Goal: Task Accomplishment & Management: Manage account settings

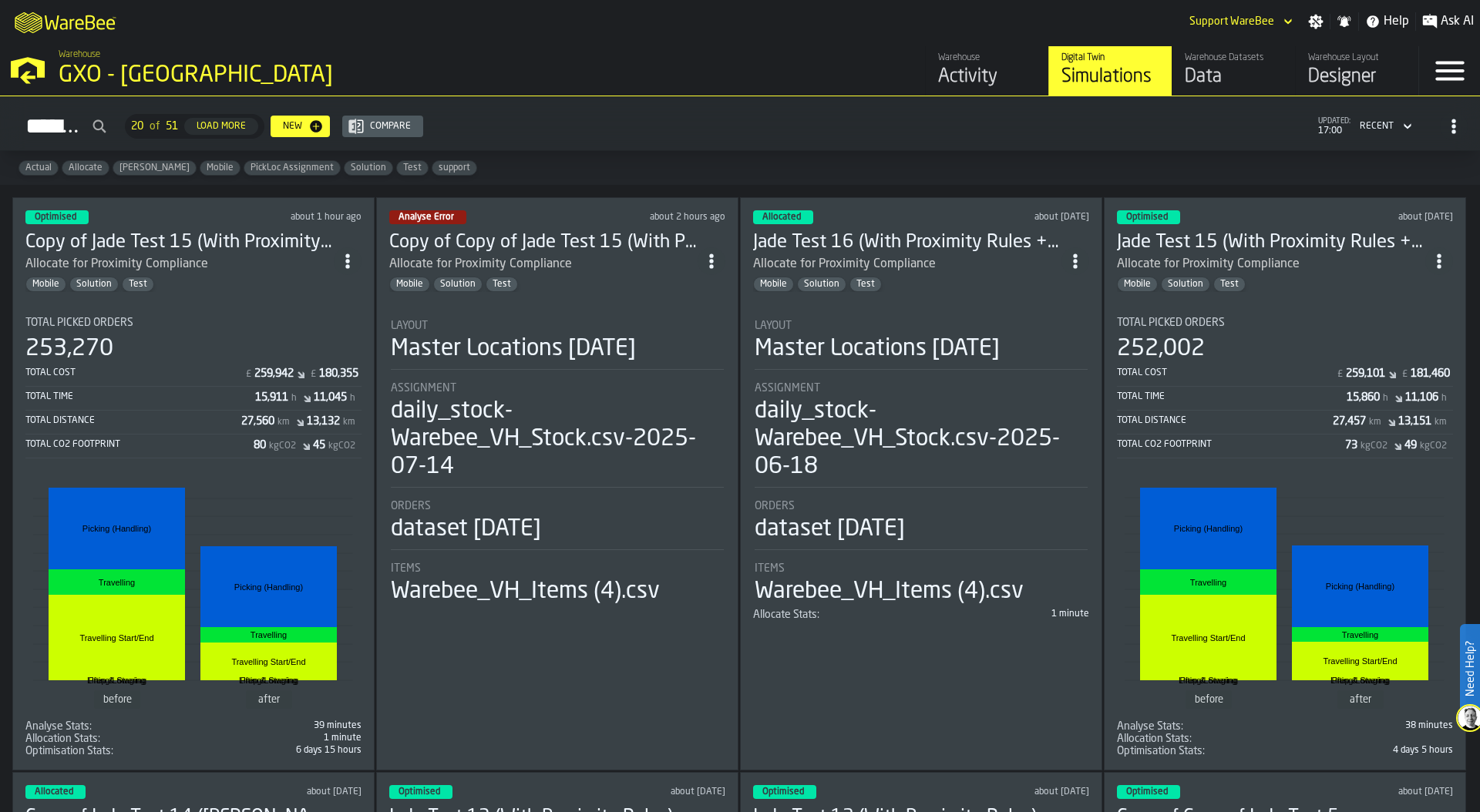
click at [803, 57] on div "Warehouse Activity Digital Twin Simulations Warehouse Datasets Data Warehouse L…" at bounding box center [1063, 70] width 709 height 49
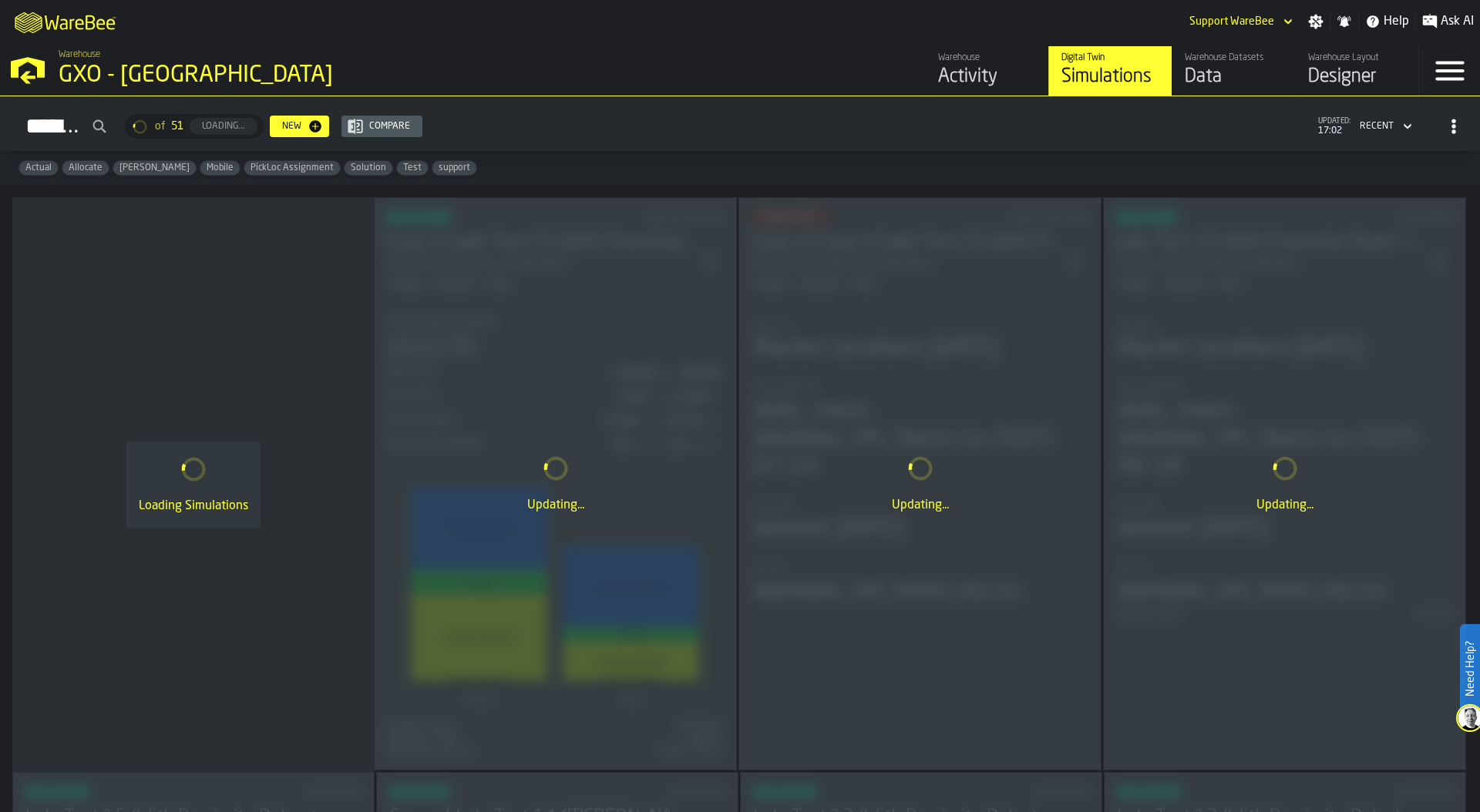
click at [259, 59] on div "Warehouse GXO - Wellingborough" at bounding box center [378, 70] width 651 height 53
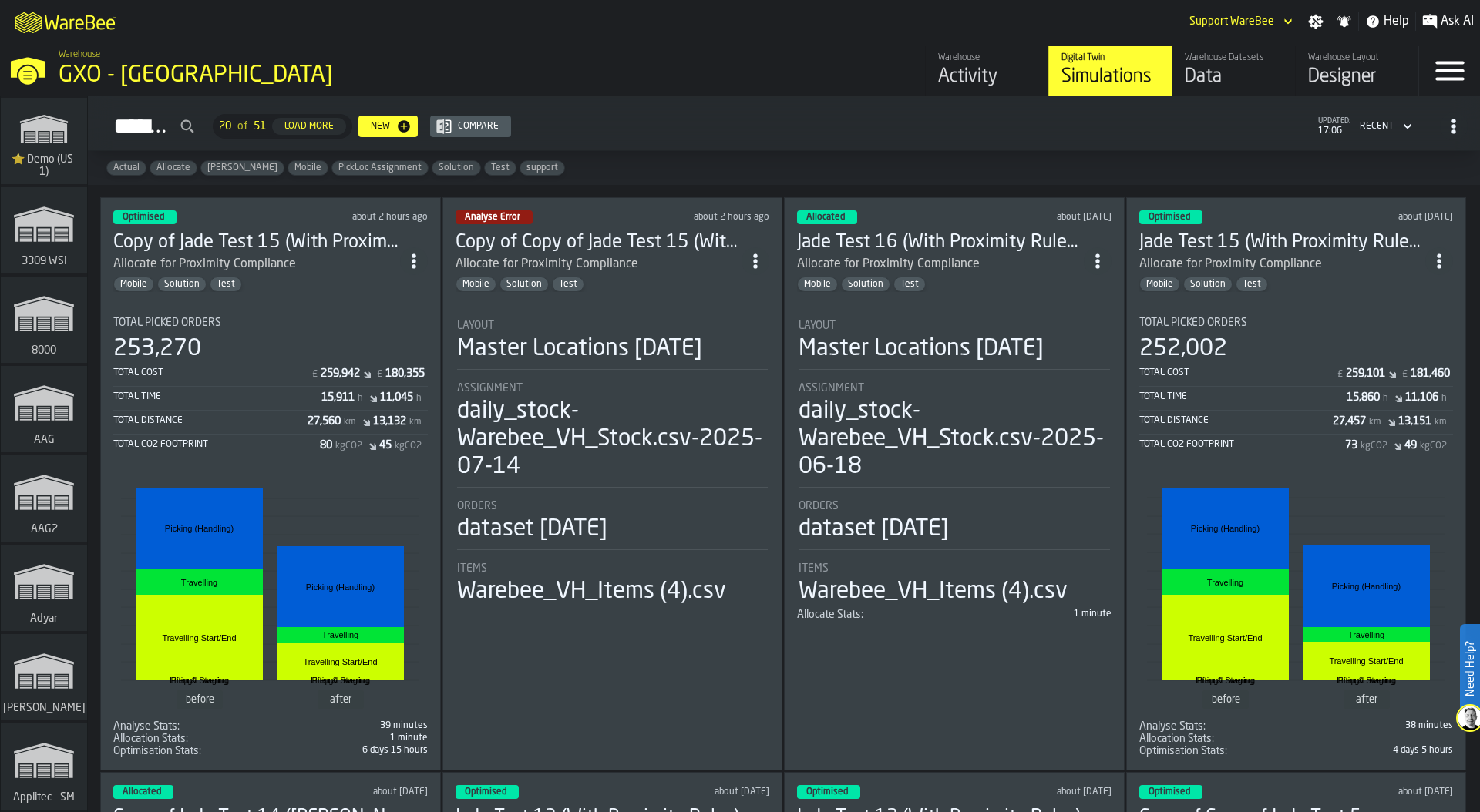
scroll to position [7492, 0]
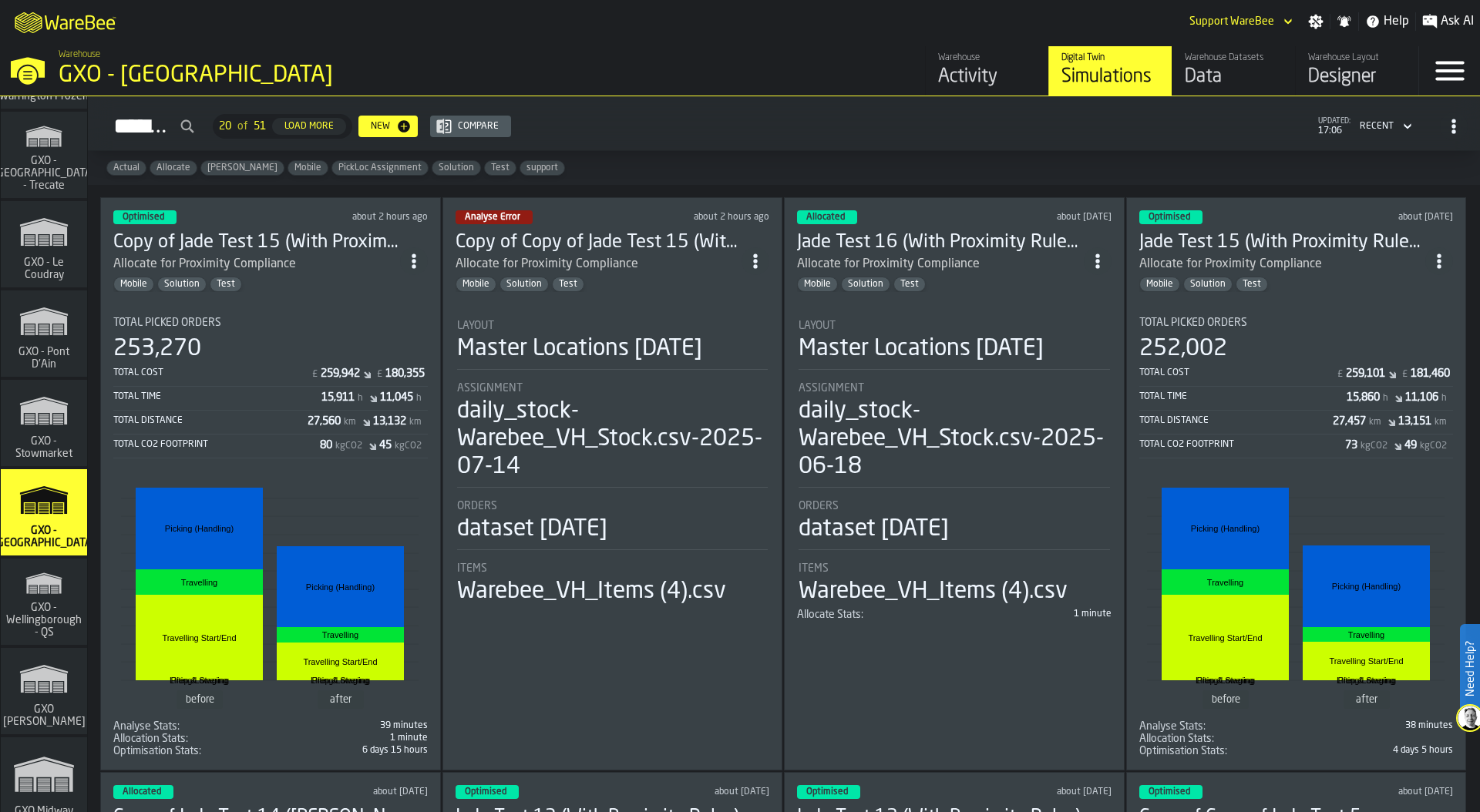
click at [39, 421] on polygon "link-to-/wh/i/1f322264-80fa-4175-88bb-566e6213dfa5/simulations" at bounding box center [44, 421] width 10 height 1
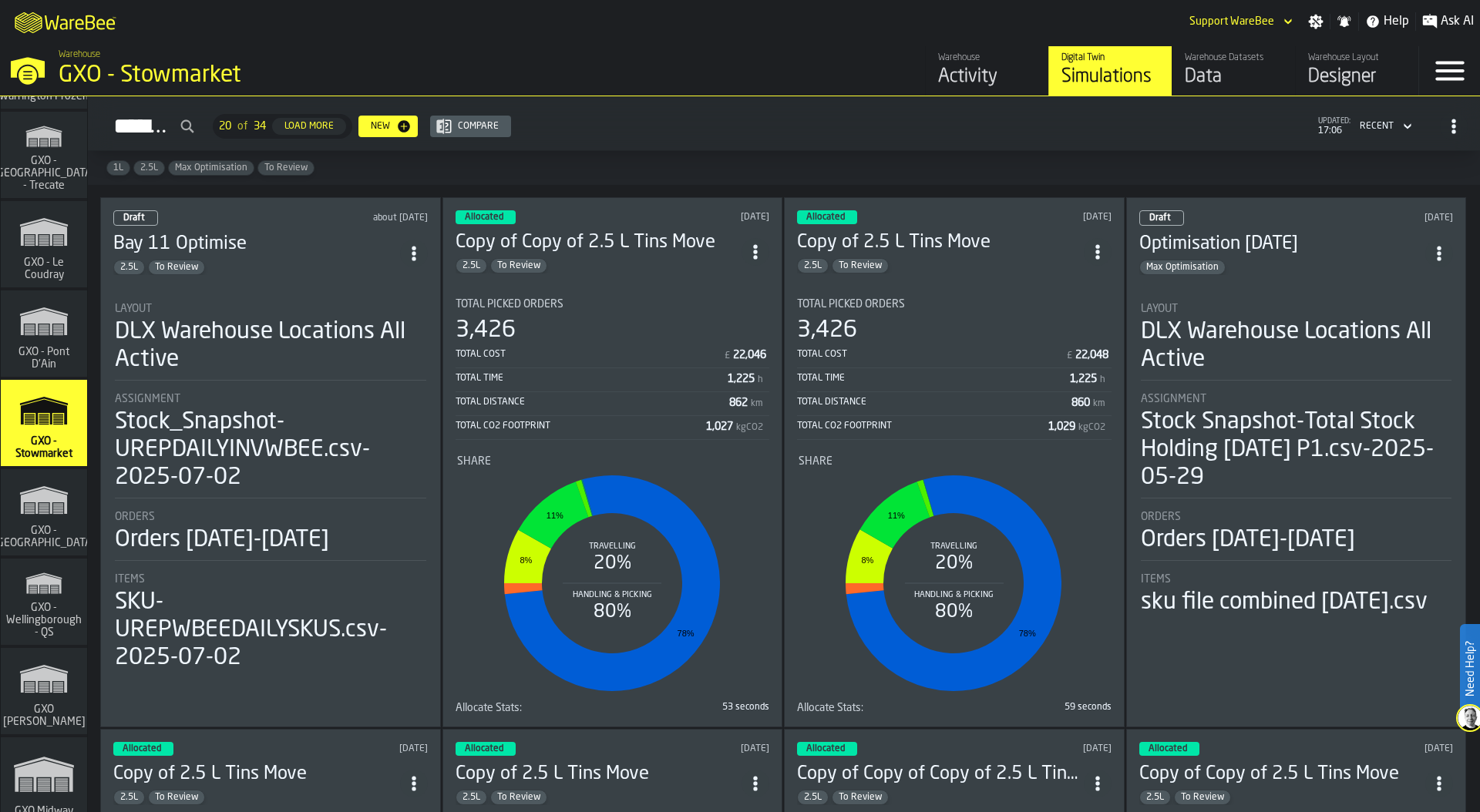
click at [216, 75] on div "GXO - Stowmarket" at bounding box center [266, 76] width 417 height 28
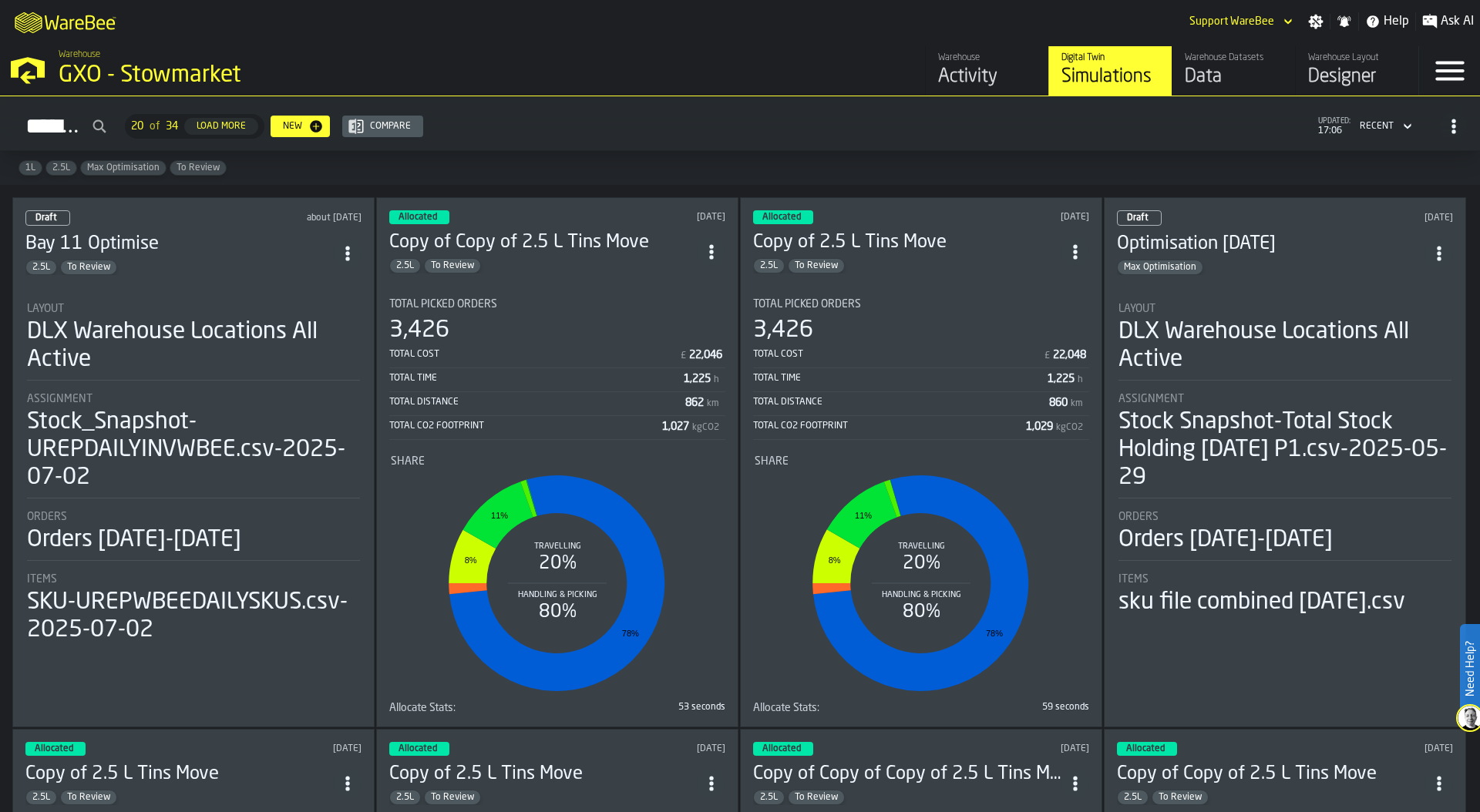
click at [962, 60] on div "Warehouse" at bounding box center [987, 57] width 98 height 10
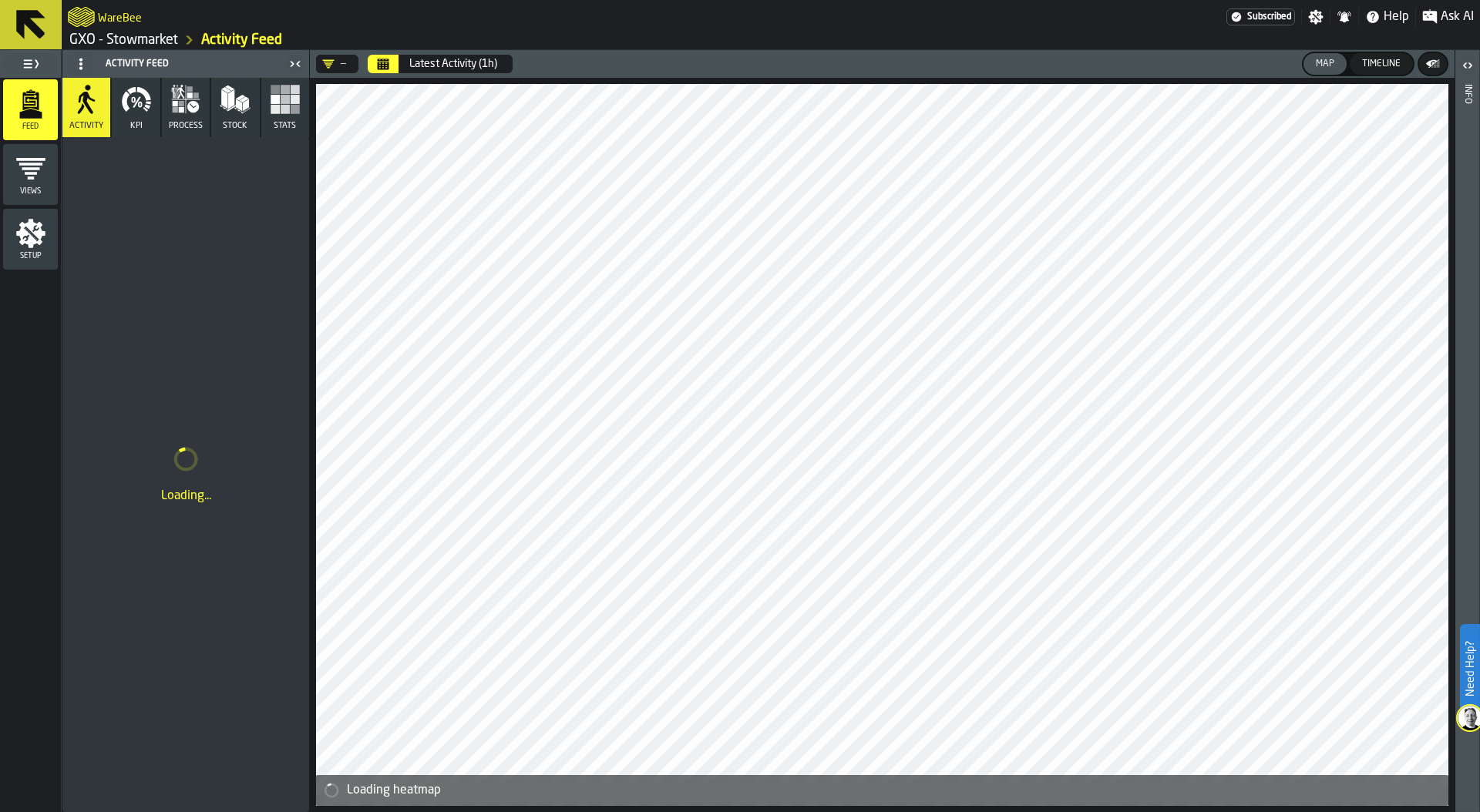
click at [382, 63] on icon "Calendar" at bounding box center [384, 66] width 11 height 8
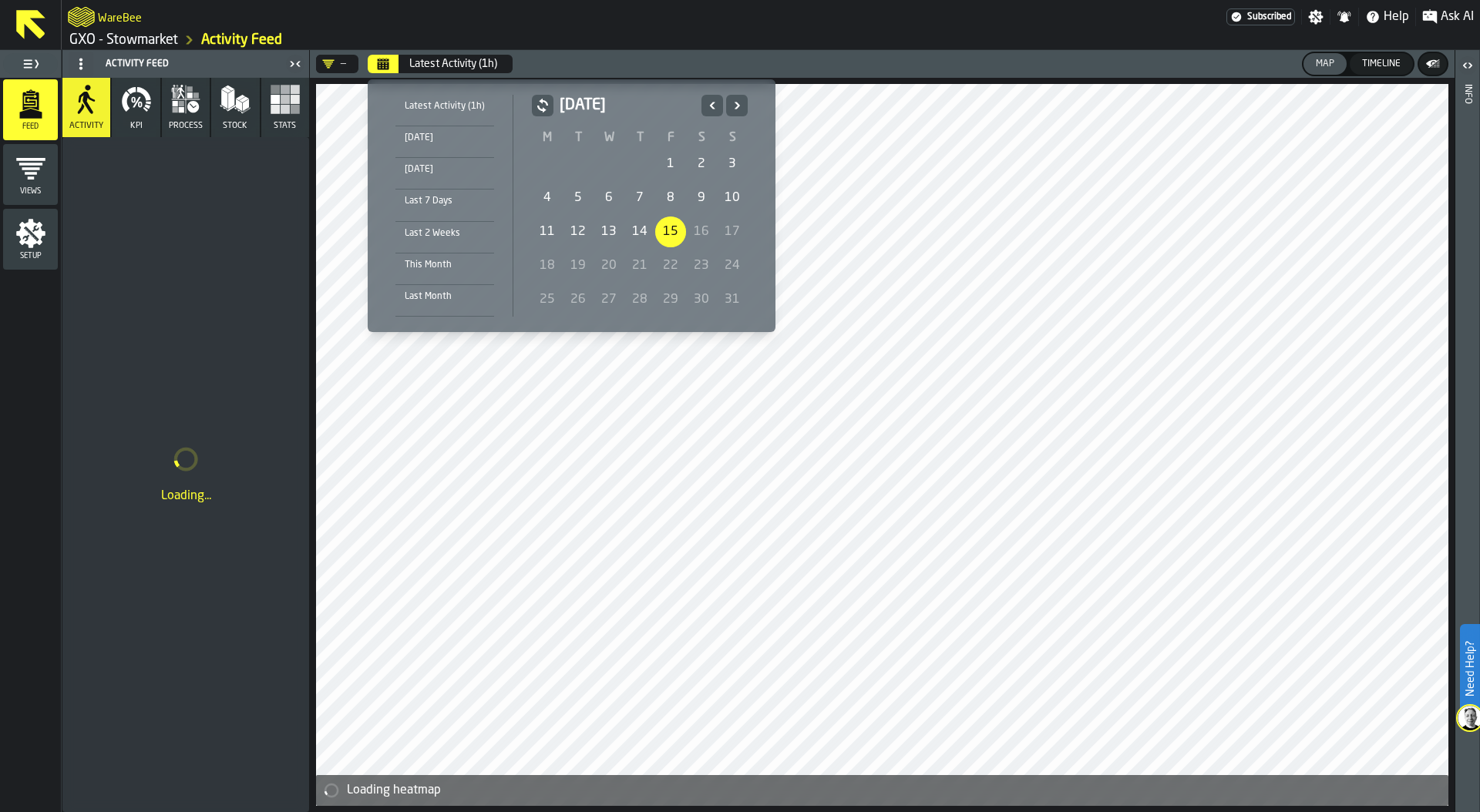
click at [545, 222] on div "11" at bounding box center [547, 231] width 31 height 31
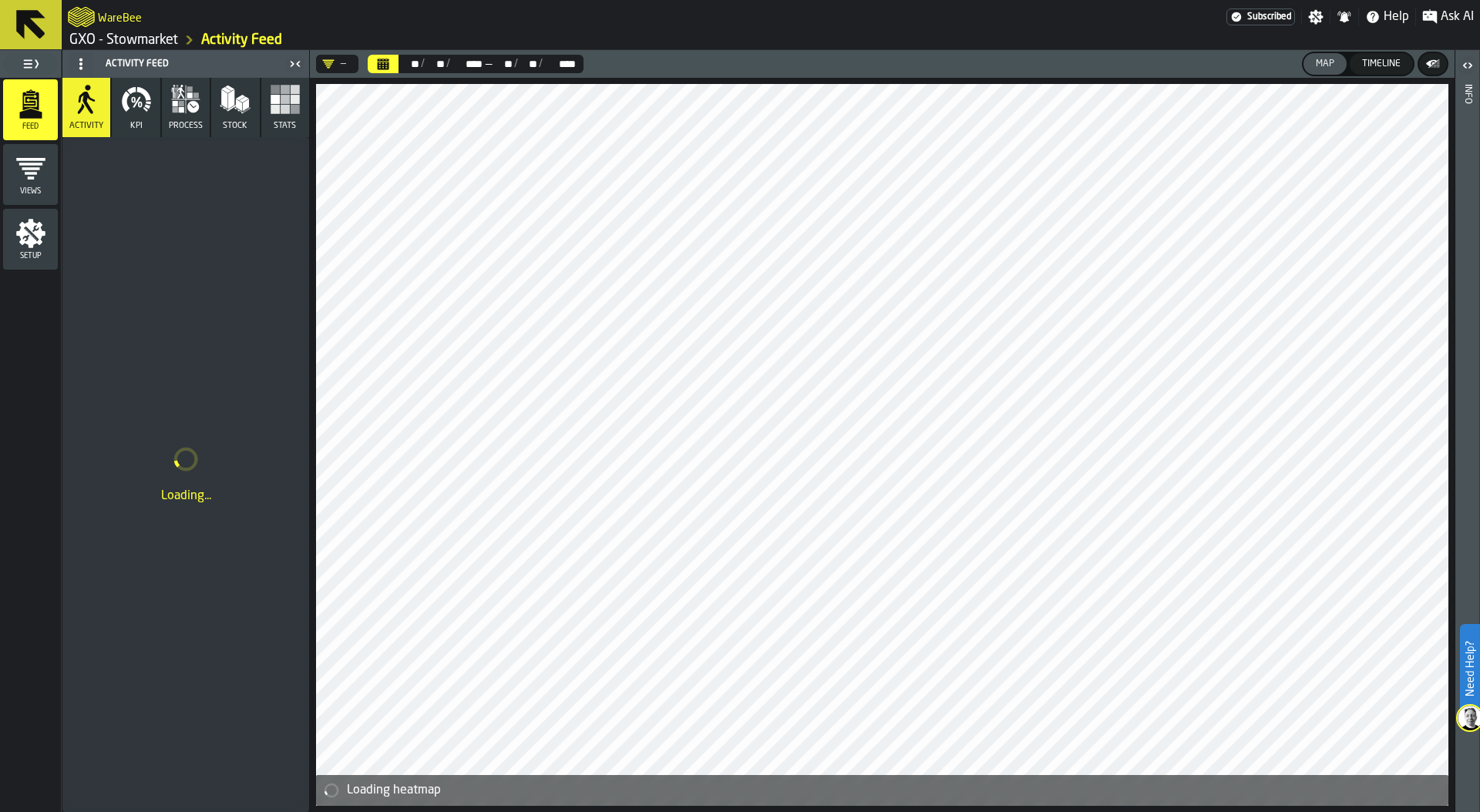
click at [374, 60] on button "Calendar" at bounding box center [383, 64] width 31 height 19
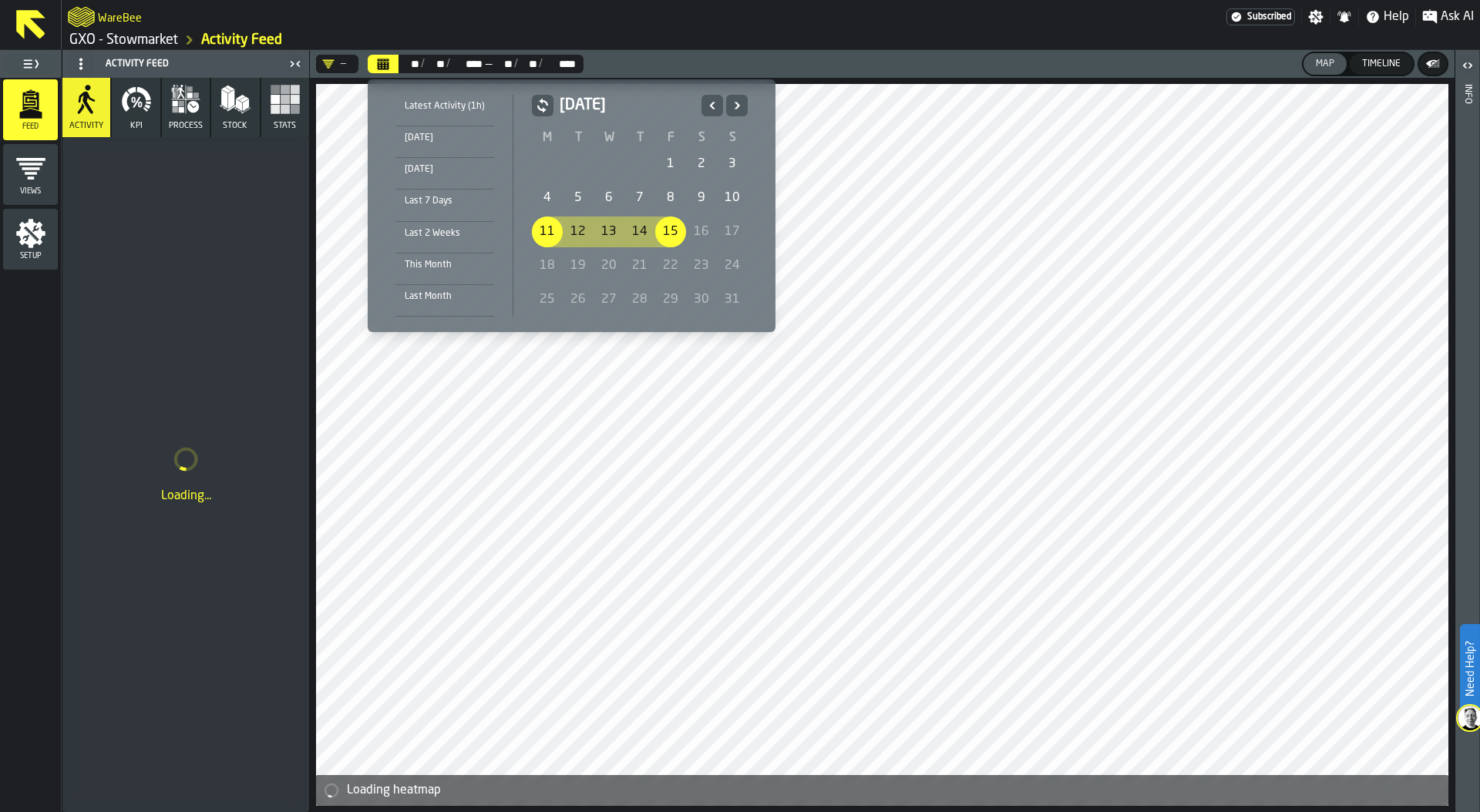
click at [545, 200] on div "4" at bounding box center [547, 197] width 31 height 31
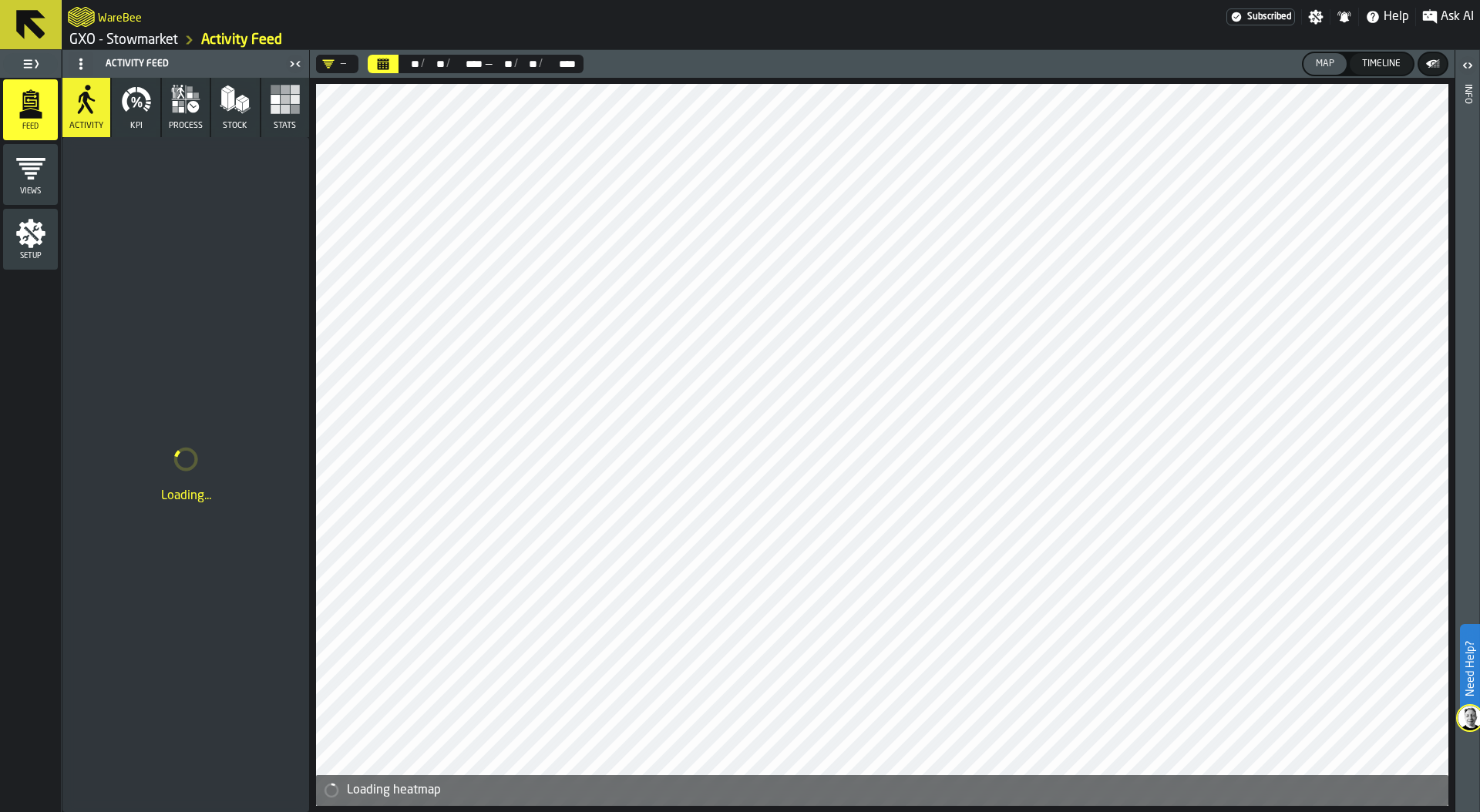
click at [140, 113] on icon "button" at bounding box center [136, 99] width 31 height 31
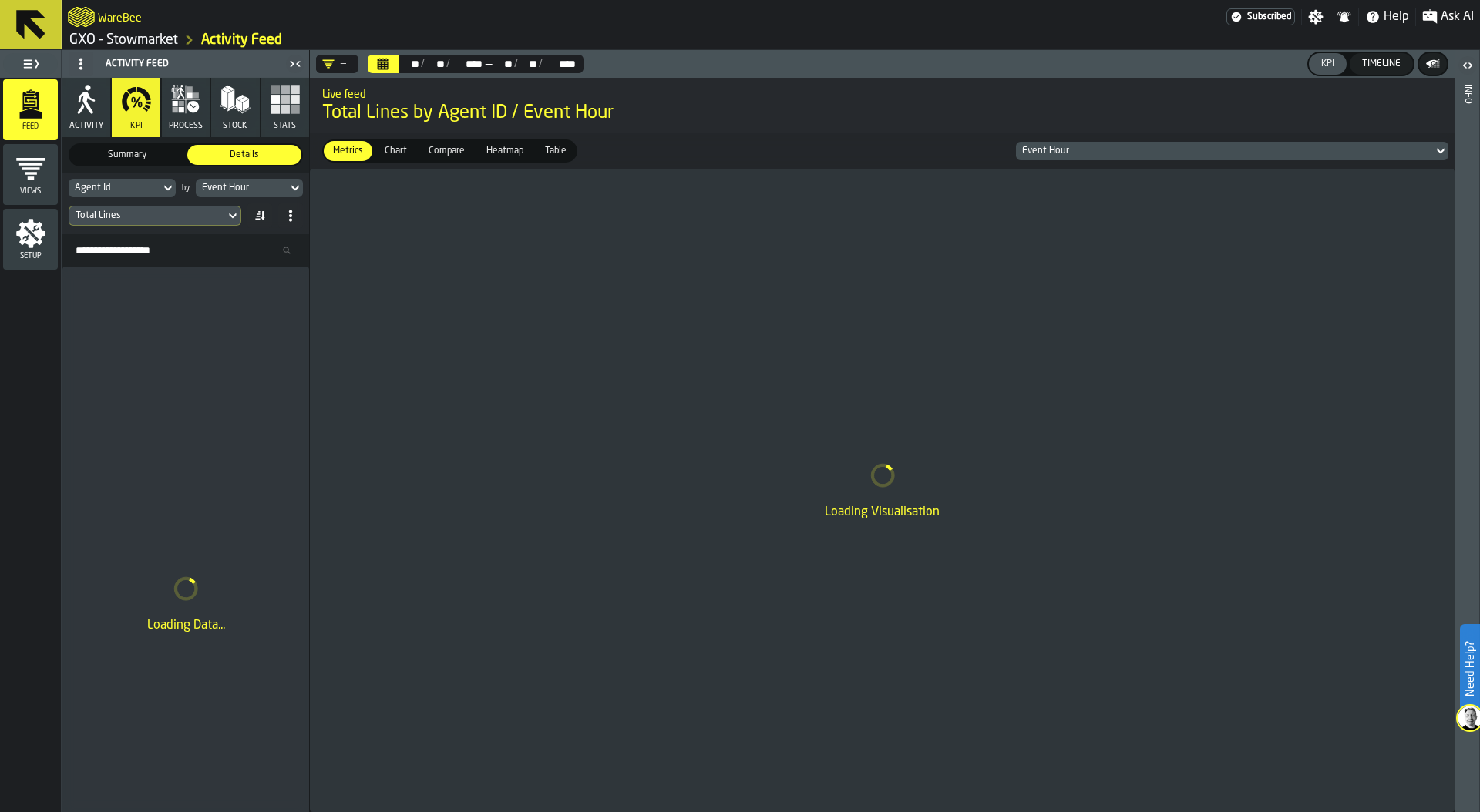
click at [223, 211] on div "Total Lines" at bounding box center [148, 216] width 156 height 17
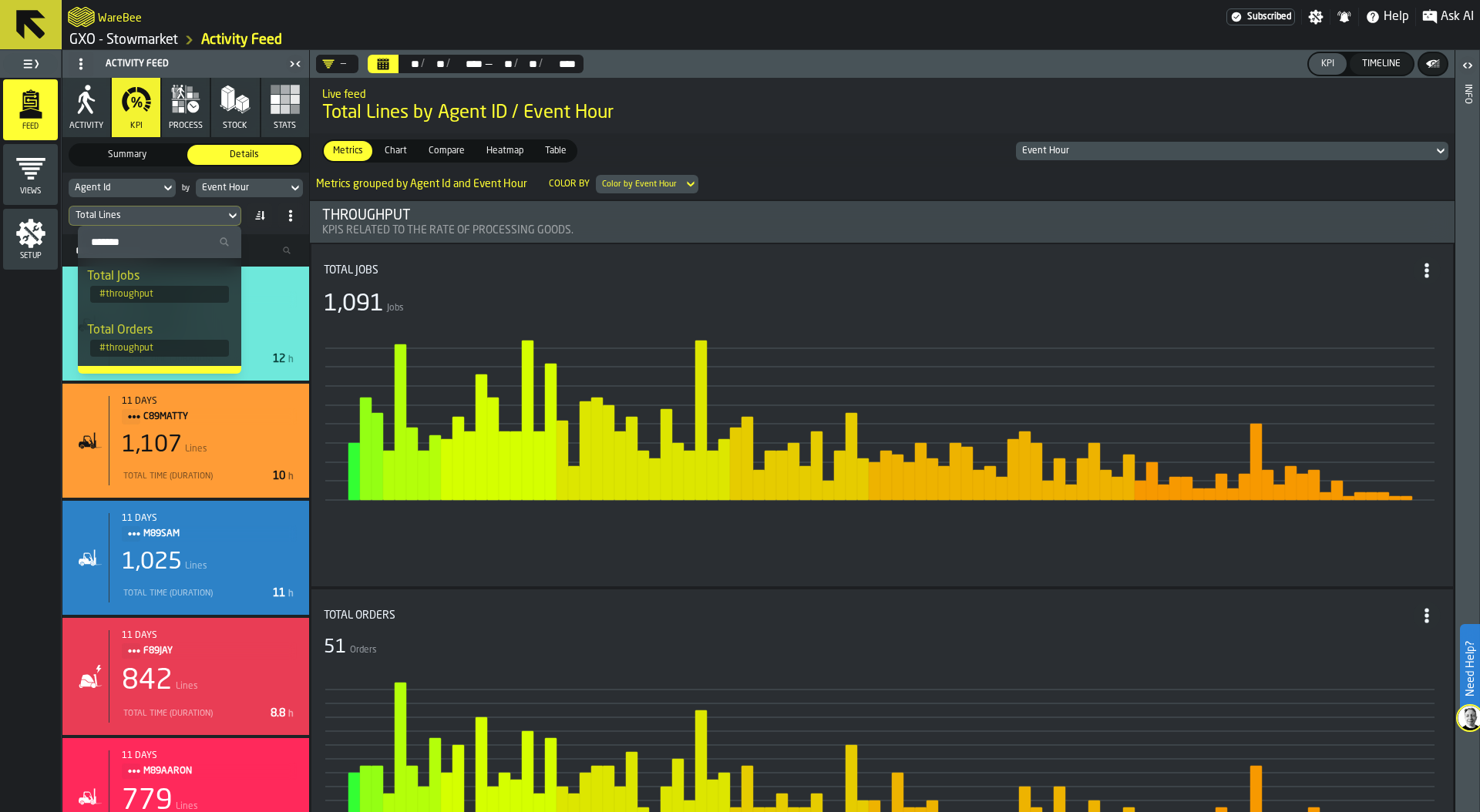
click at [512, 148] on span "Heatmap" at bounding box center [505, 150] width 49 height 14
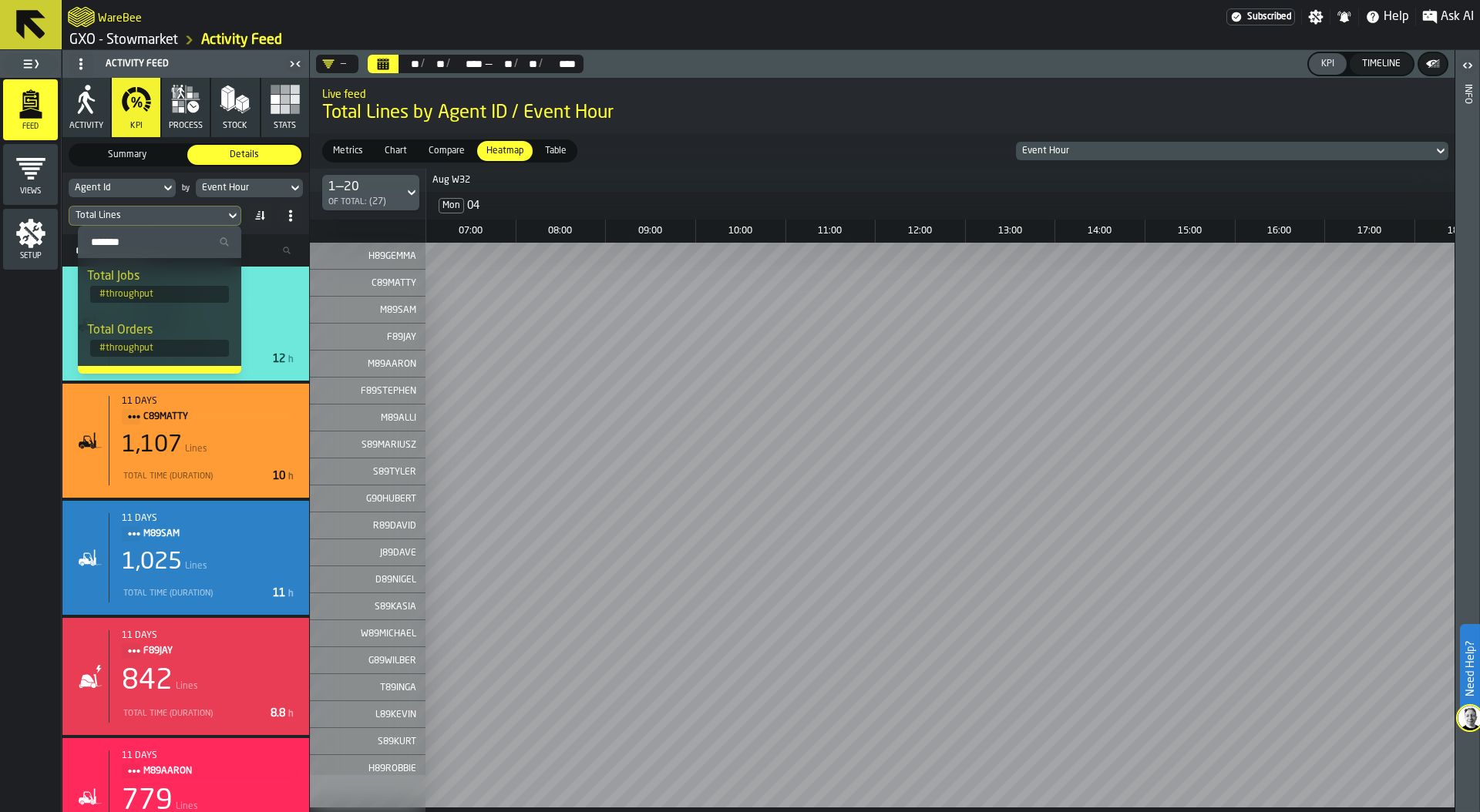
click at [706, 104] on span "Total Lines by Agent ID / Event Hour" at bounding box center [882, 113] width 1120 height 24
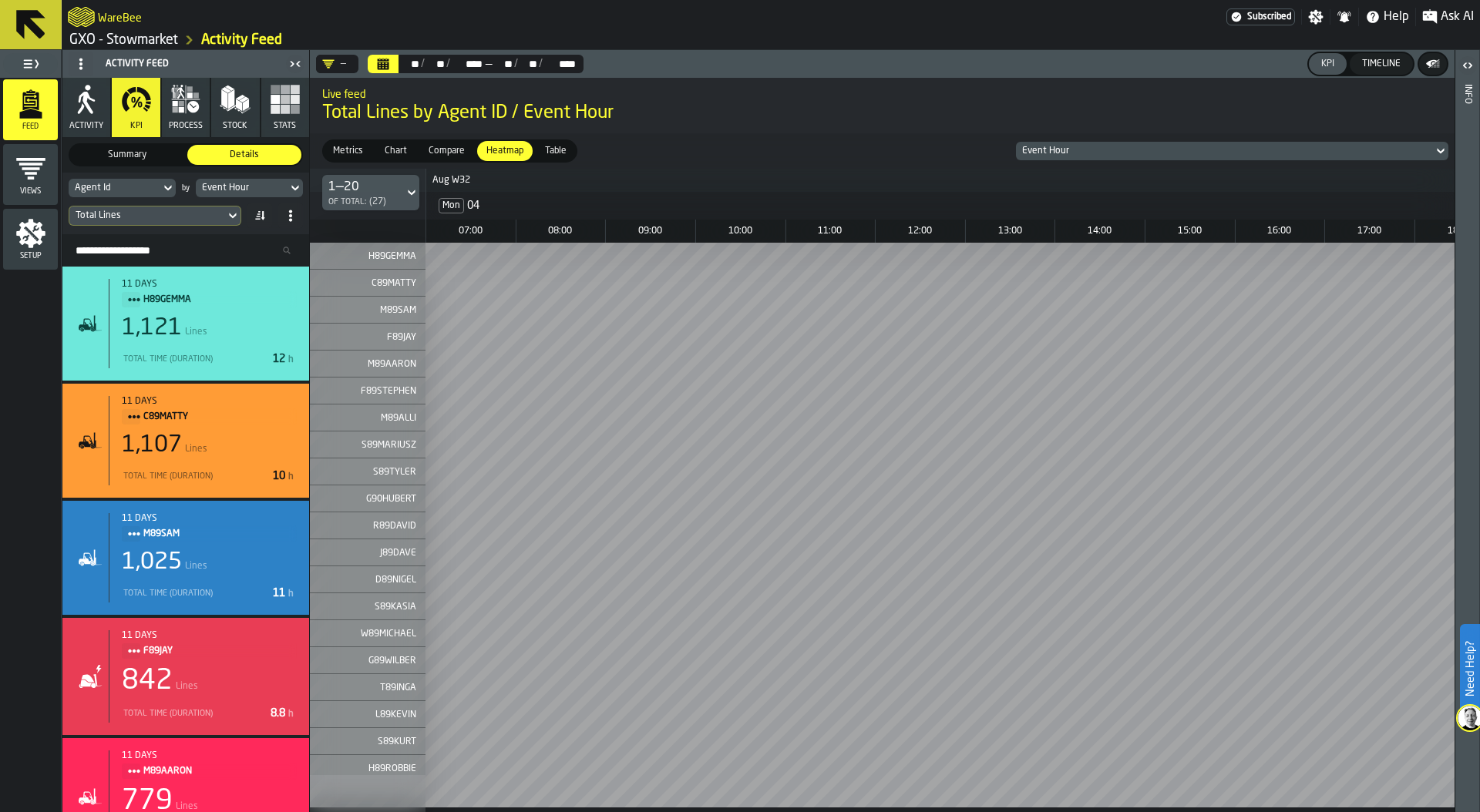
click at [188, 220] on div "Total Lines" at bounding box center [147, 215] width 143 height 10
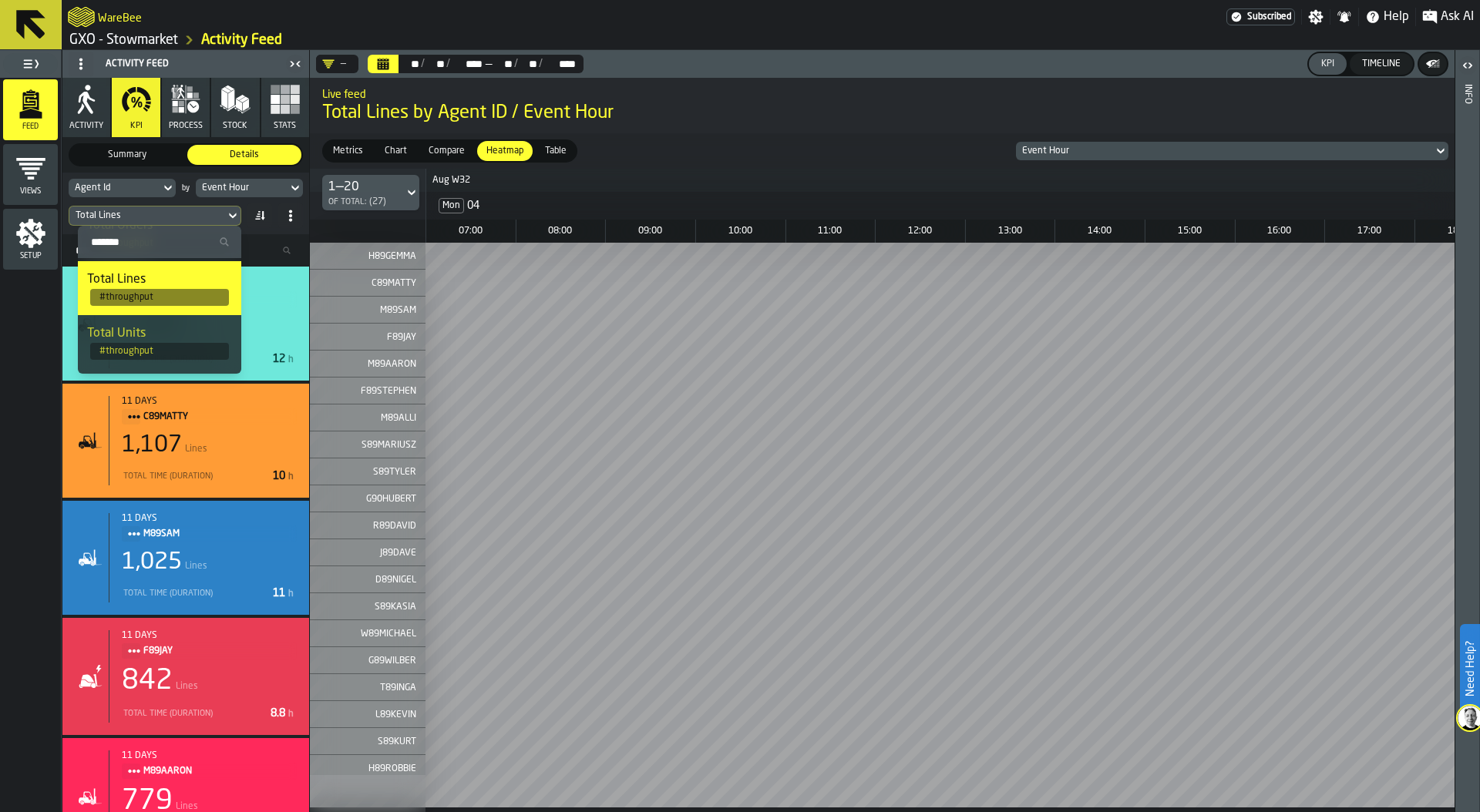
scroll to position [113, 0]
click at [168, 331] on div "Total Units" at bounding box center [160, 325] width 145 height 19
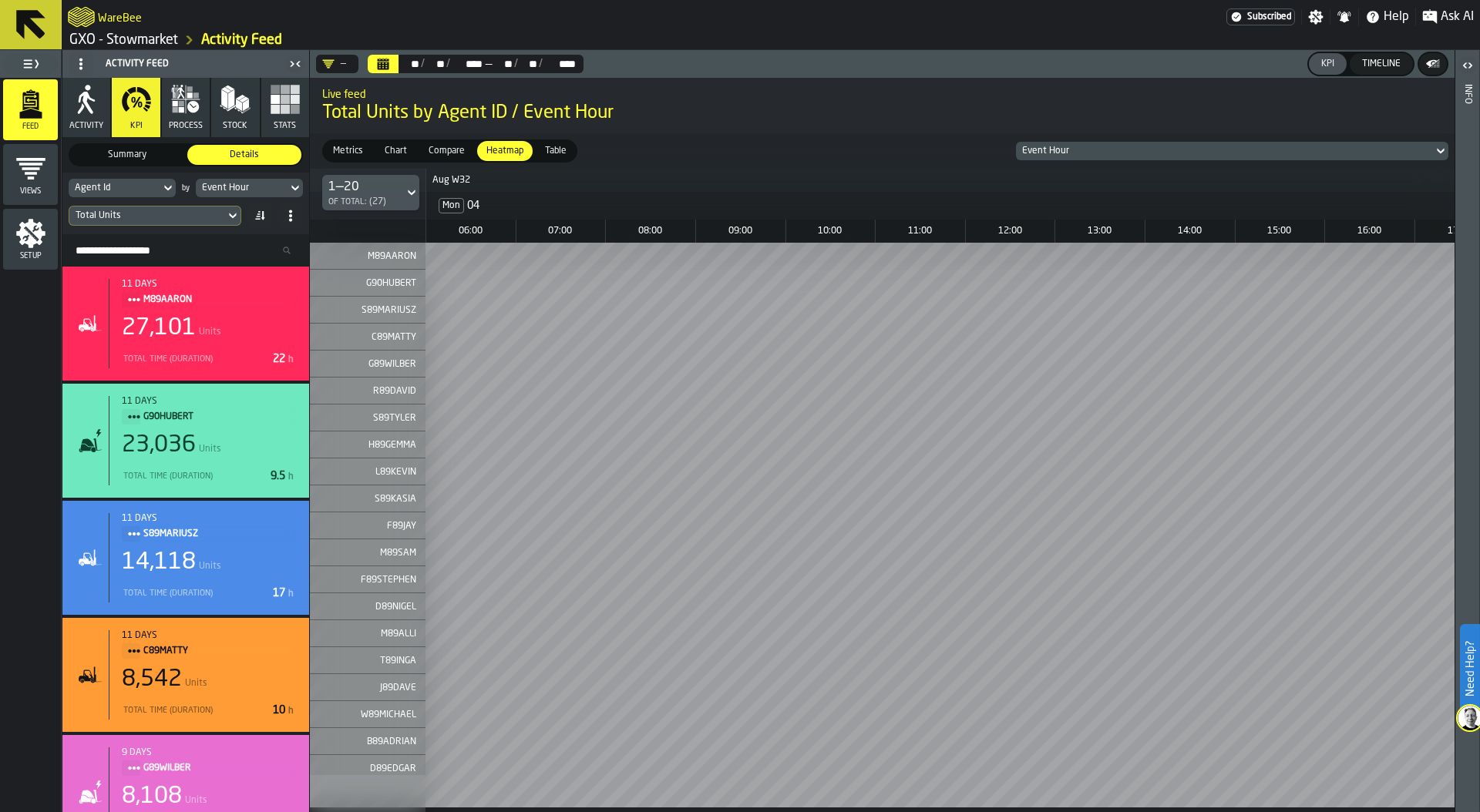
click at [176, 211] on div "Total Units" at bounding box center [147, 215] width 143 height 10
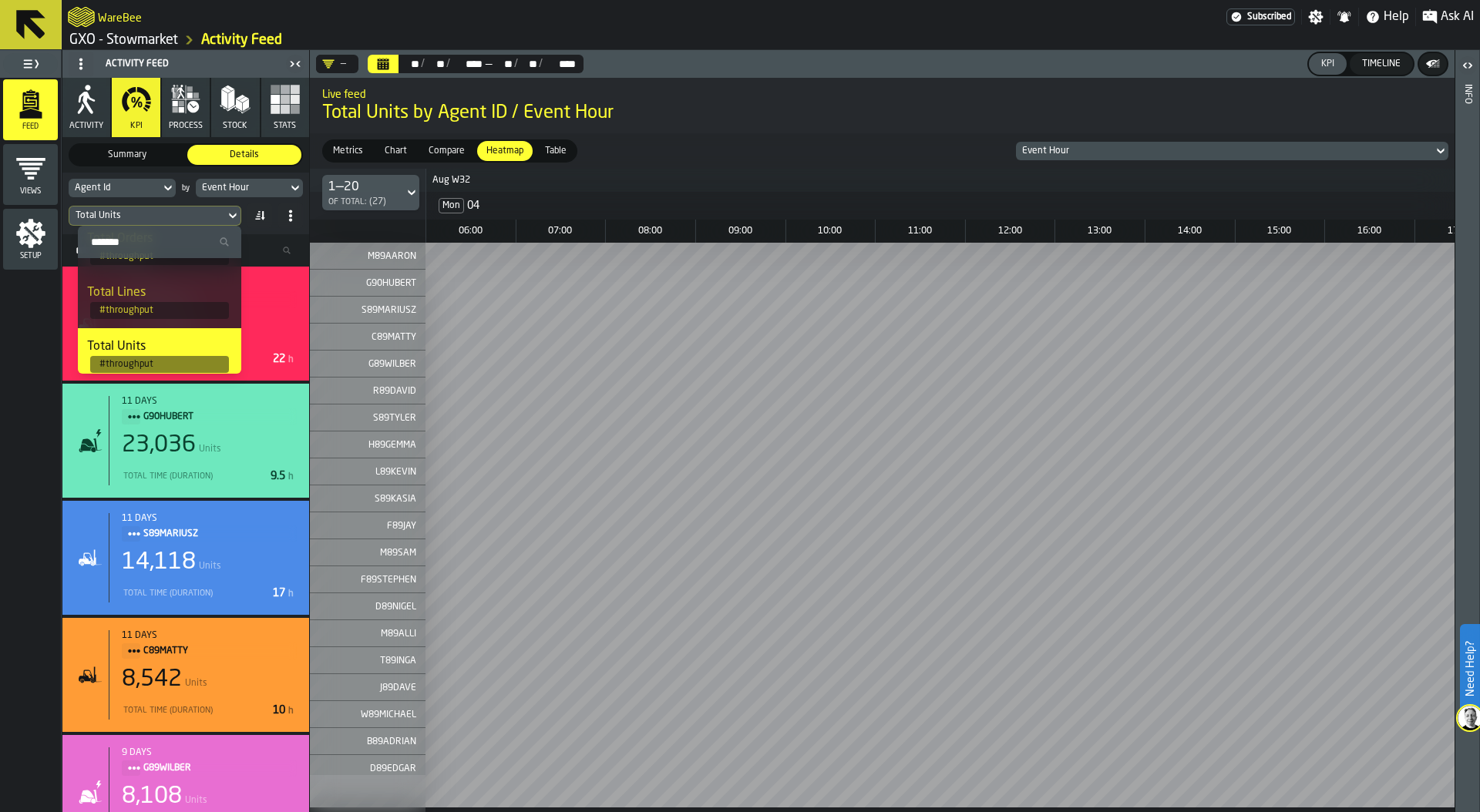
scroll to position [91, 0]
click at [162, 304] on span "# throughput" at bounding box center [160, 311] width 139 height 17
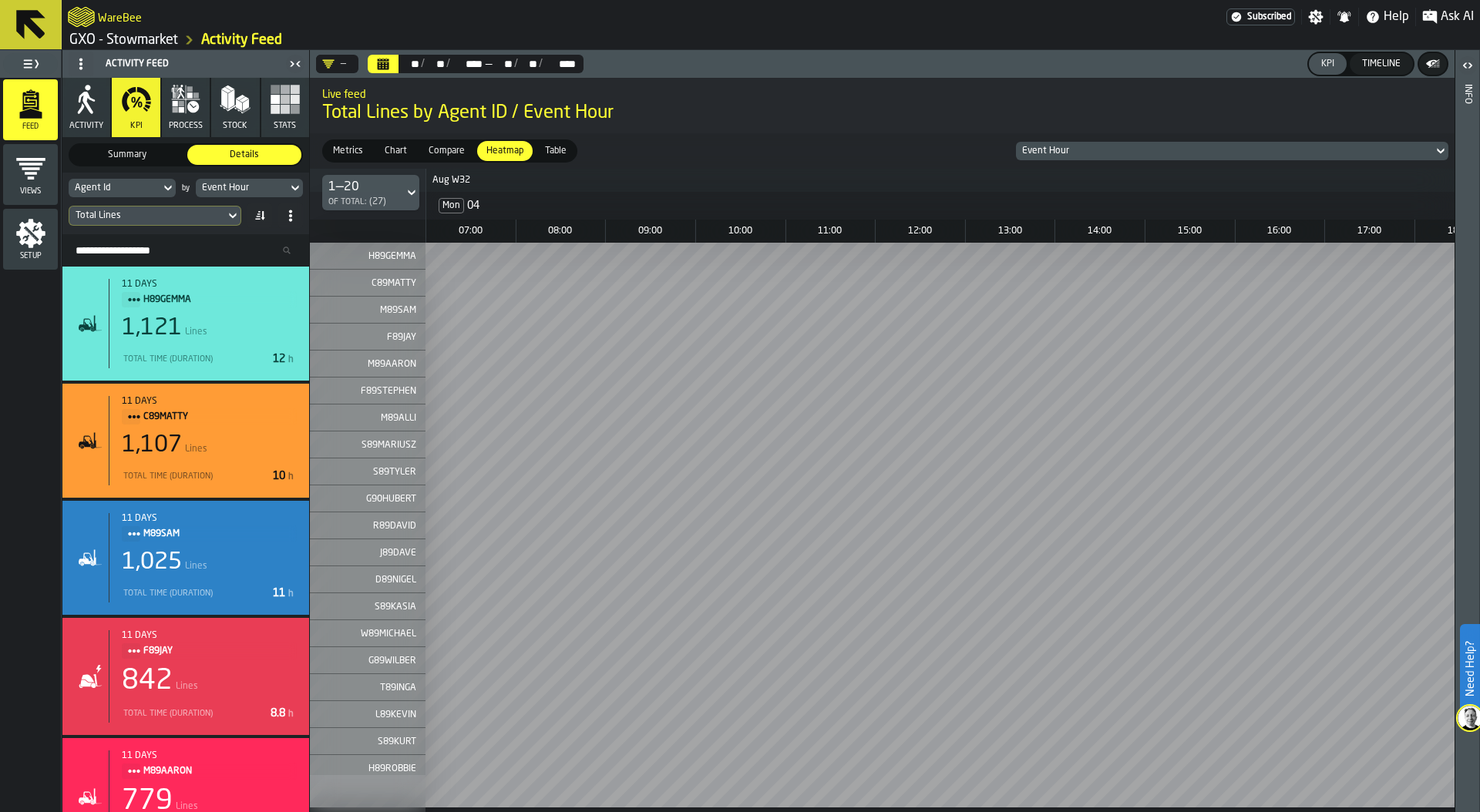
click at [266, 190] on div "Event Hour" at bounding box center [242, 187] width 79 height 10
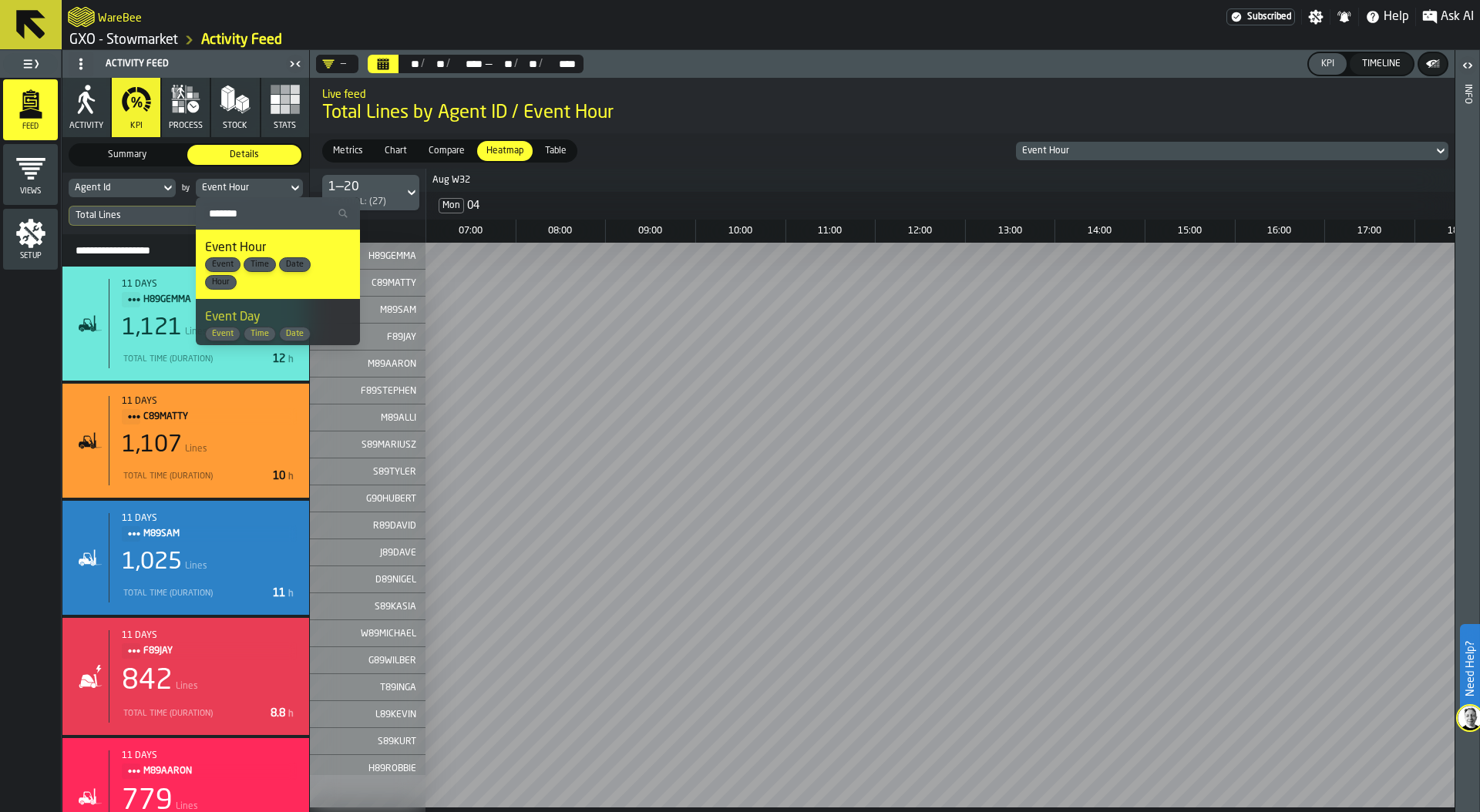
click at [835, 94] on h2 "Live feed" at bounding box center [882, 93] width 1120 height 15
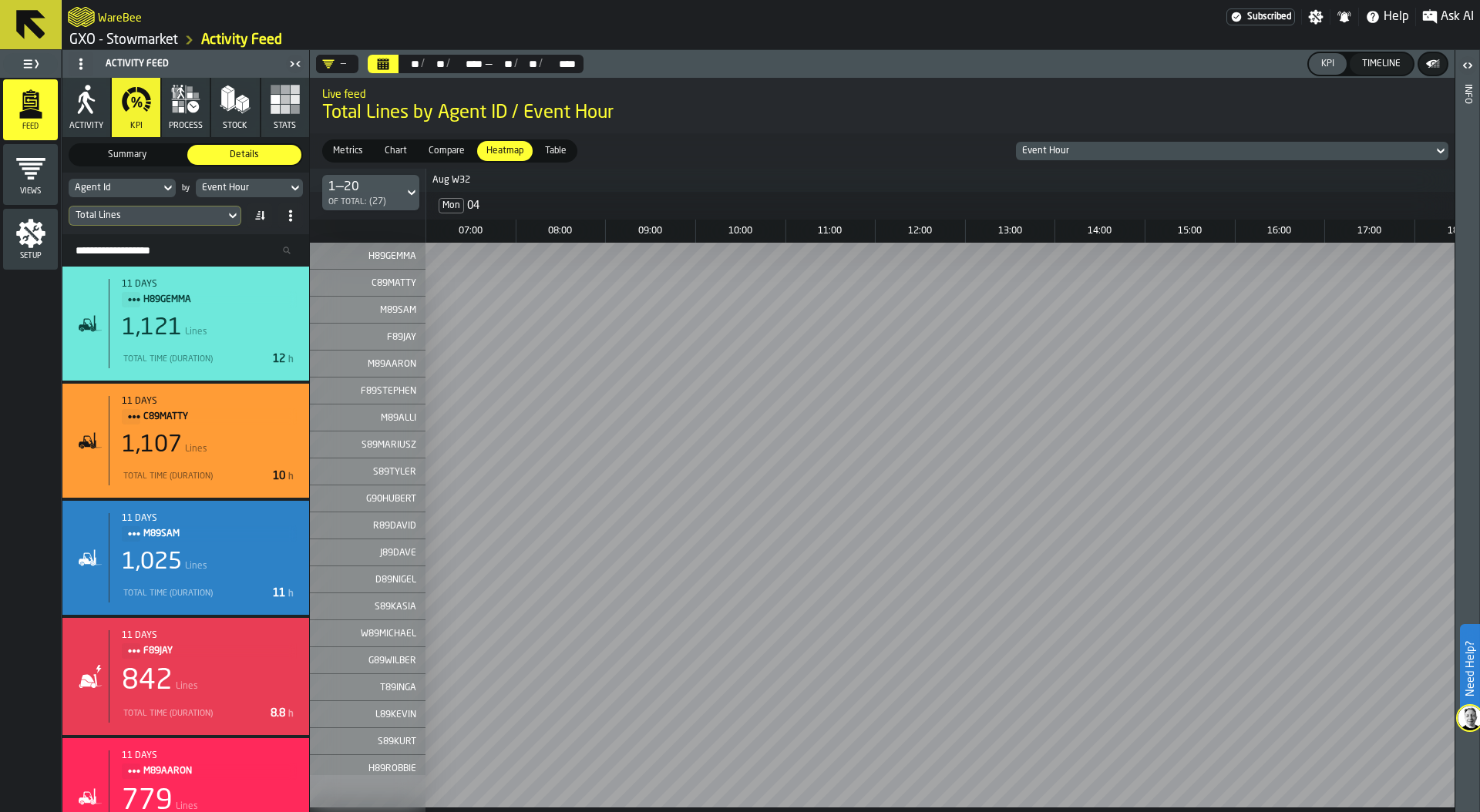
click at [145, 185] on div "Agent Id" at bounding box center [115, 187] width 79 height 10
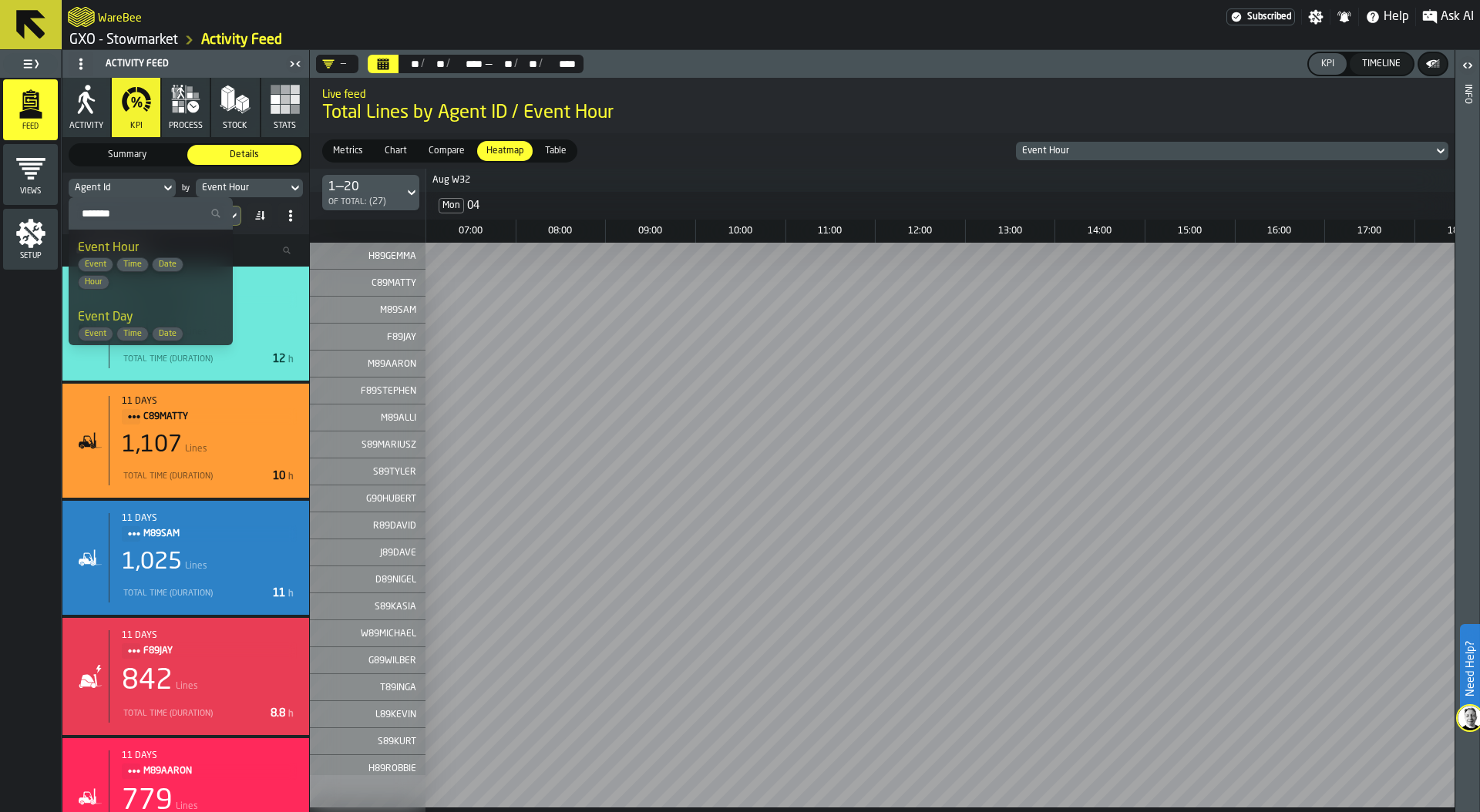
click at [145, 185] on div "Agent Id" at bounding box center [115, 187] width 79 height 10
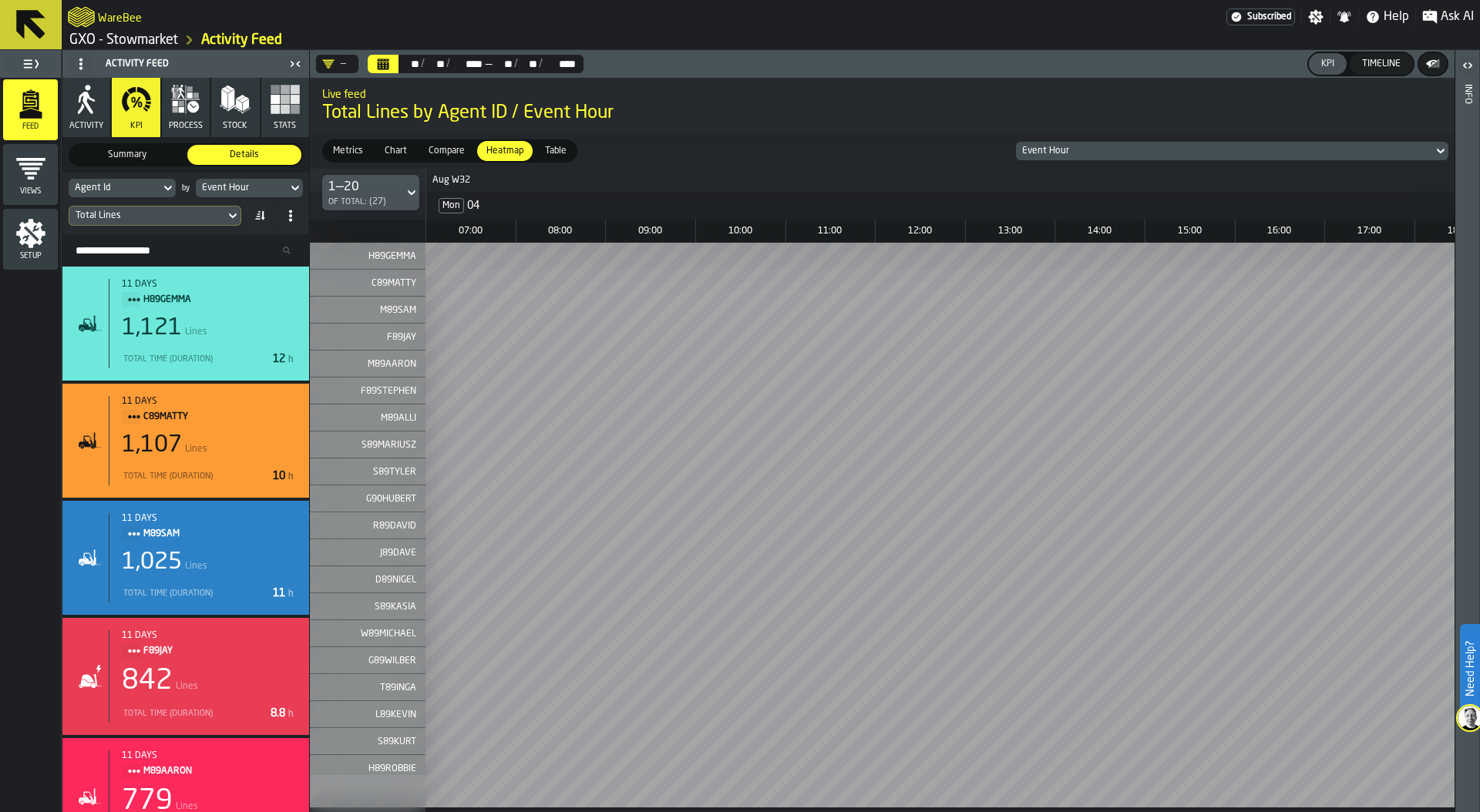
click at [202, 216] on div "Total Lines" at bounding box center [147, 215] width 143 height 10
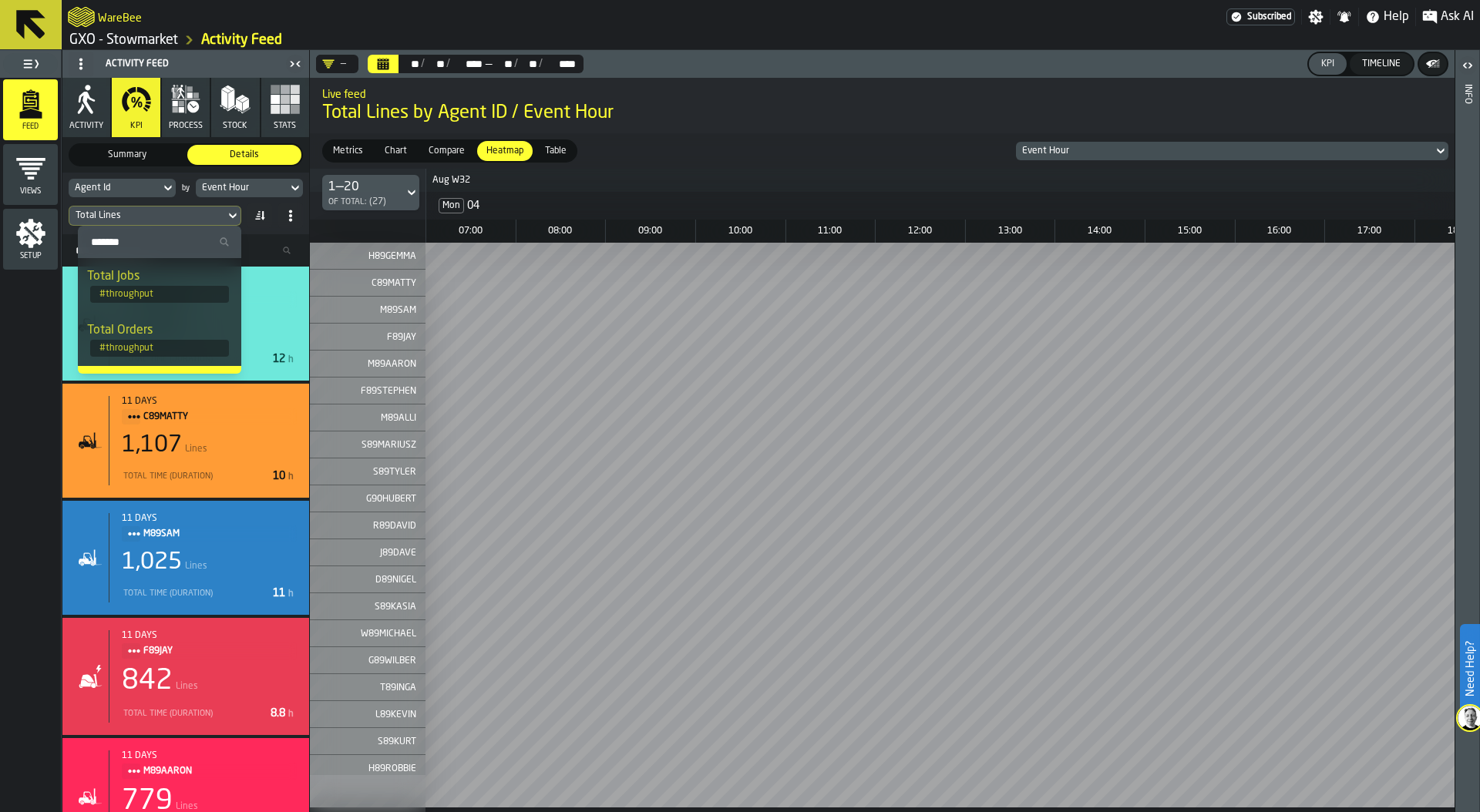
click at [202, 216] on div "Total Lines" at bounding box center [147, 215] width 143 height 10
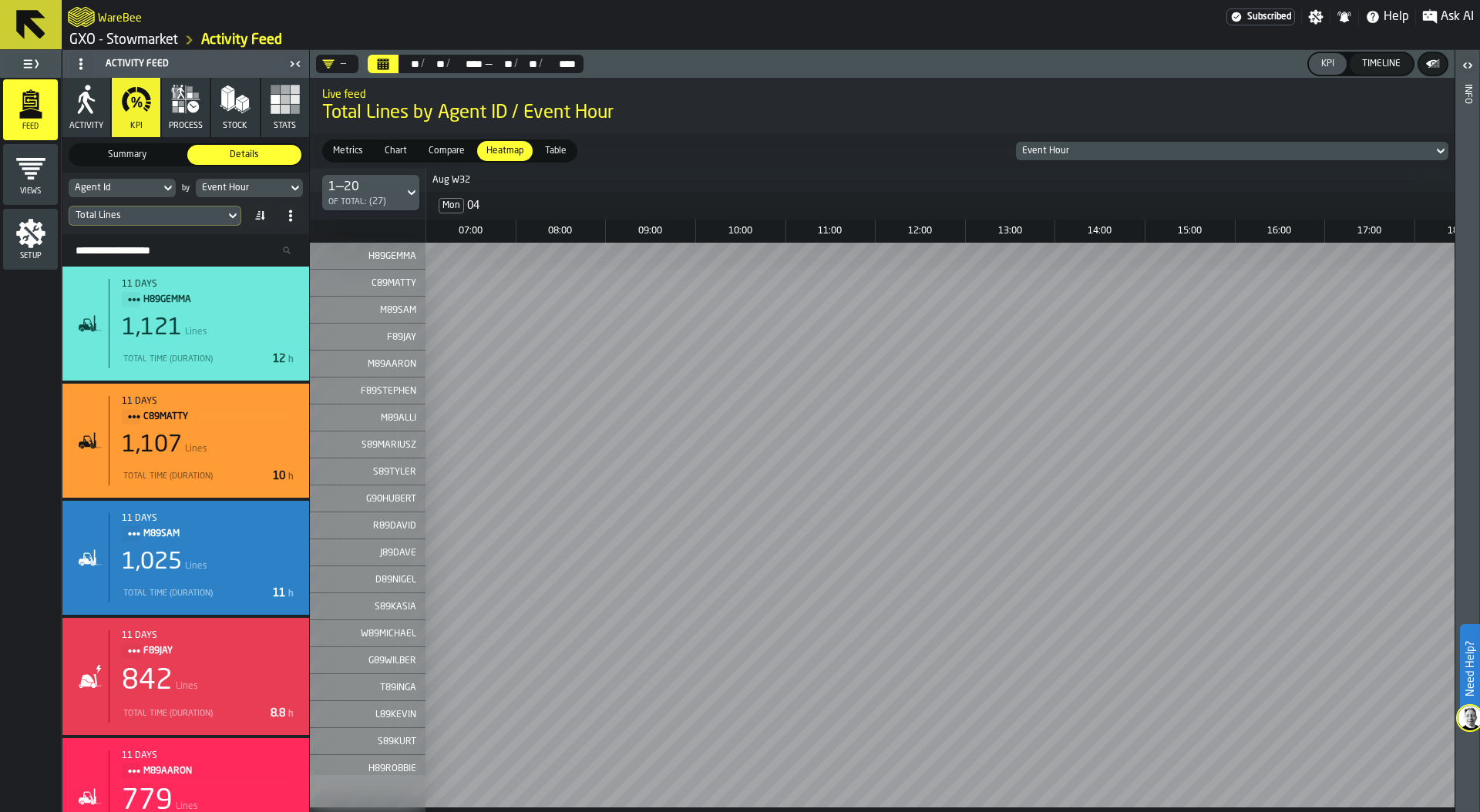
click at [202, 216] on div "Total Lines" at bounding box center [147, 215] width 143 height 10
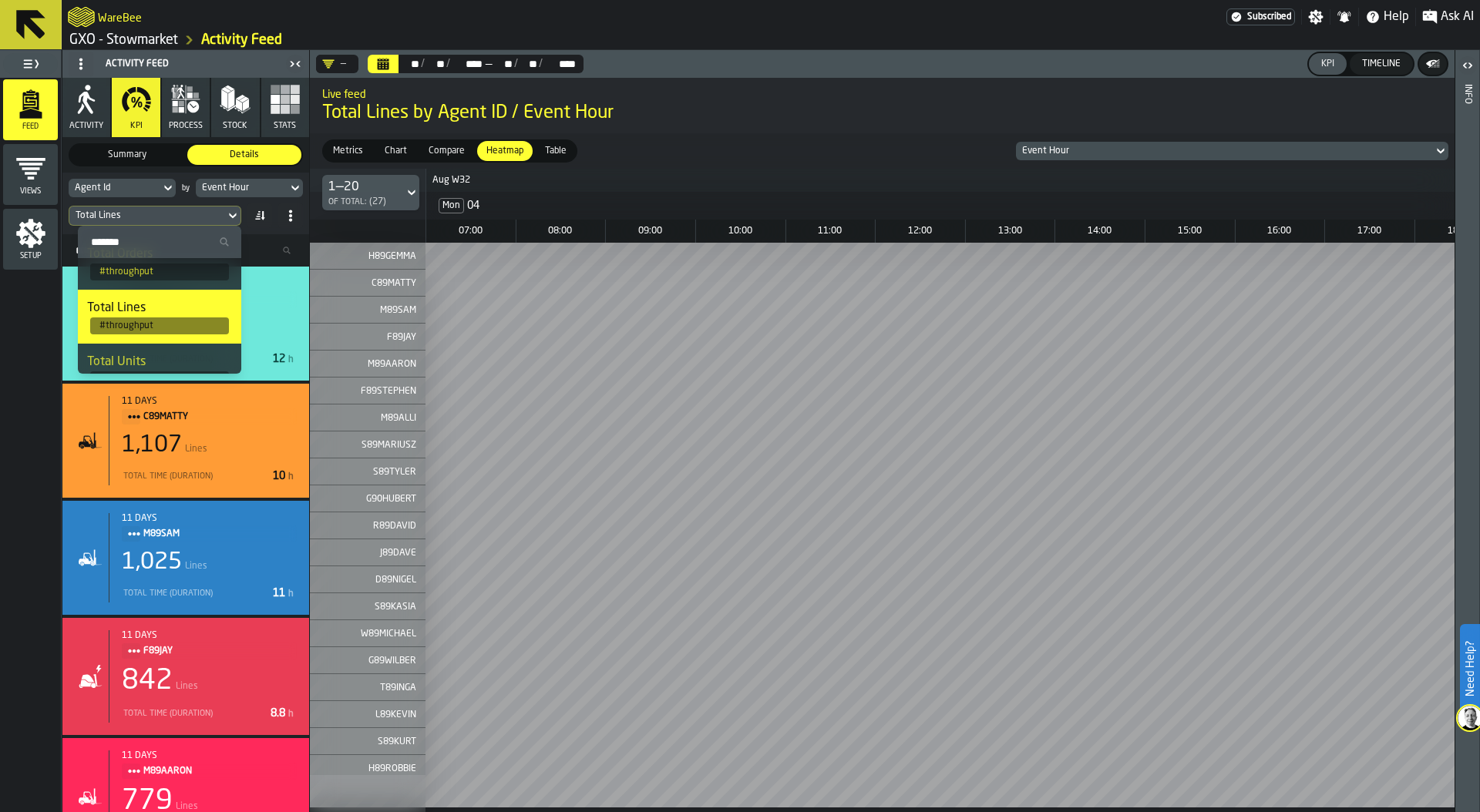
scroll to position [124, 0]
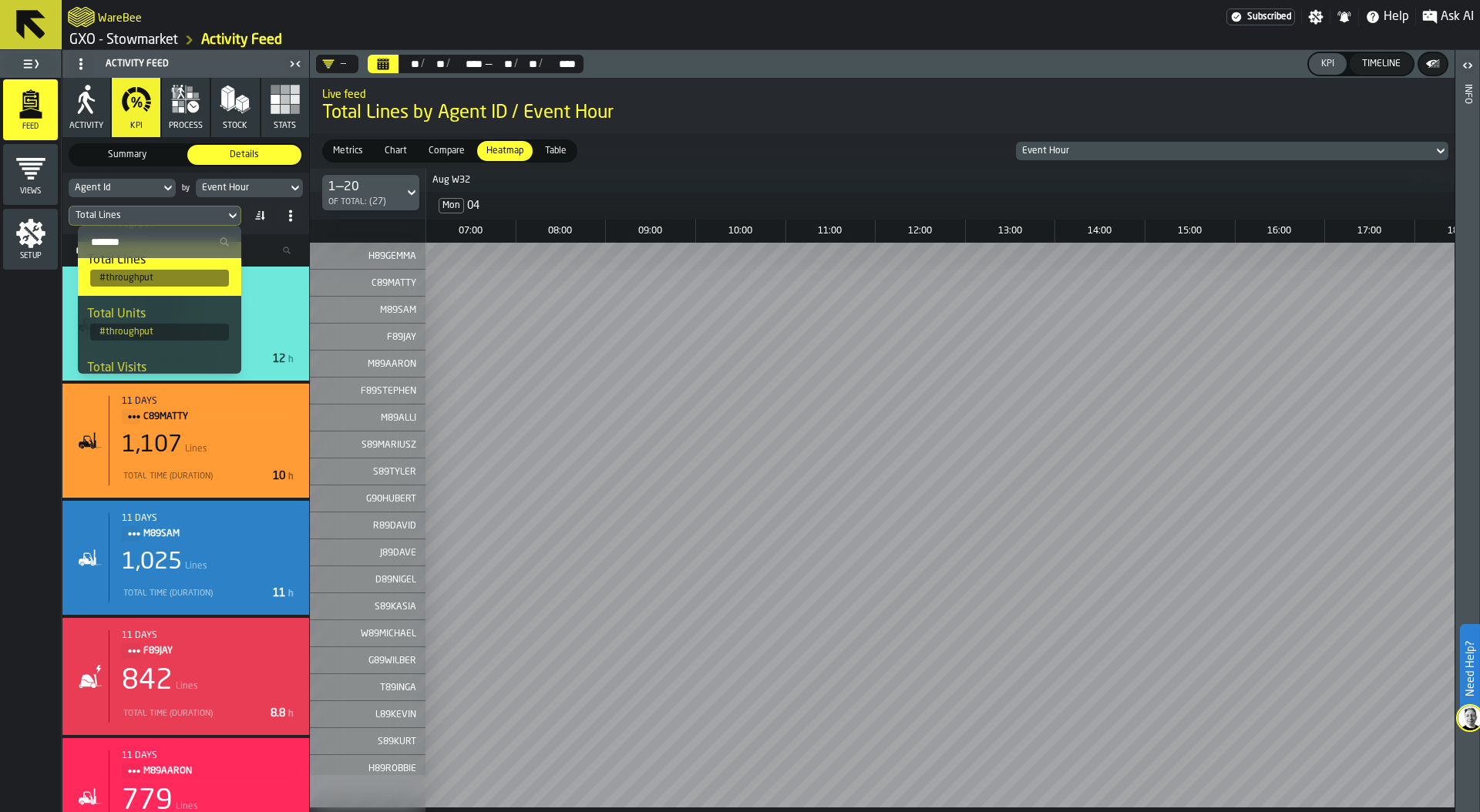
click at [179, 321] on div "Total Units" at bounding box center [160, 315] width 145 height 19
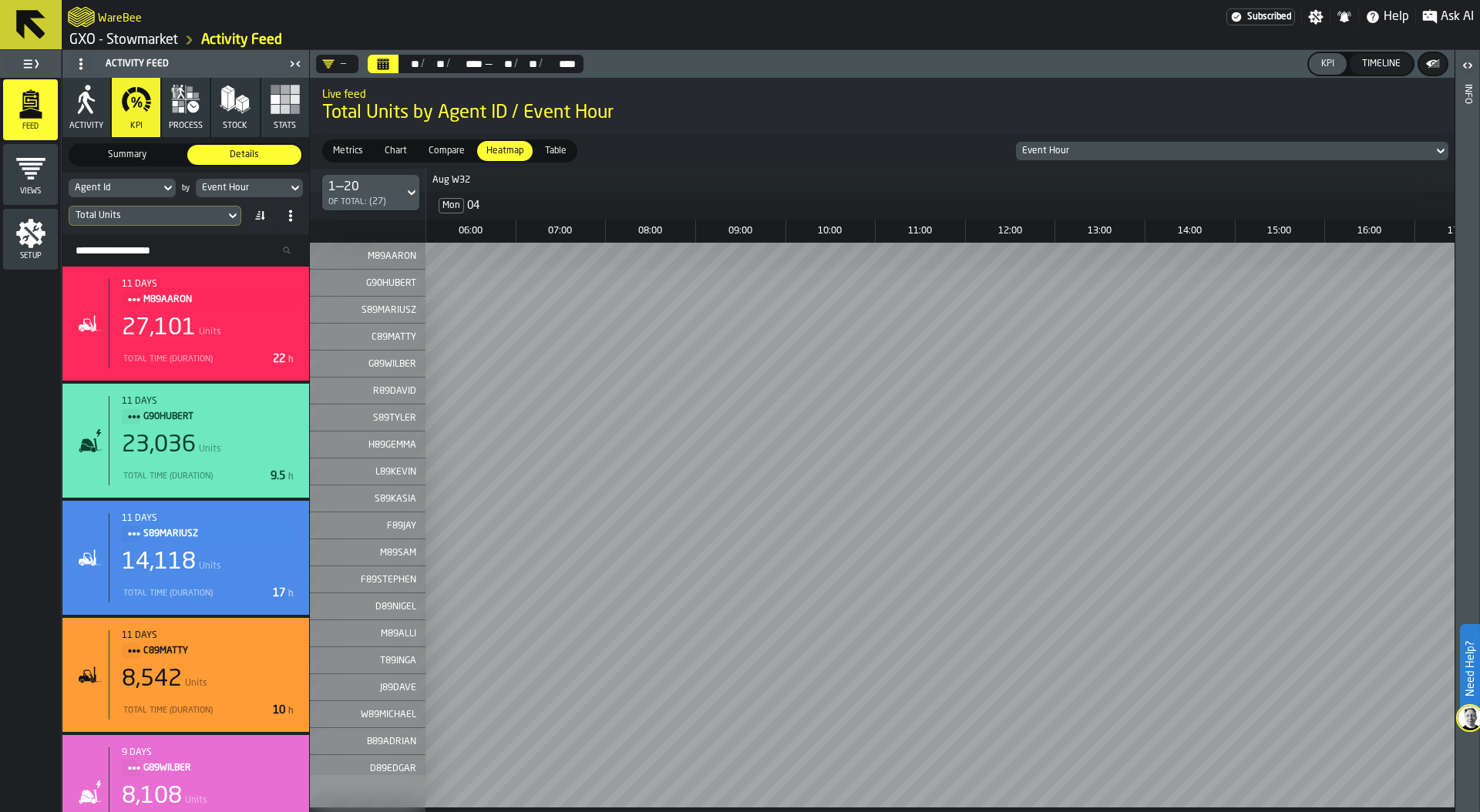
click at [158, 214] on div "Total Units" at bounding box center [147, 215] width 143 height 10
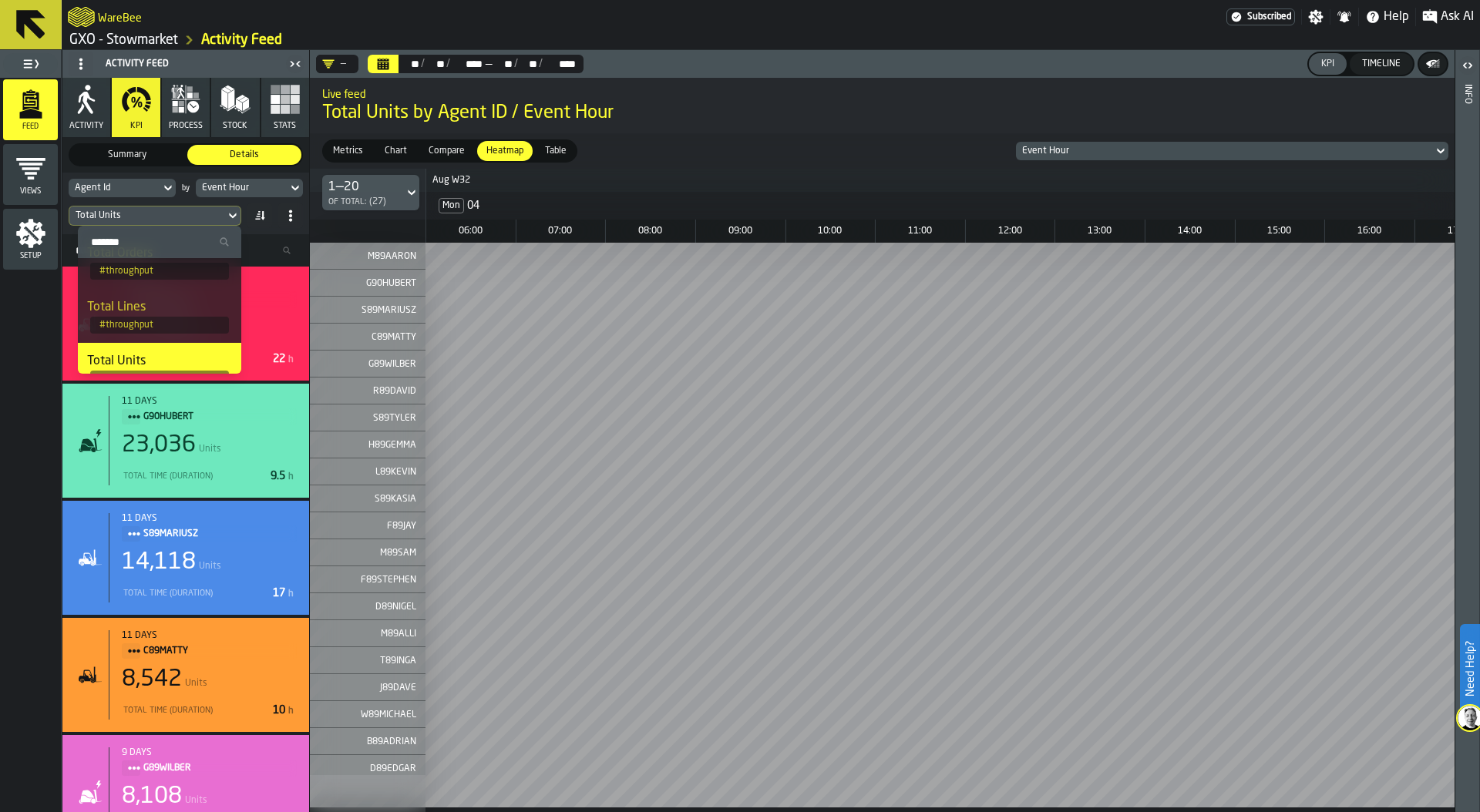
scroll to position [84, 0]
click at [165, 305] on div "Total Lines" at bounding box center [160, 301] width 145 height 19
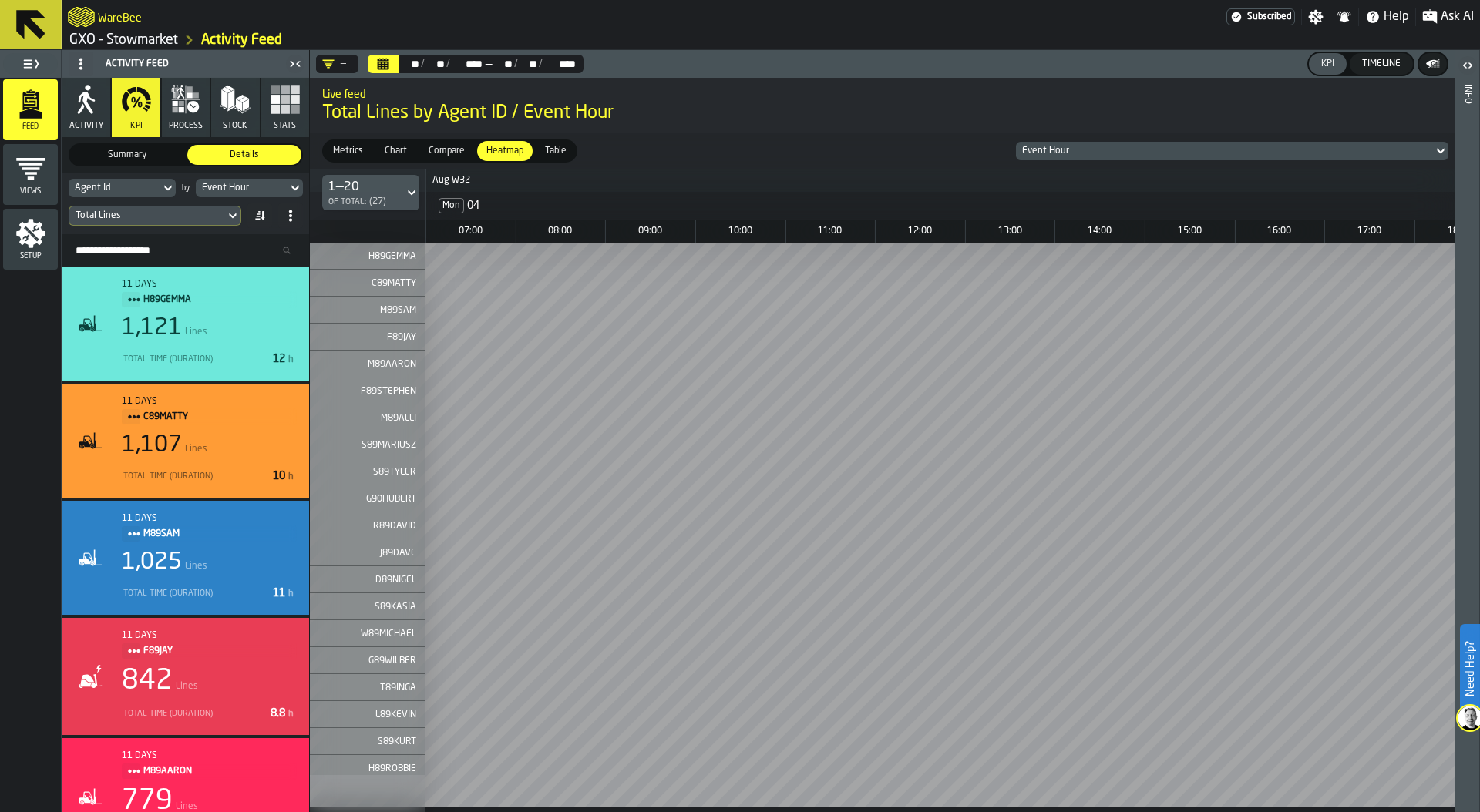
click at [262, 187] on div "Event Hour" at bounding box center [242, 187] width 79 height 10
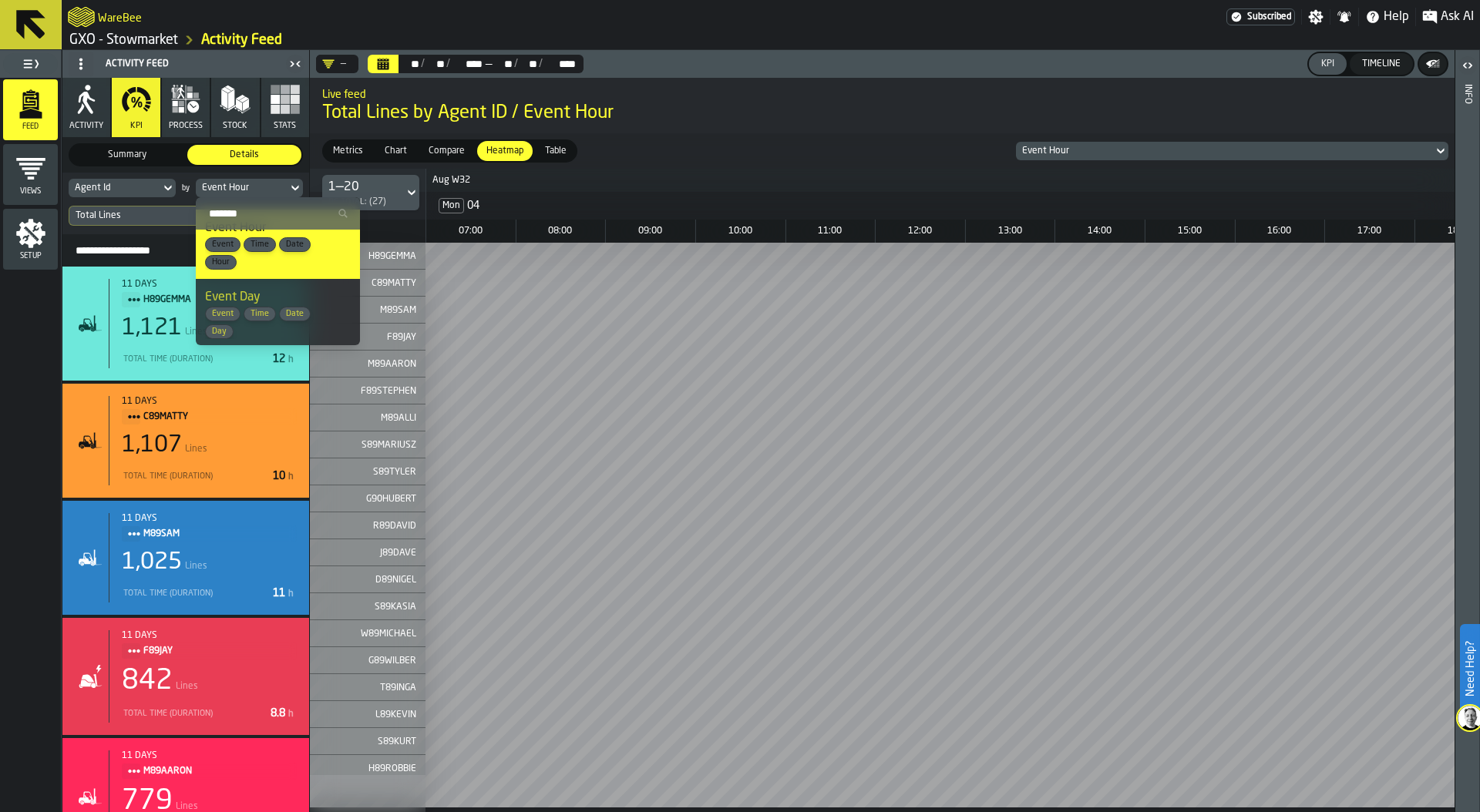
scroll to position [29, 0]
click at [271, 292] on div "Event Day Event Time Date Day" at bounding box center [277, 304] width 146 height 51
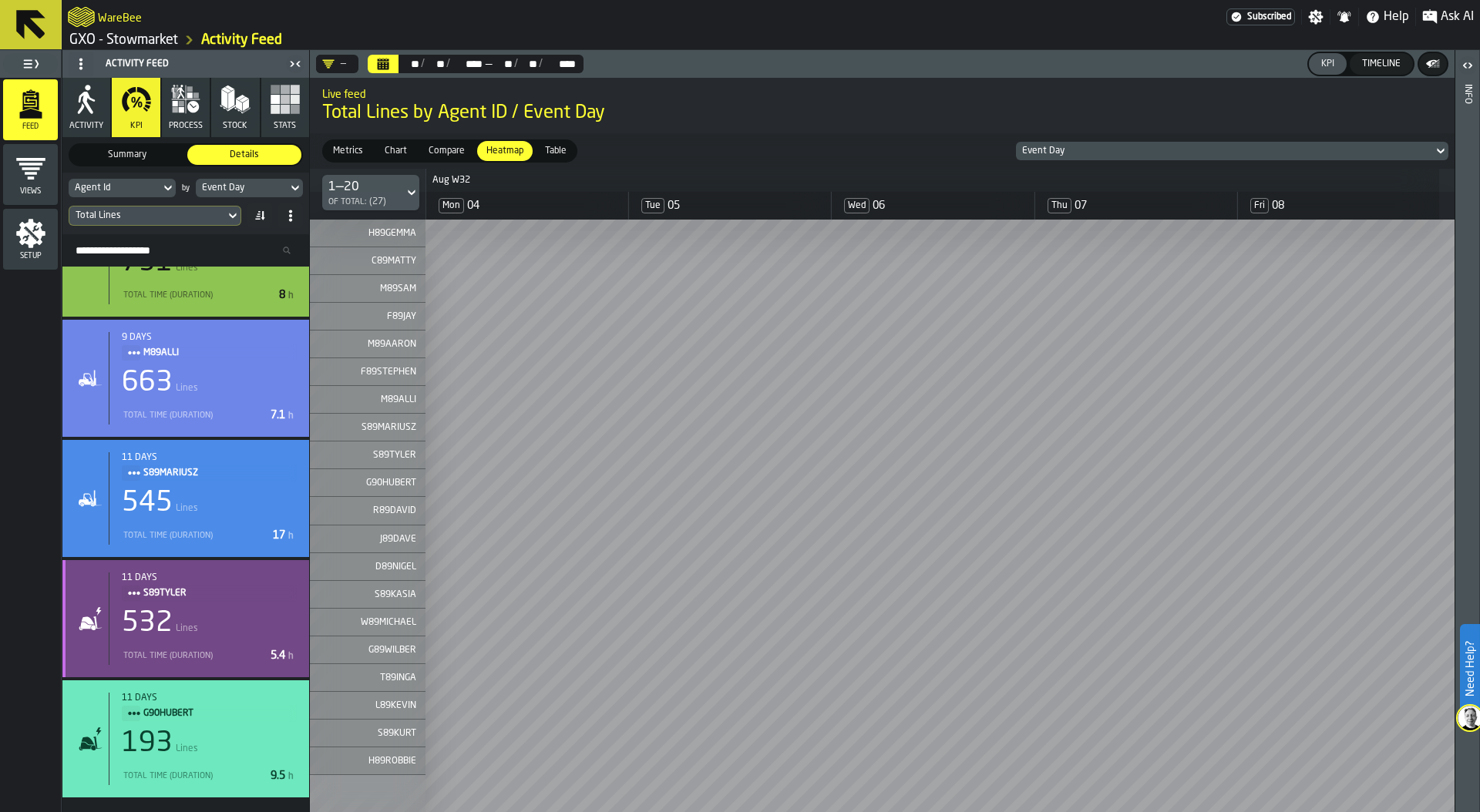
scroll to position [0, 0]
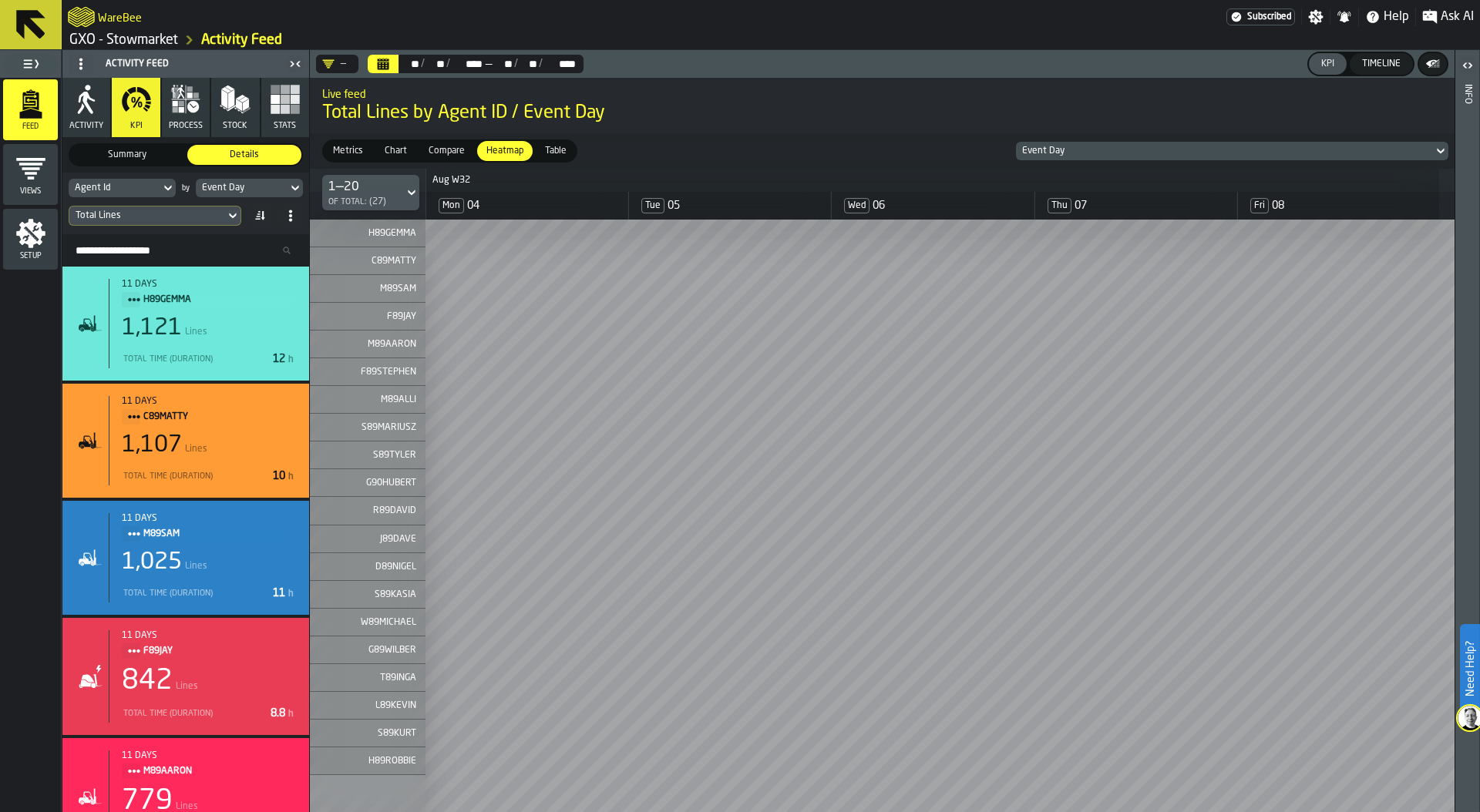
click at [255, 219] on icon at bounding box center [257, 219] width 5 height 2
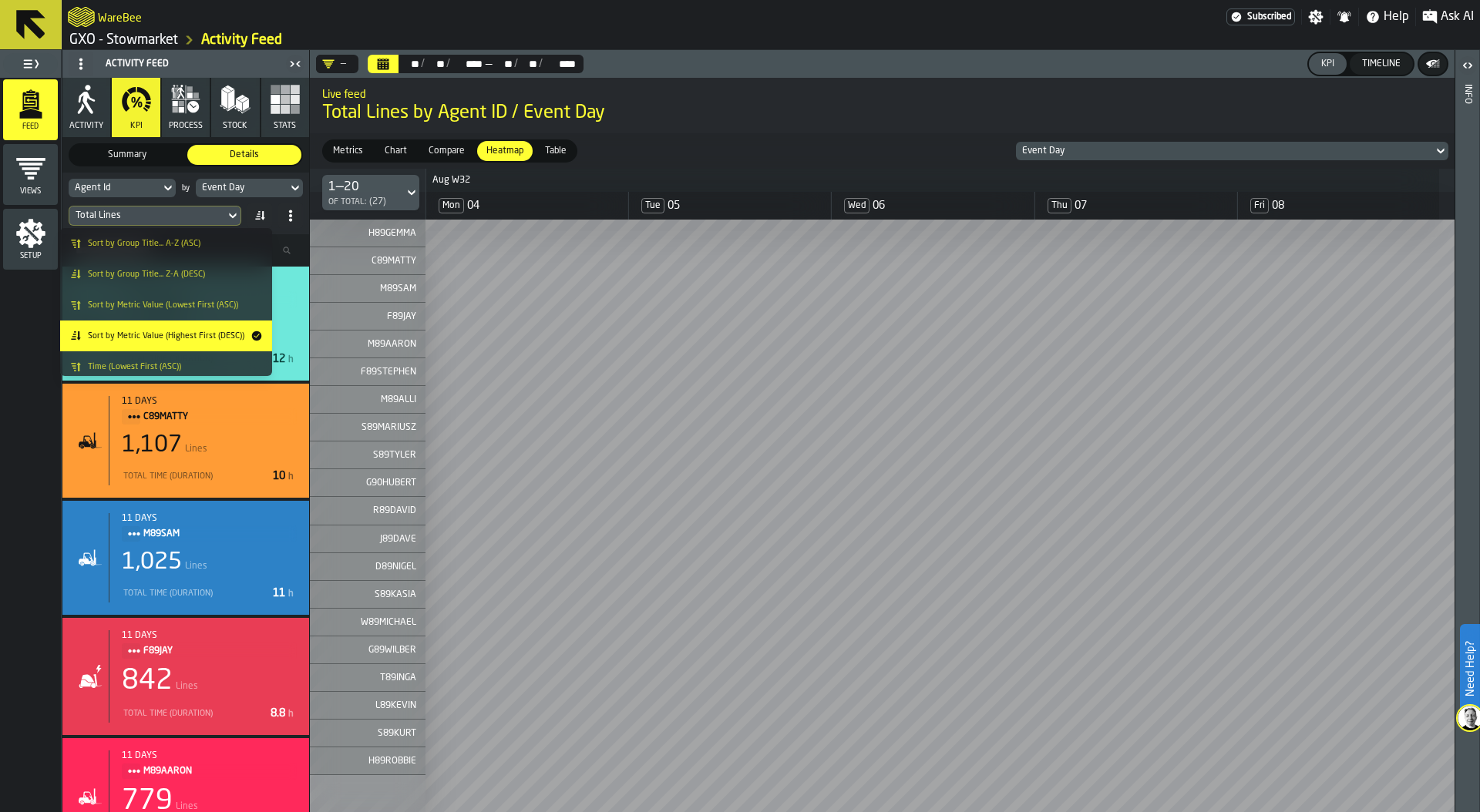
click at [302, 243] on input "Search Resources..." at bounding box center [185, 250] width 234 height 20
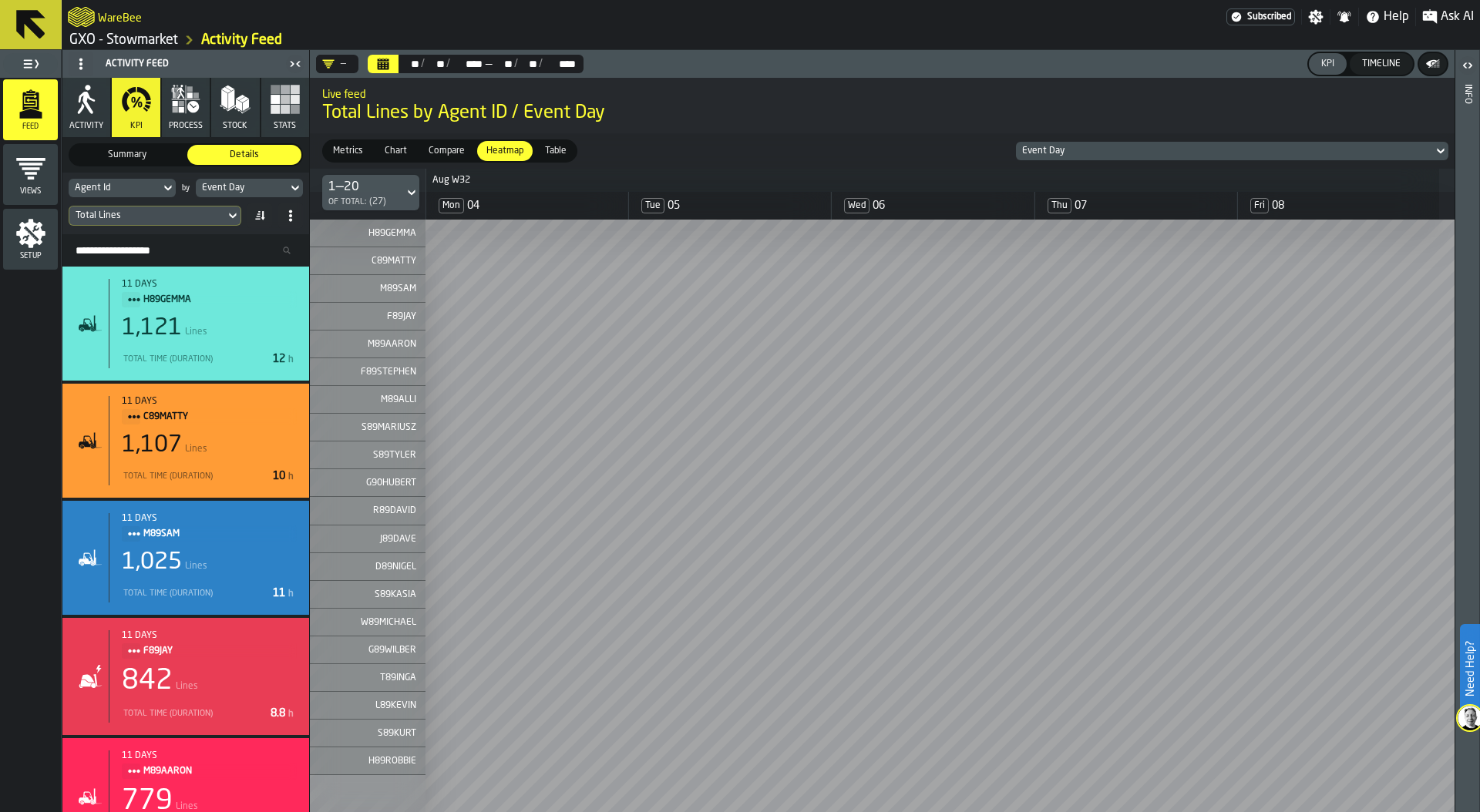
click at [1070, 149] on div "Event Day" at bounding box center [1224, 150] width 404 height 10
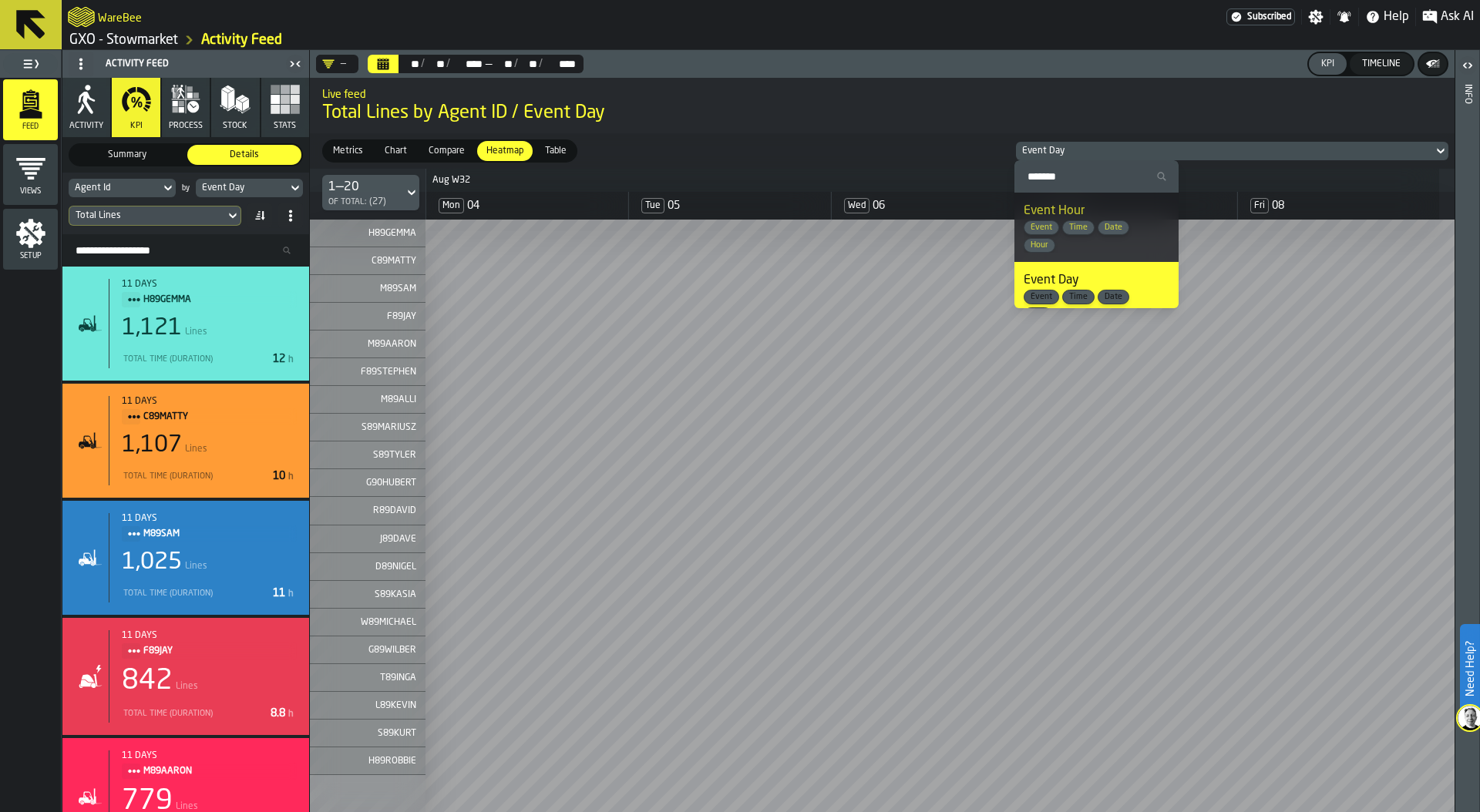
click at [1070, 149] on div "Event Day" at bounding box center [1224, 150] width 404 height 10
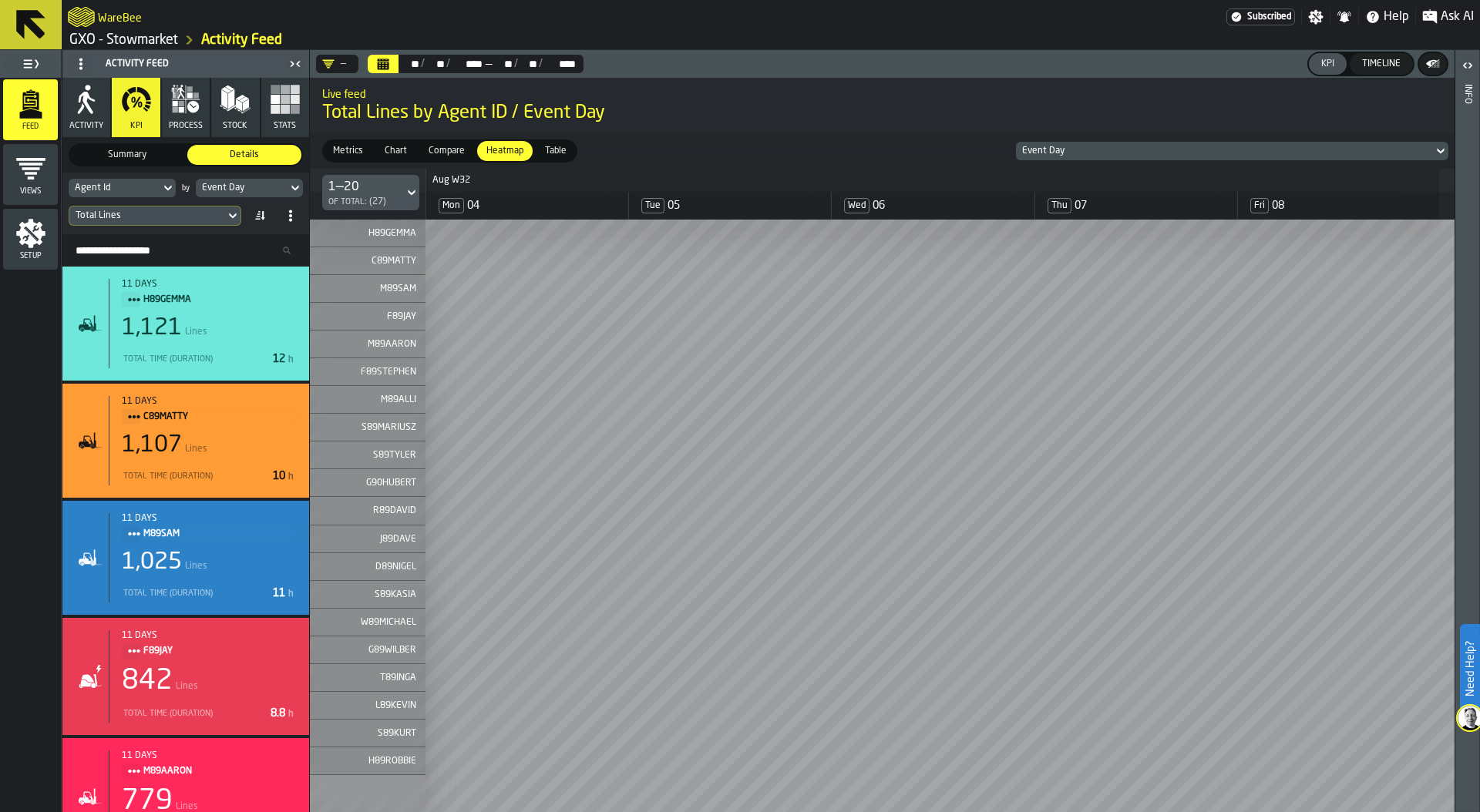
click at [841, 113] on span "Total Lines by Agent ID / Event Day" at bounding box center [882, 113] width 1120 height 24
click at [342, 62] on div "—" at bounding box center [334, 63] width 24 height 12
click at [344, 61] on div "—" at bounding box center [334, 63] width 24 height 12
click at [387, 62] on icon "Calendar" at bounding box center [384, 66] width 11 height 8
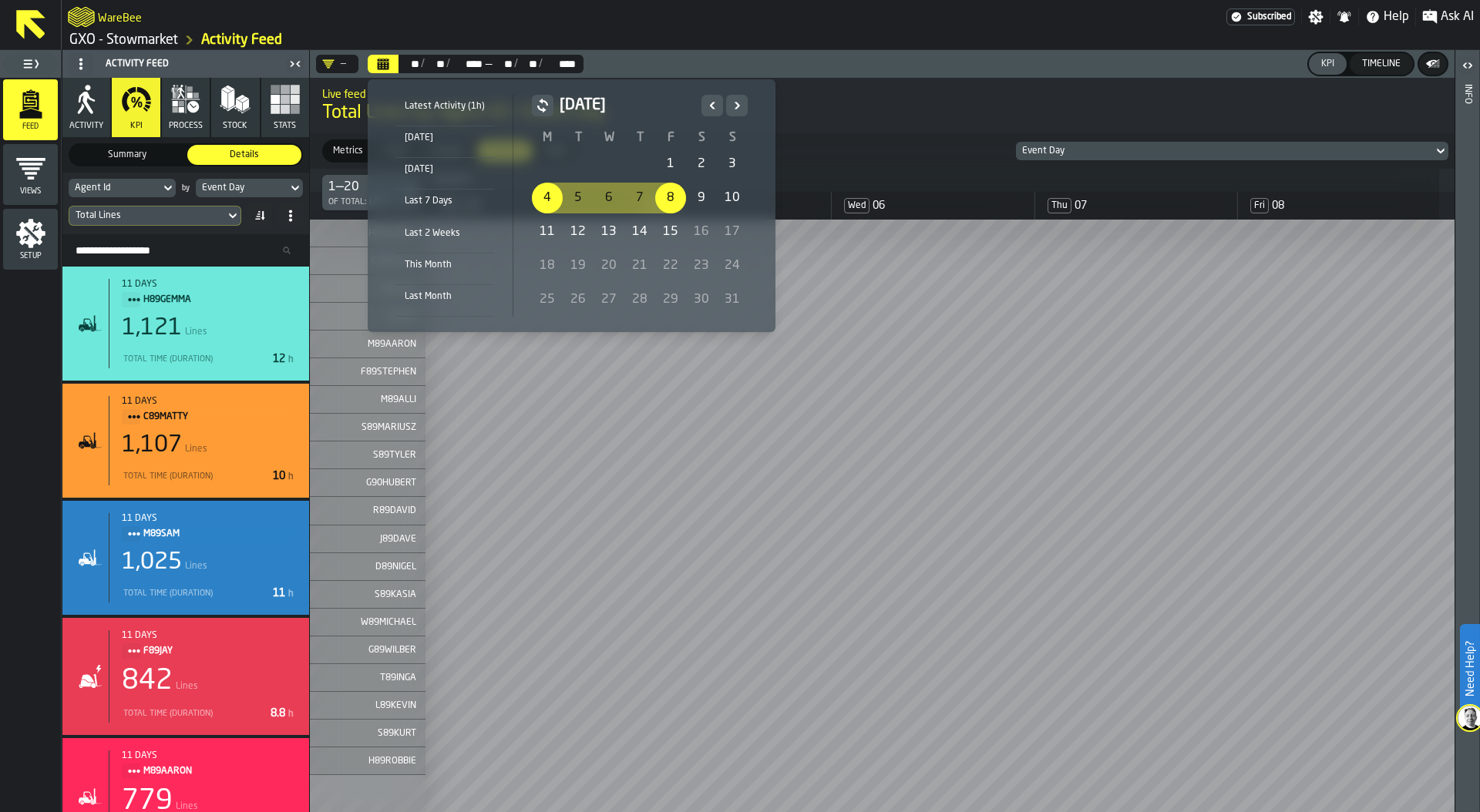
click at [547, 195] on div "4" at bounding box center [547, 197] width 31 height 31
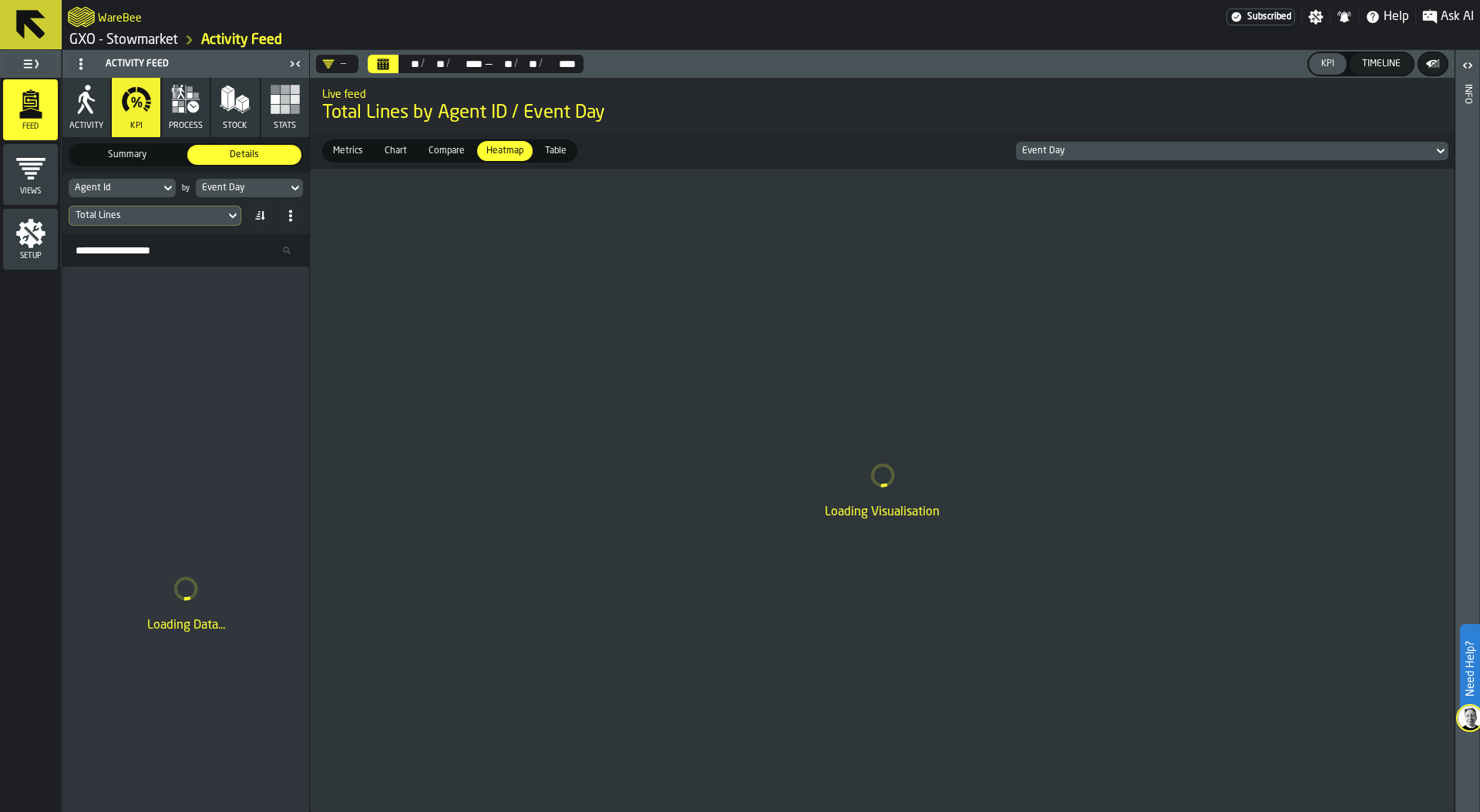
click at [264, 186] on div "Event Day" at bounding box center [242, 187] width 79 height 10
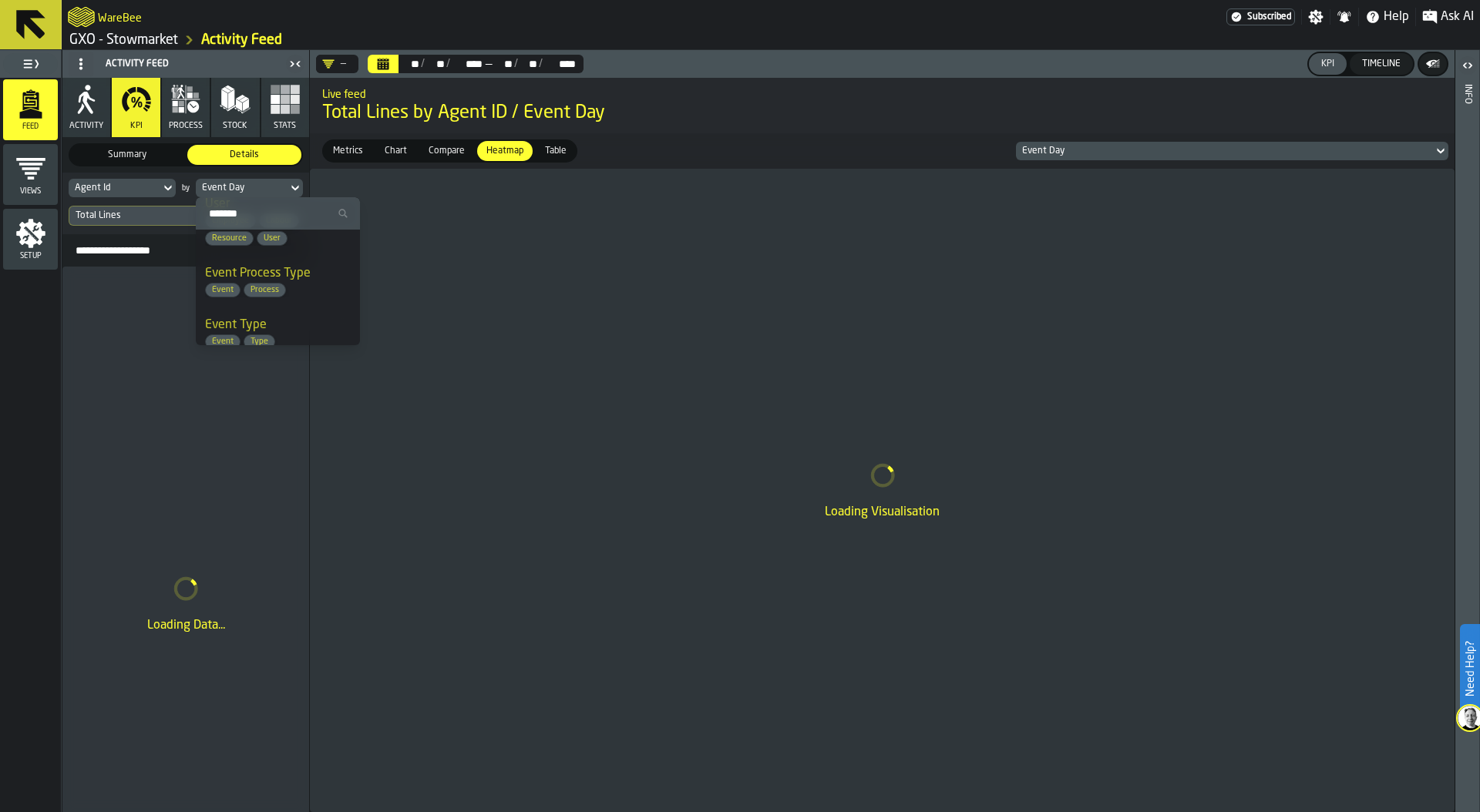
scroll to position [421, 0]
click at [311, 274] on div "Event Process Type Event Process" at bounding box center [277, 285] width 146 height 33
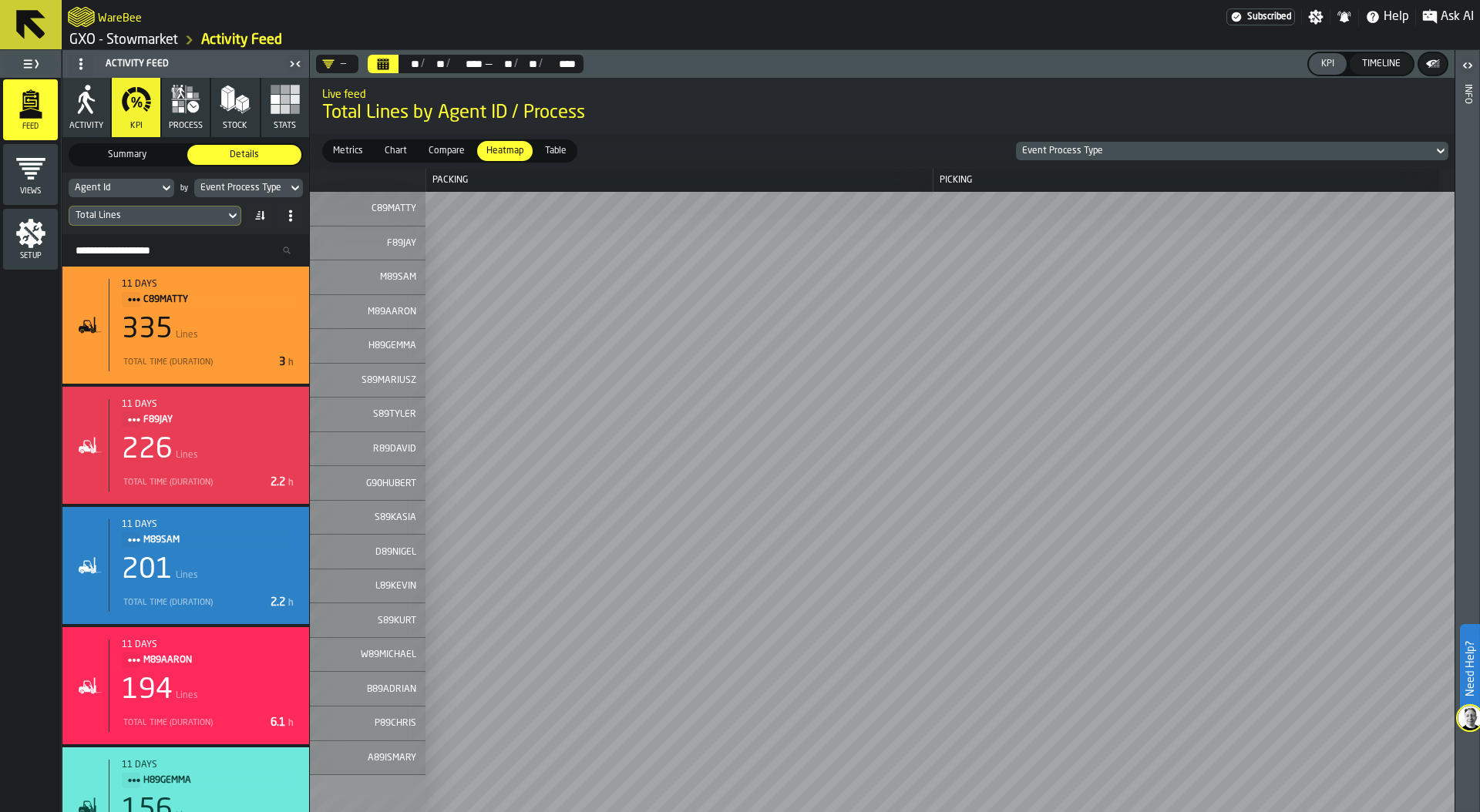
click at [248, 184] on div "Event Process Type" at bounding box center [241, 187] width 81 height 10
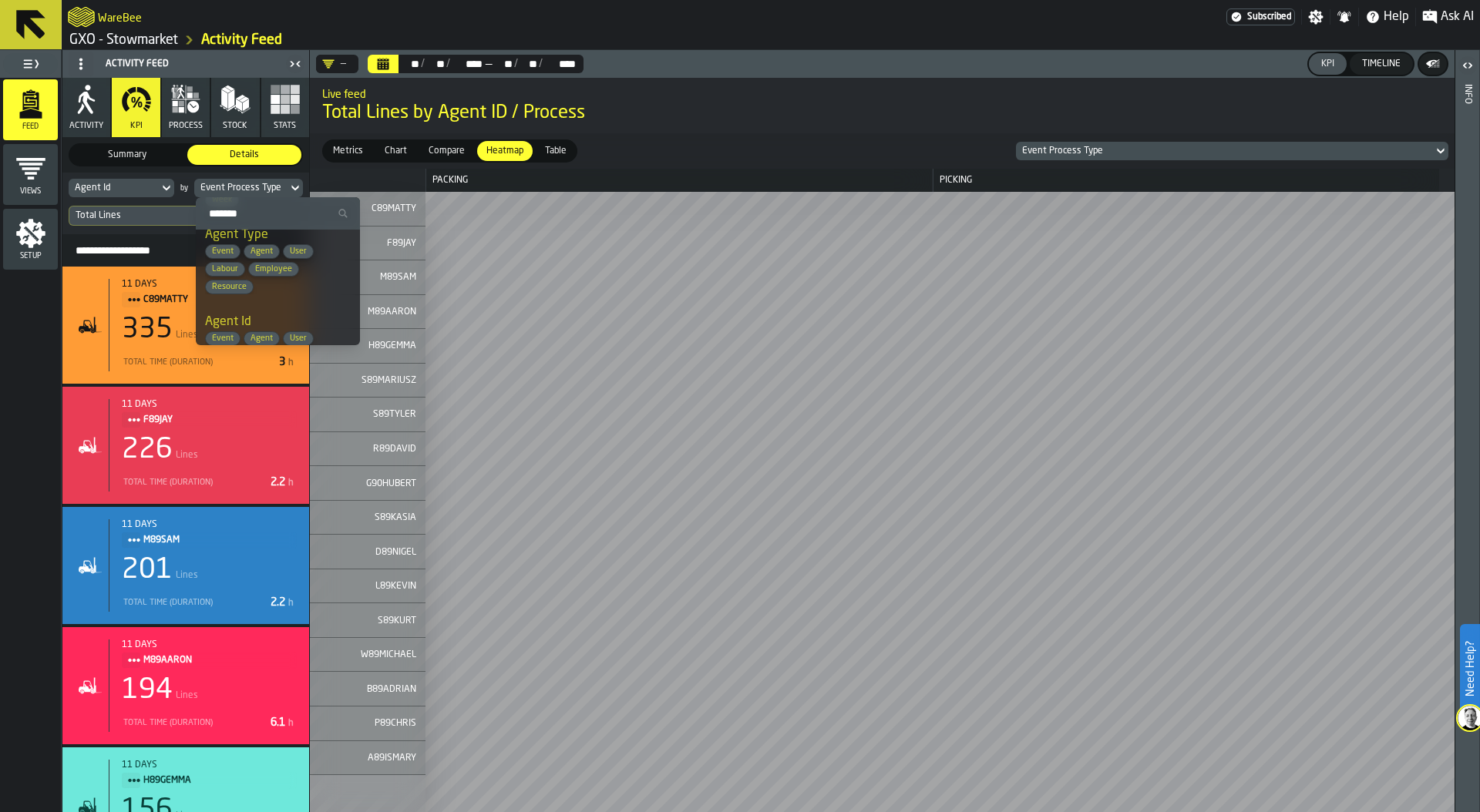
scroll to position [207, 0]
click at [279, 263] on span "Event Agent User Labour Employee Resource" at bounding box center [266, 283] width 123 height 50
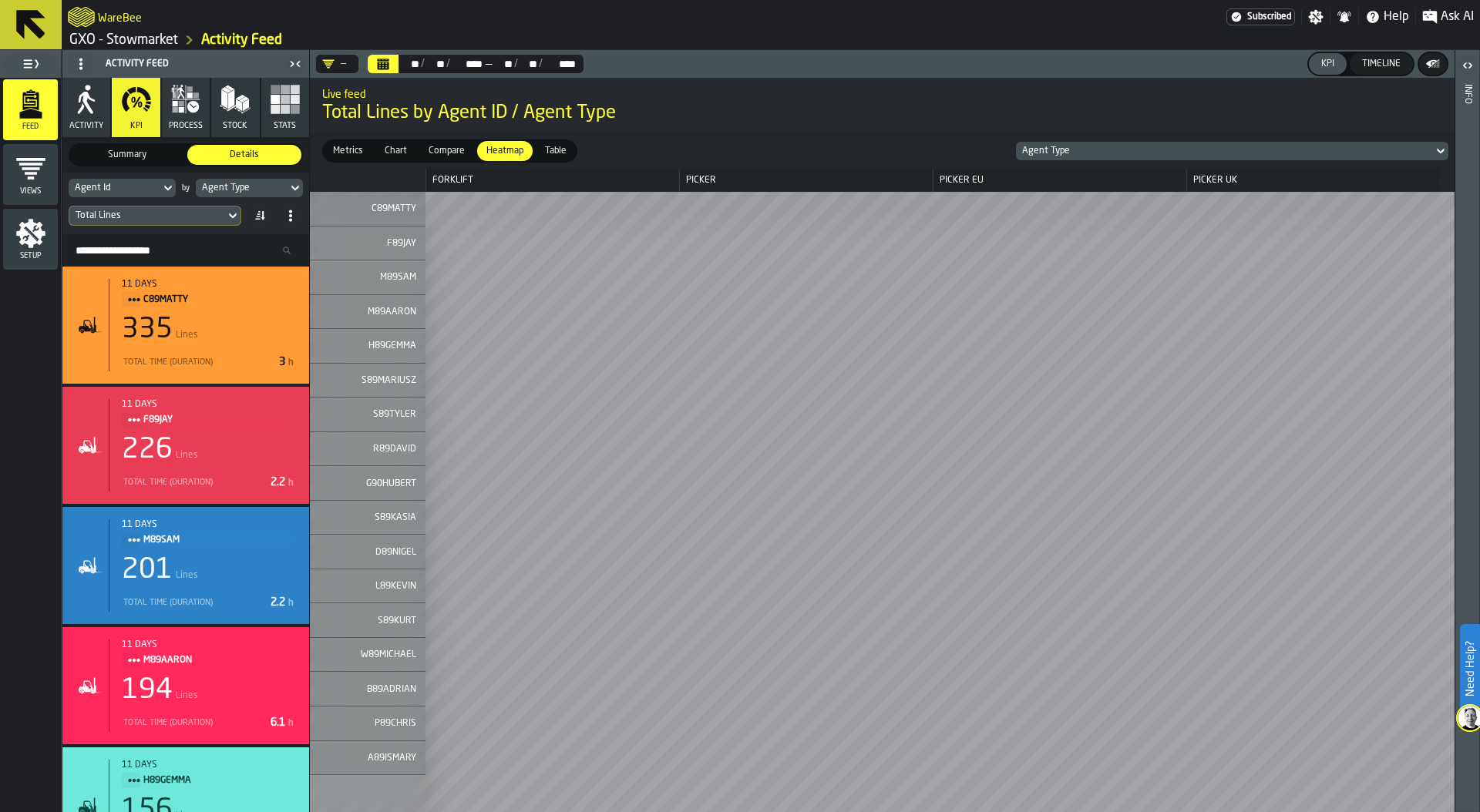
click at [556, 145] on span "Table" at bounding box center [556, 150] width 34 height 14
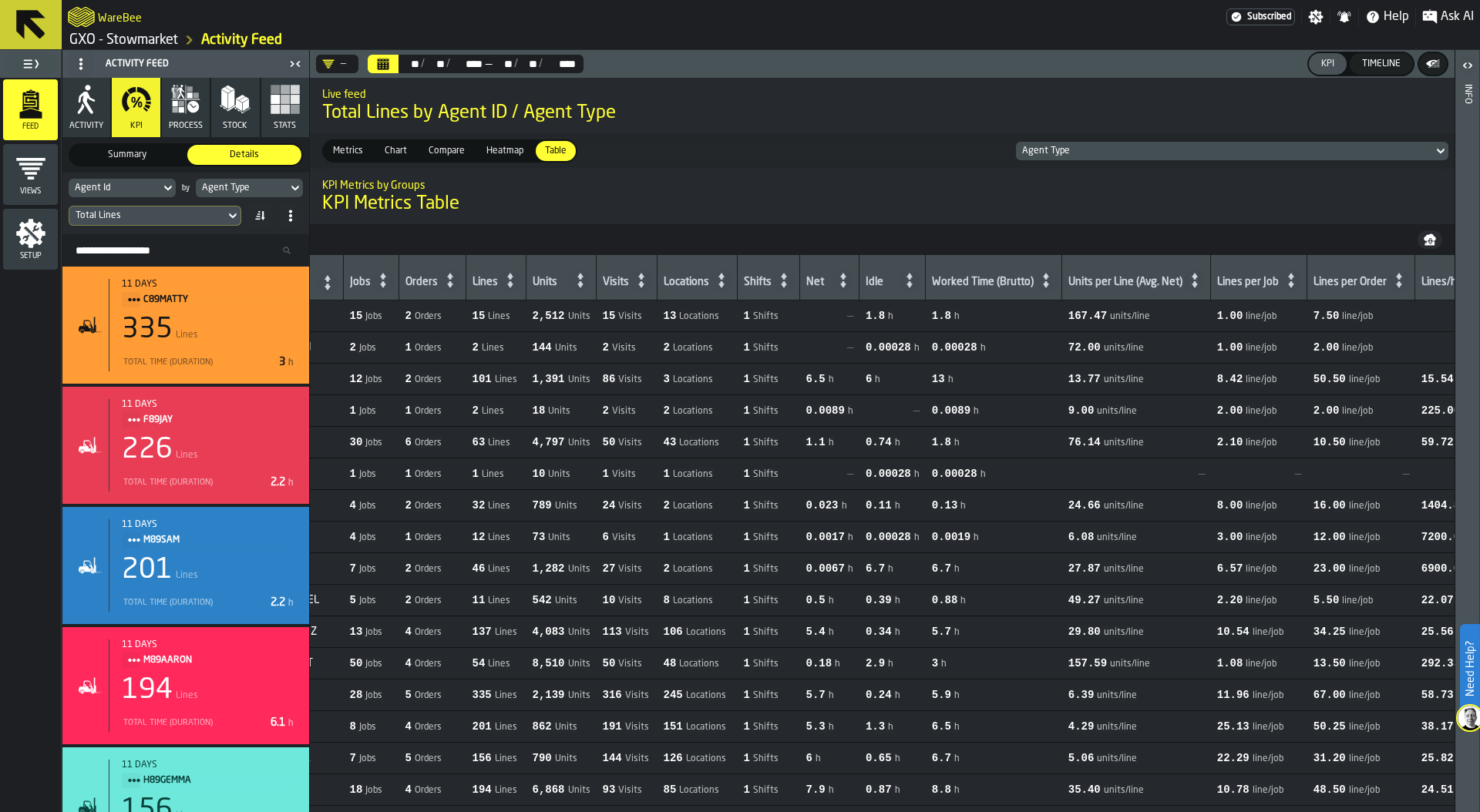
scroll to position [0, 0]
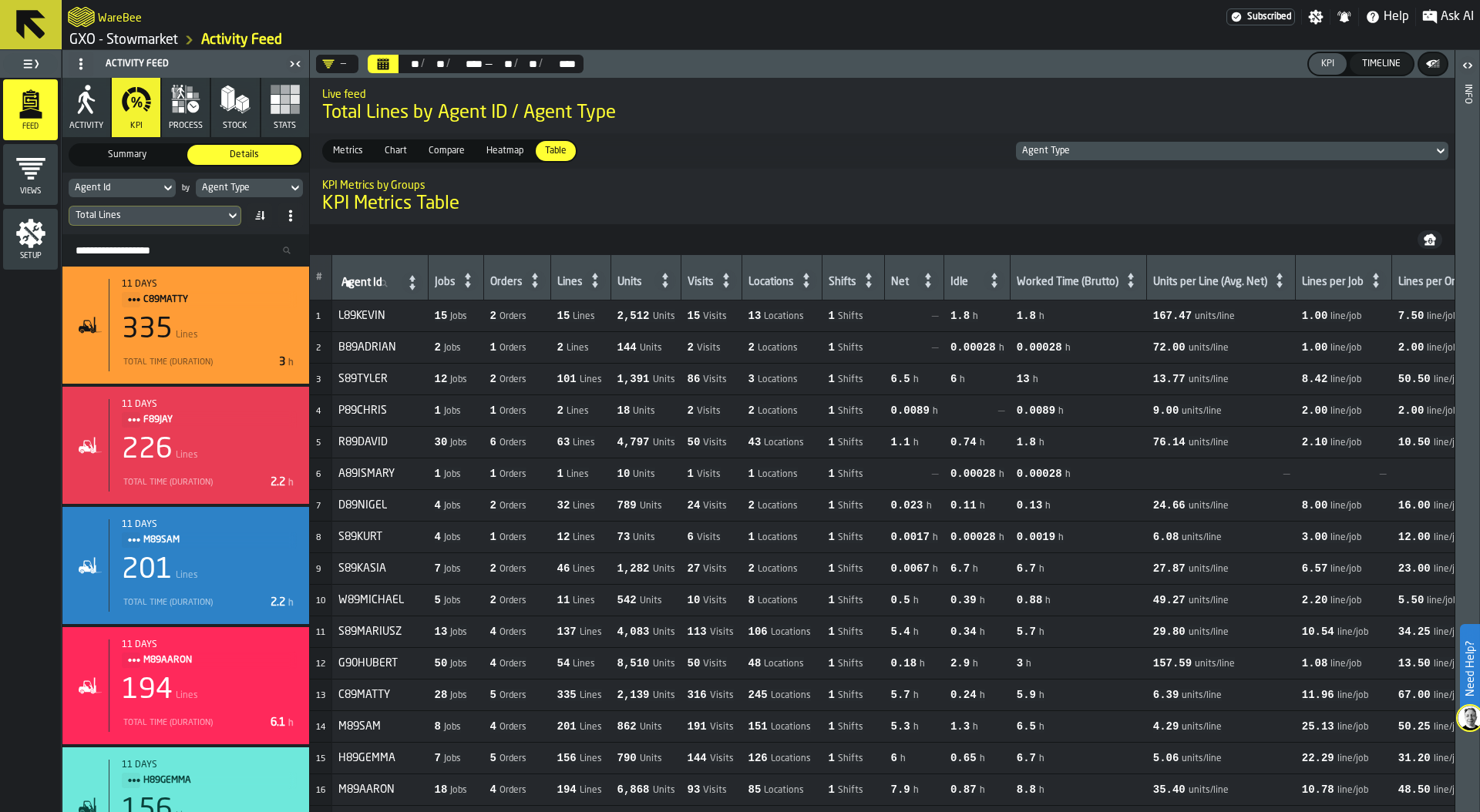
click at [184, 117] on button "process" at bounding box center [185, 107] width 48 height 59
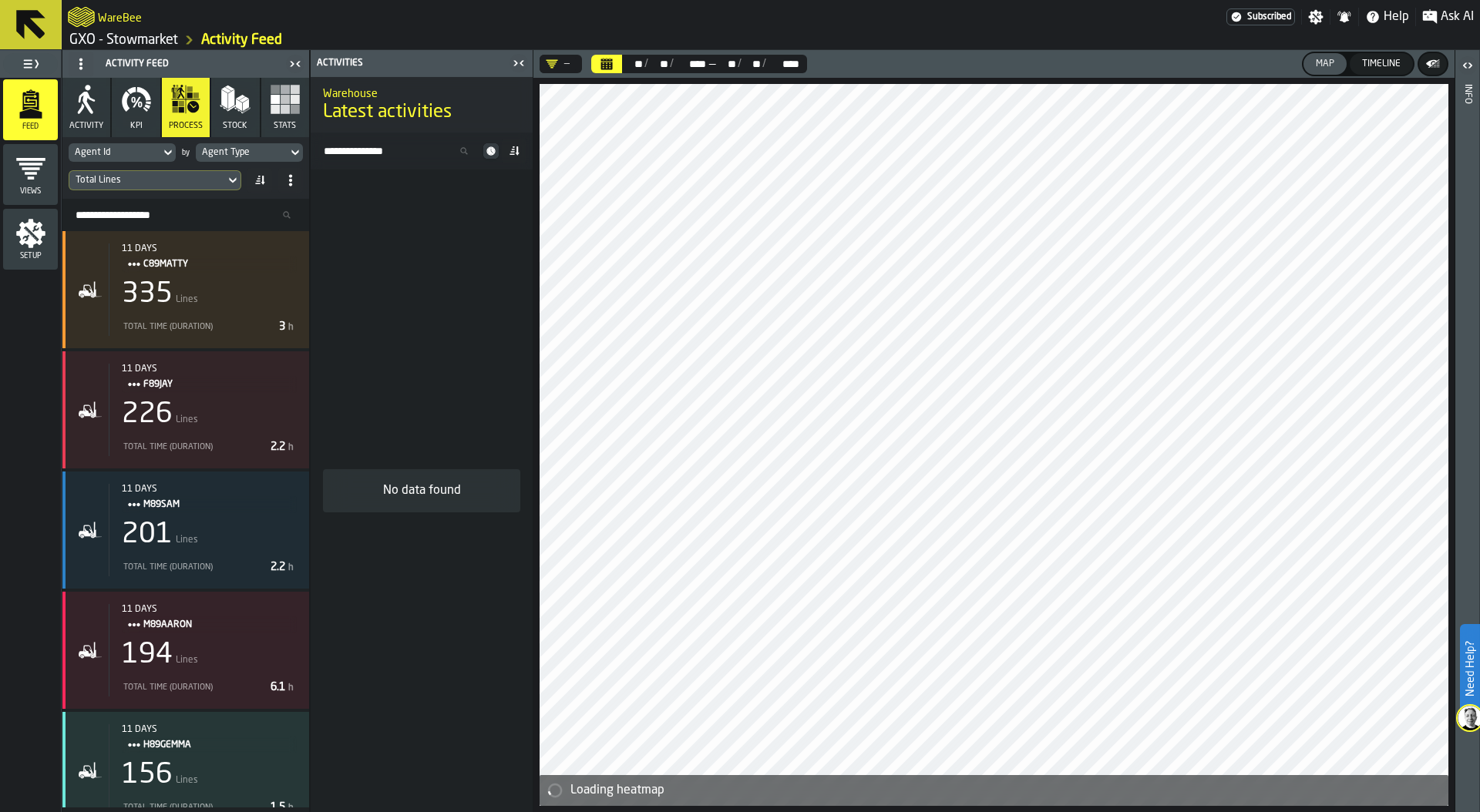
click at [131, 216] on input "Search Resources..." at bounding box center [185, 214] width 234 height 20
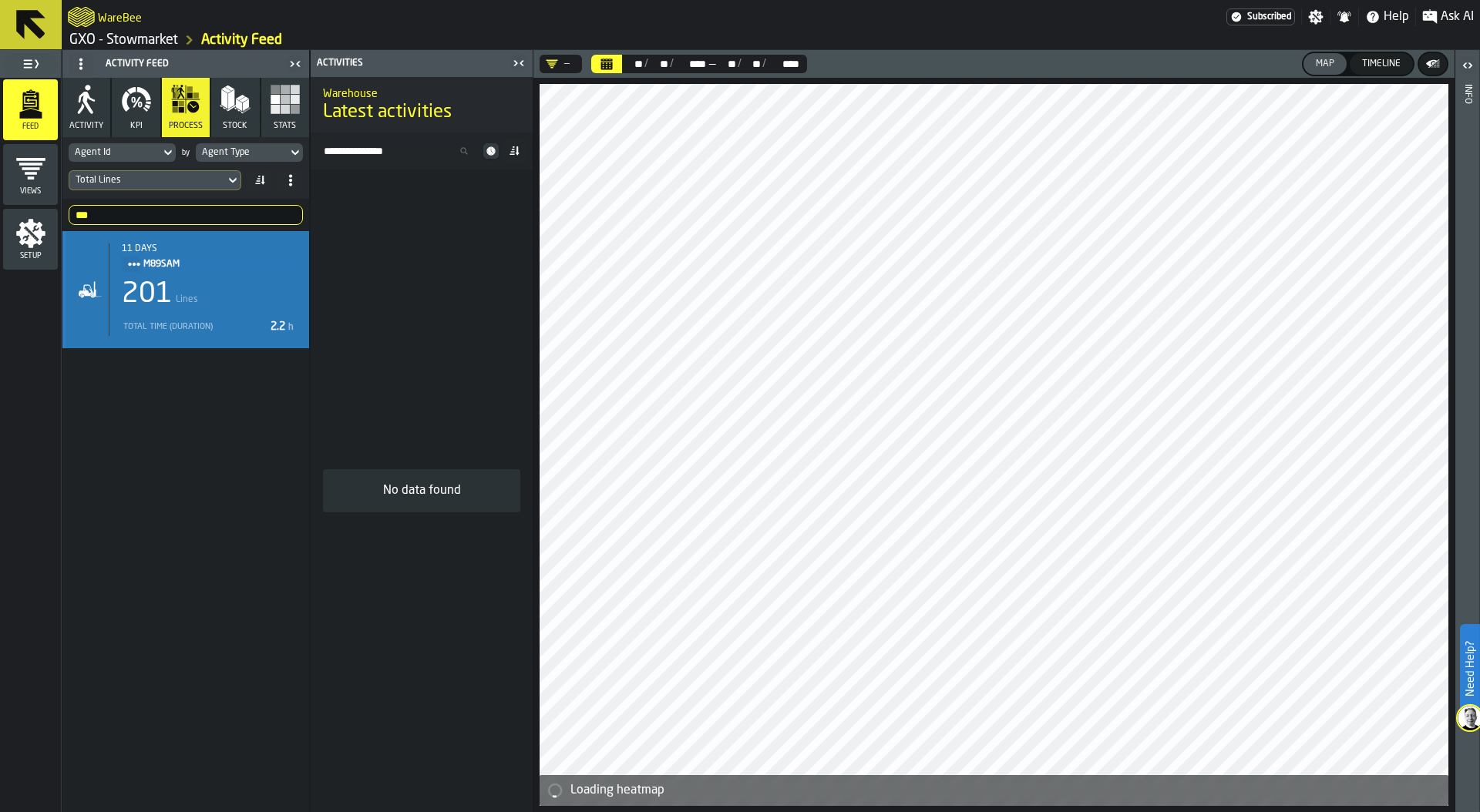
type input "***"
click at [173, 297] on div "201 Lines" at bounding box center [210, 294] width 175 height 31
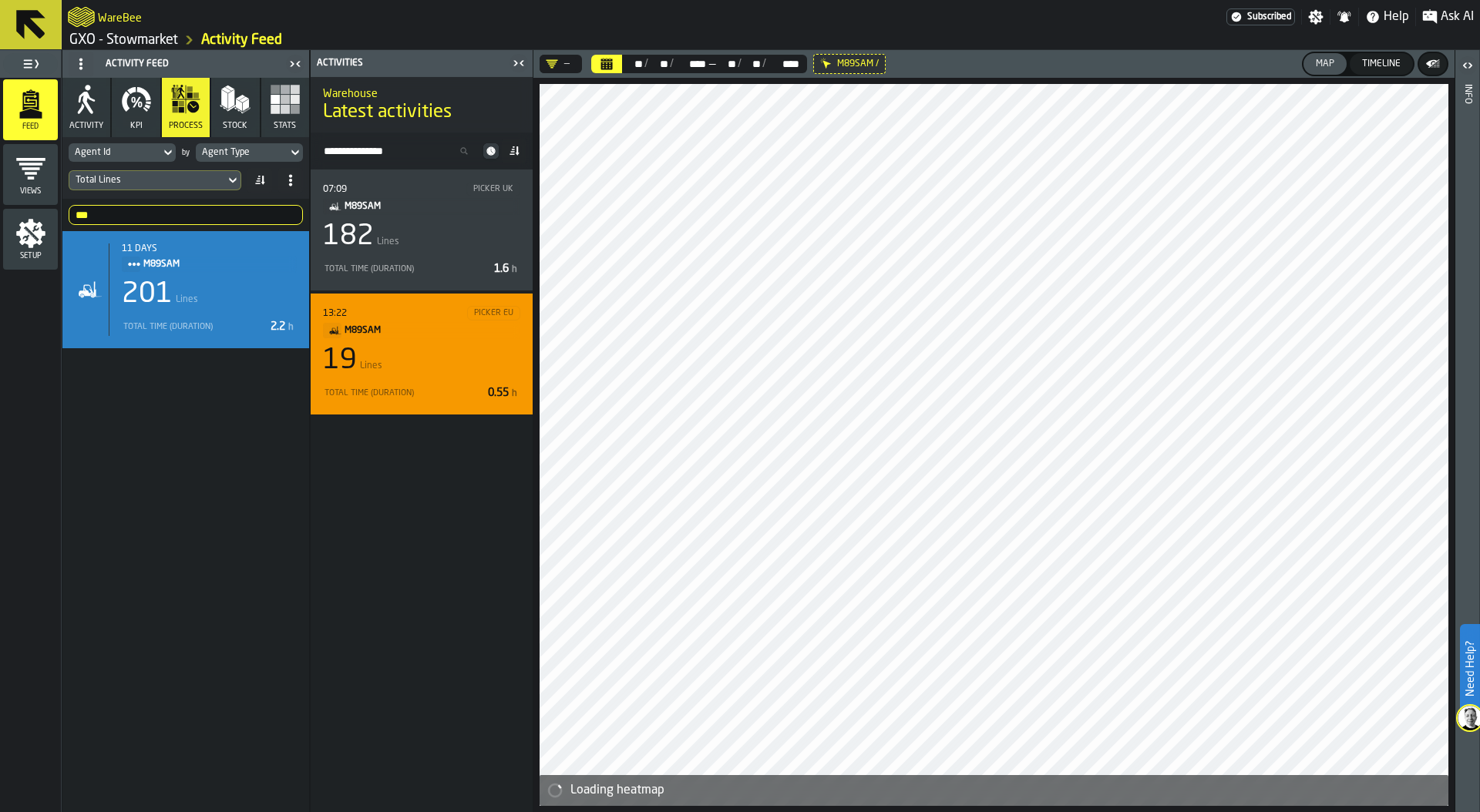
click at [443, 361] on div "19 Lines" at bounding box center [421, 360] width 197 height 31
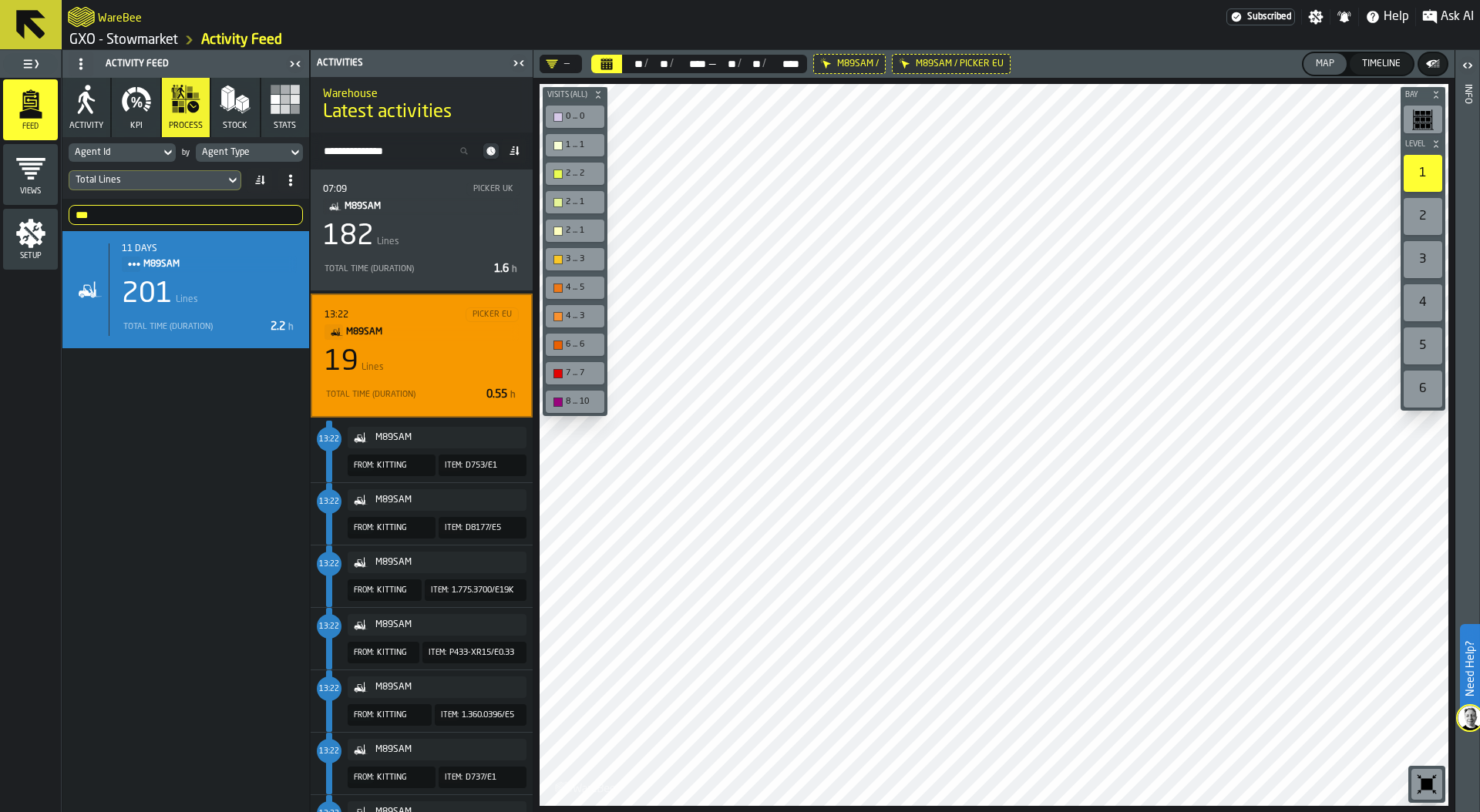
click at [421, 441] on div "M89SAM" at bounding box center [448, 437] width 145 height 10
click at [447, 464] on span "Item:" at bounding box center [453, 465] width 18 height 8
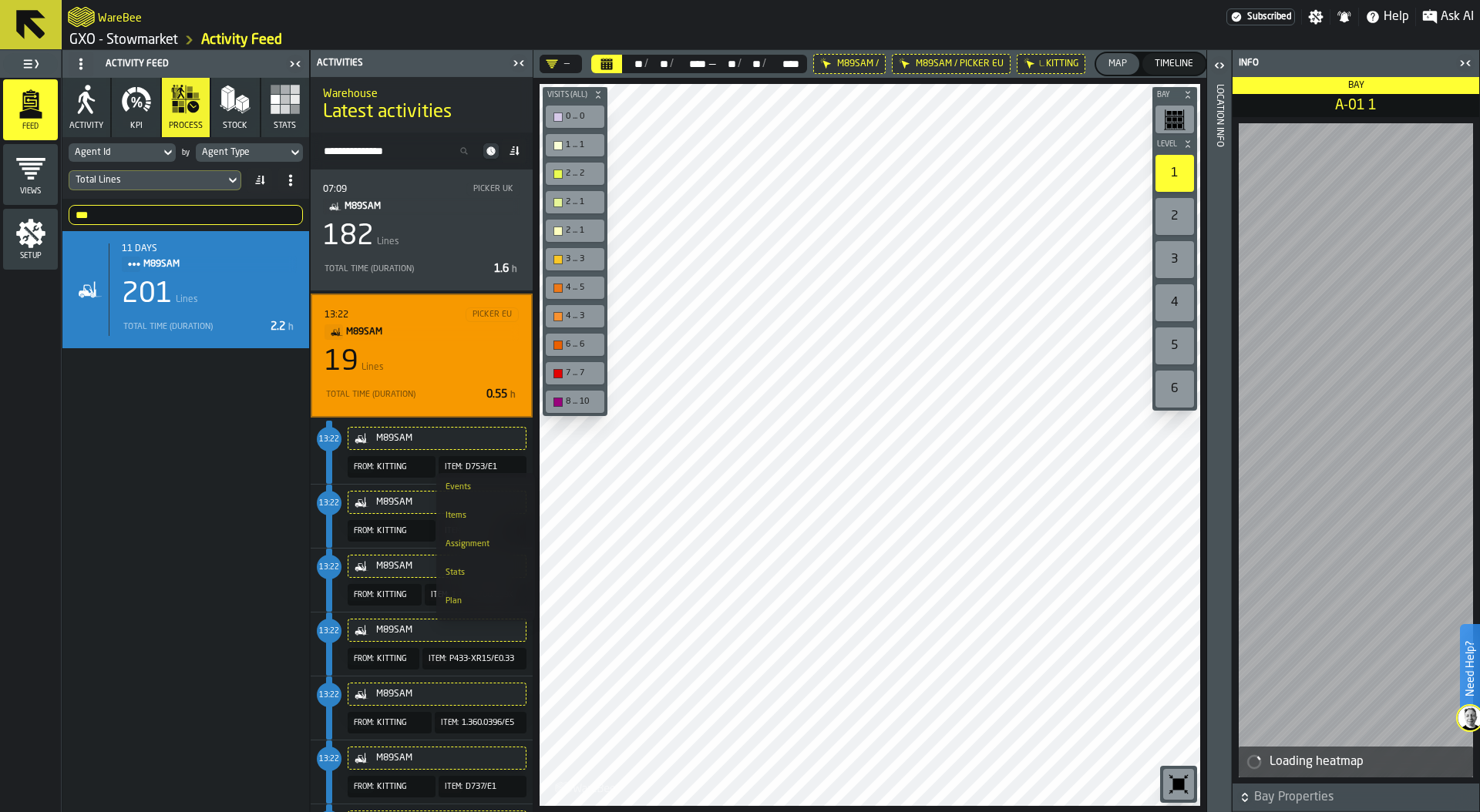
click at [417, 469] on div "KITTING" at bounding box center [400, 467] width 46 height 10
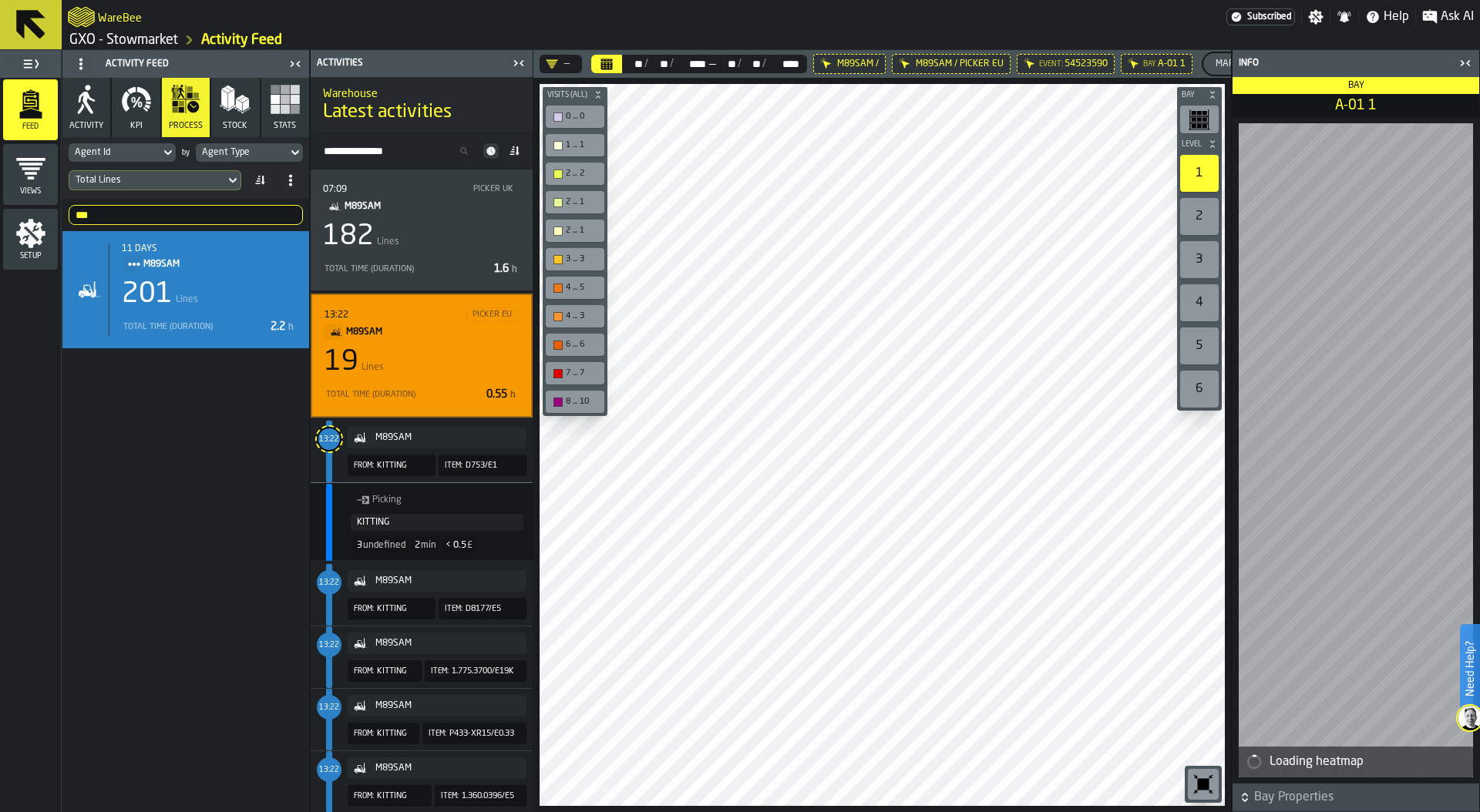
click at [500, 545] on div "3 undefined 2 min < 0.5 £" at bounding box center [421, 545] width 210 height 29
click at [1460, 62] on icon "button-toggle-Close me" at bounding box center [1465, 63] width 19 height 19
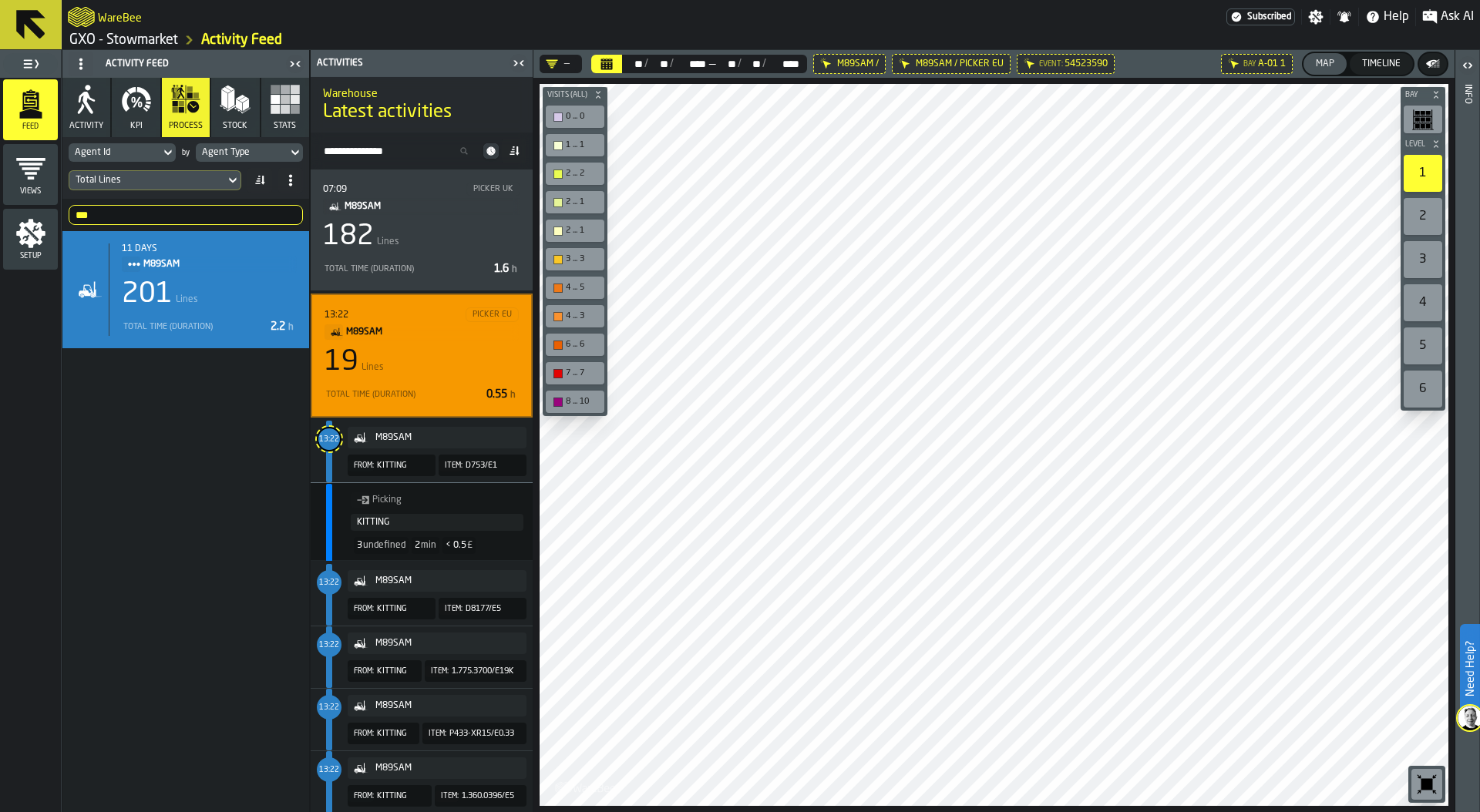
click at [1430, 62] on icon "button-" at bounding box center [1430, 63] width 10 height 7
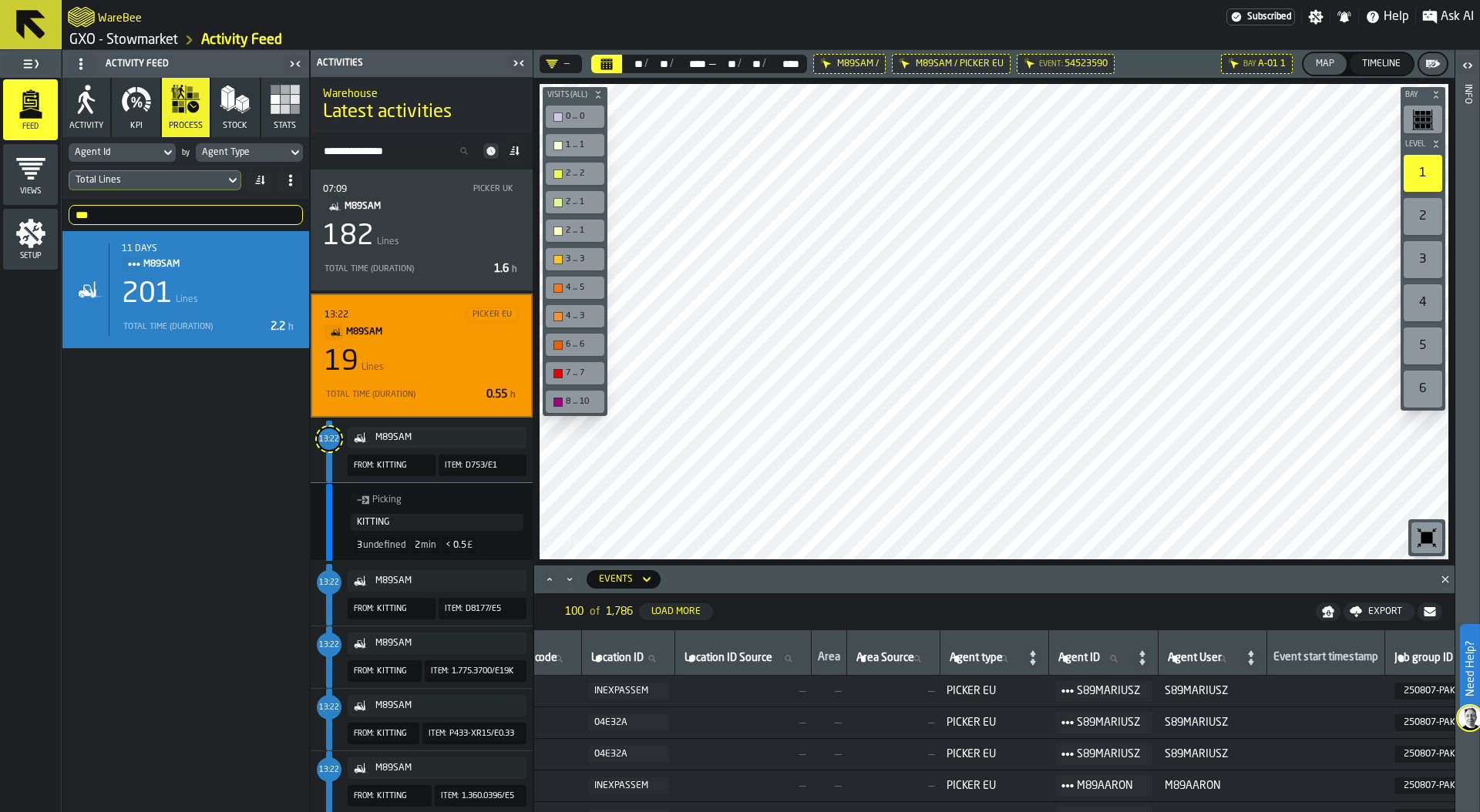
scroll to position [0, 1143]
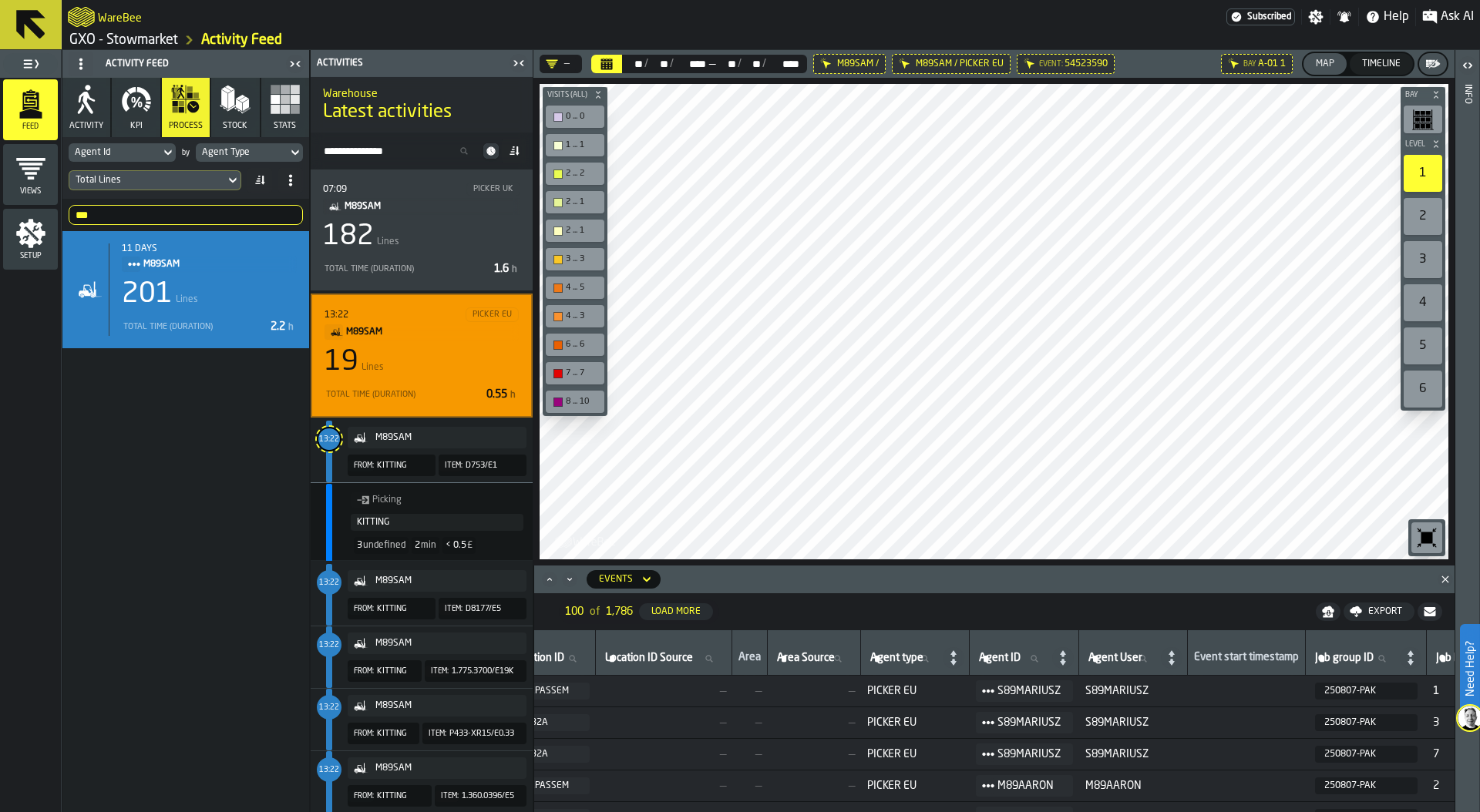
click at [1020, 656] on span "Agent ID" at bounding box center [1000, 657] width 41 height 12
click at [1050, 656] on input "Agent ID Agent ID" at bounding box center [1014, 658] width 75 height 20
type input "******"
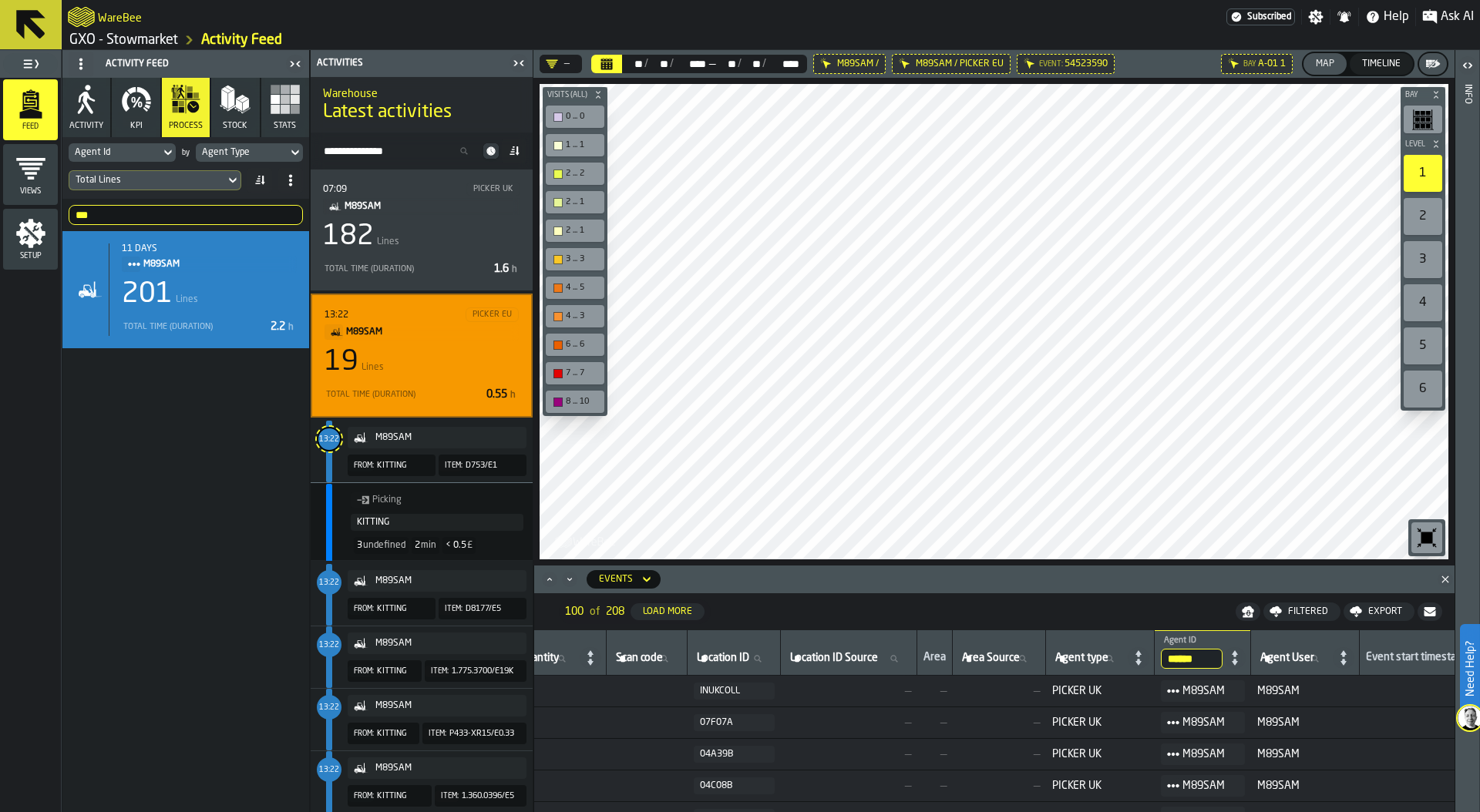
scroll to position [0, 966]
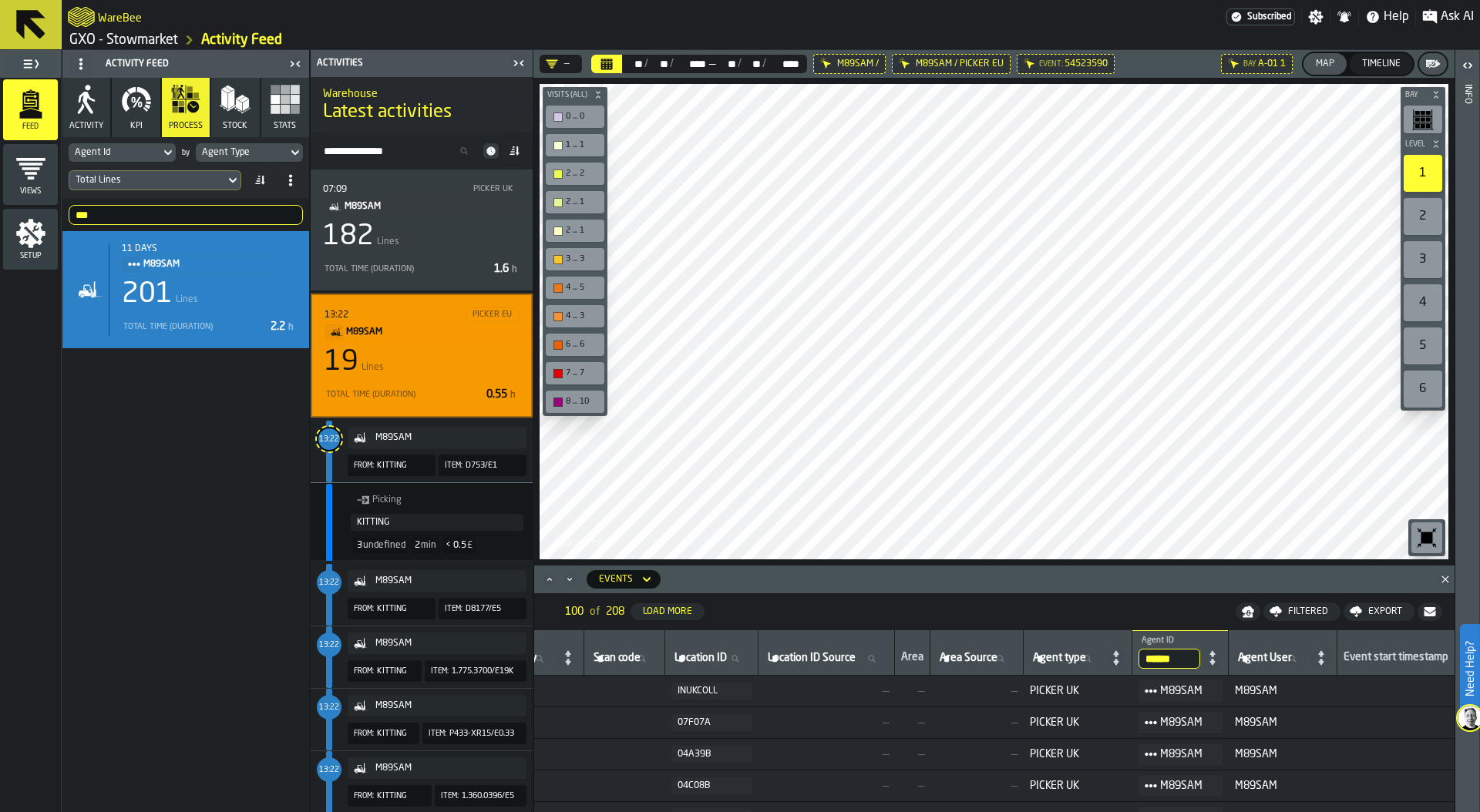
click at [1086, 653] on span "Agent type" at bounding box center [1059, 657] width 54 height 12
click at [1088, 653] on input "Agent type Agent type" at bounding box center [1066, 658] width 74 height 20
type input "*********"
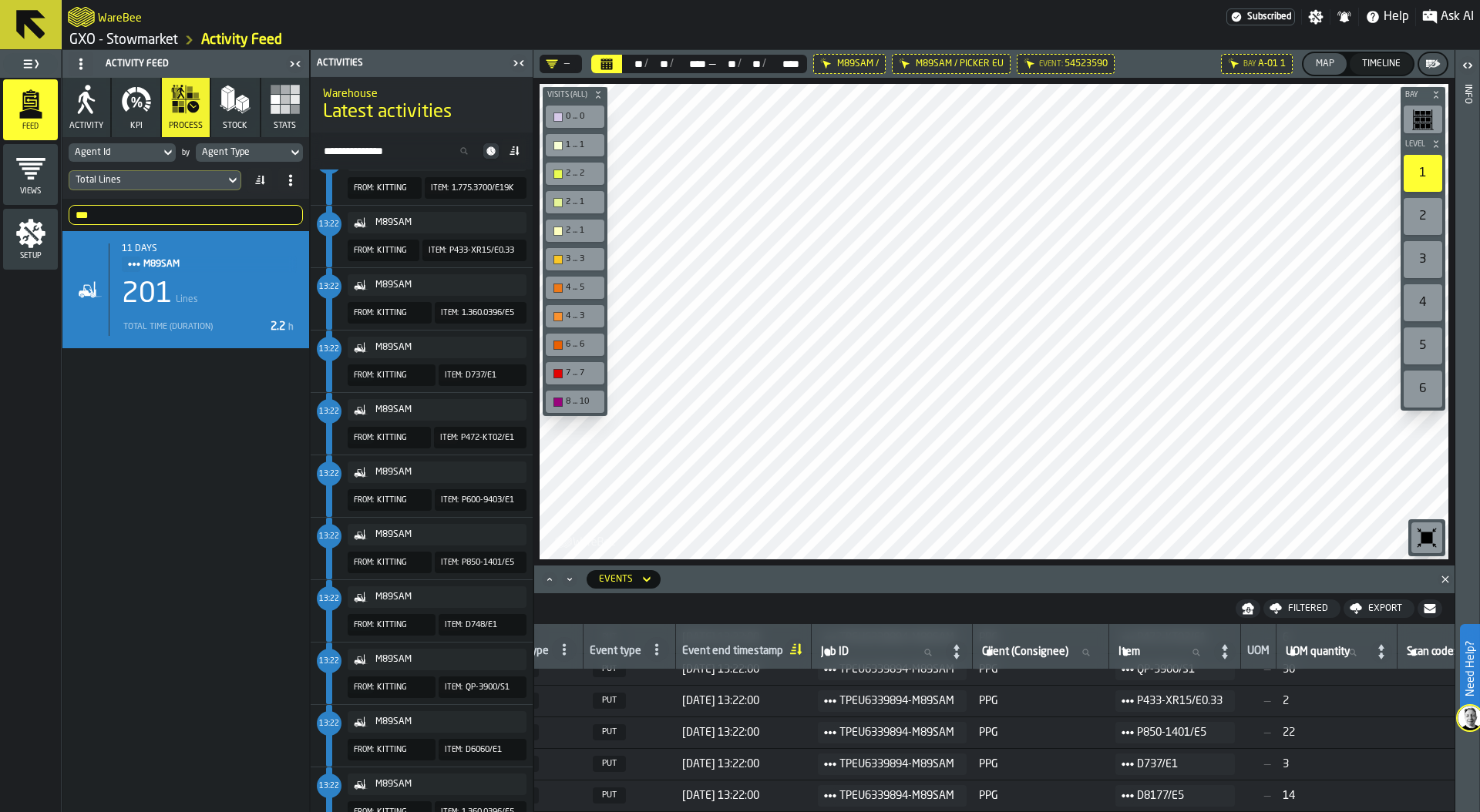
scroll to position [462, 0]
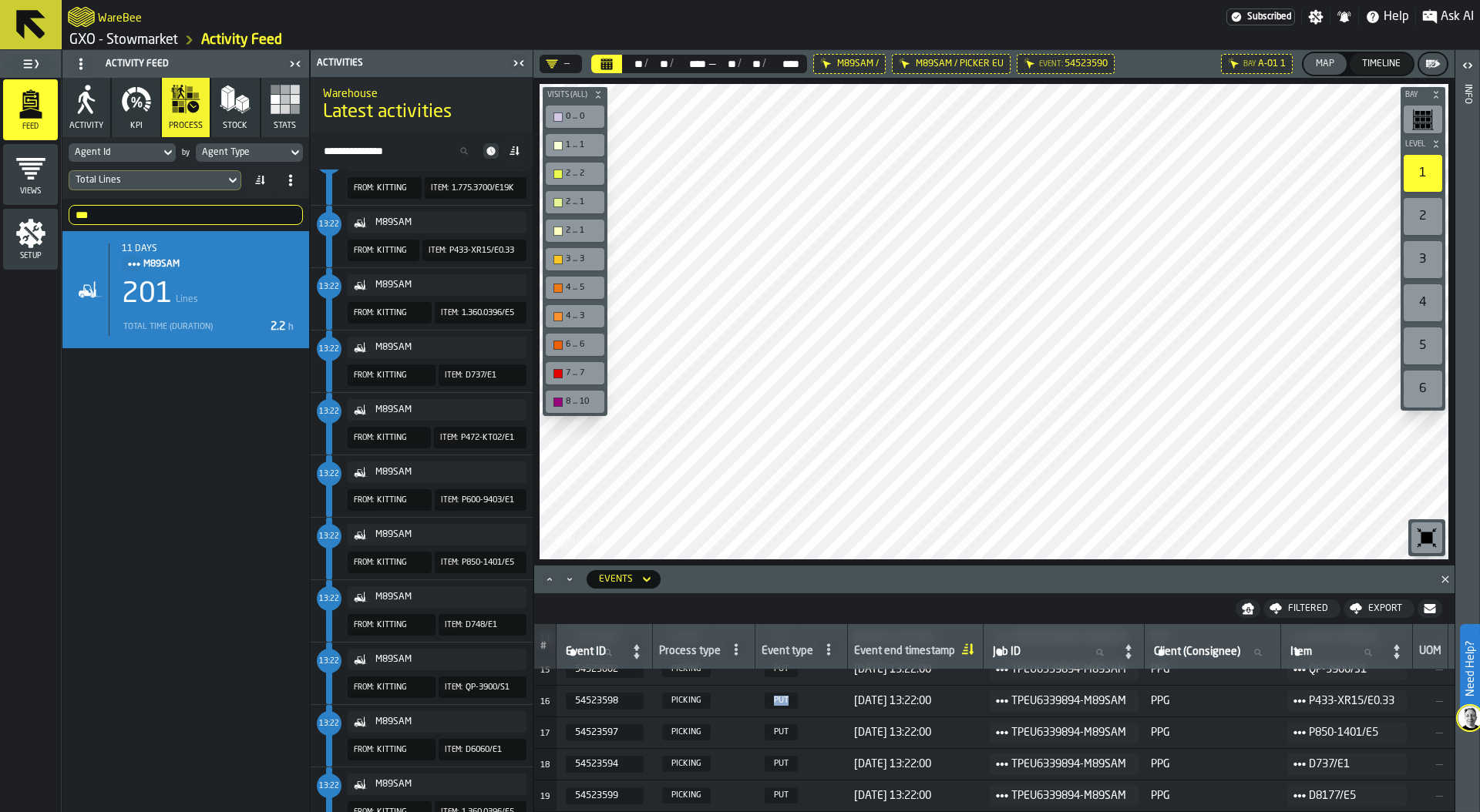
drag, startPoint x: 777, startPoint y: 698, endPoint x: 804, endPoint y: 698, distance: 27.0
click at [804, 698] on span "PUT" at bounding box center [801, 700] width 80 height 16
click at [32, 172] on icon "menu Views" at bounding box center [30, 168] width 29 height 22
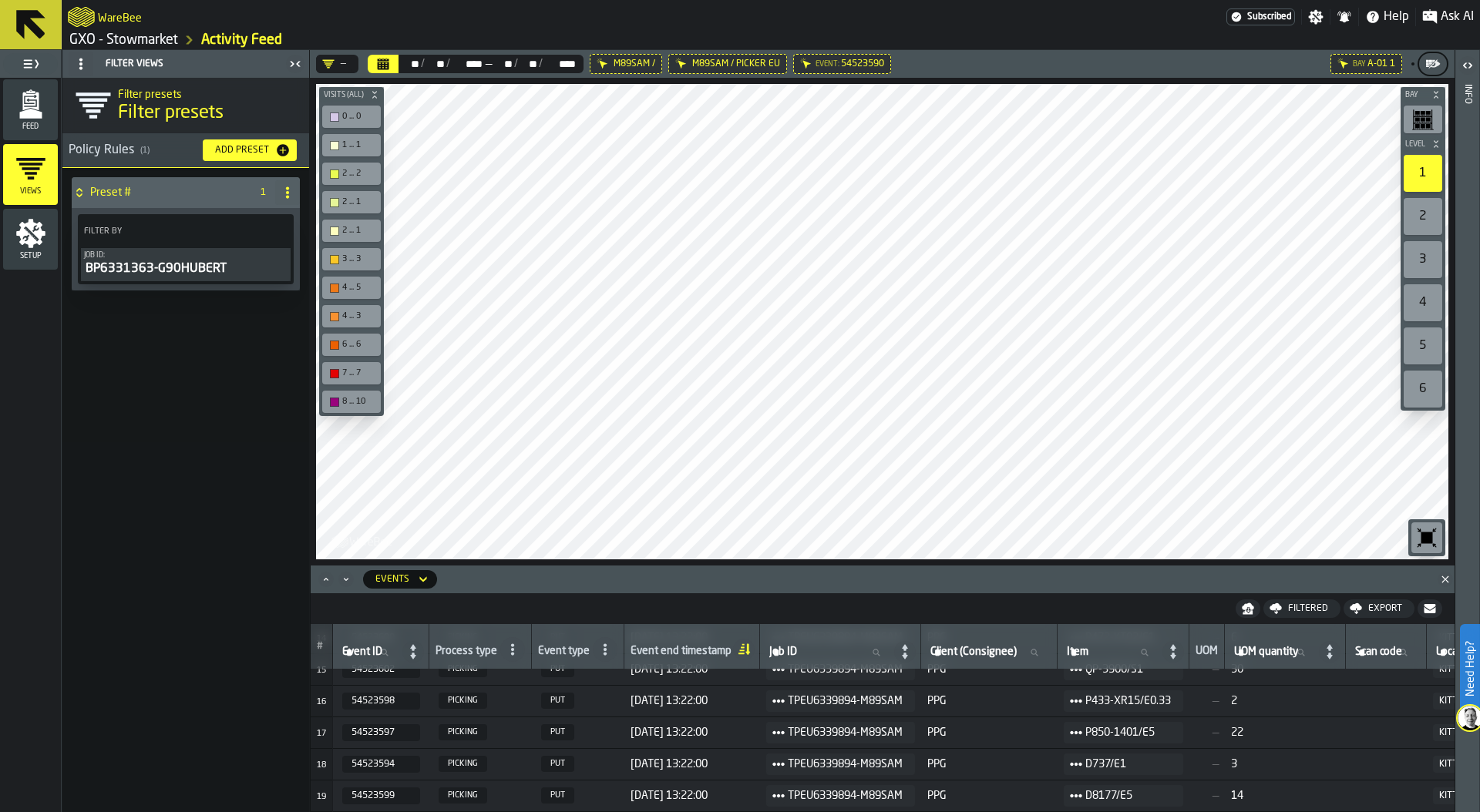
click at [284, 187] on icon at bounding box center [287, 192] width 12 height 12
click at [227, 270] on li "Delete" at bounding box center [225, 259] width 148 height 37
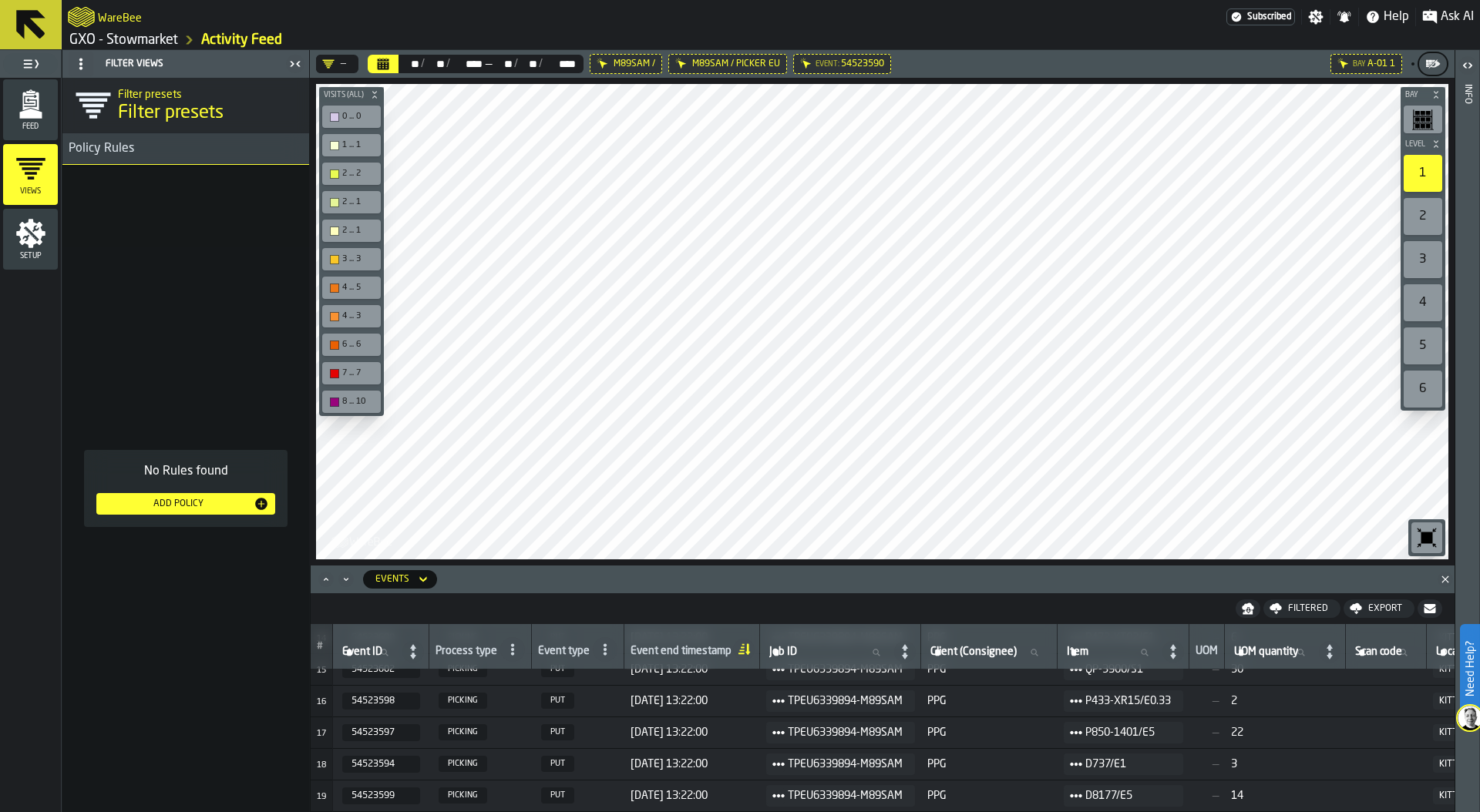
click at [181, 502] on div "Add Policy" at bounding box center [178, 503] width 151 height 10
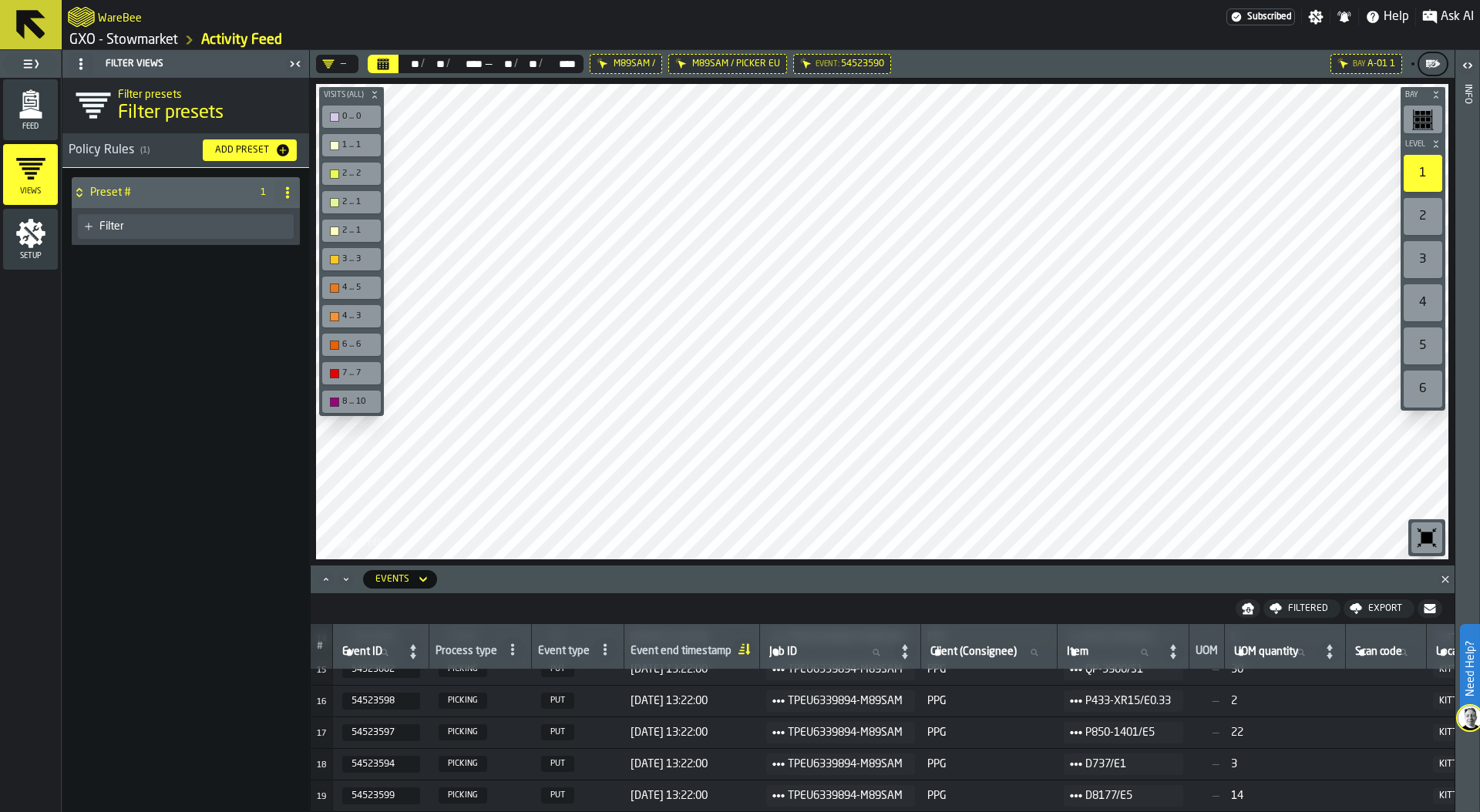
click at [168, 228] on div "Filter" at bounding box center [194, 226] width 188 height 12
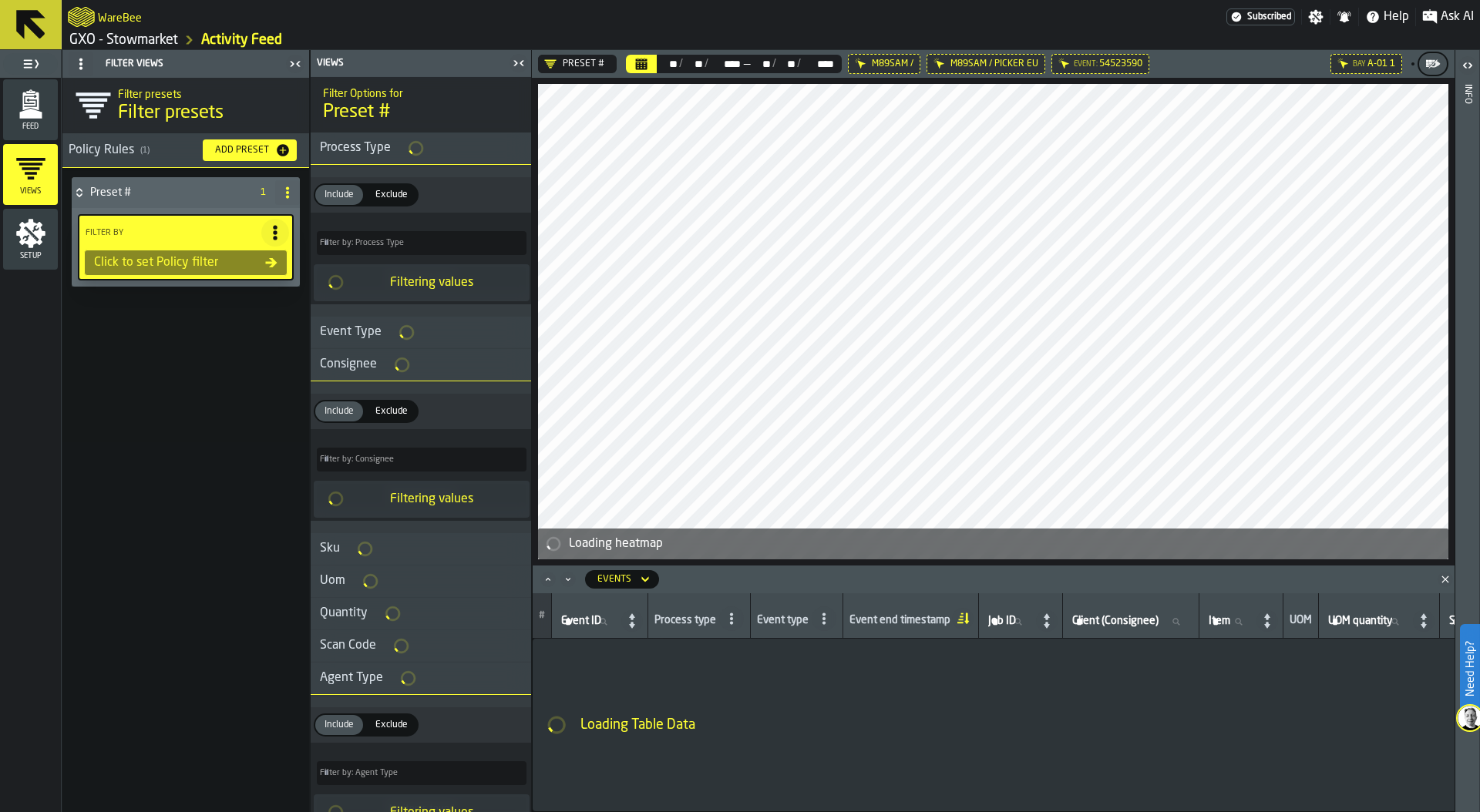
type input "*"
type input "***"
type input "*"
type input "***"
click at [37, 239] on icon "menu Setup" at bounding box center [30, 233] width 31 height 31
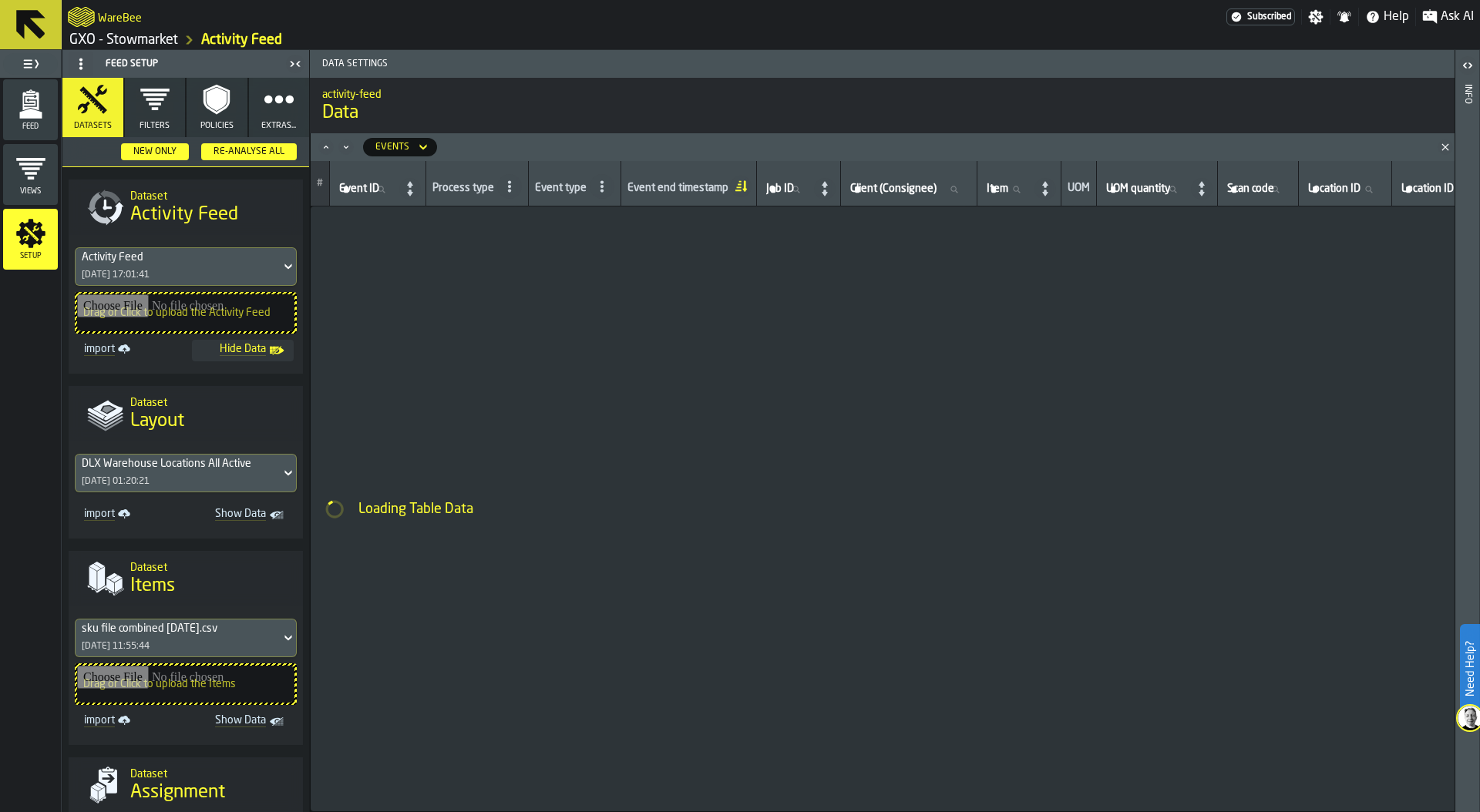
click at [274, 114] on icon "button" at bounding box center [278, 99] width 31 height 31
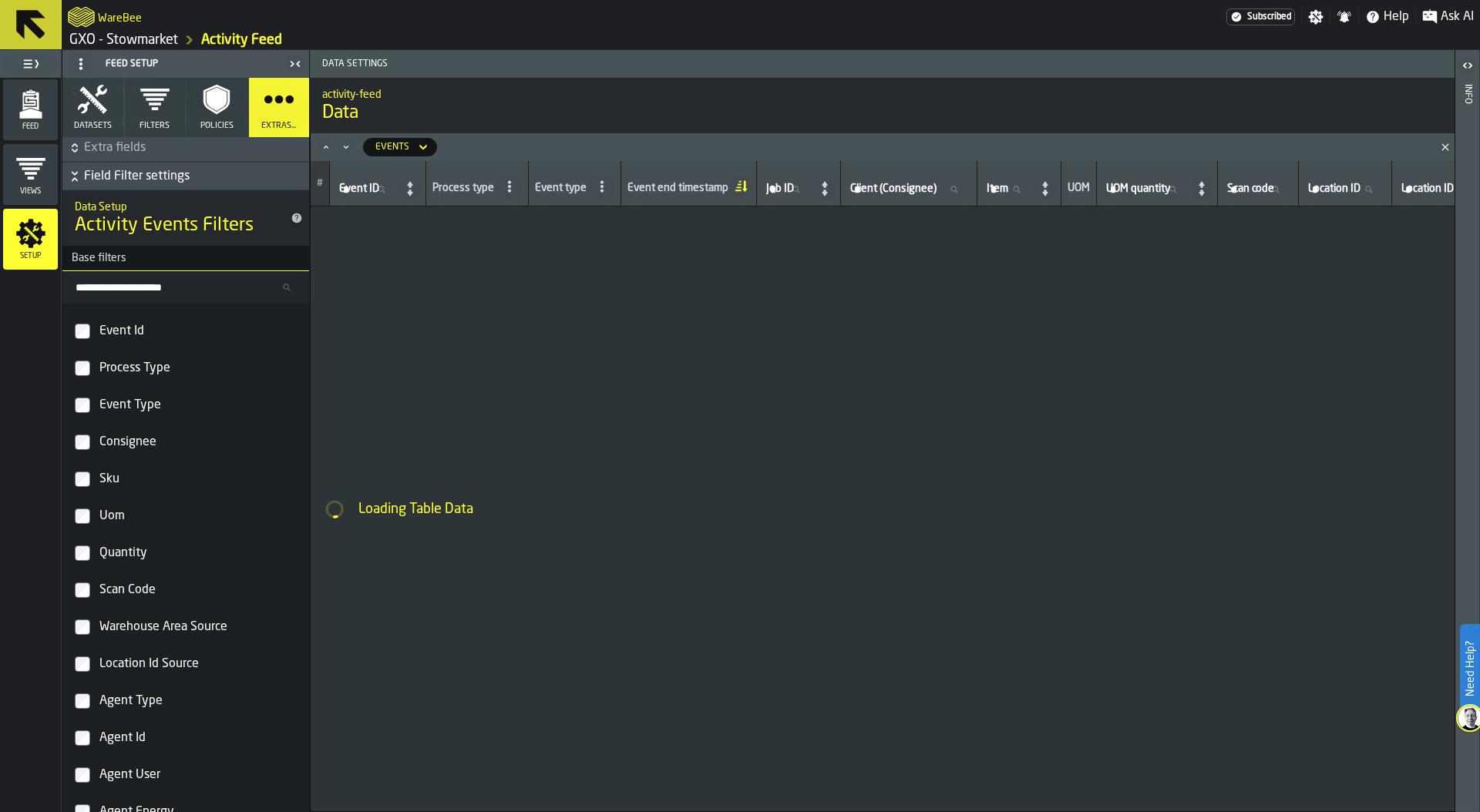
scroll to position [429, 0]
click at [84, 578] on label "Scan Code" at bounding box center [186, 586] width 222 height 31
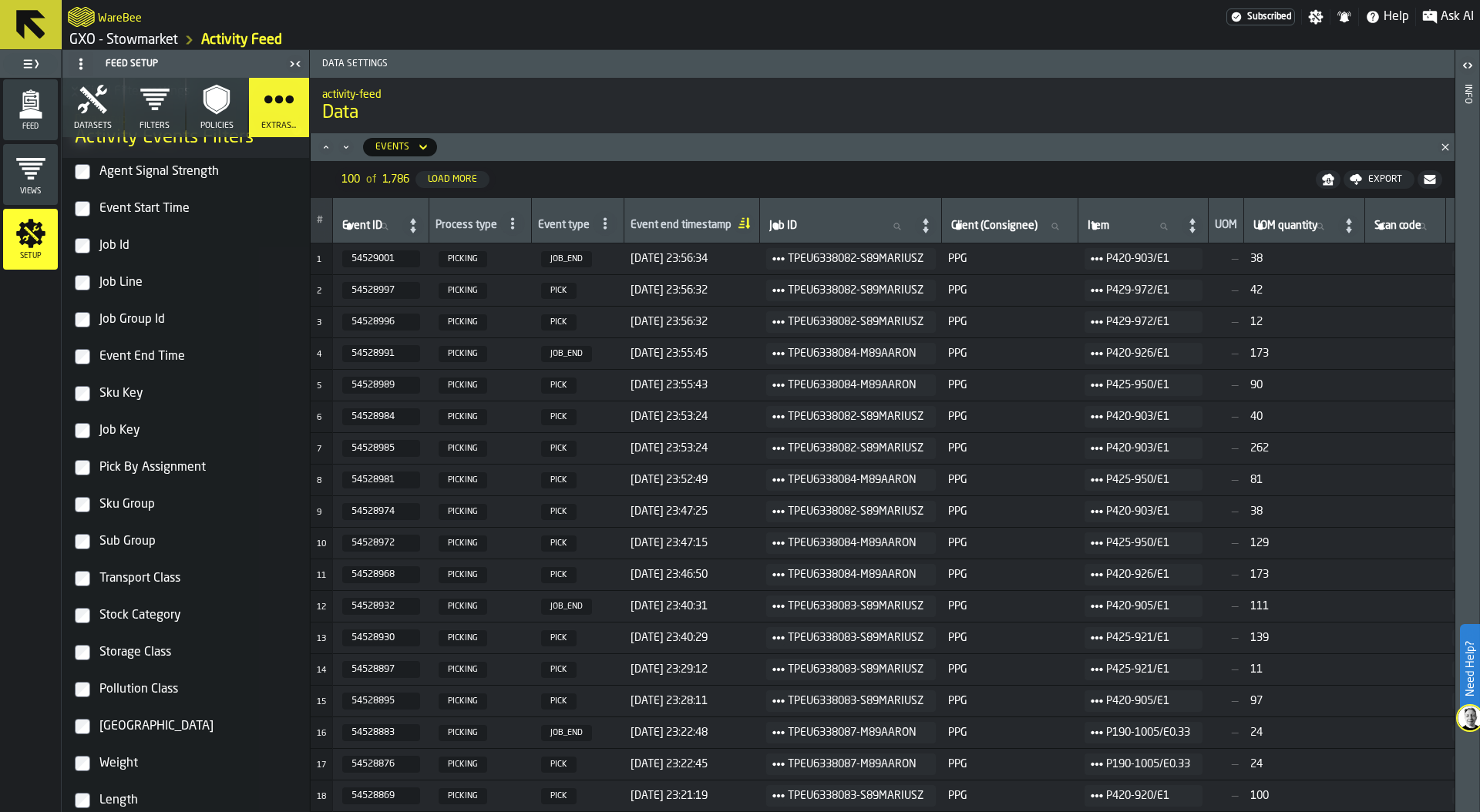
scroll to position [1101, 0]
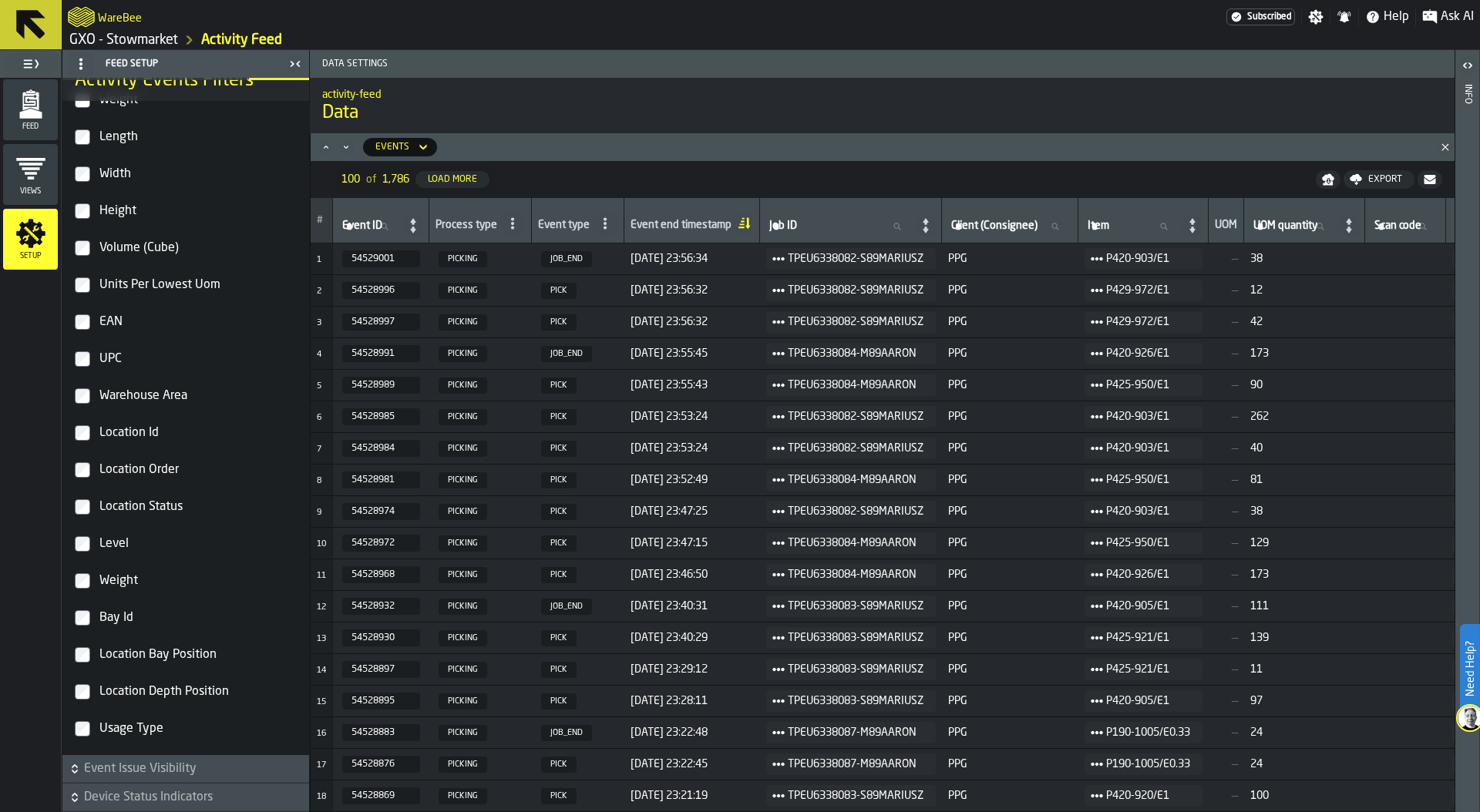
scroll to position [1502, 0]
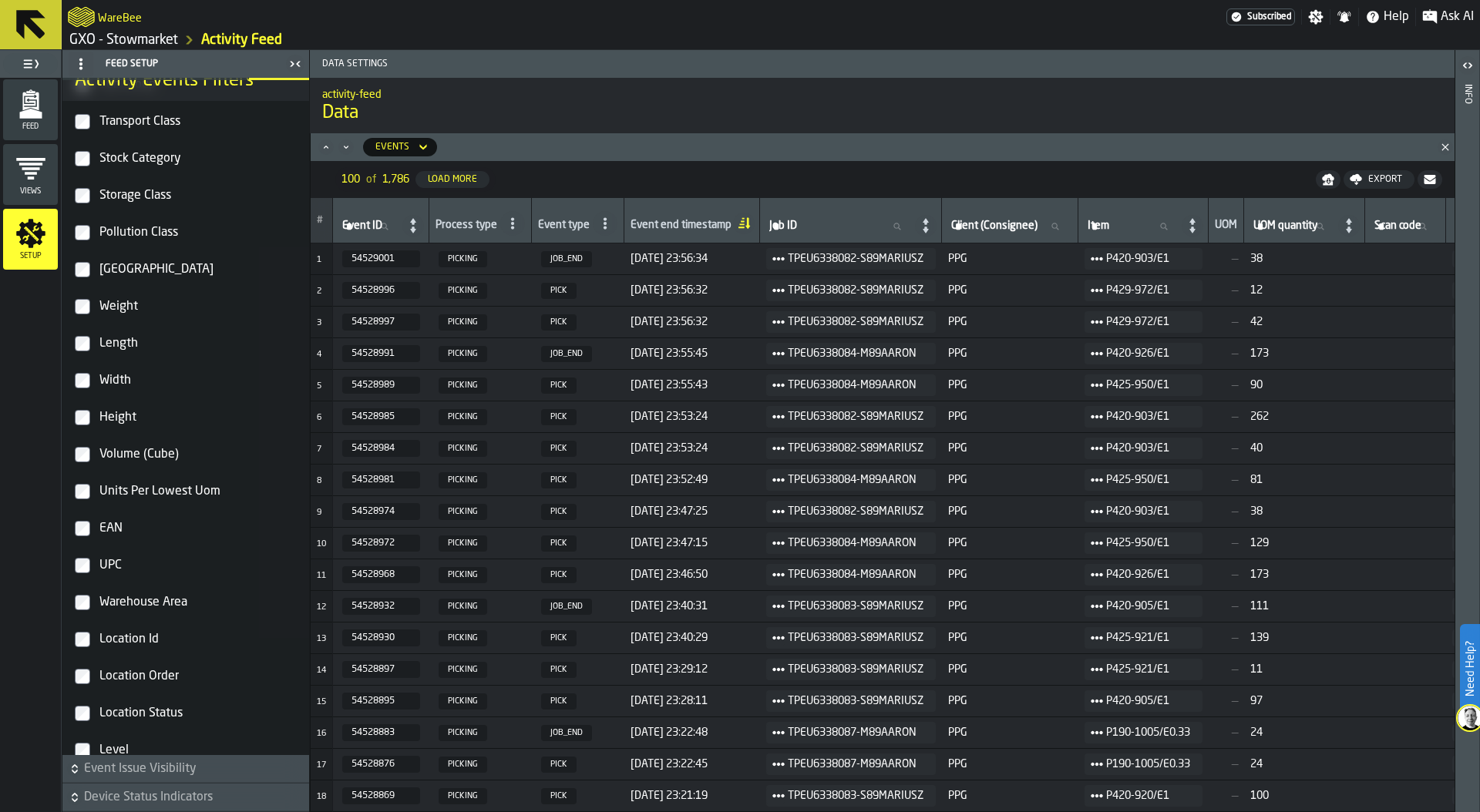
click at [36, 195] on span "Views" at bounding box center [30, 191] width 55 height 8
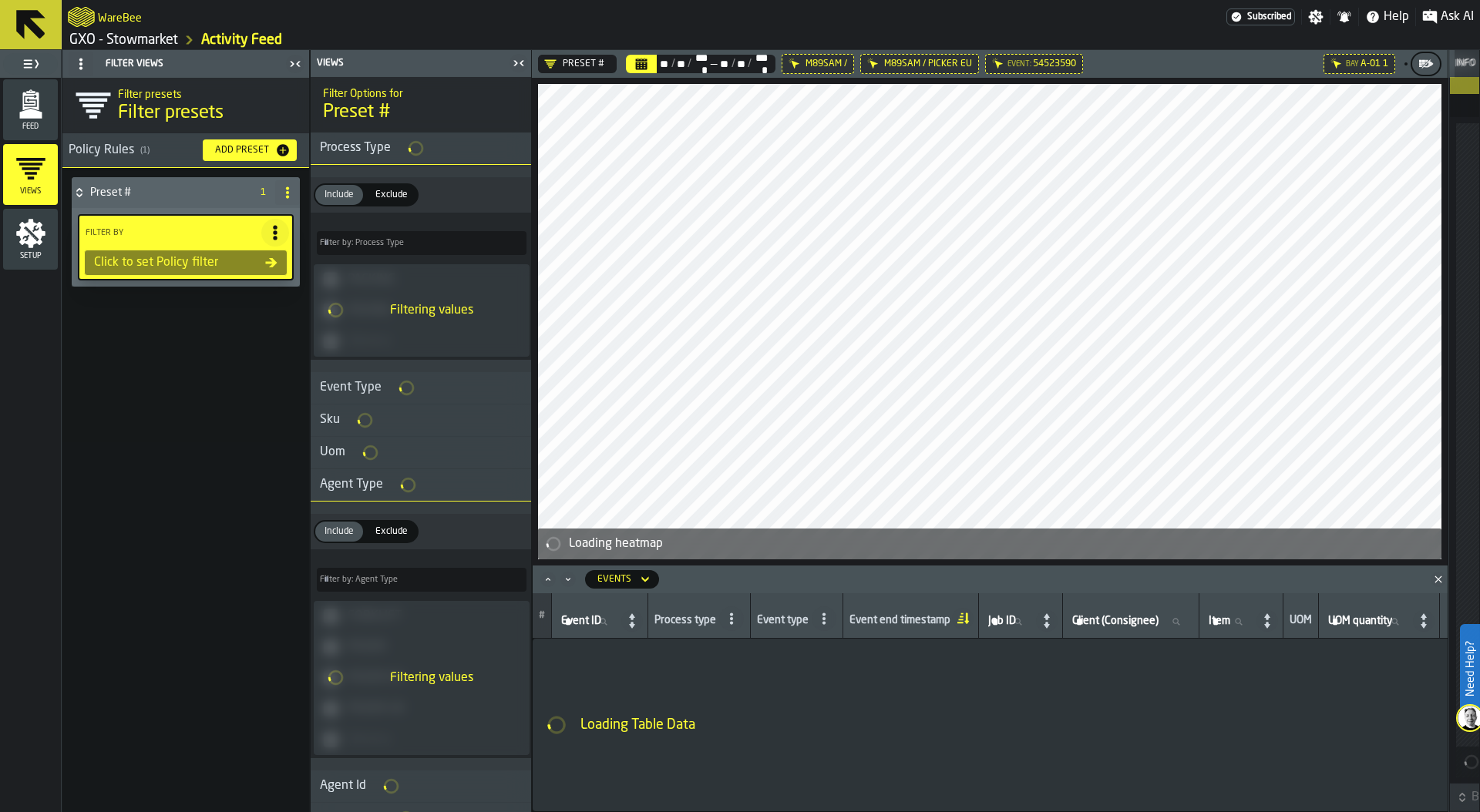
type input "*"
type input "***"
type input "*"
type input "***"
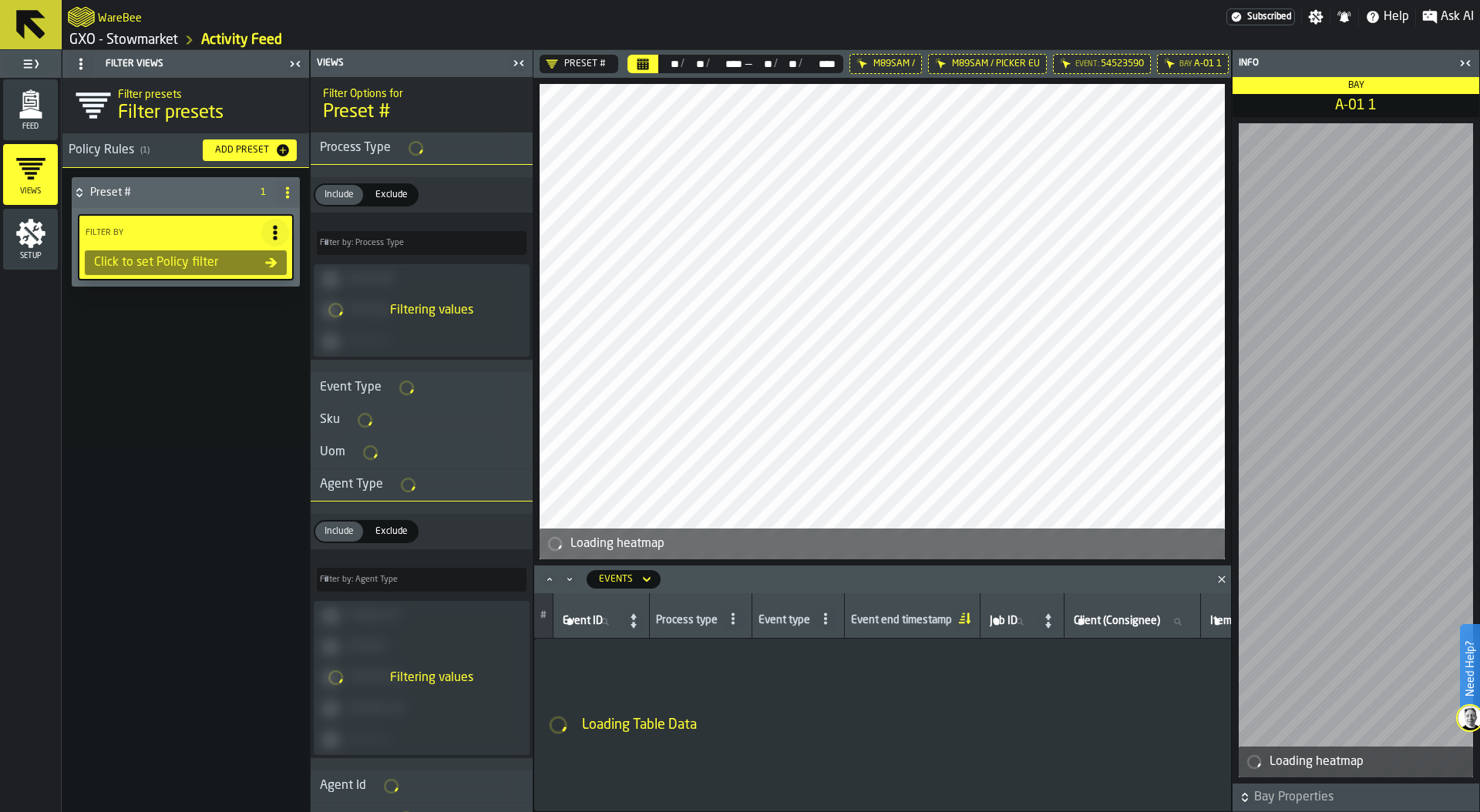
click at [180, 257] on div "Click to set Policy filter" at bounding box center [176, 263] width 178 height 19
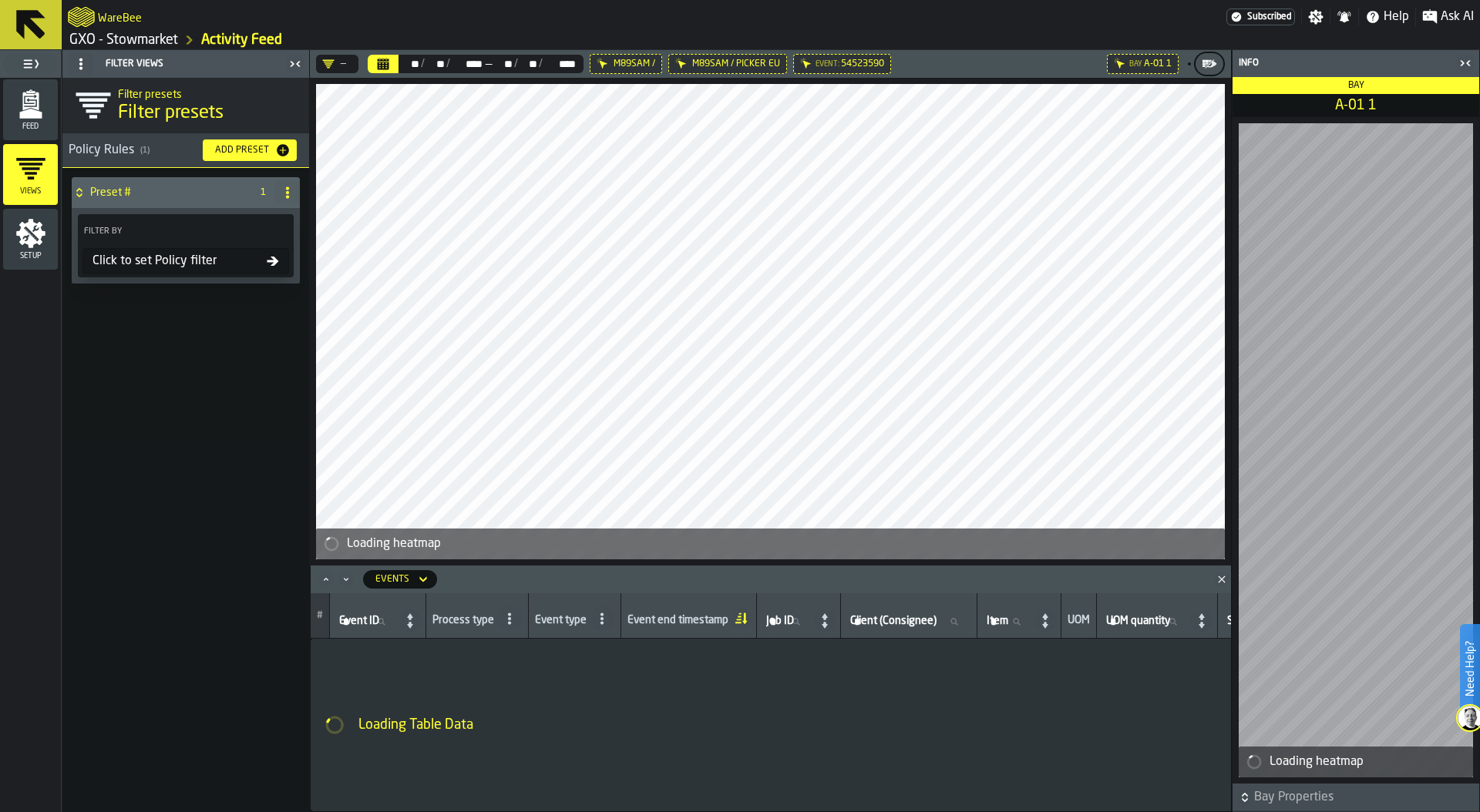
click at [180, 257] on div "Click to set Policy filter" at bounding box center [177, 261] width 181 height 19
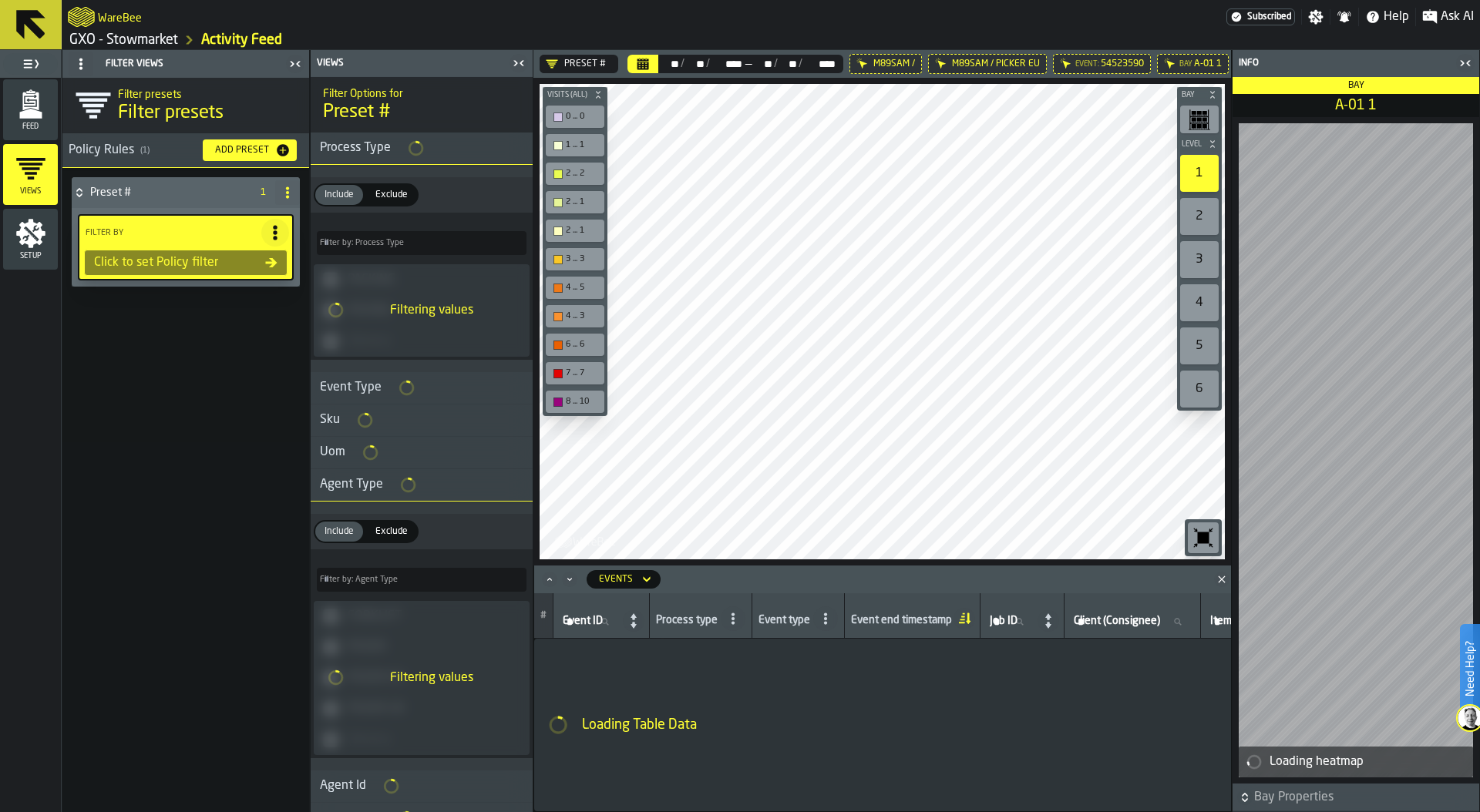
click at [37, 234] on icon "menu Setup" at bounding box center [30, 233] width 29 height 29
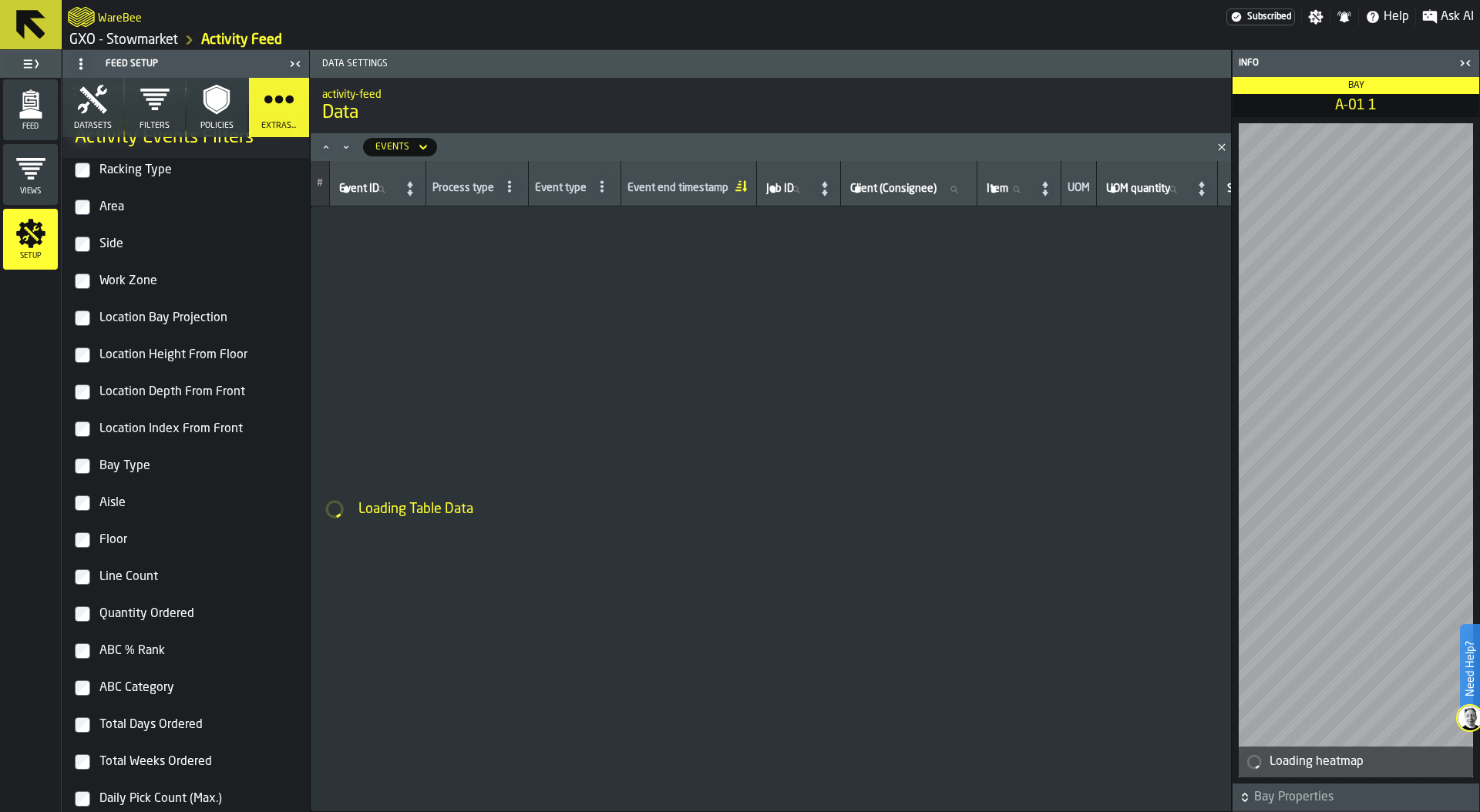
scroll to position [2774, 0]
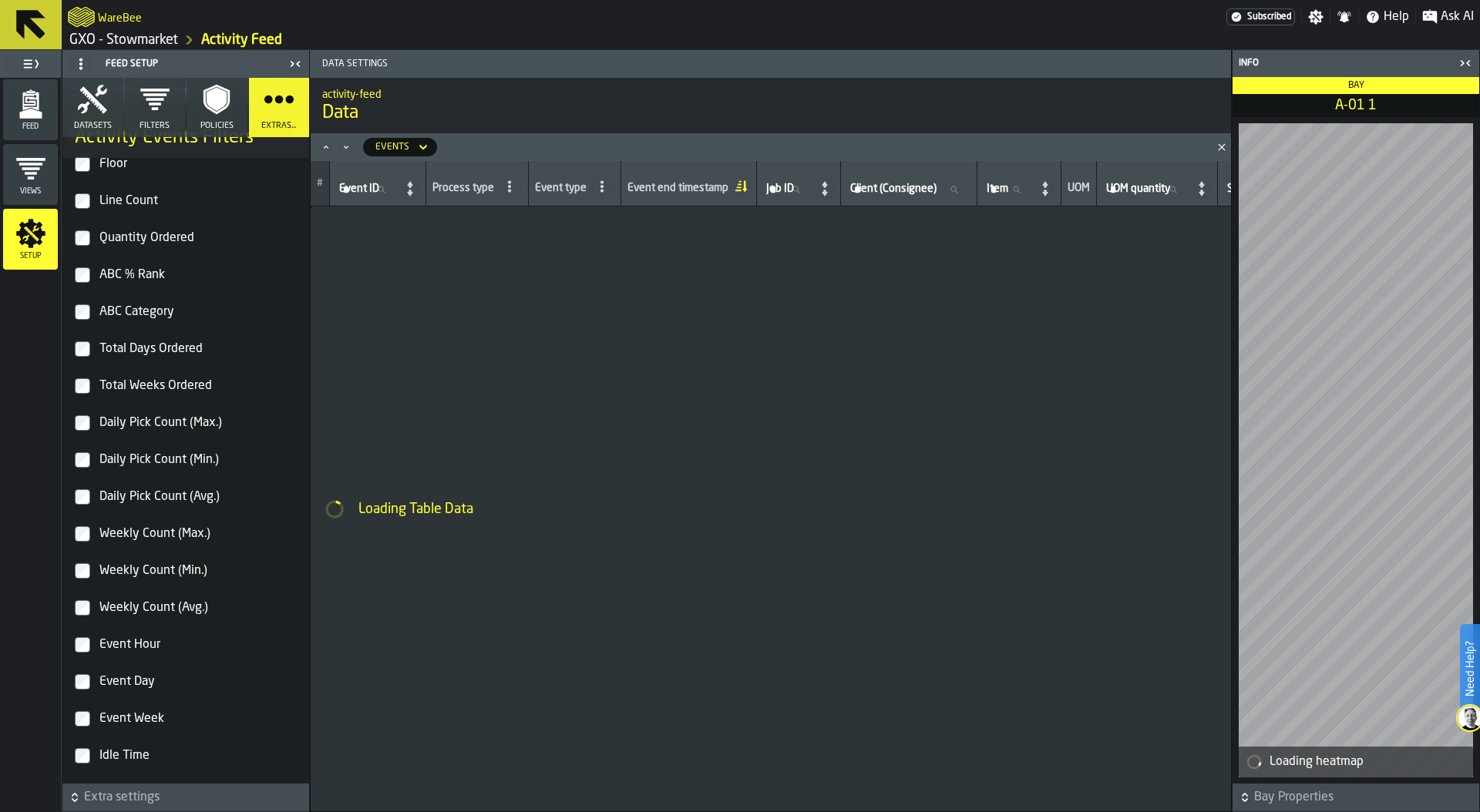
click at [82, 562] on label "Weekly Count (Min.)" at bounding box center [186, 570] width 222 height 31
click at [81, 519] on label "Weekly Count (Max.)" at bounding box center [186, 534] width 222 height 31
click at [82, 376] on label "Total Weeks Ordered" at bounding box center [186, 385] width 222 height 31
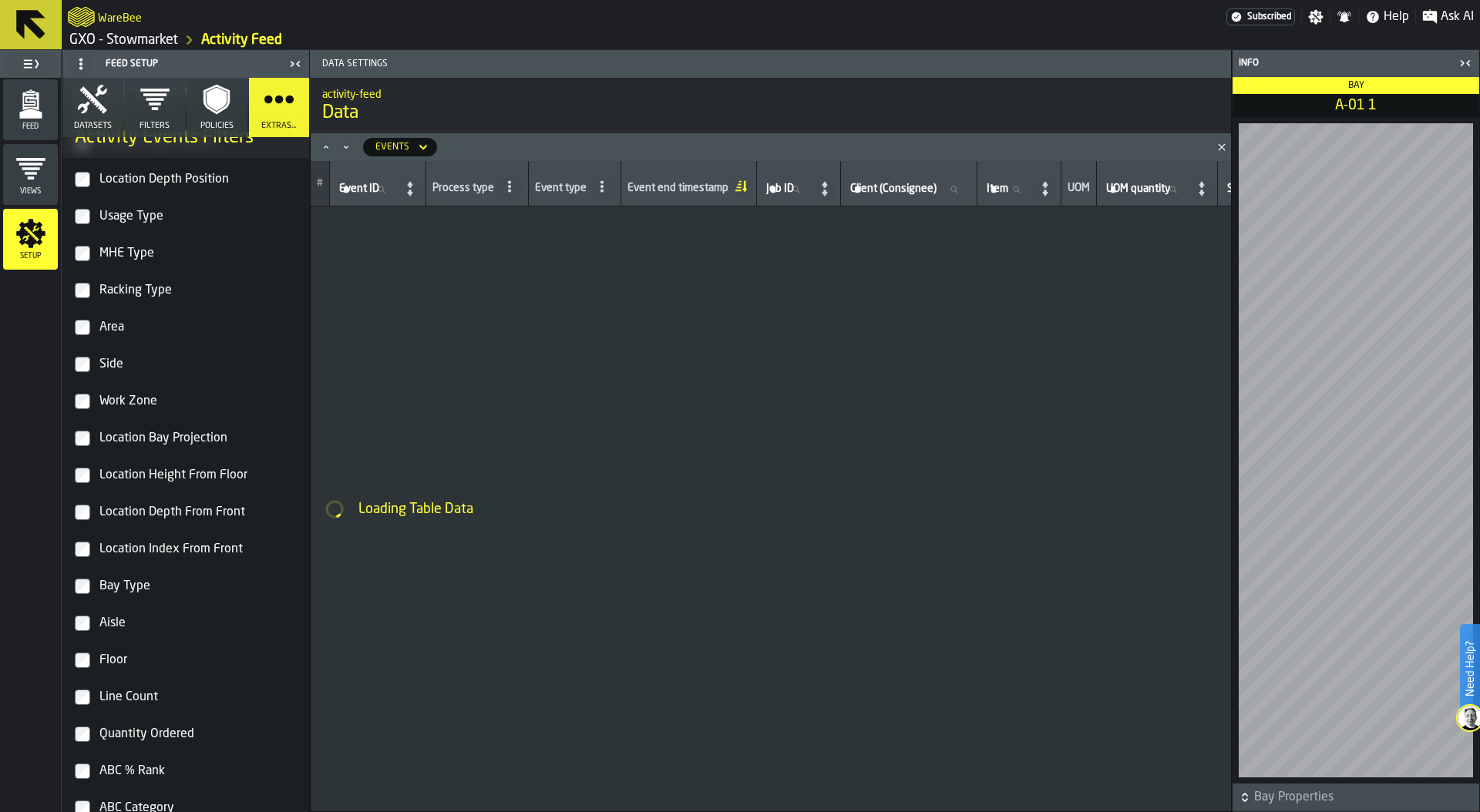
scroll to position [2276, 0]
click at [81, 429] on label "Location Bay Projection" at bounding box center [186, 440] width 222 height 31
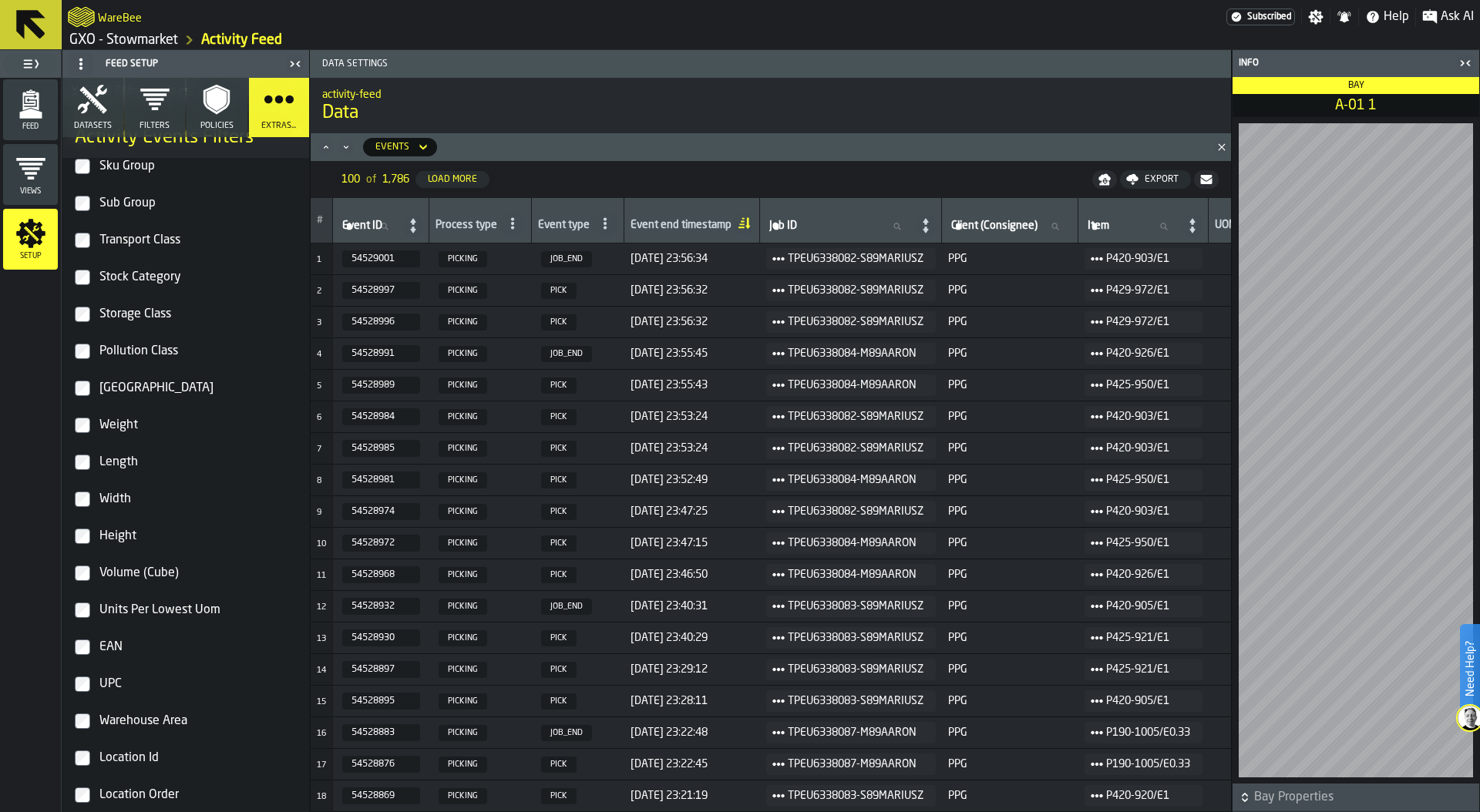
scroll to position [1433, 0]
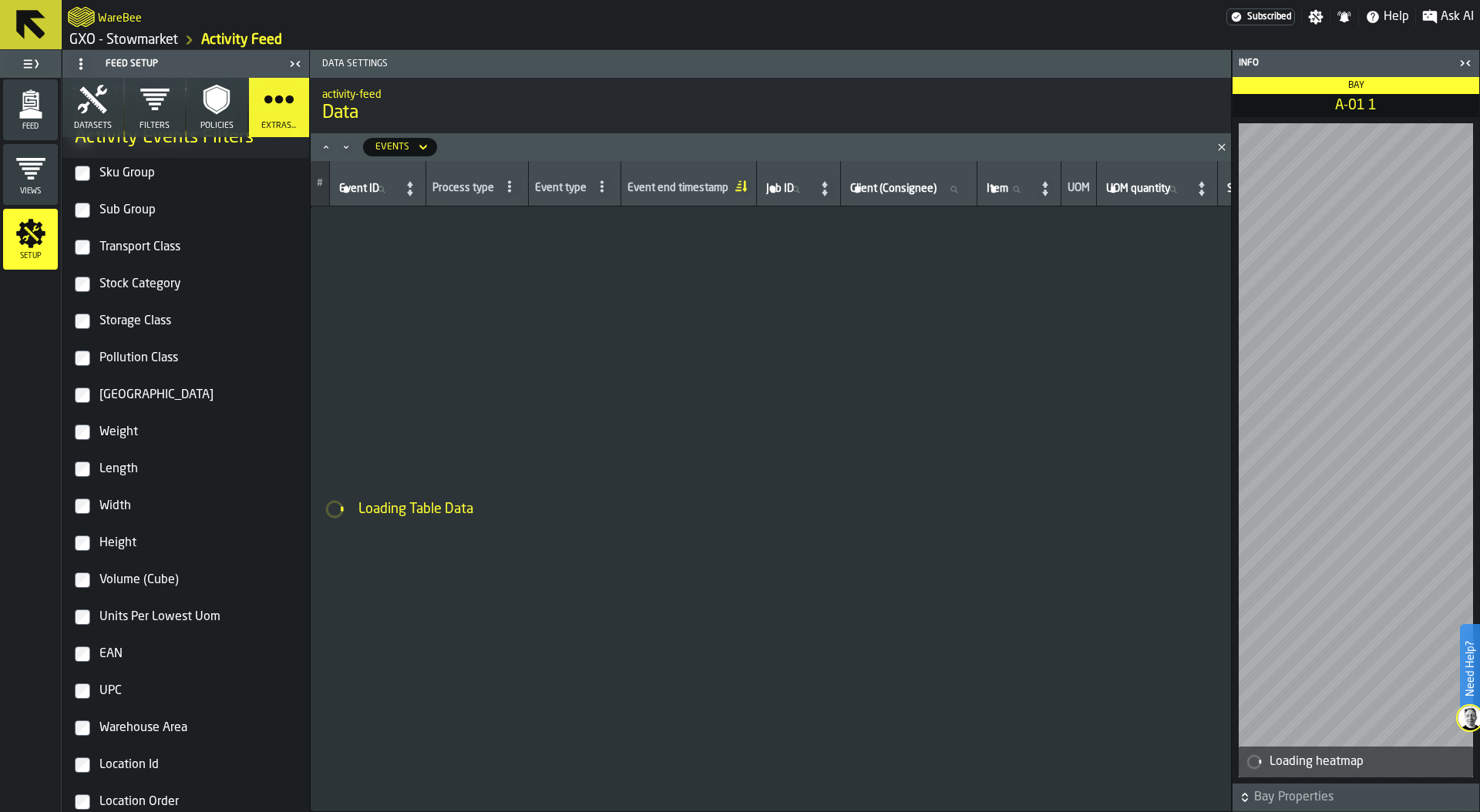
click at [83, 480] on label "Length" at bounding box center [186, 469] width 222 height 31
click at [87, 384] on label "Lower Uom" at bounding box center [186, 395] width 222 height 31
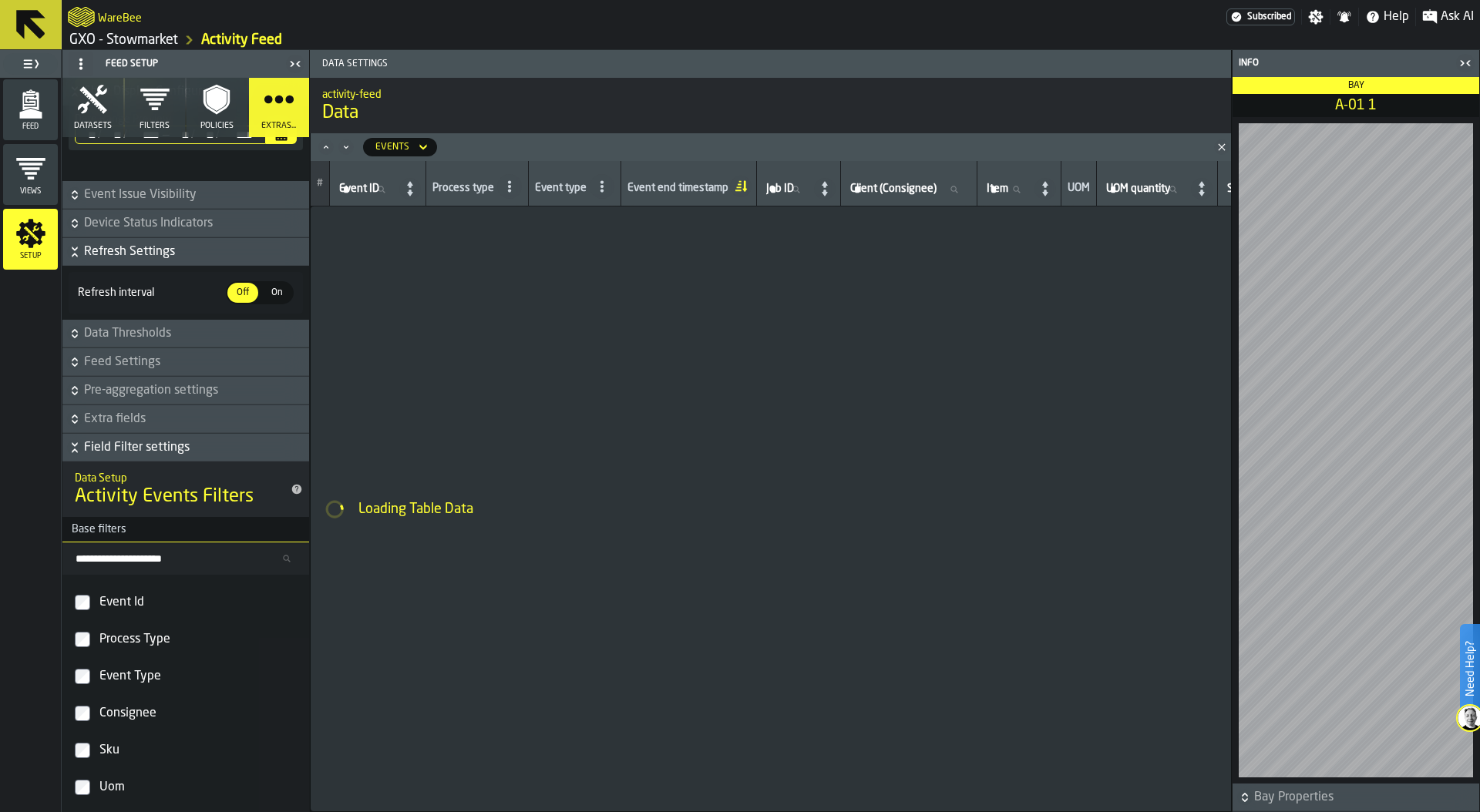
scroll to position [0, 0]
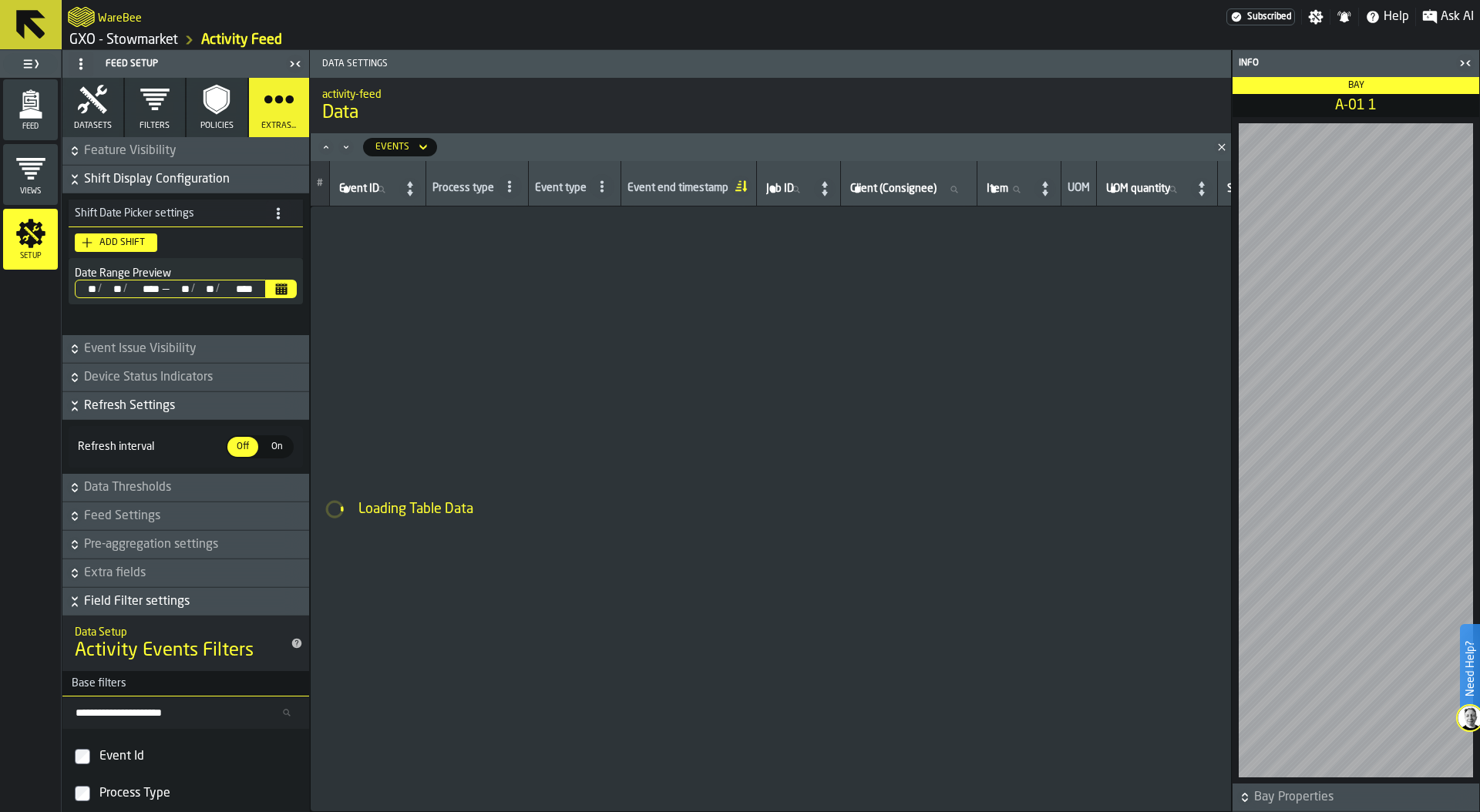
click at [28, 191] on span "Views" at bounding box center [30, 191] width 55 height 8
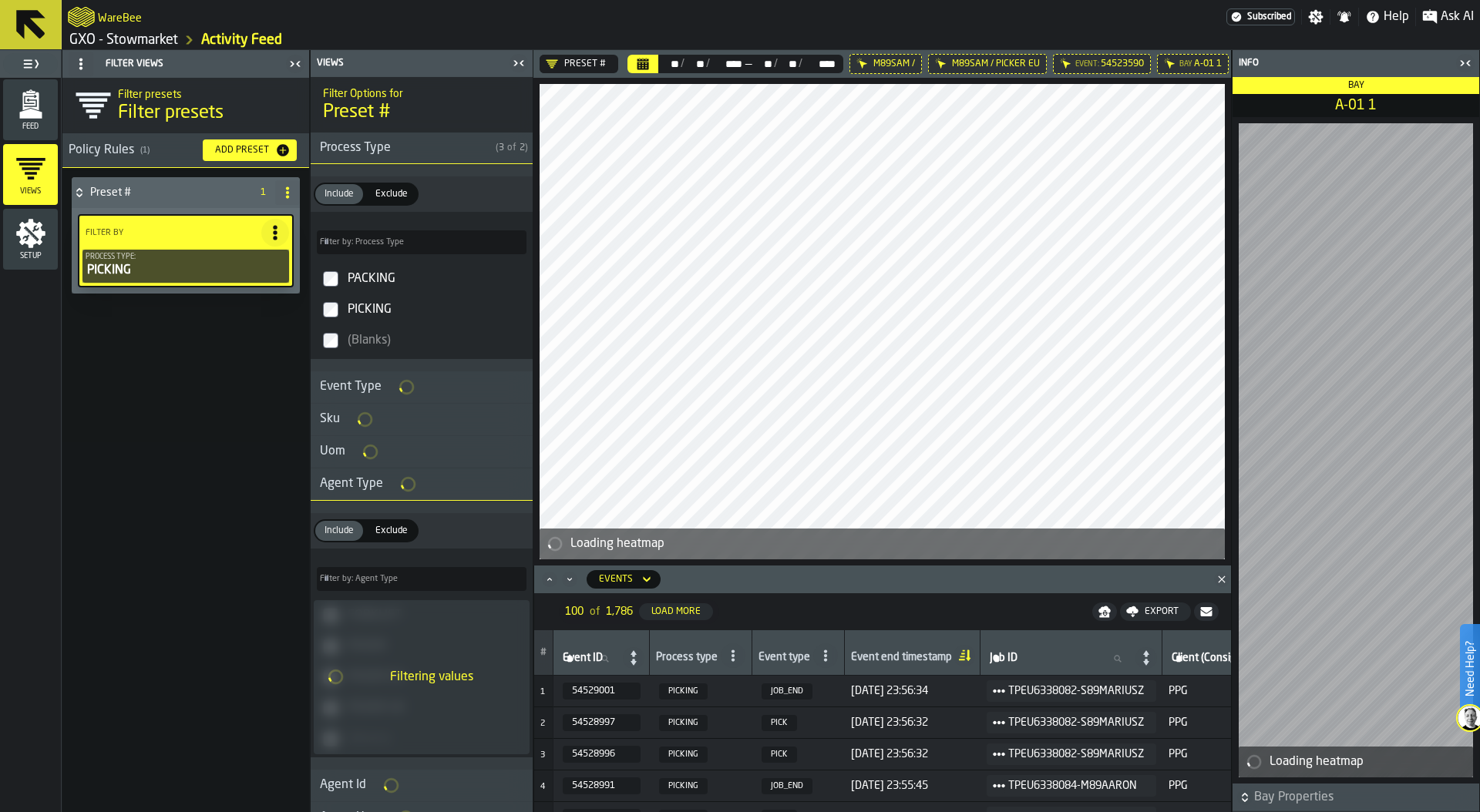
click at [453, 384] on h3 "Event Type" at bounding box center [421, 387] width 222 height 32
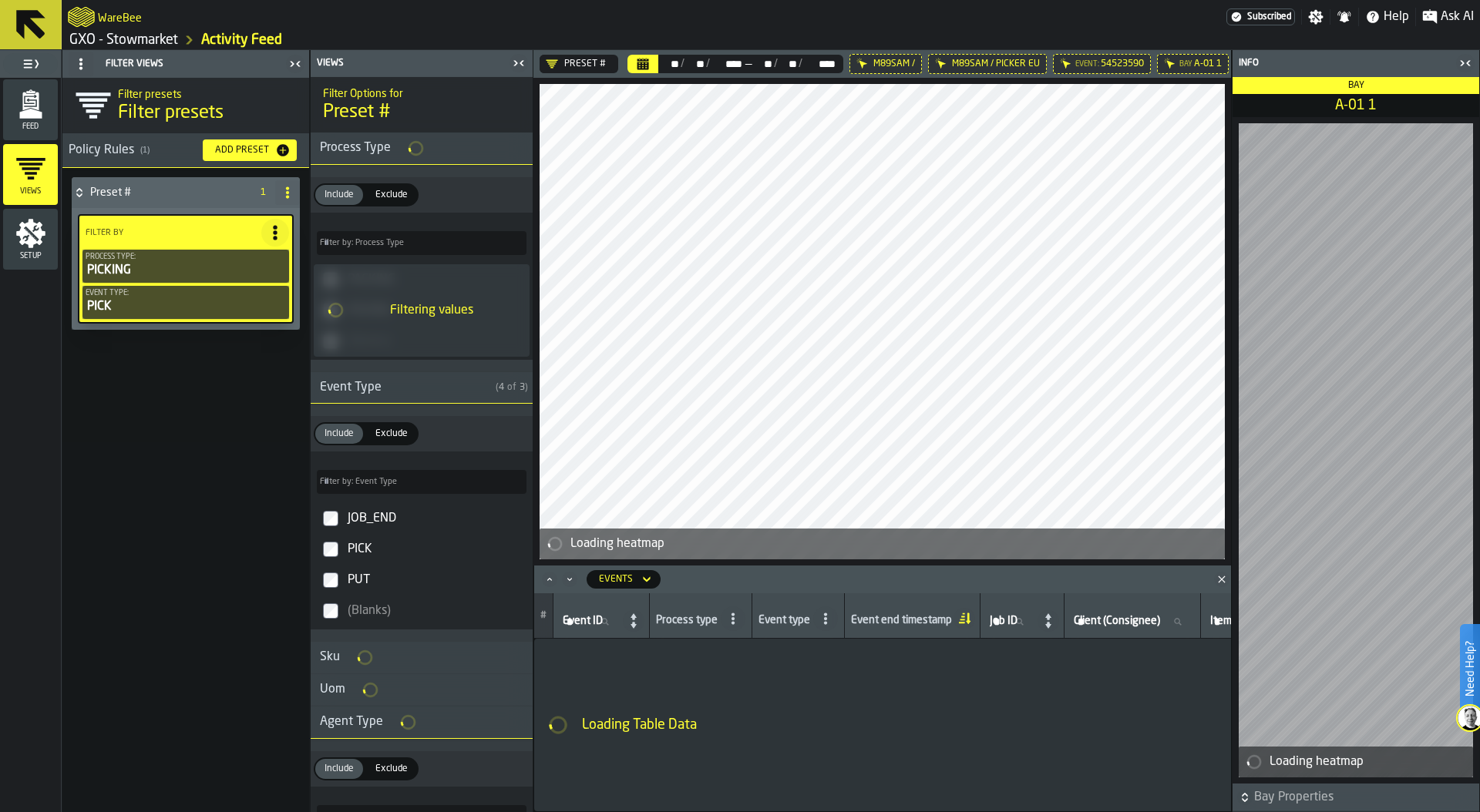
click at [292, 189] on icon at bounding box center [287, 192] width 12 height 12
click at [218, 217] on div "Rename" at bounding box center [226, 224] width 130 height 19
drag, startPoint x: 148, startPoint y: 189, endPoint x: 87, endPoint y: 188, distance: 61.0
click at [87, 188] on div "******** Apply" at bounding box center [170, 193] width 197 height 31
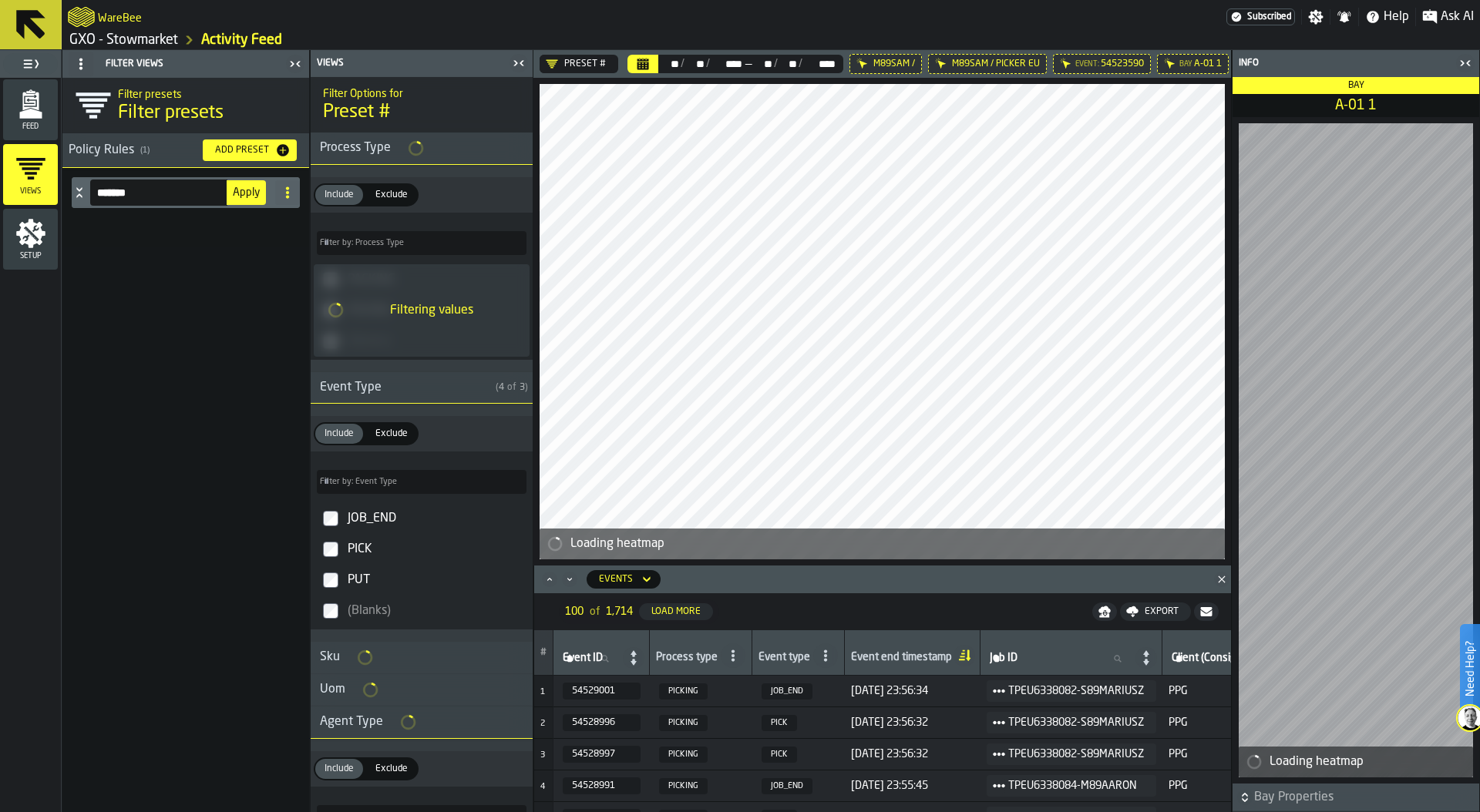
type input "*******"
click at [245, 190] on span "Apply" at bounding box center [246, 192] width 27 height 10
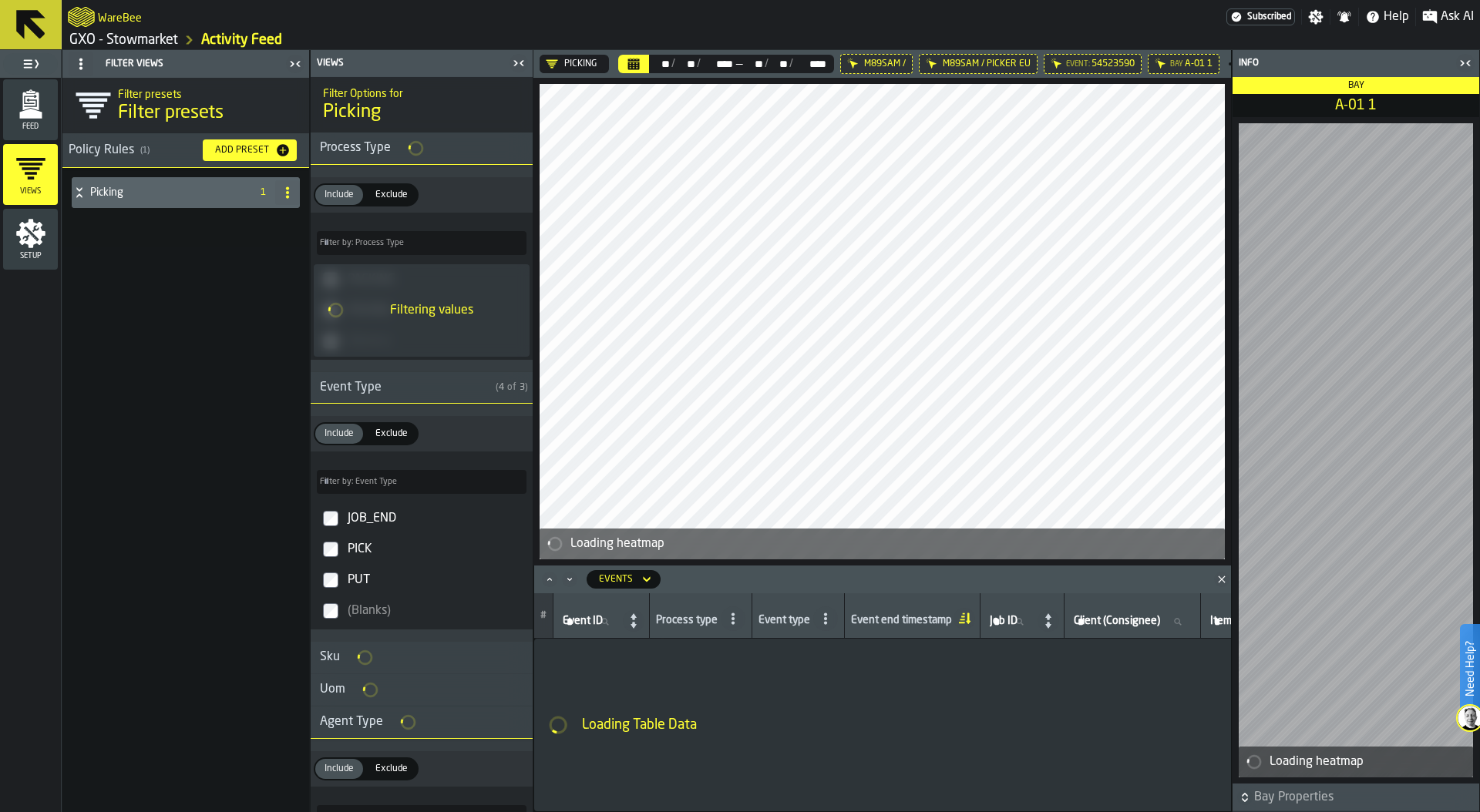
click at [19, 111] on icon "menu Feed" at bounding box center [30, 103] width 31 height 31
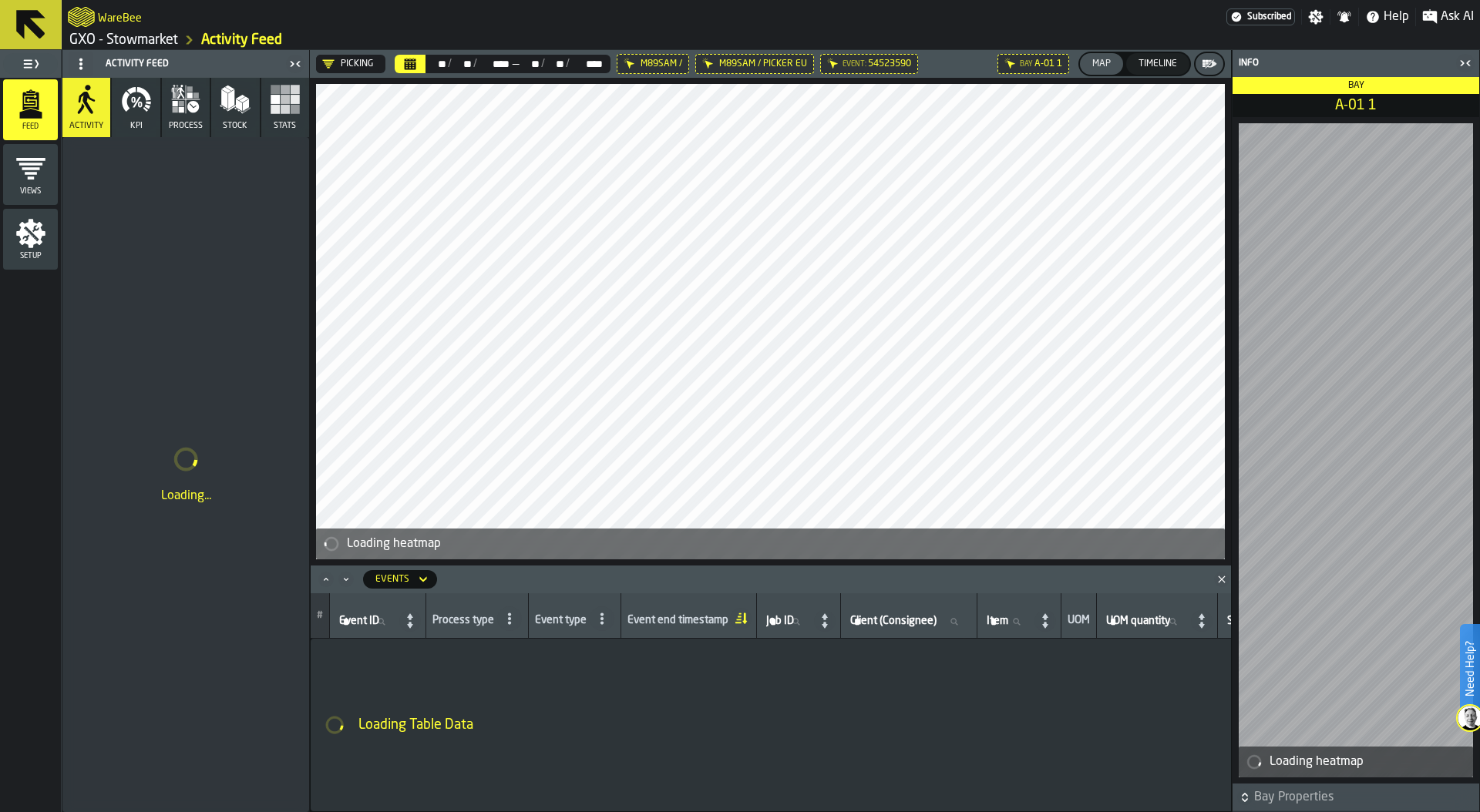
click at [148, 115] on button "KPI" at bounding box center [135, 107] width 48 height 59
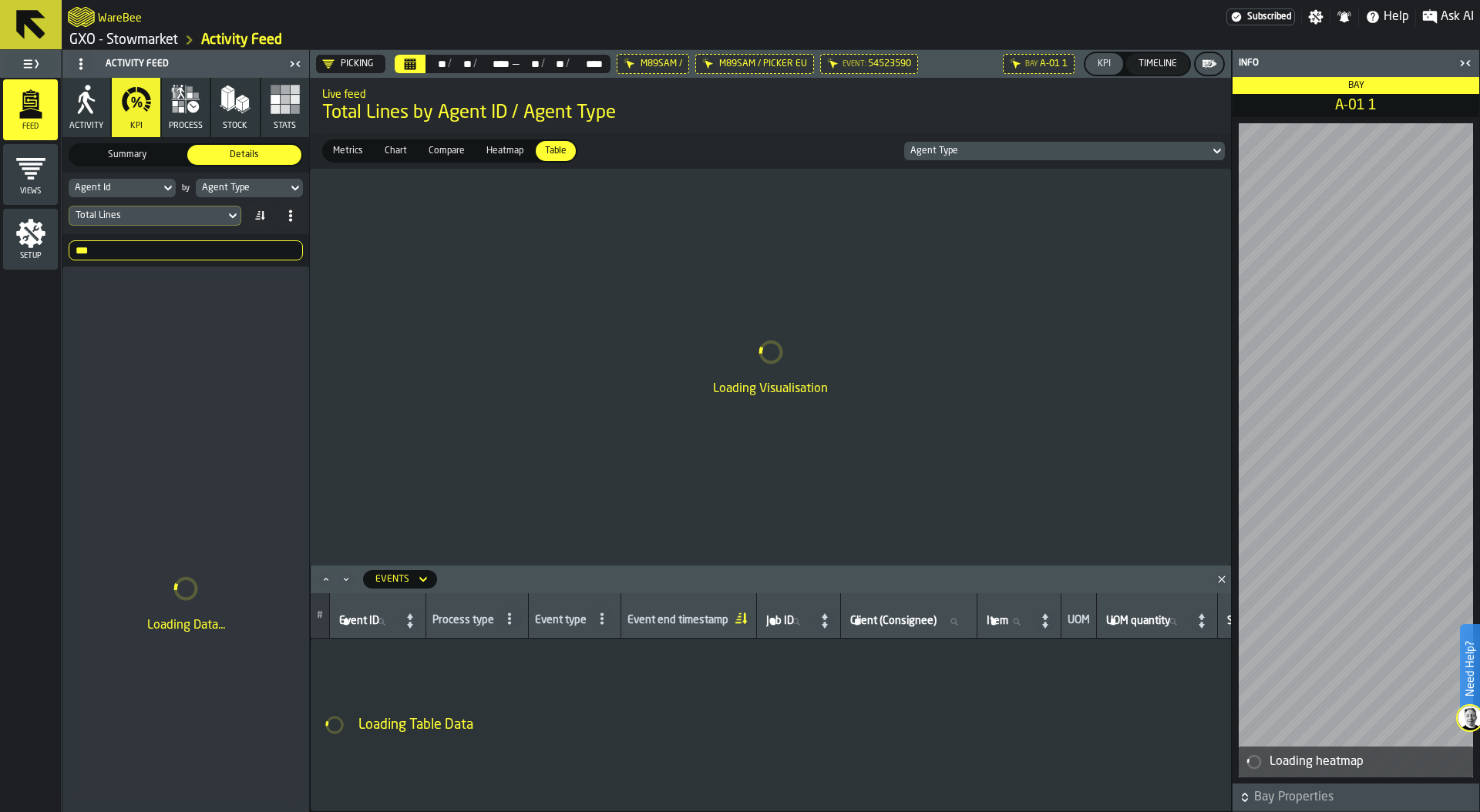
click at [0, 0] on icon at bounding box center [0, 0] width 0 height 0
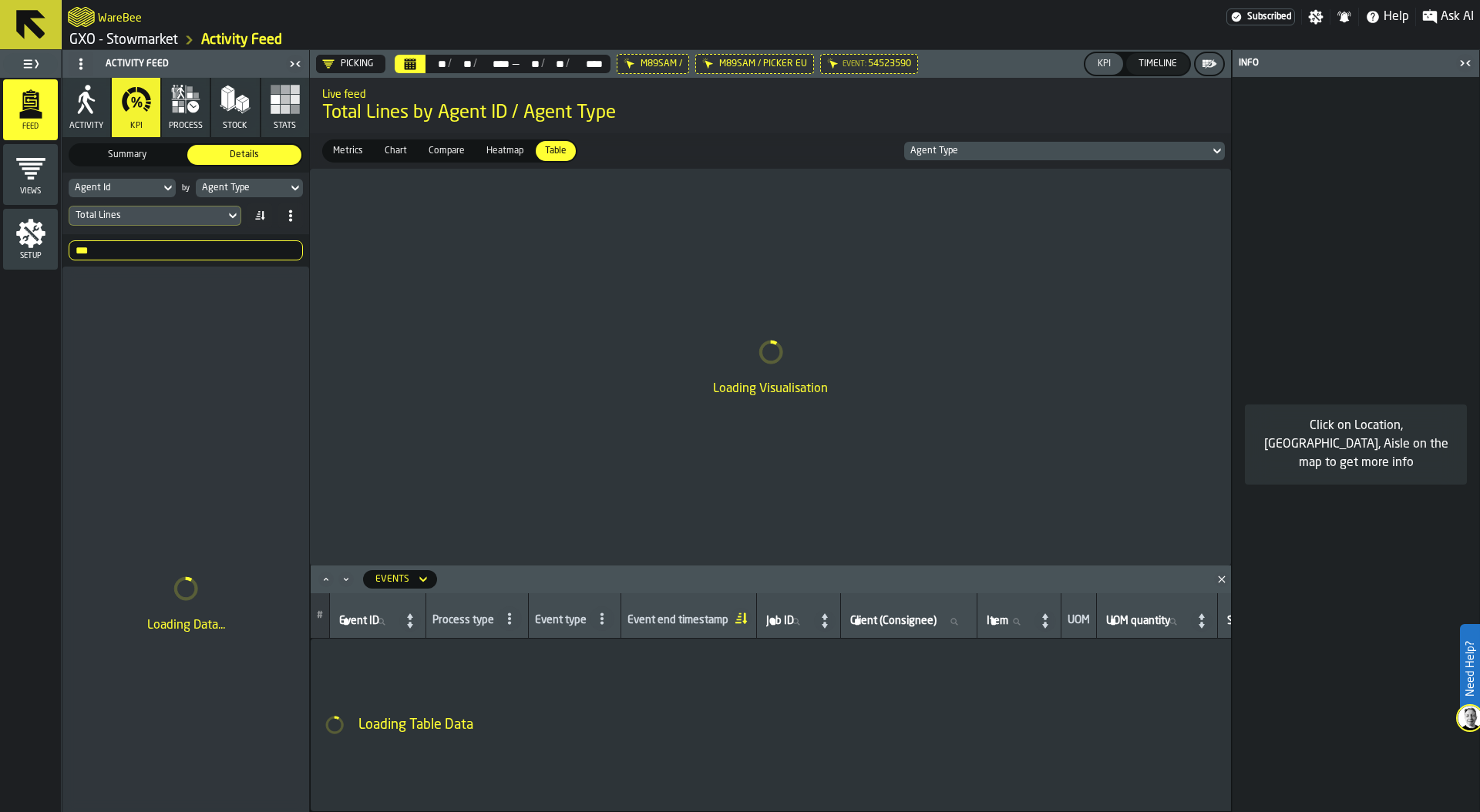
click at [842, 57] on div "Event: 54523590" at bounding box center [869, 63] width 98 height 20
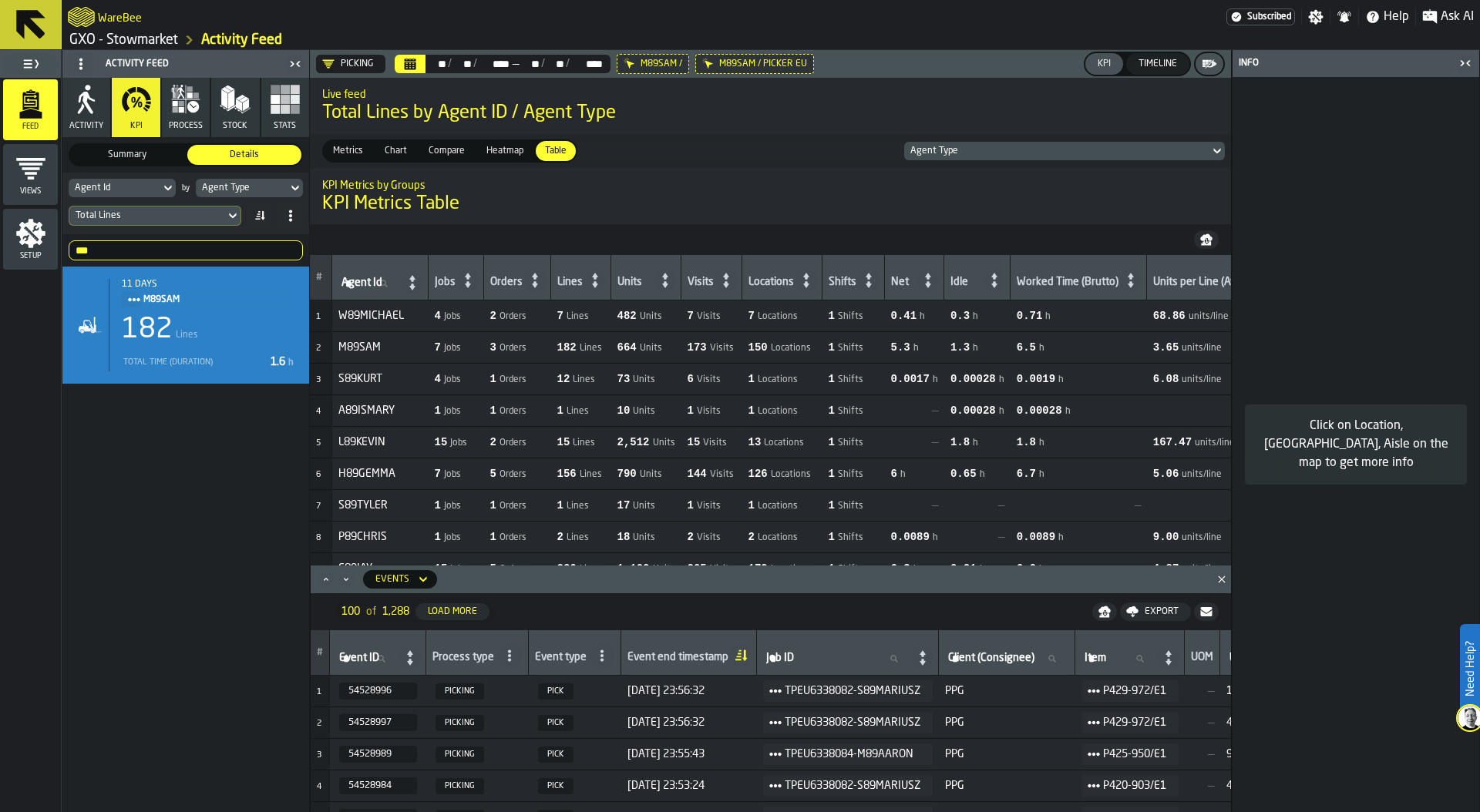
click at [492, 153] on span "Heatmap" at bounding box center [505, 150] width 49 height 14
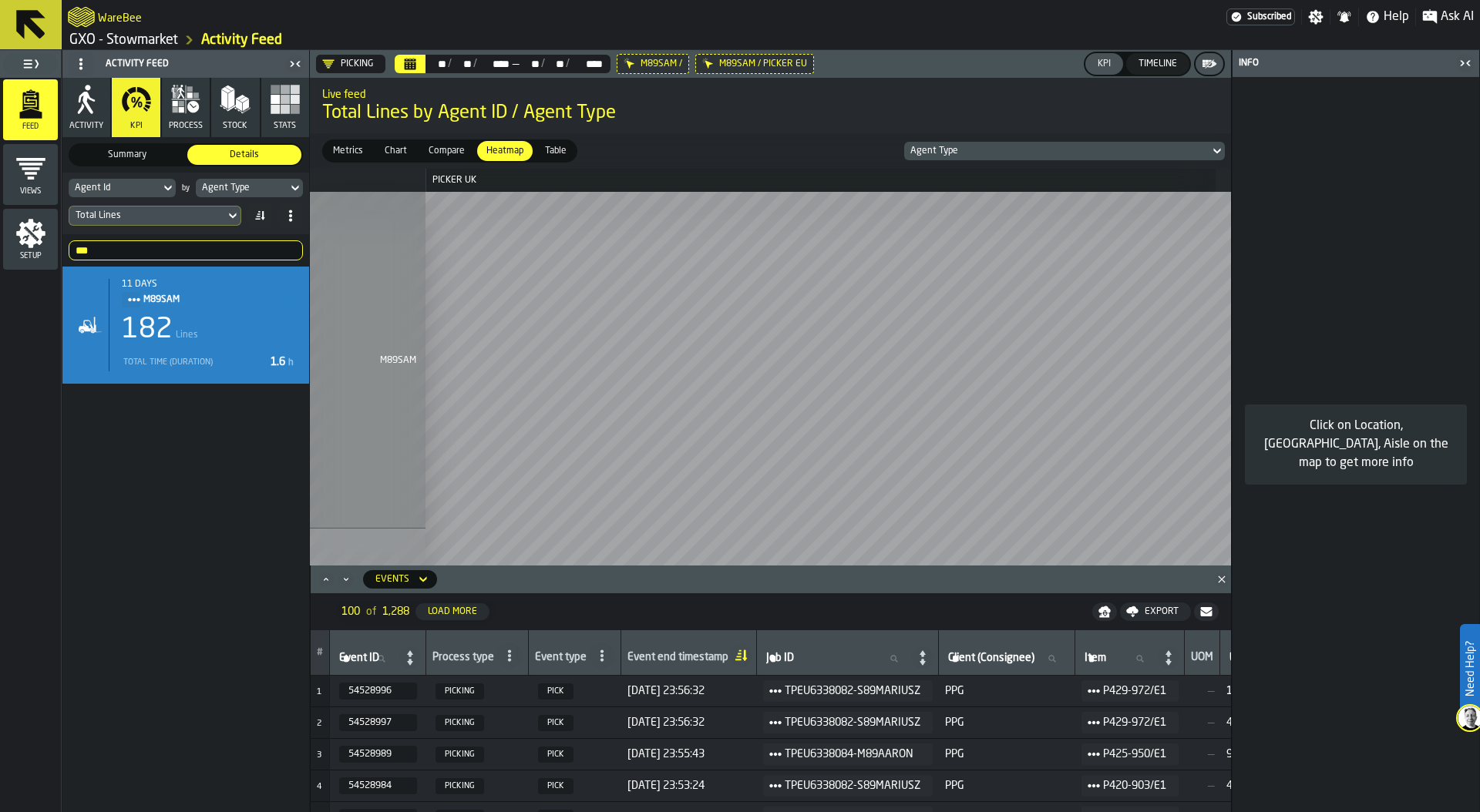
click at [1220, 581] on polygon "Close" at bounding box center [1220, 578] width 7 height 7
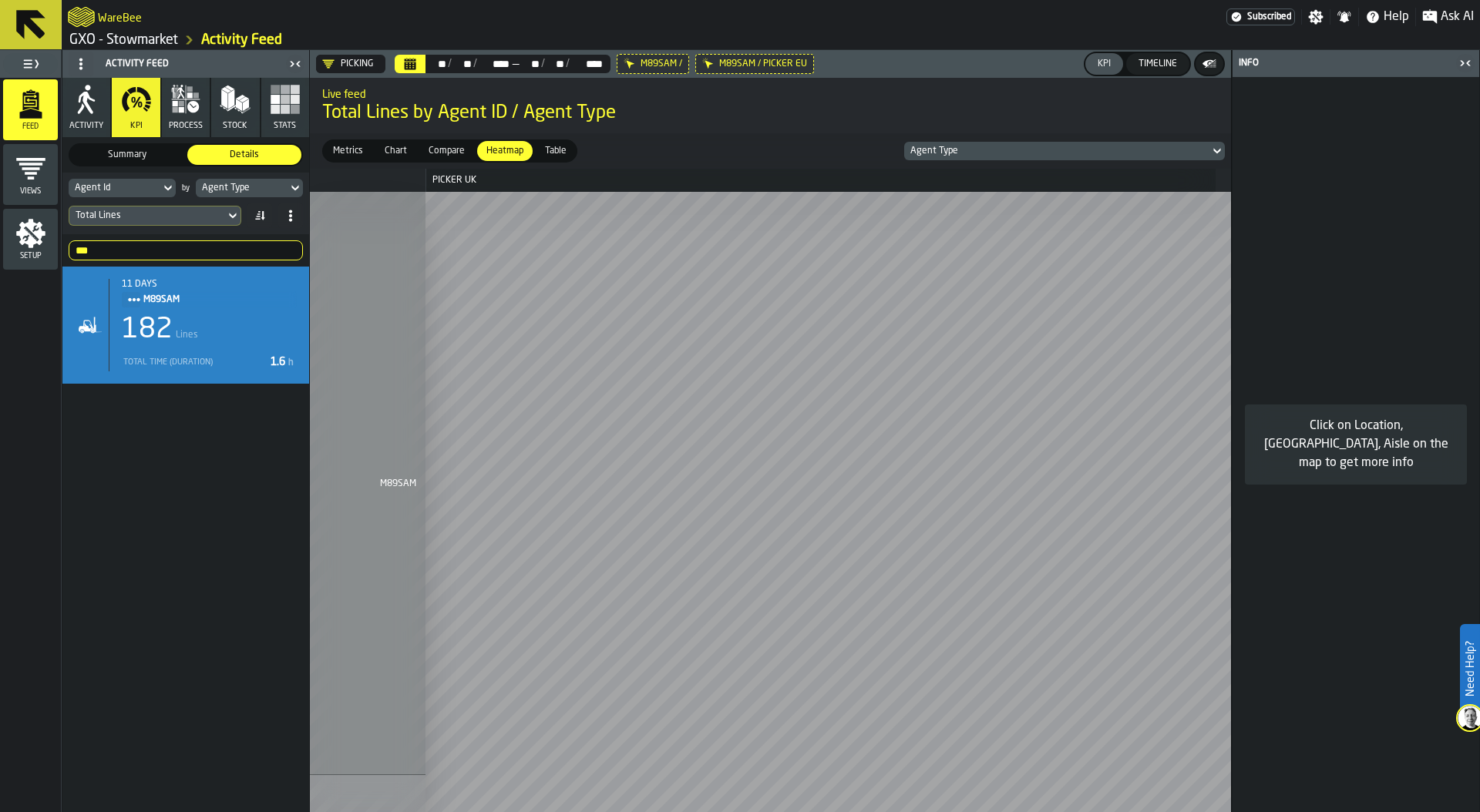
click at [413, 59] on icon "Calendar" at bounding box center [410, 60] width 11 height 2
click at [0, 0] on icon at bounding box center [0, 0] width 0 height 0
click at [267, 185] on div "Agent Type" at bounding box center [242, 187] width 79 height 10
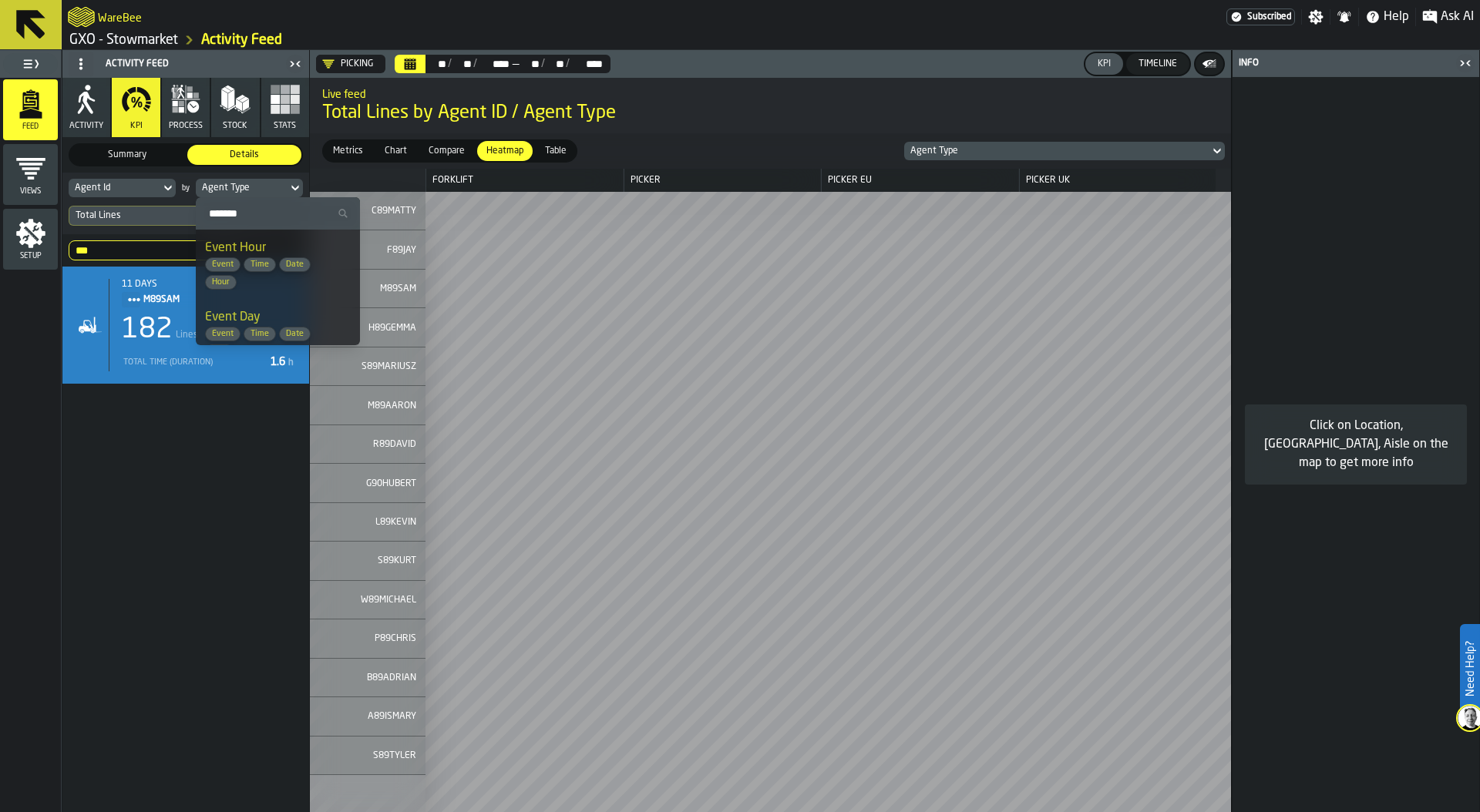
scroll to position [54, 0]
click at [281, 262] on div "Event Day Event Time Date Day" at bounding box center [277, 280] width 146 height 51
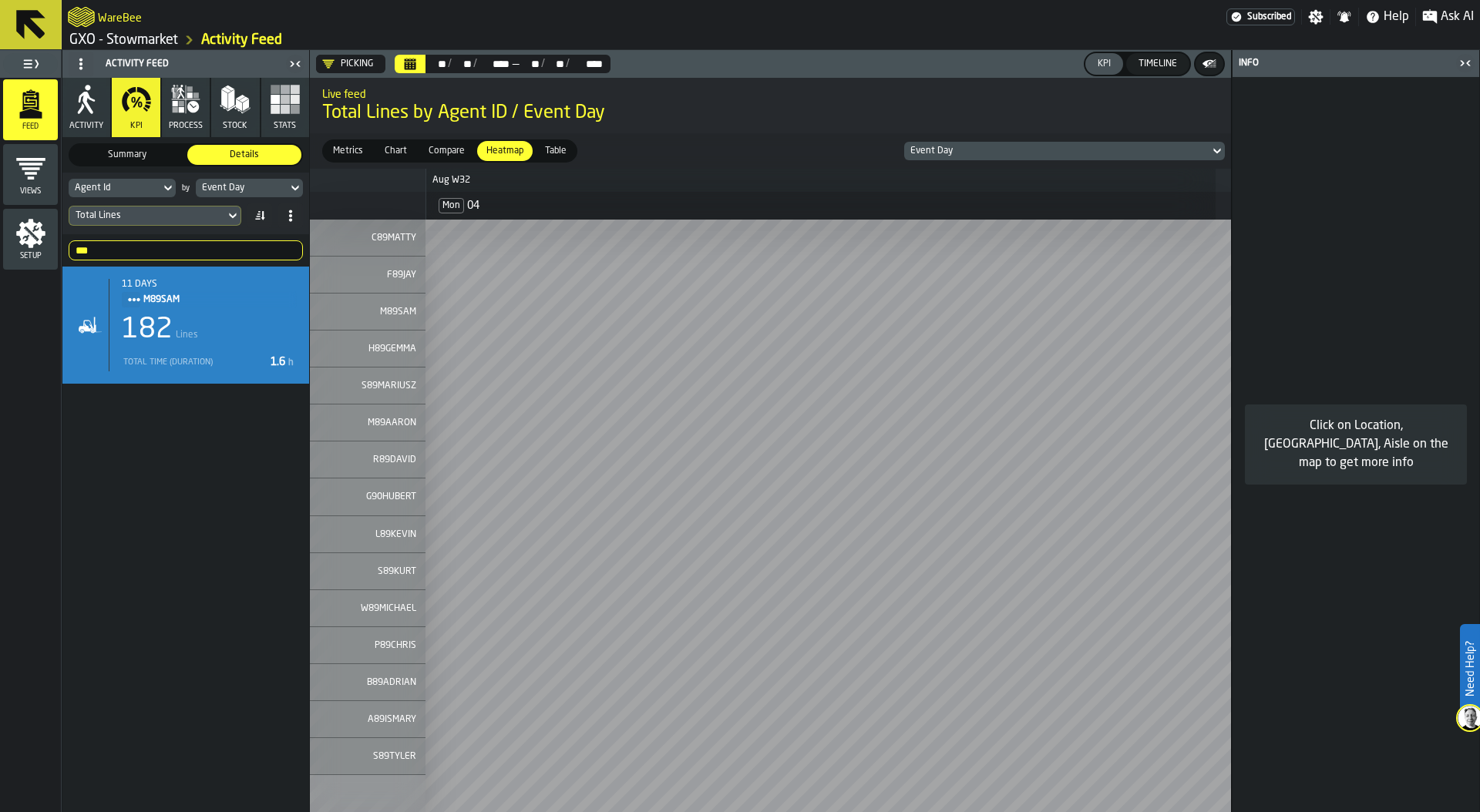
click at [413, 65] on icon "Calendar" at bounding box center [410, 63] width 12 height 12
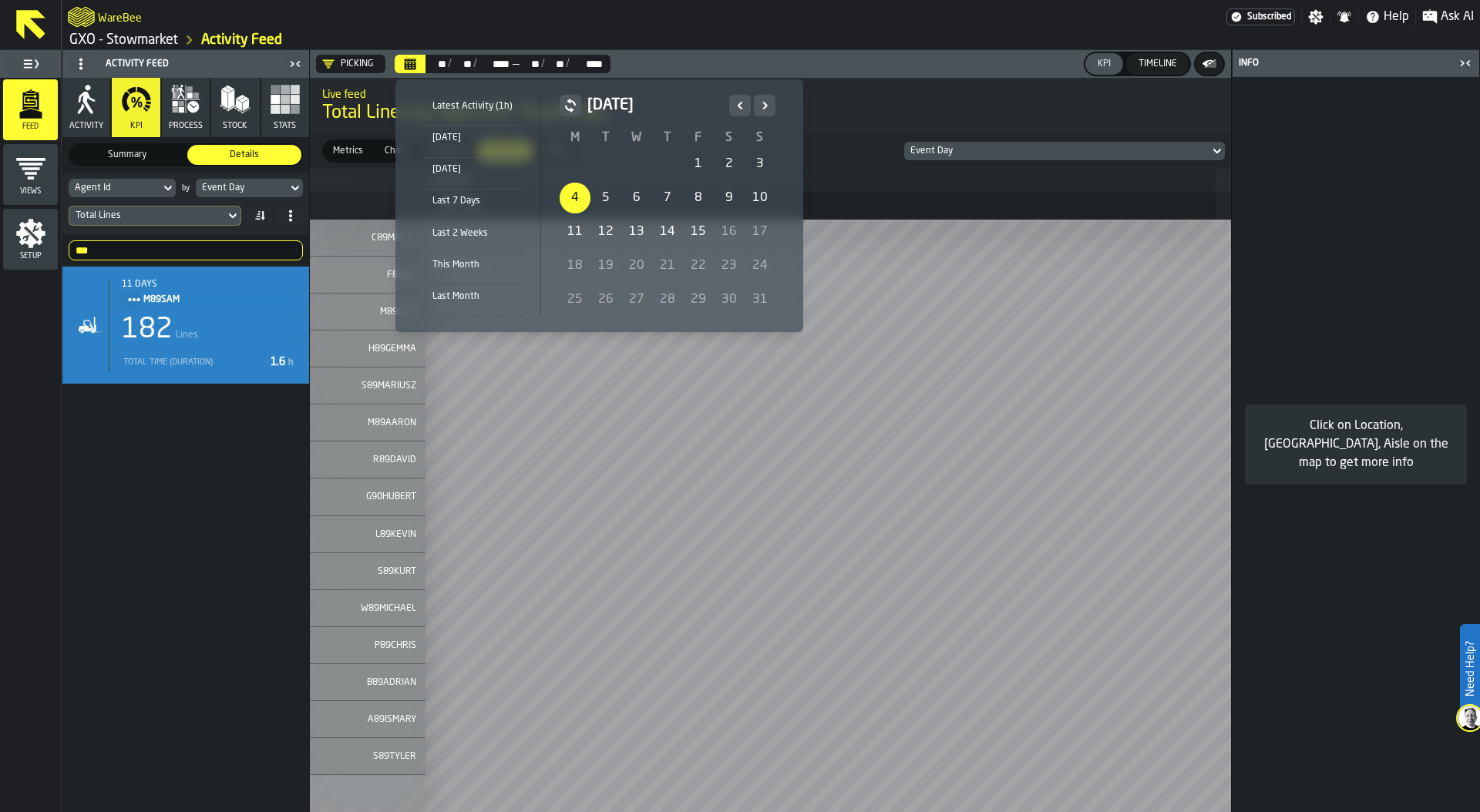
click at [566, 193] on div "4" at bounding box center [575, 197] width 31 height 31
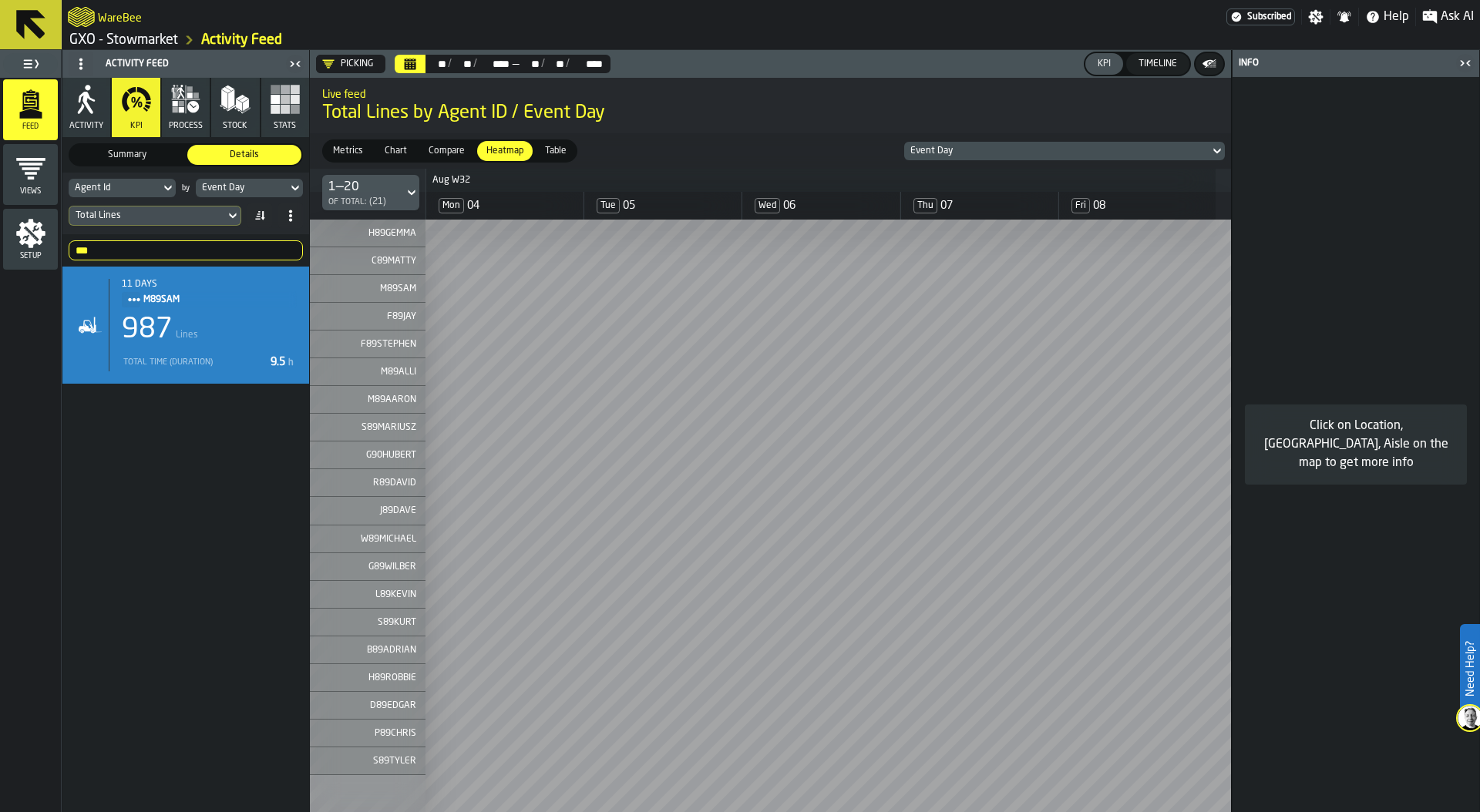
click at [170, 254] on input "***" at bounding box center [185, 250] width 234 height 20
click at [287, 250] on input "***" at bounding box center [185, 250] width 234 height 20
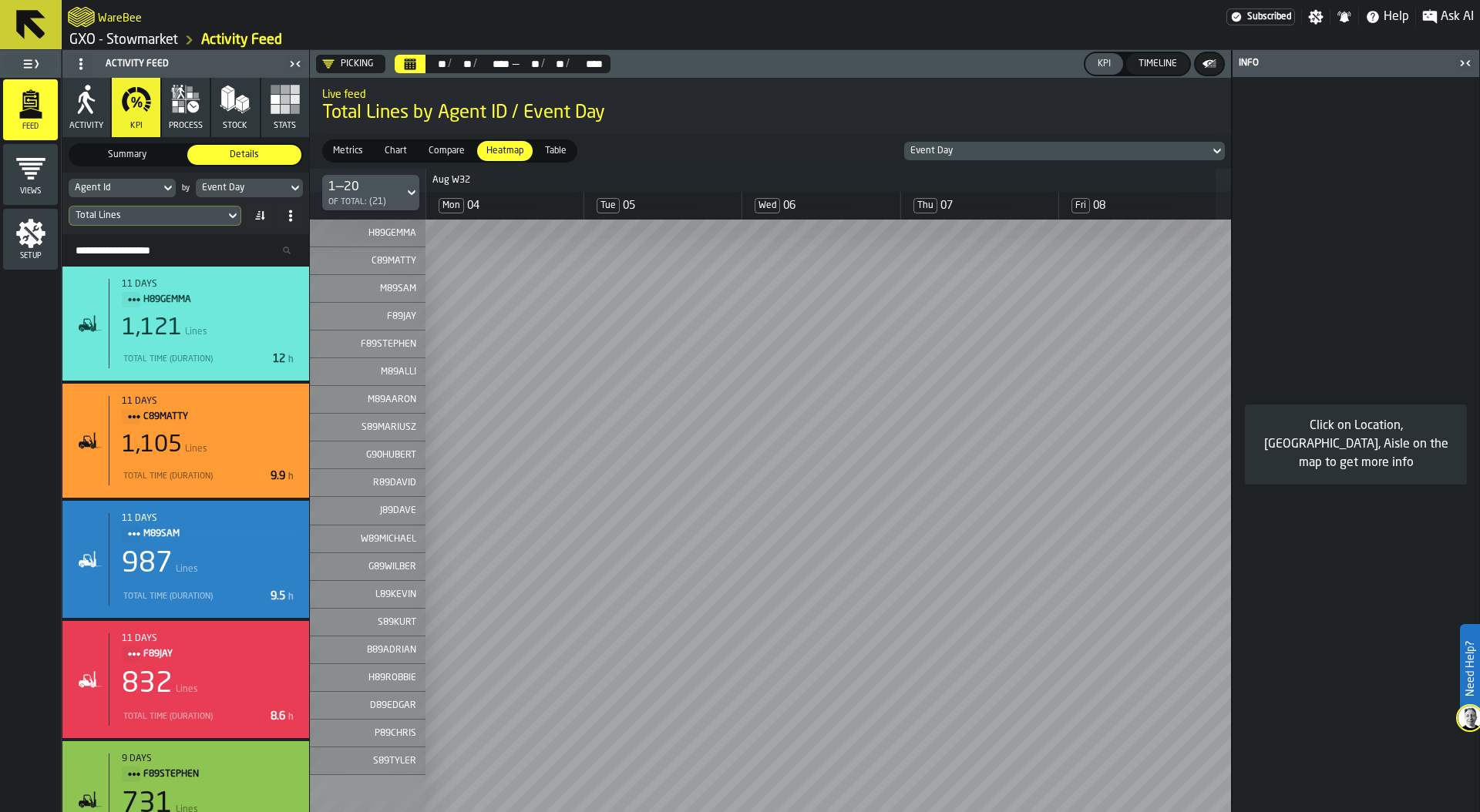
click at [415, 65] on icon "Calendar" at bounding box center [410, 66] width 11 height 8
click at [245, 192] on div "Event Day" at bounding box center [242, 187] width 79 height 10
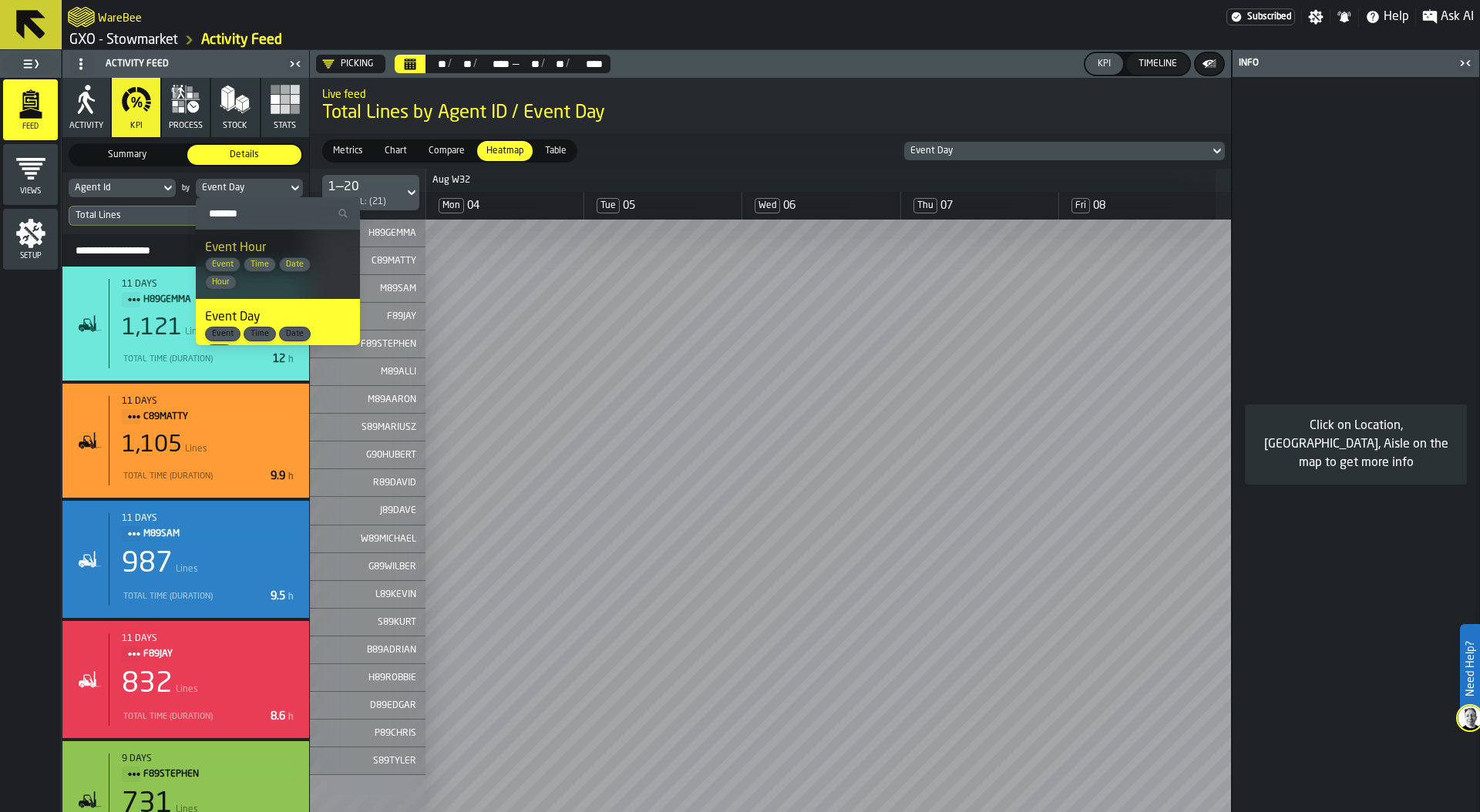
click at [816, 112] on span "Total Lines by Agent ID / Event Day" at bounding box center [770, 113] width 896 height 24
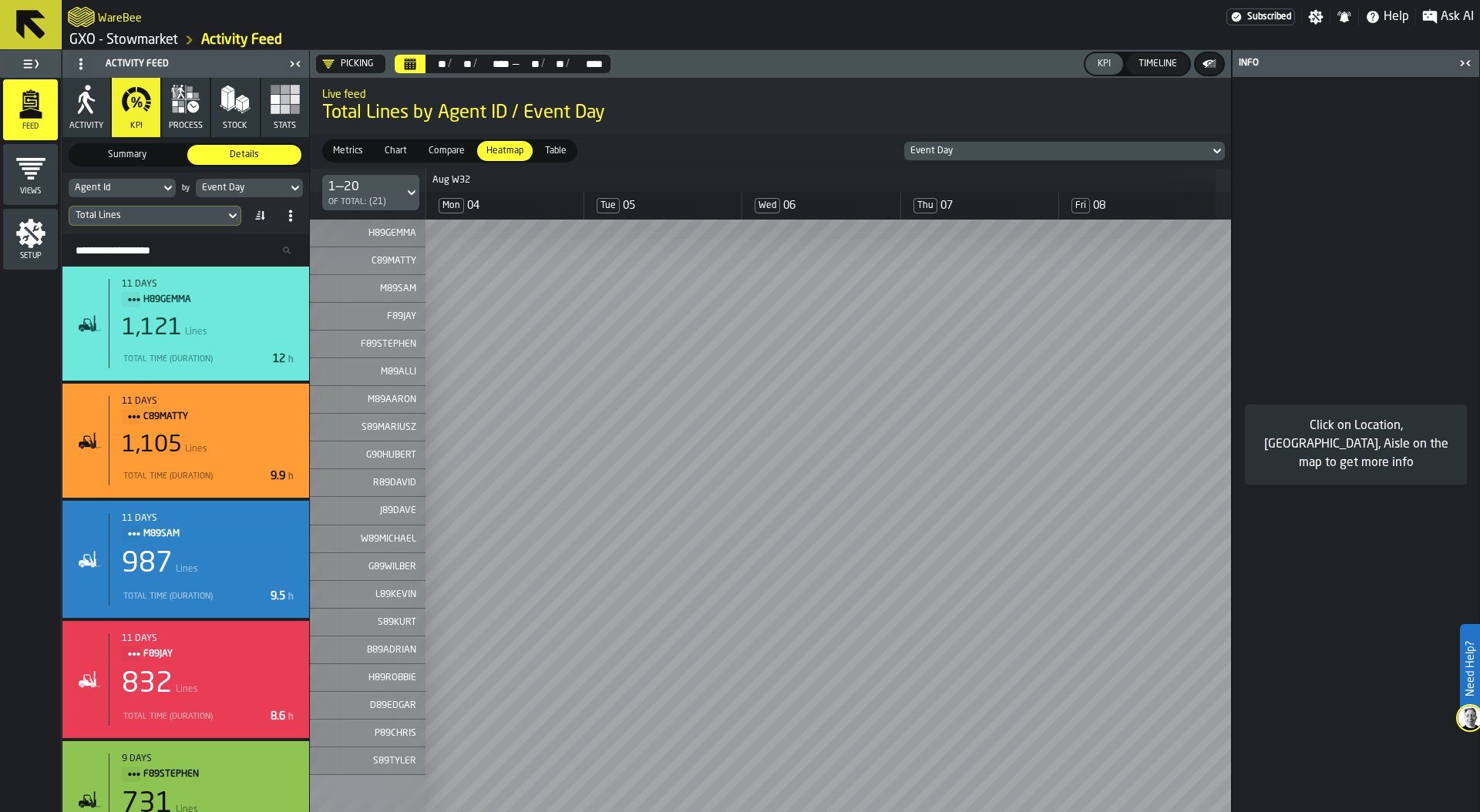
click at [138, 252] on input "Search Resources..." at bounding box center [185, 250] width 234 height 20
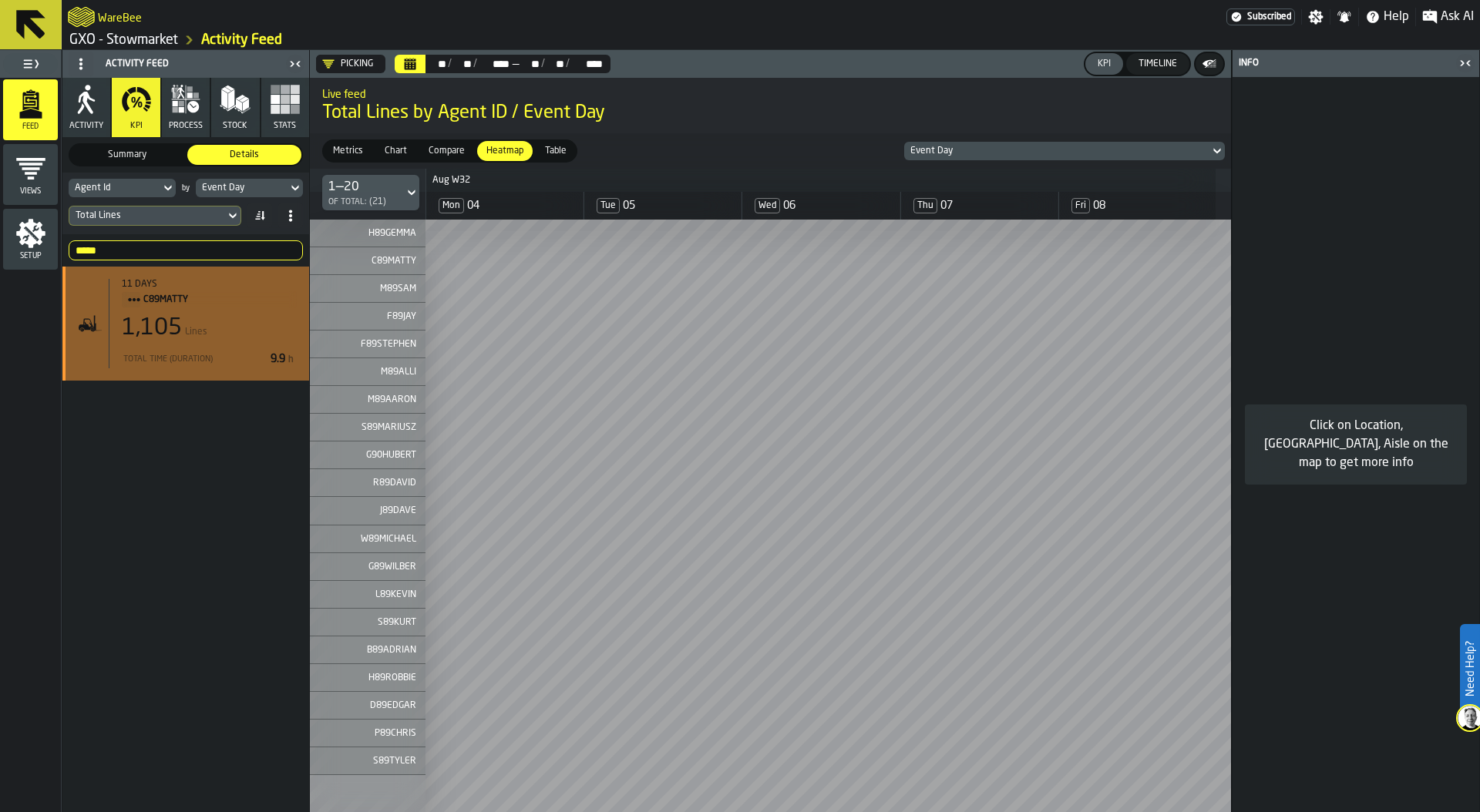
type input "*****"
click at [182, 319] on div "1,105 Lines" at bounding box center [210, 328] width 175 height 28
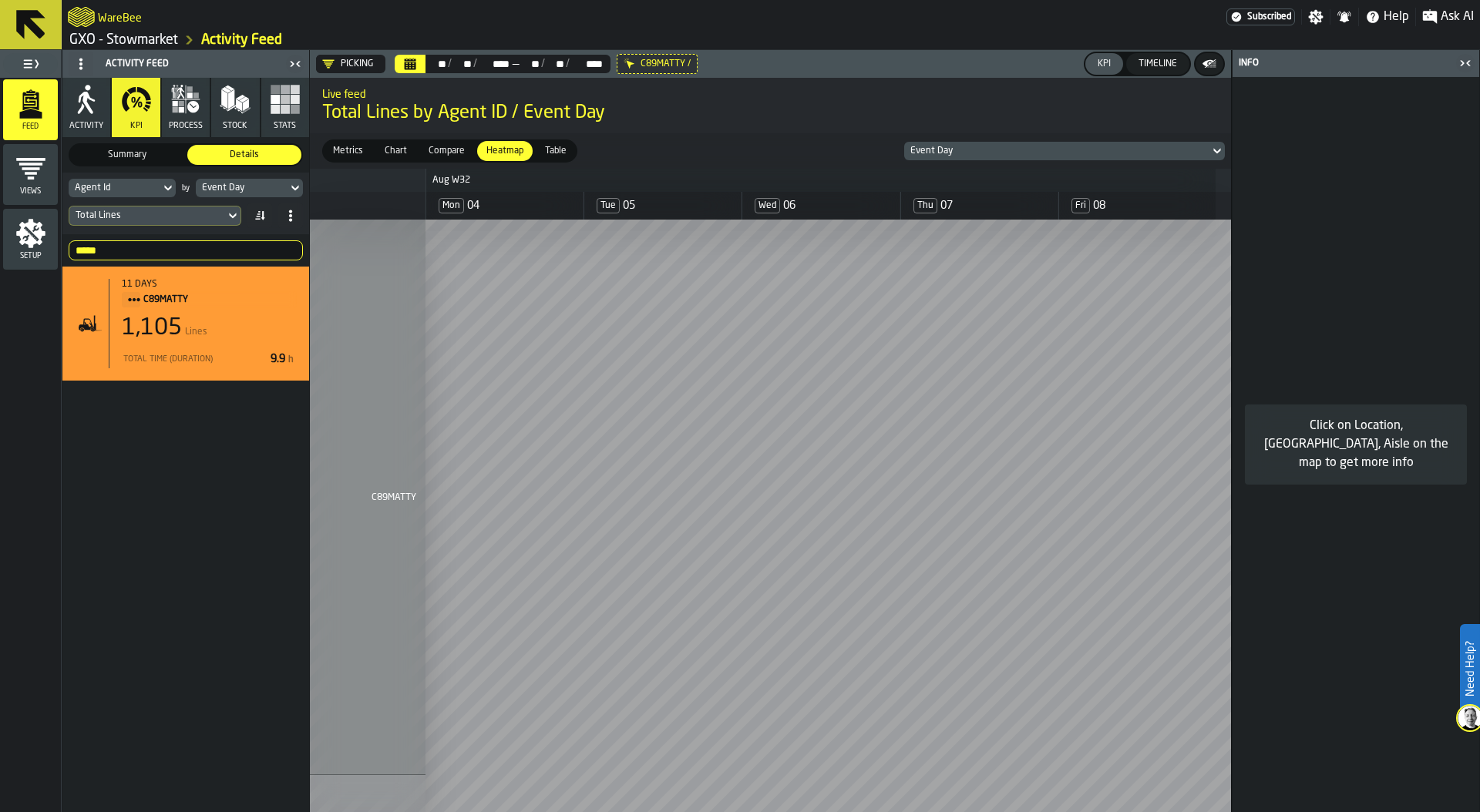
click at [412, 61] on icon "Calendar" at bounding box center [410, 63] width 12 height 12
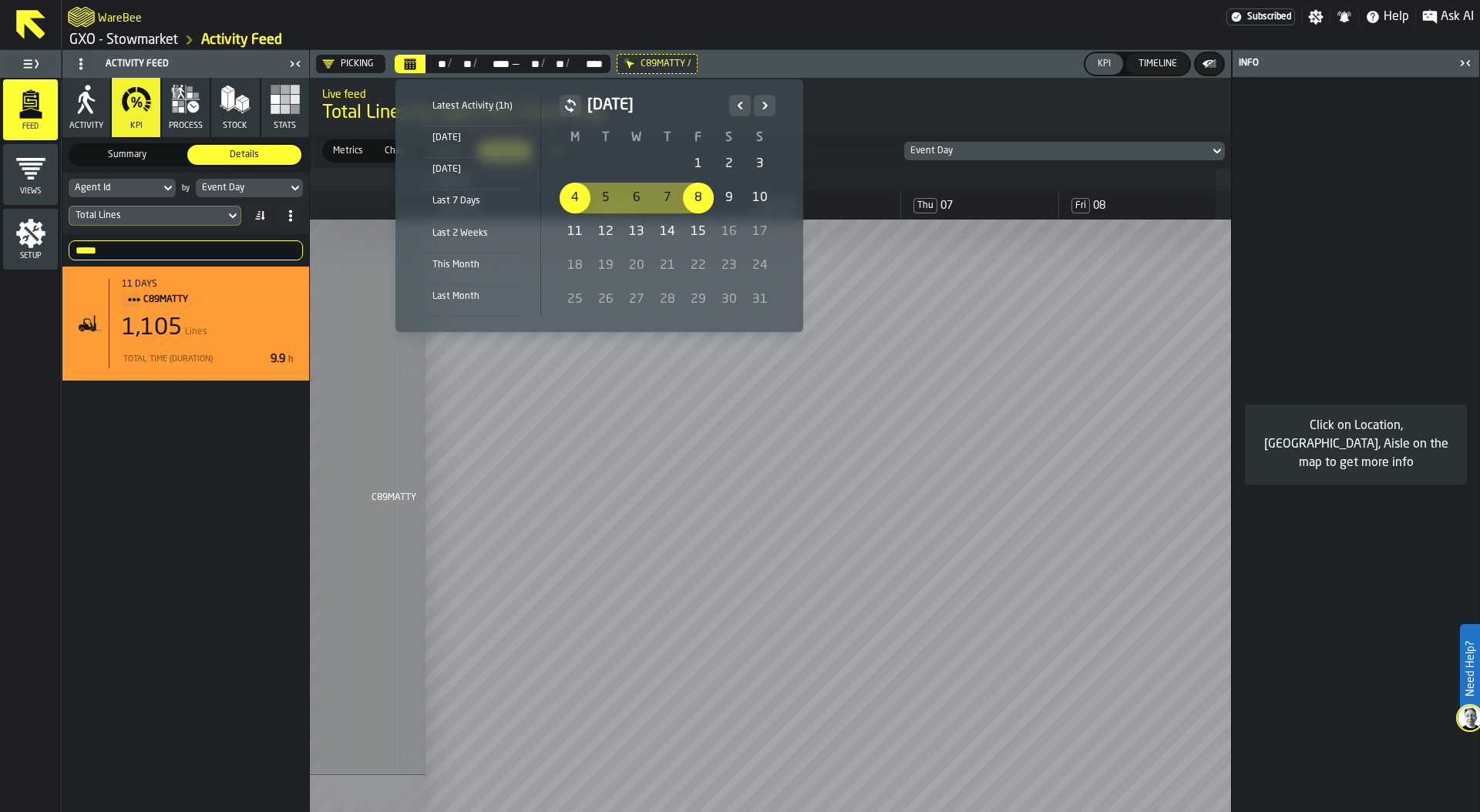
click at [605, 189] on div "5" at bounding box center [606, 197] width 31 height 31
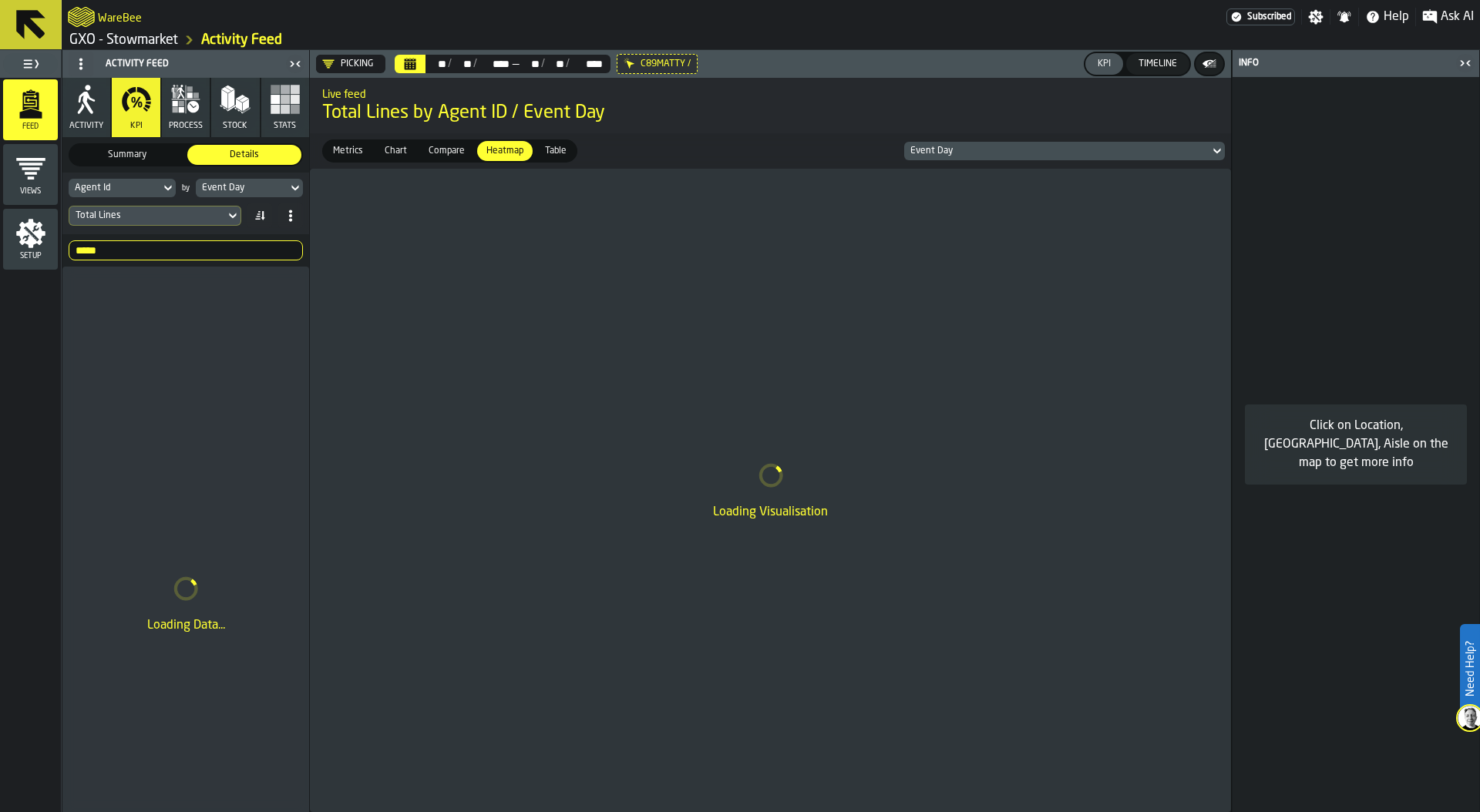
click at [251, 182] on div "Event Day" at bounding box center [242, 187] width 79 height 10
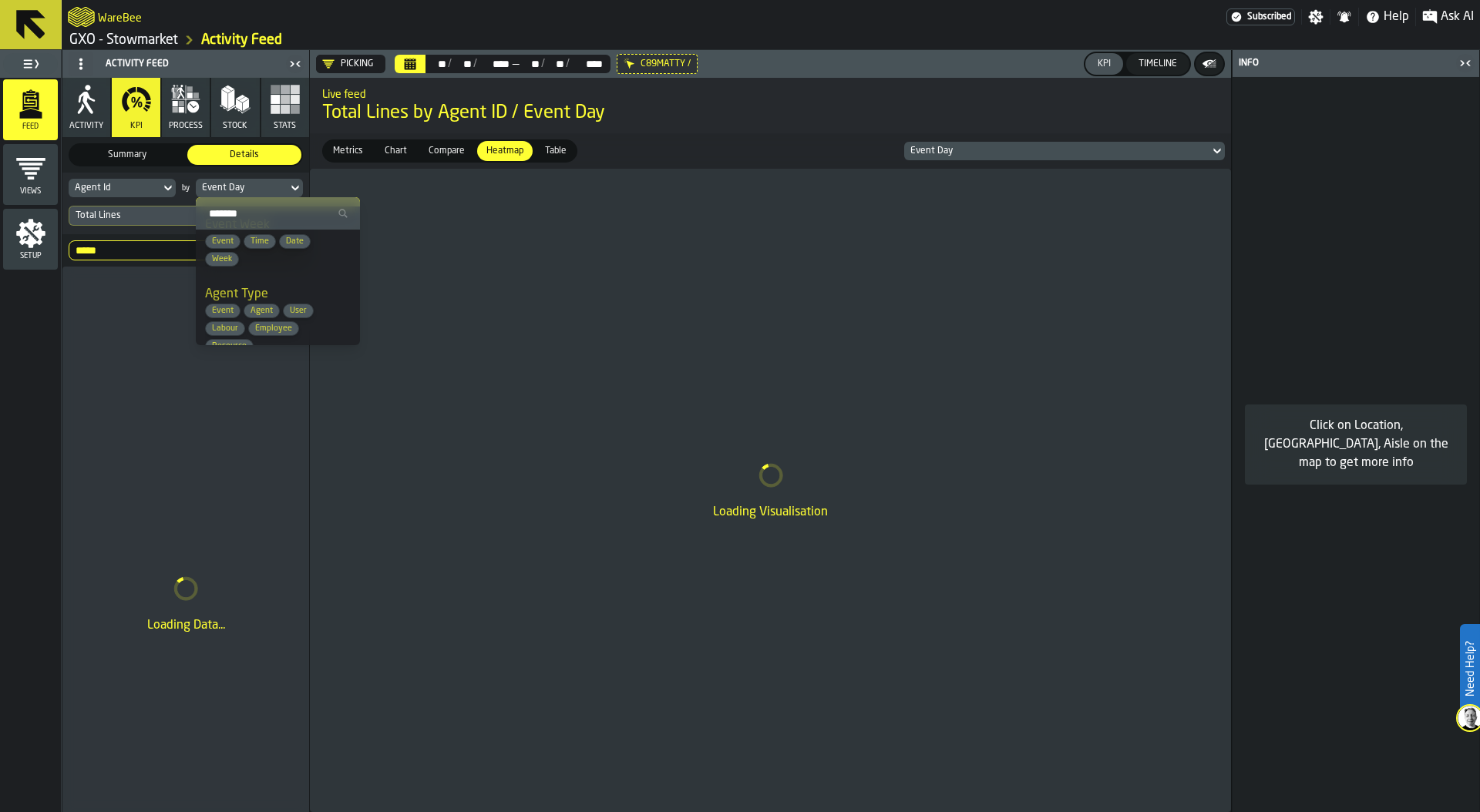
scroll to position [179, 0]
click at [306, 296] on span "User" at bounding box center [298, 293] width 29 height 10
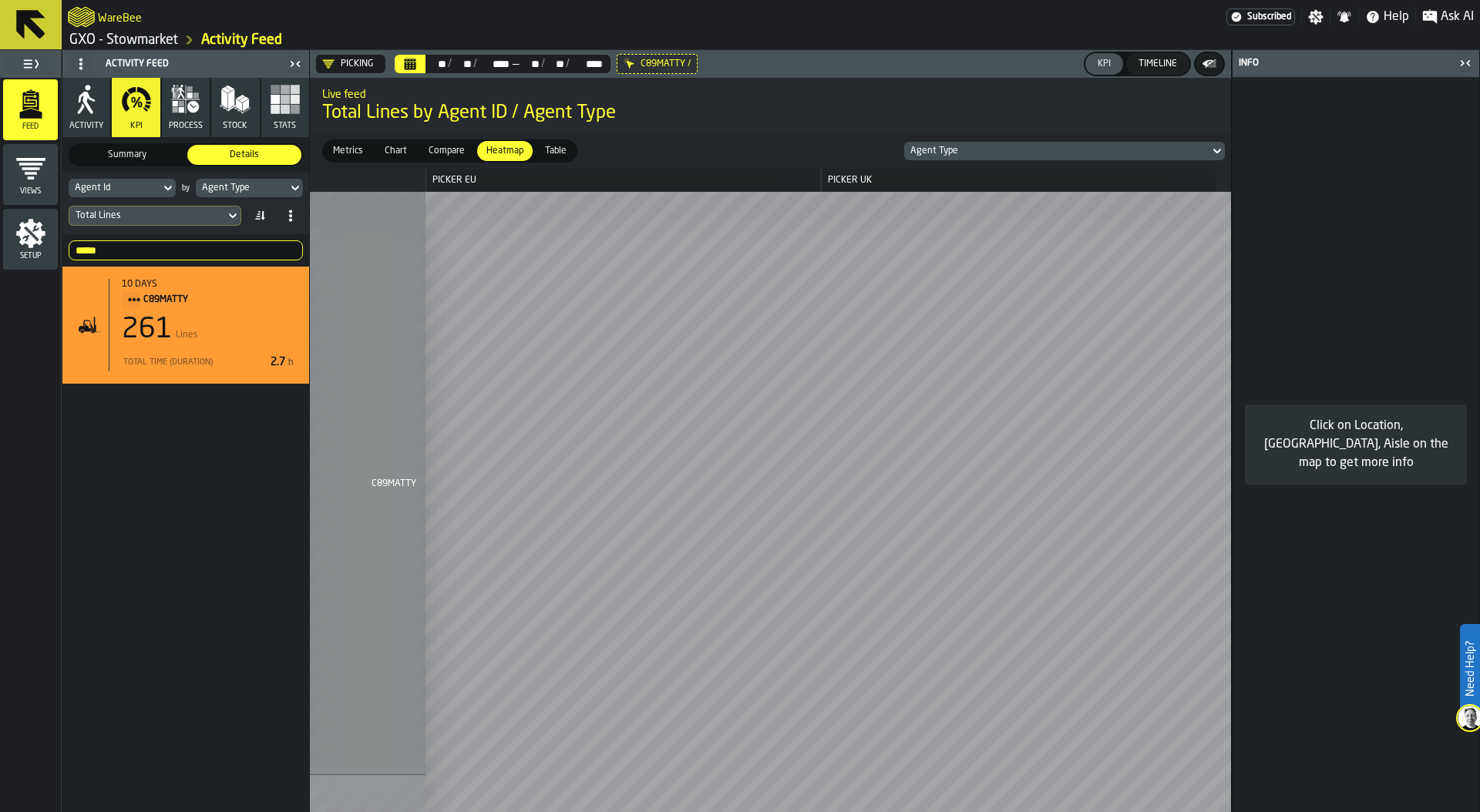
click at [264, 185] on div "Agent Type" at bounding box center [242, 187] width 79 height 10
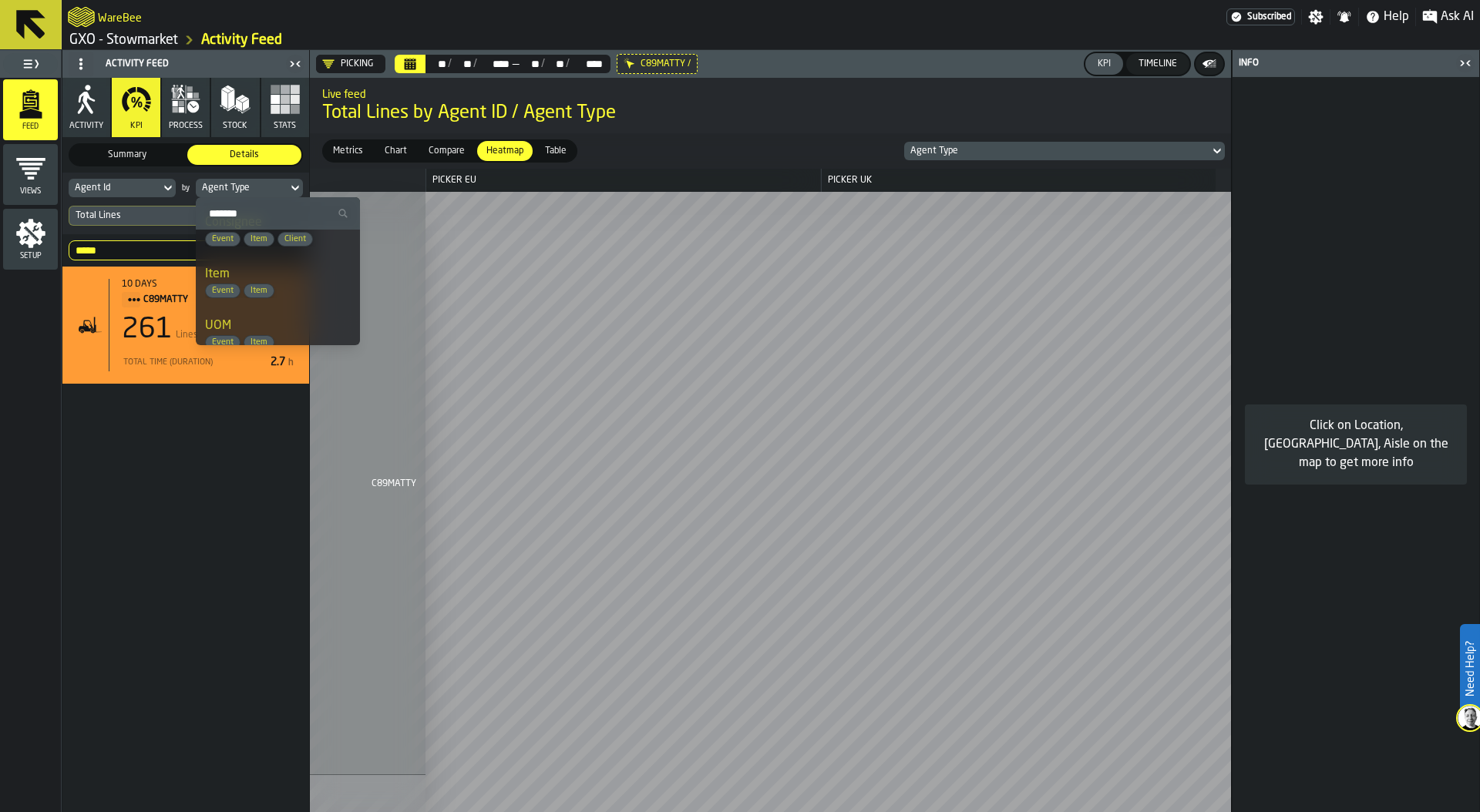
scroll to position [587, 0]
click at [209, 549] on div "10 days C89MATTY 261 Lines Total Time (Duration) 2.7 h" at bounding box center [185, 554] width 246 height 576
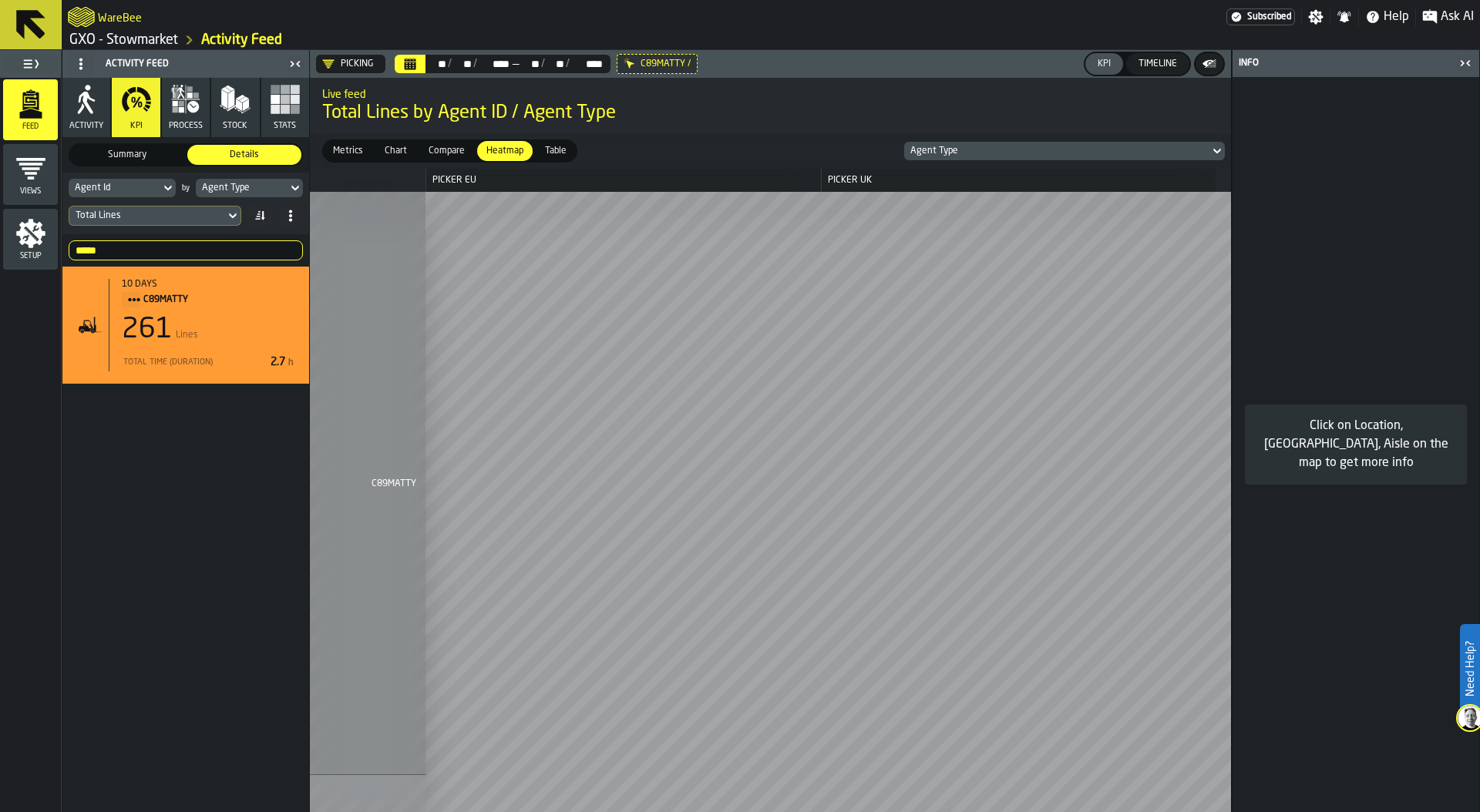
click at [772, 120] on span "Total Lines by Agent ID / Agent Type" at bounding box center [770, 113] width 896 height 24
drag, startPoint x: 105, startPoint y: 251, endPoint x: 54, endPoint y: 251, distance: 51.0
click at [54, 251] on div "Feed Views Setup Activity Feed Activity KPI process Stock Stats Summary Summary…" at bounding box center [155, 430] width 310 height 762
click at [200, 559] on div "10 days C89MATTY 261 Lines Total Time (Duration) 2.7 h" at bounding box center [185, 554] width 246 height 576
click at [140, 40] on link "GXO - Stowmarket" at bounding box center [124, 40] width 109 height 17
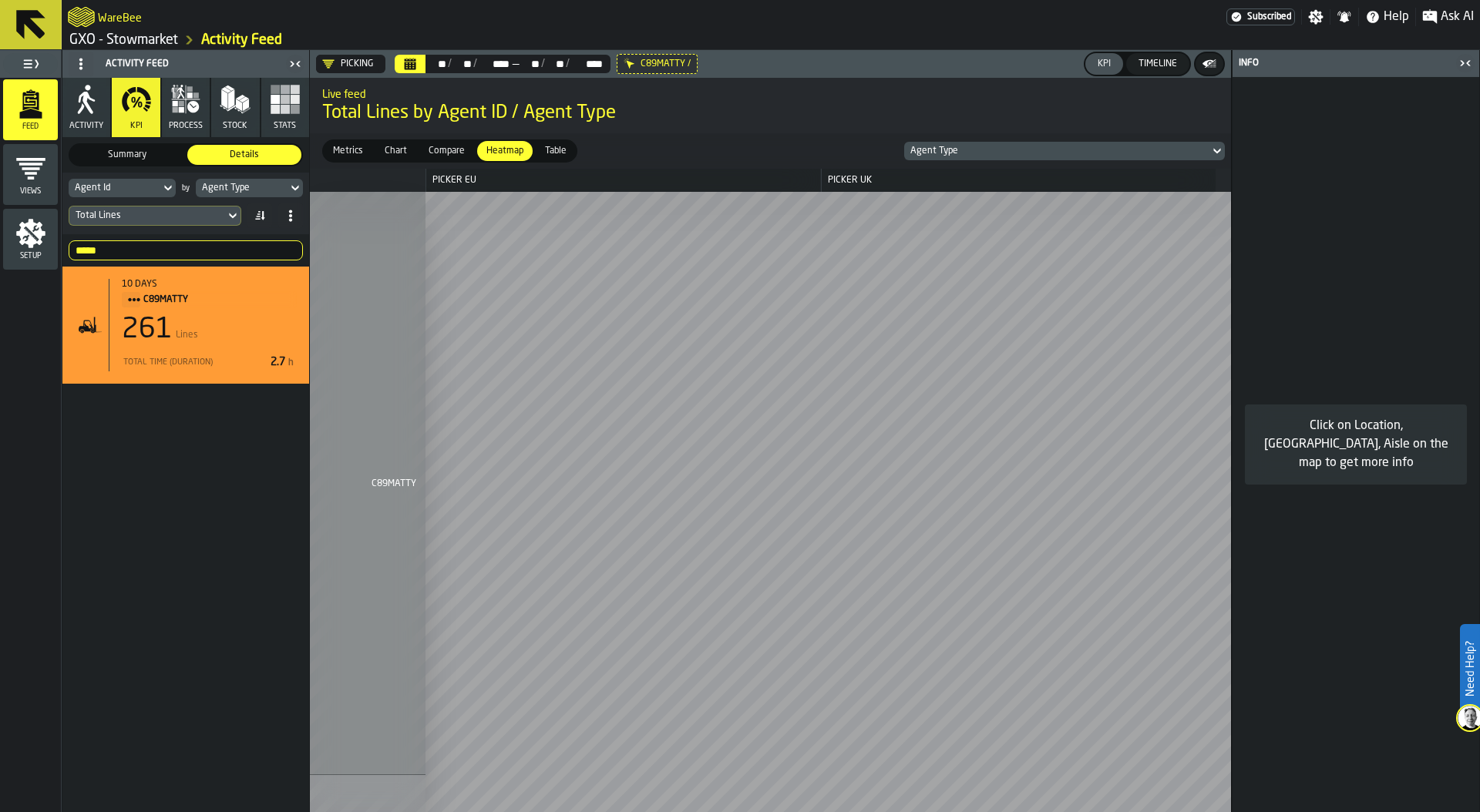
click at [177, 432] on div "10 days C89MATTY 261 Lines Total Time (Duration) 2.7 h" at bounding box center [185, 554] width 246 height 576
click at [178, 211] on div "Total Lines" at bounding box center [147, 215] width 143 height 10
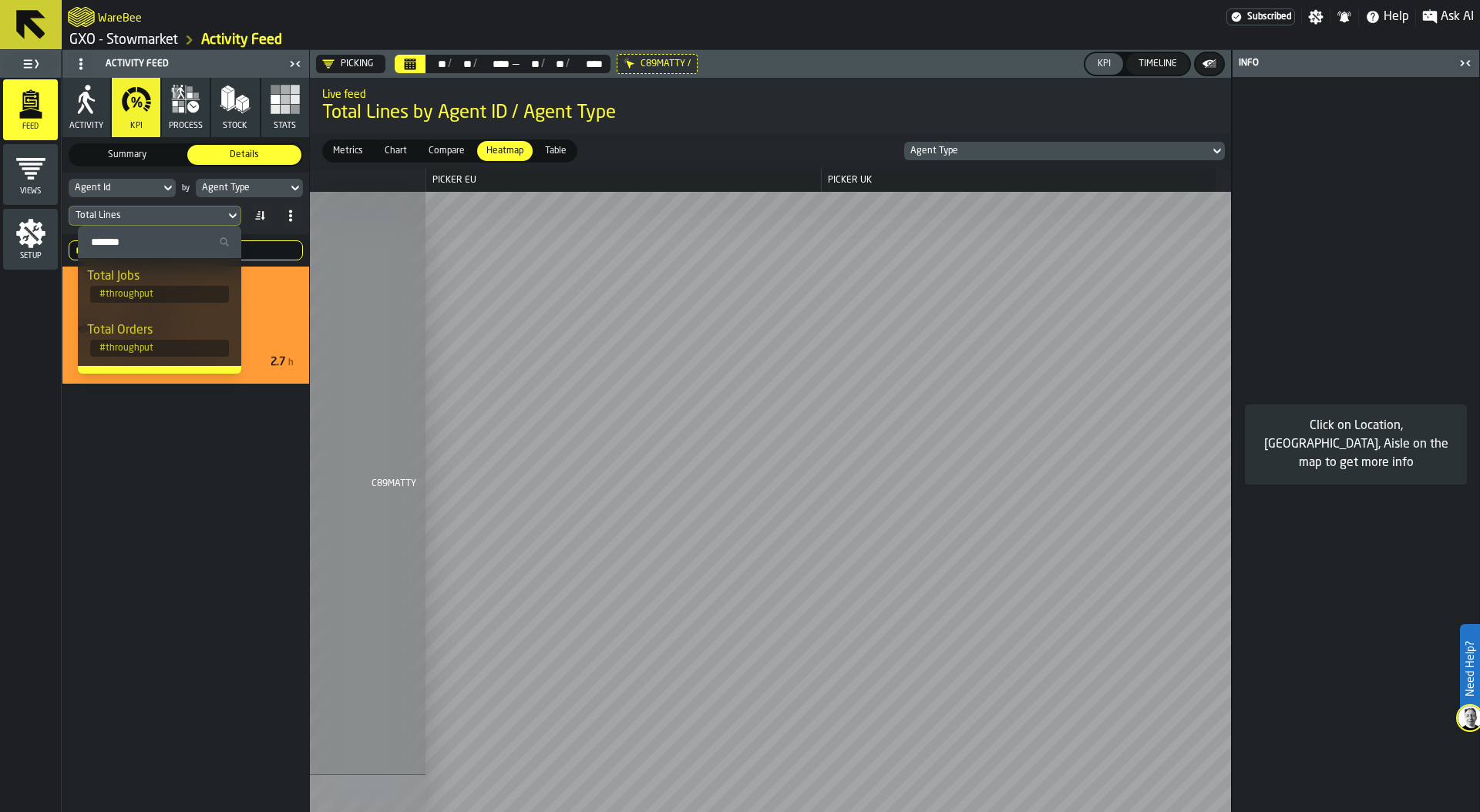
click at [178, 211] on div "Total Lines" at bounding box center [147, 215] width 143 height 10
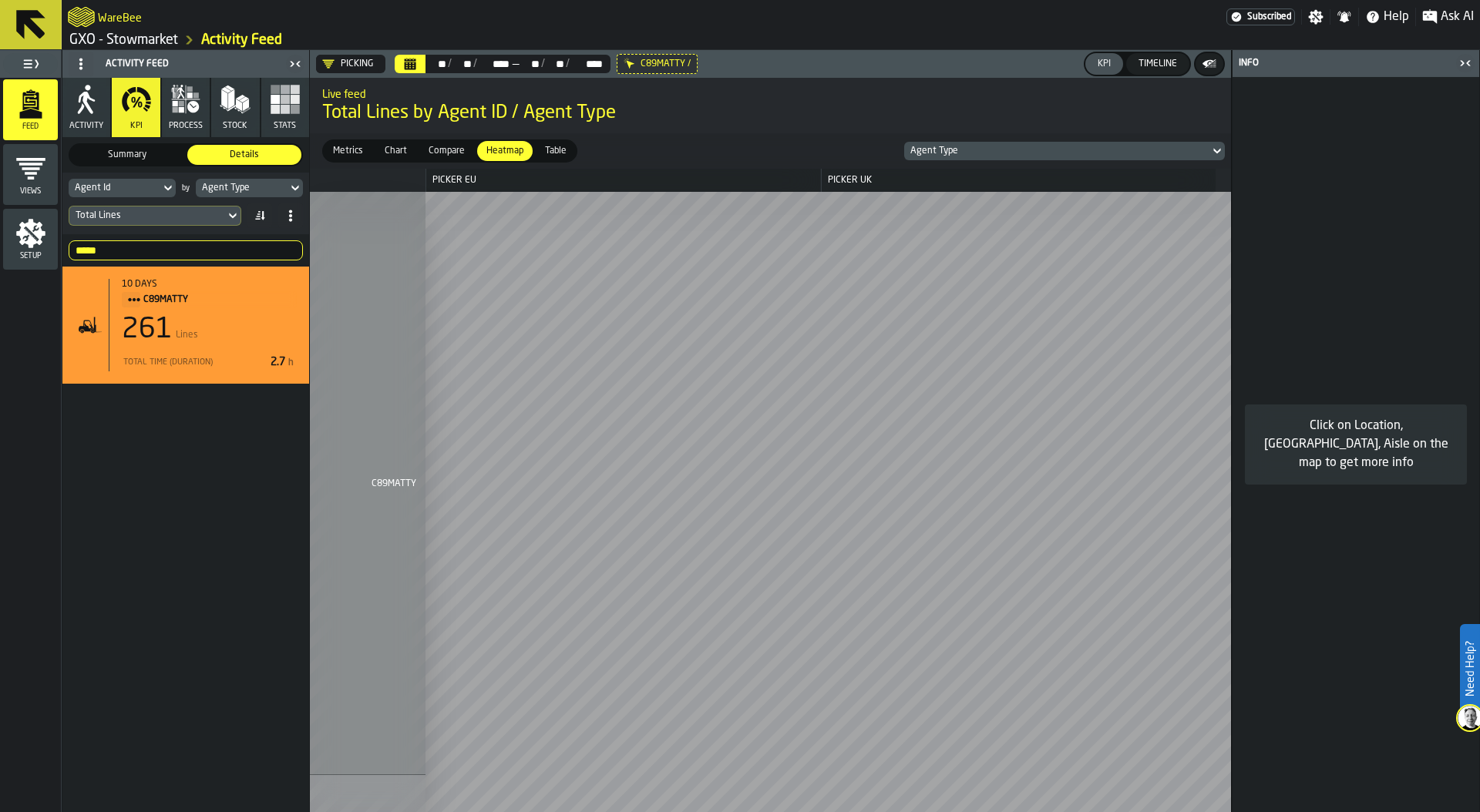
click at [259, 182] on div "Agent Type" at bounding box center [242, 187] width 79 height 10
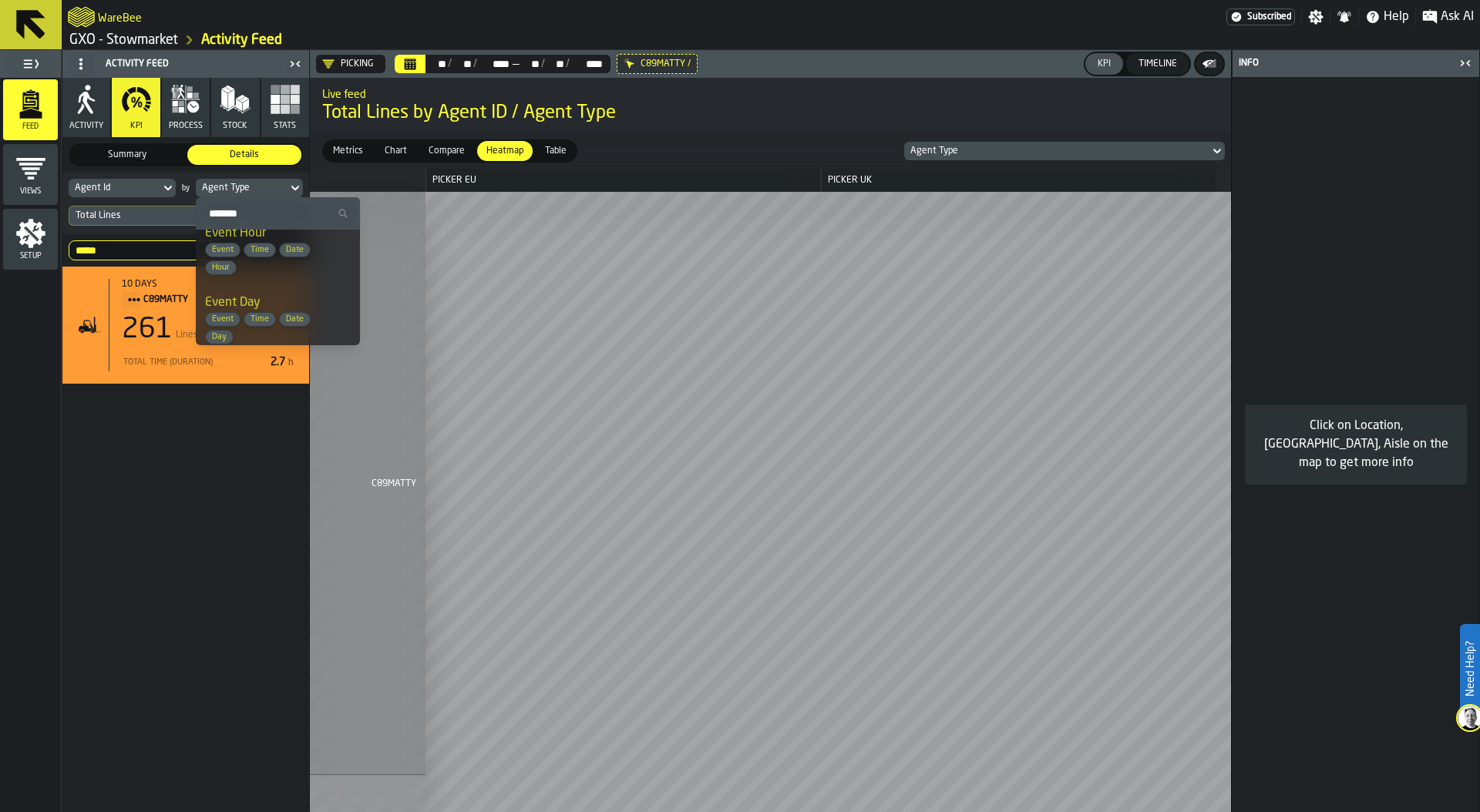
scroll to position [28, 0]
click at [255, 302] on span "Time" at bounding box center [260, 306] width 31 height 10
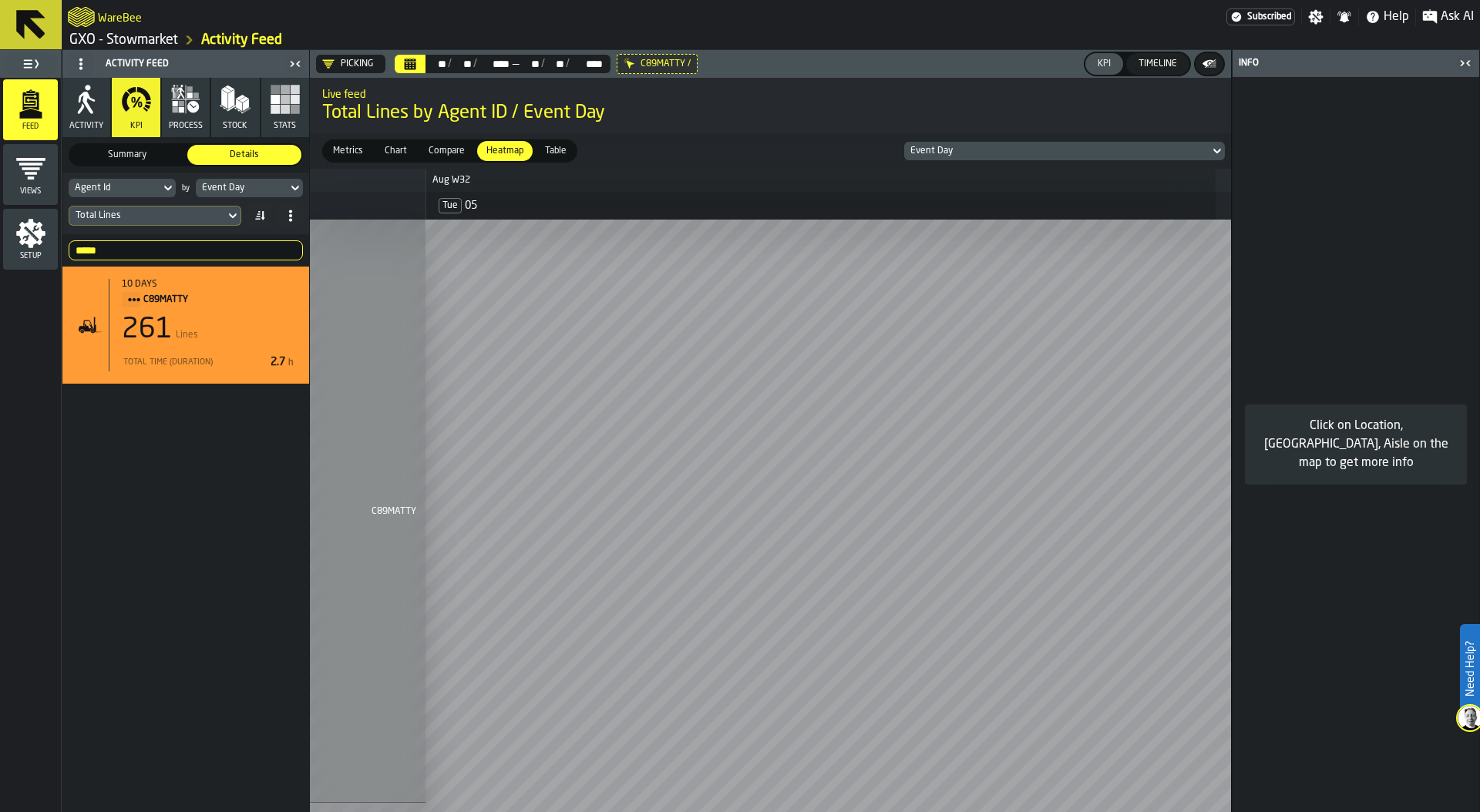
click at [0, 0] on icon at bounding box center [0, 0] width 0 height 0
click at [153, 255] on input "*****" at bounding box center [185, 250] width 234 height 20
click at [292, 249] on input "*****" at bounding box center [185, 250] width 234 height 20
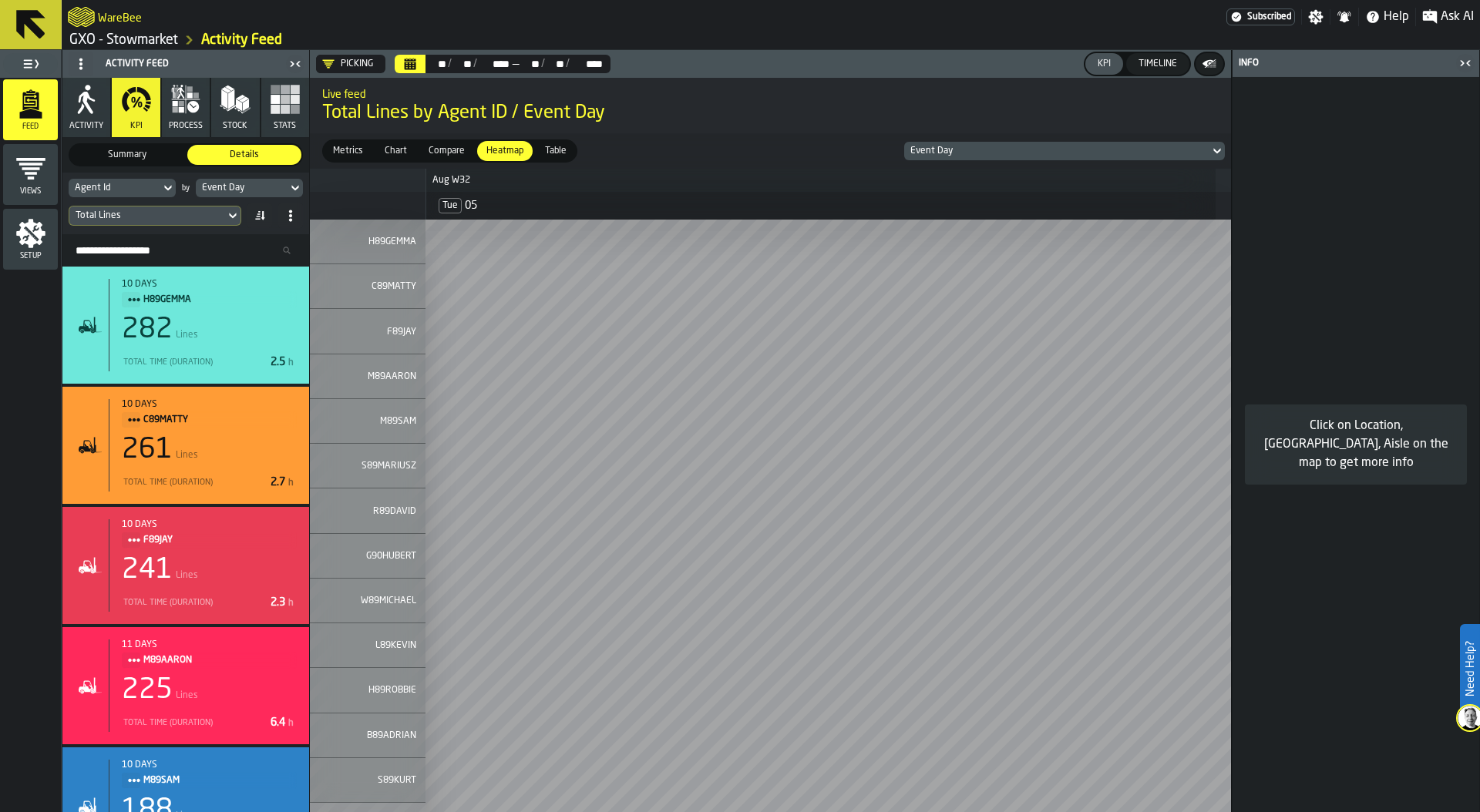
click at [24, 249] on div "Setup" at bounding box center [30, 239] width 55 height 42
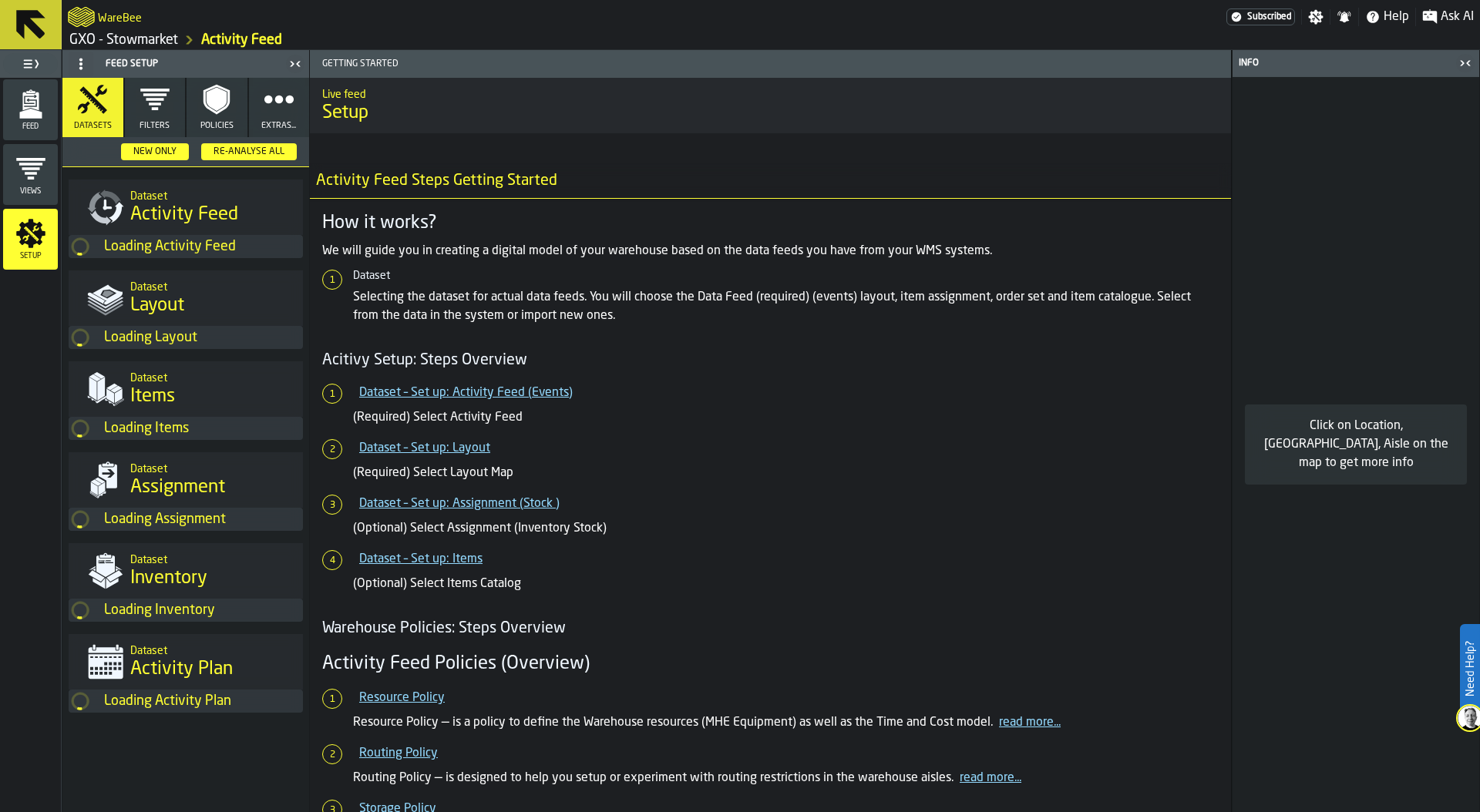
click at [229, 108] on button "Policies" at bounding box center [216, 107] width 61 height 59
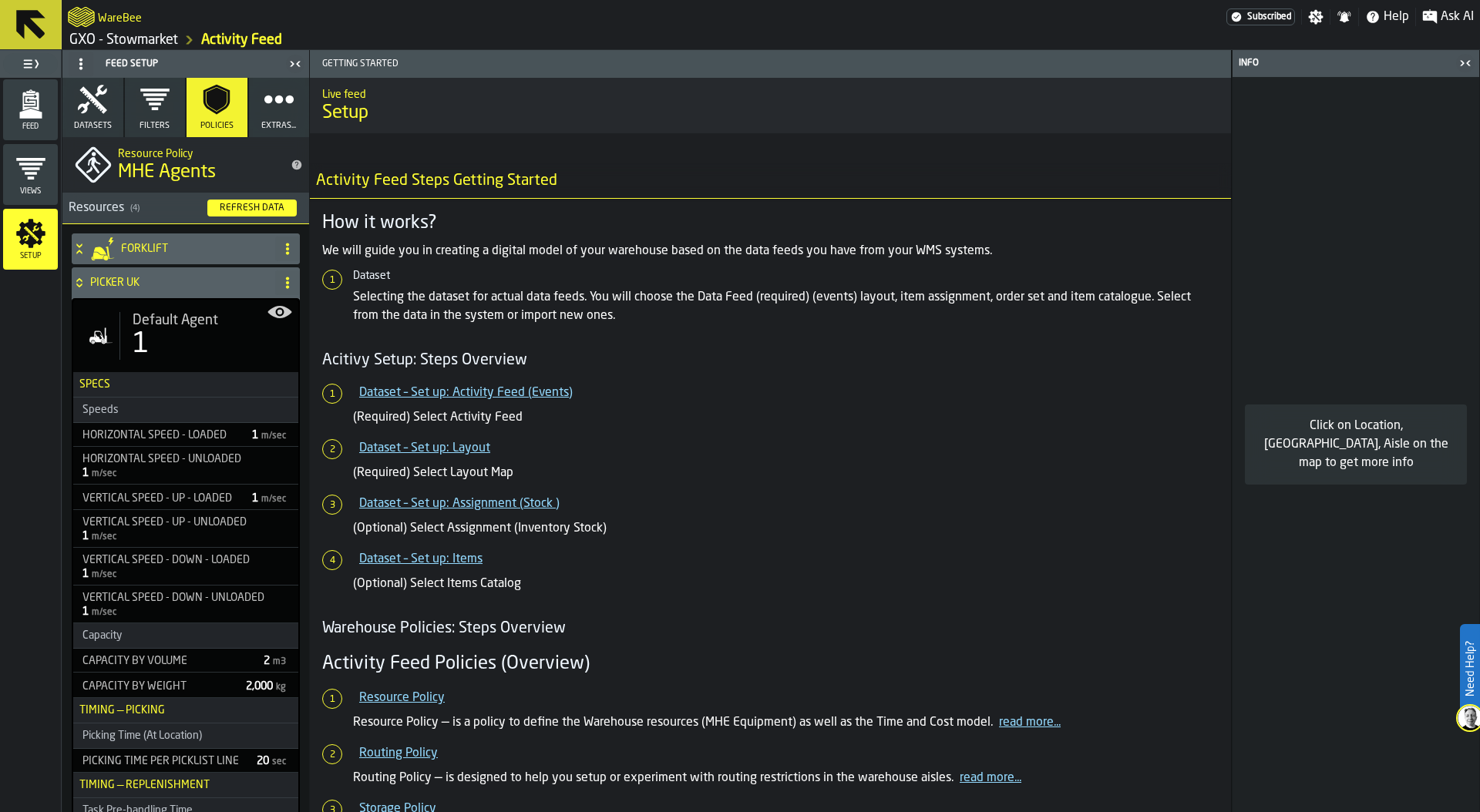
click at [155, 336] on div "1" at bounding box center [209, 344] width 153 height 31
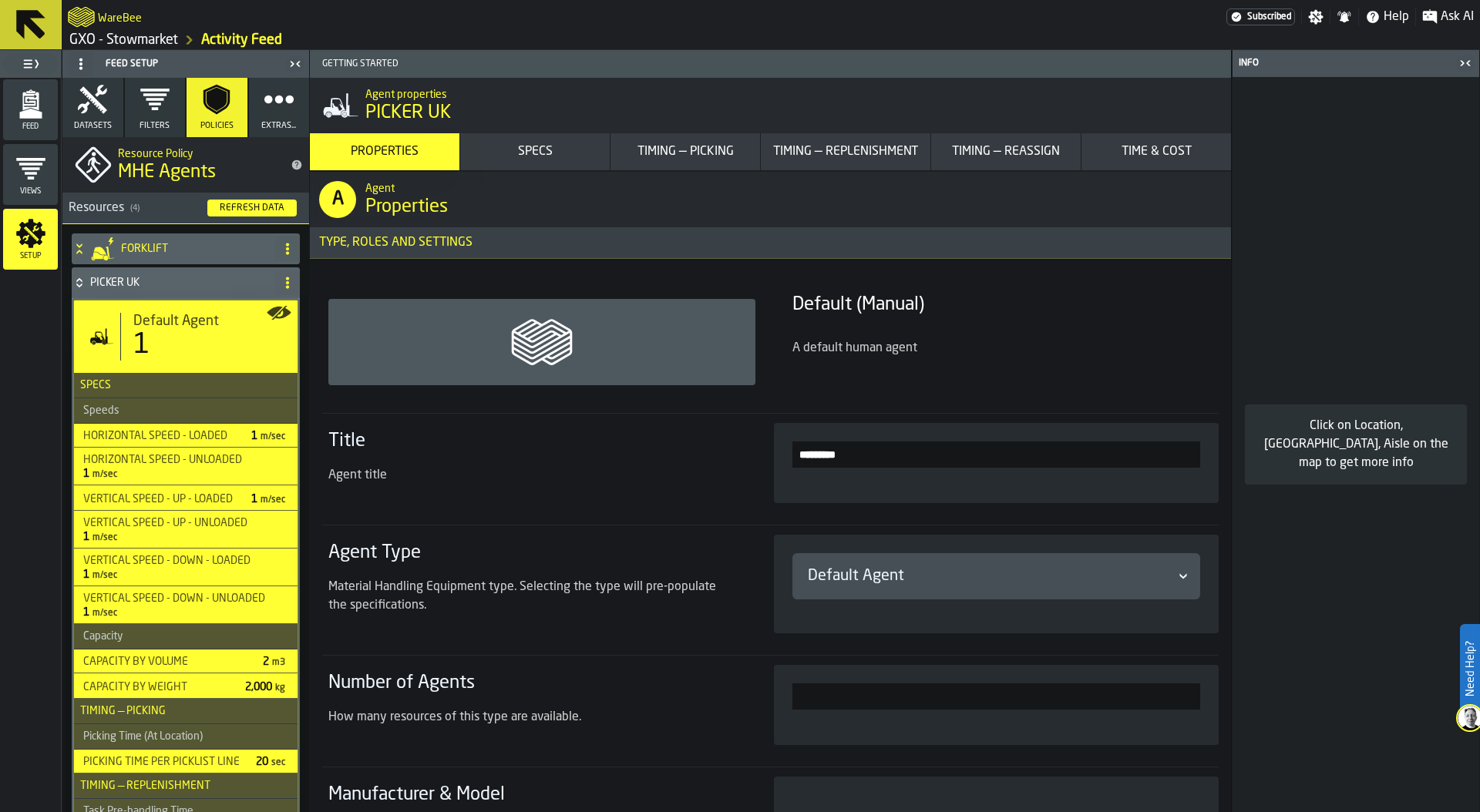
click at [682, 139] on button "Timing — Picking" at bounding box center [685, 151] width 150 height 37
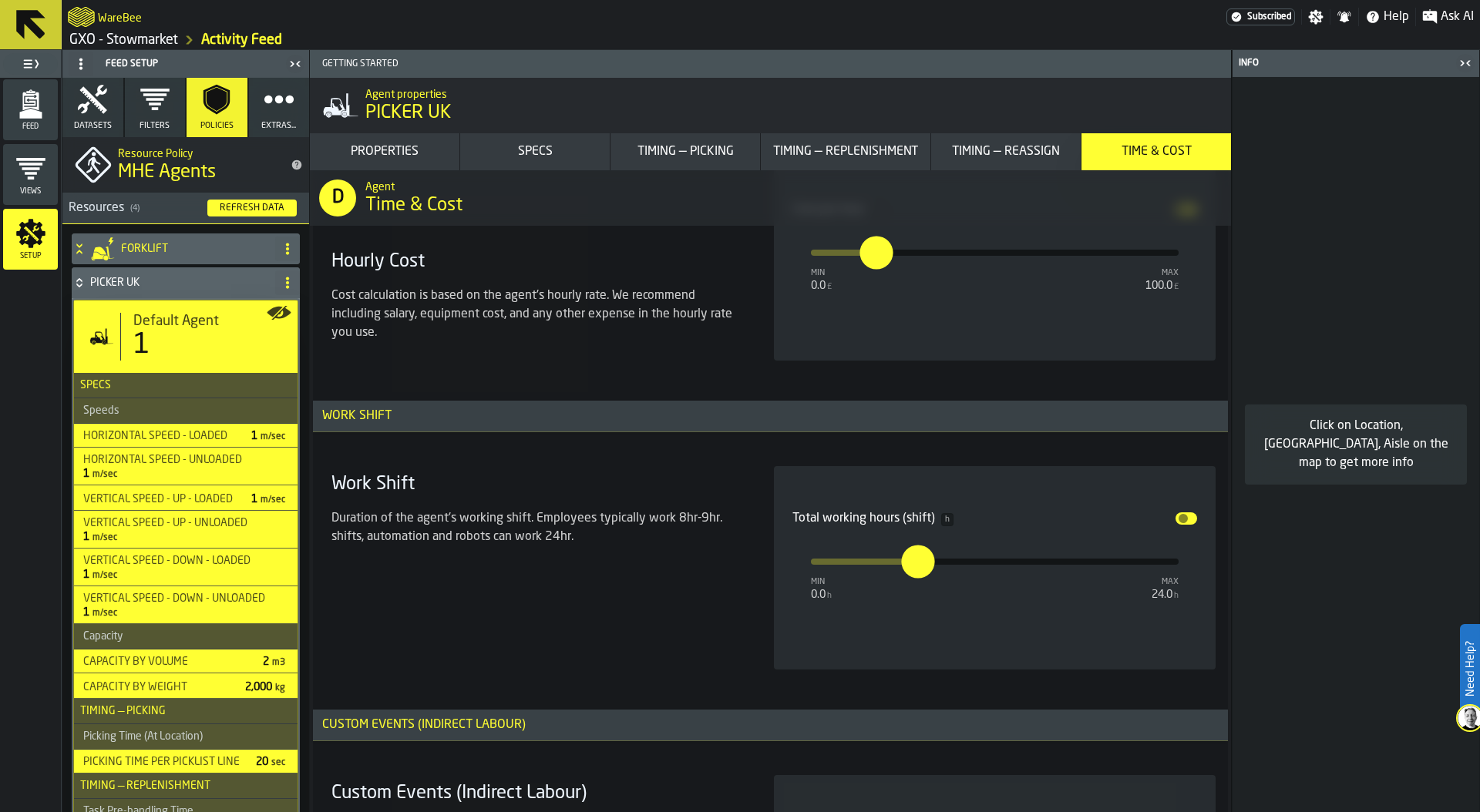
scroll to position [11965, 0]
click at [908, 607] on div "Total working hours (shift) h Disable min 0.0 h max 24.0 h *" at bounding box center [995, 554] width 405 height 111
drag, startPoint x: 921, startPoint y: 562, endPoint x: 933, endPoint y: 563, distance: 12.0
click at [928, 563] on input "***" at bounding box center [919, 548] width 18 height 48
click at [990, 593] on div "Total working hours (shift) h Disable min 0.0 h max 24.0 h ***" at bounding box center [995, 554] width 405 height 111
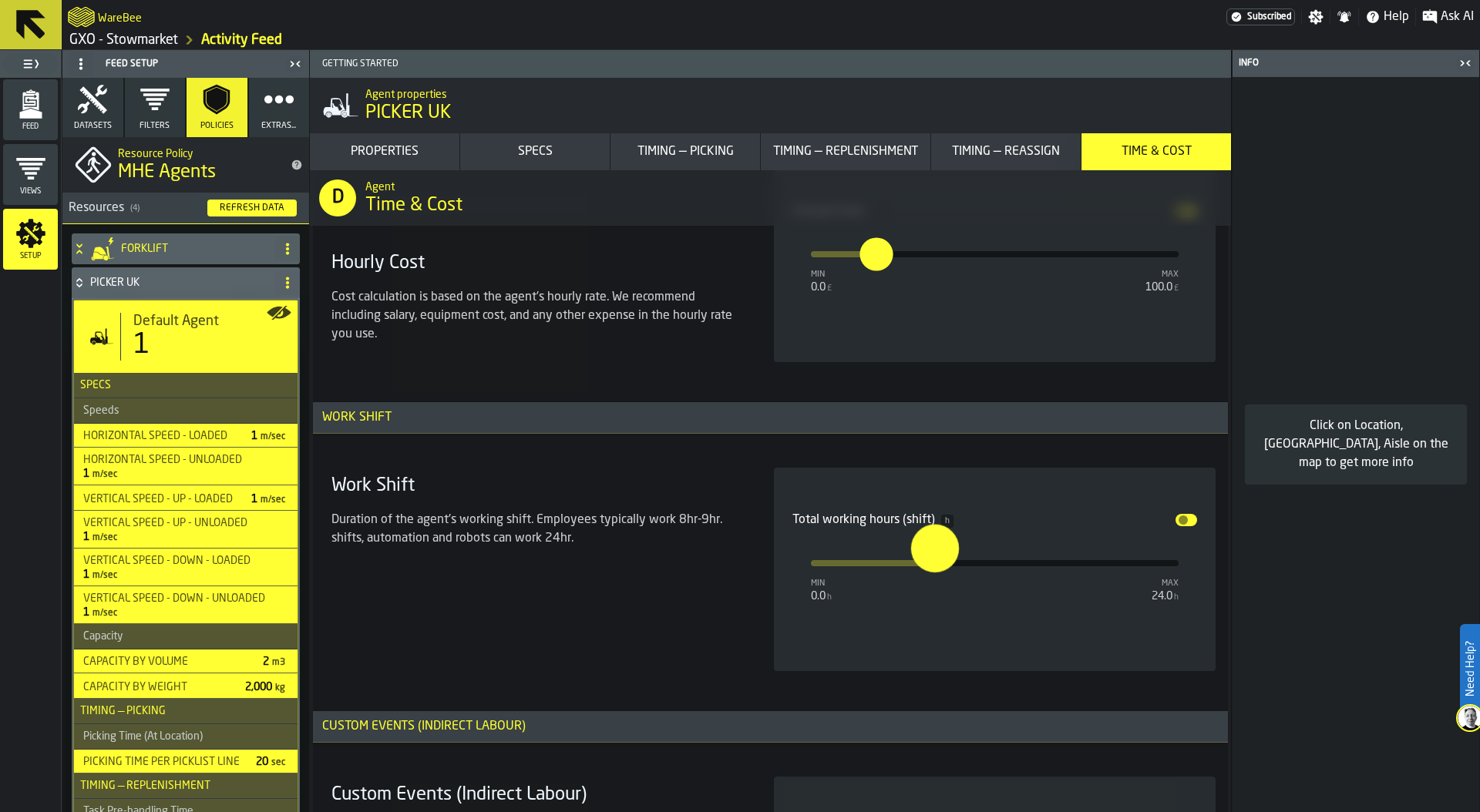
click at [928, 562] on input "***" at bounding box center [919, 548] width 18 height 48
type input "***"
click at [692, 580] on div "Work Shift Duration of the agent's working shift. Employees typically work 8hr-…" at bounding box center [534, 570] width 417 height 203
click at [932, 599] on div "Total working hours (shift) h Disable min 0.0 h max 24.0 h ***" at bounding box center [995, 554] width 405 height 111
click at [673, 590] on div "Work Shift Duration of the agent's working shift. Employees typically work 8hr-…" at bounding box center [534, 570] width 417 height 203
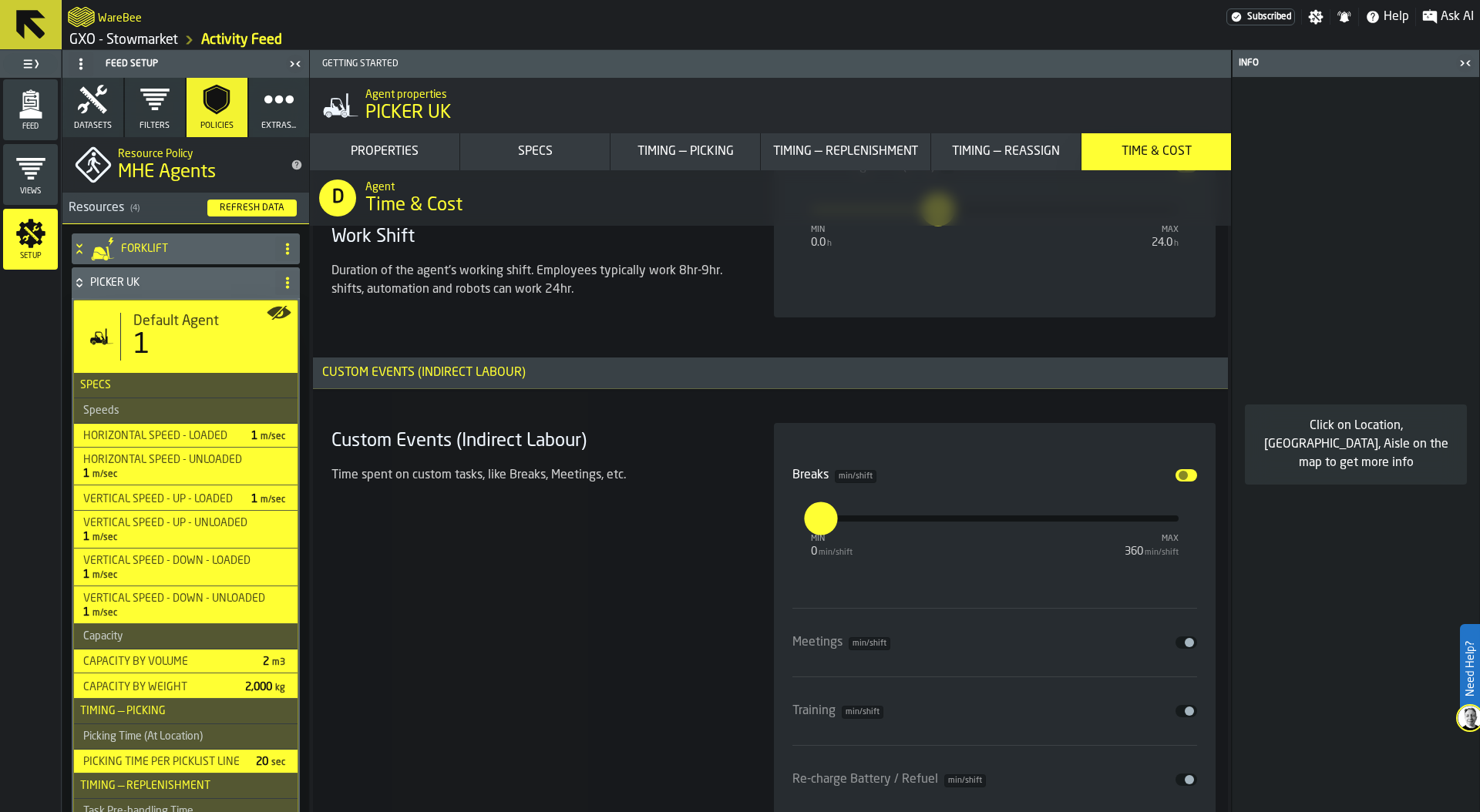
scroll to position [12327, 0]
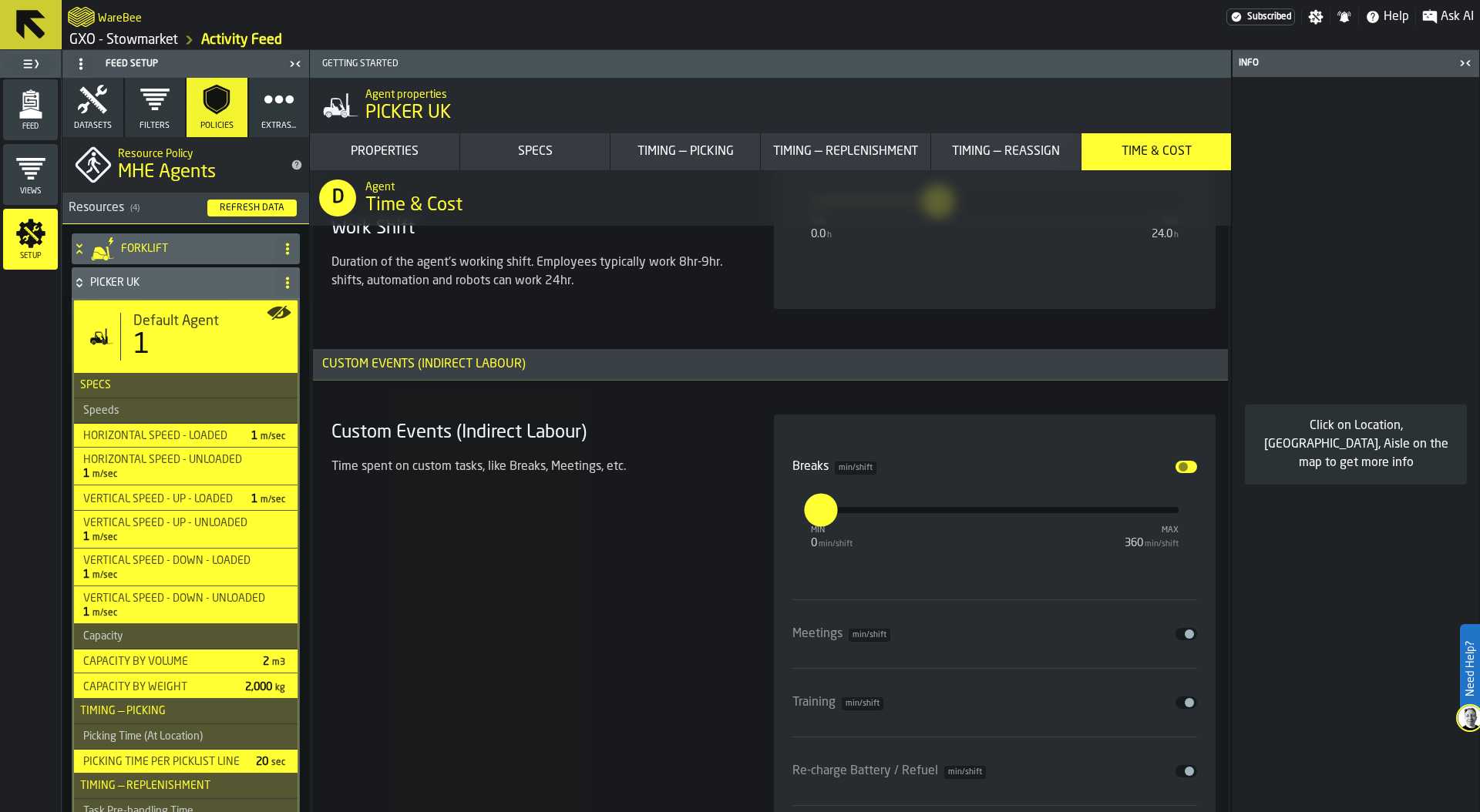
click at [817, 507] on input "**" at bounding box center [812, 509] width 17 height 33
type input "**"
click at [710, 572] on div "Custom Events (Indirect Labour) Time spent on custom tasks, like Breaks, Meetin…" at bounding box center [534, 687] width 417 height 546
click at [83, 281] on icon at bounding box center [79, 282] width 15 height 12
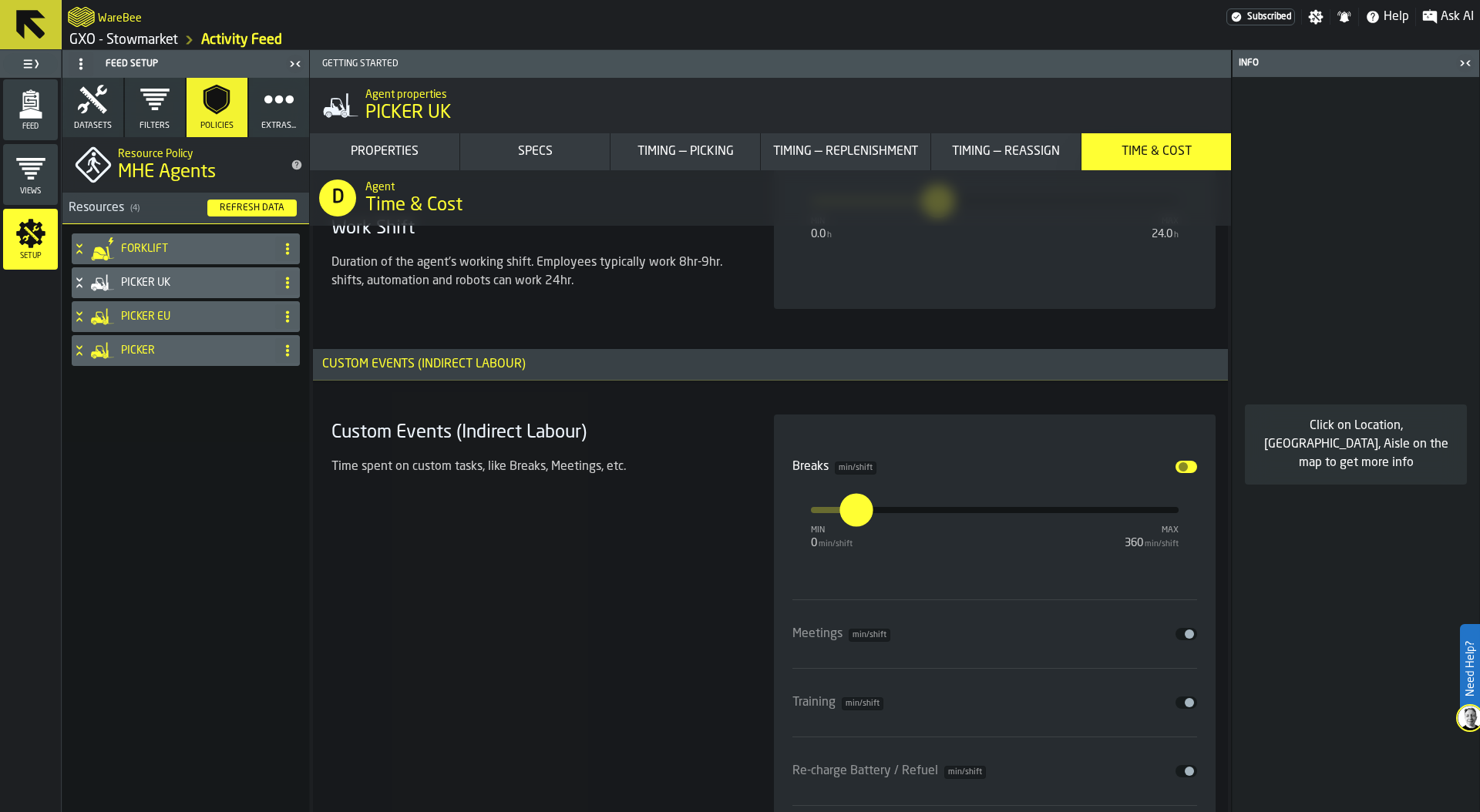
click at [34, 118] on icon "menu Feed" at bounding box center [30, 103] width 31 height 31
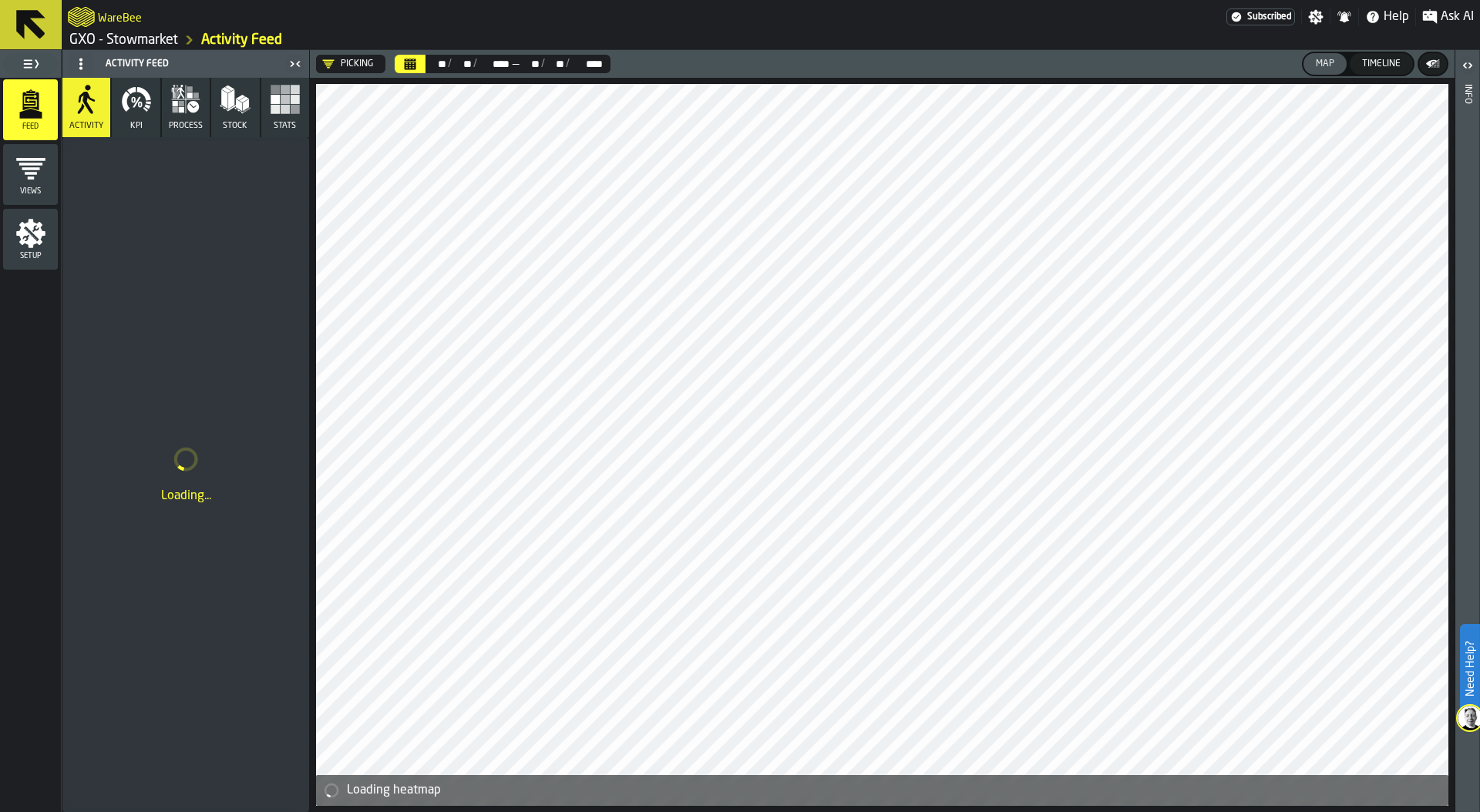
click at [148, 104] on icon "button" at bounding box center [136, 99] width 31 height 31
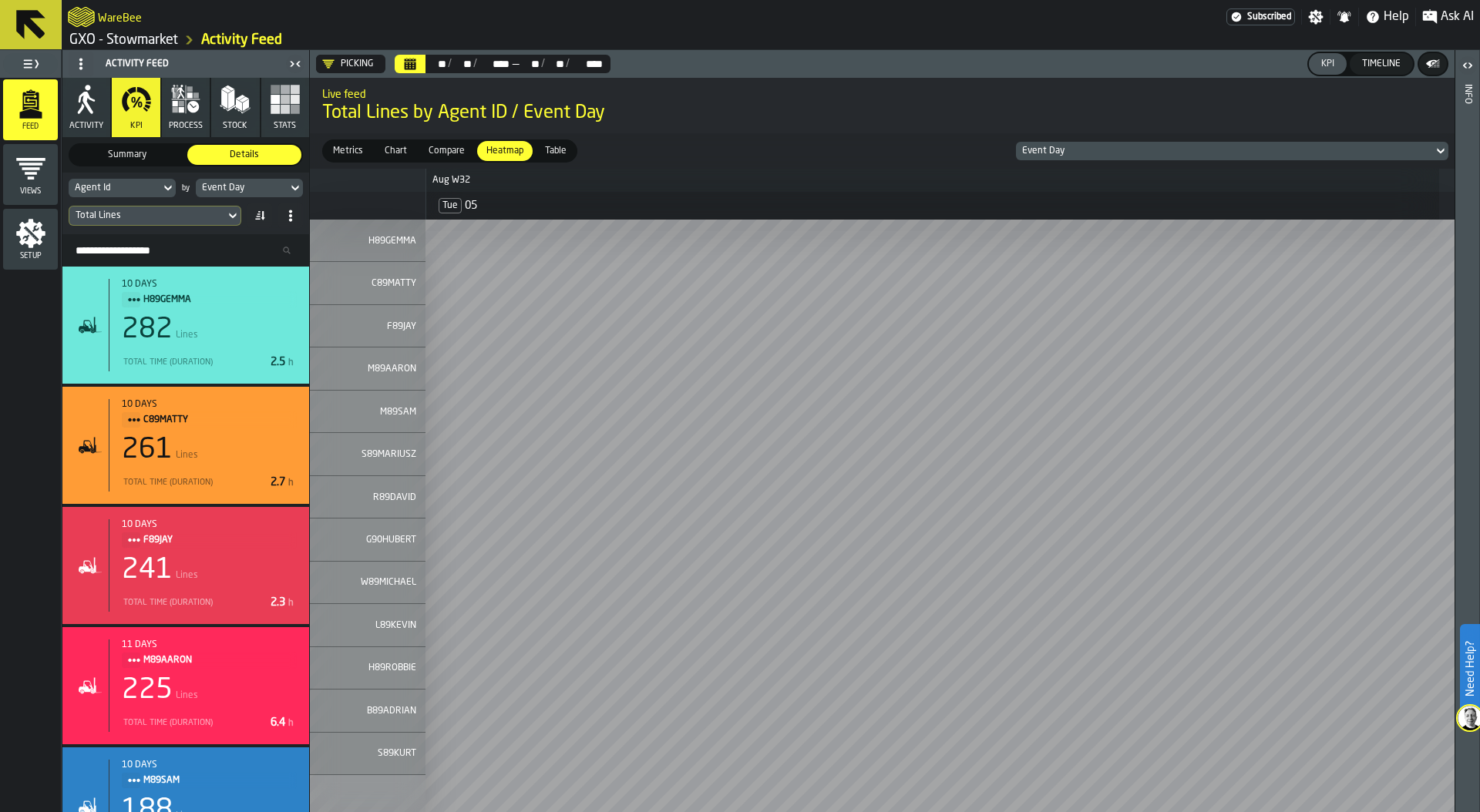
click at [208, 216] on div "Total Lines" at bounding box center [147, 215] width 143 height 10
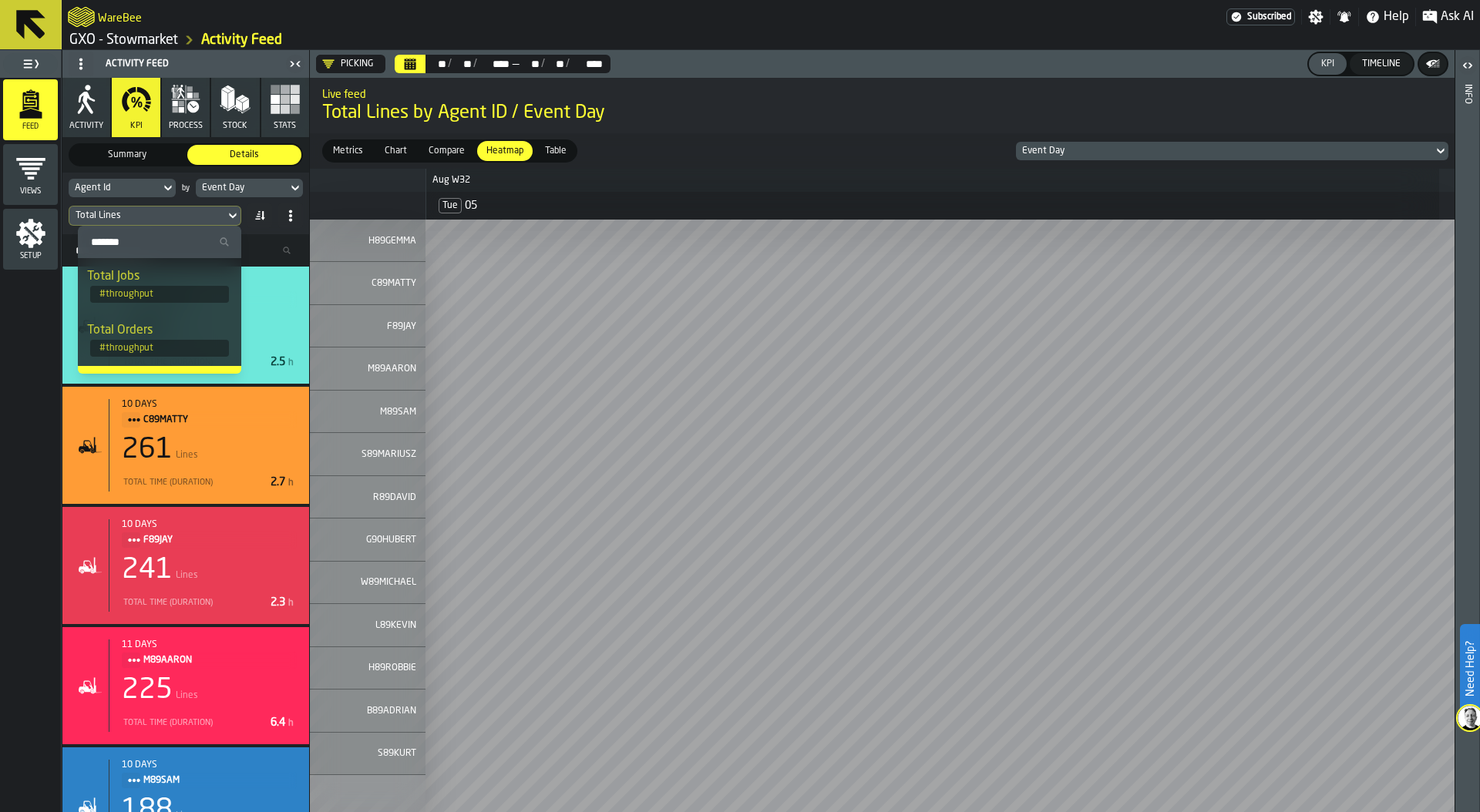
click at [145, 242] on input "Search" at bounding box center [159, 242] width 151 height 20
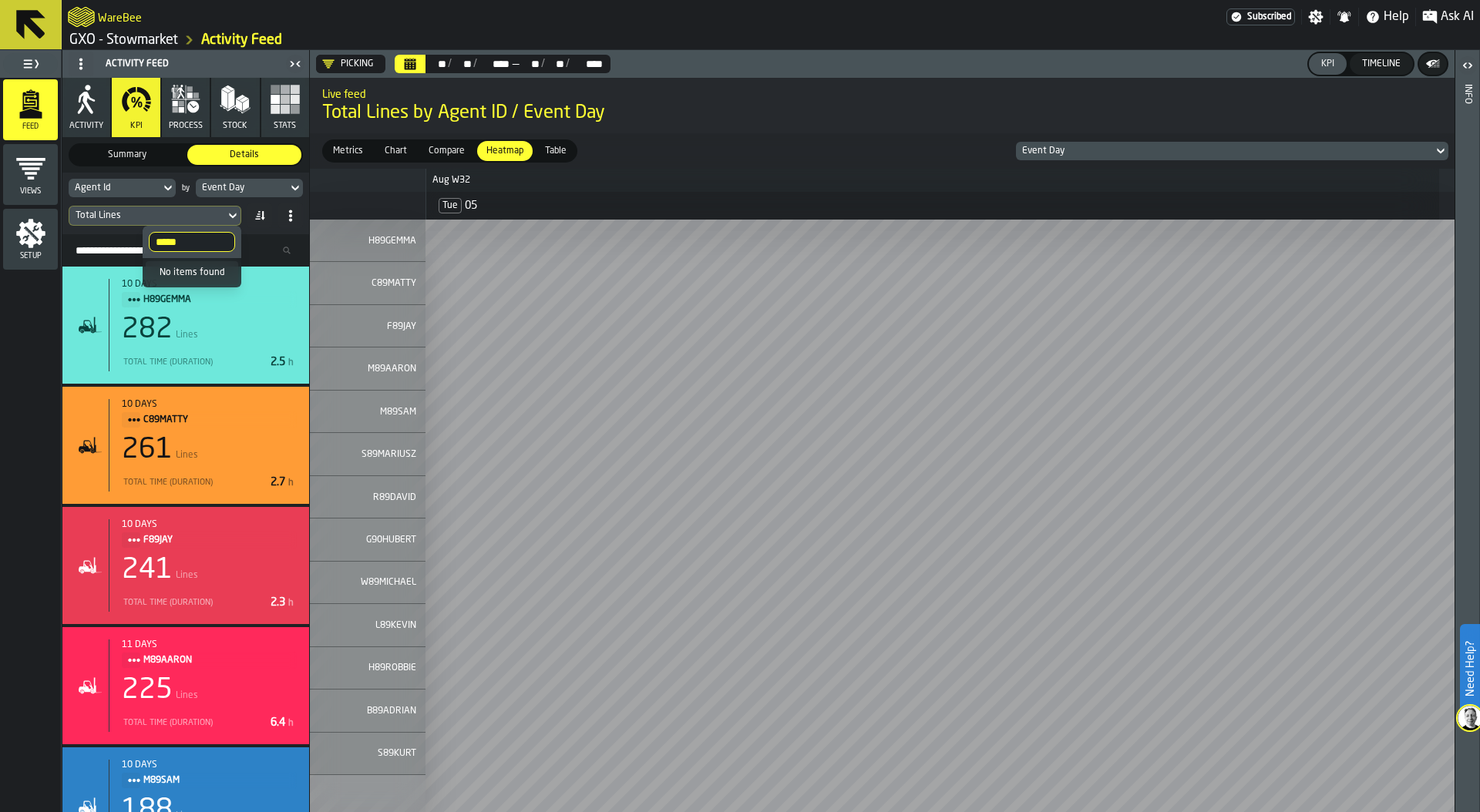
type input "****"
click at [220, 243] on input "****" at bounding box center [192, 242] width 87 height 20
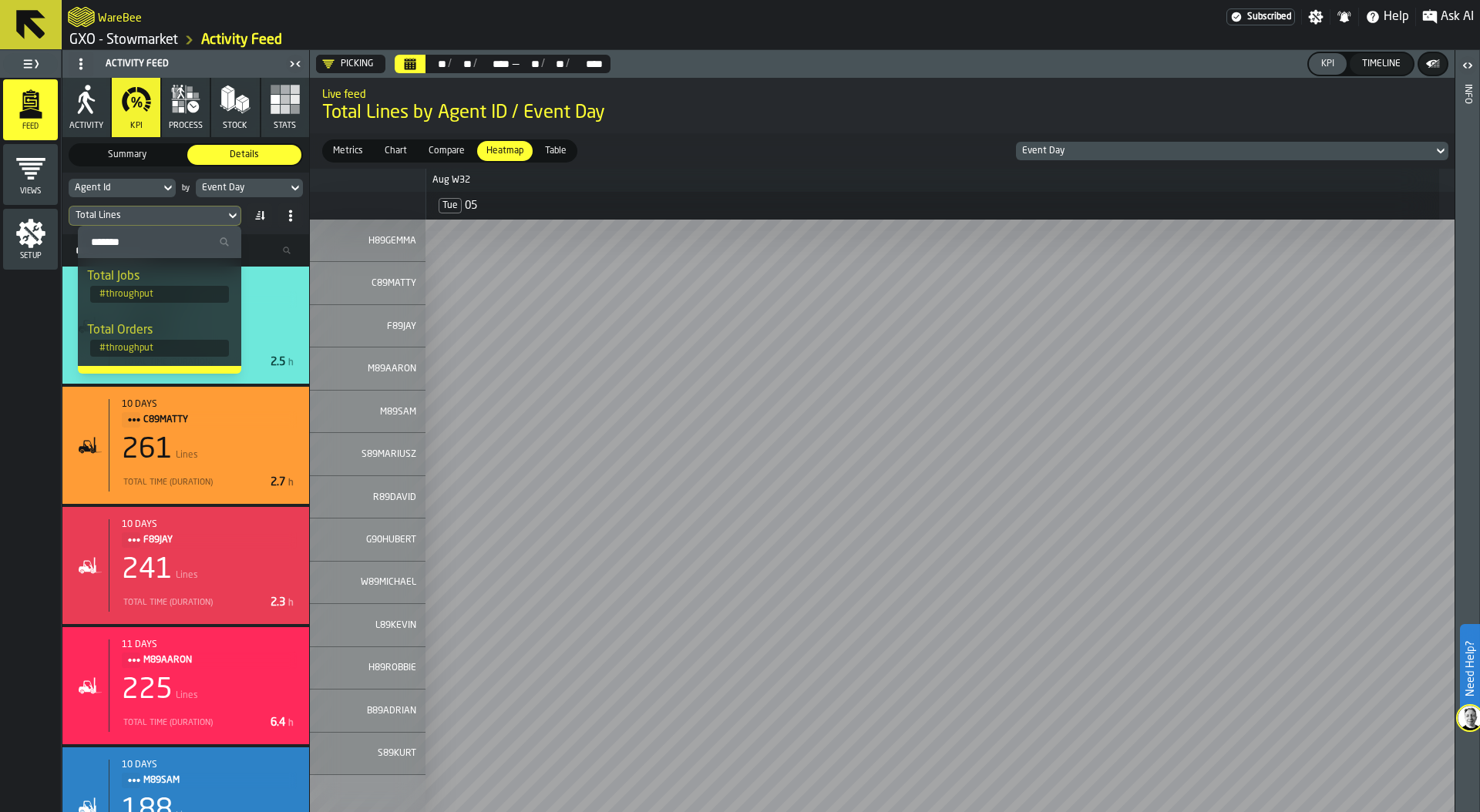
click at [28, 234] on icon "menu Setup" at bounding box center [30, 233] width 29 height 29
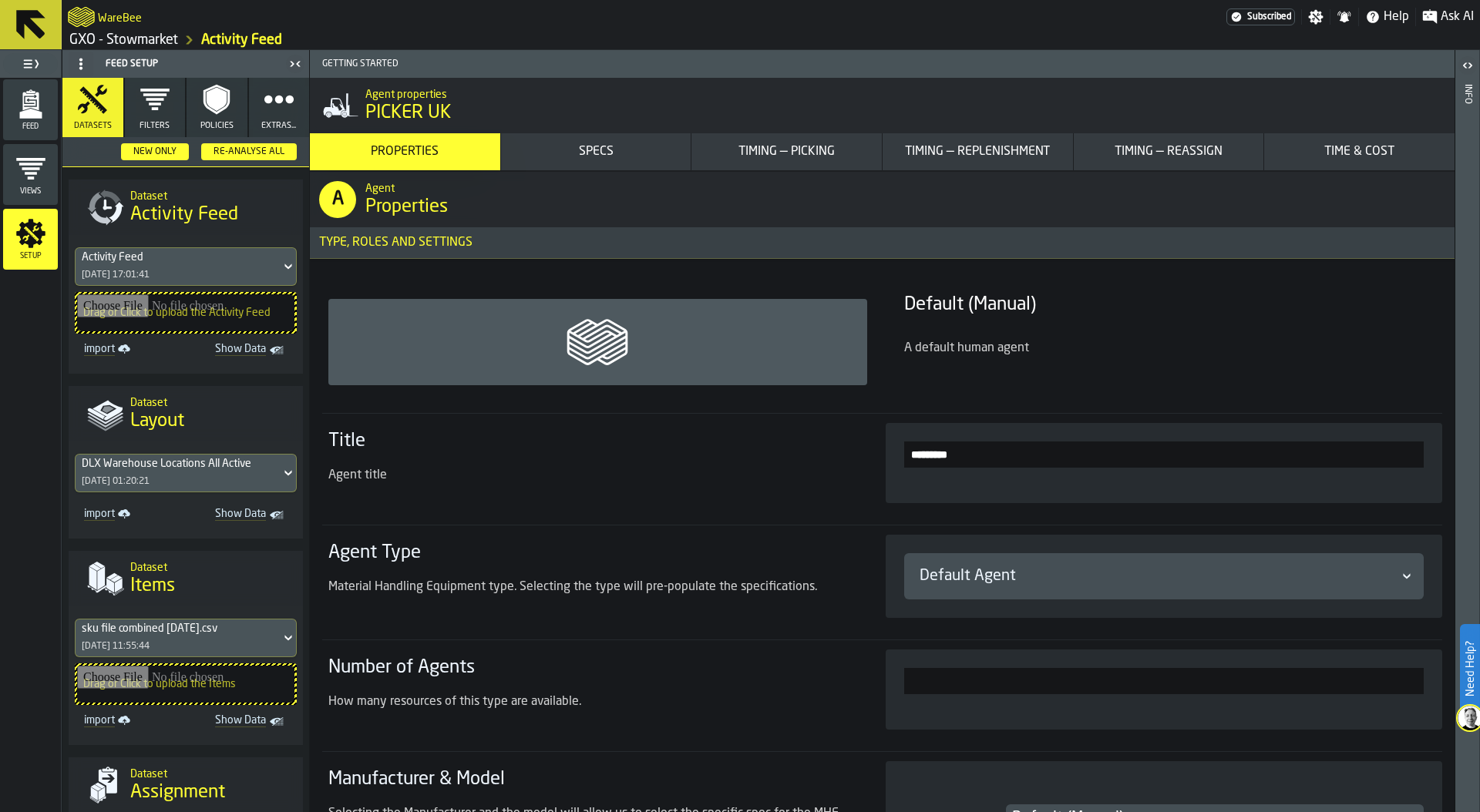
click at [221, 110] on icon "button" at bounding box center [216, 99] width 31 height 31
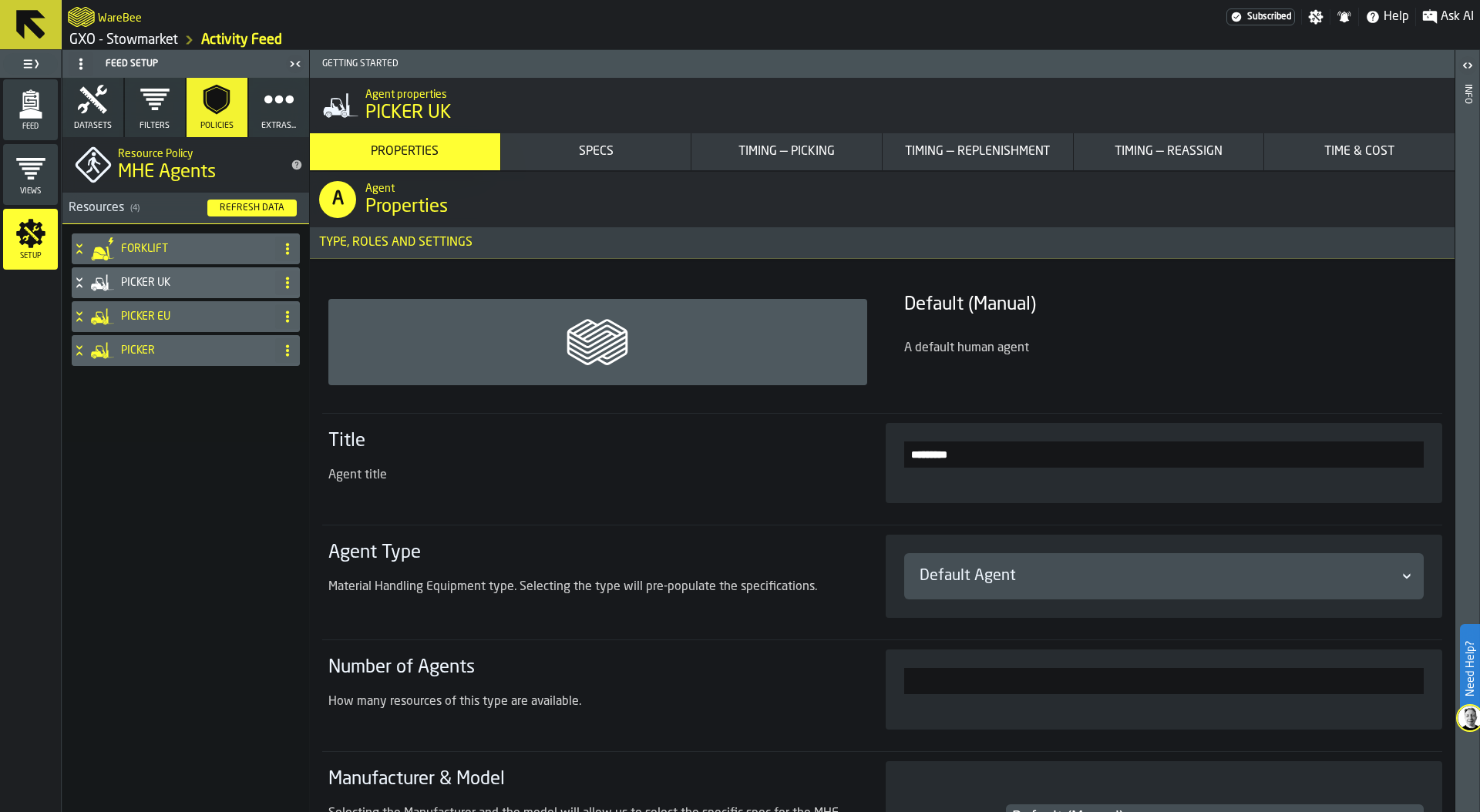
click at [265, 108] on icon "button" at bounding box center [278, 99] width 31 height 31
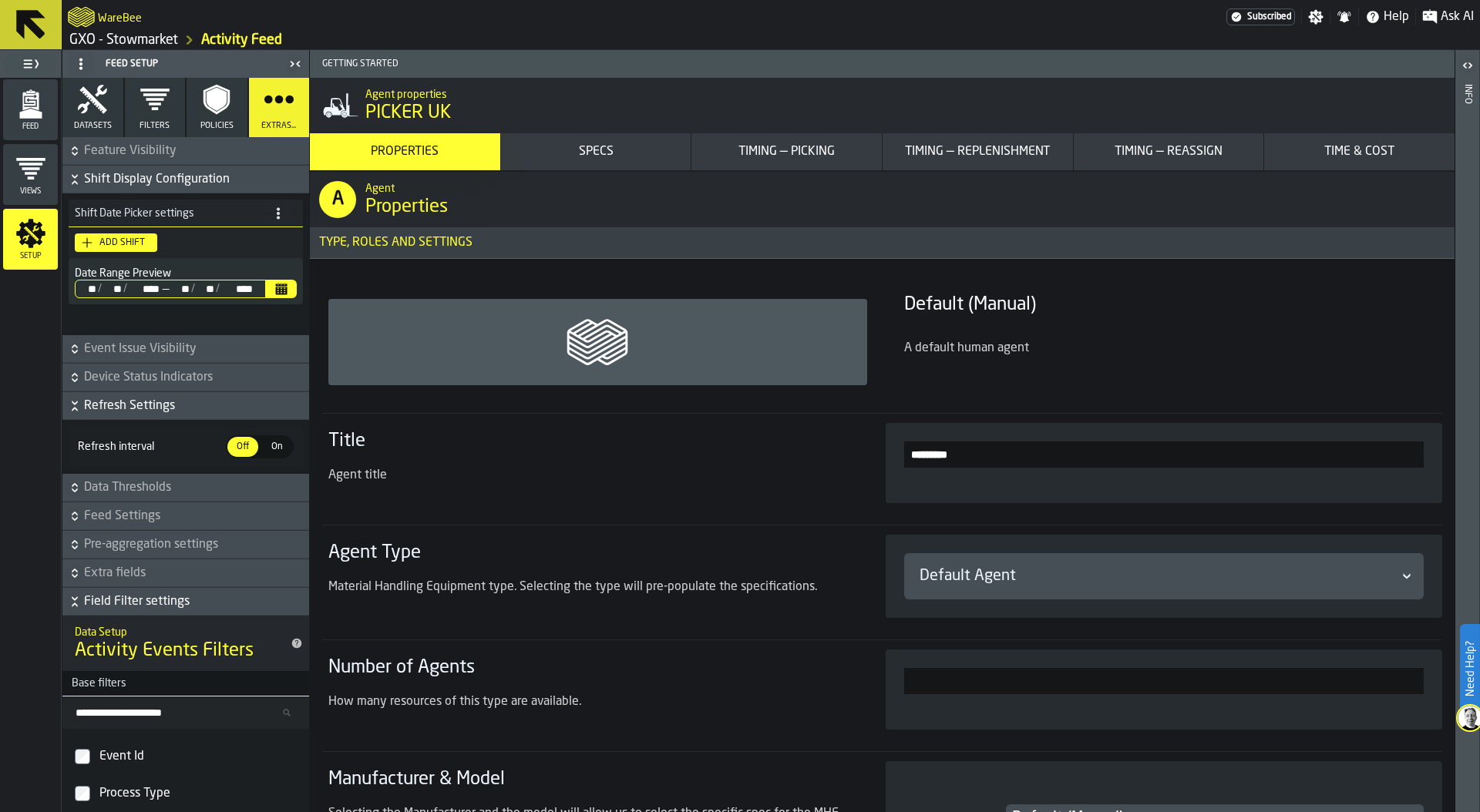
click at [190, 102] on button "Policies" at bounding box center [216, 107] width 61 height 59
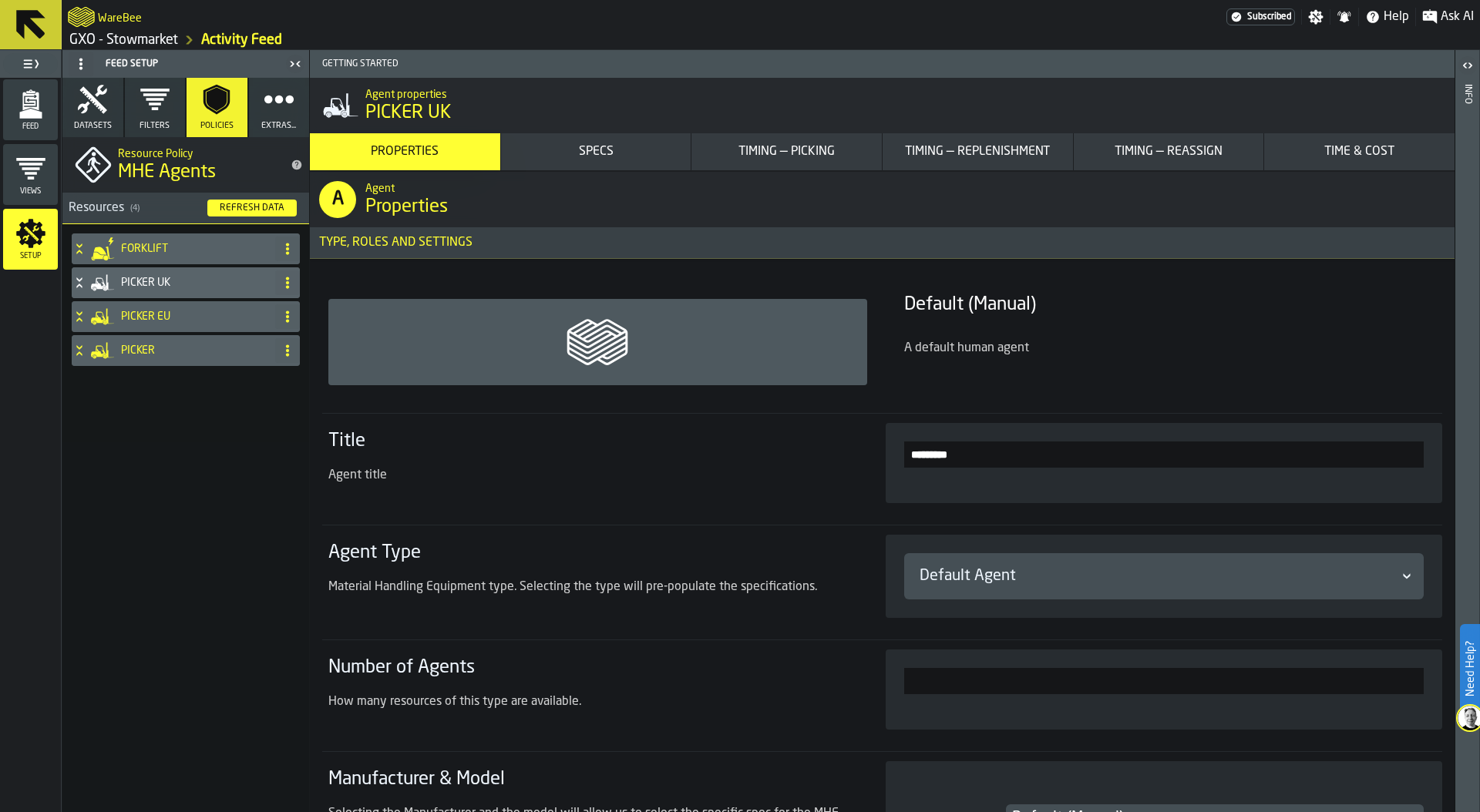
click at [86, 319] on icon at bounding box center [79, 316] width 15 height 12
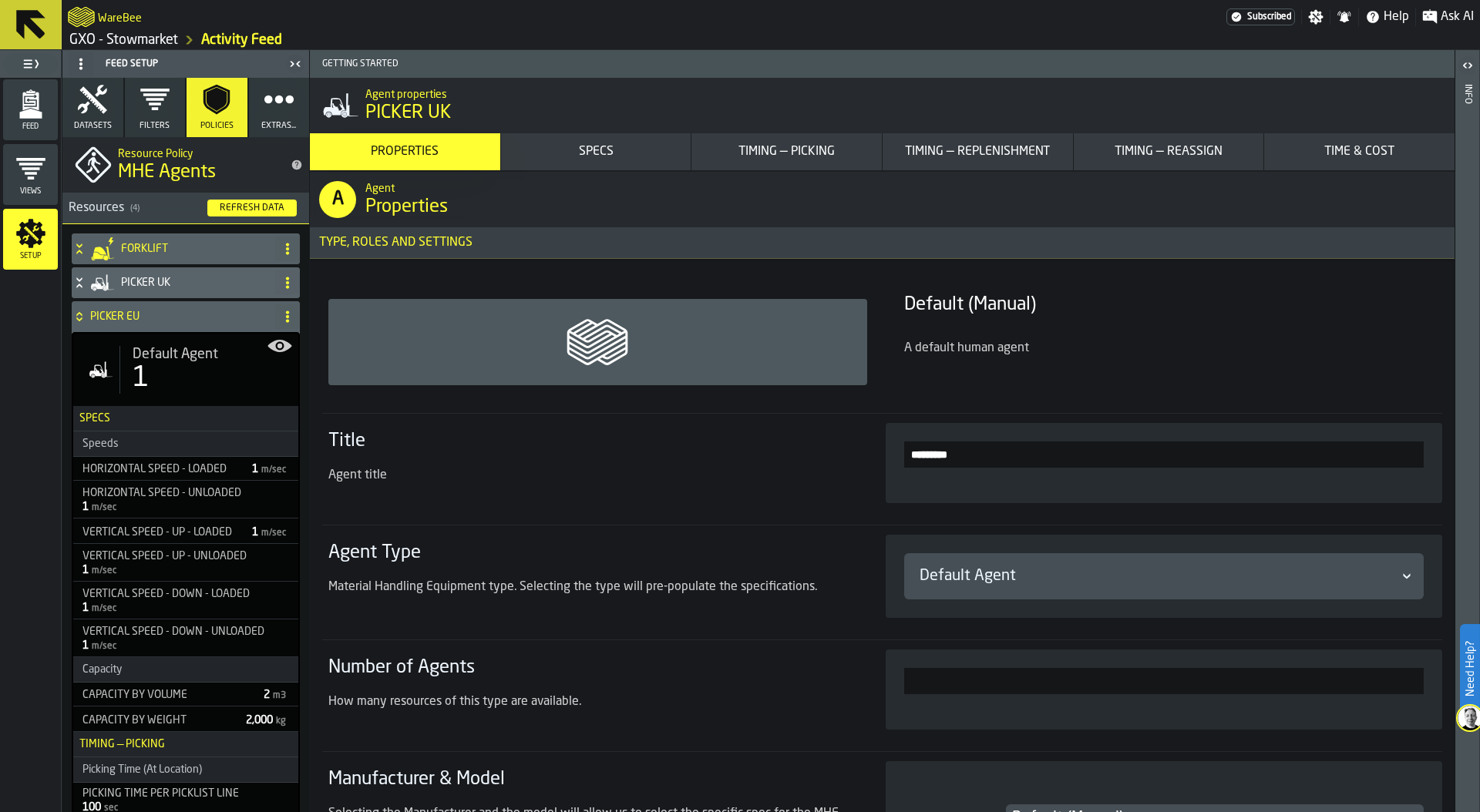
click at [180, 367] on div "1" at bounding box center [209, 378] width 153 height 31
type input "*********"
type input "***"
type input "*"
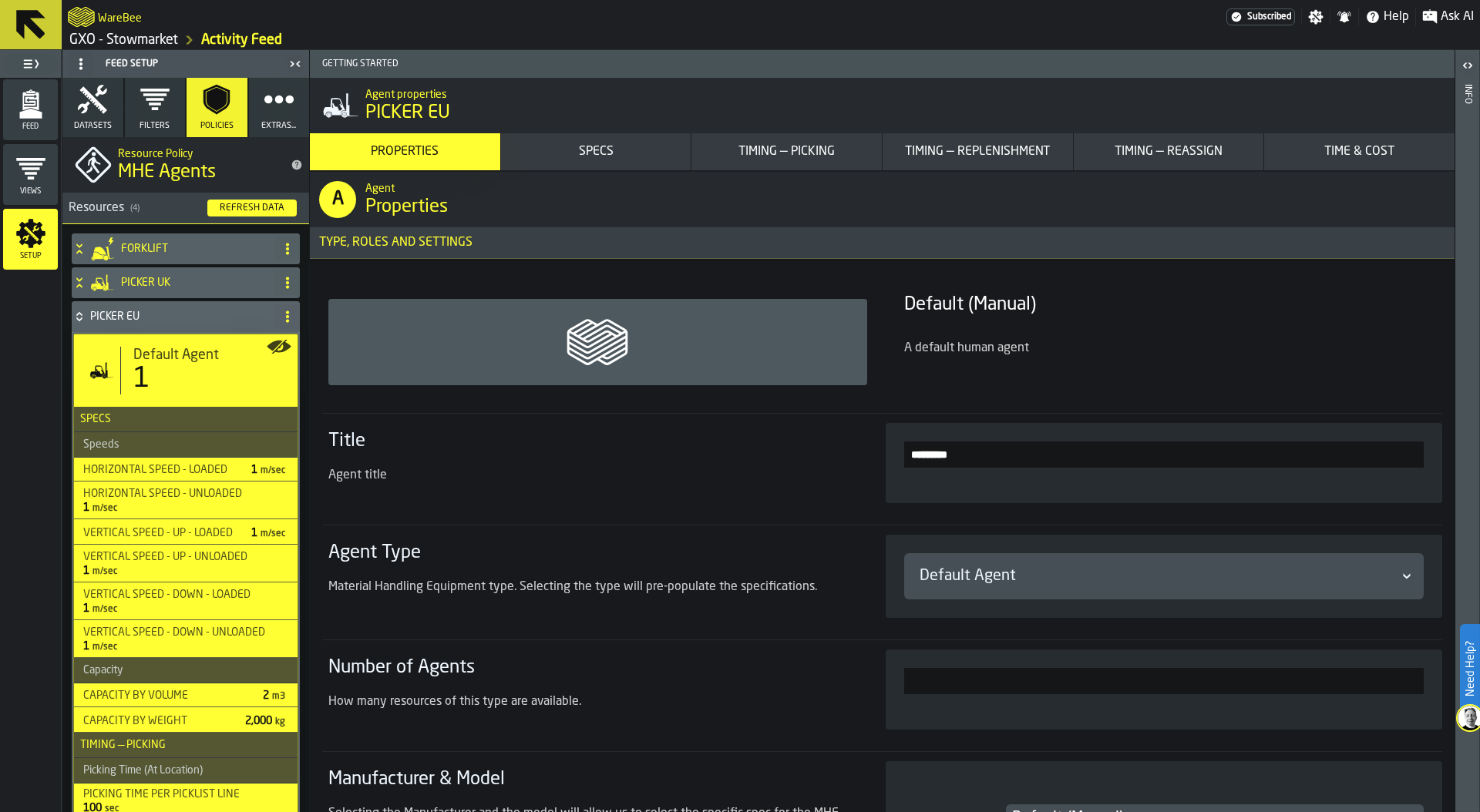
click at [806, 152] on div "Timing — Picking" at bounding box center [786, 152] width 178 height 19
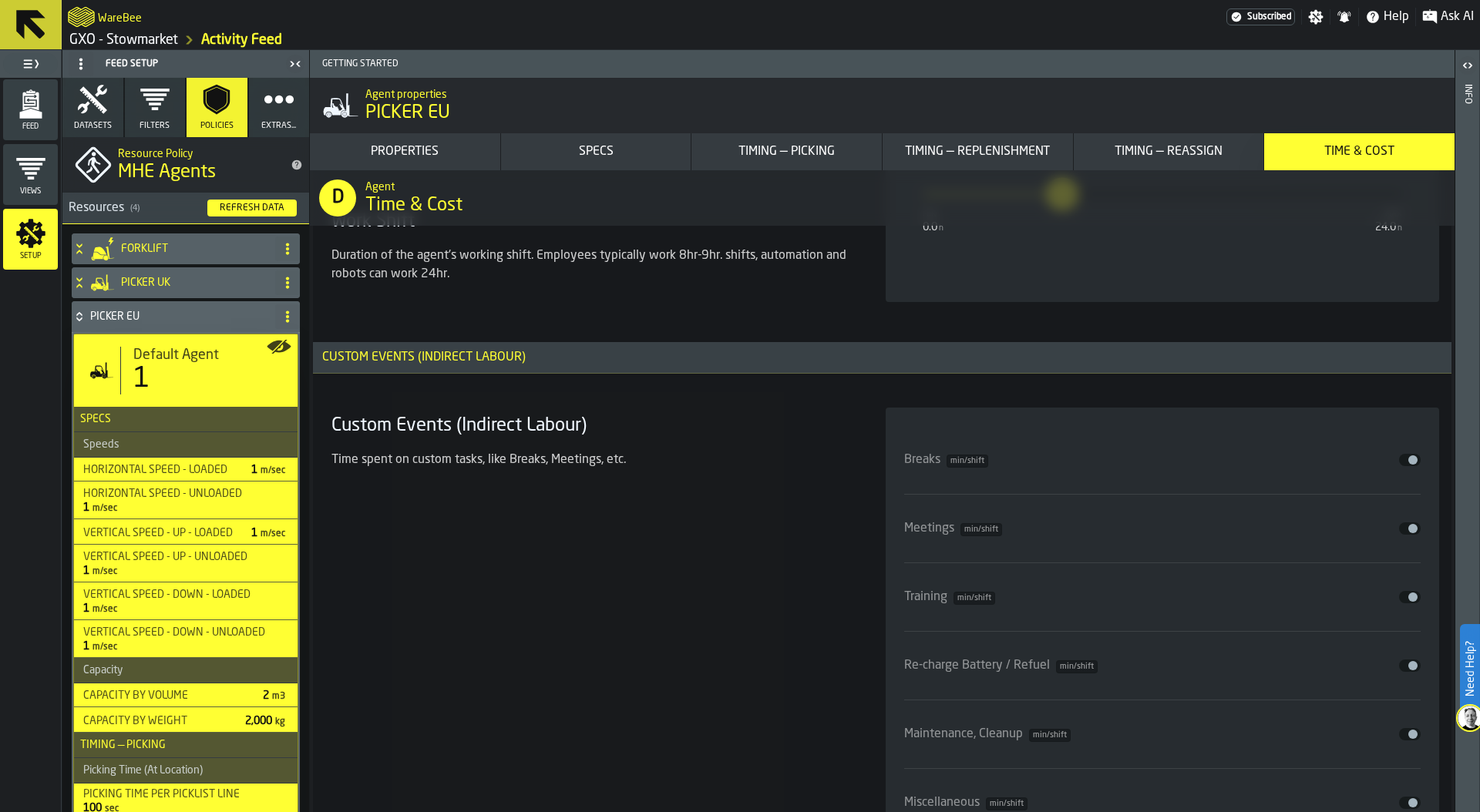
scroll to position [12301, 0]
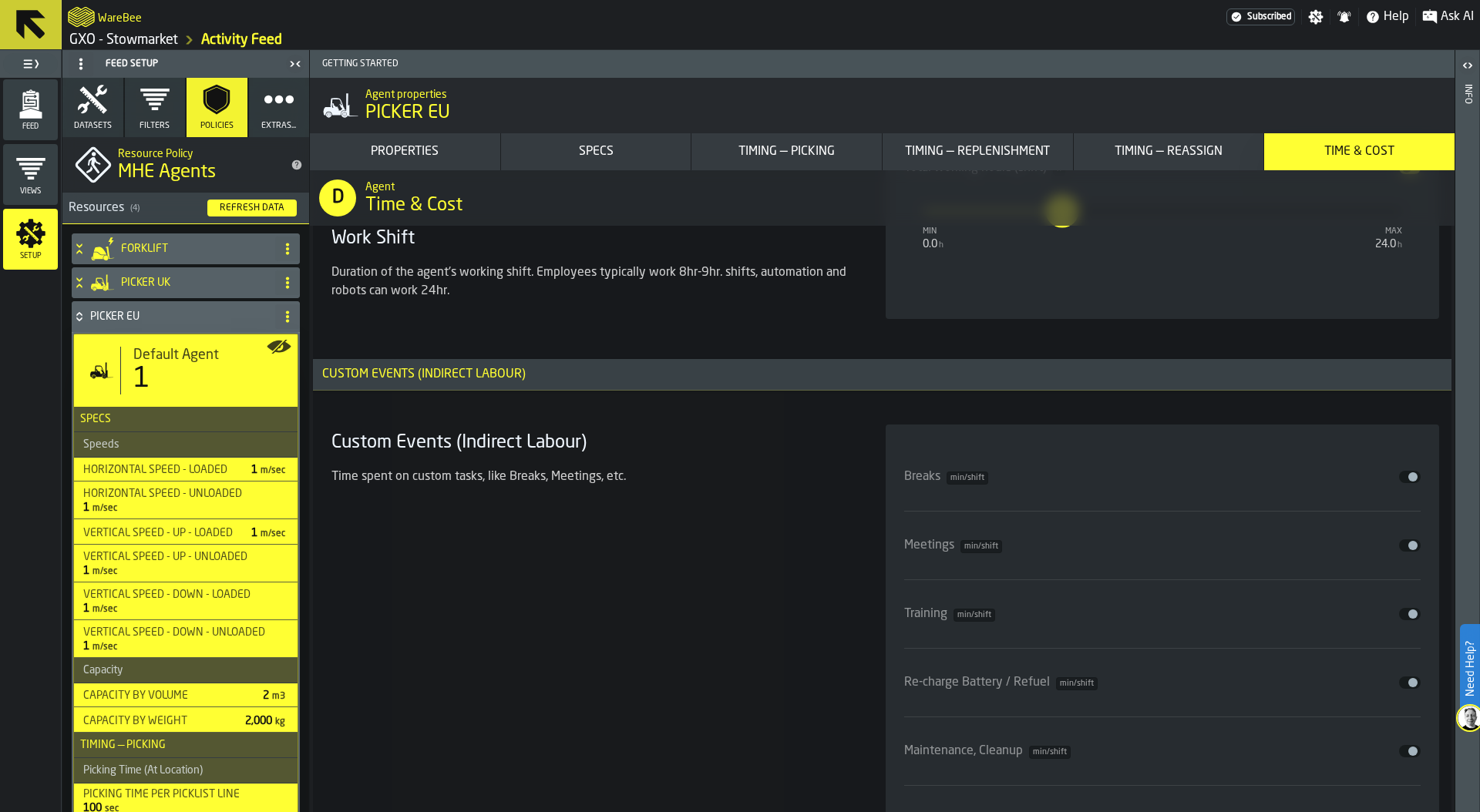
click at [1401, 472] on button "Disable" at bounding box center [1409, 476] width 22 height 12
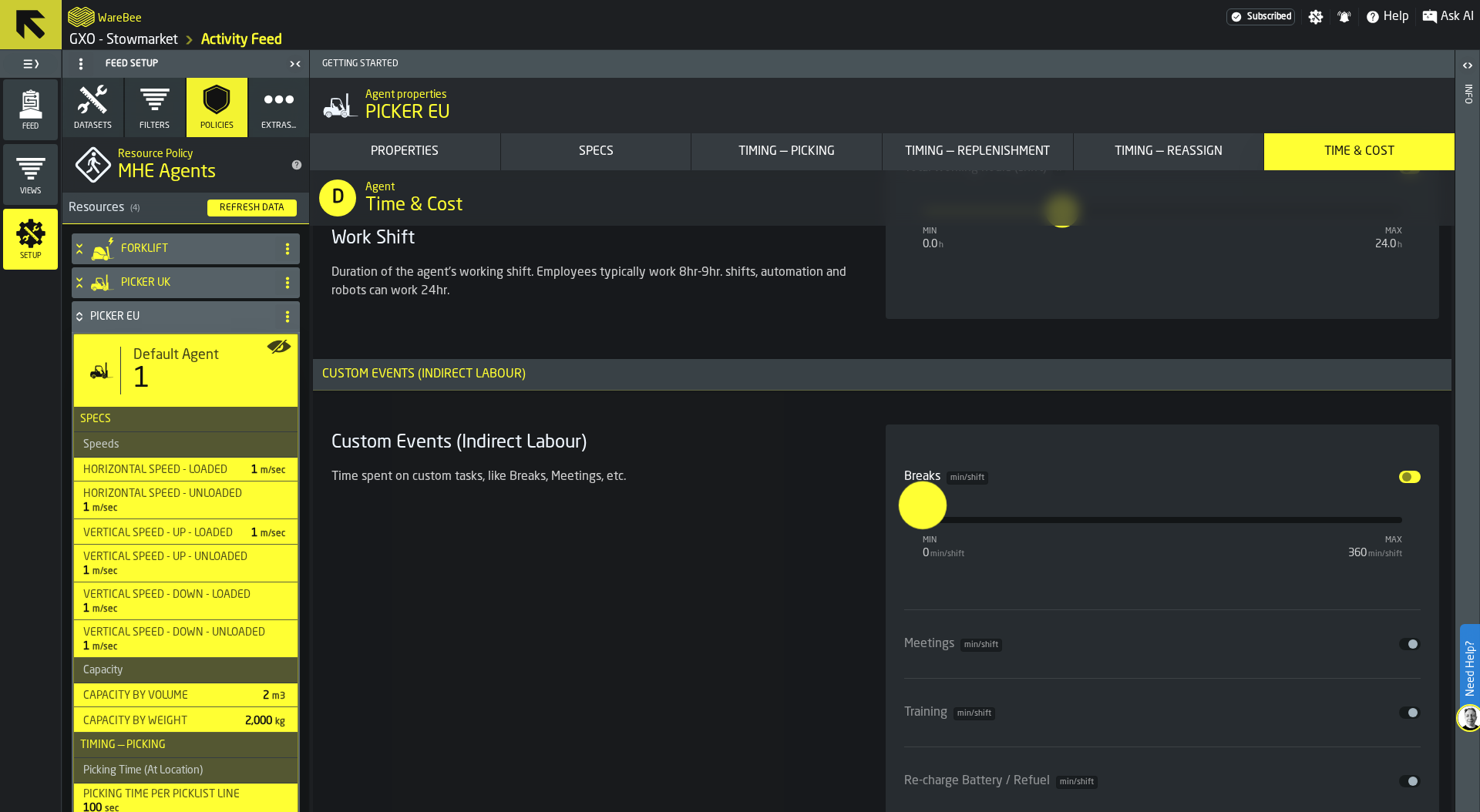
click at [920, 516] on input "*" at bounding box center [909, 505] width 24 height 48
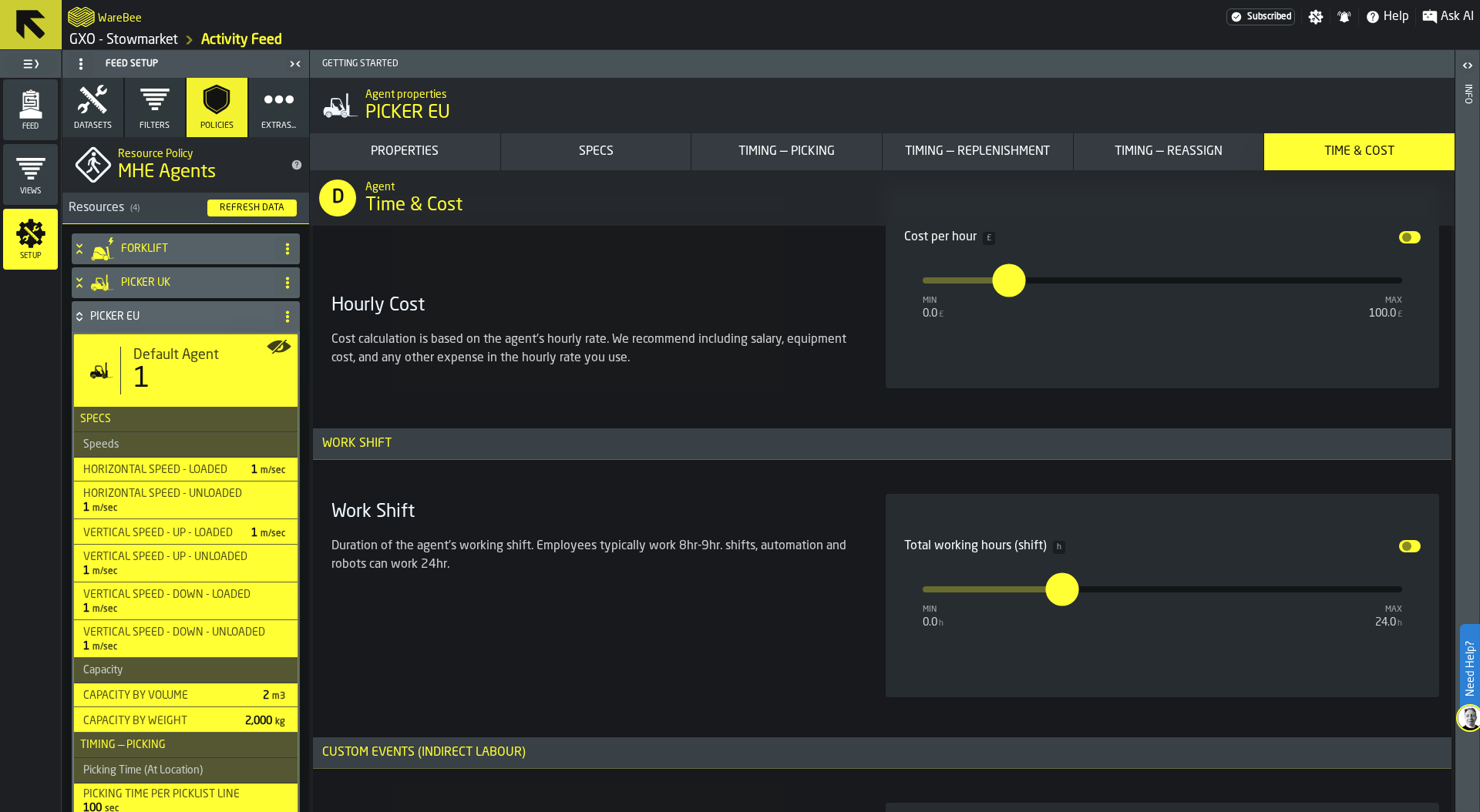
scroll to position [11979, 0]
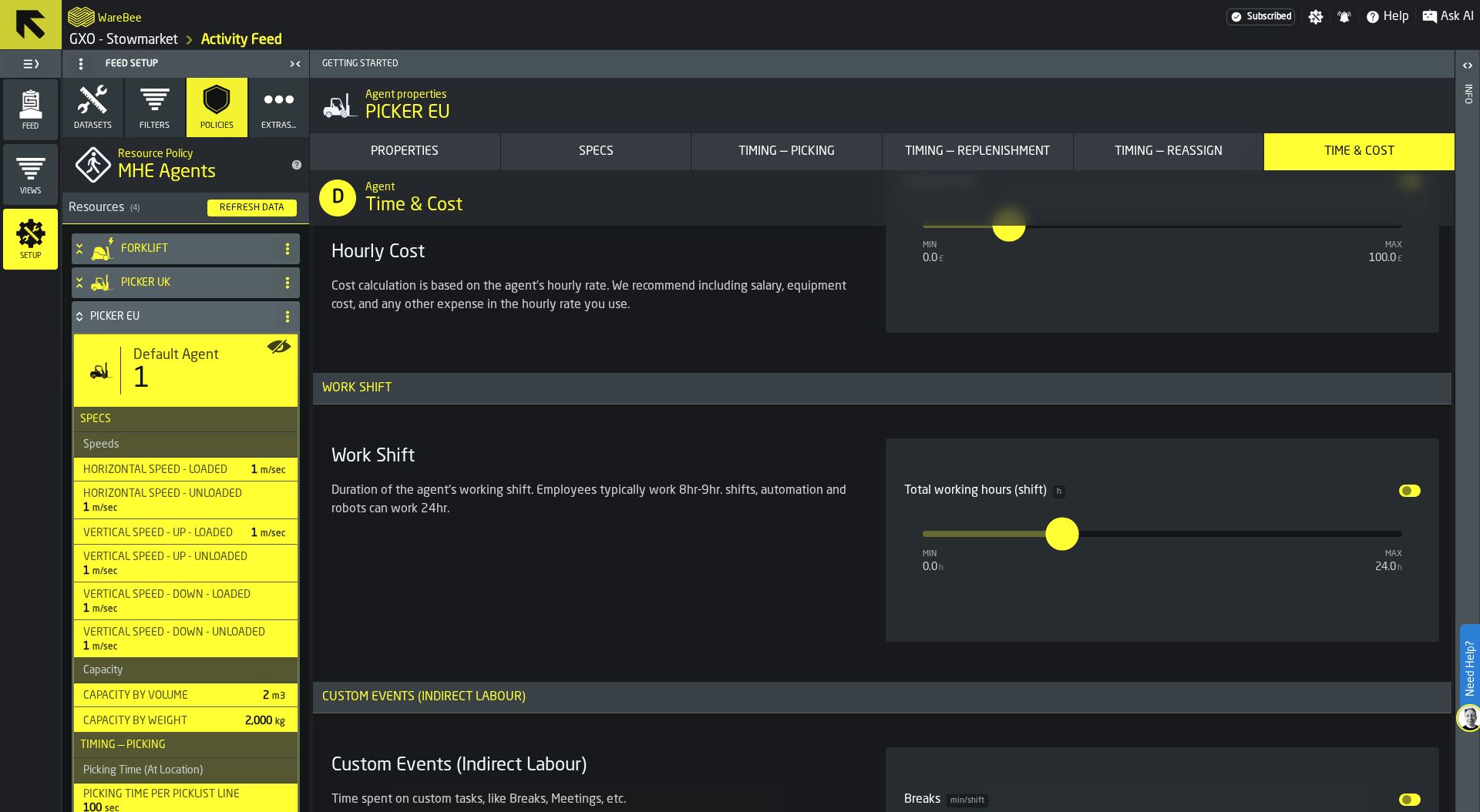
type input "**"
click at [1063, 541] on input "*" at bounding box center [1049, 519] width 24 height 48
type input "*"
type input "***"
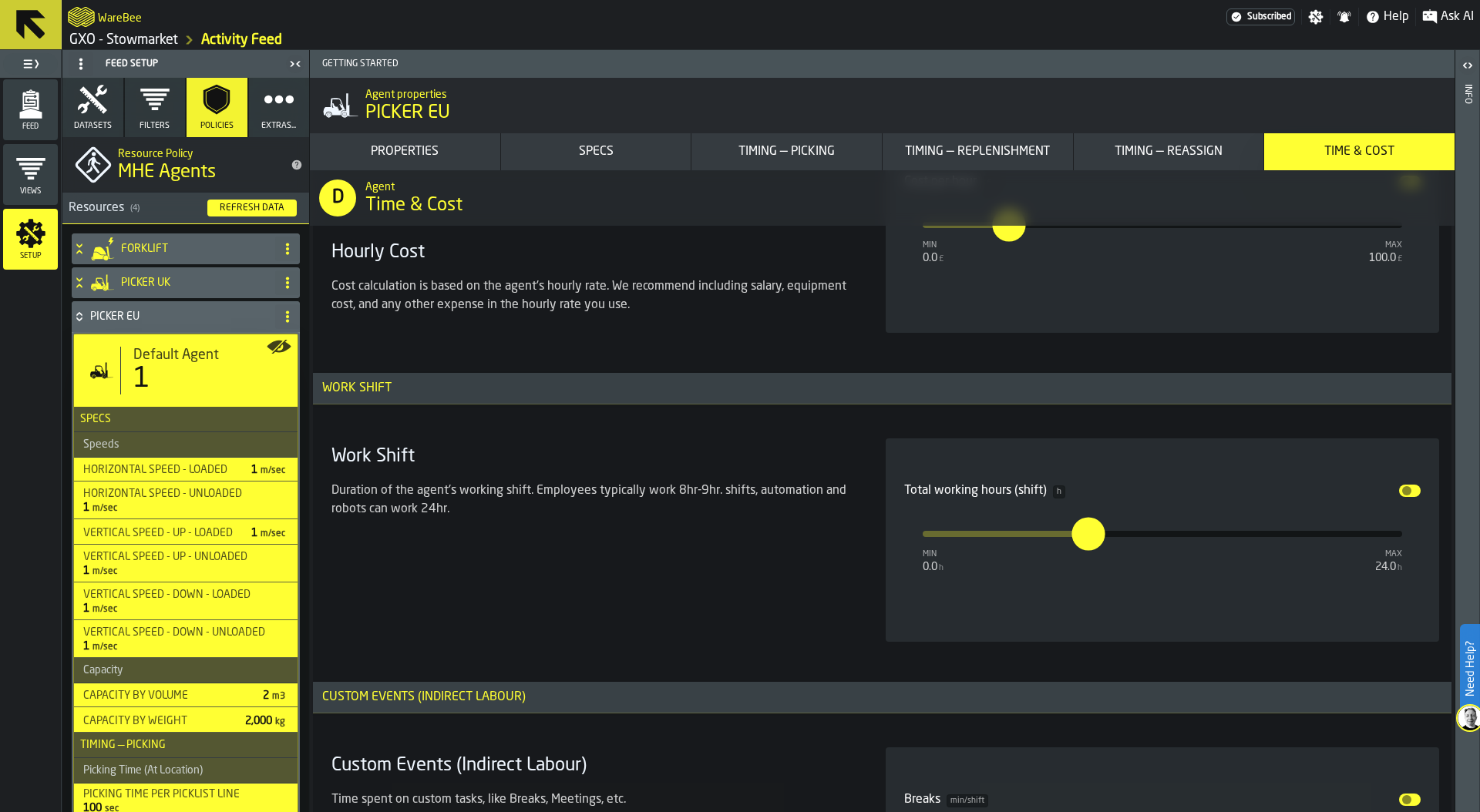
click at [575, 609] on div "Work Shift Duration of the agent's working shift. Employees typically work 8hr-…" at bounding box center [590, 539] width 529 height 203
click at [261, 126] on span "Extras..." at bounding box center [278, 126] width 35 height 10
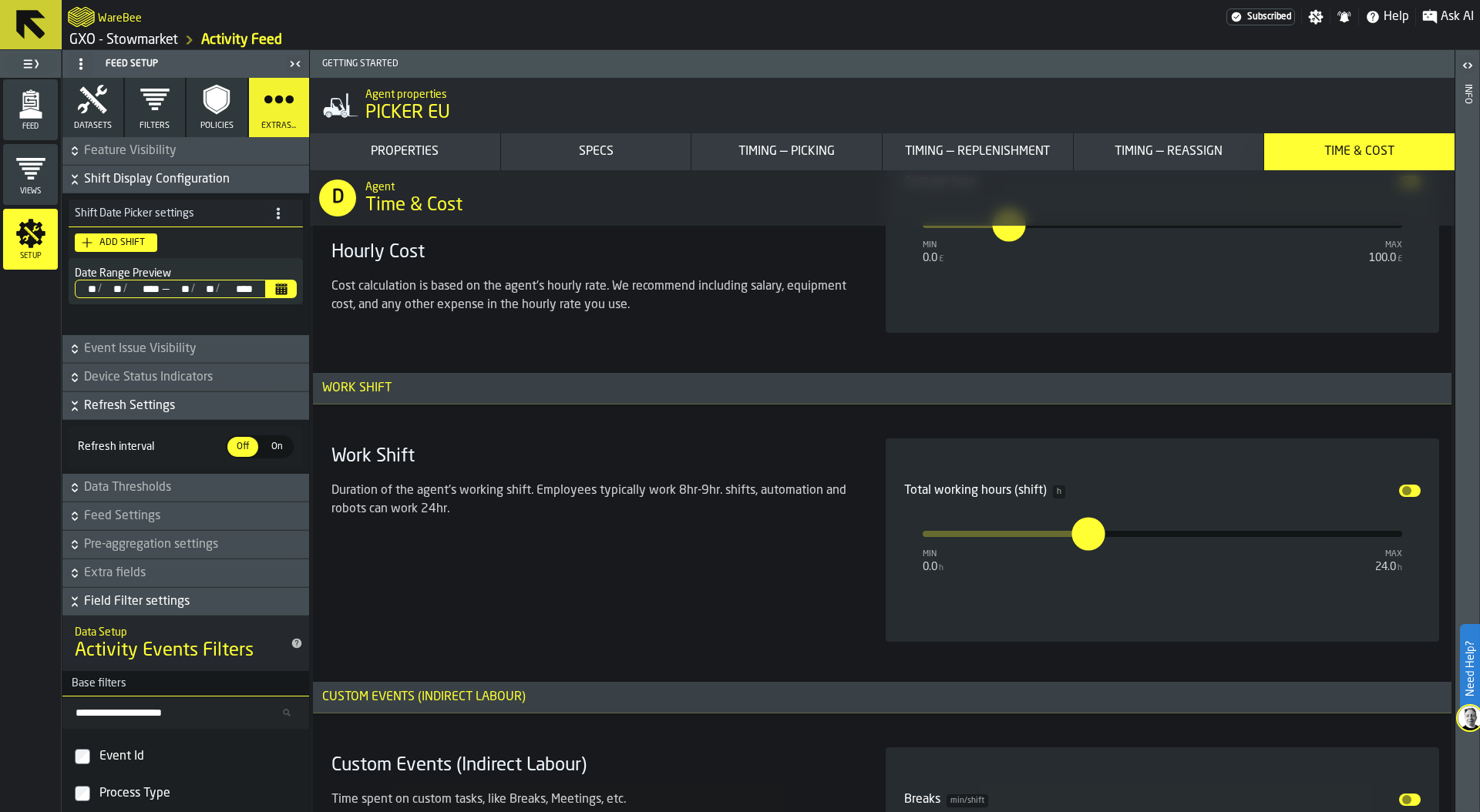
click at [74, 178] on icon "button-" at bounding box center [74, 176] width 6 height 4
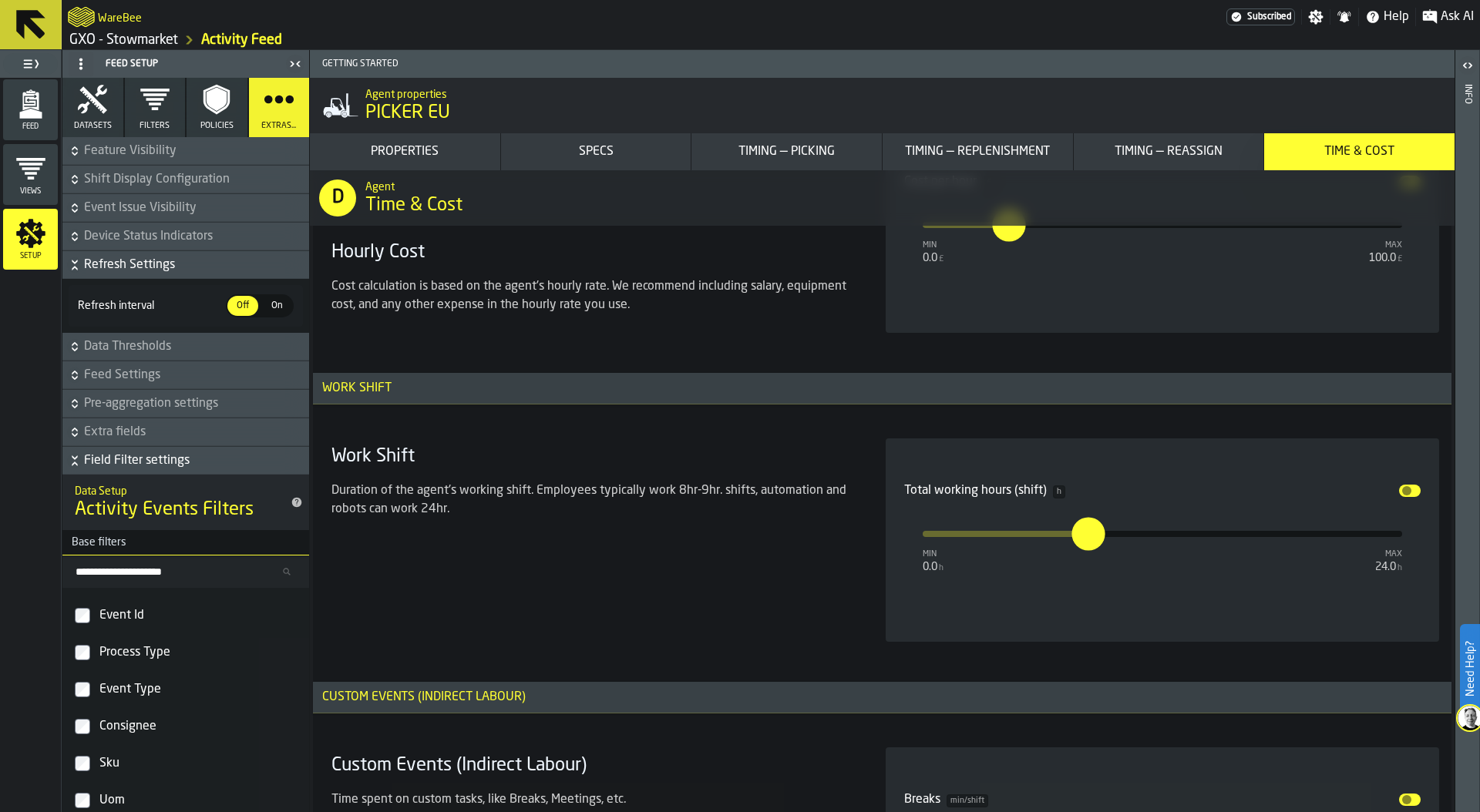
click at [74, 264] on icon "button-" at bounding box center [74, 265] width 15 height 15
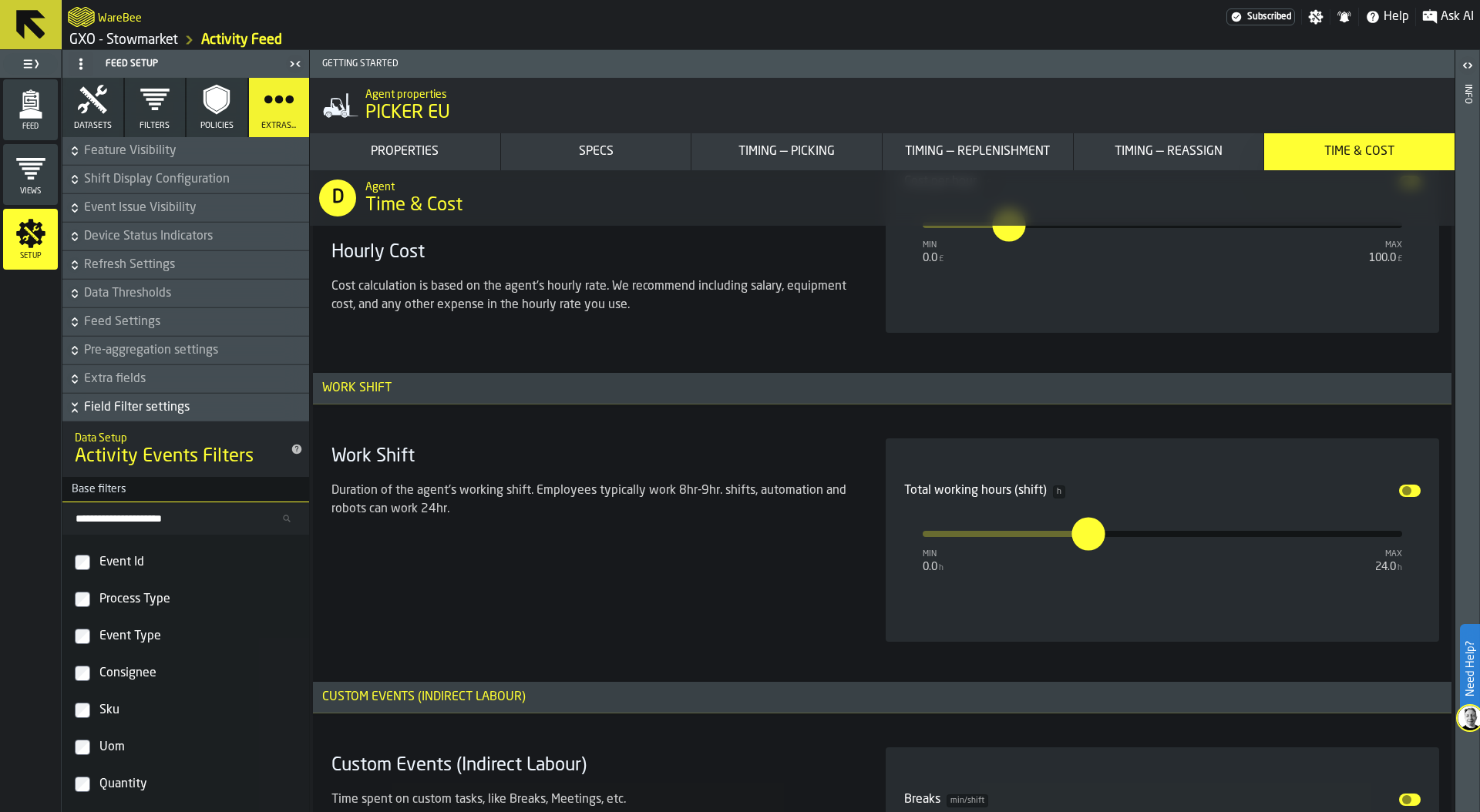
click at [71, 408] on icon "button-" at bounding box center [74, 407] width 15 height 15
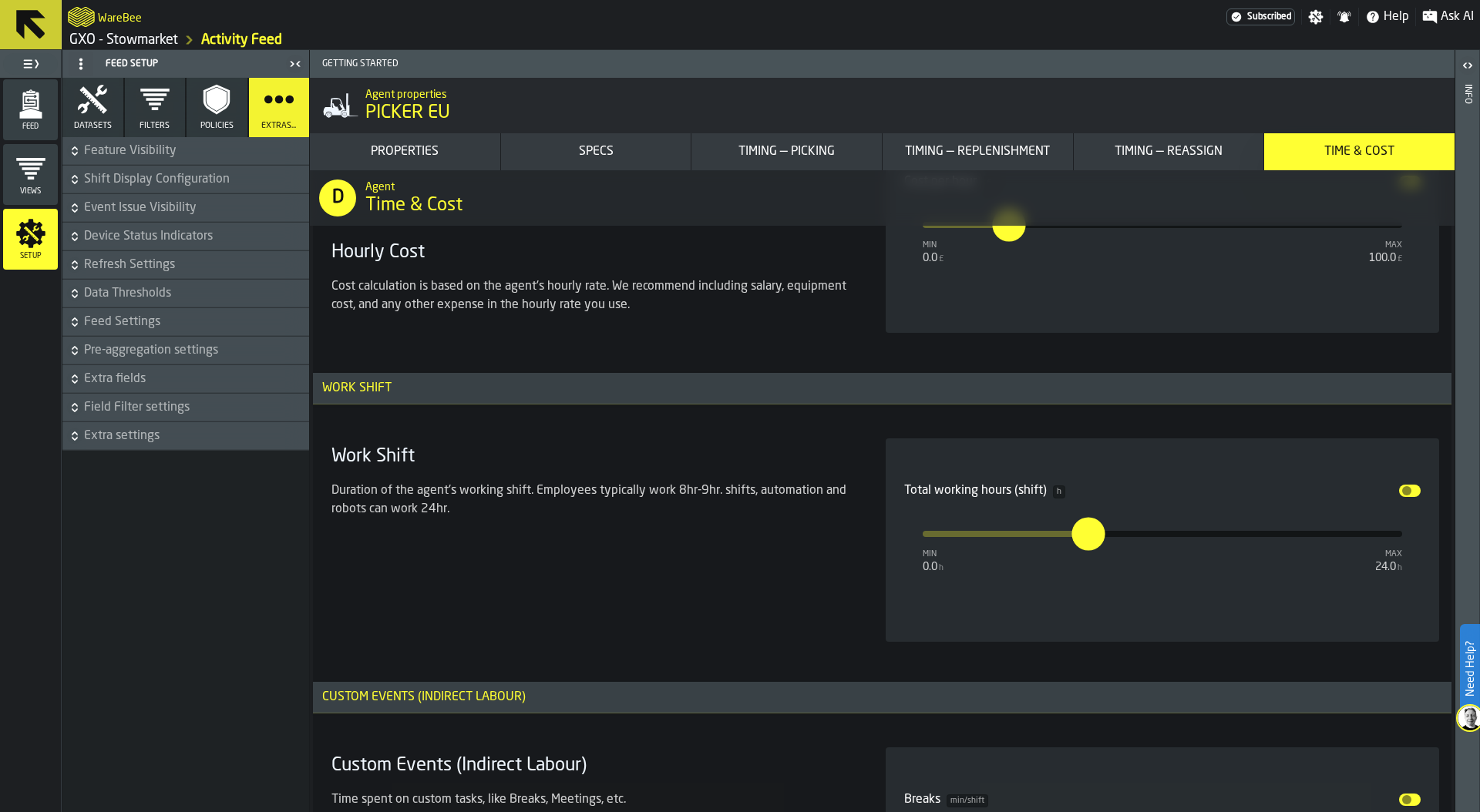
click at [71, 142] on h6 "Feature Visibility" at bounding box center [186, 151] width 241 height 19
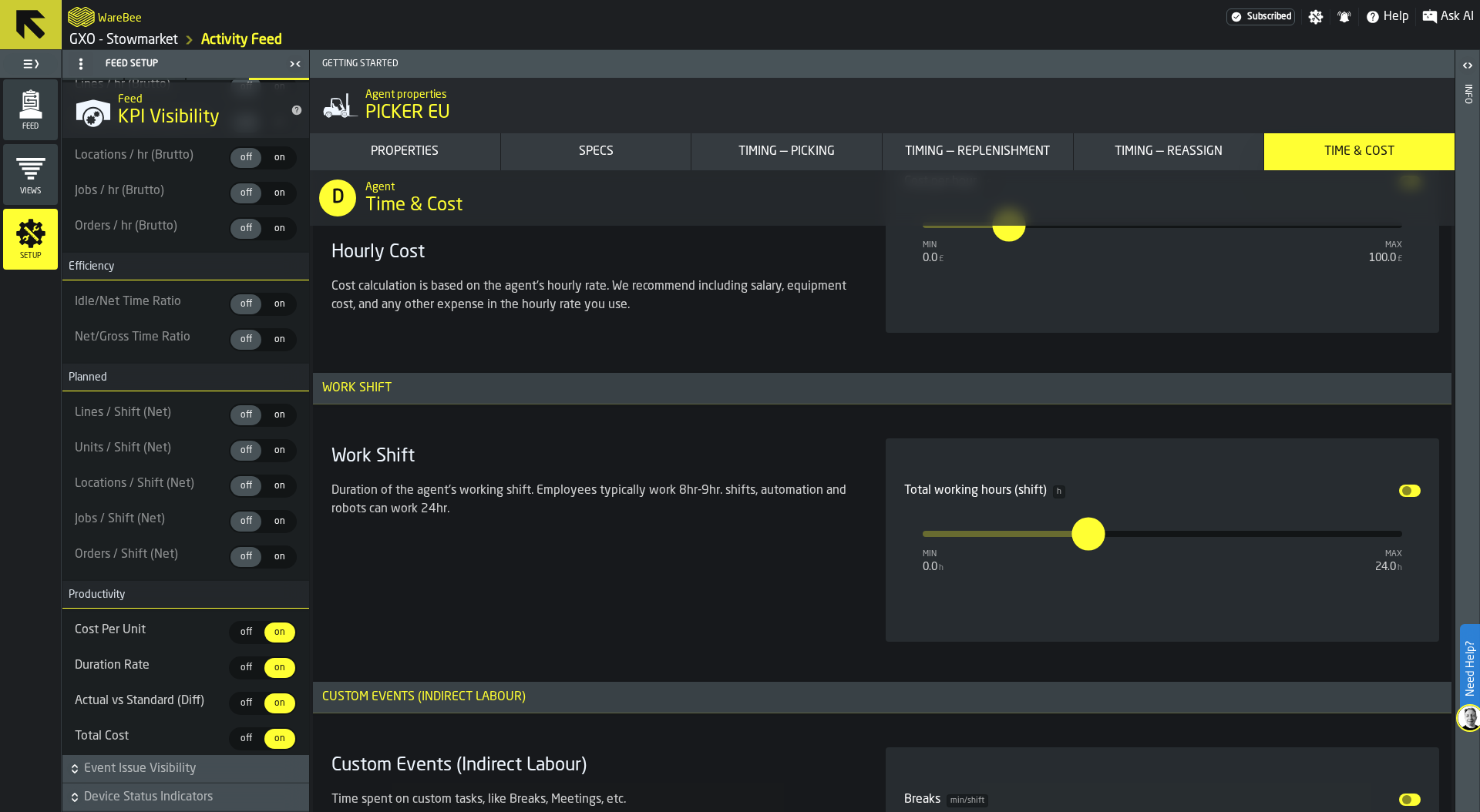
scroll to position [1435, 0]
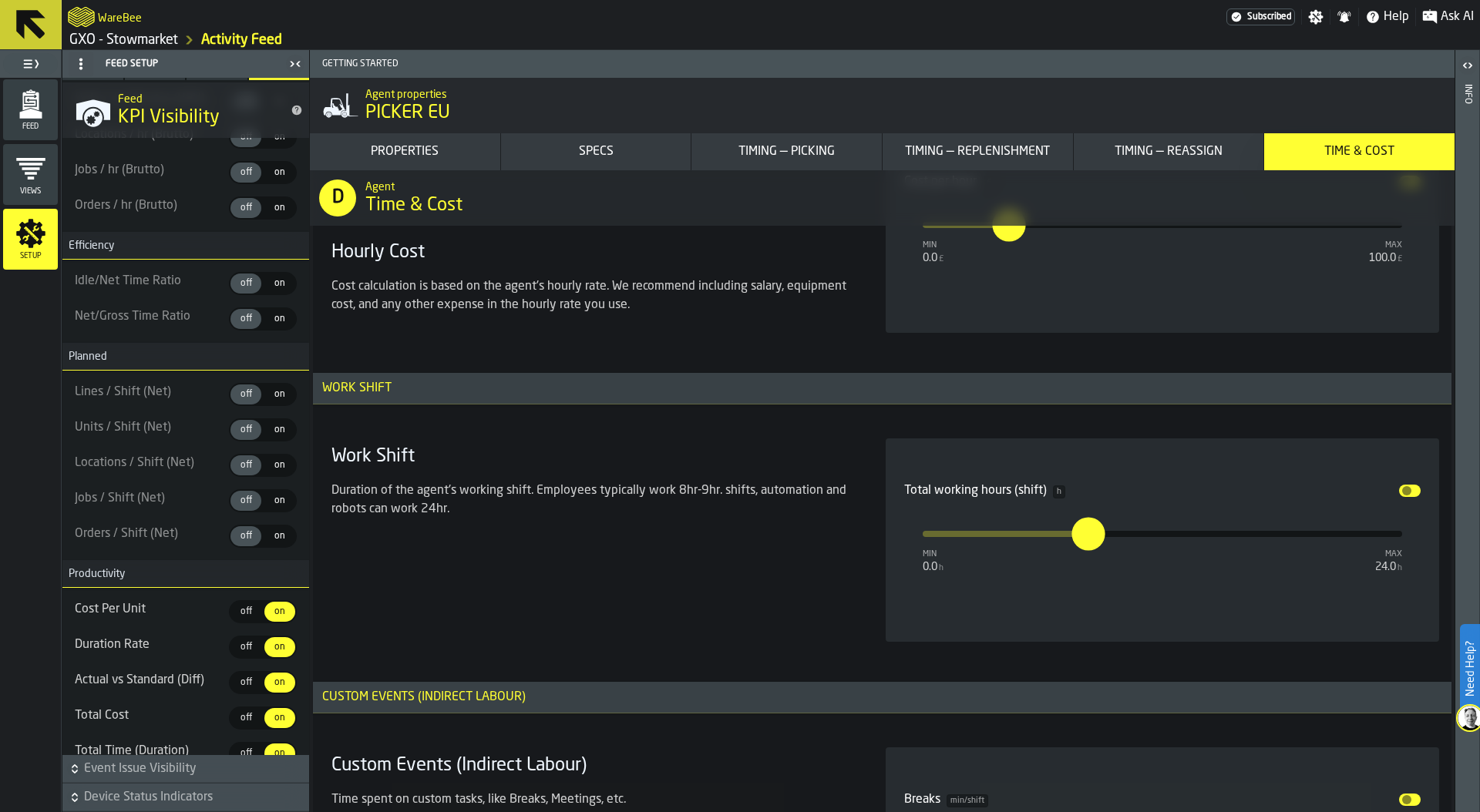
click at [274, 393] on span "on" at bounding box center [279, 394] width 24 height 14
click at [268, 393] on span "on" at bounding box center [279, 394] width 24 height 14
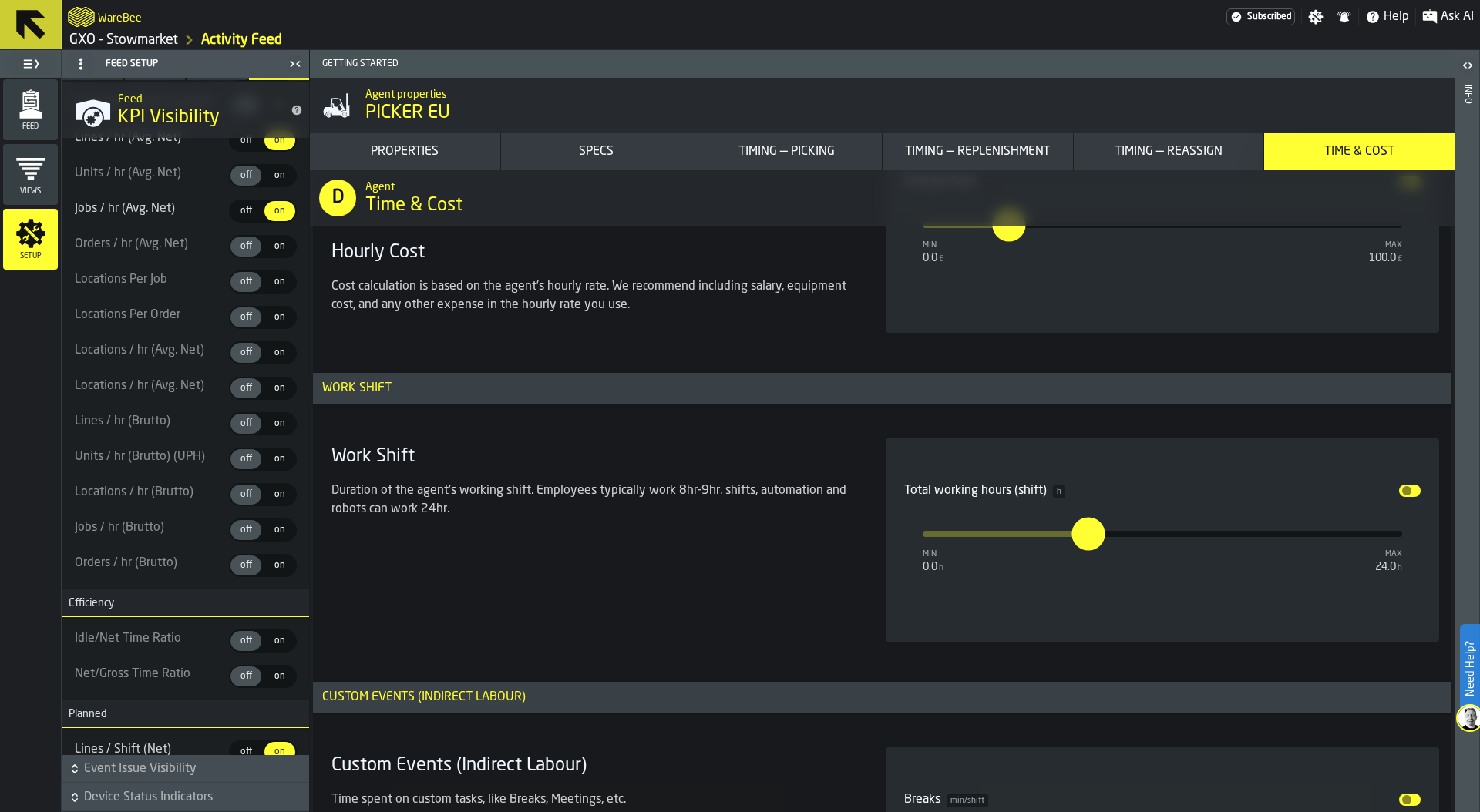
scroll to position [1073, 0]
click at [273, 419] on div "on" at bounding box center [279, 428] width 31 height 20
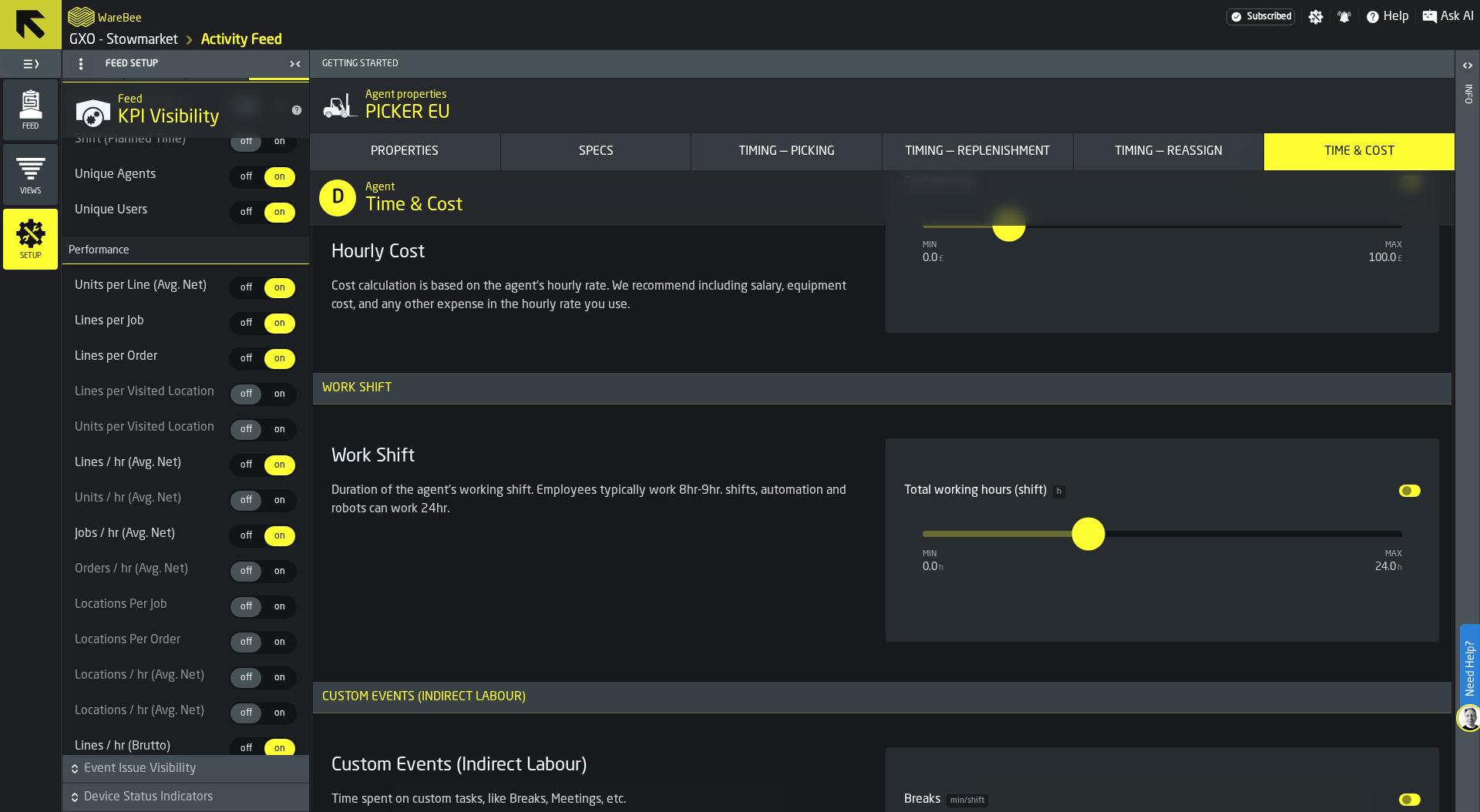
scroll to position [742, 0]
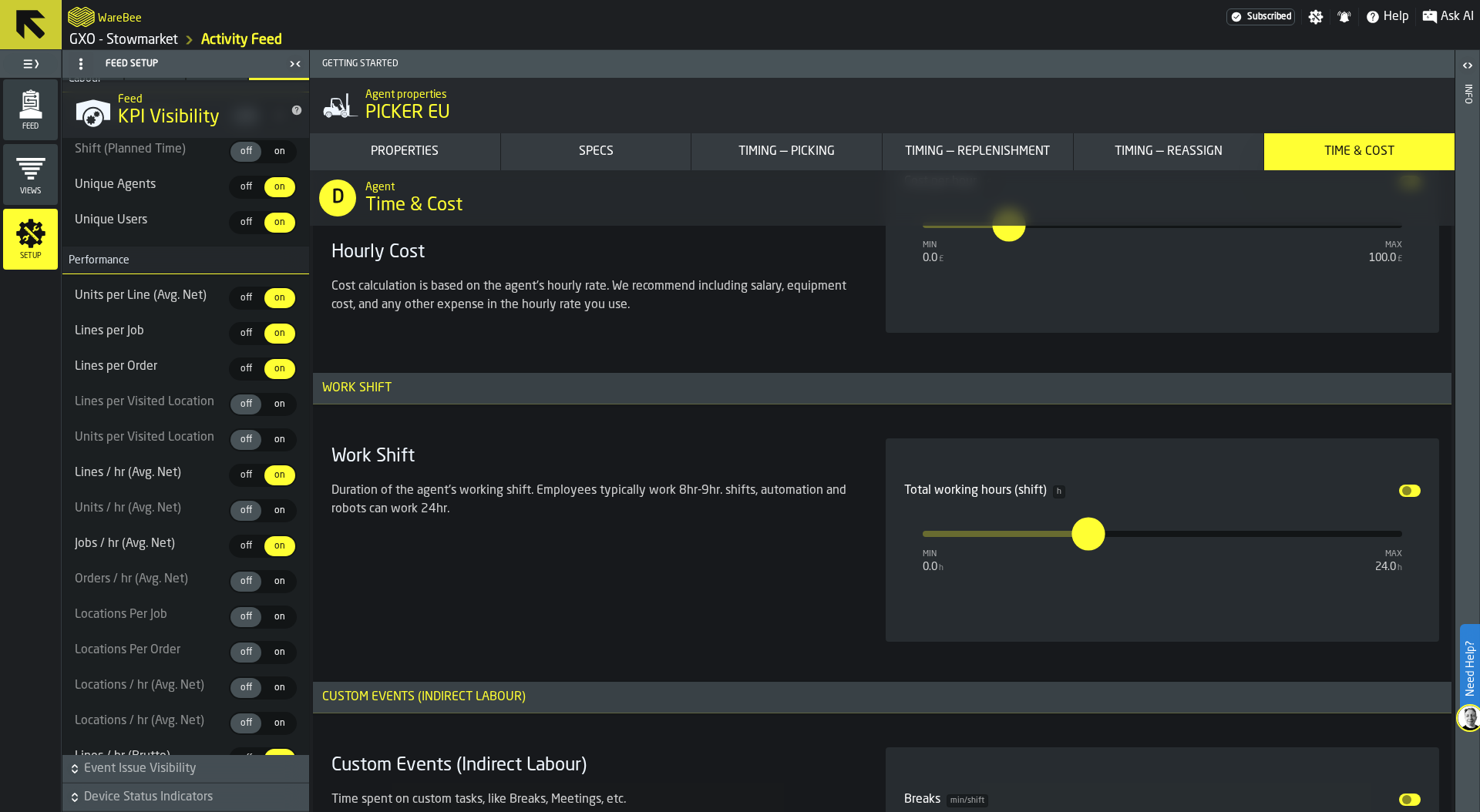
click at [233, 367] on span "off" at bounding box center [245, 368] width 24 height 14
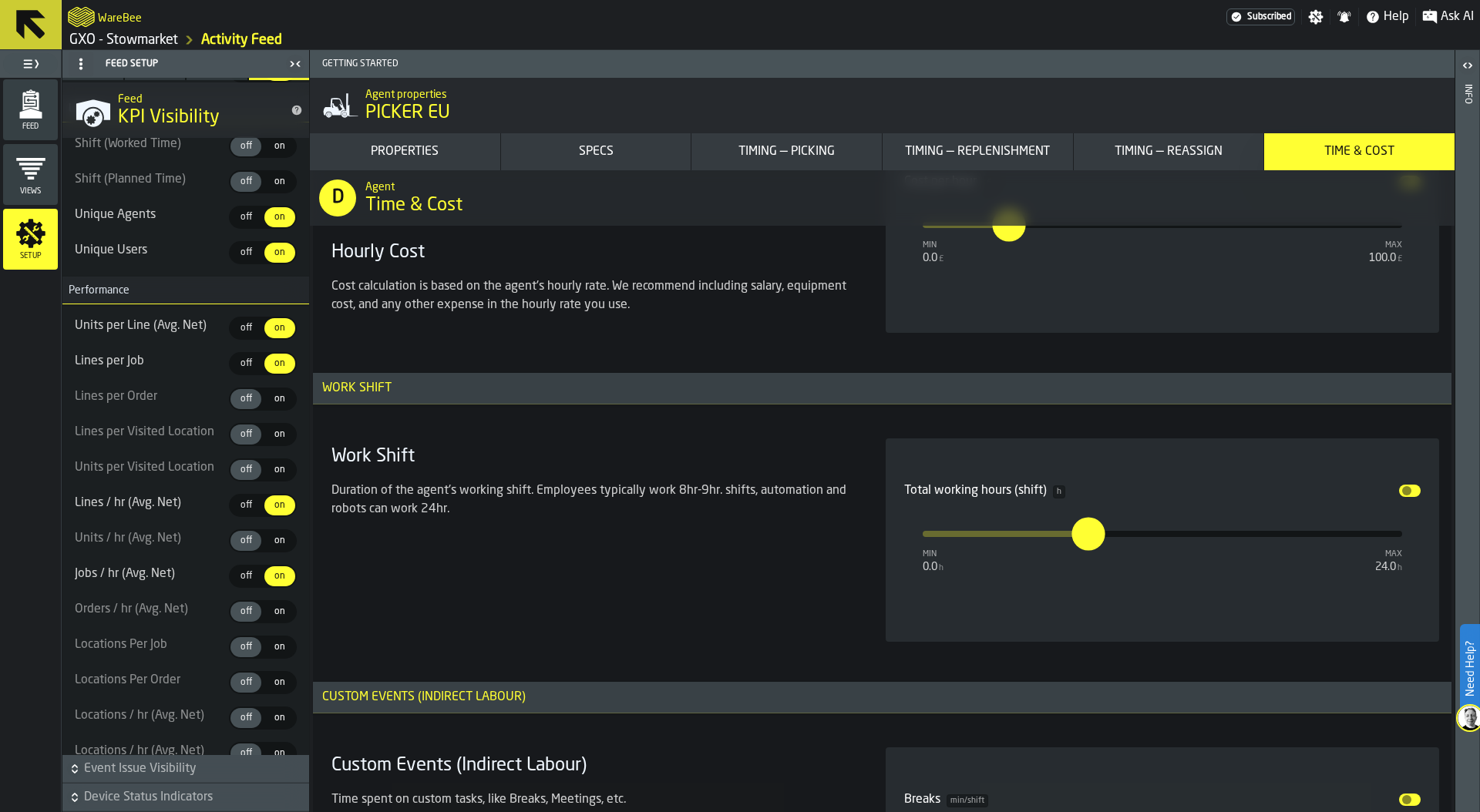
scroll to position [705, 0]
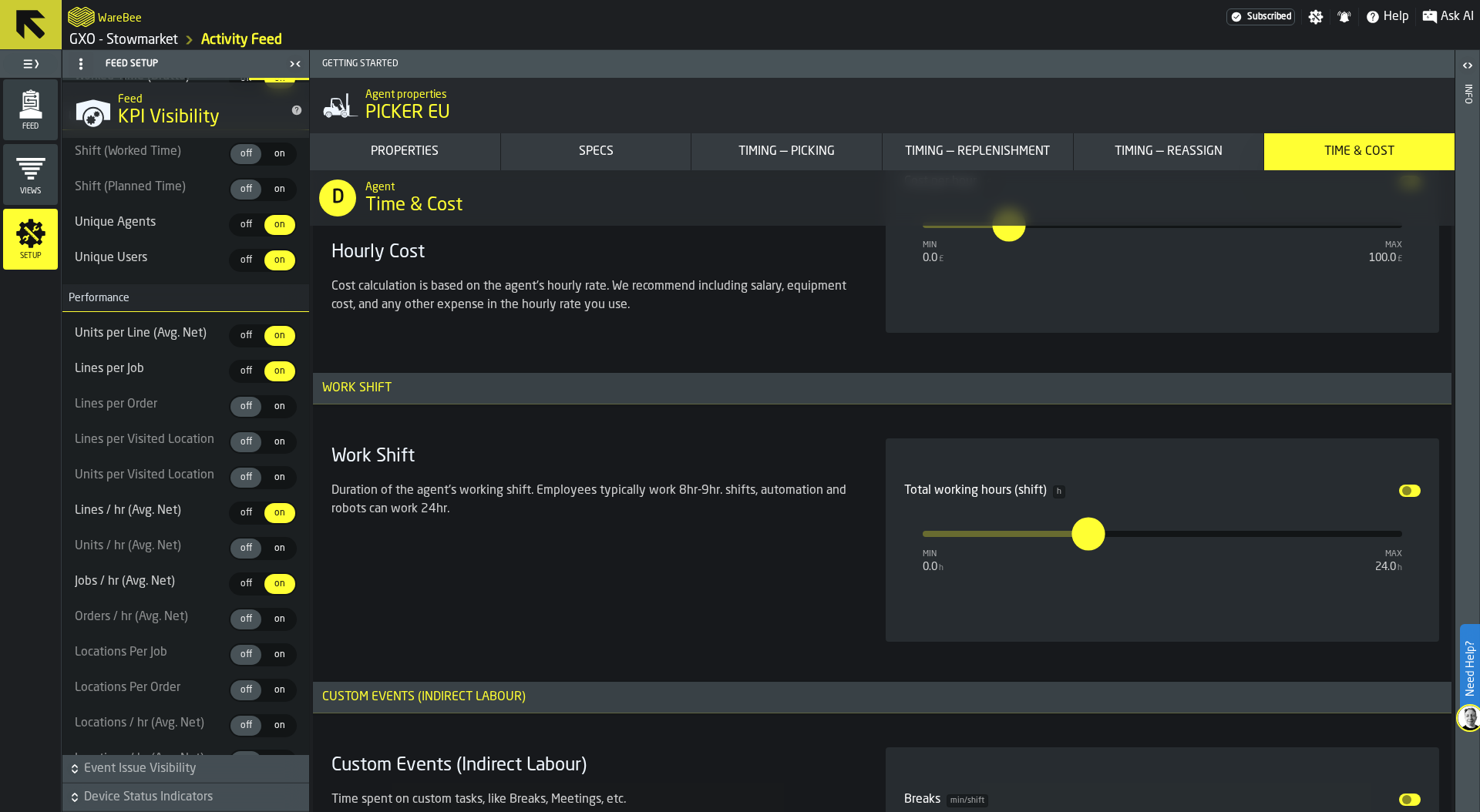
click at [238, 336] on span "off" at bounding box center [245, 336] width 24 height 14
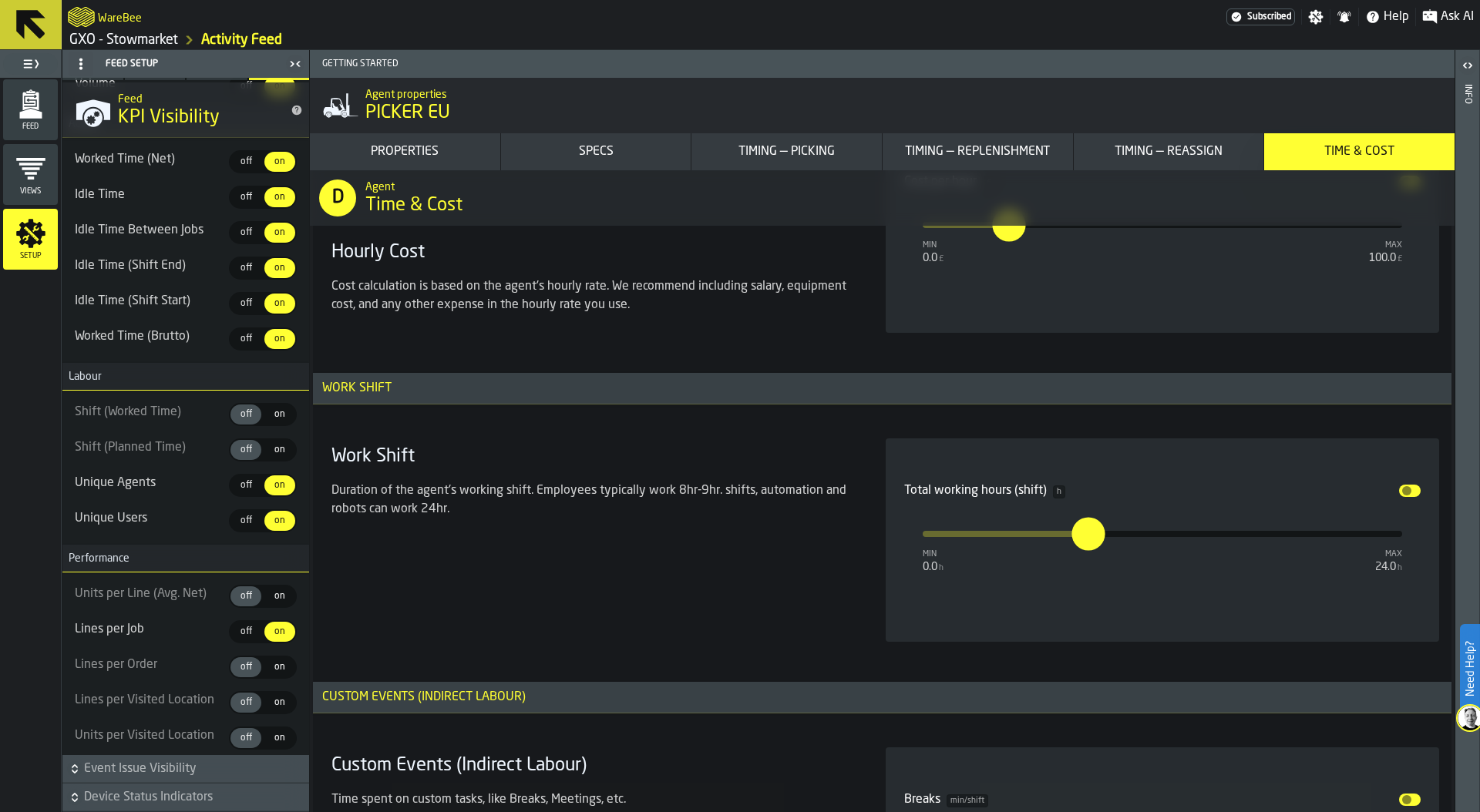
scroll to position [319, 0]
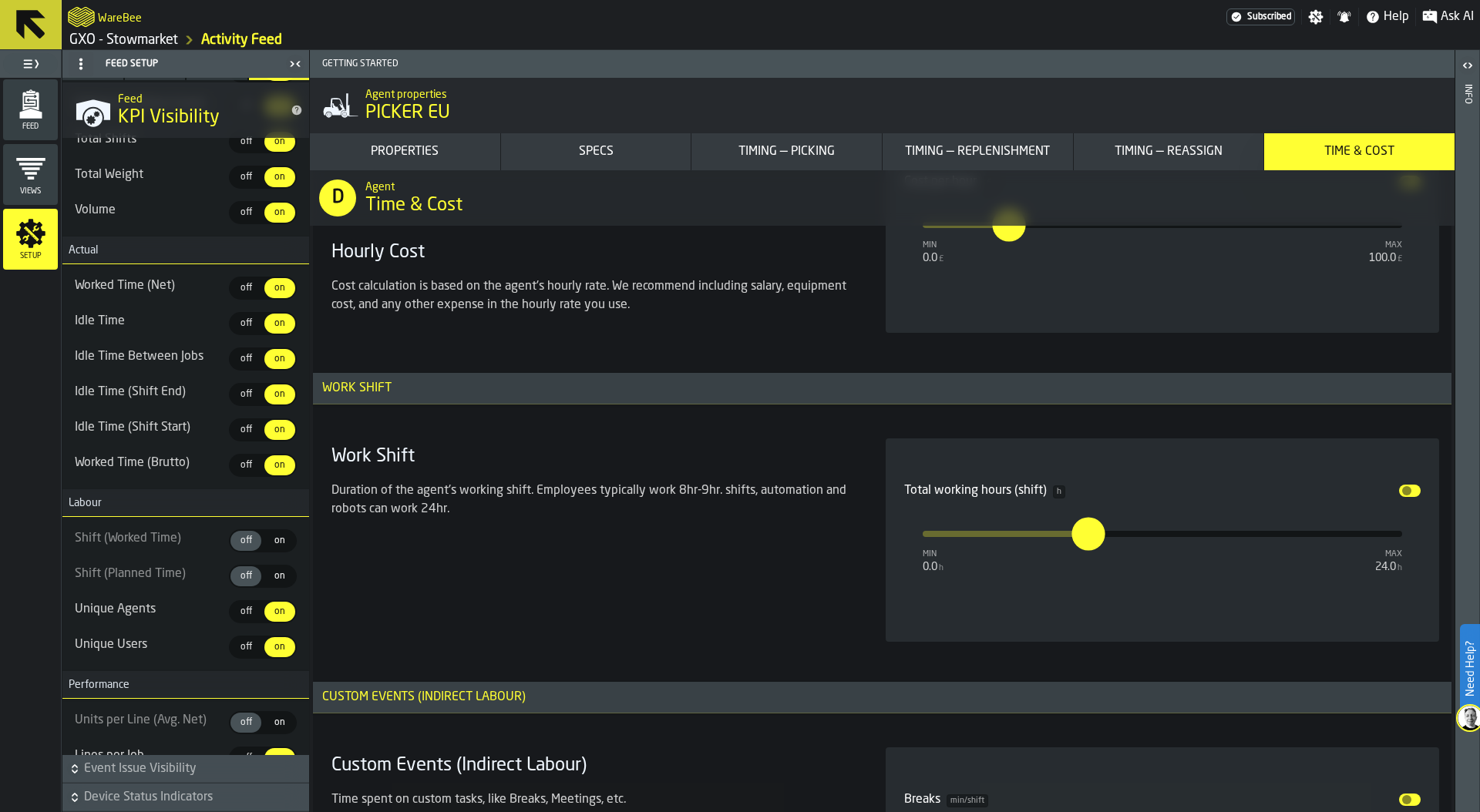
click at [272, 545] on span "on" at bounding box center [279, 540] width 24 height 14
click at [272, 574] on span "on" at bounding box center [279, 576] width 24 height 14
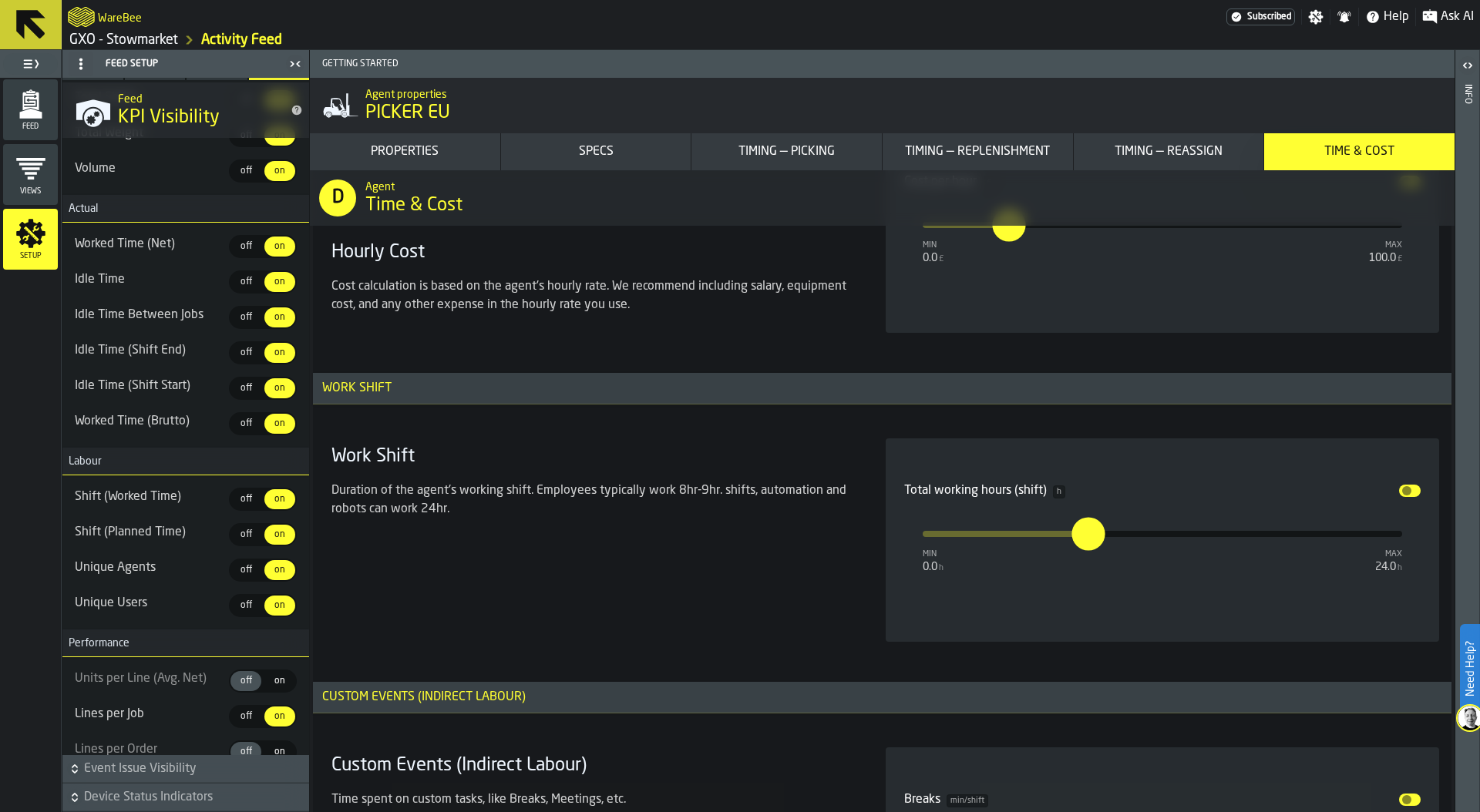
scroll to position [367, 0]
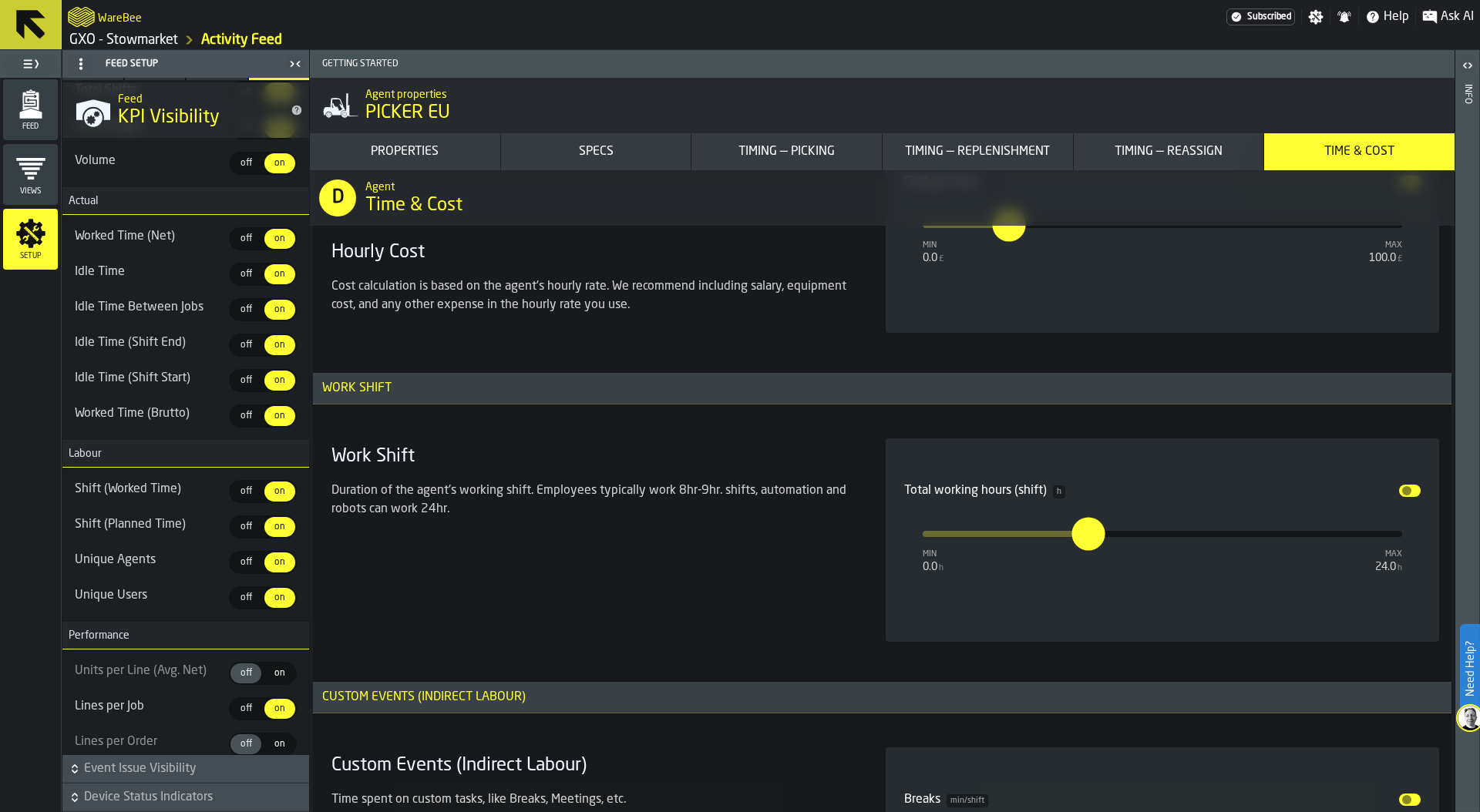
click at [236, 596] on span "off" at bounding box center [245, 598] width 24 height 14
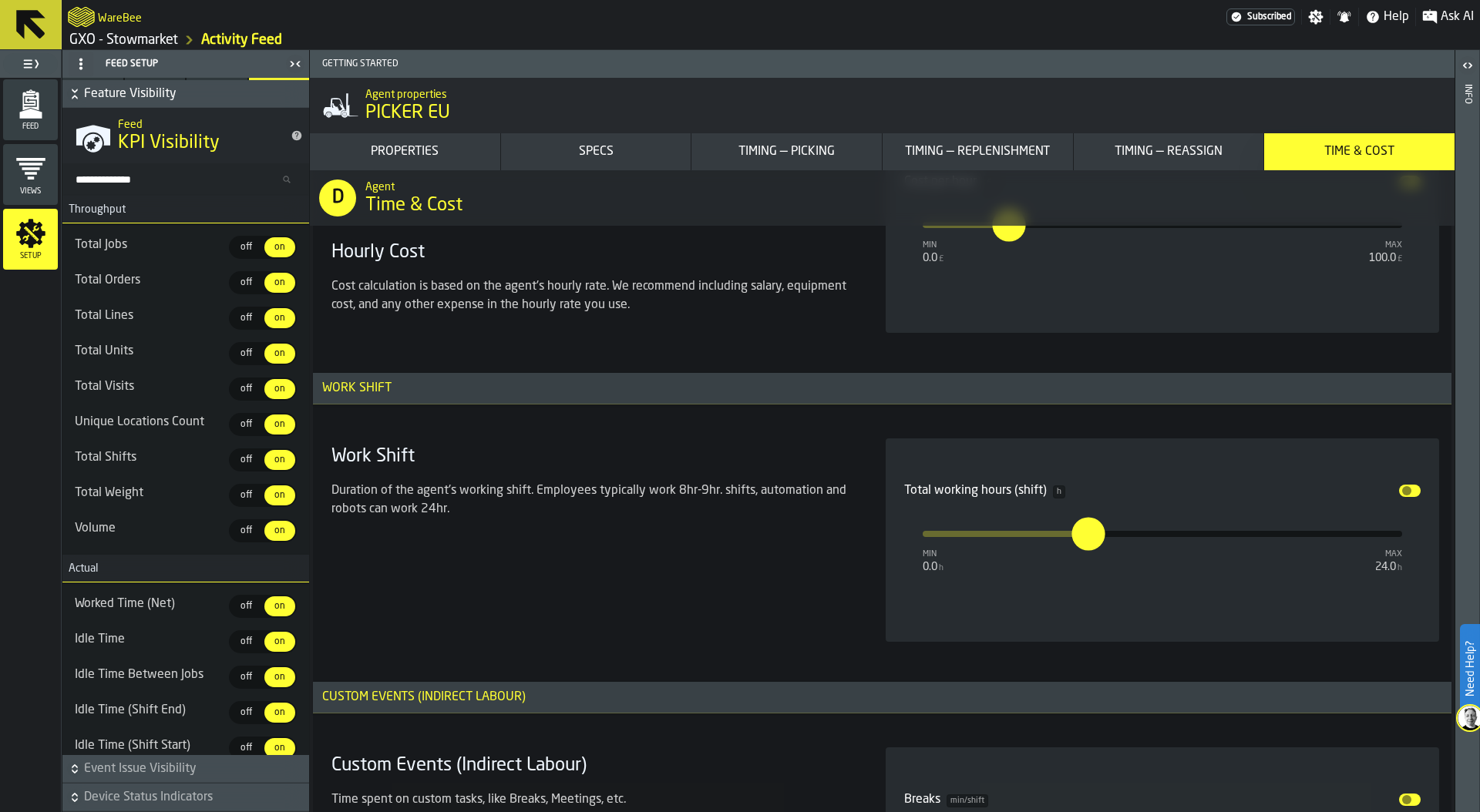
scroll to position [0, 0]
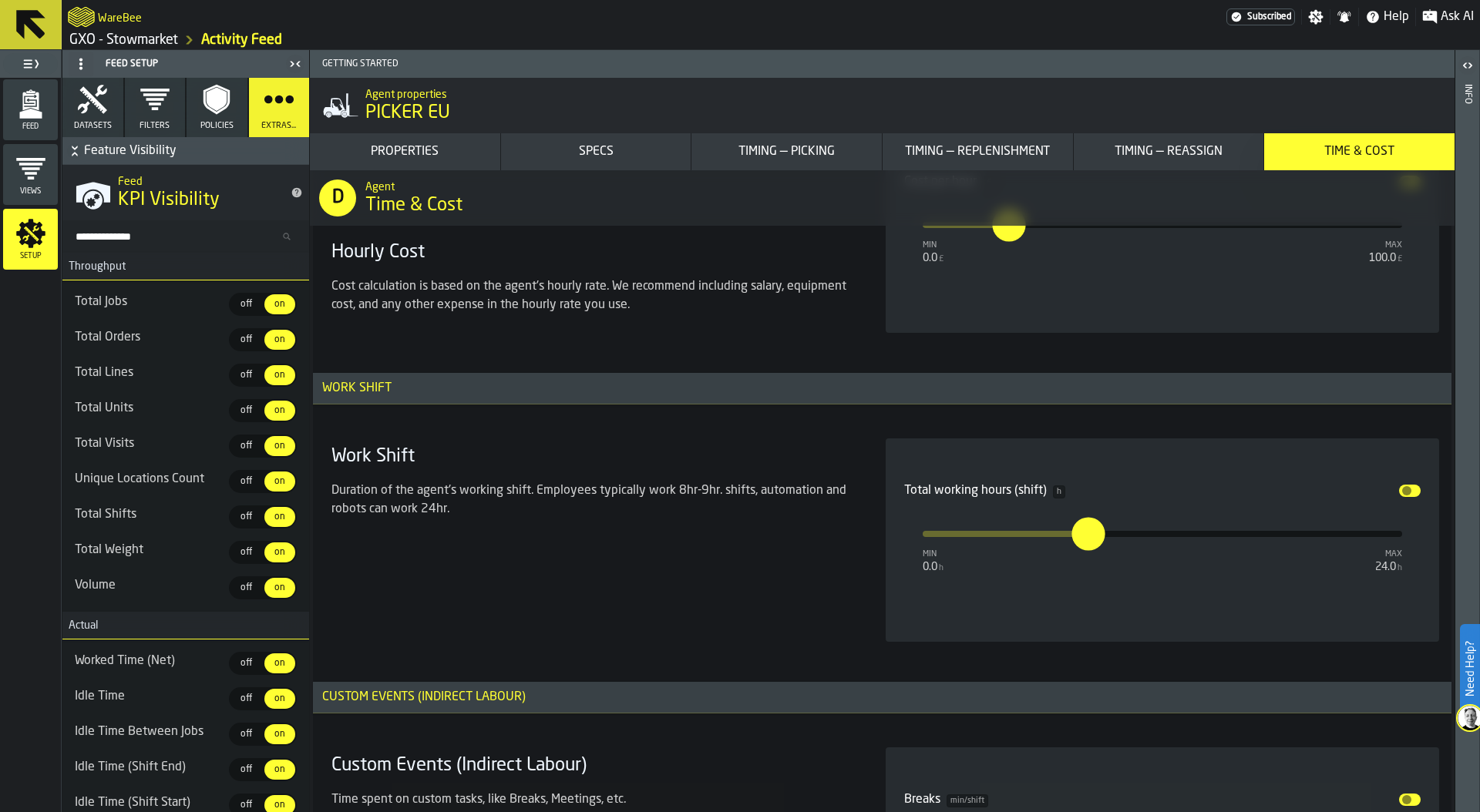
click at [45, 109] on icon "menu Feed" at bounding box center [30, 103] width 31 height 31
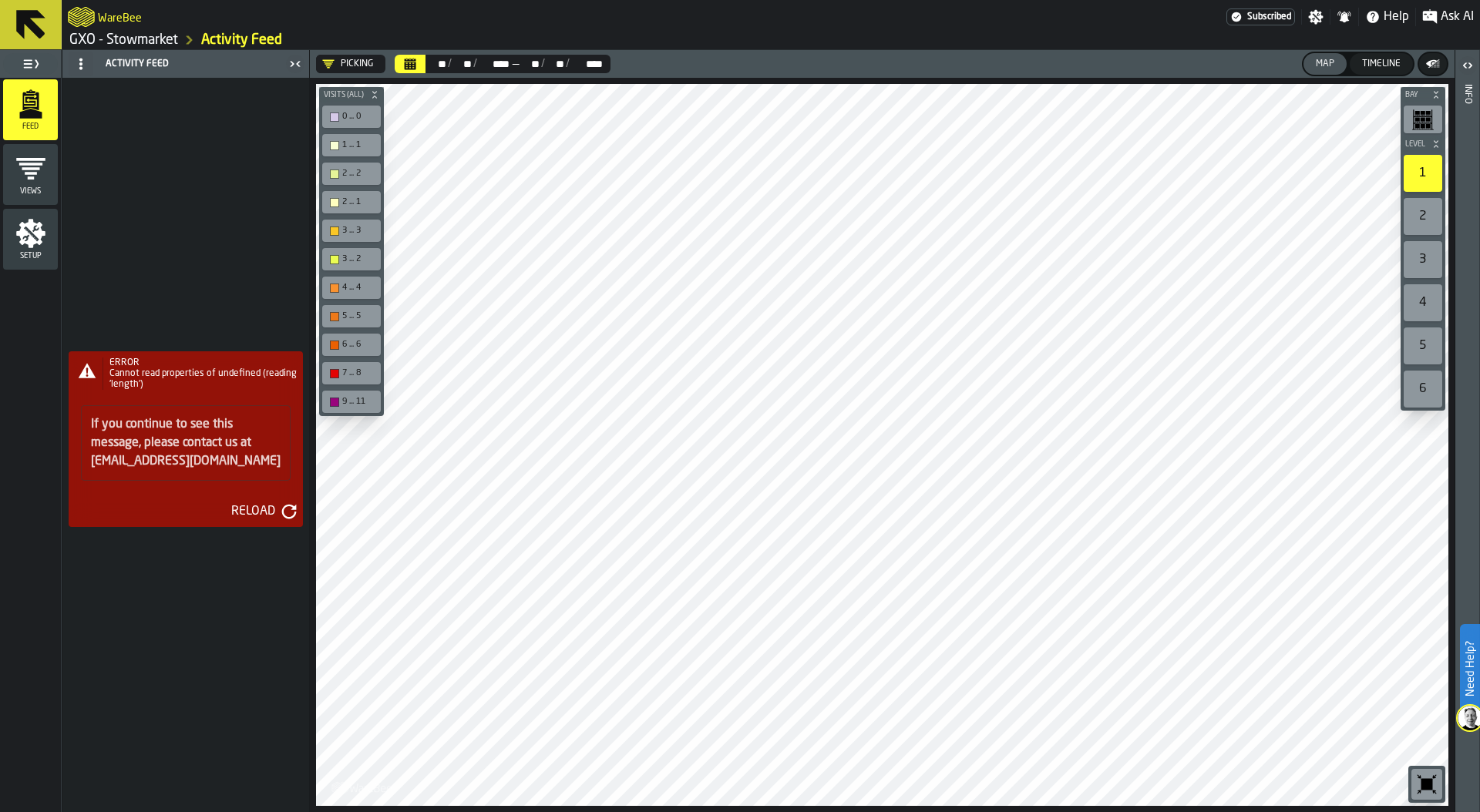
click at [271, 503] on div "Reload" at bounding box center [253, 511] width 56 height 19
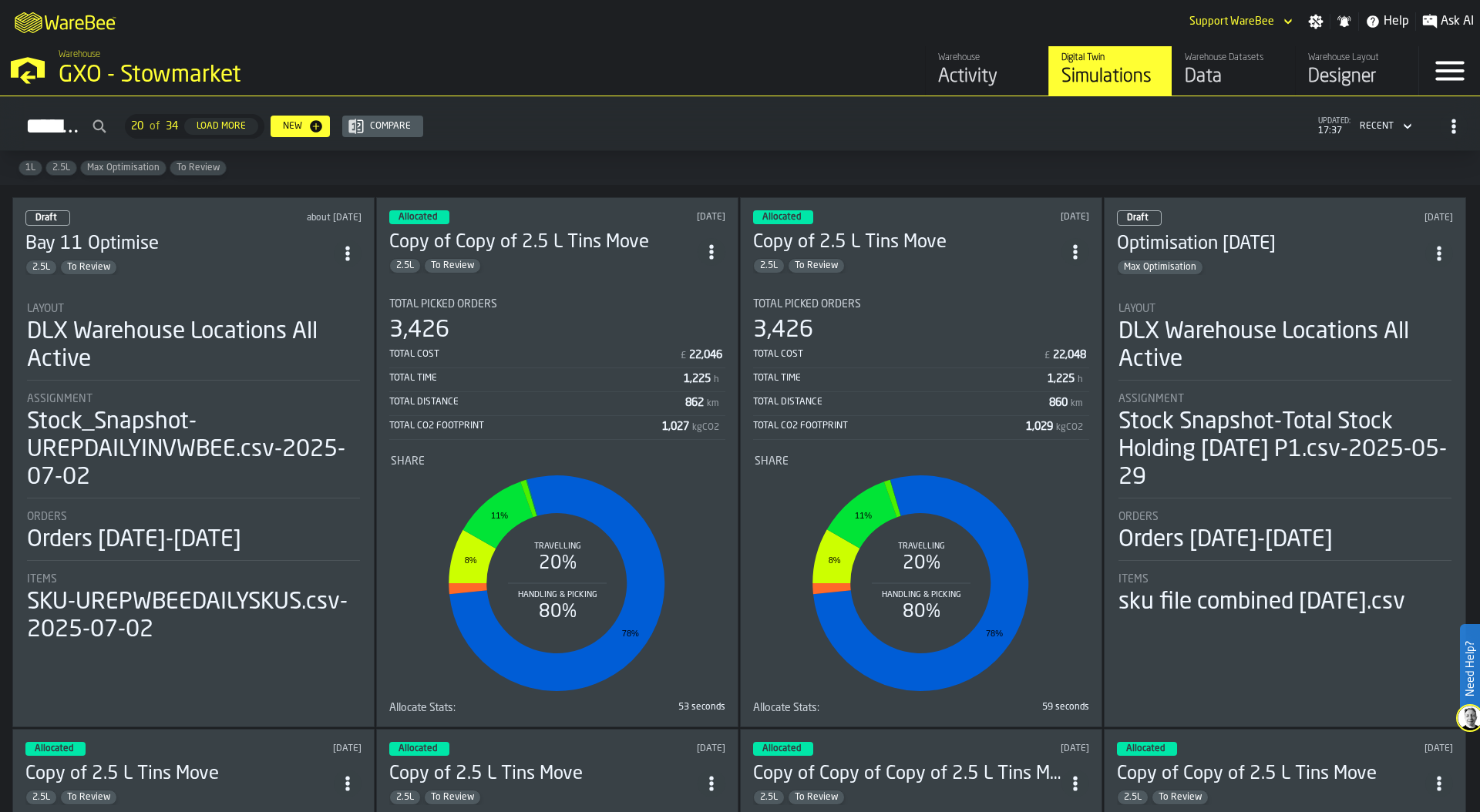
click at [1225, 72] on div "Data" at bounding box center [1234, 77] width 98 height 24
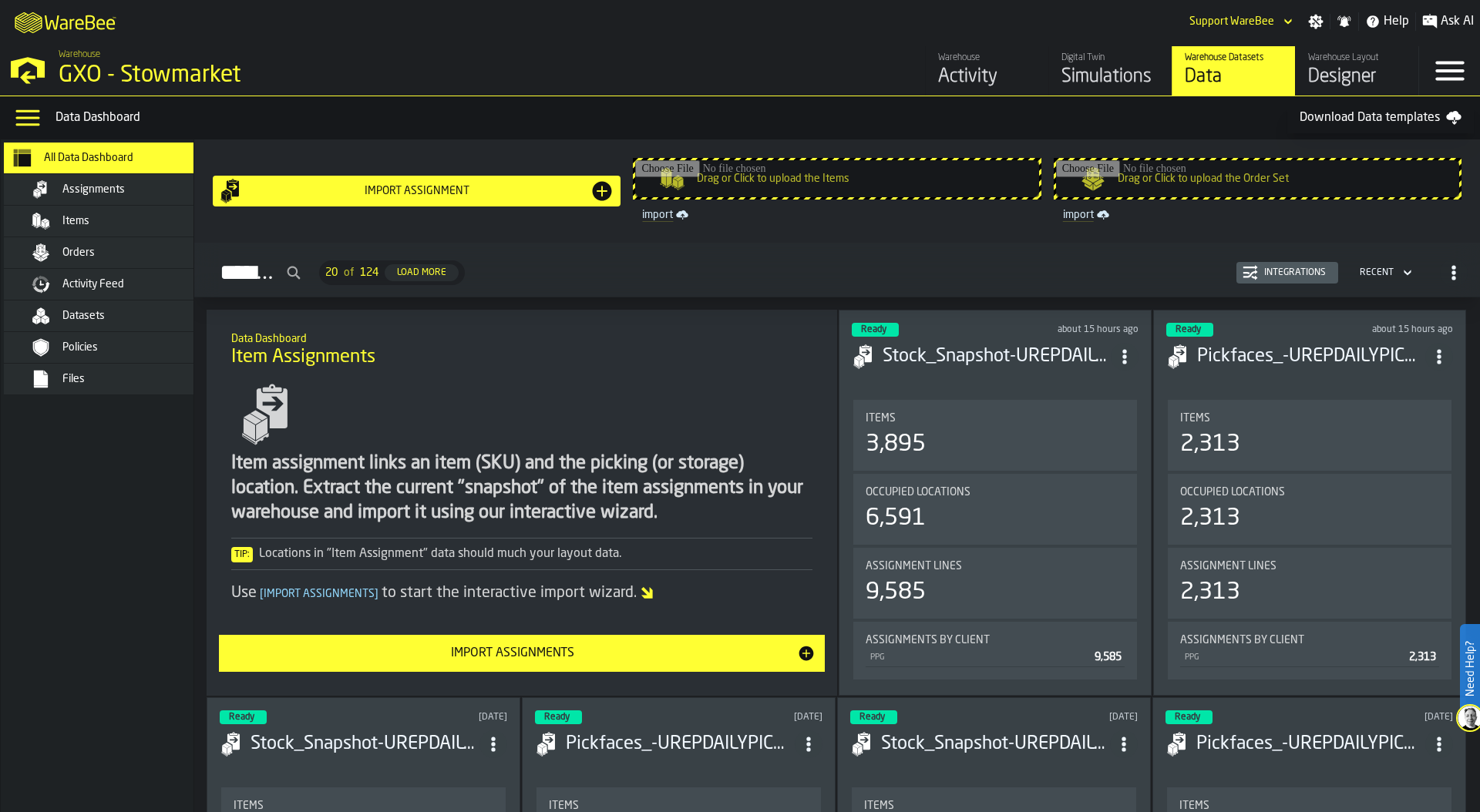
click at [123, 278] on span "Activity Feed" at bounding box center [93, 284] width 62 height 12
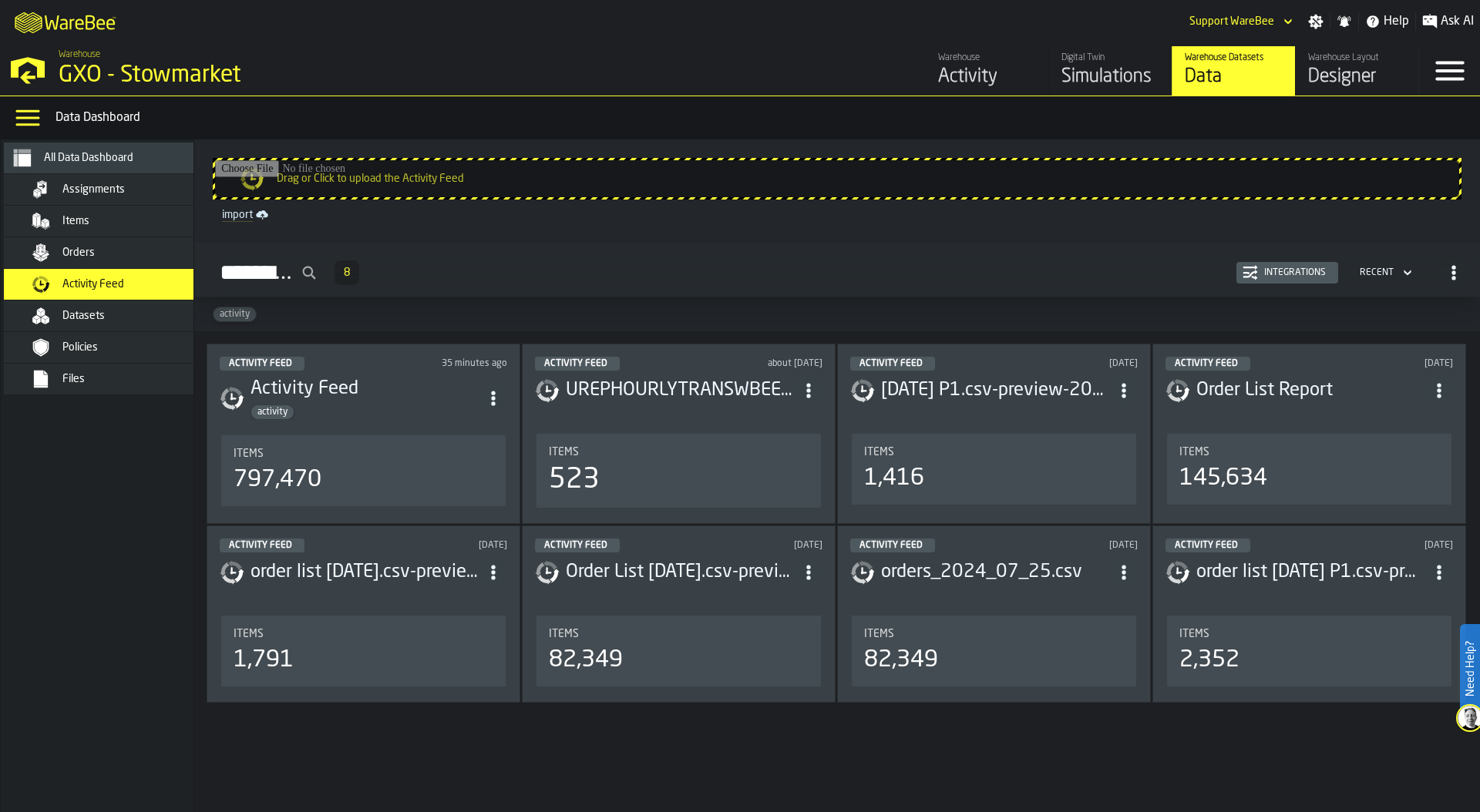
click at [1299, 277] on div "Integrations" at bounding box center [1295, 272] width 74 height 10
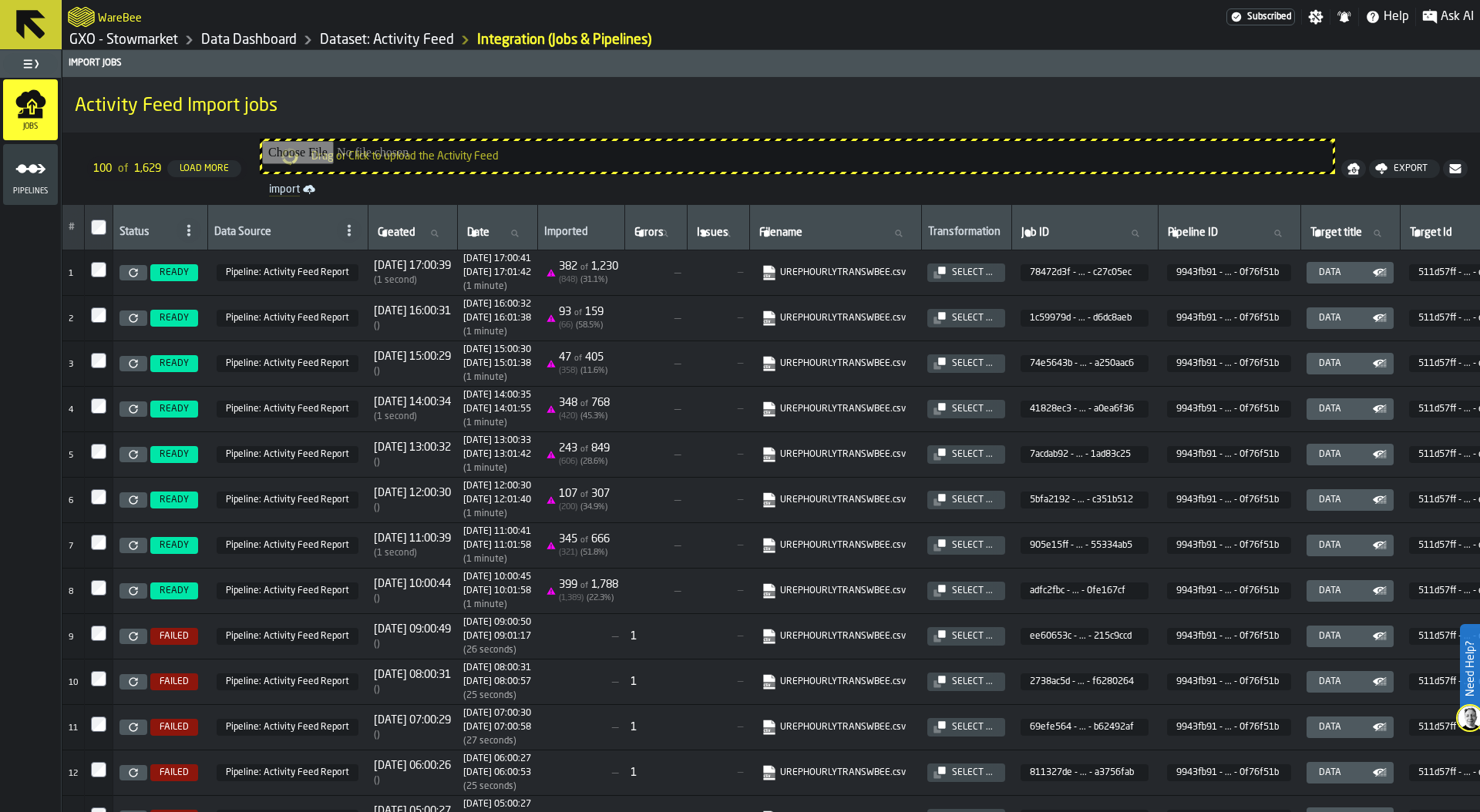
click at [273, 42] on link "Data Dashboard" at bounding box center [249, 40] width 96 height 17
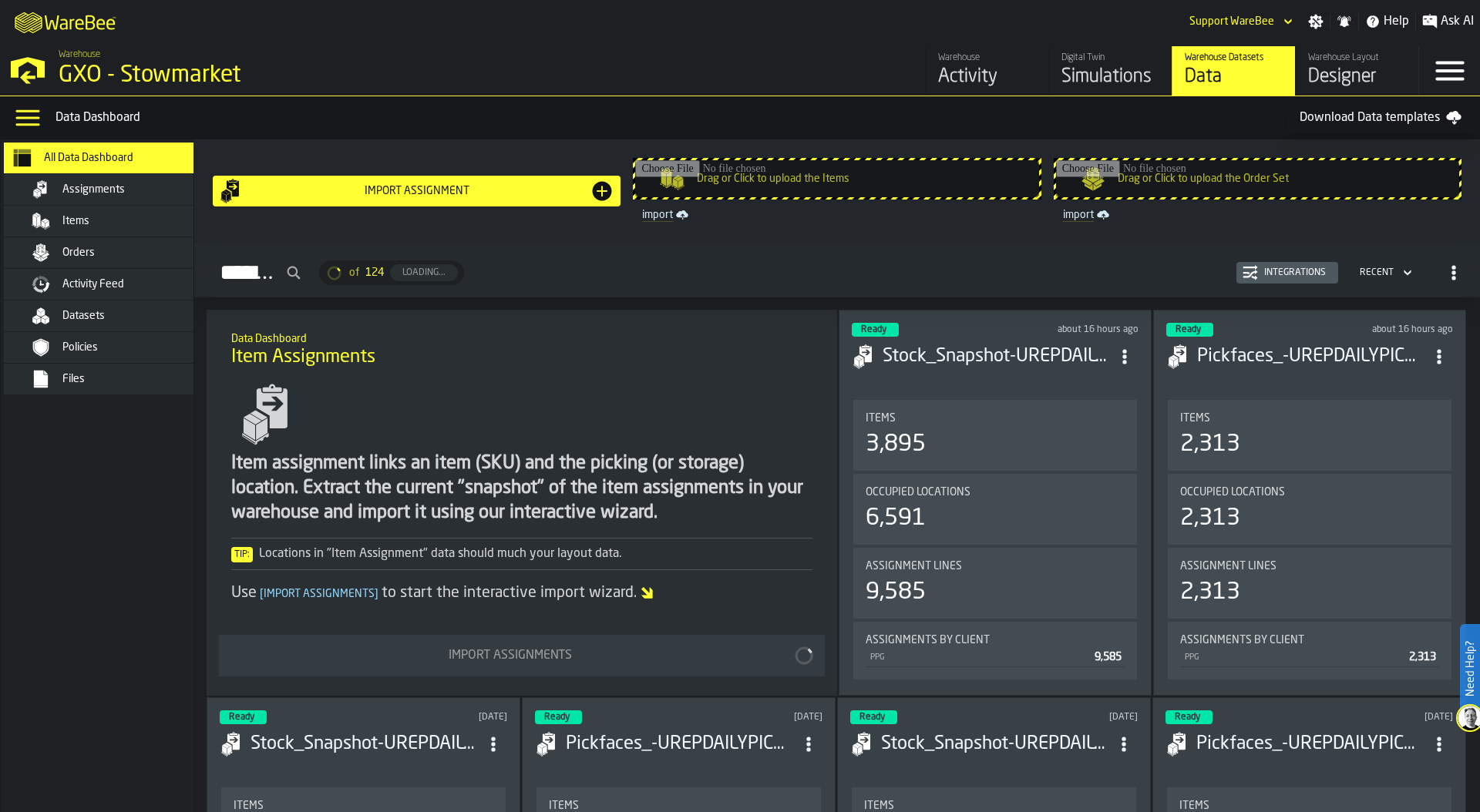
click at [126, 230] on div "Items" at bounding box center [112, 221] width 216 height 31
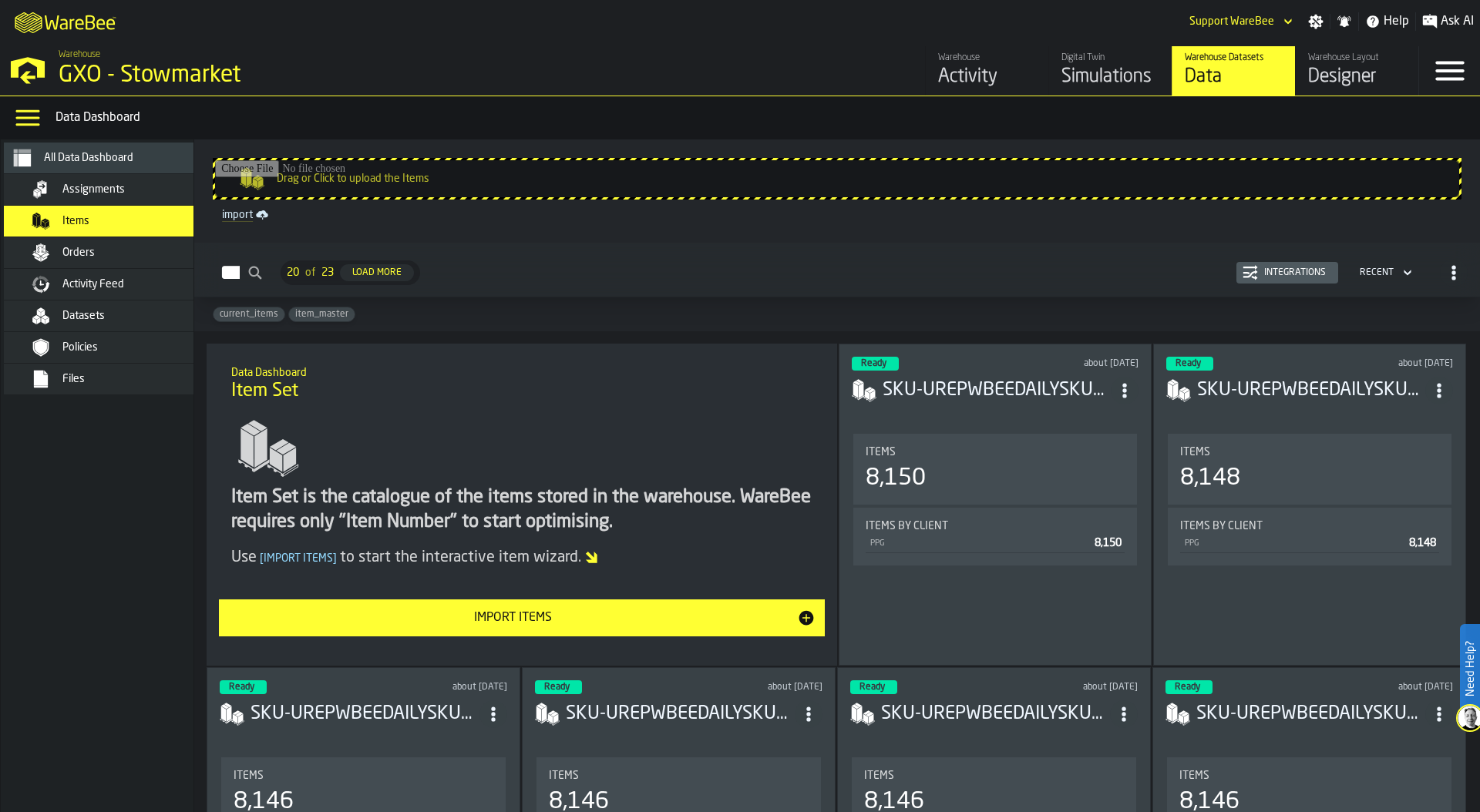
click at [1267, 268] on div "Integrations" at bounding box center [1295, 272] width 74 height 10
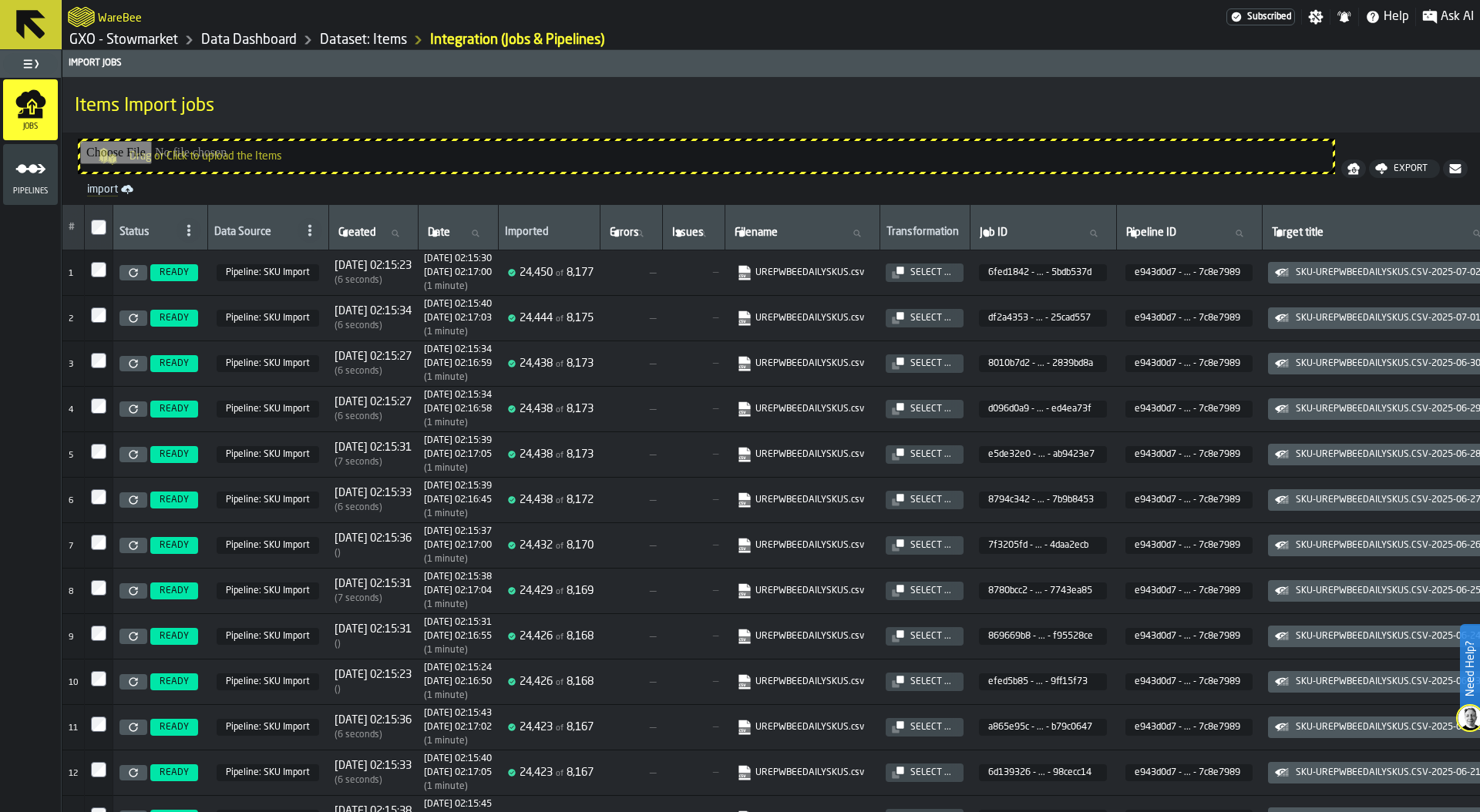
click at [139, 268] on link at bounding box center [134, 273] width 28 height 15
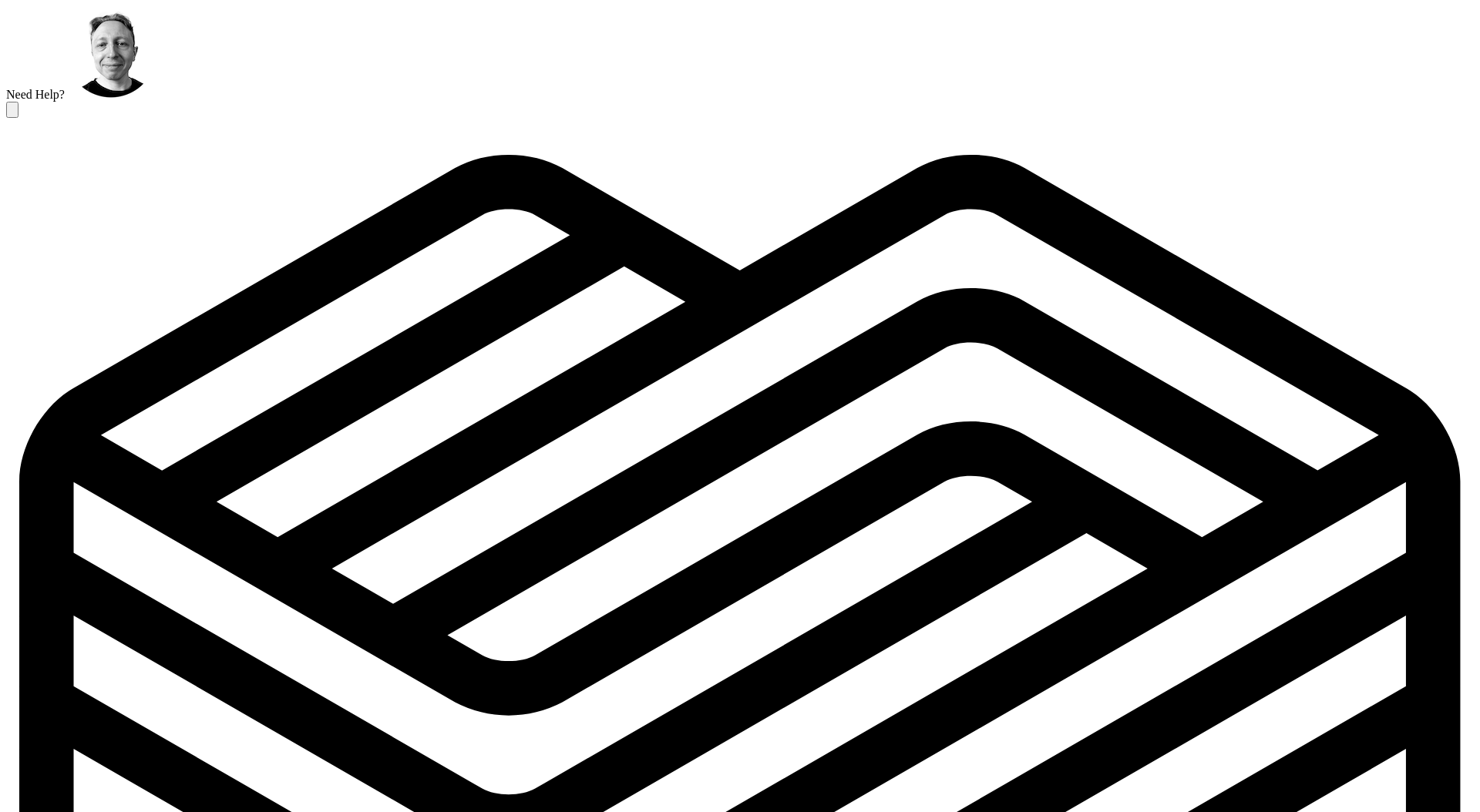
click at [382, 311] on div "4" at bounding box center [375, 318] width 12 height 14
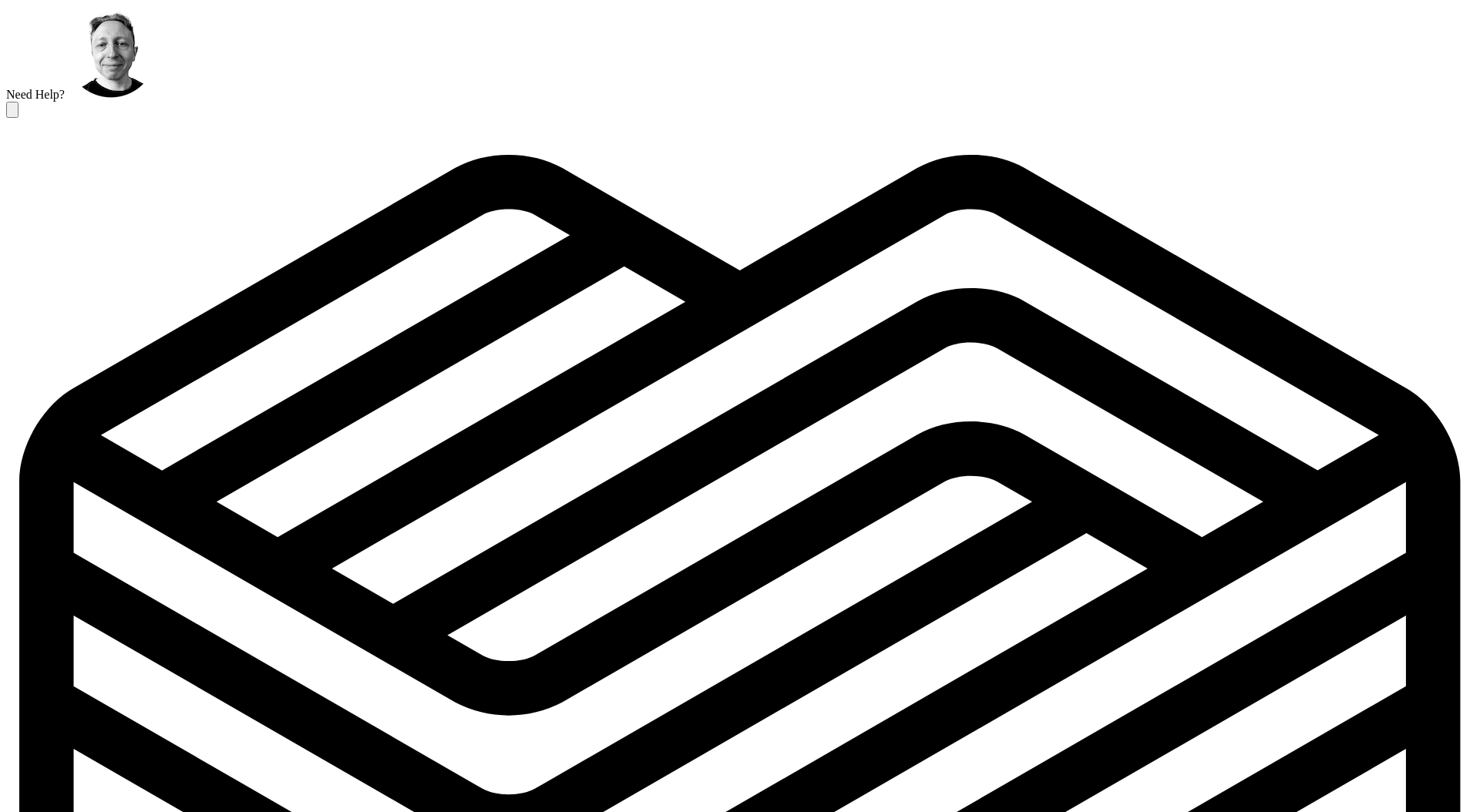
type input "****"
drag, startPoint x: 181, startPoint y: 237, endPoint x: 91, endPoint y: 254, distance: 91.6
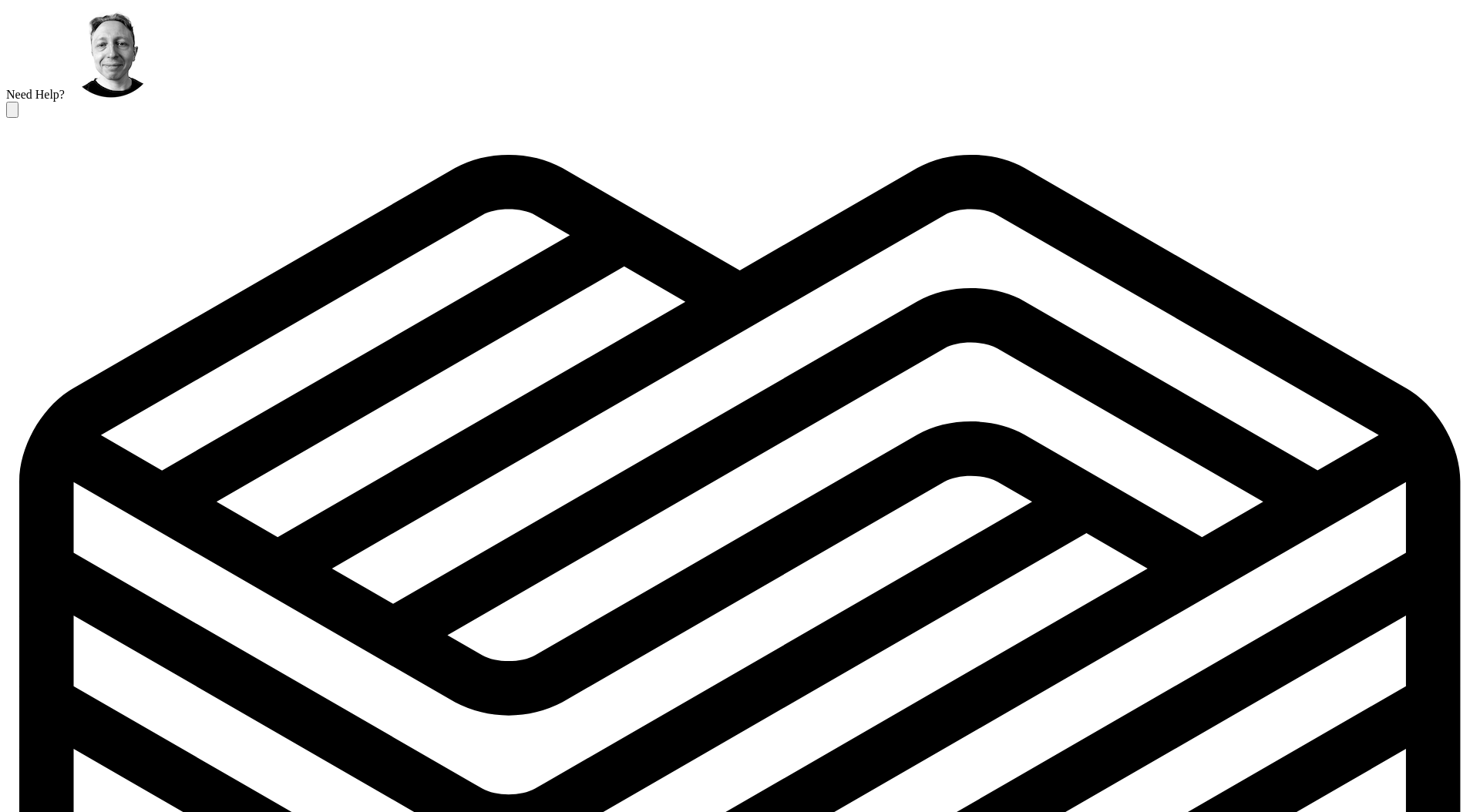
type input "*"
type input "**"
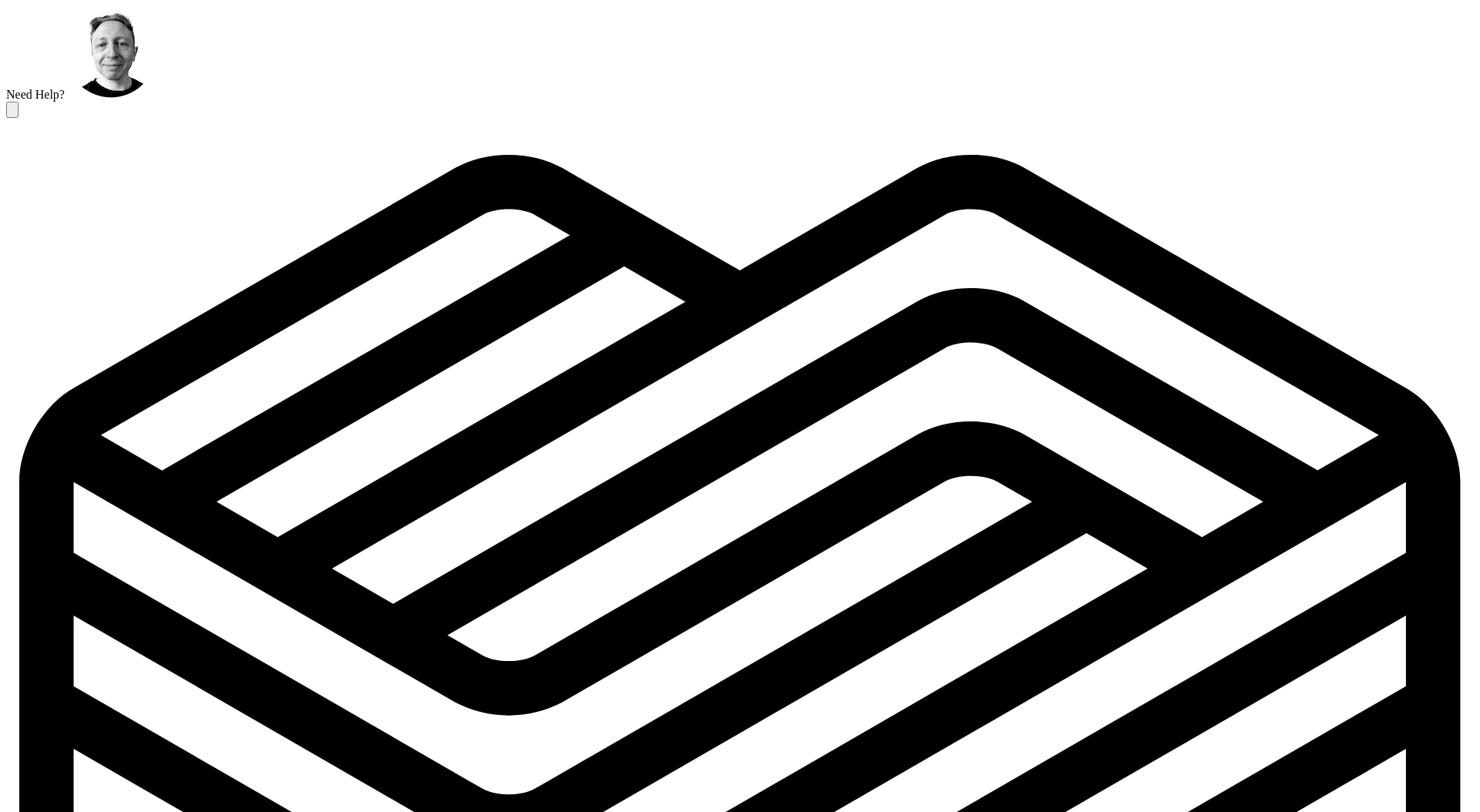
click at [382, 311] on div "4" at bounding box center [375, 318] width 12 height 14
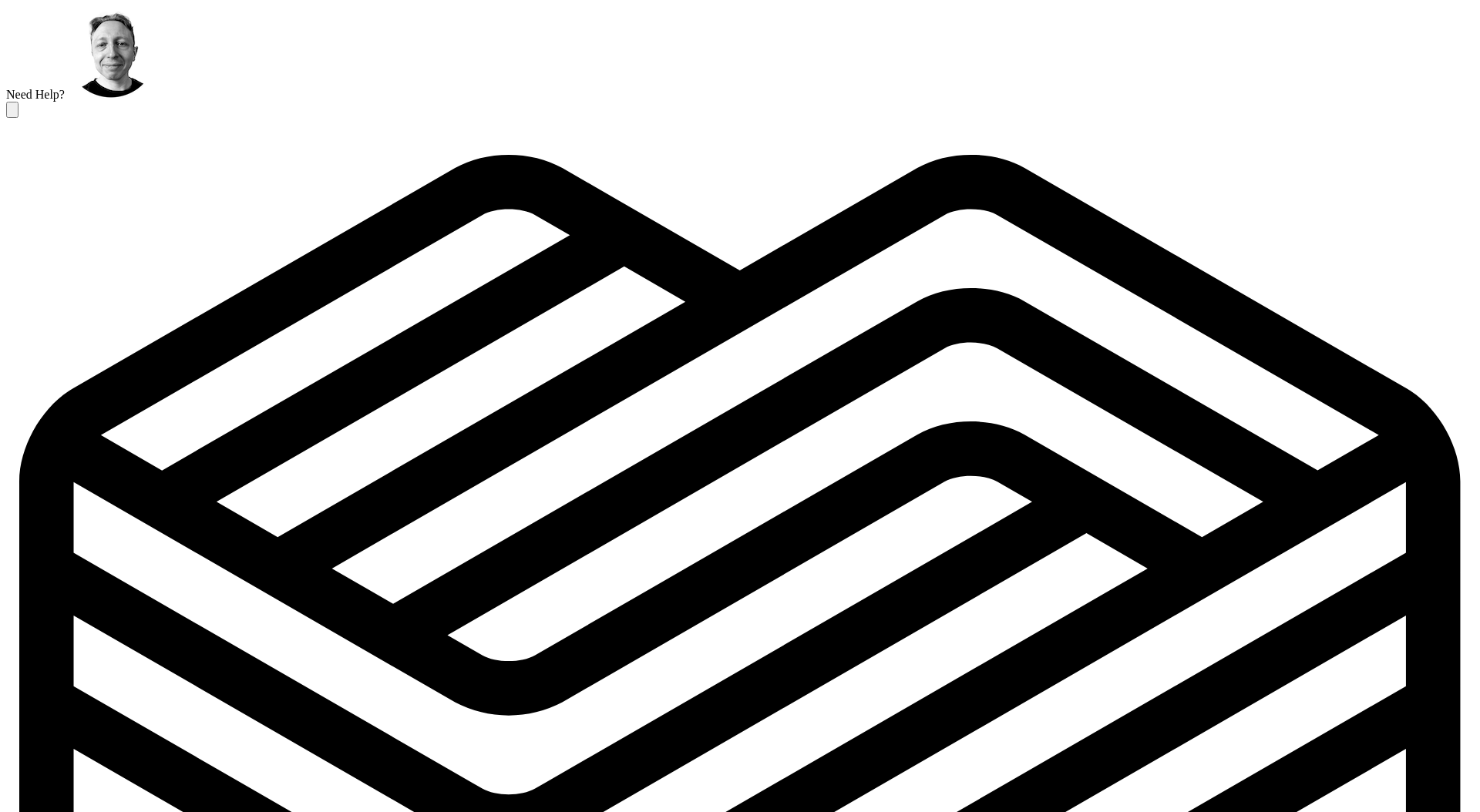
type input "****"
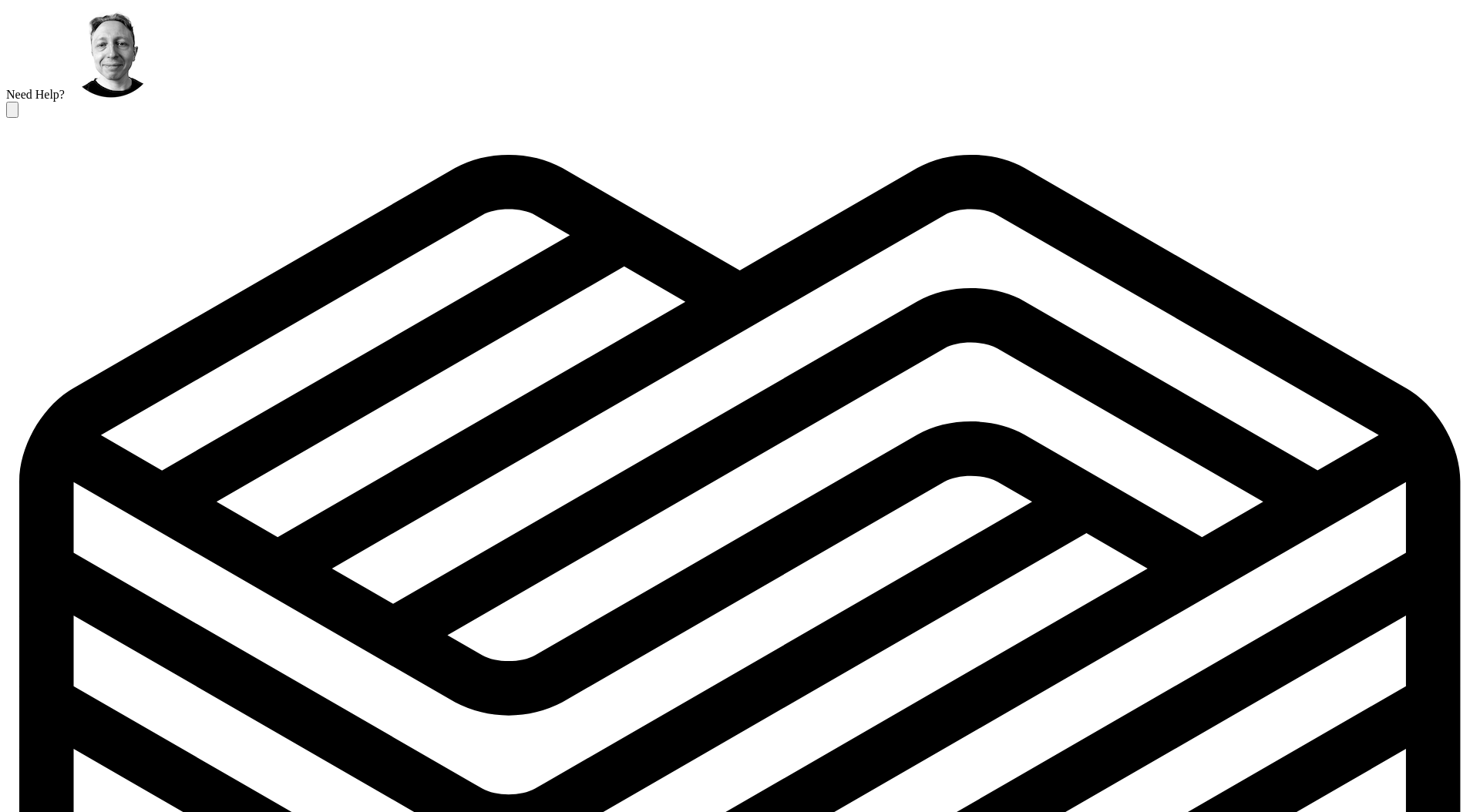
type input "*"
type input "****"
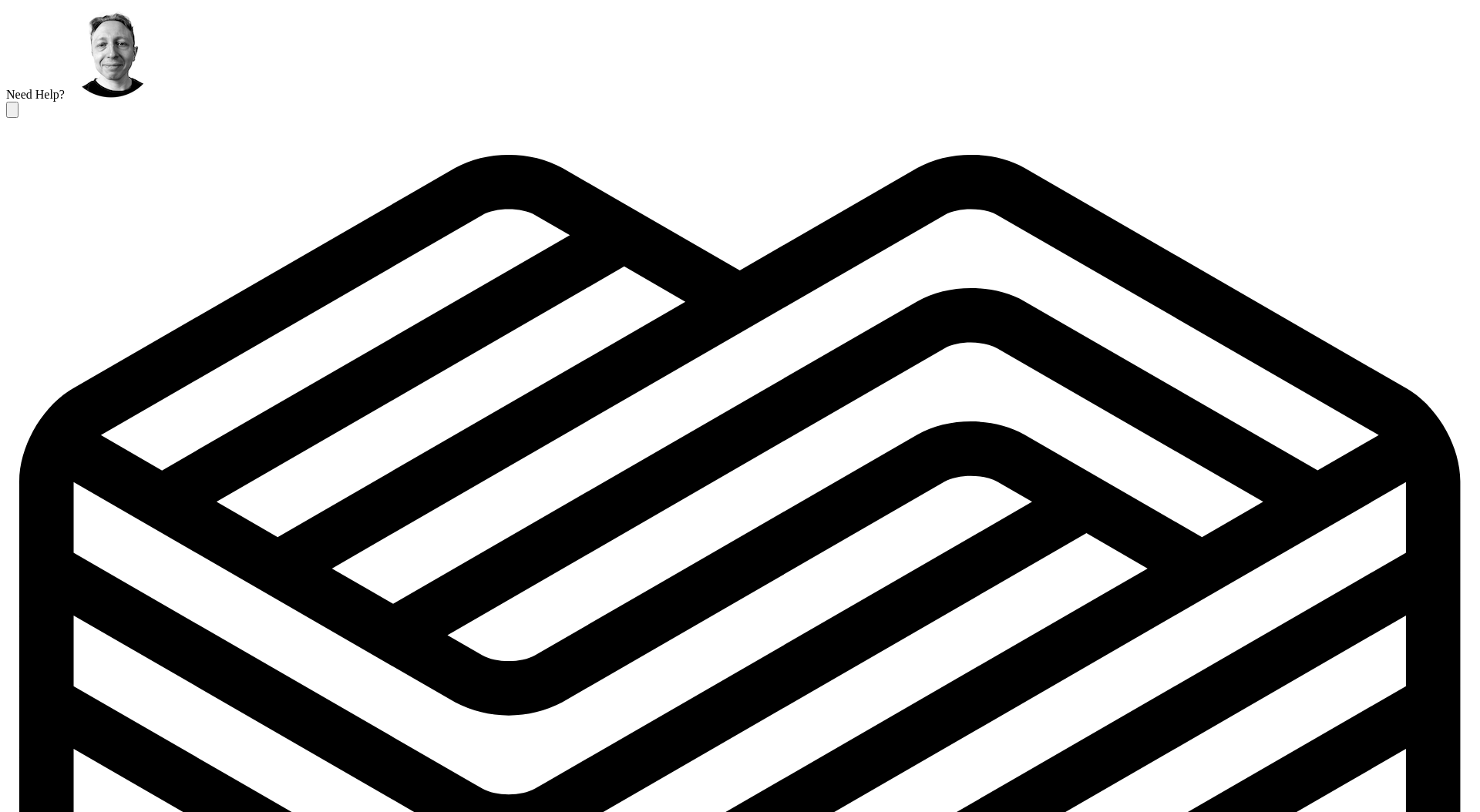
drag, startPoint x: 150, startPoint y: 240, endPoint x: 71, endPoint y: 240, distance: 79.0
drag, startPoint x: 169, startPoint y: 242, endPoint x: 79, endPoint y: 239, distance: 90.0
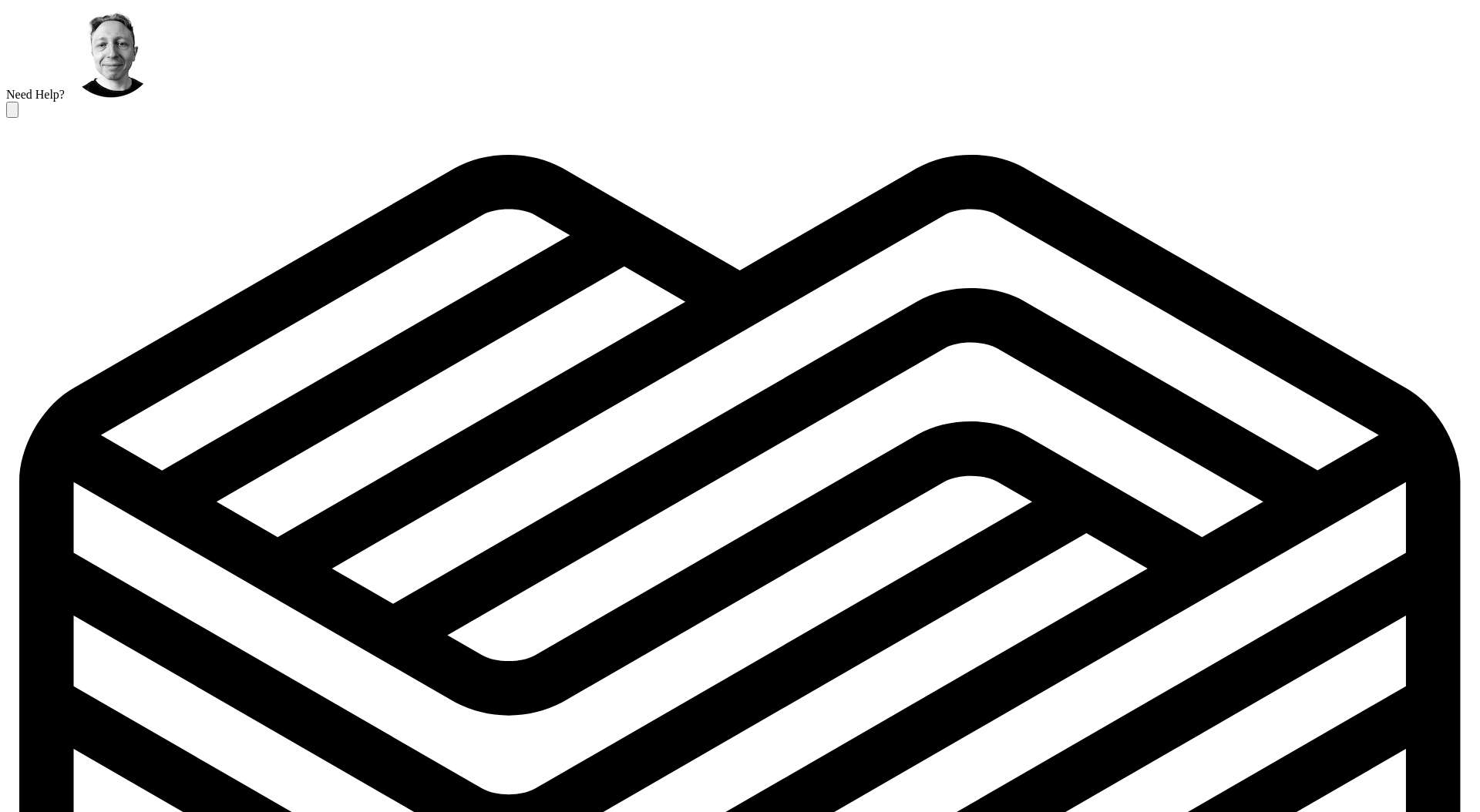
type input "*"
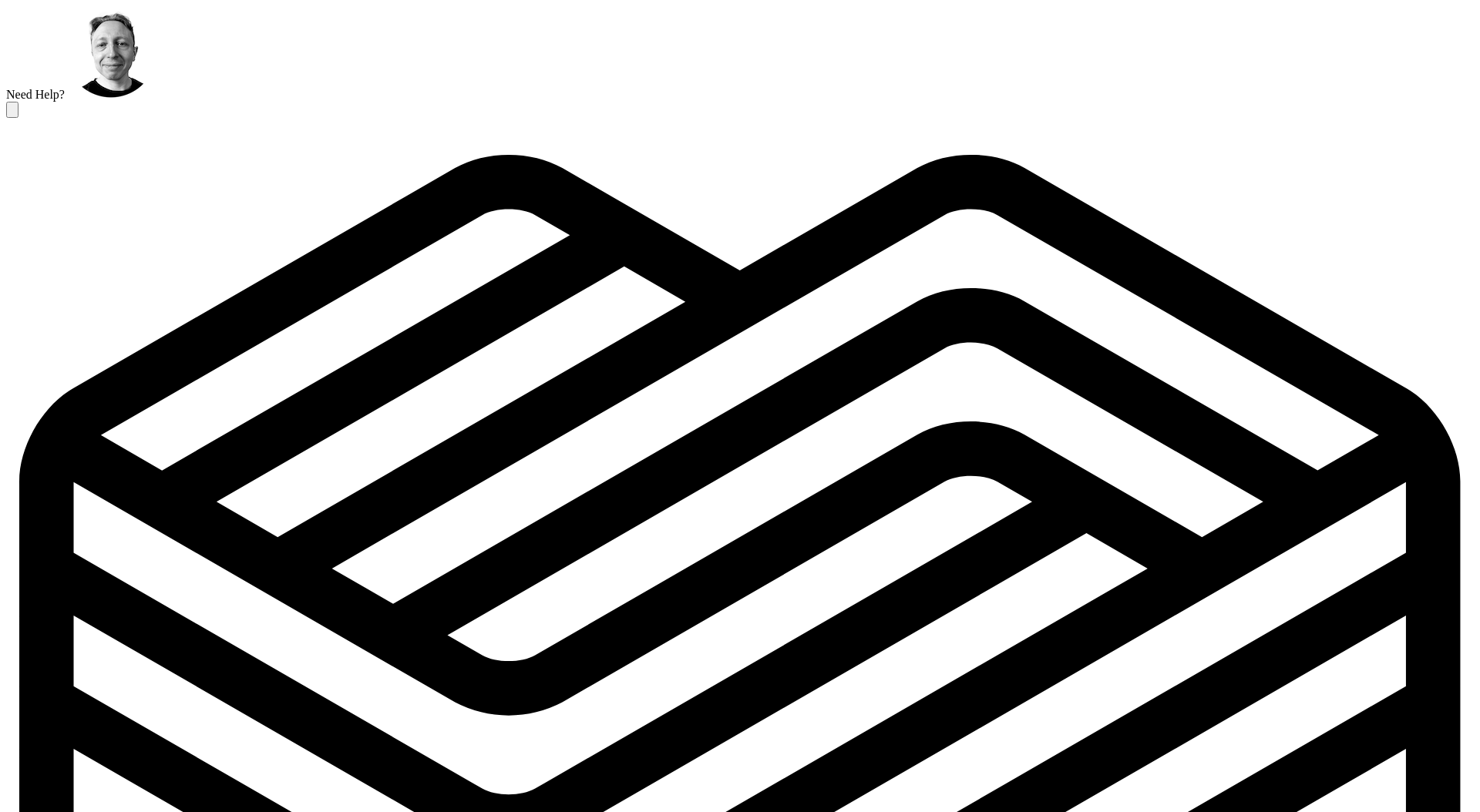
type input "****"
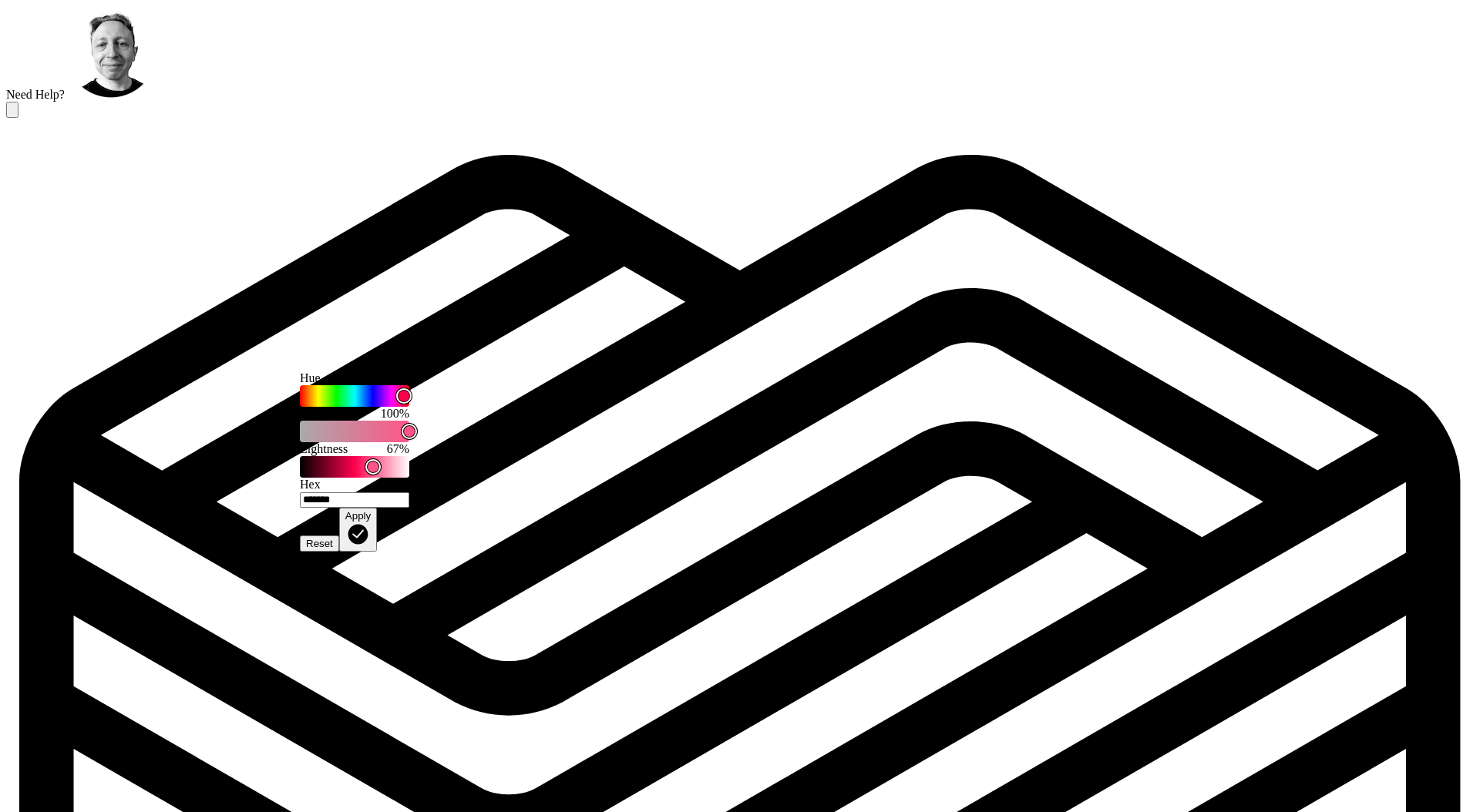
click at [370, 522] on div "Apply" at bounding box center [357, 516] width 25 height 11
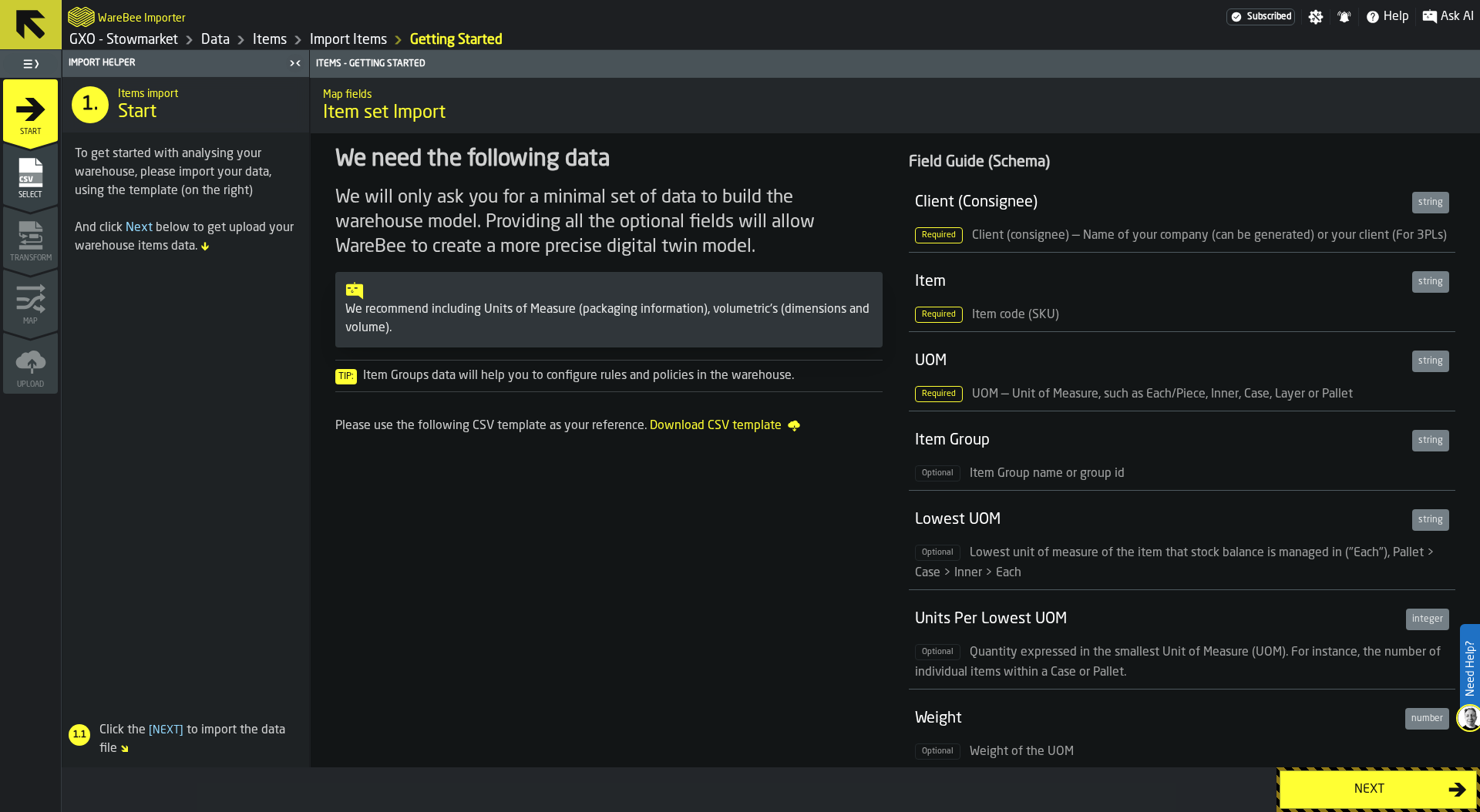
click at [1371, 794] on div "Next" at bounding box center [1368, 789] width 159 height 19
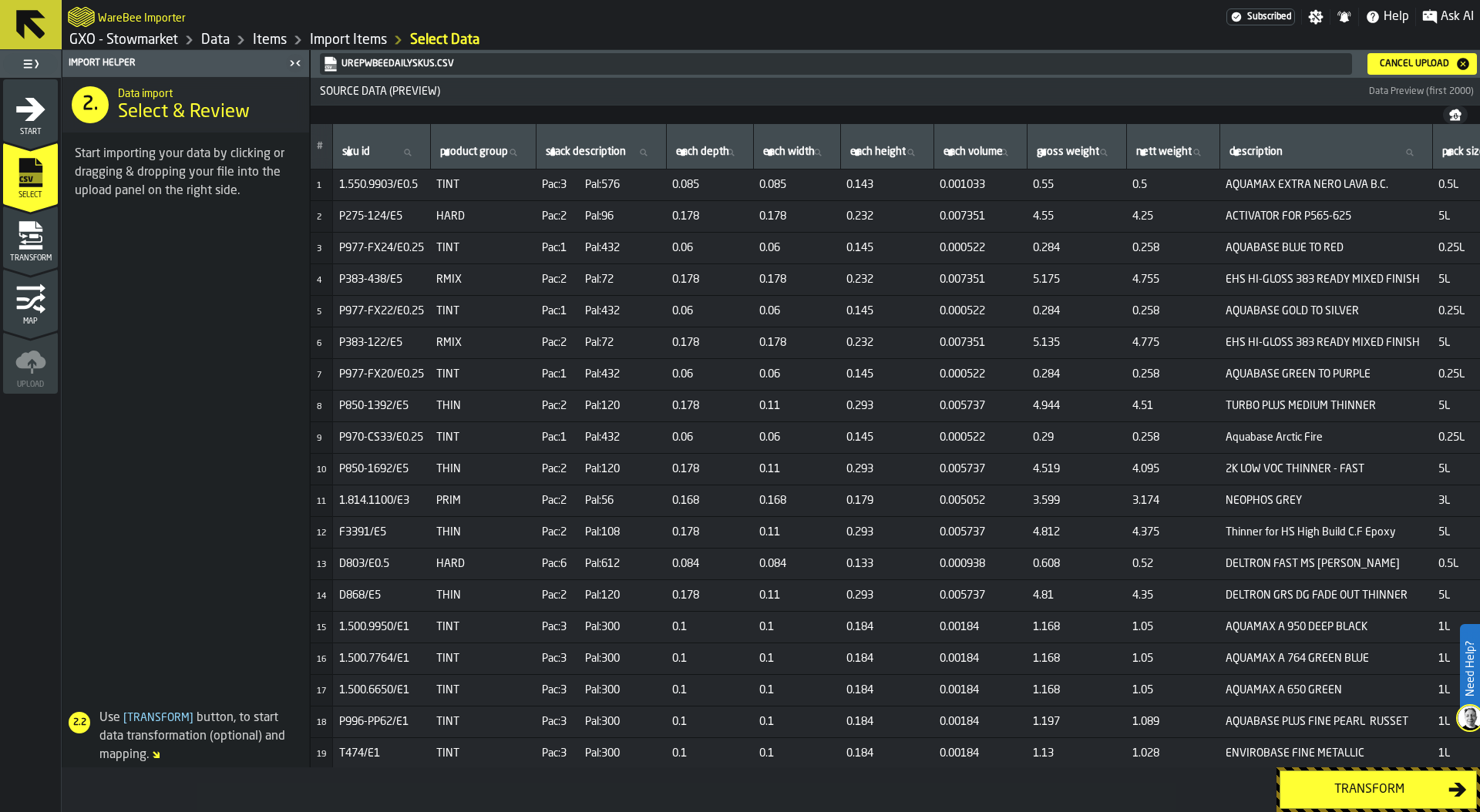
click at [319, 39] on link "Import Items" at bounding box center [349, 40] width 77 height 17
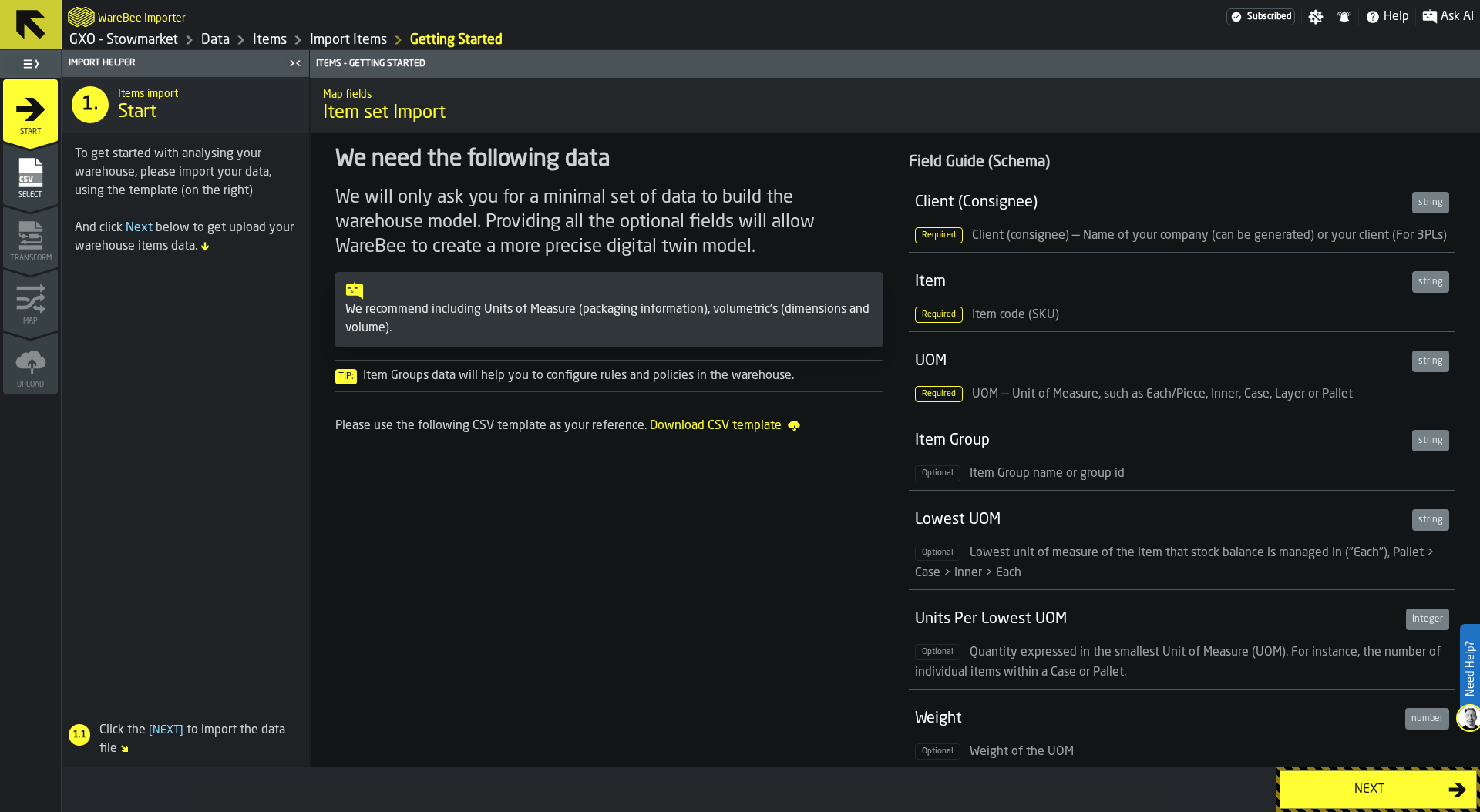
click at [293, 37] on icon "Breadcrumb" at bounding box center [298, 40] width 19 height 19
click at [277, 35] on link "Items" at bounding box center [270, 40] width 34 height 17
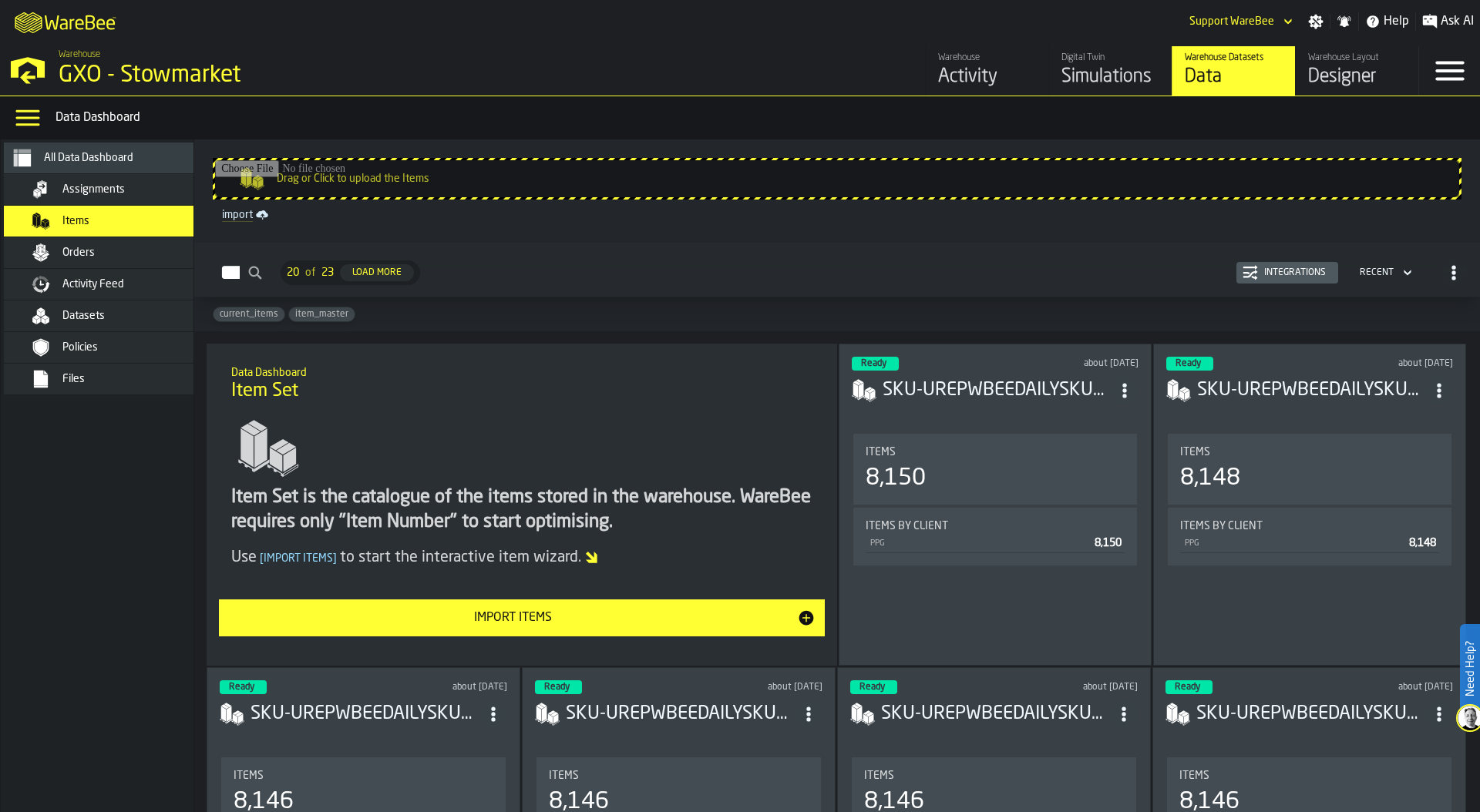
click at [981, 410] on header "Ready about [DATE] SKU-UREPWBEEDAILYSKUS.csv-2025-07-02" at bounding box center [995, 388] width 287 height 62
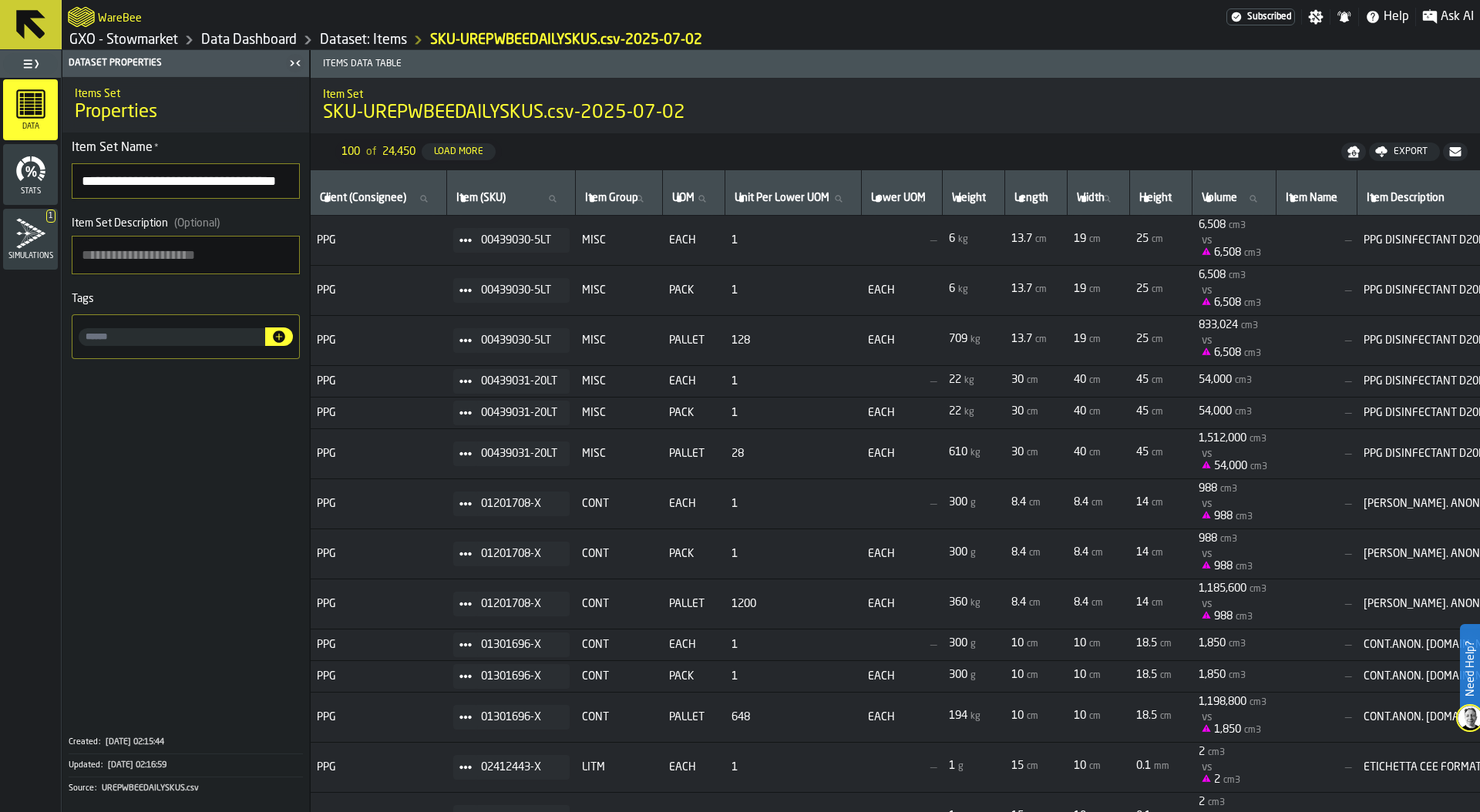
click at [363, 45] on link "Dataset: Items" at bounding box center [363, 40] width 87 height 17
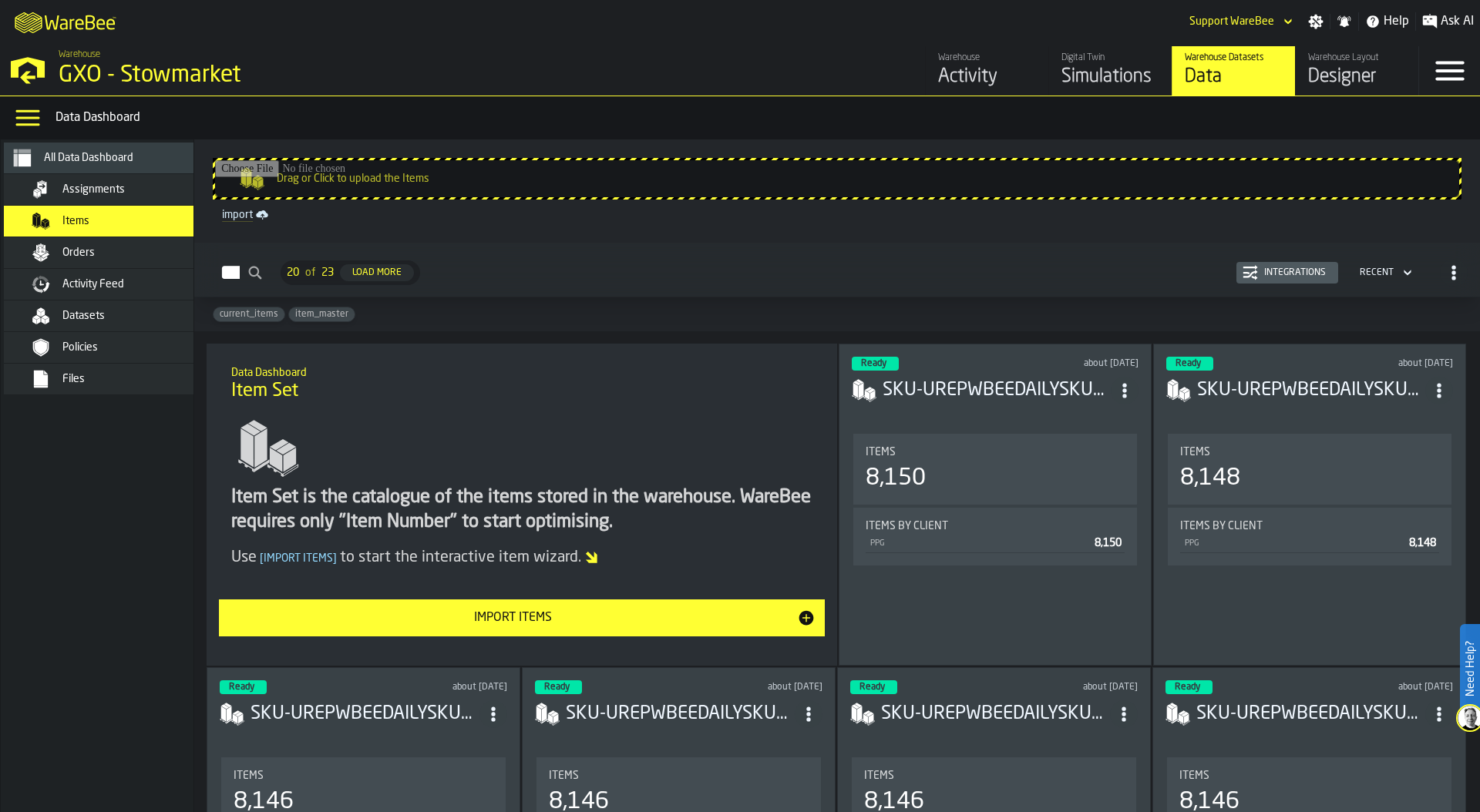
click at [1288, 258] on div "Items 20 of 23 Load More Integrations Recent" at bounding box center [837, 273] width 1261 height 36
click at [1284, 267] on div "Integrations" at bounding box center [1295, 272] width 74 height 10
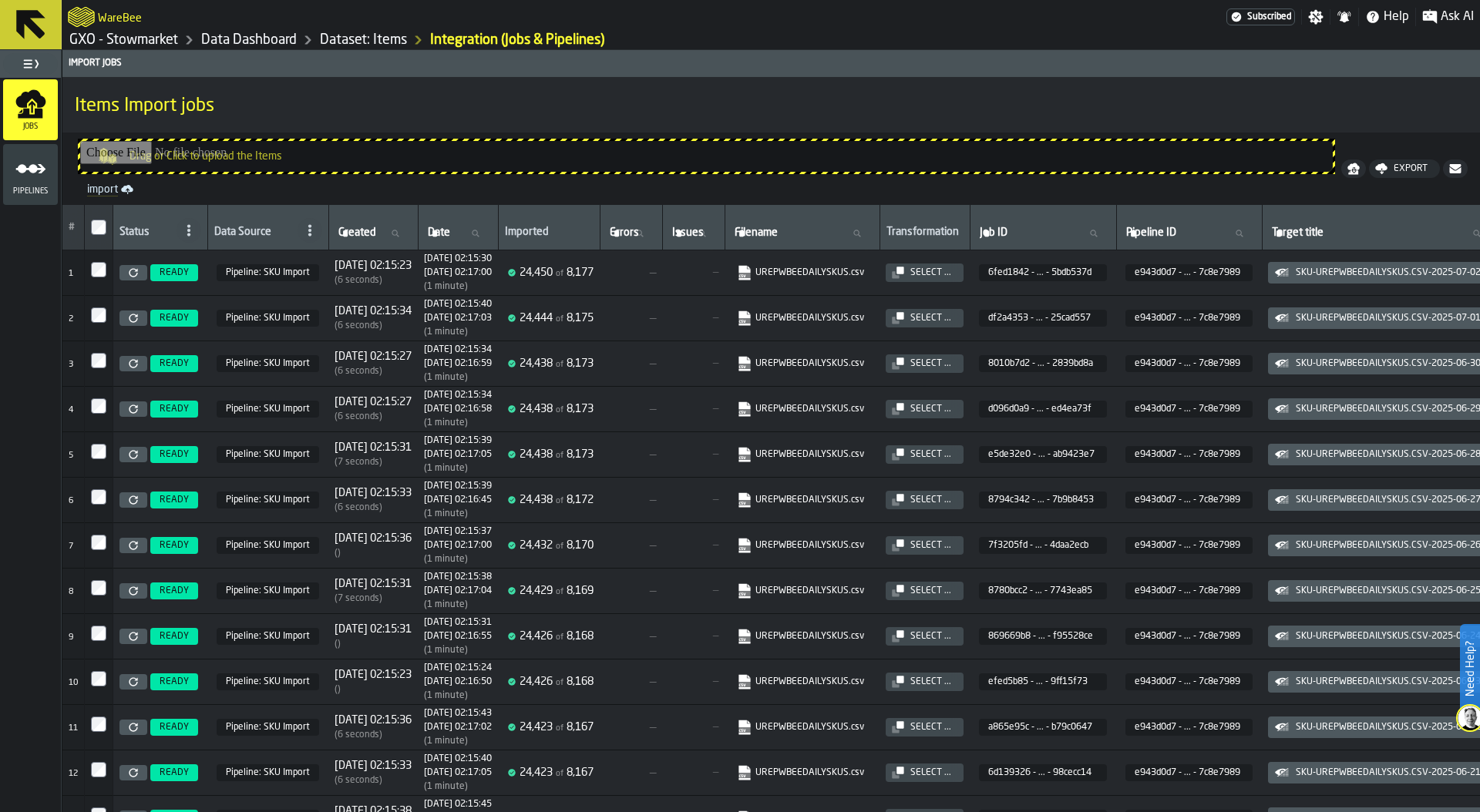
click at [864, 272] on link "UREPWBEEDAILYSKUS.csv" at bounding box center [800, 273] width 127 height 15
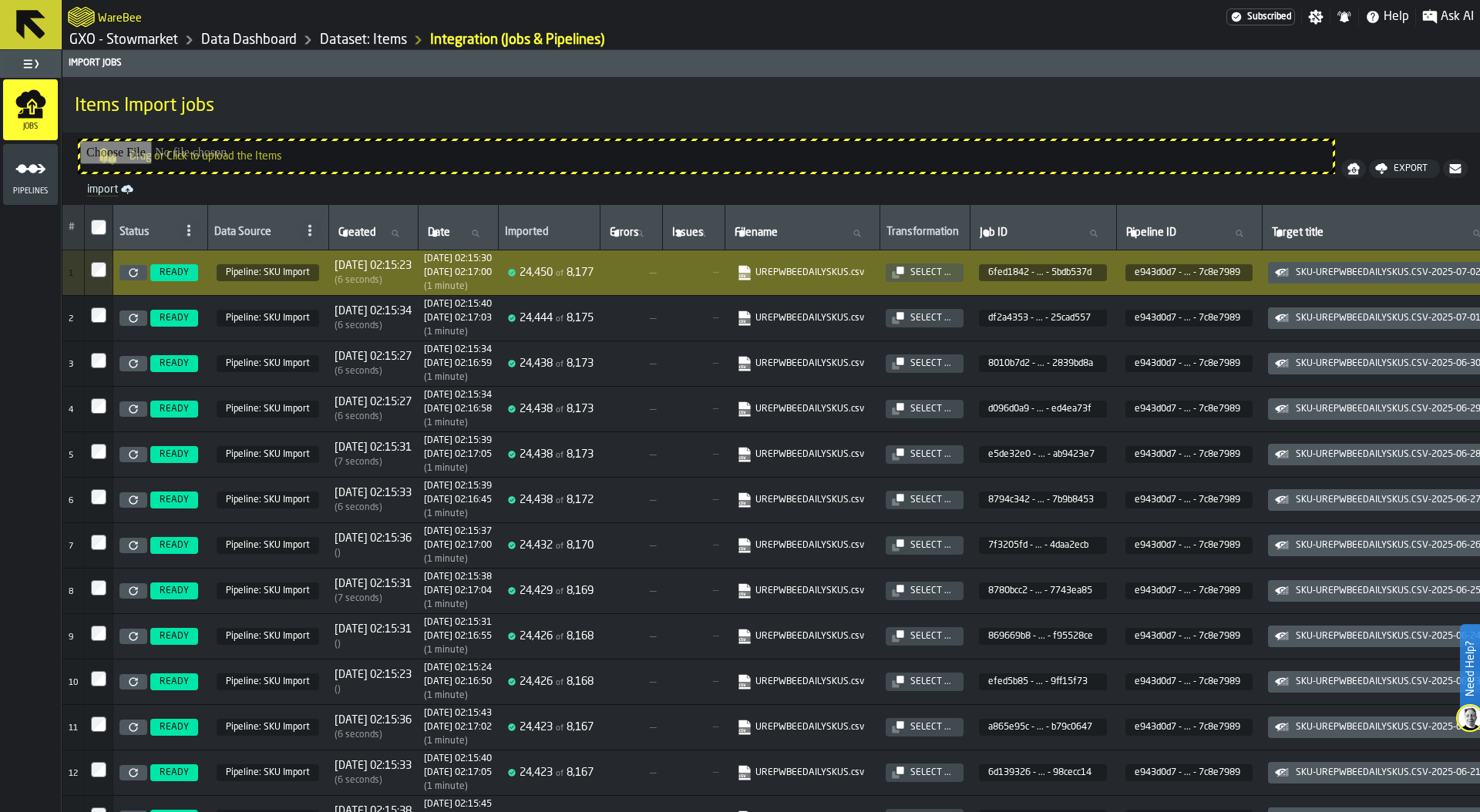
click at [725, 399] on td "—" at bounding box center [693, 409] width 62 height 45
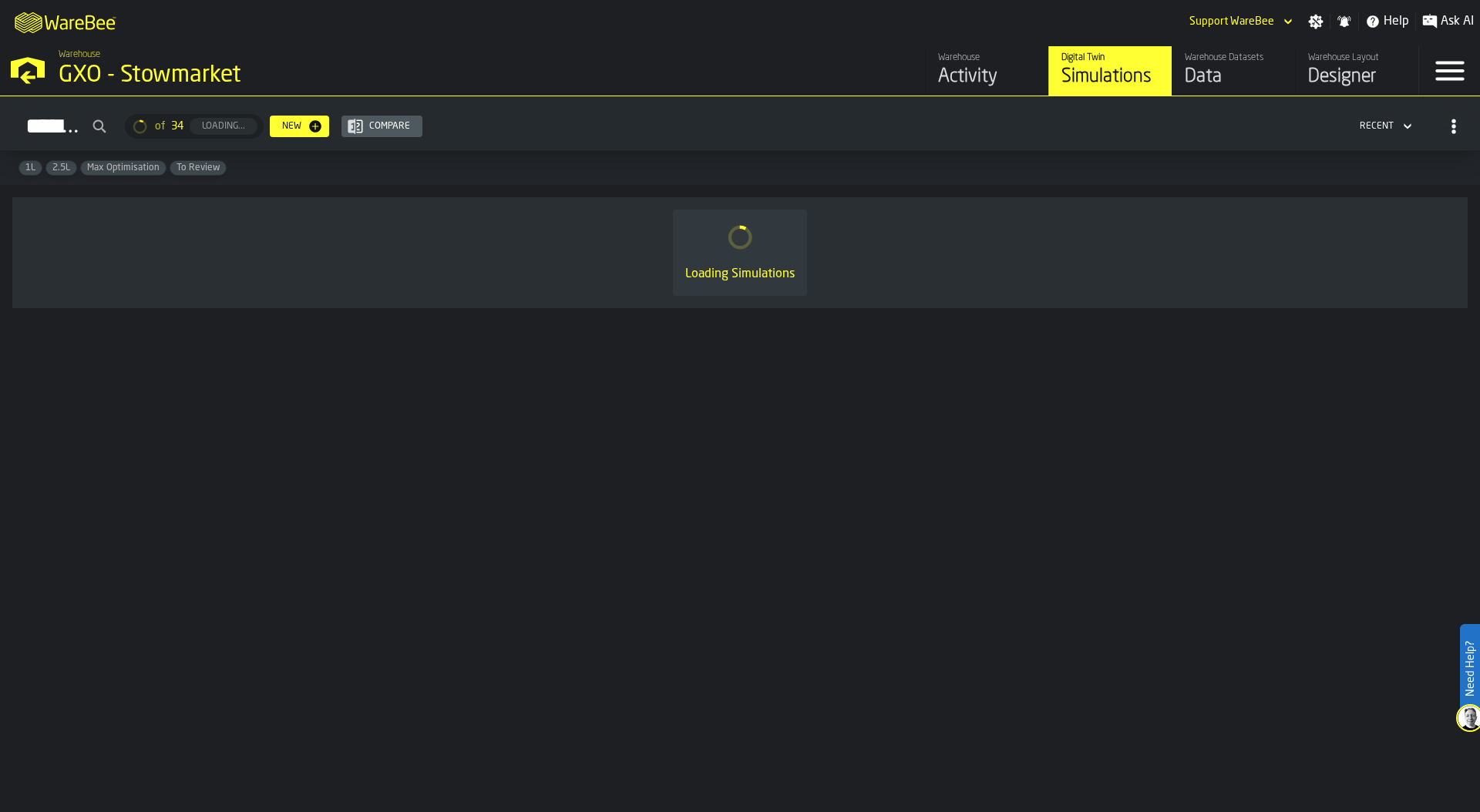
click at [194, 78] on div "GXO - Stowmarket" at bounding box center [266, 76] width 417 height 28
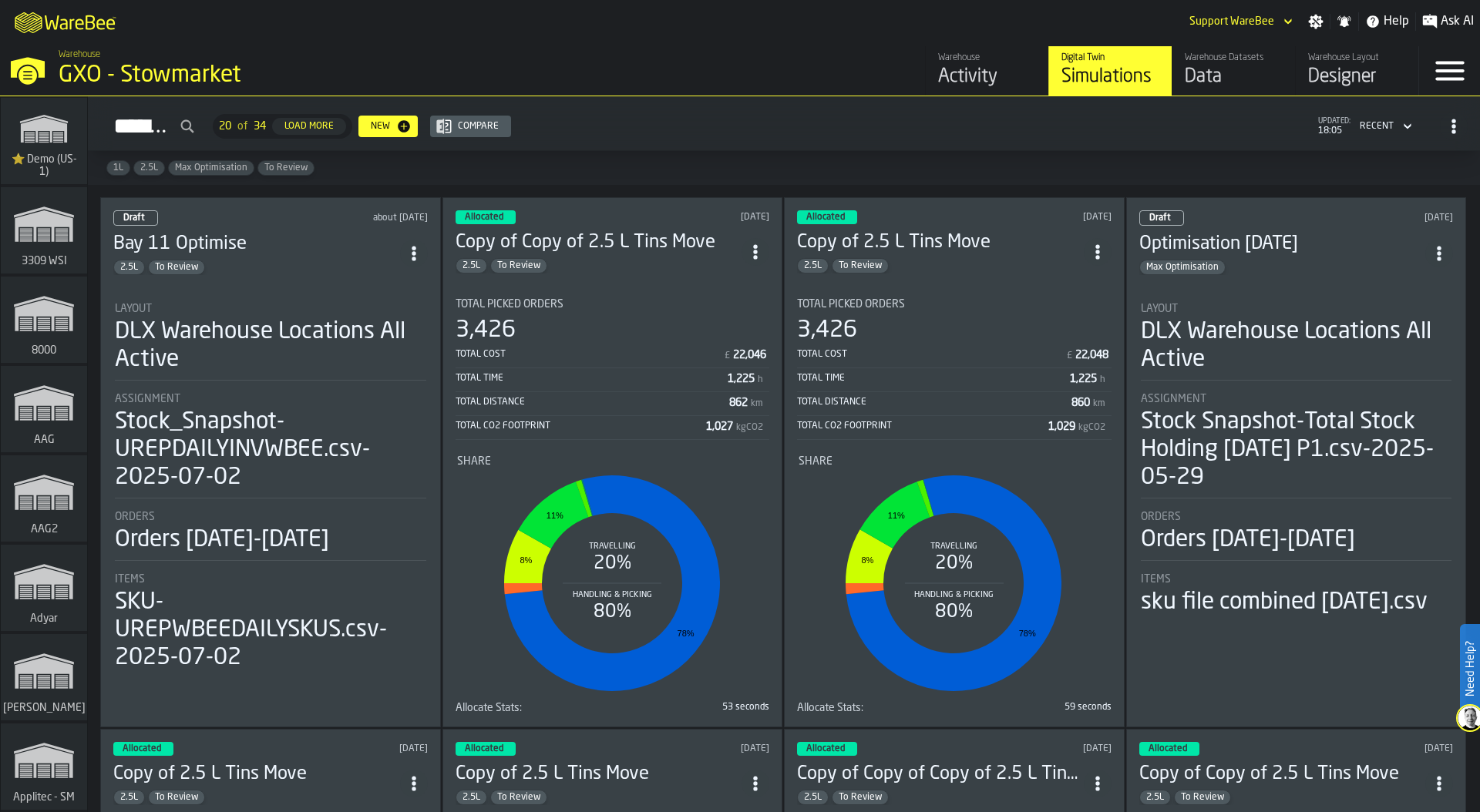
click at [39, 160] on span "⭐ Demo (US-1)" at bounding box center [43, 165] width 74 height 24
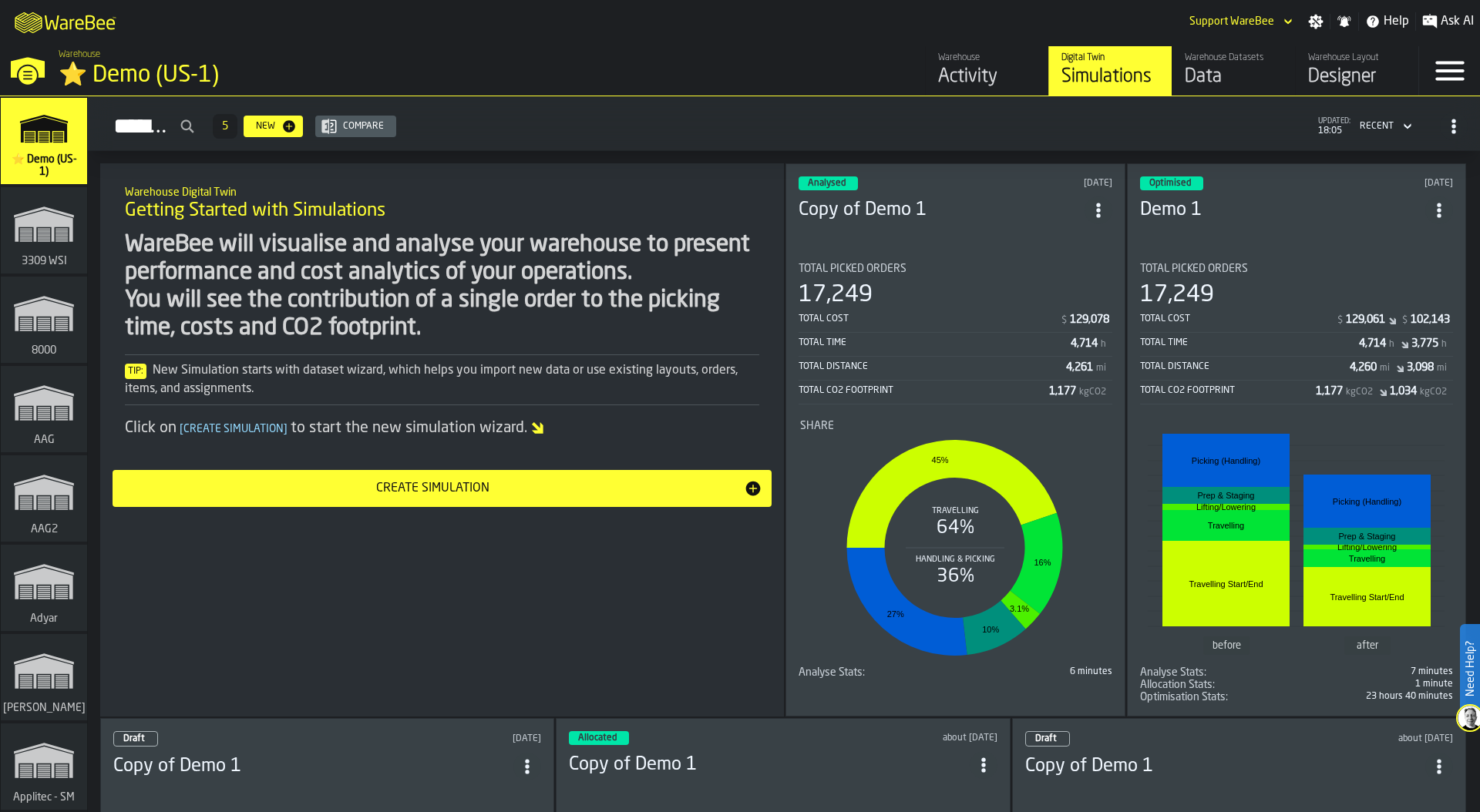
click at [163, 81] on div "⭐ Demo (US-1)" at bounding box center [266, 76] width 417 height 28
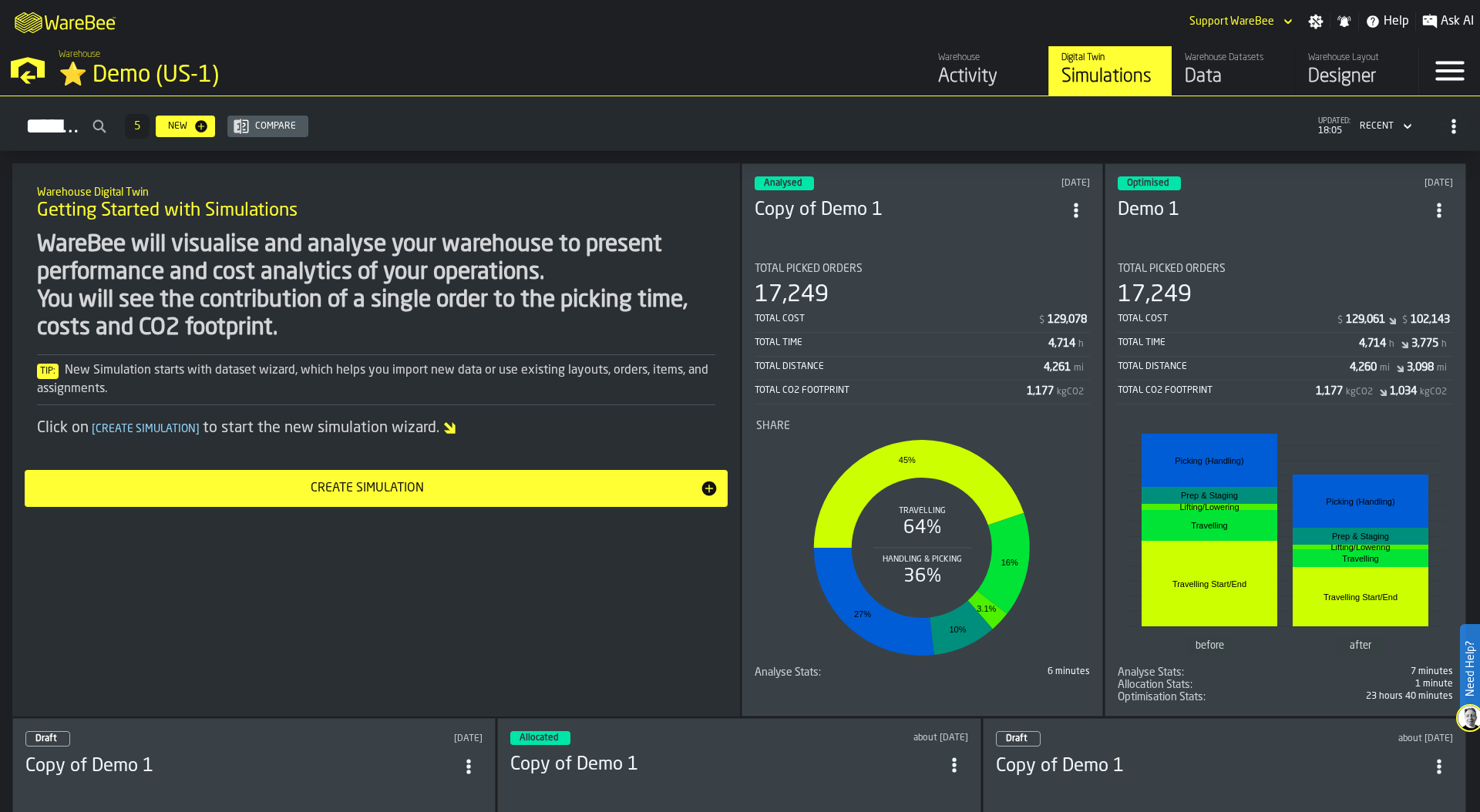
click at [1321, 72] on div "Designer" at bounding box center [1357, 77] width 98 height 24
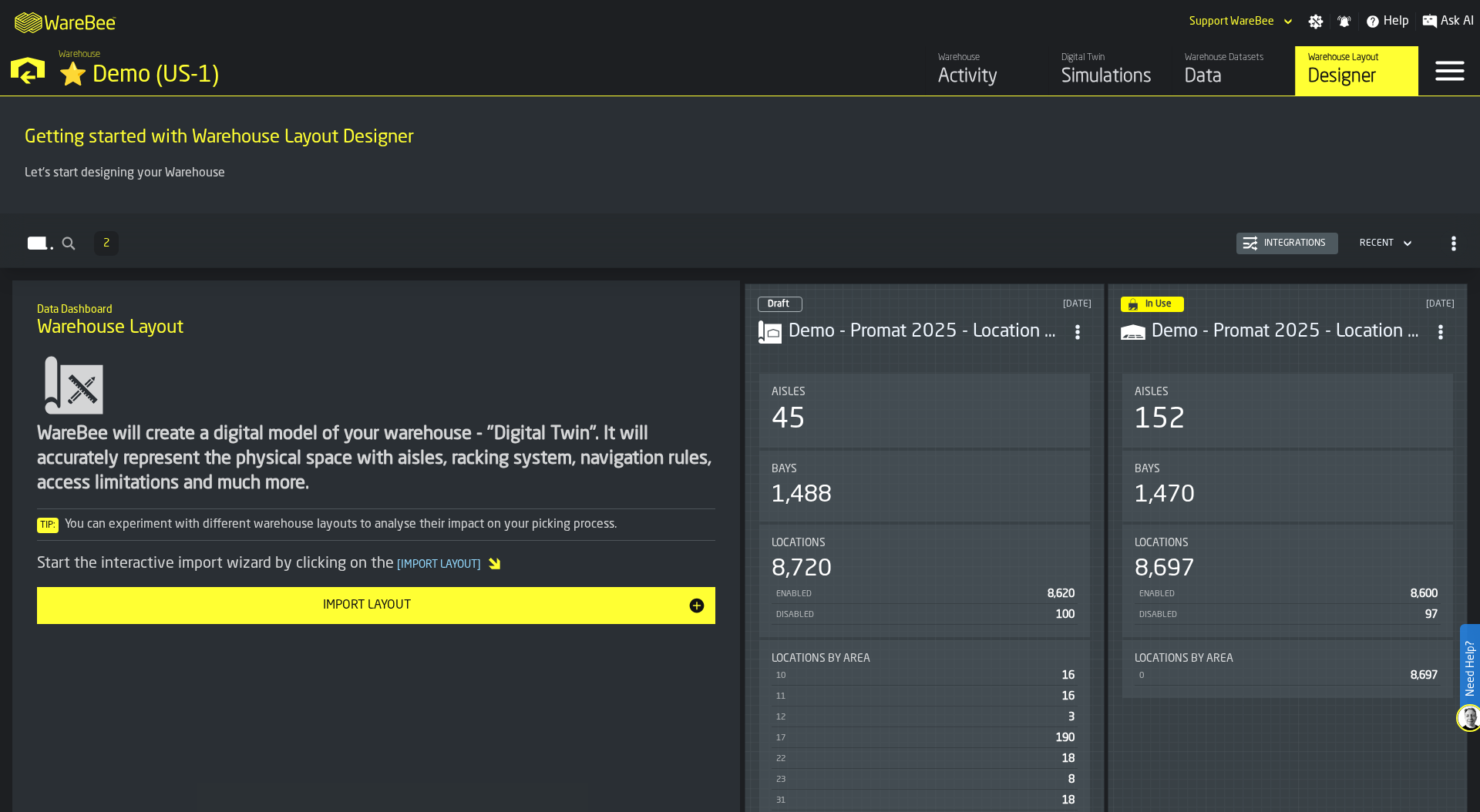
click at [1278, 241] on div "Integrations" at bounding box center [1295, 242] width 74 height 10
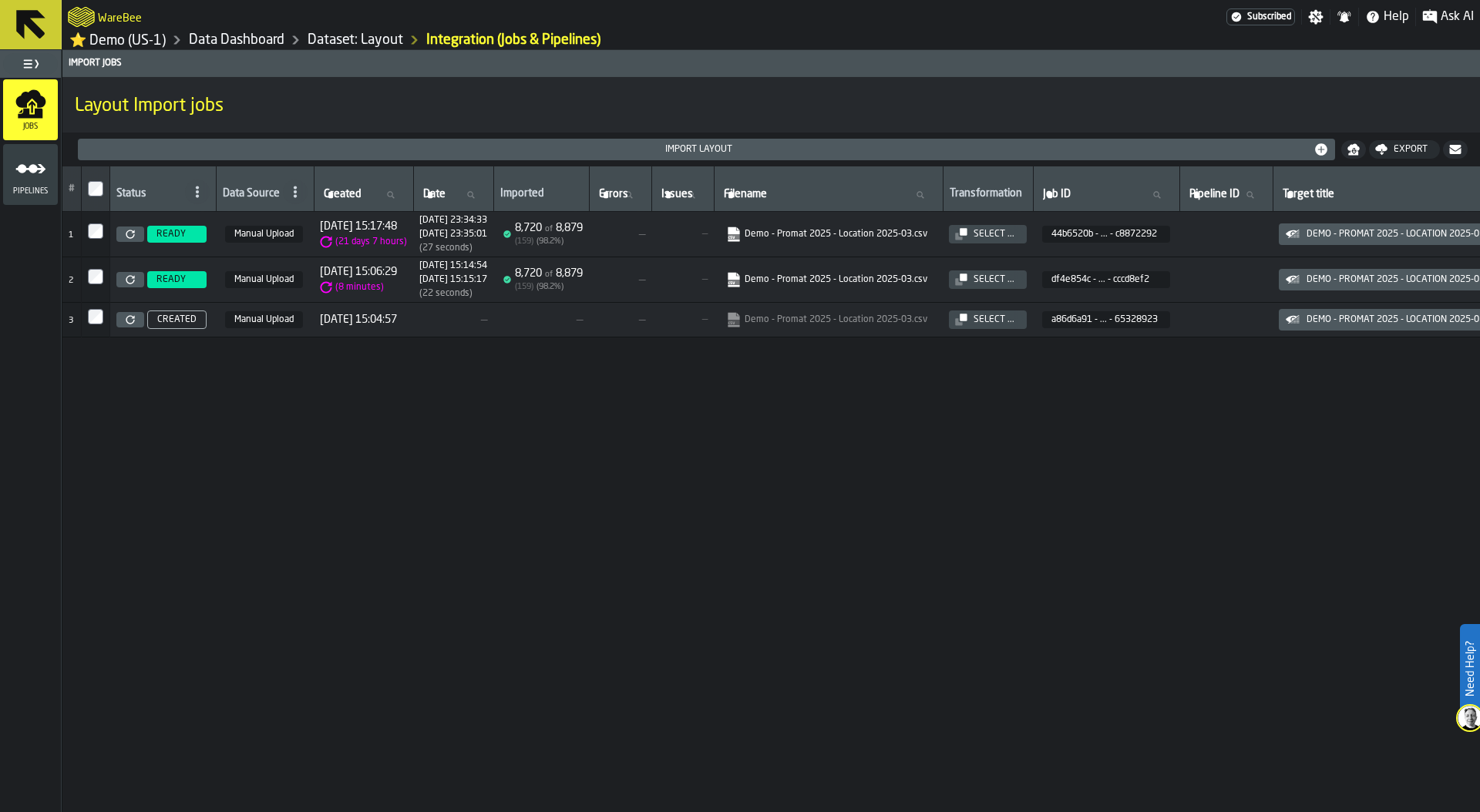
click at [127, 238] on icon at bounding box center [131, 234] width 9 height 9
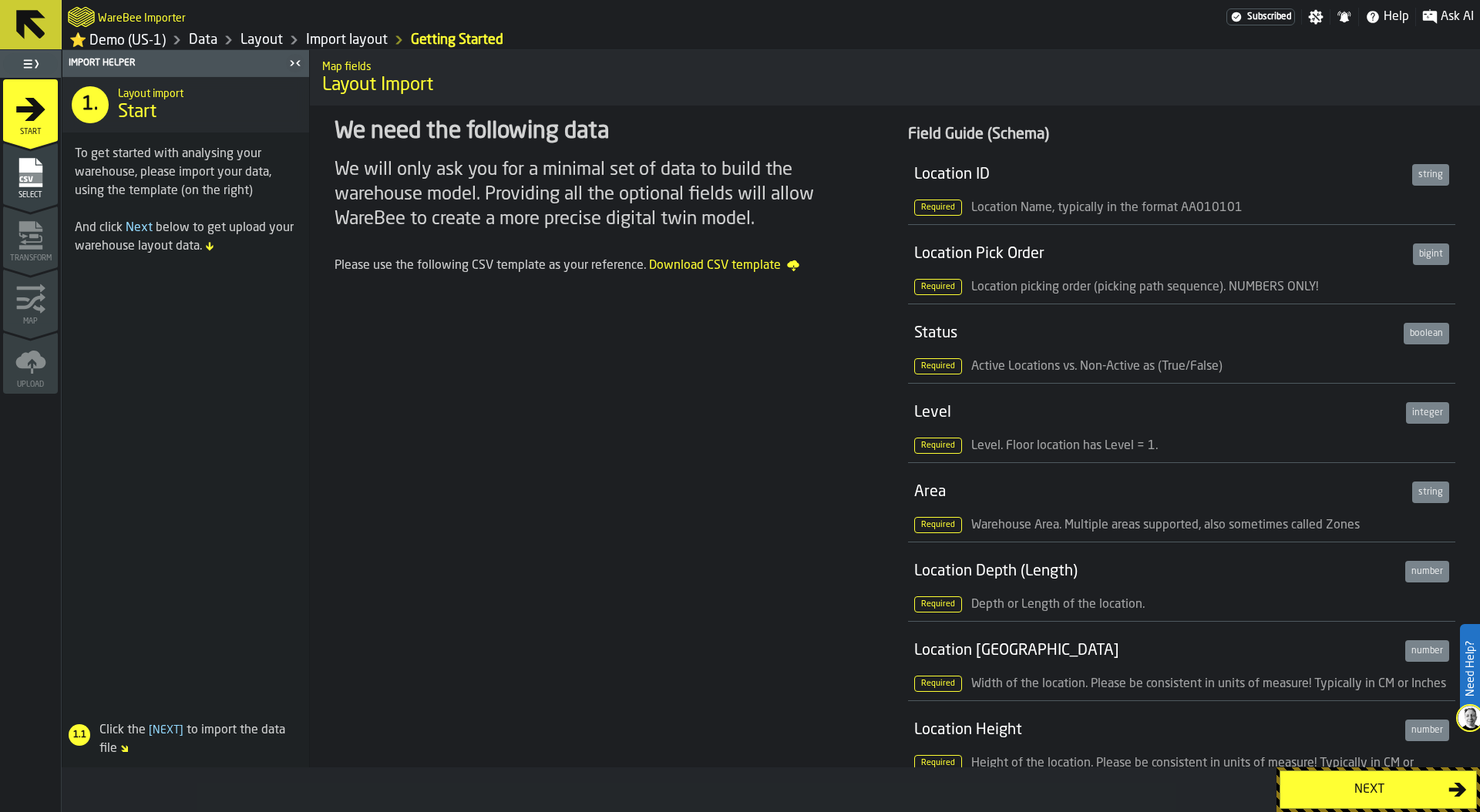
click at [1375, 783] on div "Next" at bounding box center [1368, 789] width 159 height 19
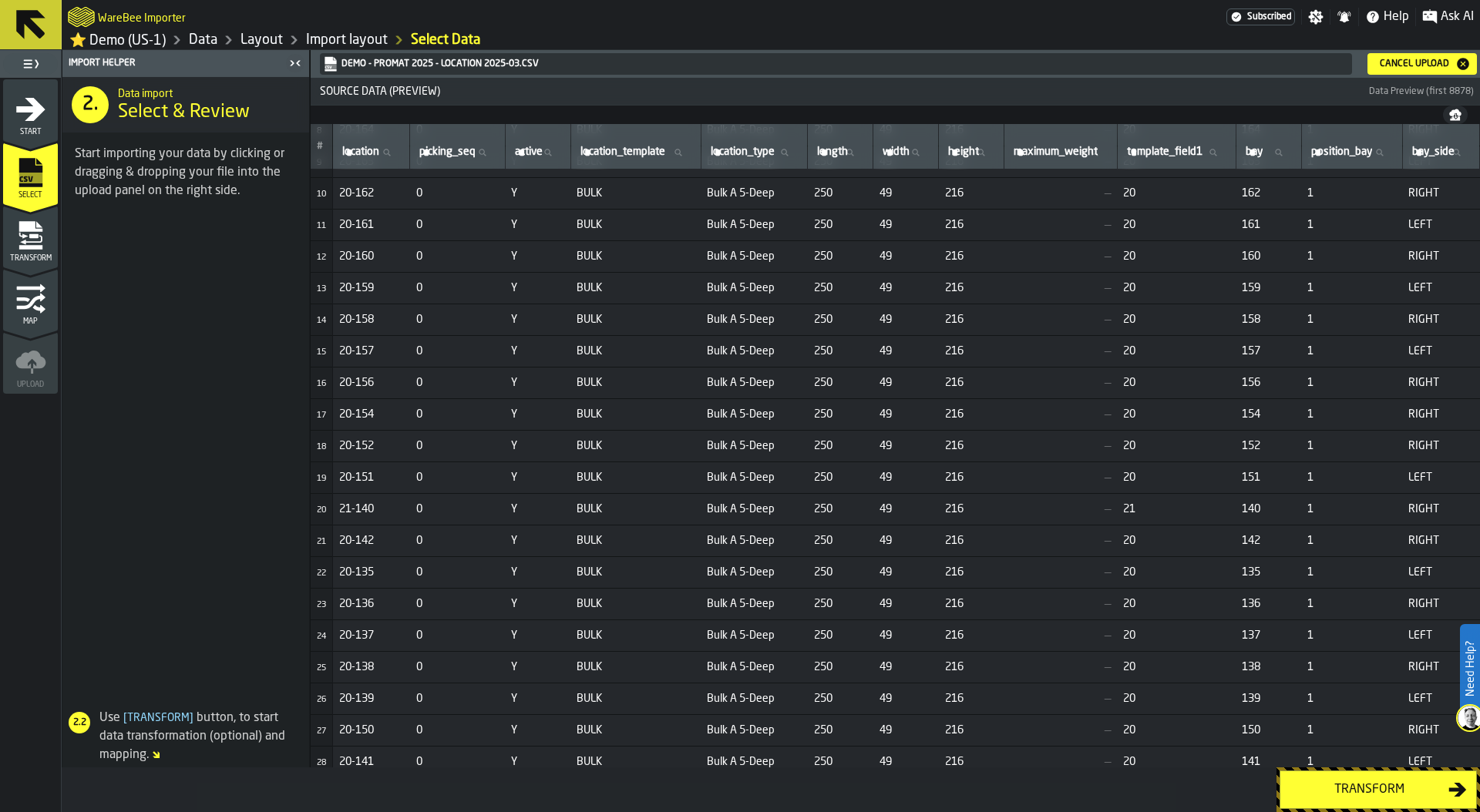
scroll to position [280, 0]
click at [363, 429] on td "20-152" at bounding box center [371, 442] width 77 height 32
click at [211, 40] on link "Data" at bounding box center [203, 40] width 28 height 17
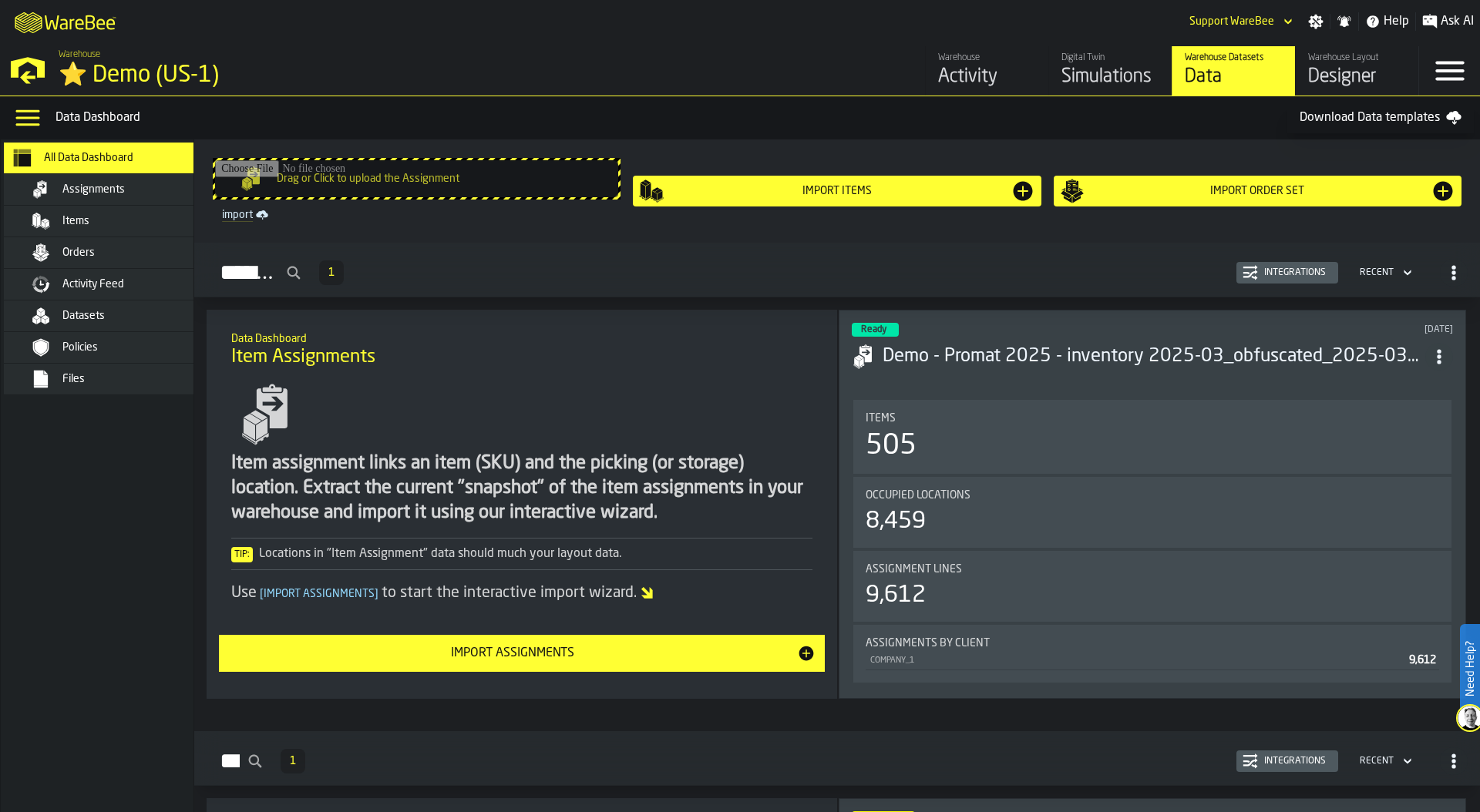
click at [119, 189] on span "Assignments" at bounding box center [93, 189] width 62 height 12
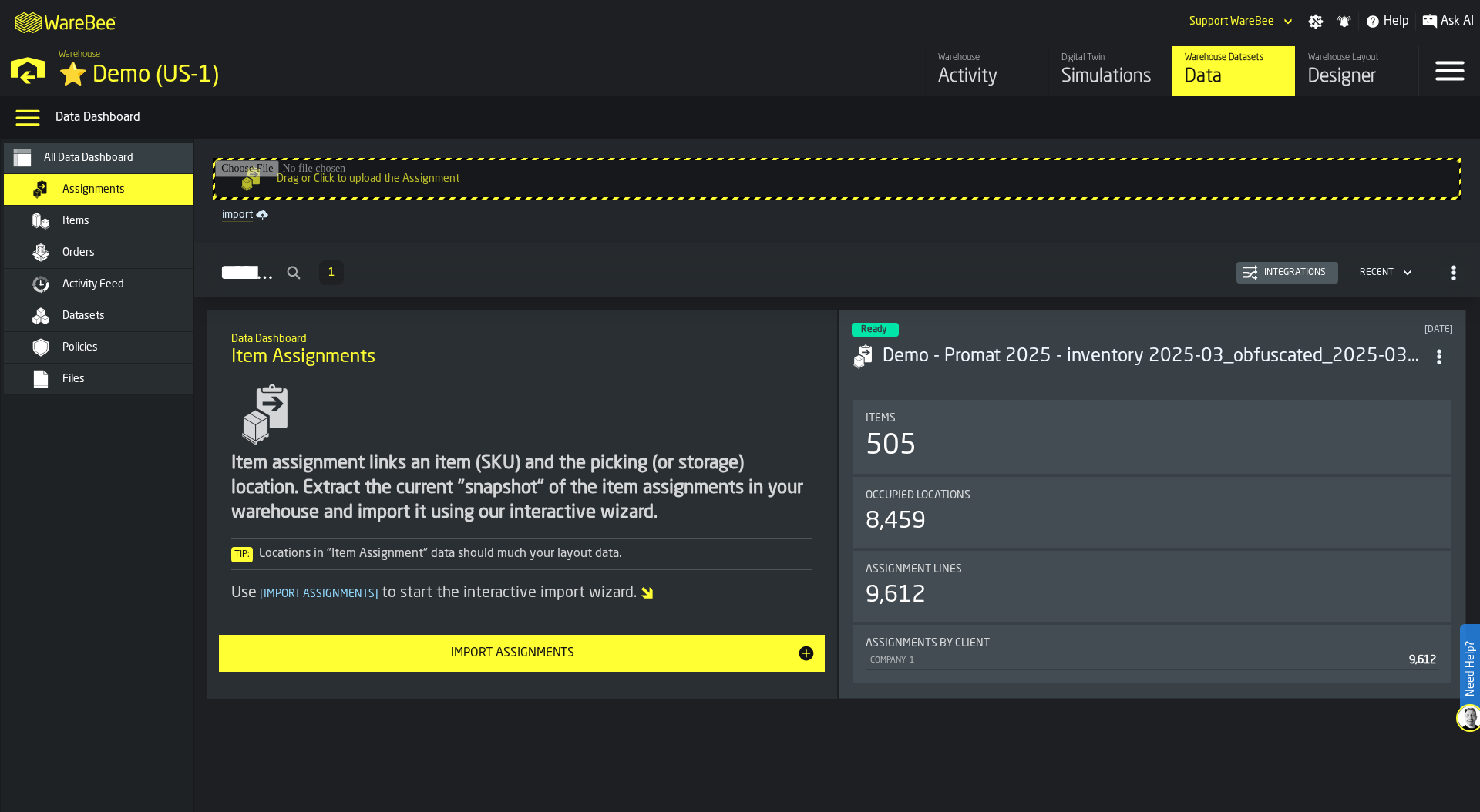
click at [1189, 441] on div "505" at bounding box center [1153, 445] width 574 height 31
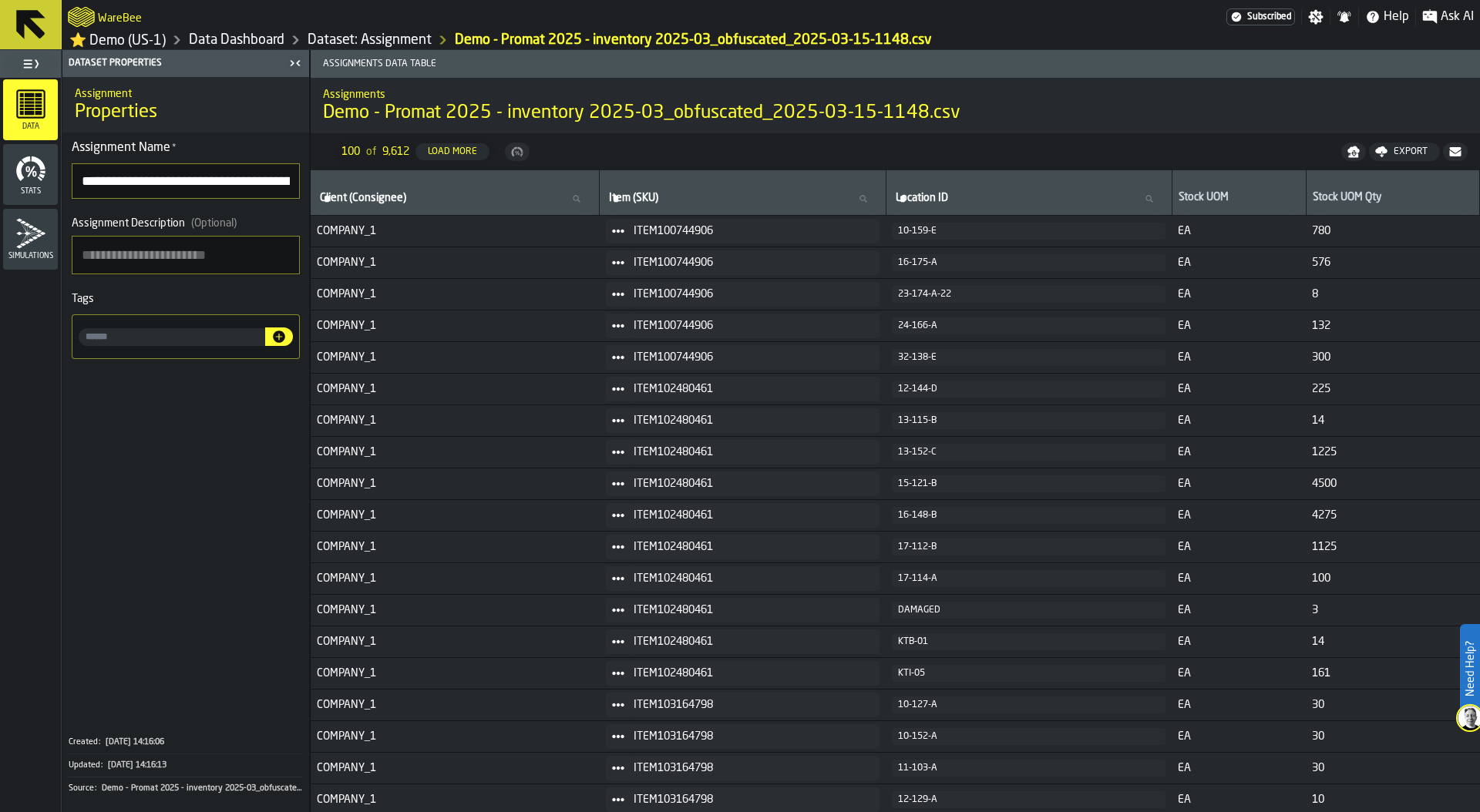
click at [1026, 160] on nav "100 of 9,612 Load More Export" at bounding box center [894, 151] width 1169 height 37
click at [331, 38] on link "Dataset: Assignment" at bounding box center [370, 40] width 124 height 17
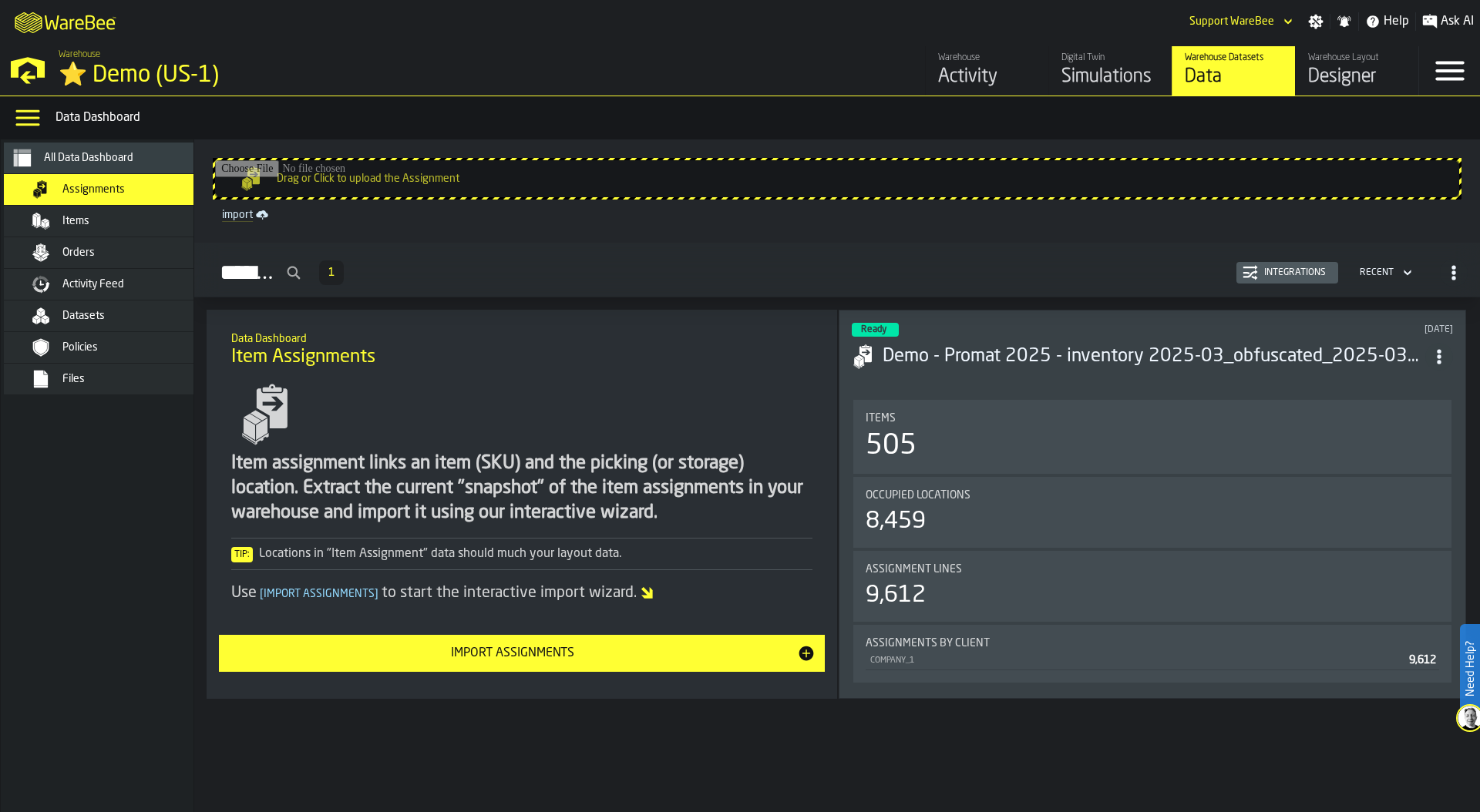
click at [97, 227] on div "Items" at bounding box center [119, 221] width 188 height 19
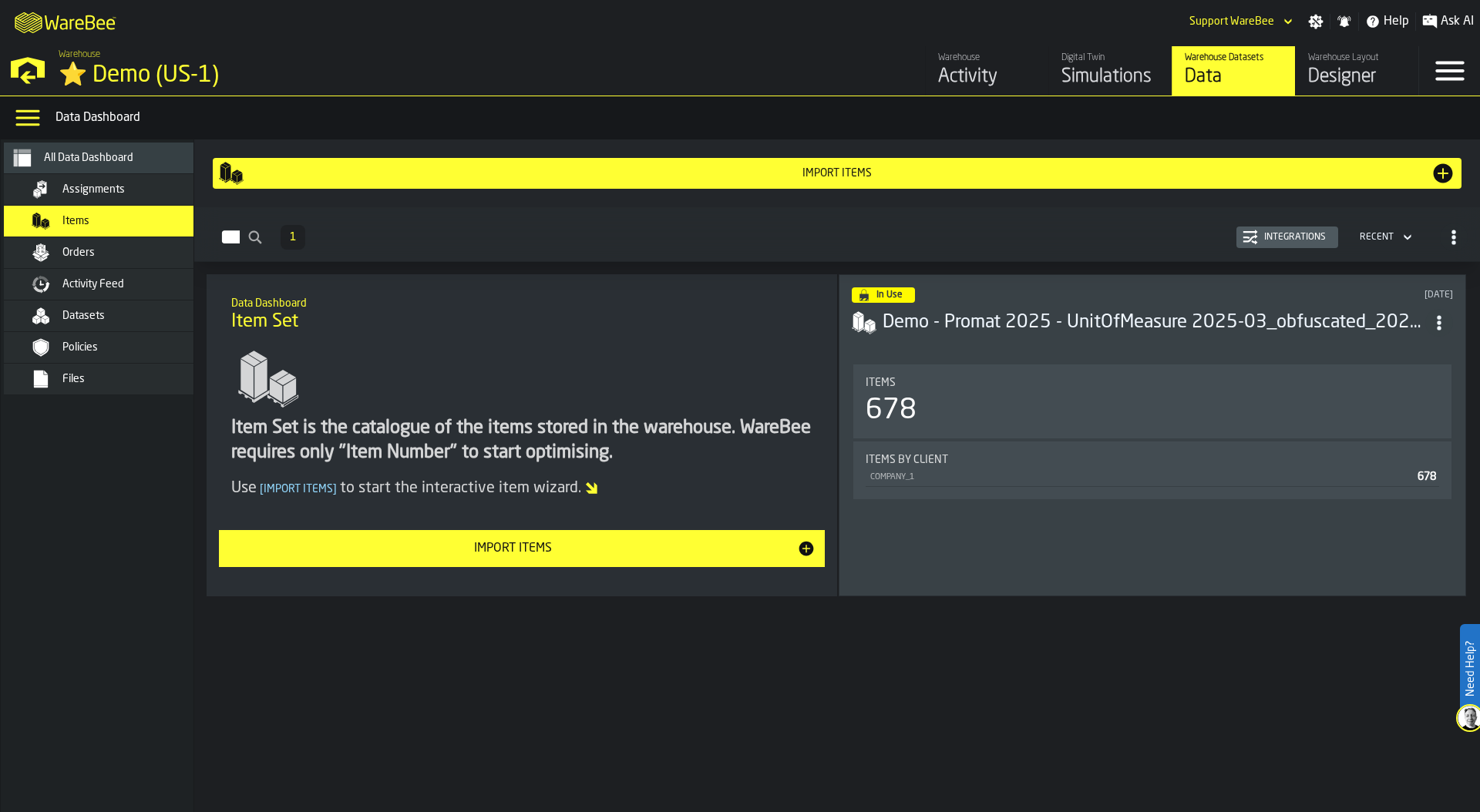
click at [1108, 361] on section "Items 678 Items by client COMPANY_1 678" at bounding box center [1152, 472] width 601 height 222
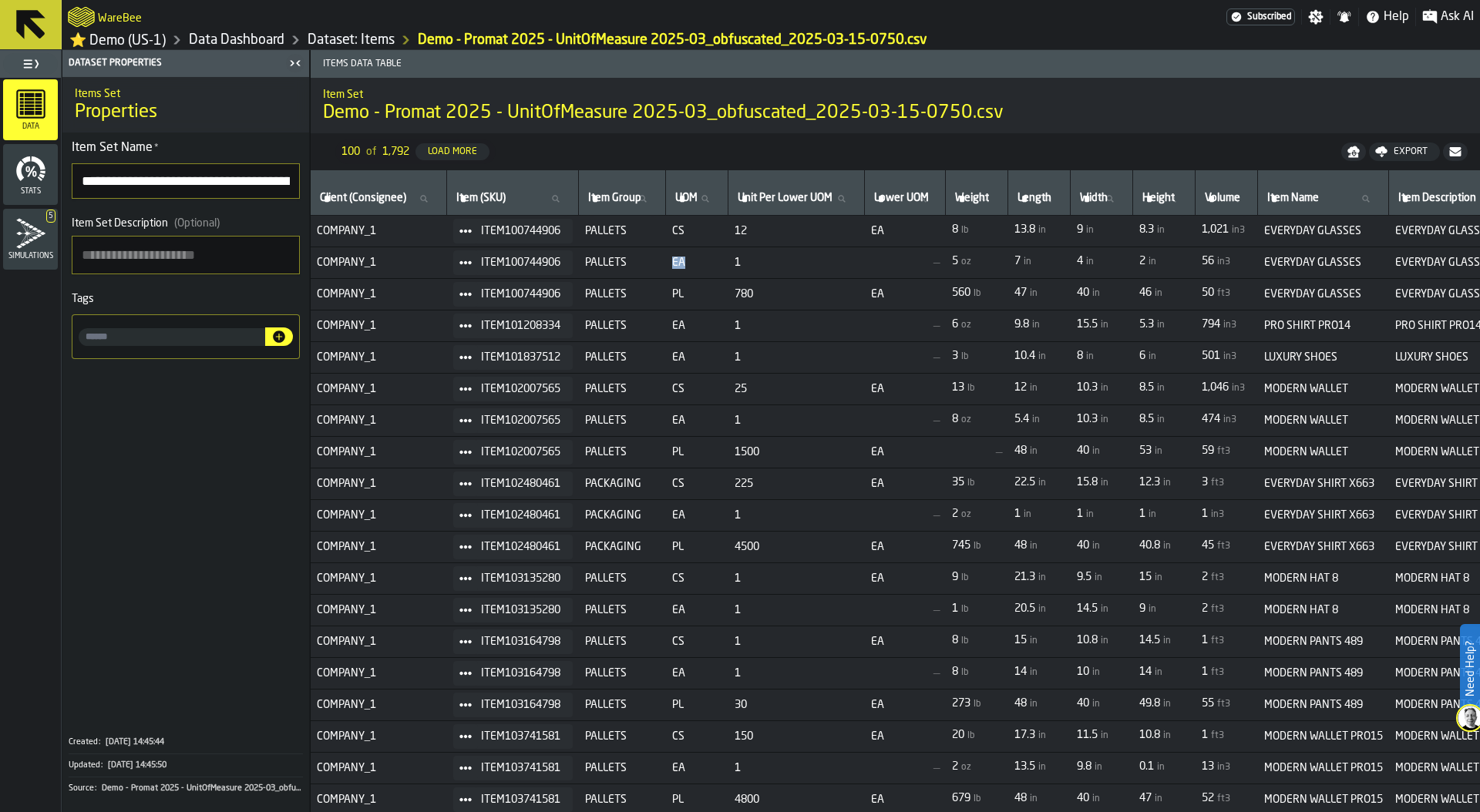
drag, startPoint x: 686, startPoint y: 267, endPoint x: 706, endPoint y: 267, distance: 20.0
click at [706, 267] on span "EA" at bounding box center [697, 262] width 50 height 12
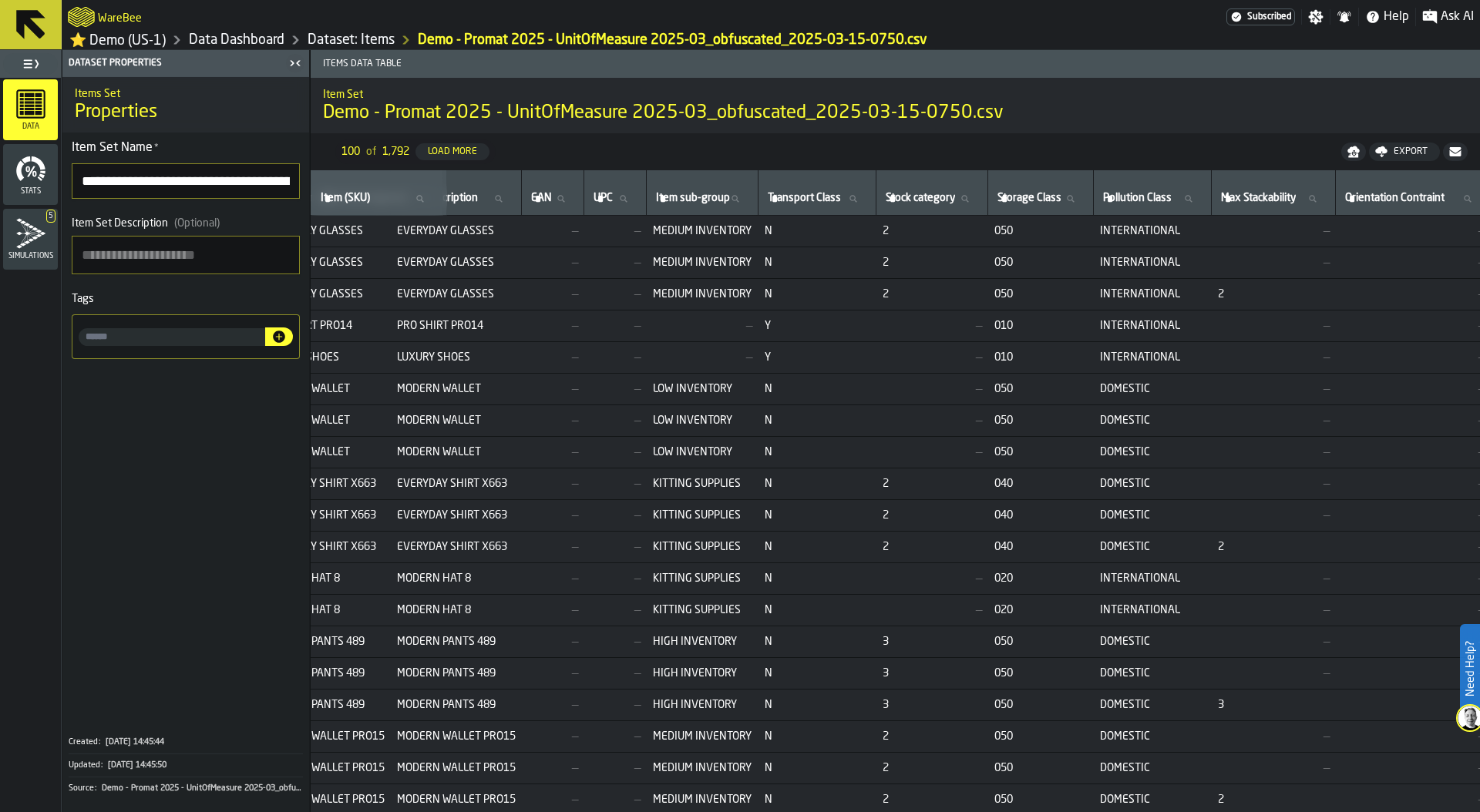
scroll to position [0, 1107]
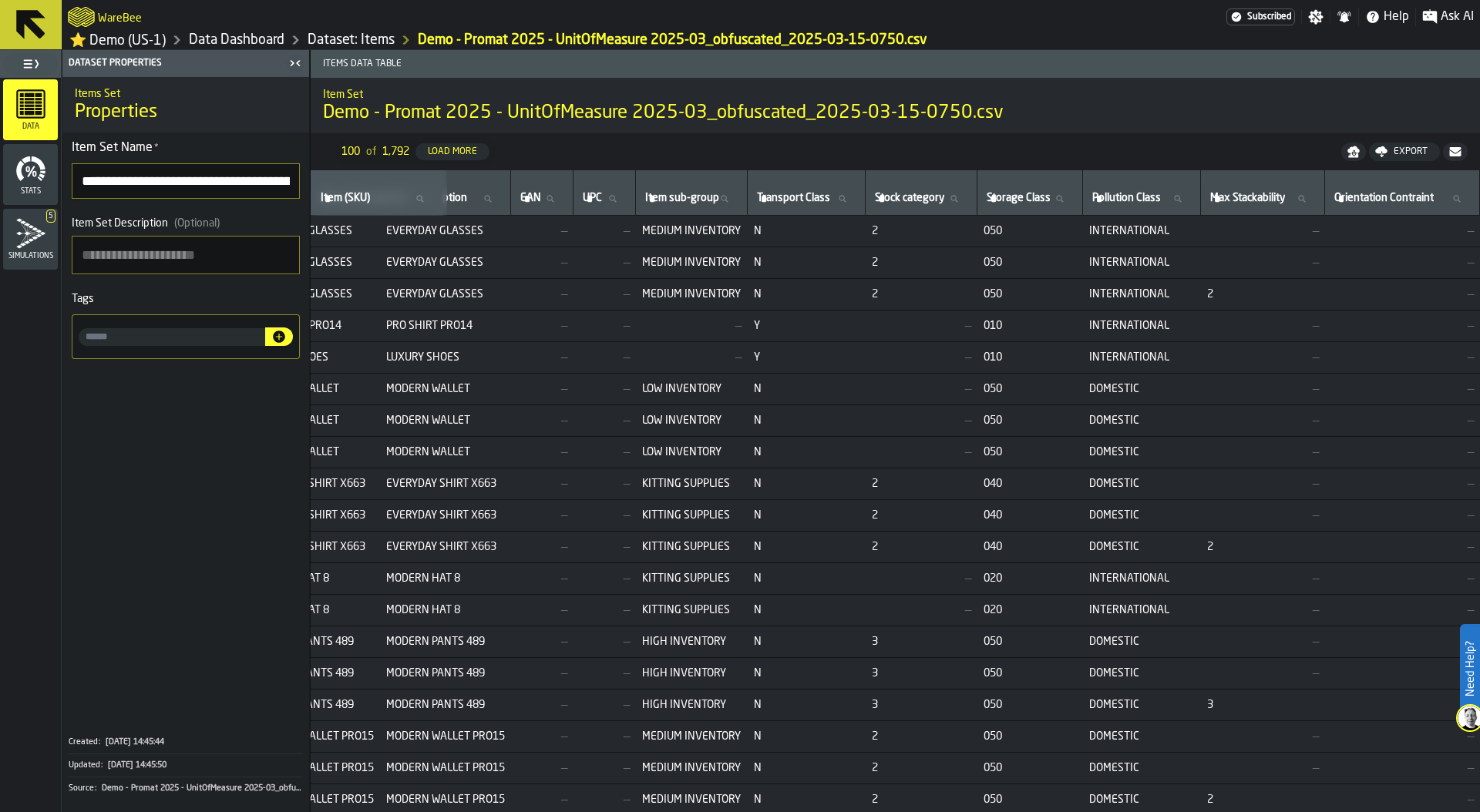
click at [272, 43] on link "Data Dashboard" at bounding box center [237, 40] width 96 height 17
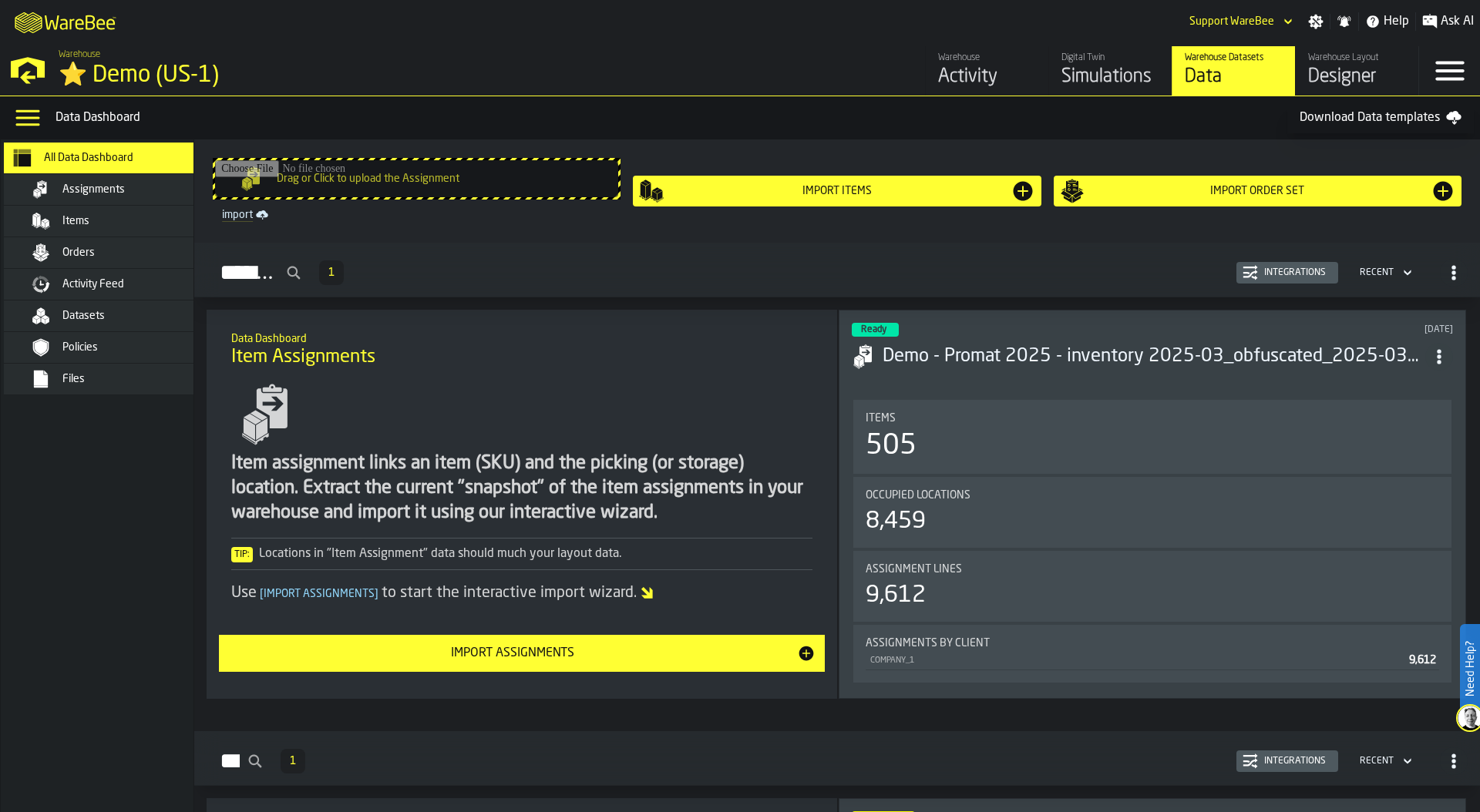
click at [153, 251] on div "Orders" at bounding box center [137, 252] width 151 height 12
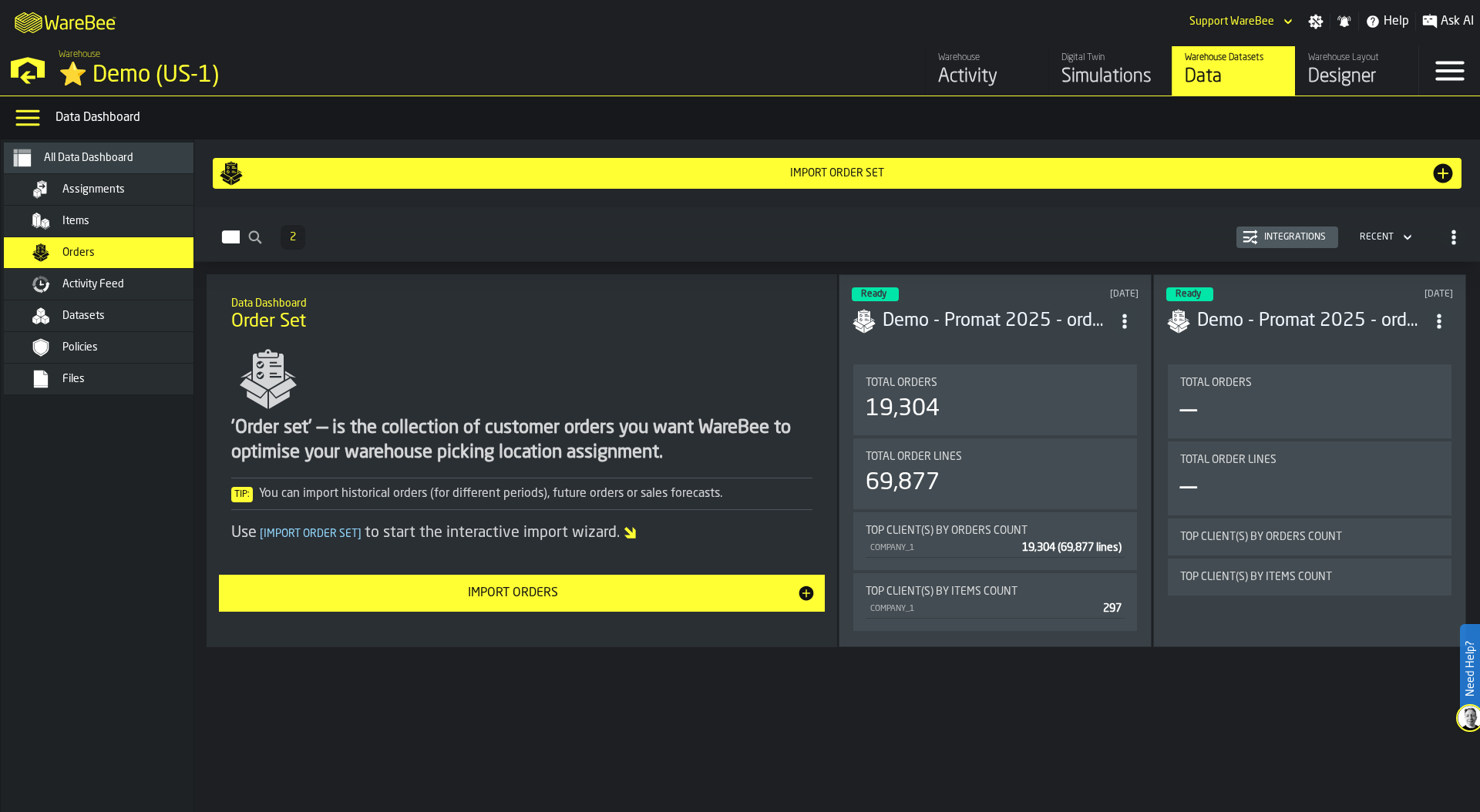
click at [1079, 343] on header "Ready [DATE] Demo - Promat 2025 - order_detail 2025-03_obfuscated_2025-03-15-13…" at bounding box center [995, 319] width 287 height 62
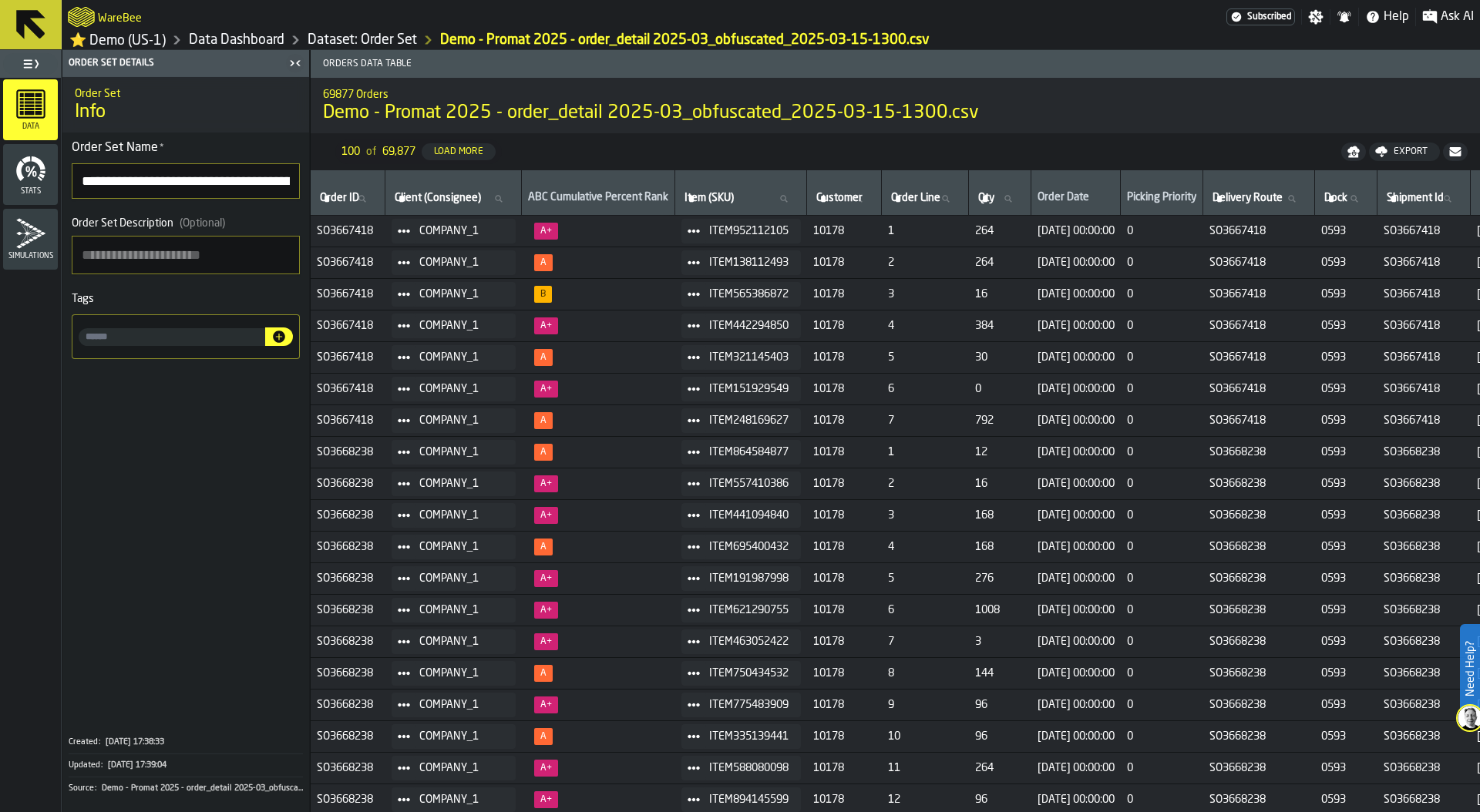
click at [331, 233] on span "SO3667418" at bounding box center [348, 230] width 62 height 12
click at [271, 41] on link "Data Dashboard" at bounding box center [237, 40] width 96 height 17
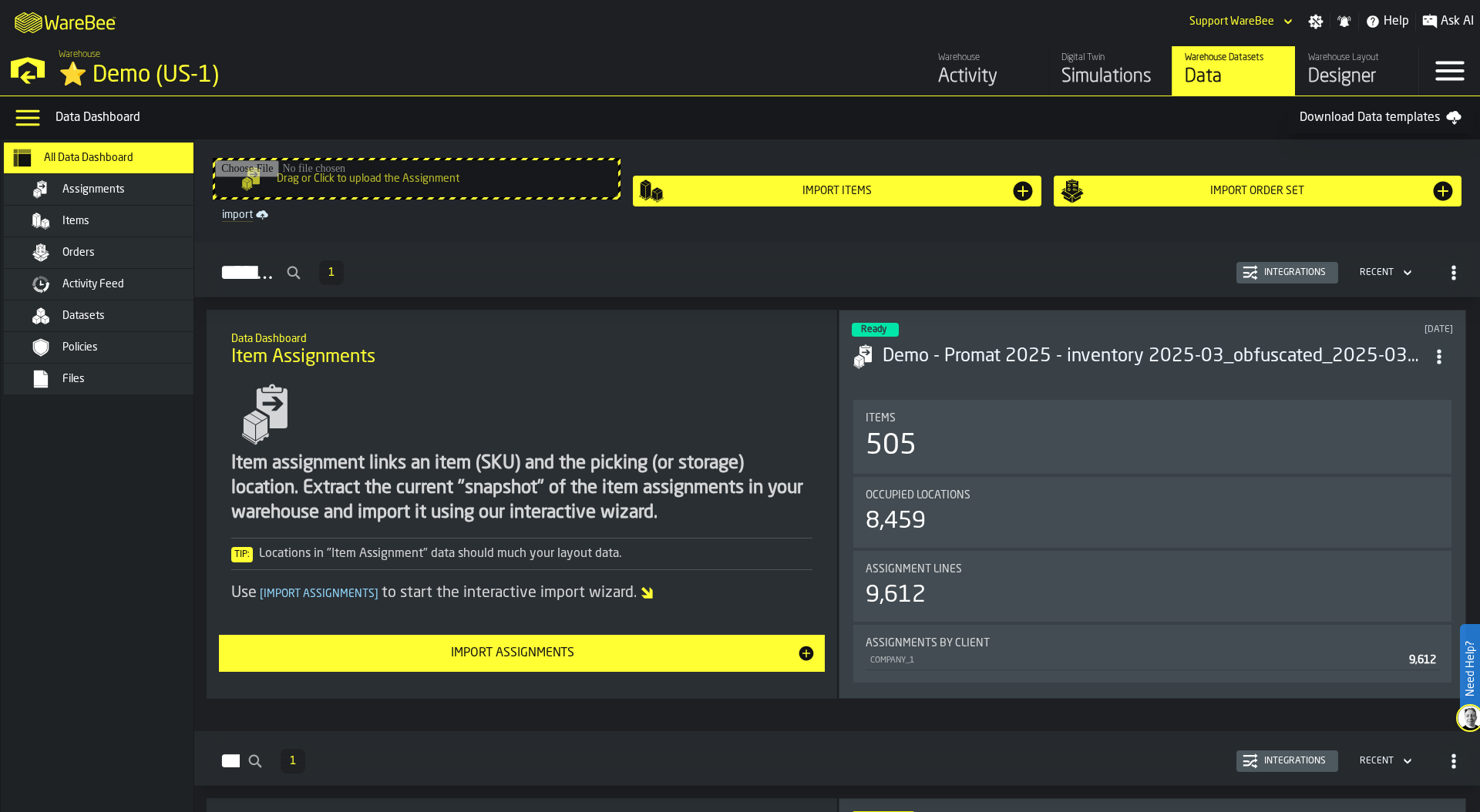
click at [1173, 407] on div "Items 505" at bounding box center [1152, 436] width 598 height 74
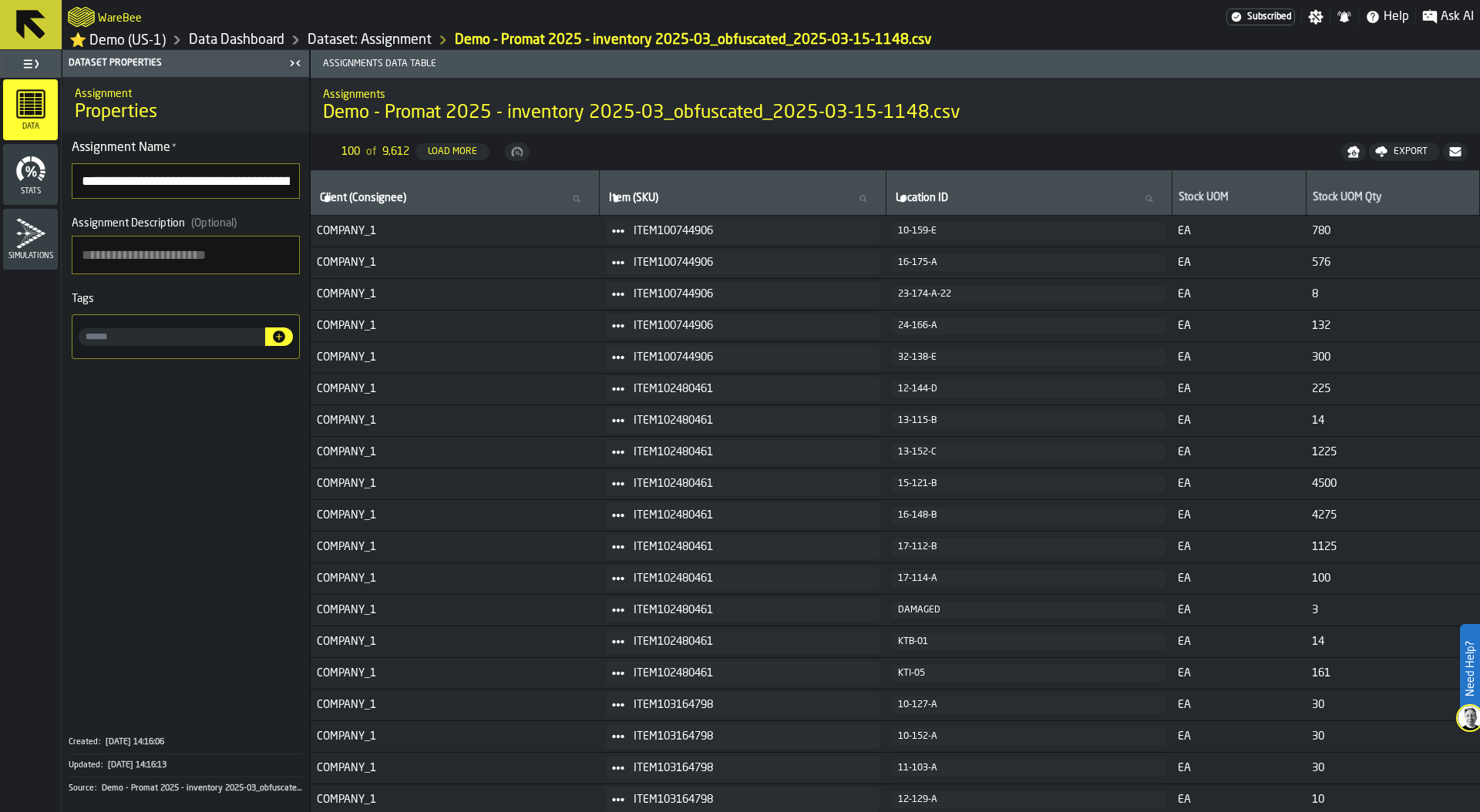
click at [354, 33] on link "Dataset: Assignment" at bounding box center [370, 40] width 124 height 17
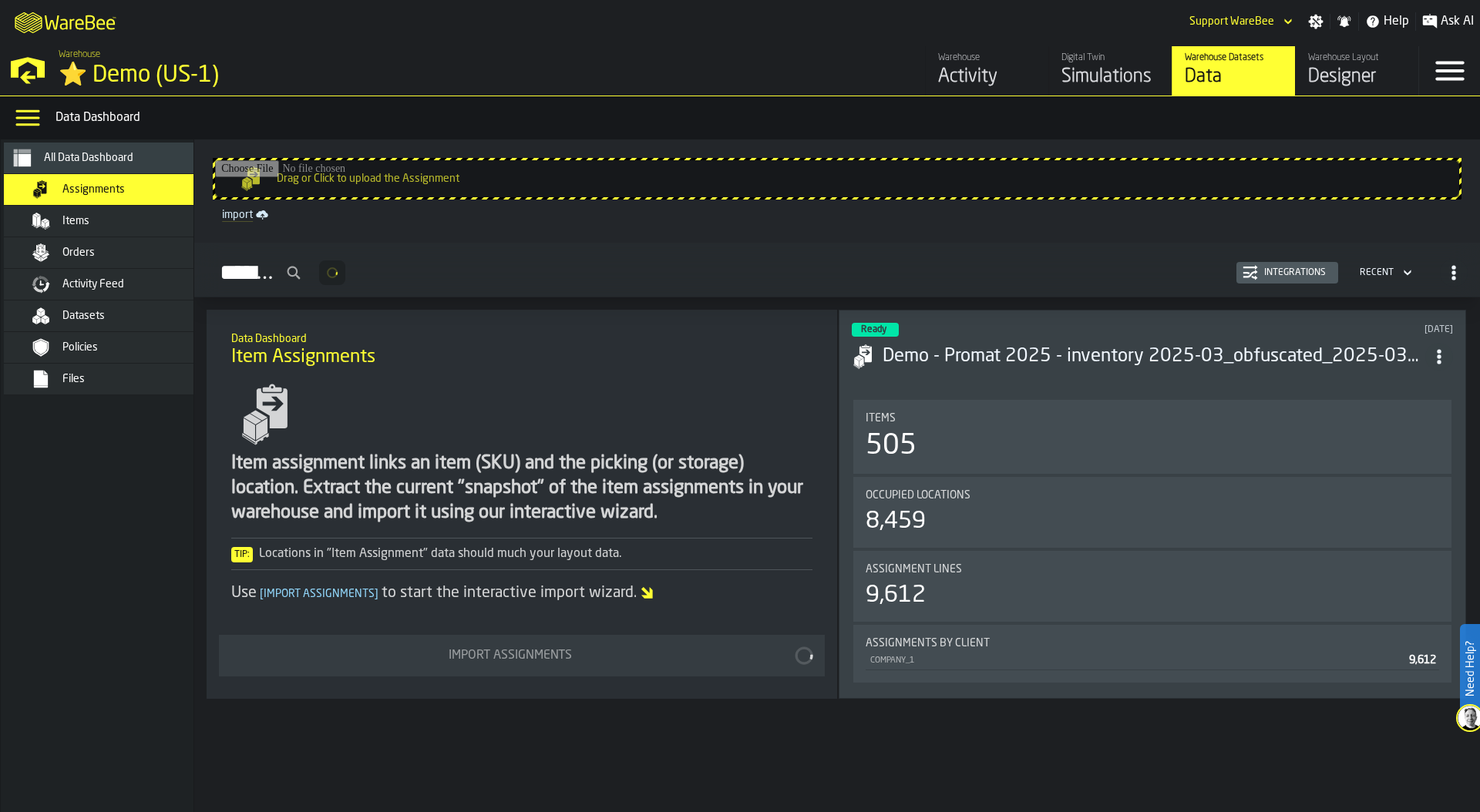
click at [119, 280] on span "Activity Feed" at bounding box center [93, 284] width 62 height 12
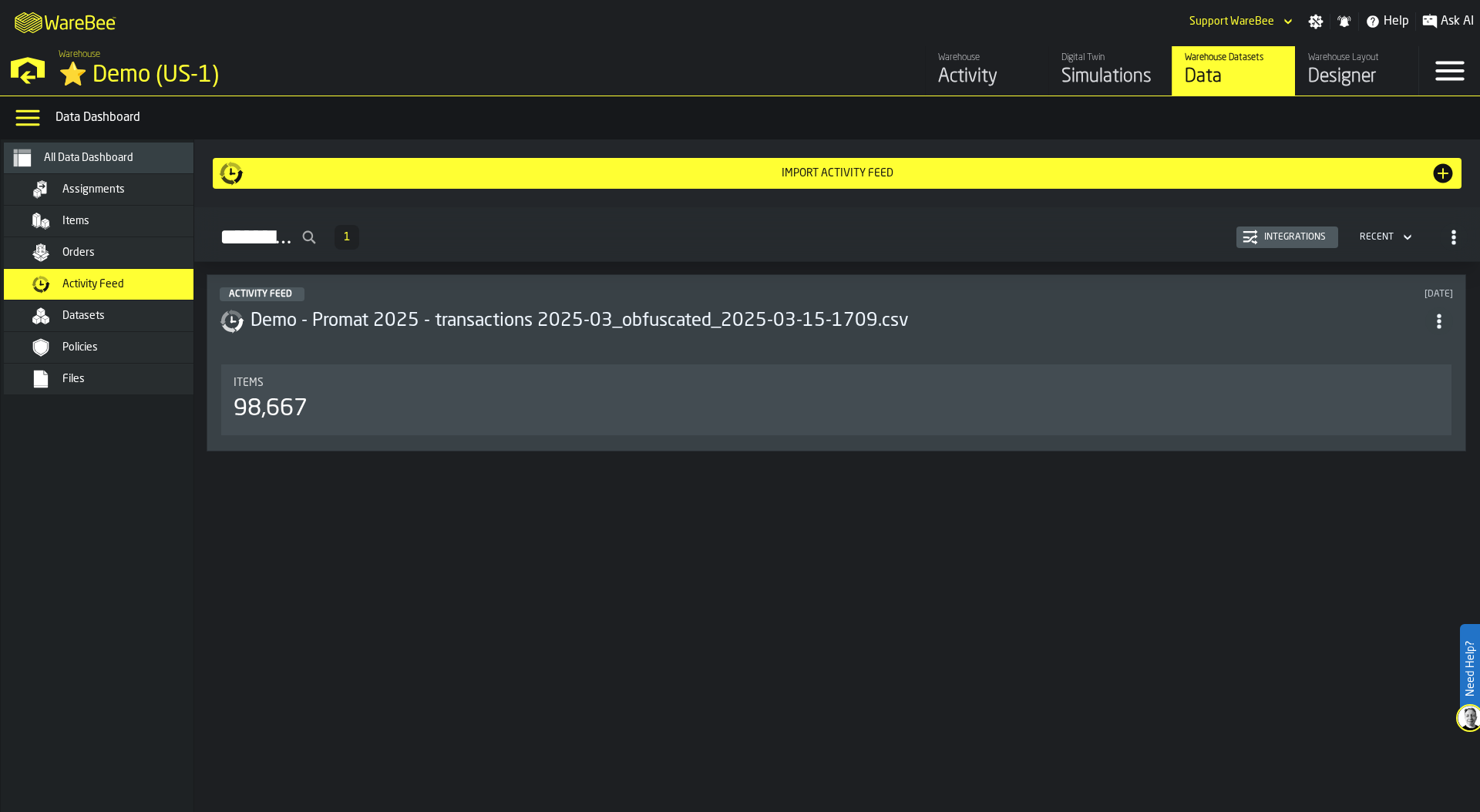
click at [597, 374] on div "Items 98,667" at bounding box center [836, 399] width 1230 height 70
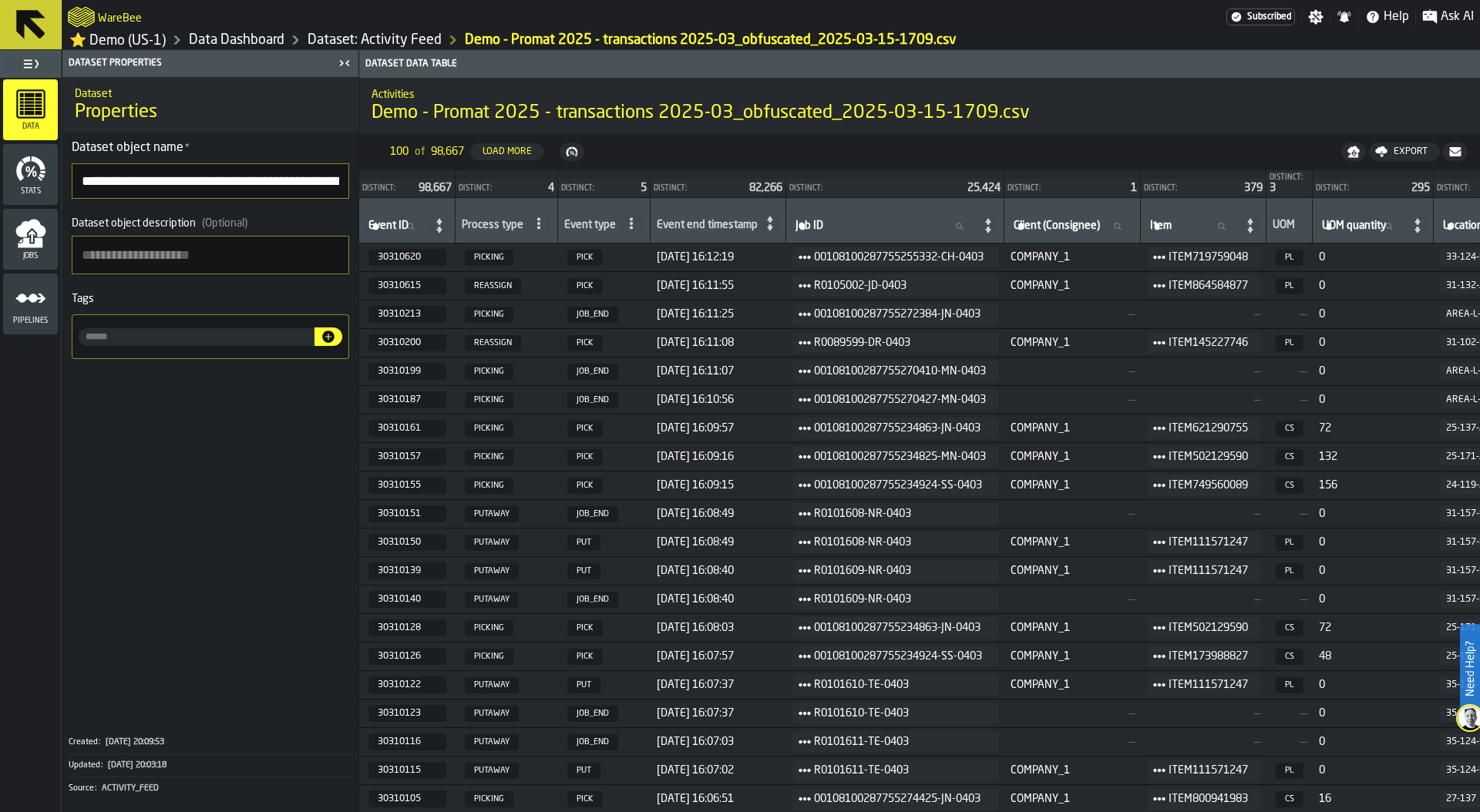
click at [340, 37] on link "Dataset: Activity Feed" at bounding box center [374, 40] width 134 height 17
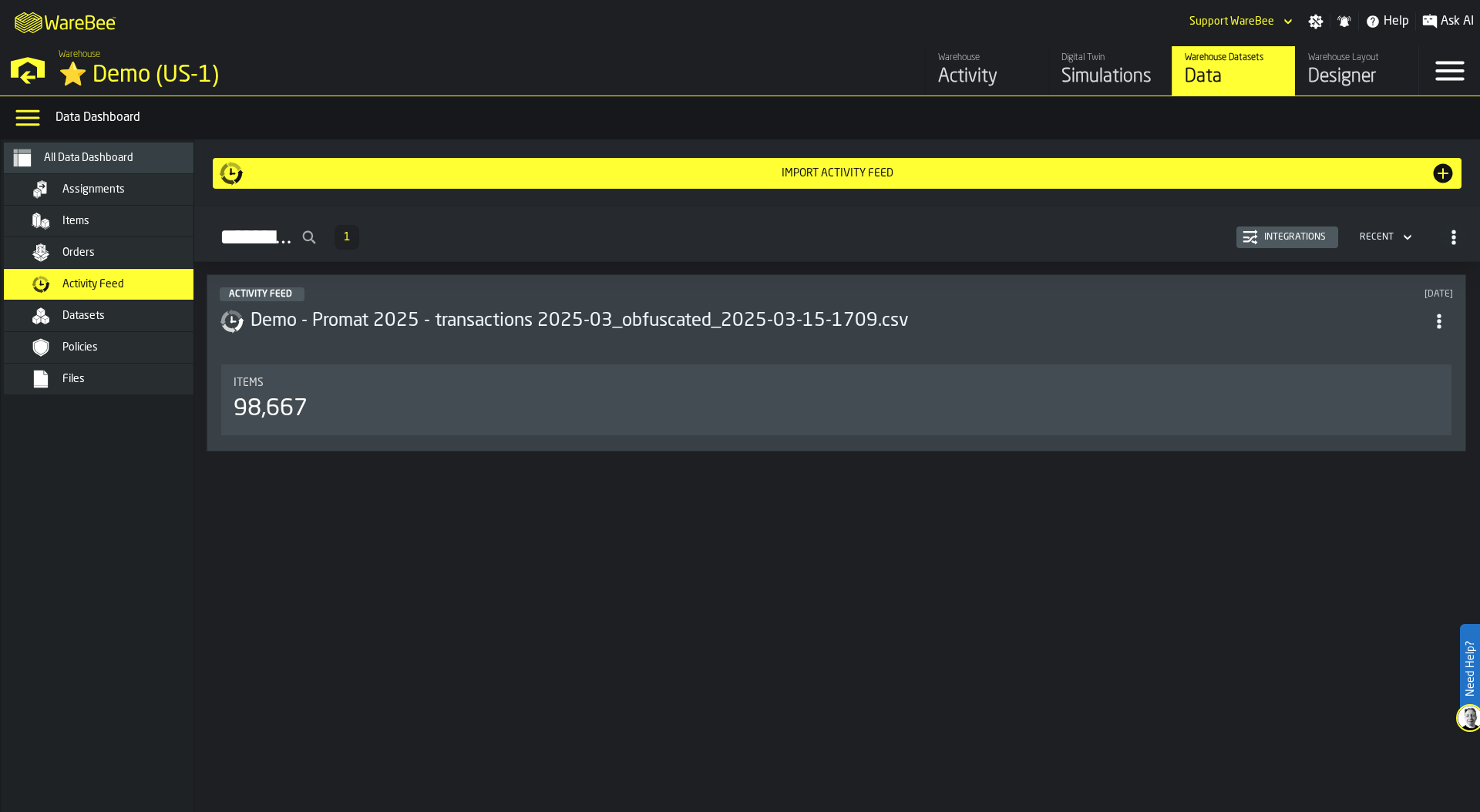
click at [1264, 238] on div "Integrations" at bounding box center [1295, 237] width 74 height 10
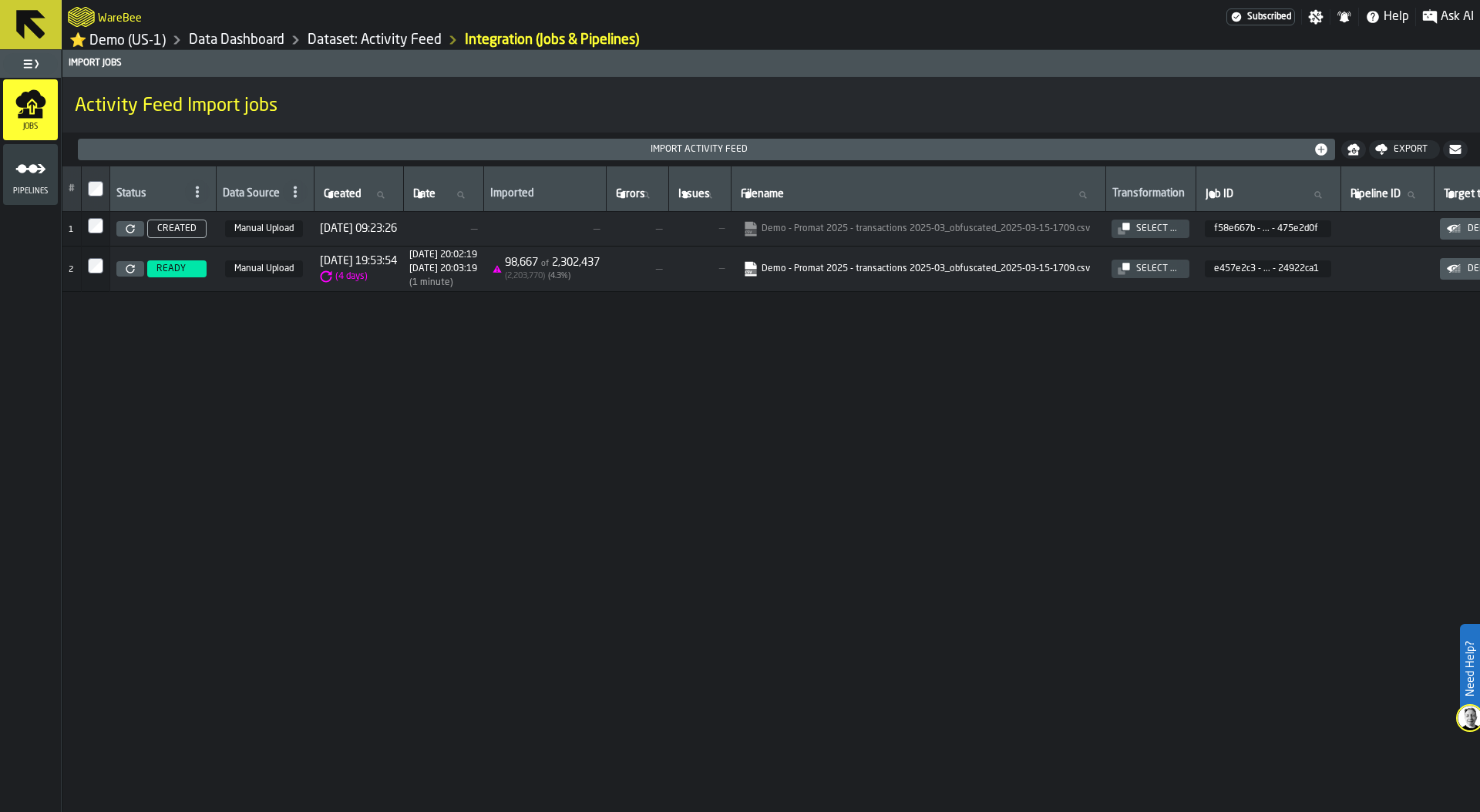
click at [29, 190] on span "Pipelines" at bounding box center [30, 191] width 55 height 8
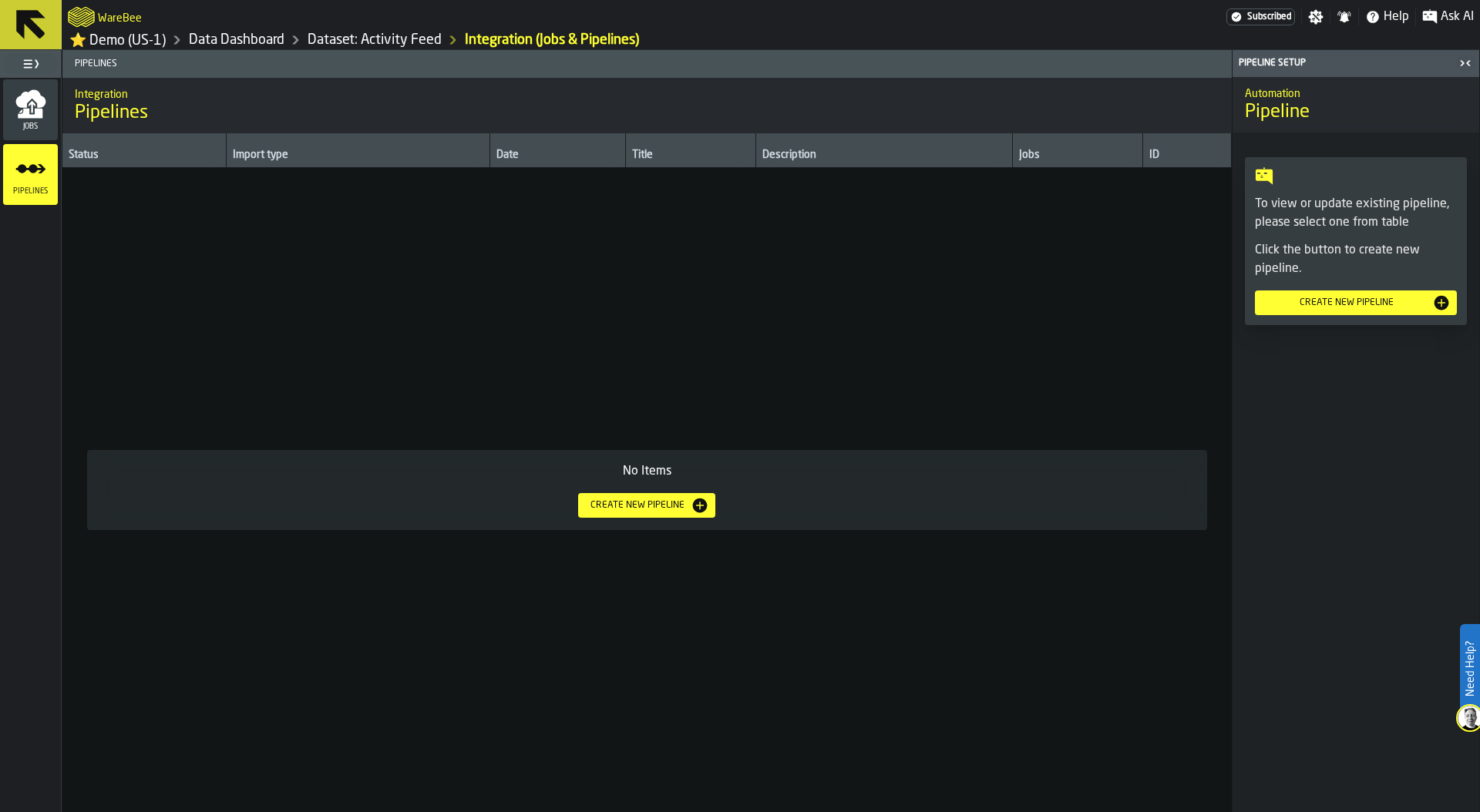
click at [265, 47] on link "Data Dashboard" at bounding box center [237, 40] width 96 height 17
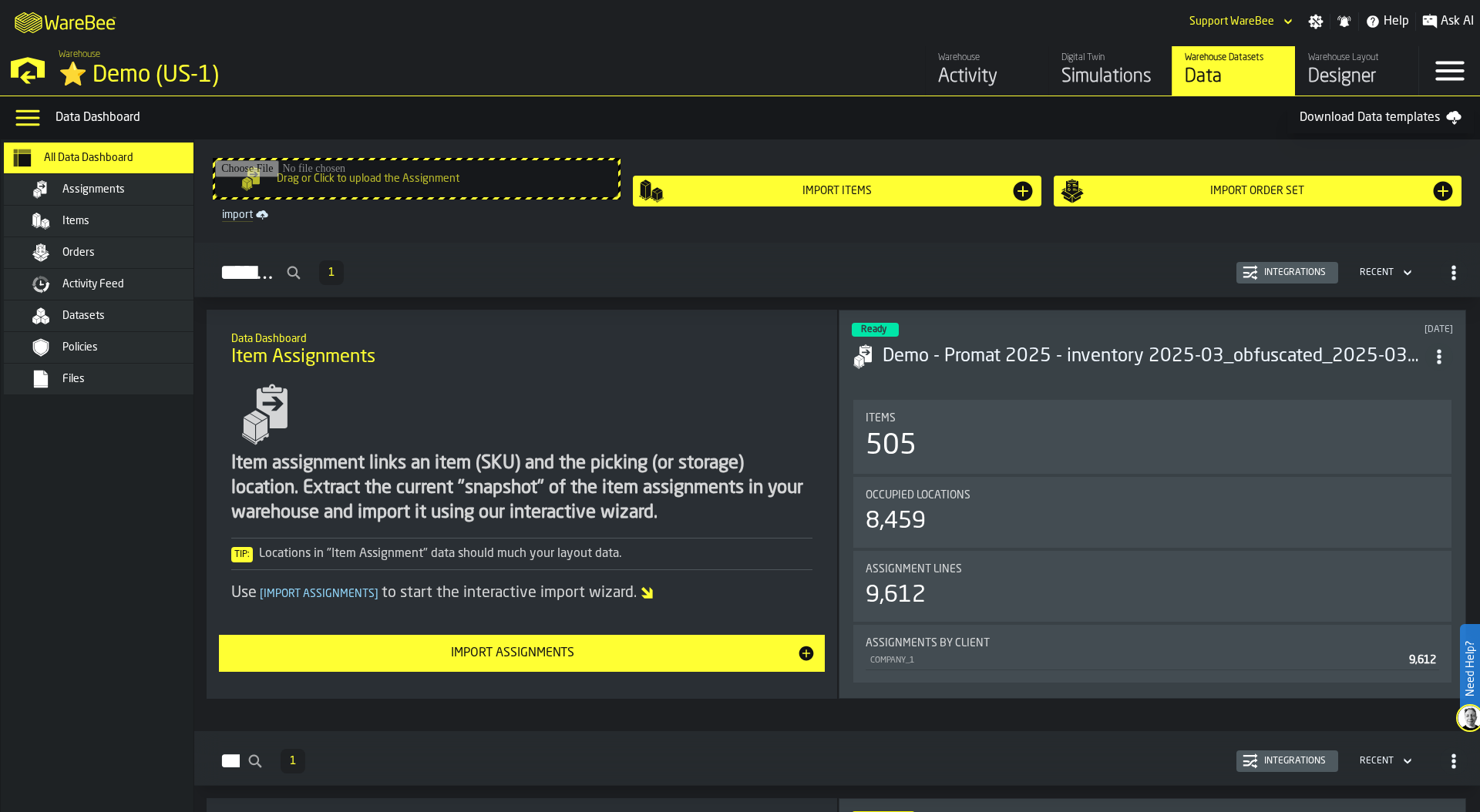
click at [140, 178] on div "Assignments" at bounding box center [112, 189] width 216 height 31
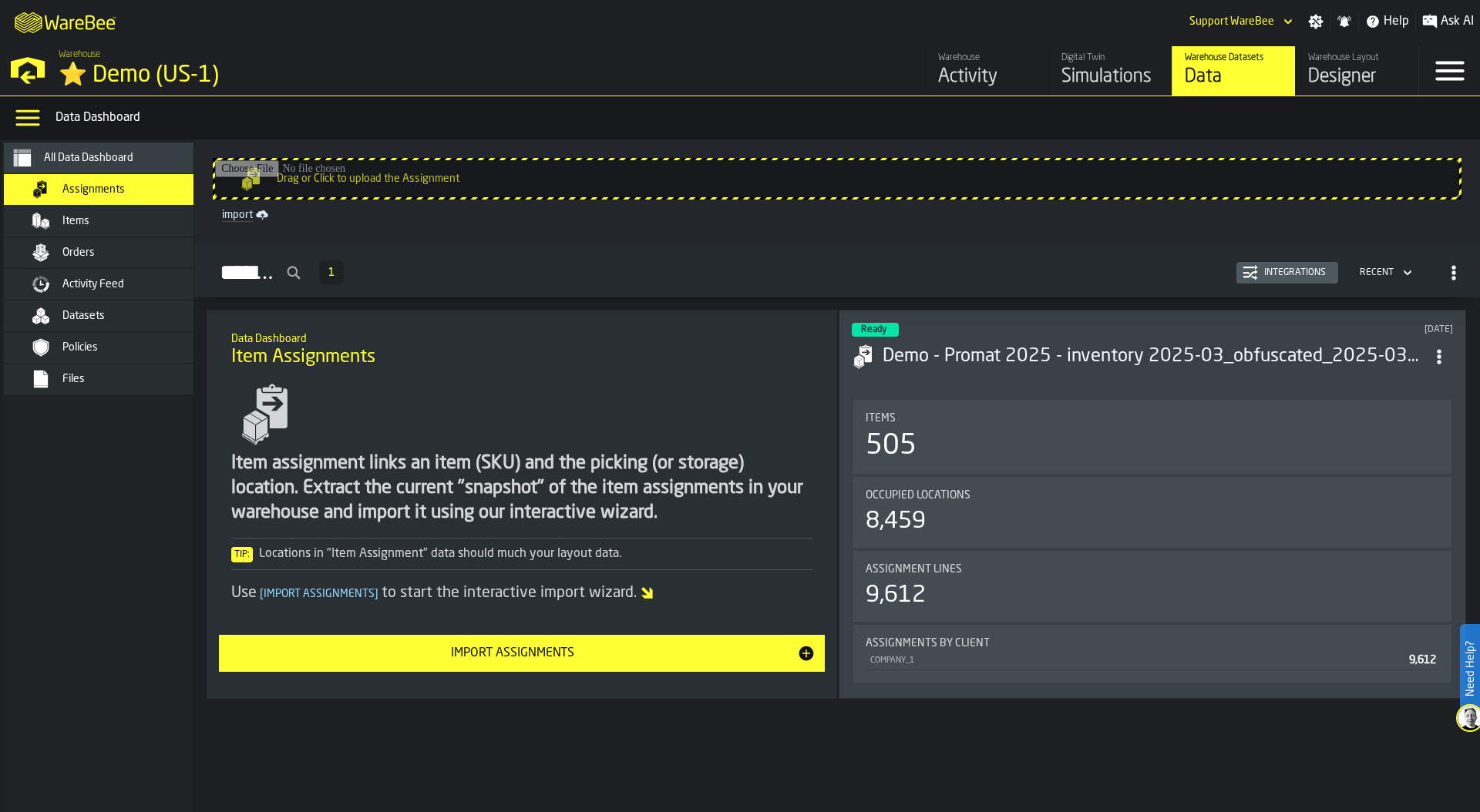
click at [1283, 259] on div "Assignments 1 Integrations Recent" at bounding box center [837, 273] width 1261 height 36
click at [1284, 272] on div "Integrations" at bounding box center [1295, 272] width 74 height 10
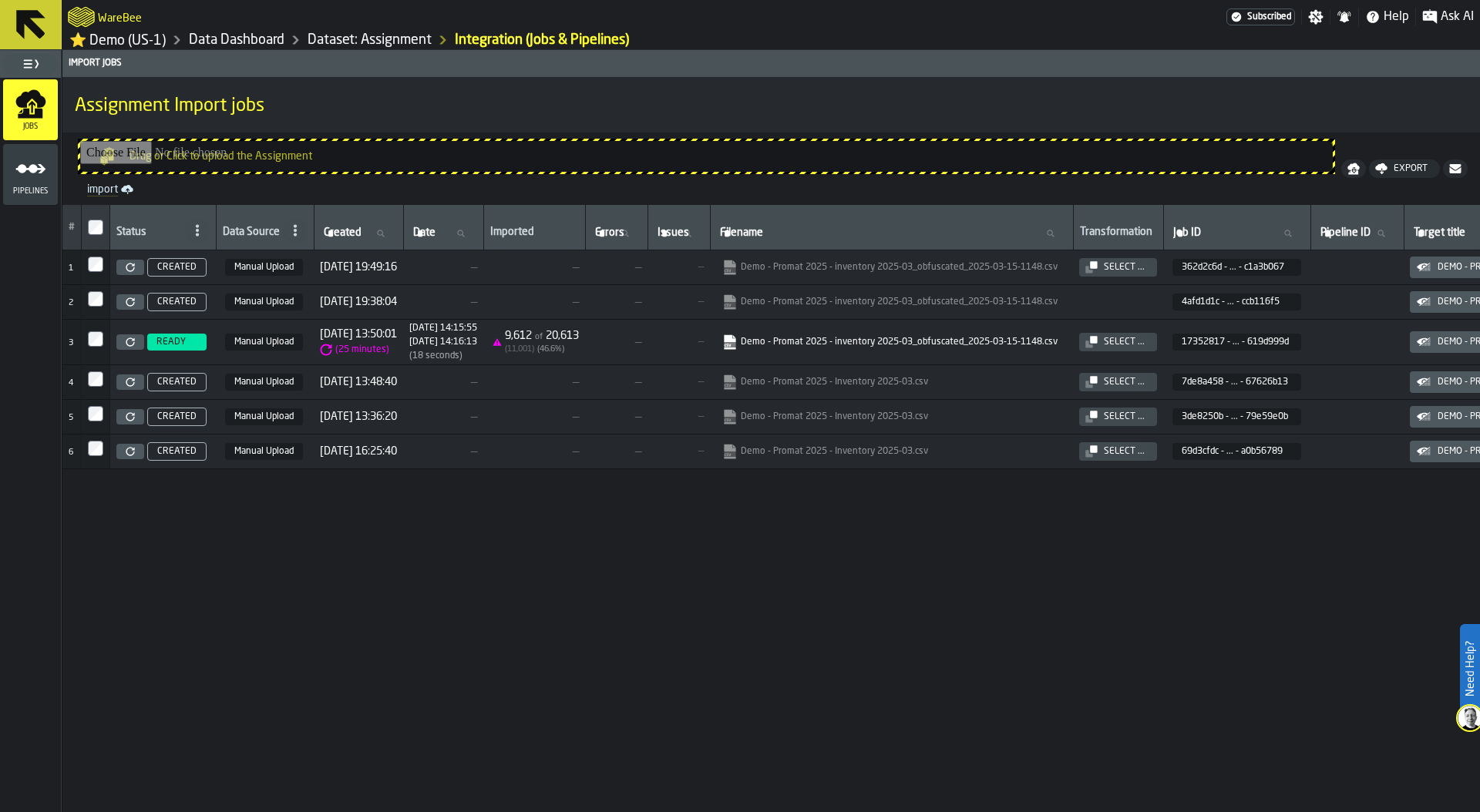
click at [22, 173] on circle "menu Pipelines" at bounding box center [22, 169] width 9 height 9
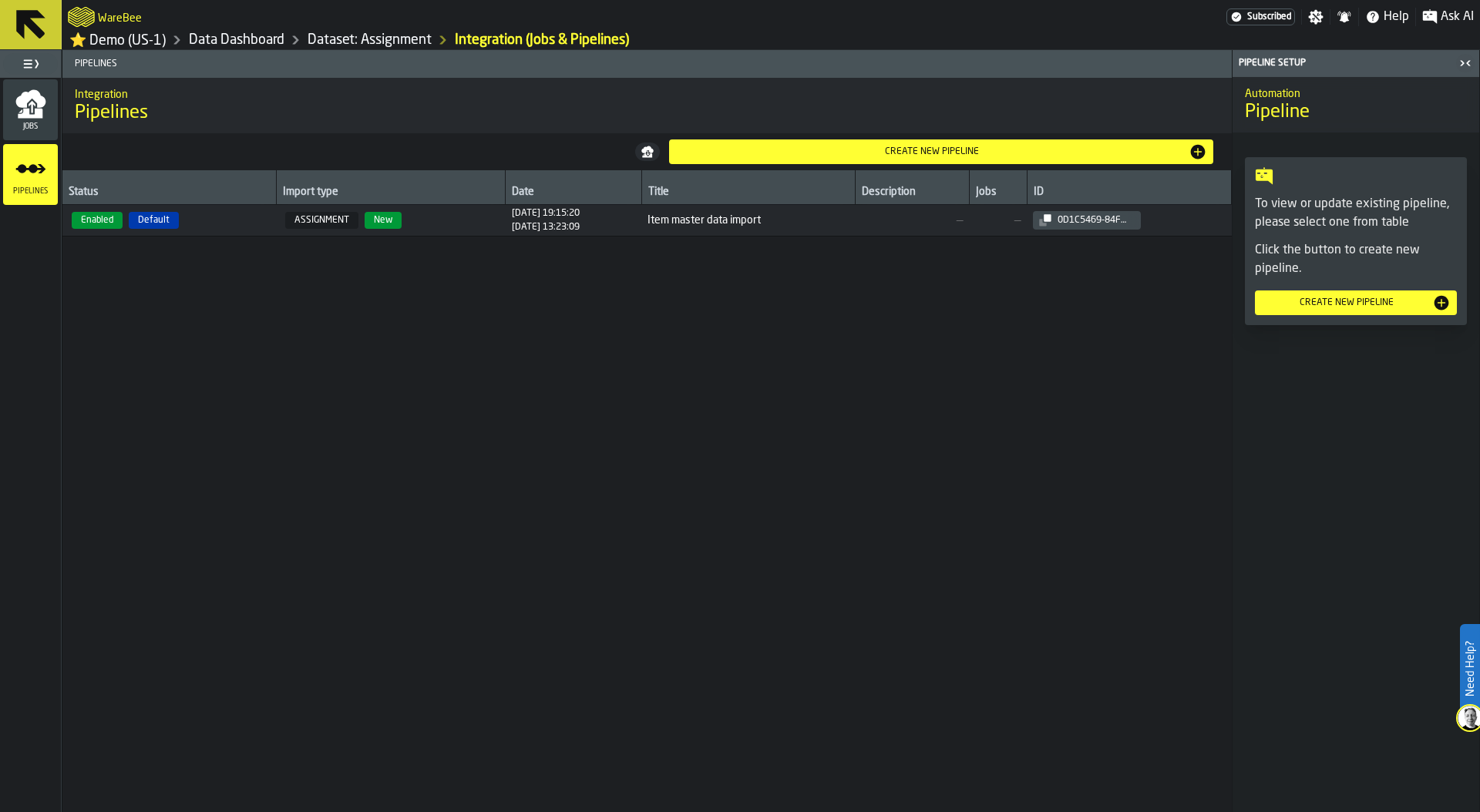
click at [460, 228] on span "ASSIGNMENT New" at bounding box center [390, 220] width 217 height 17
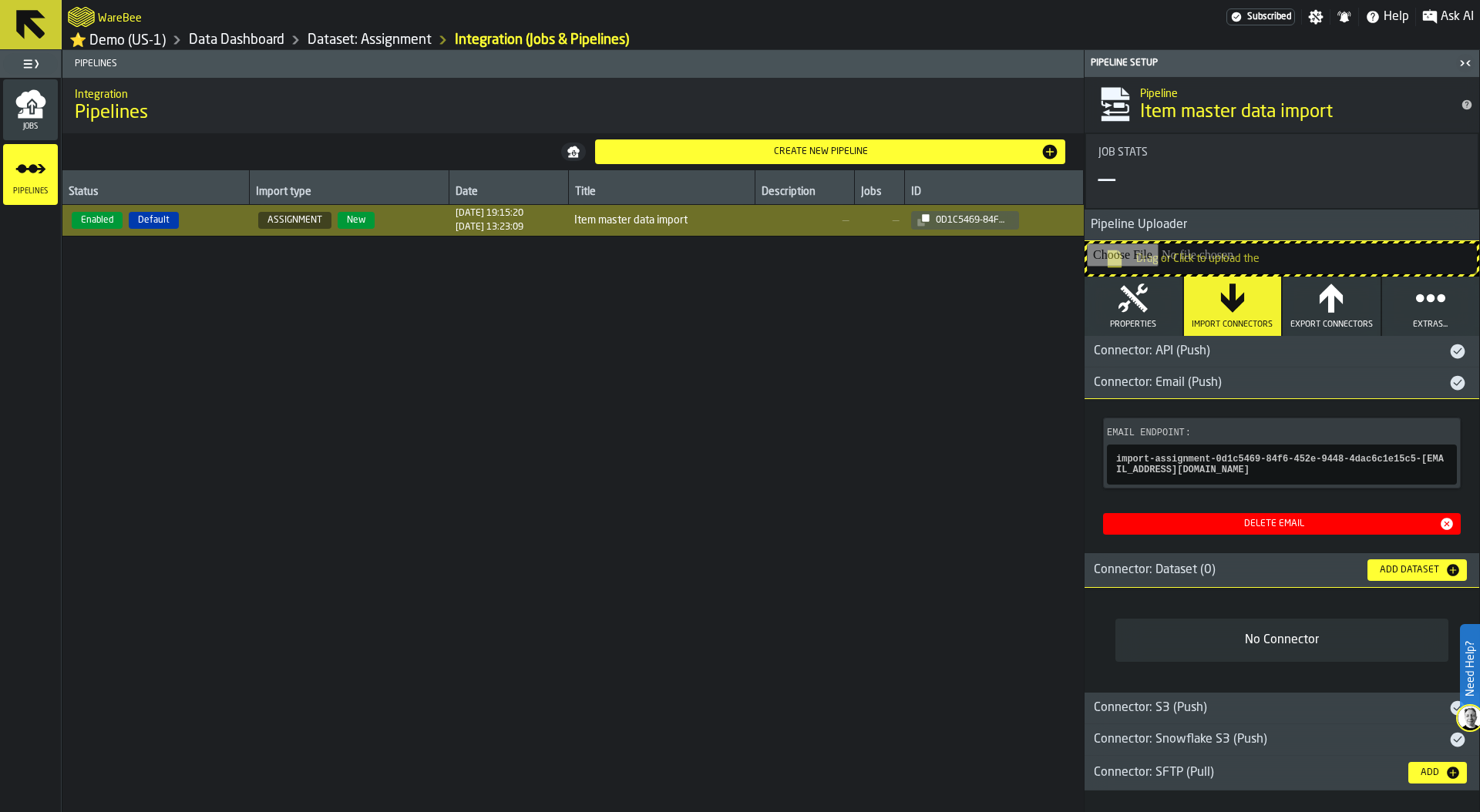
click at [1220, 742] on div "Connector: Snowflake S3 (Push)" at bounding box center [1266, 740] width 364 height 19
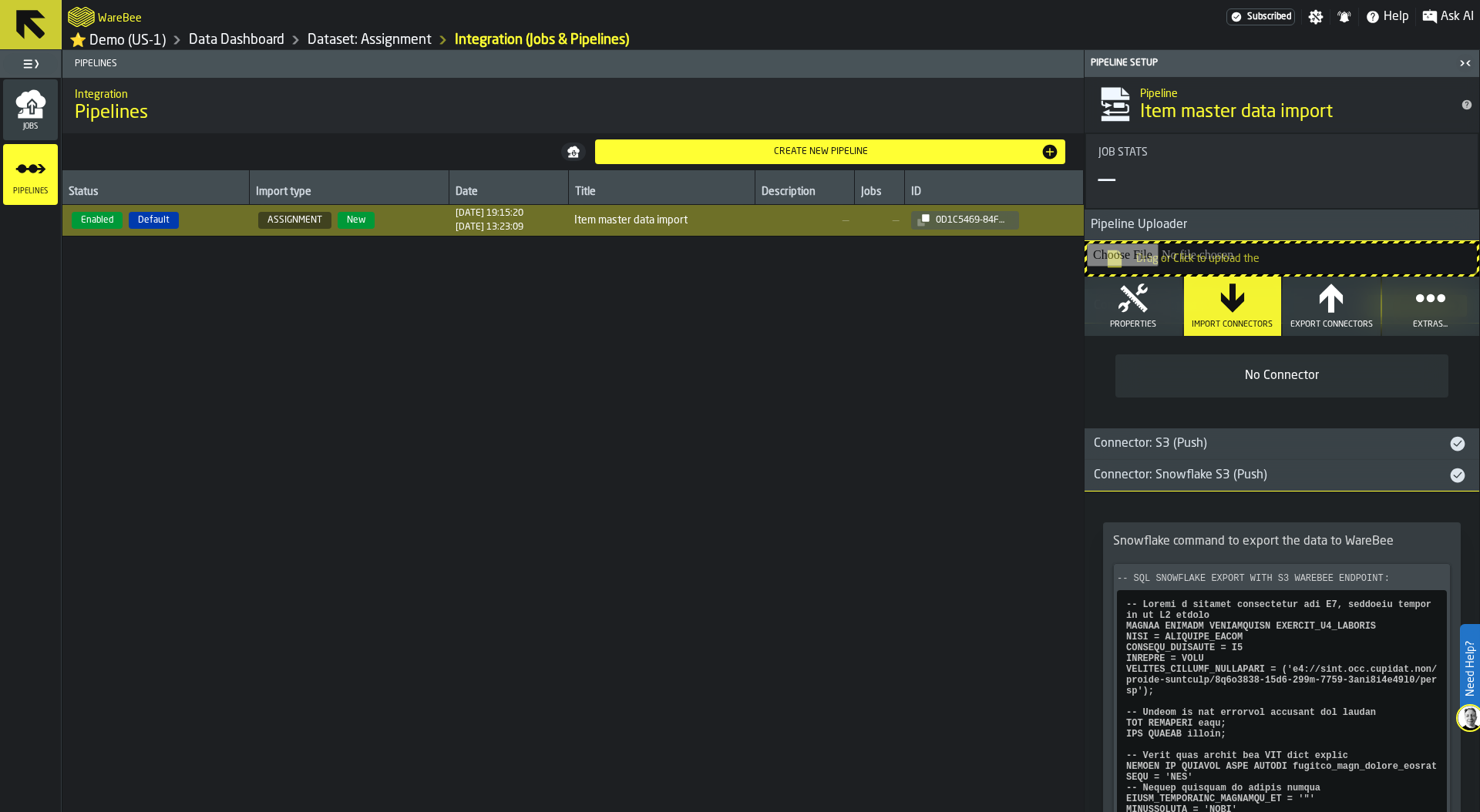
scroll to position [338, 0]
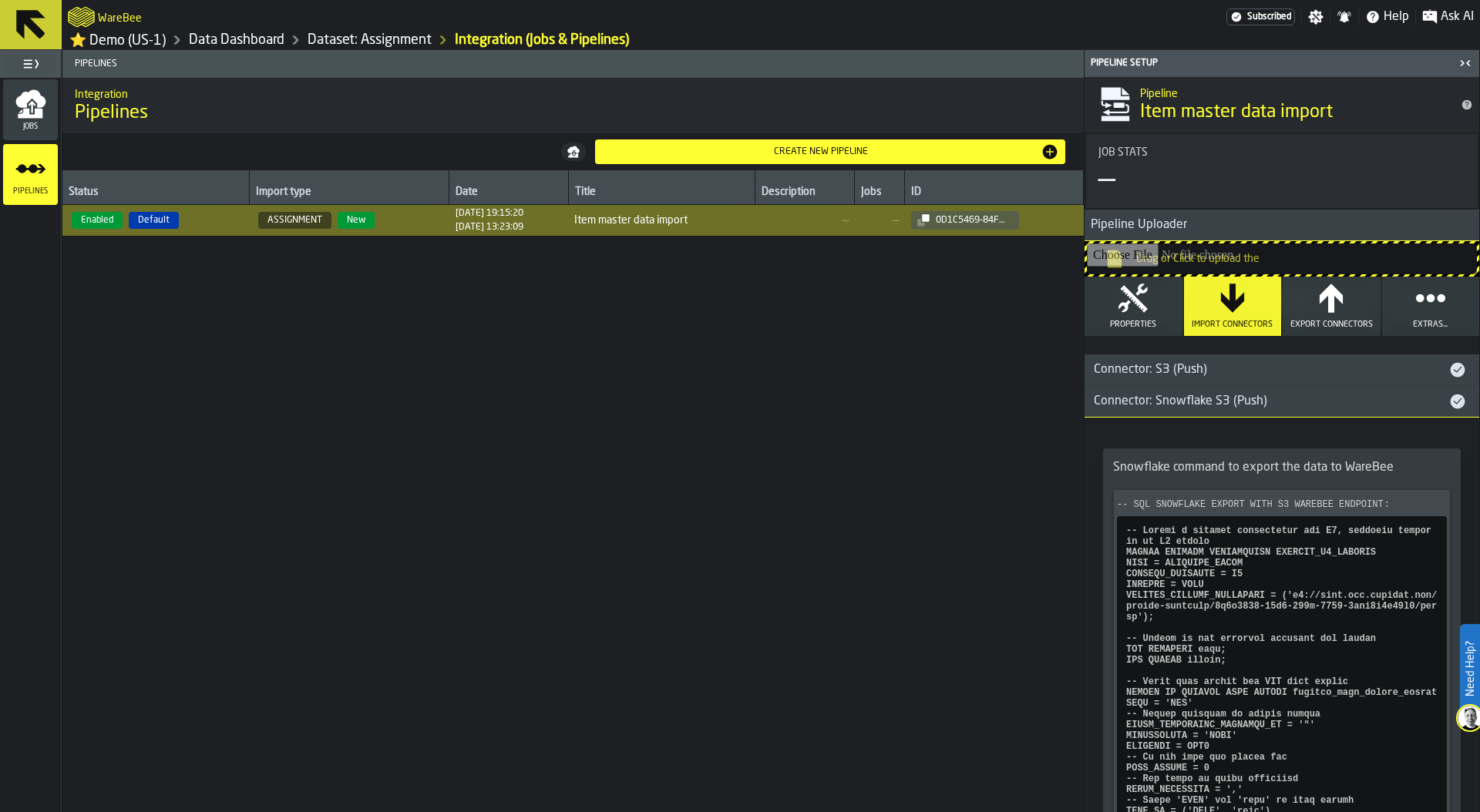
click at [216, 40] on link "Data Dashboard" at bounding box center [237, 40] width 96 height 17
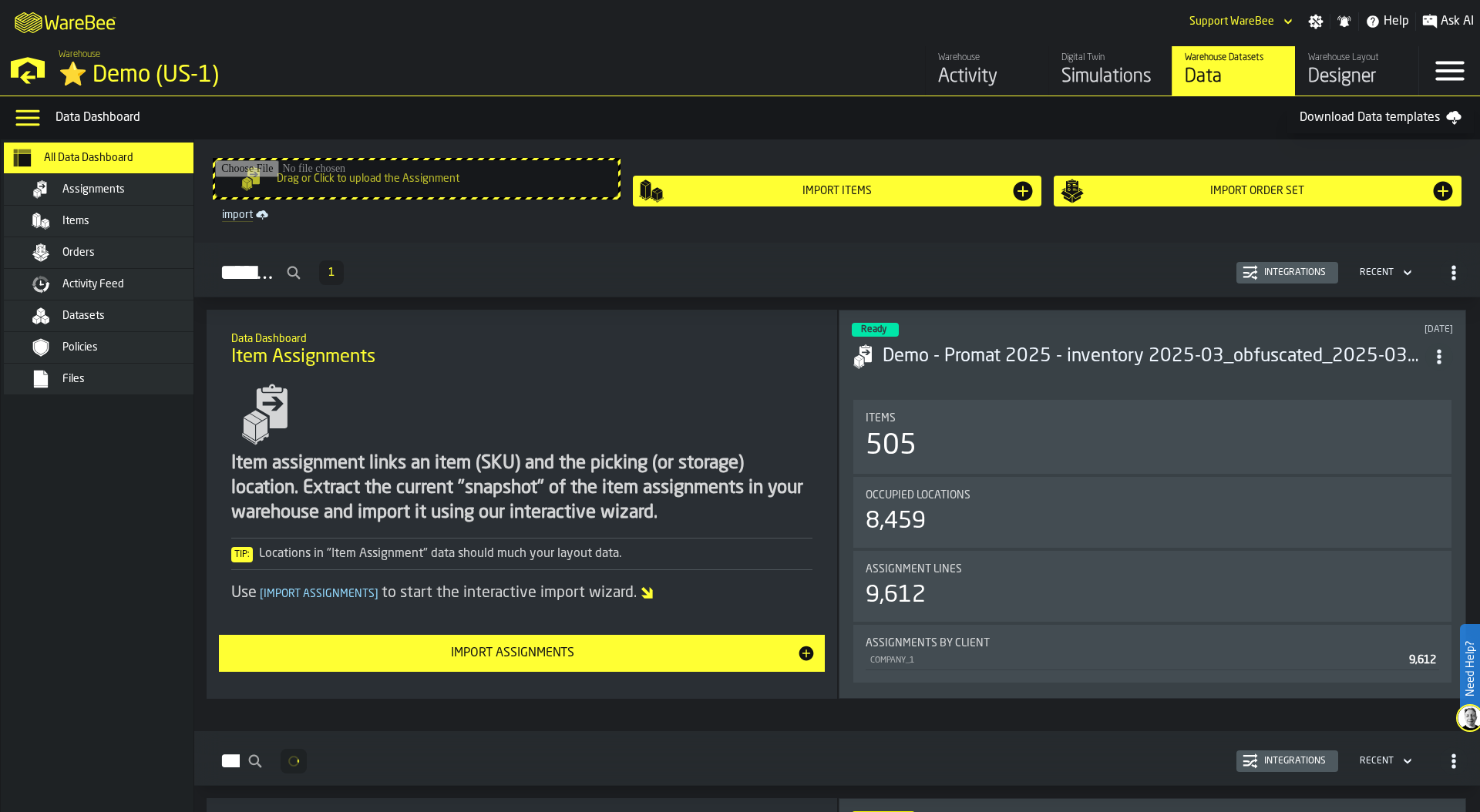
click at [767, 272] on div "Assignments 1 Integrations Recent" at bounding box center [837, 273] width 1261 height 36
click at [1101, 72] on div "Simulations" at bounding box center [1110, 77] width 98 height 24
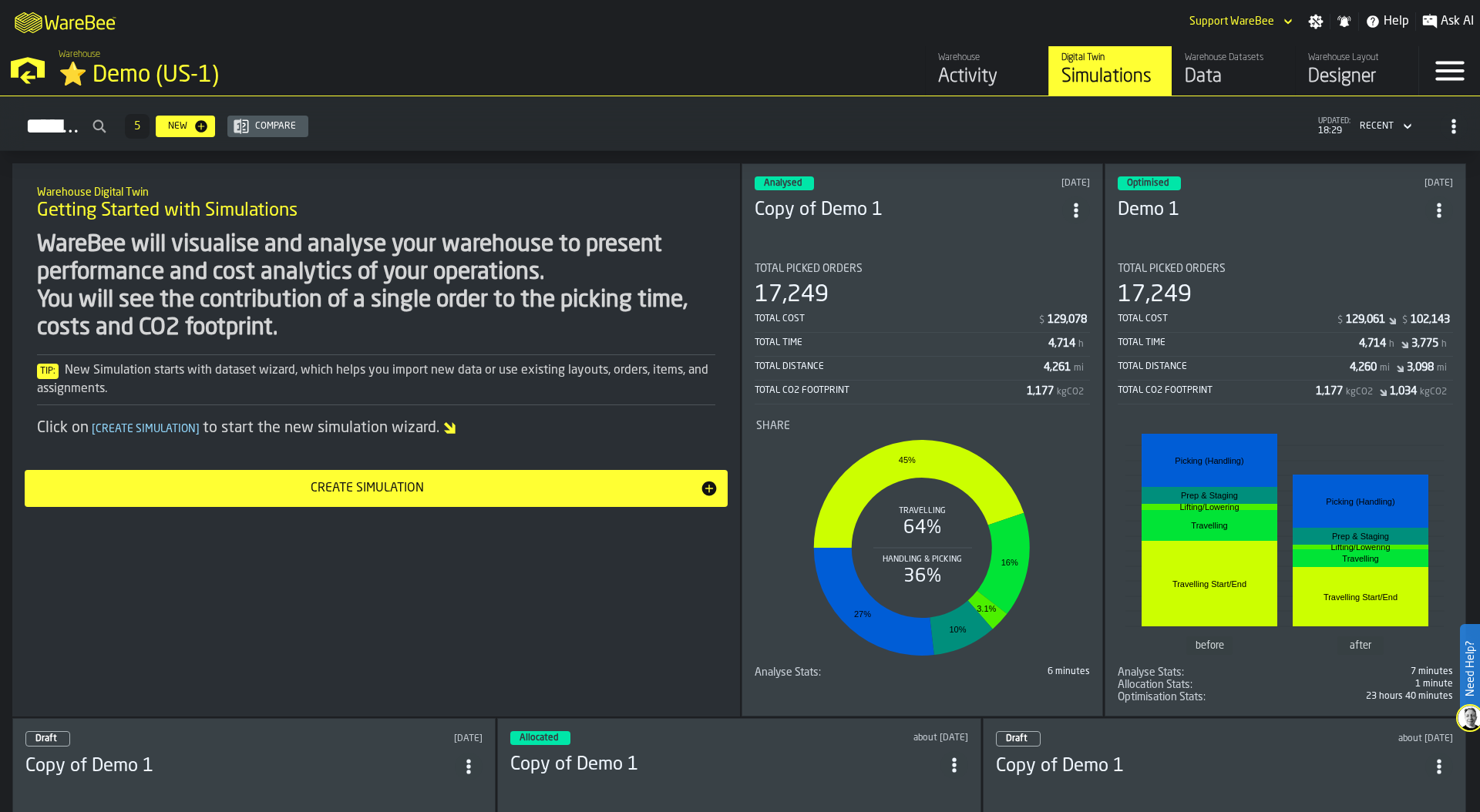
click at [1071, 206] on icon "ItemListCard-DashboardItemContainer" at bounding box center [1076, 211] width 15 height 15
click at [1045, 302] on div "Duplicate" at bounding box center [1042, 311] width 80 height 19
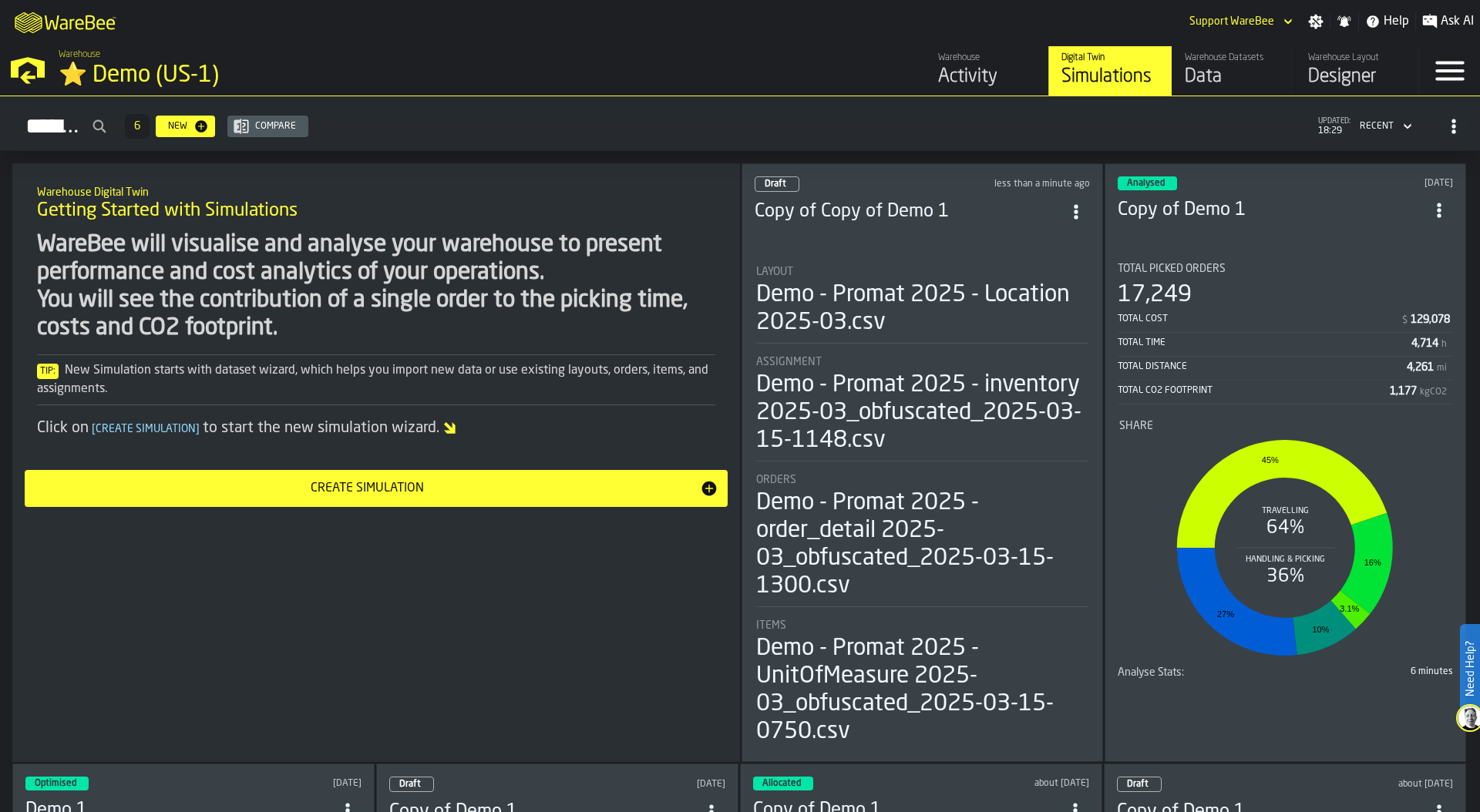
click at [922, 327] on div "Demo - Promat 2025 - Location 2025-03.csv" at bounding box center [921, 308] width 332 height 55
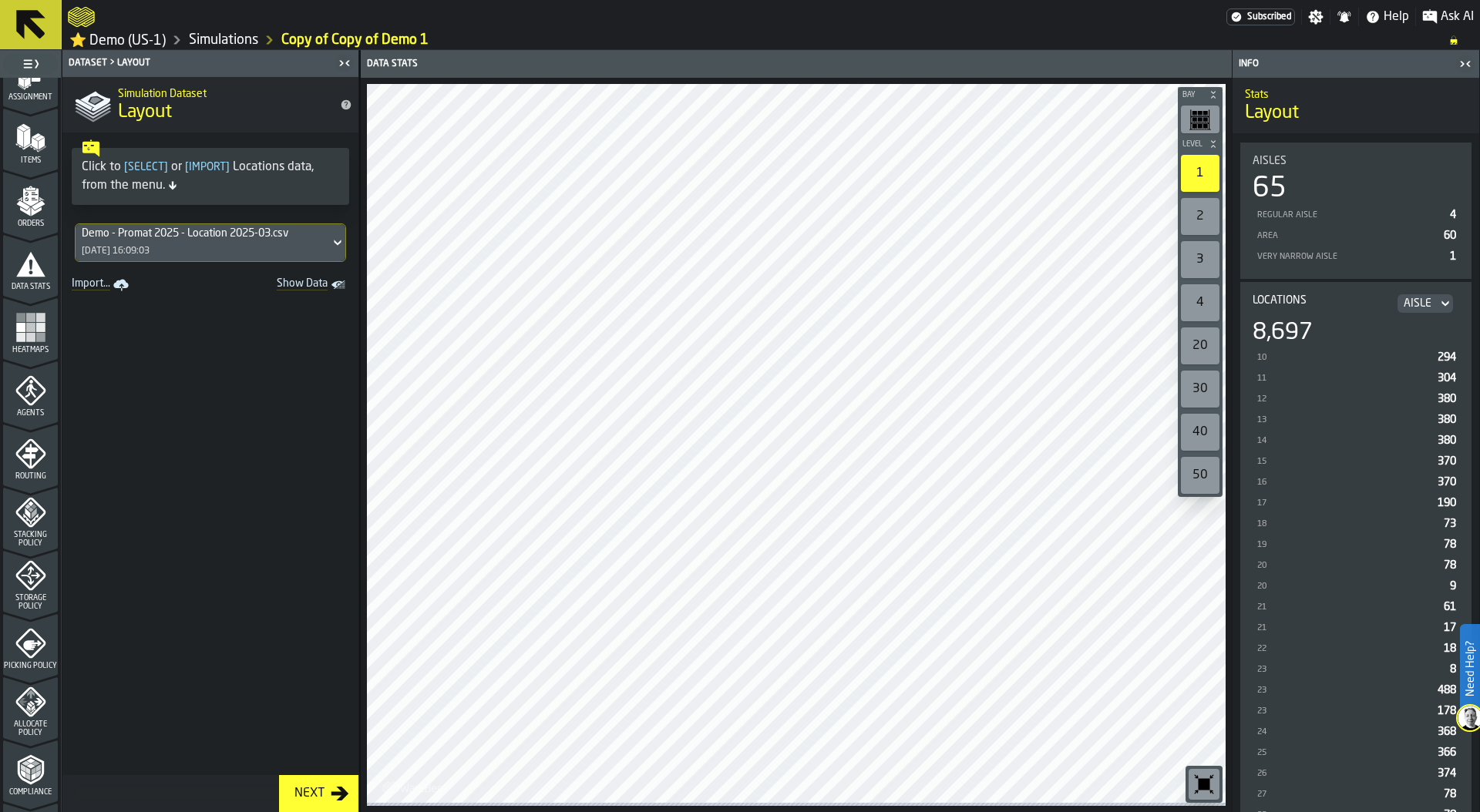
scroll to position [178, 0]
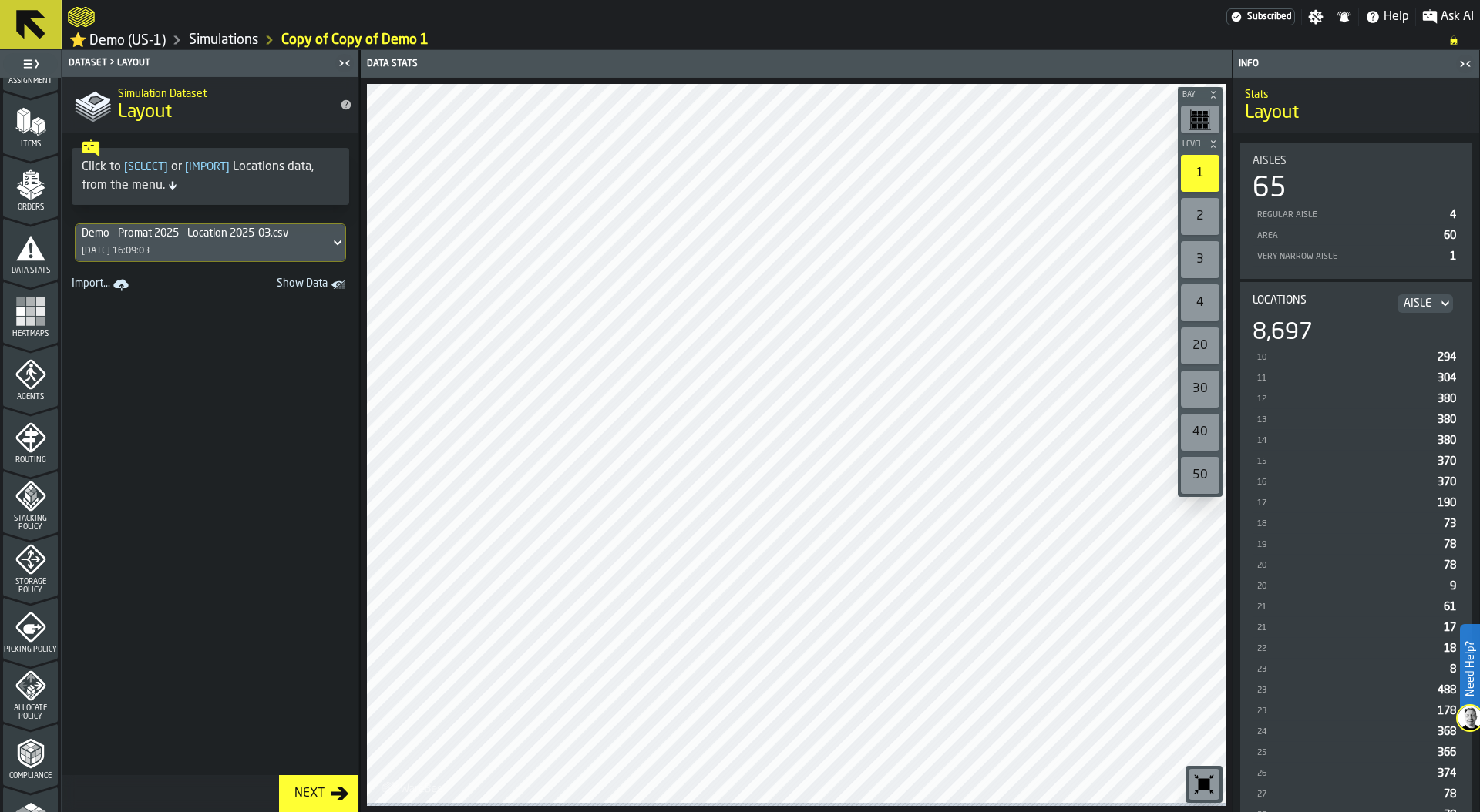
click at [28, 393] on div "Agents" at bounding box center [30, 380] width 55 height 42
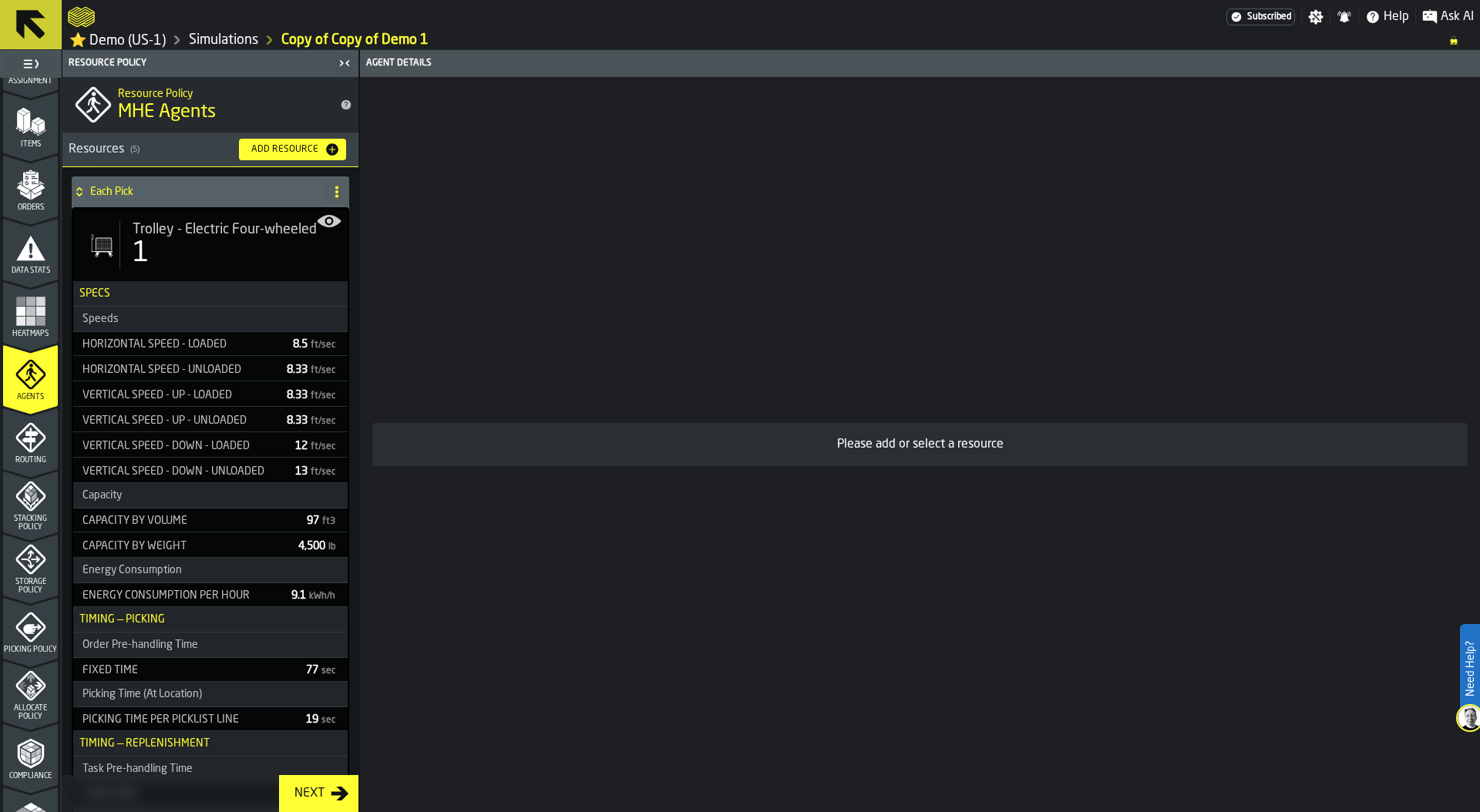
click at [220, 250] on div "1" at bounding box center [234, 253] width 203 height 31
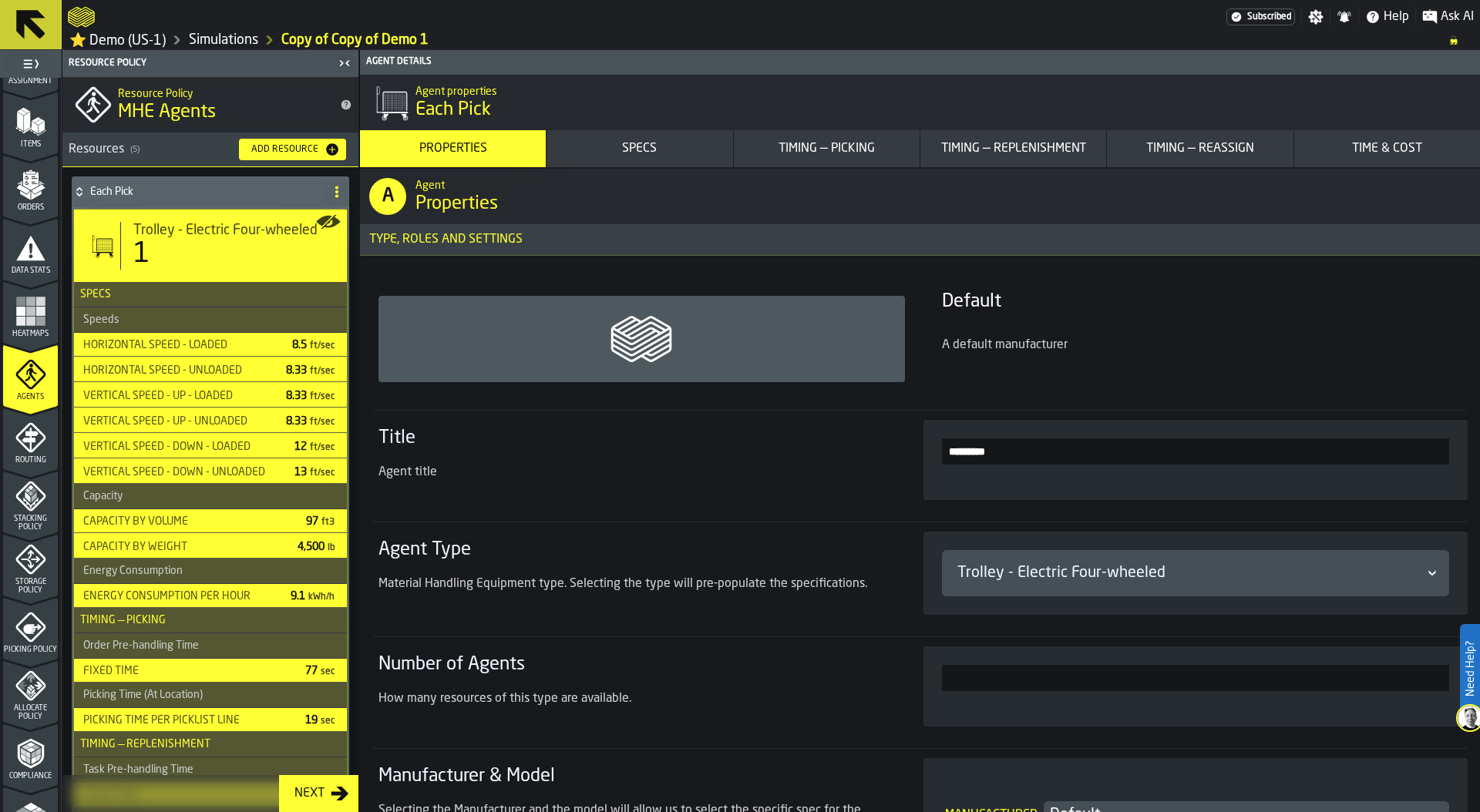
click at [852, 156] on div "Timing — Picking" at bounding box center [827, 148] width 173 height 19
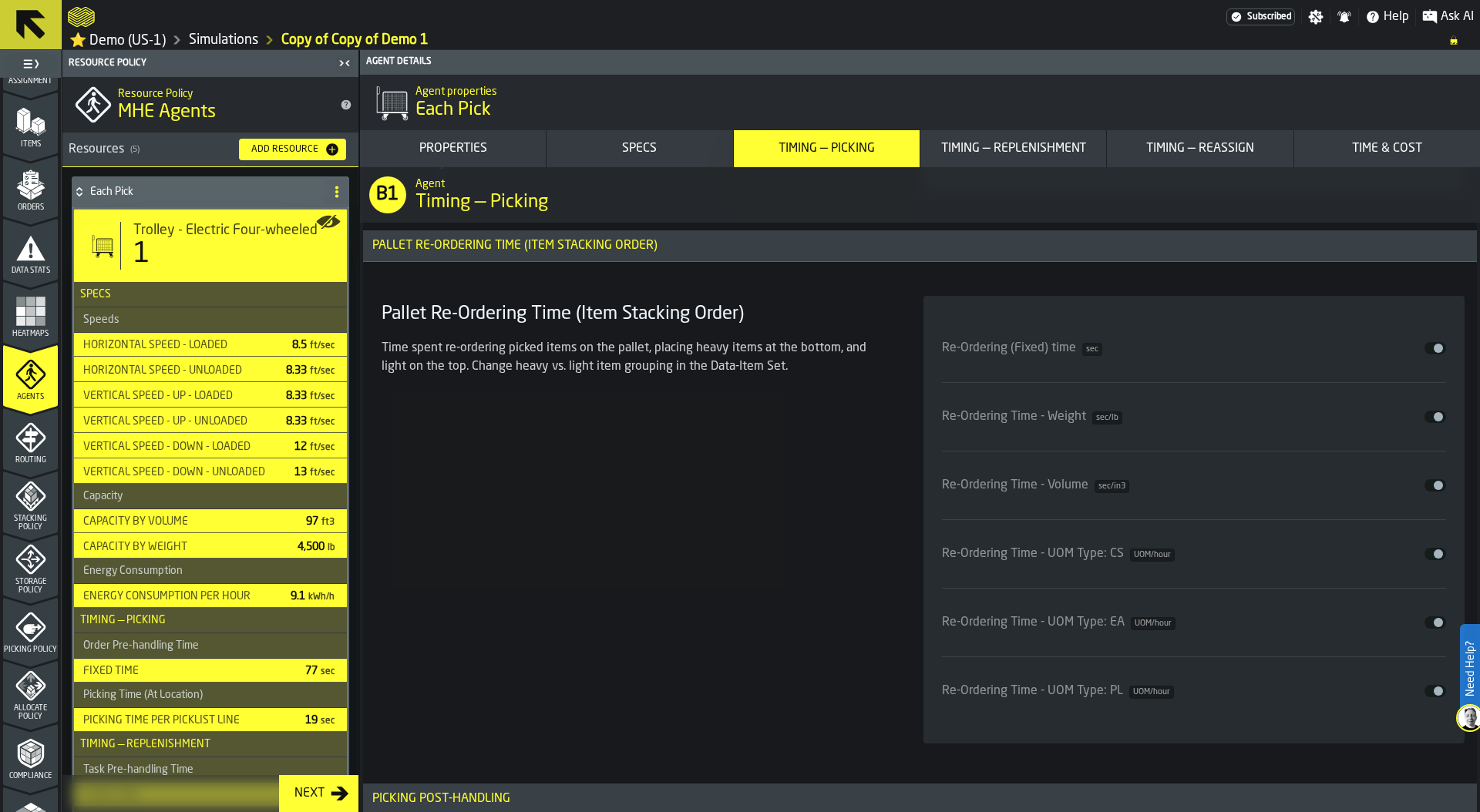
scroll to position [5293, 0]
click at [997, 148] on div "Timing — Replenishment" at bounding box center [1013, 148] width 173 height 19
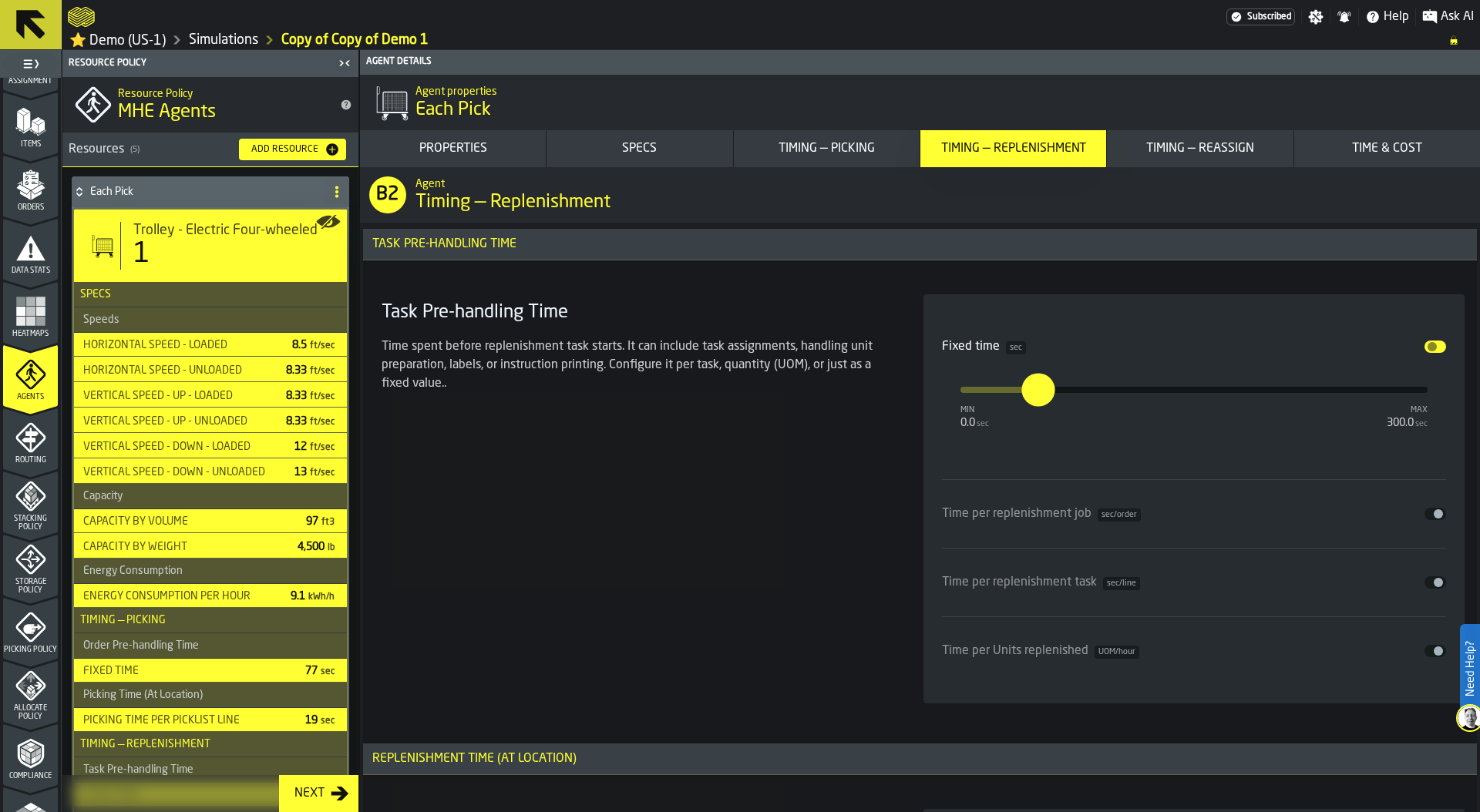
click at [1234, 155] on div "Timing — Reassign" at bounding box center [1200, 148] width 173 height 19
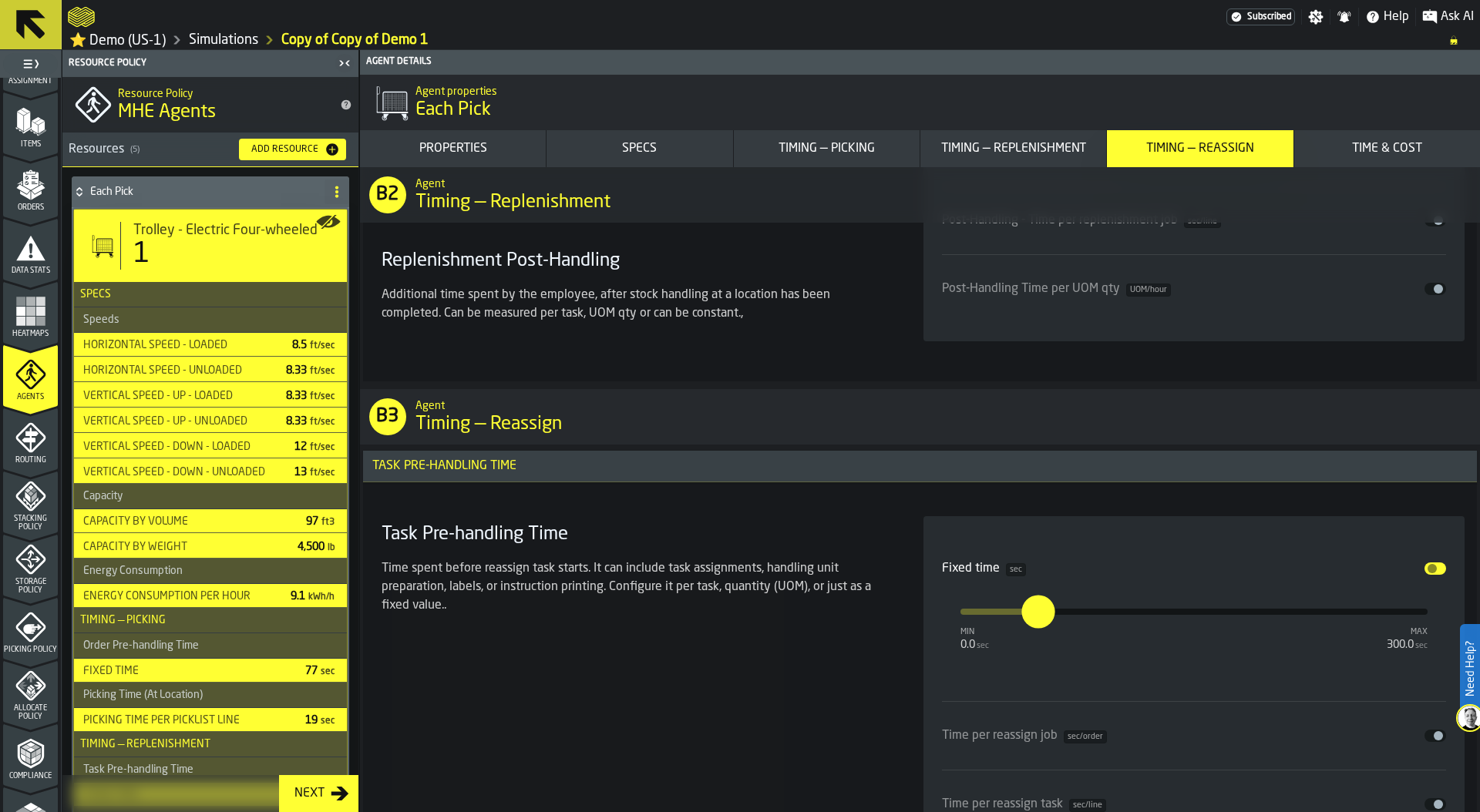
scroll to position [8540, 0]
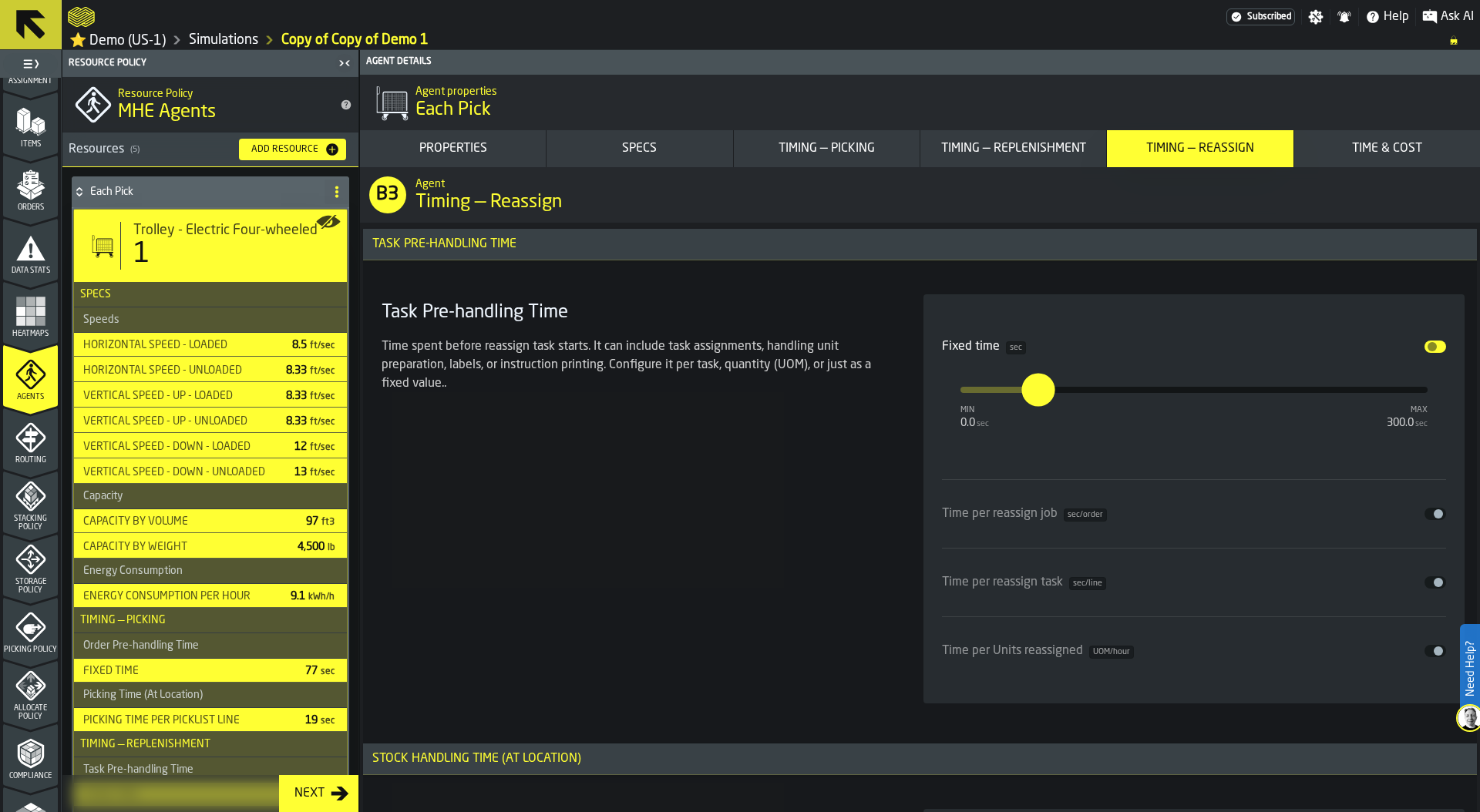
click at [80, 195] on icon at bounding box center [79, 192] width 15 height 12
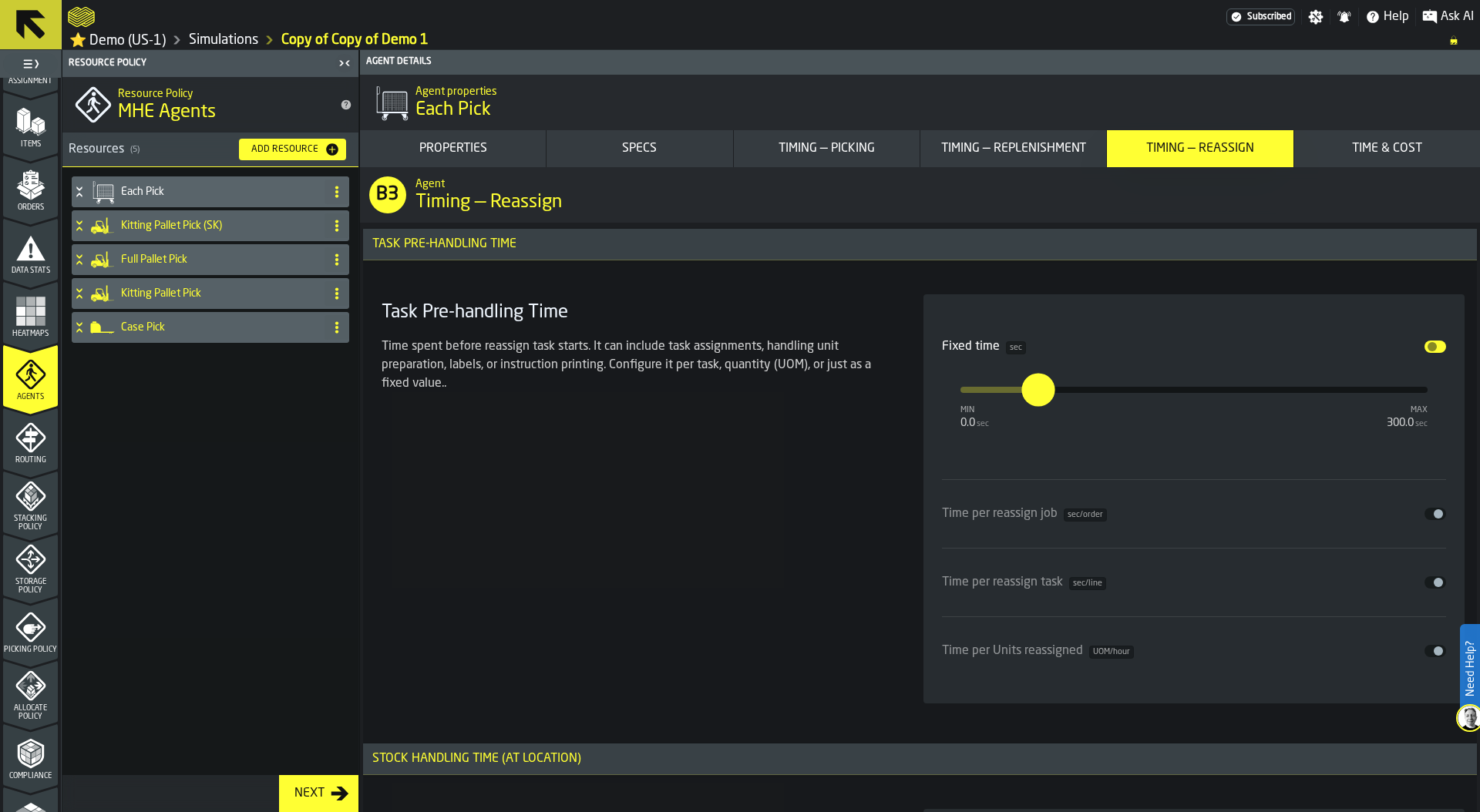
click at [169, 258] on h4 "Full Pallet Pick" at bounding box center [220, 259] width 197 height 12
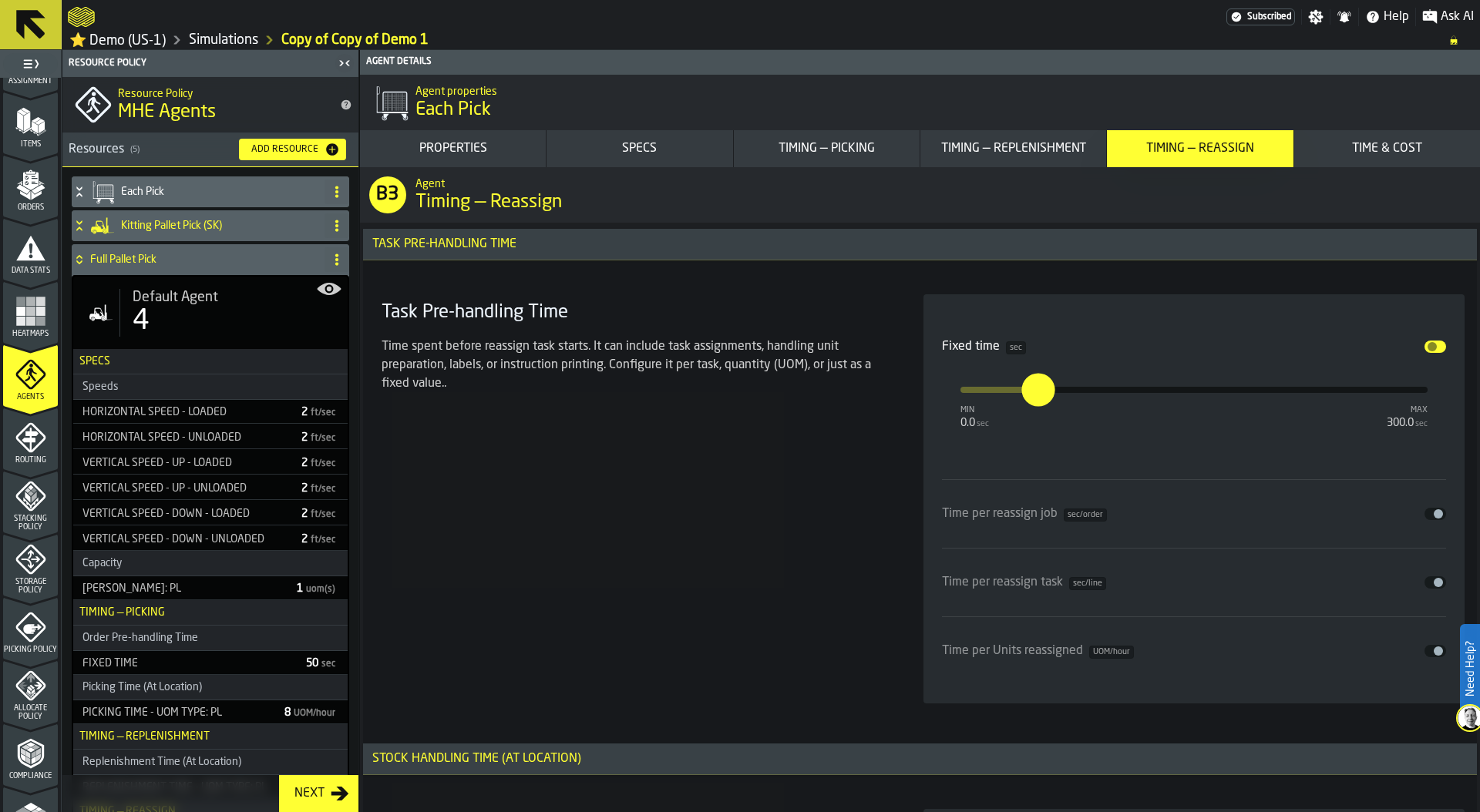
click at [197, 292] on span "Default Agent" at bounding box center [175, 297] width 86 height 17
type input "*"
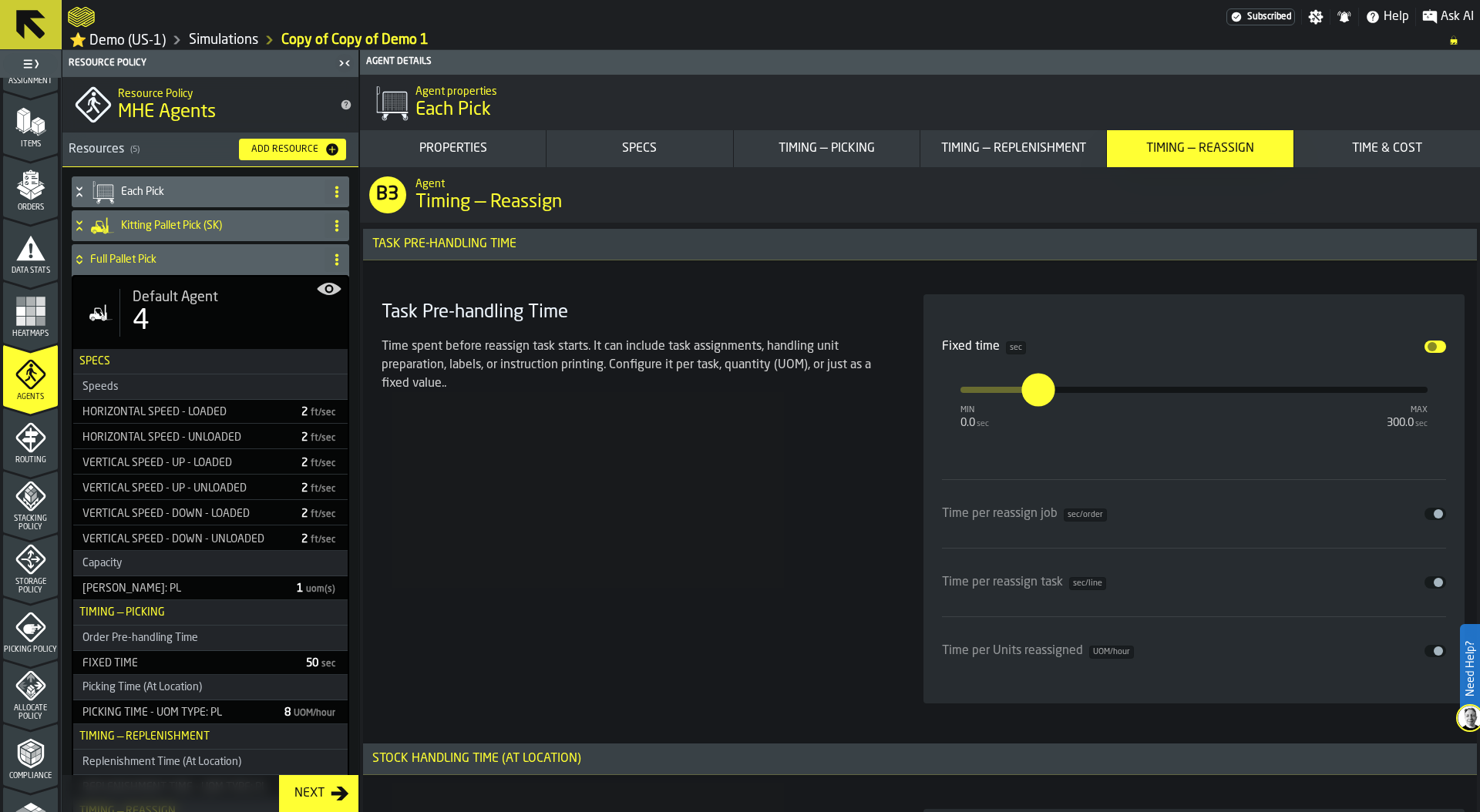
type input "*"
type input "**"
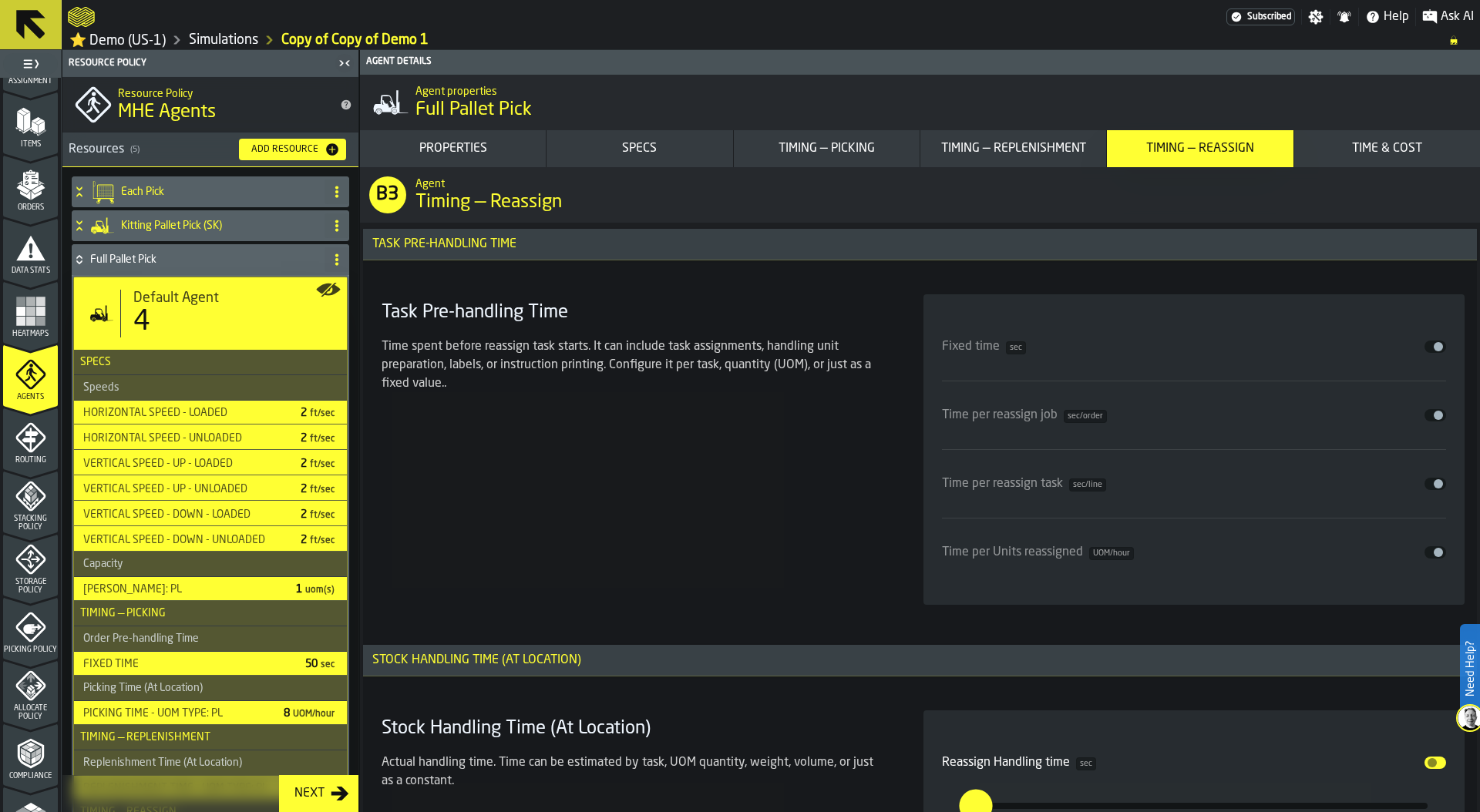
click at [870, 151] on div "Timing — Picking" at bounding box center [827, 148] width 173 height 19
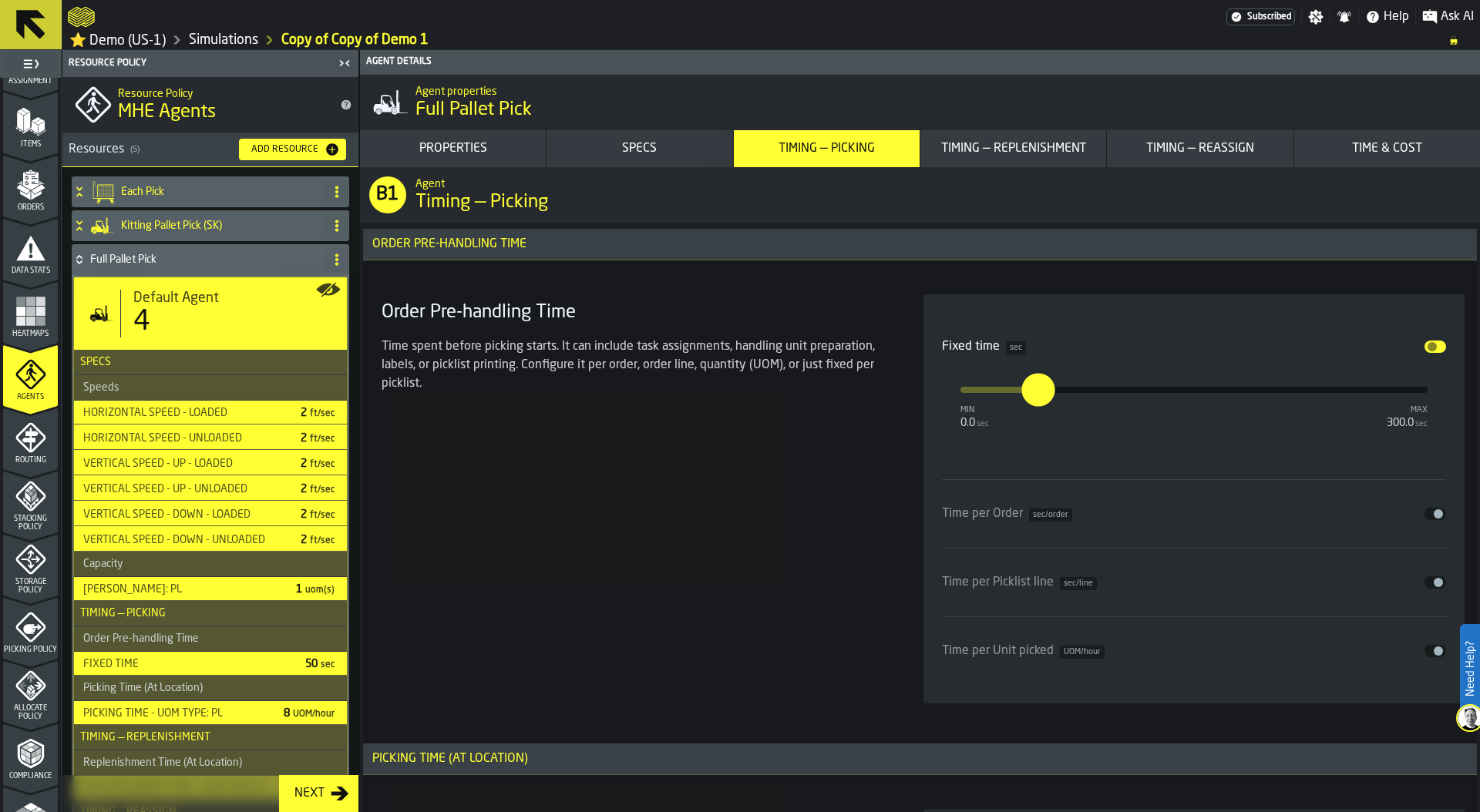
click at [1079, 165] on button "Timing — Replenishment" at bounding box center [1014, 148] width 186 height 37
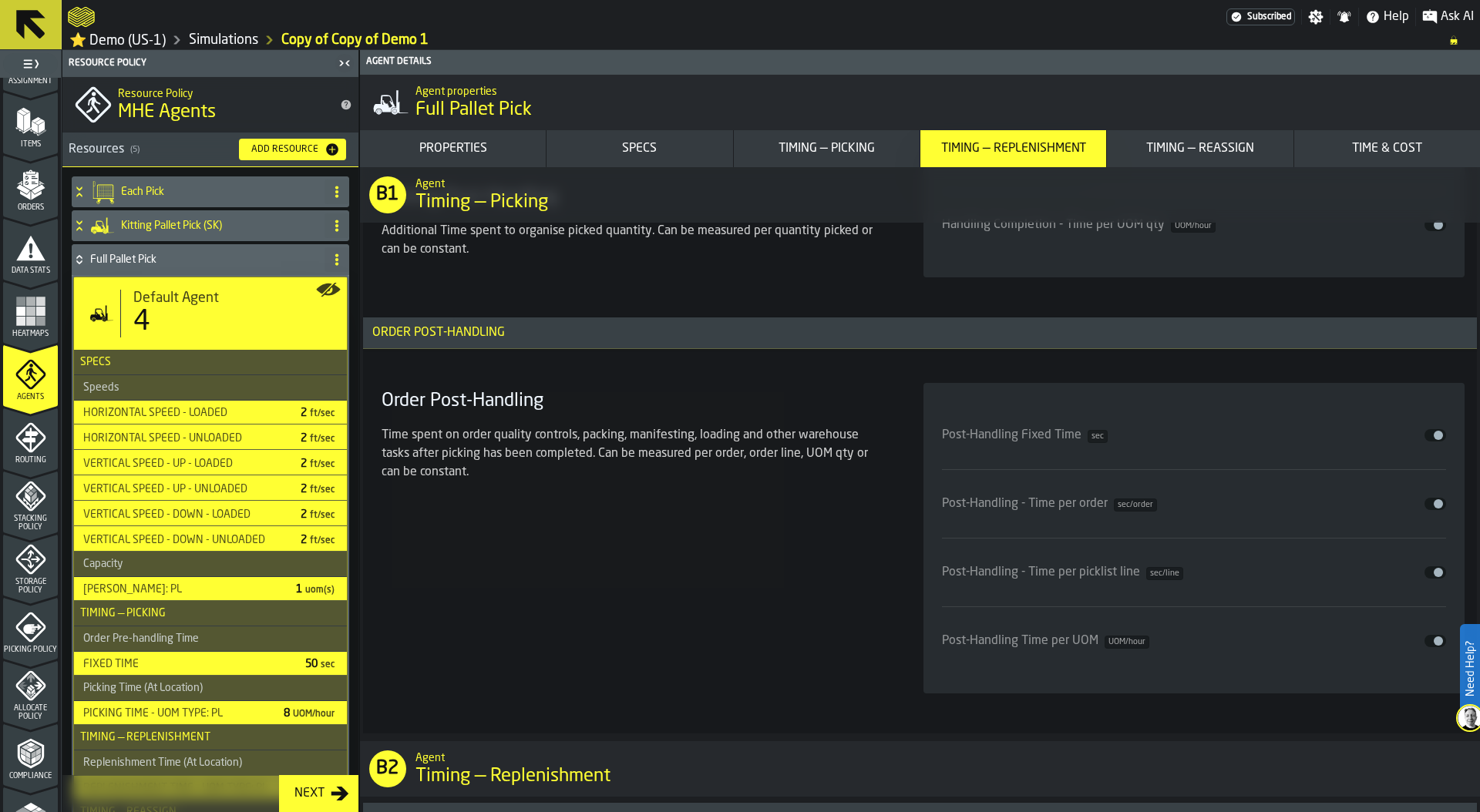
click at [1234, 170] on div "Agent [PERSON_NAME] — Picking" at bounding box center [944, 195] width 1071 height 65
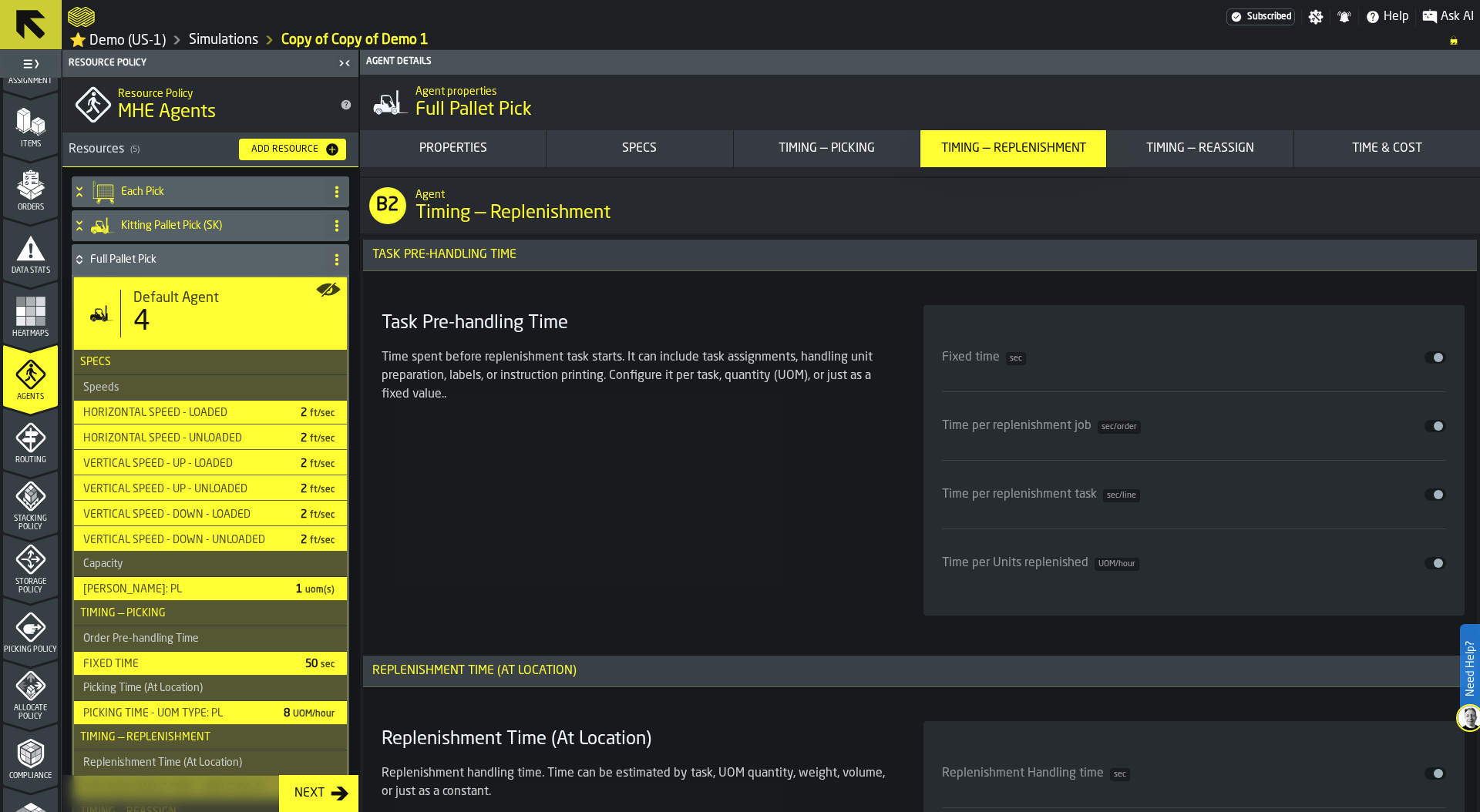
scroll to position [6381, 0]
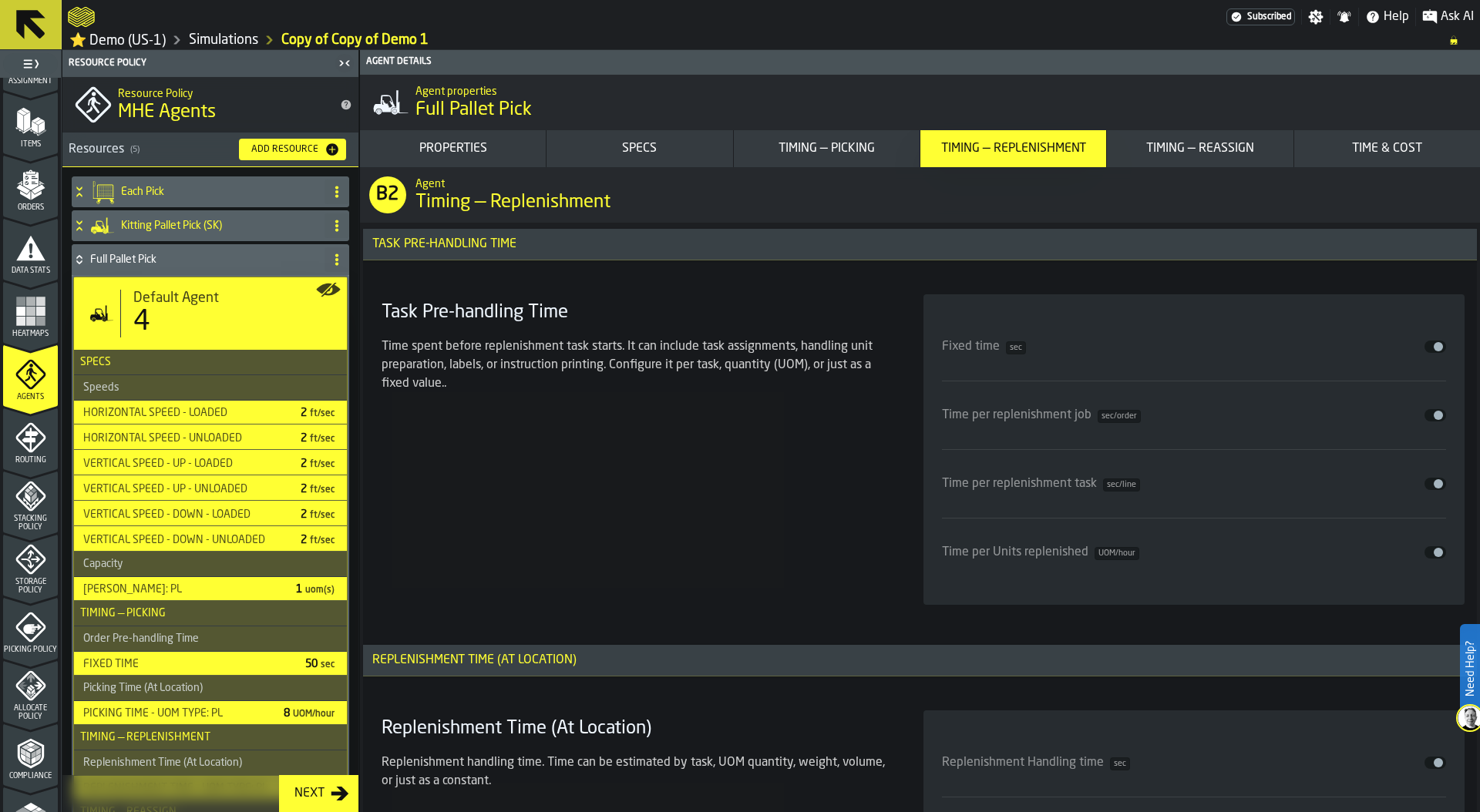
click at [27, 447] on icon "menu Routing" at bounding box center [30, 437] width 31 height 31
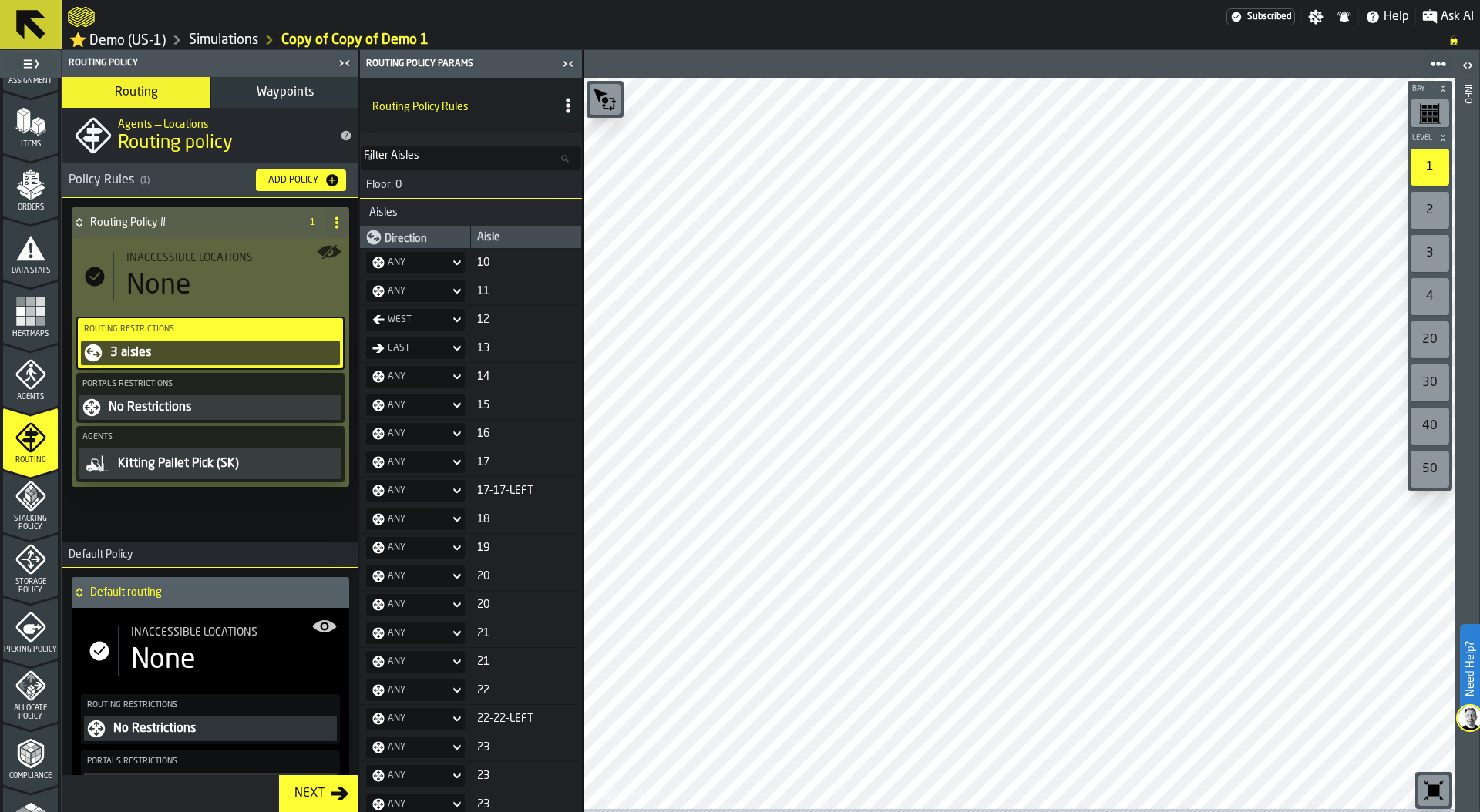
click at [291, 96] on span "Waypoints" at bounding box center [285, 92] width 57 height 12
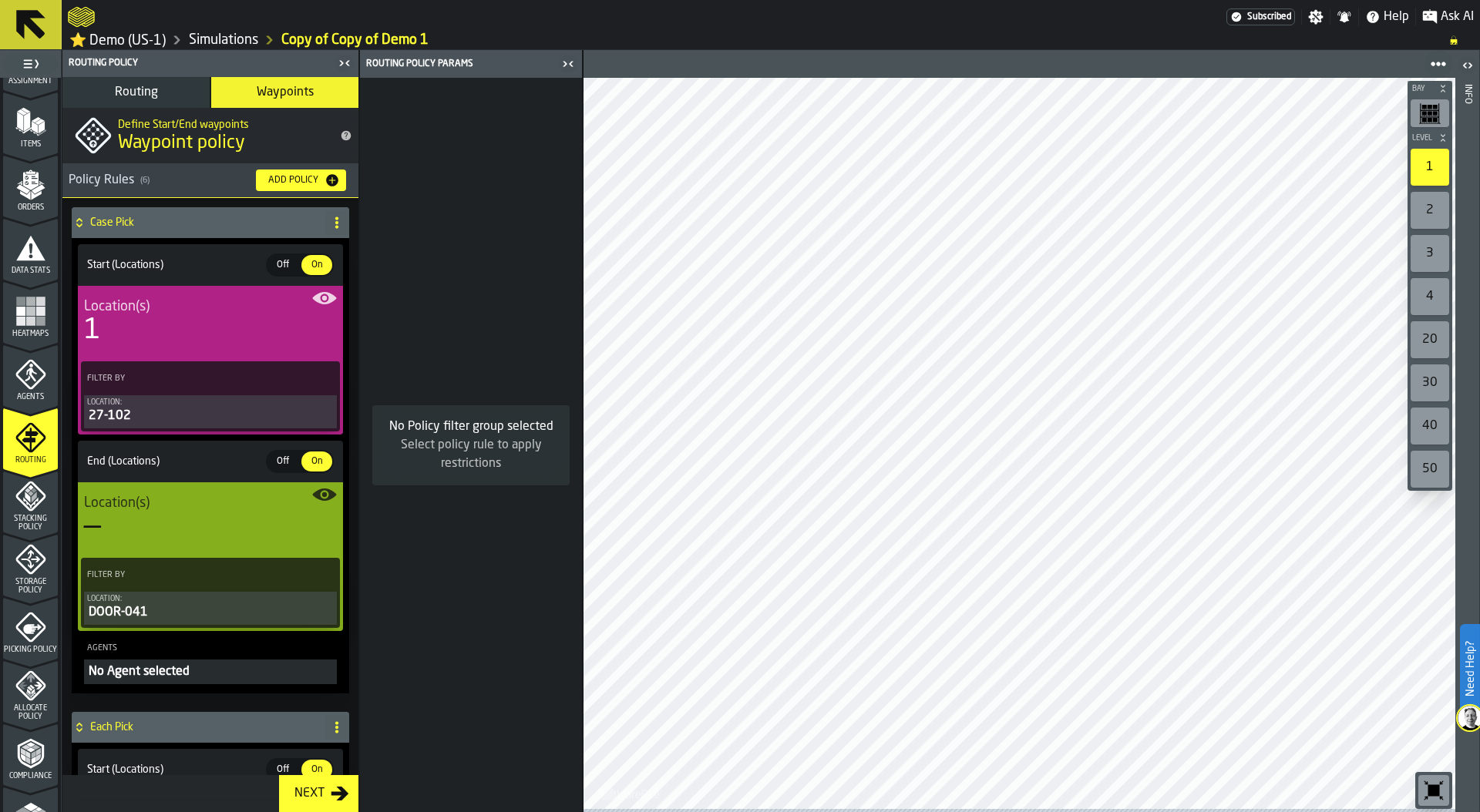
click at [35, 519] on span "Stacking Policy" at bounding box center [30, 523] width 55 height 17
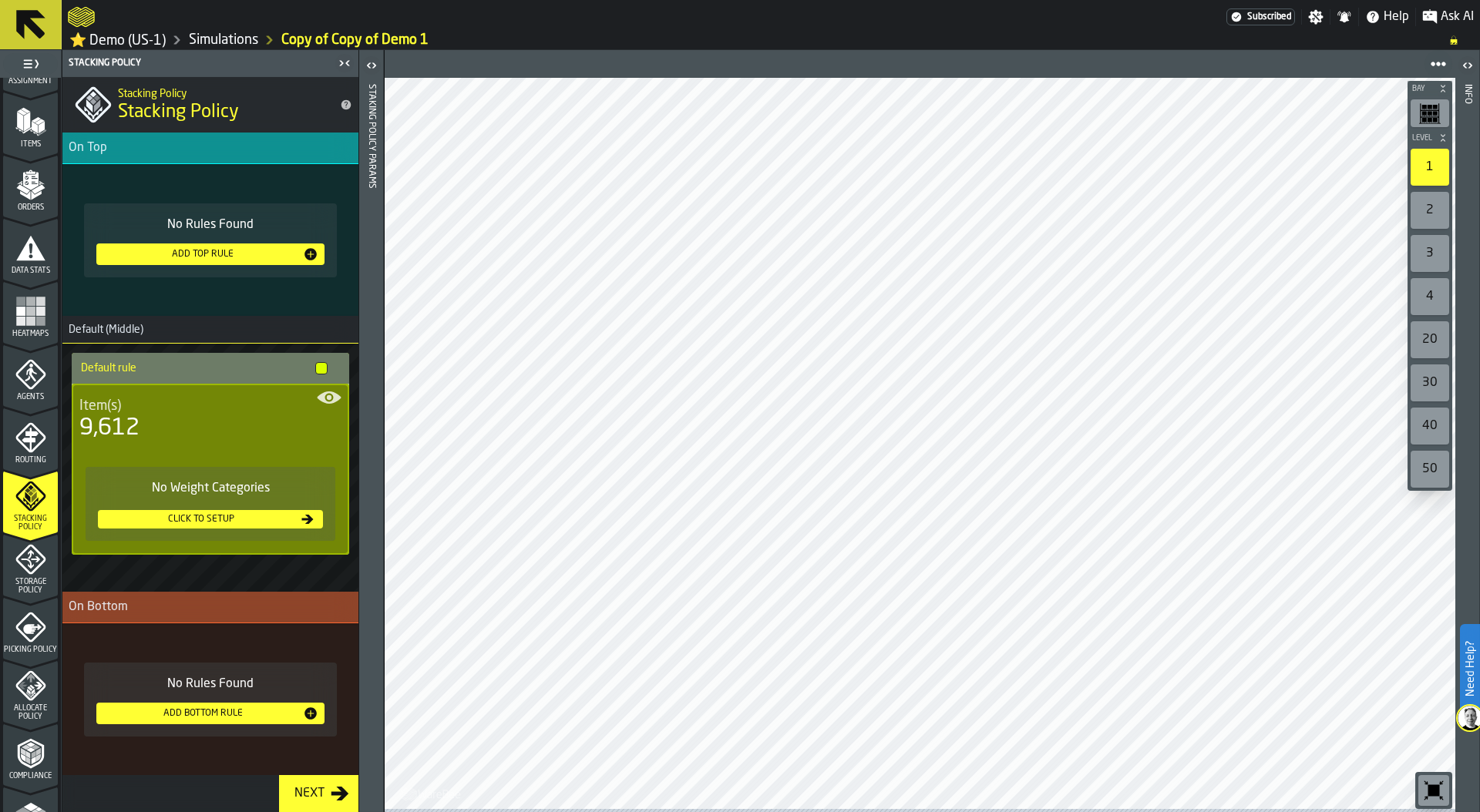
click at [215, 713] on div "Add Bottom Rule" at bounding box center [202, 712] width 200 height 10
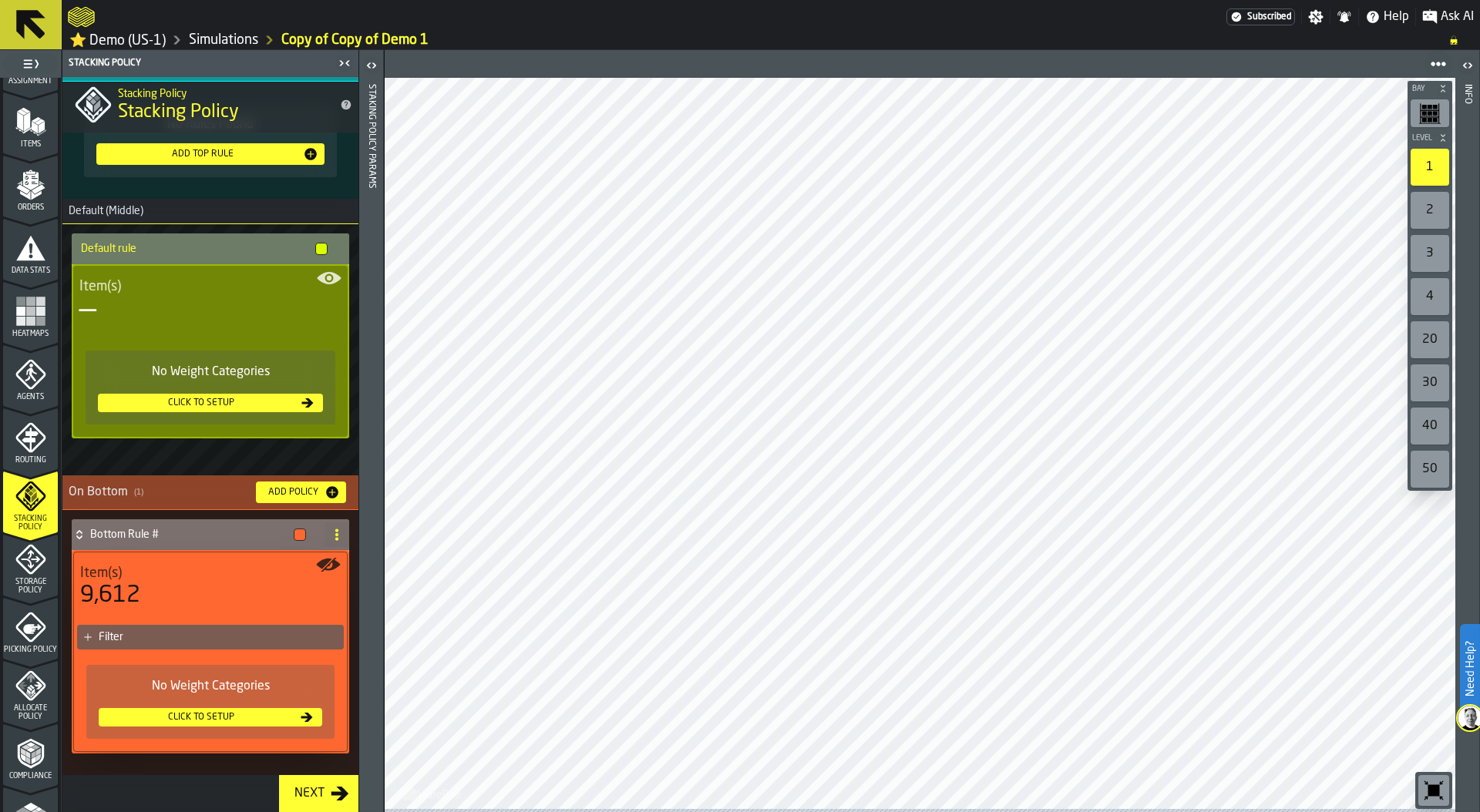
scroll to position [0, 0]
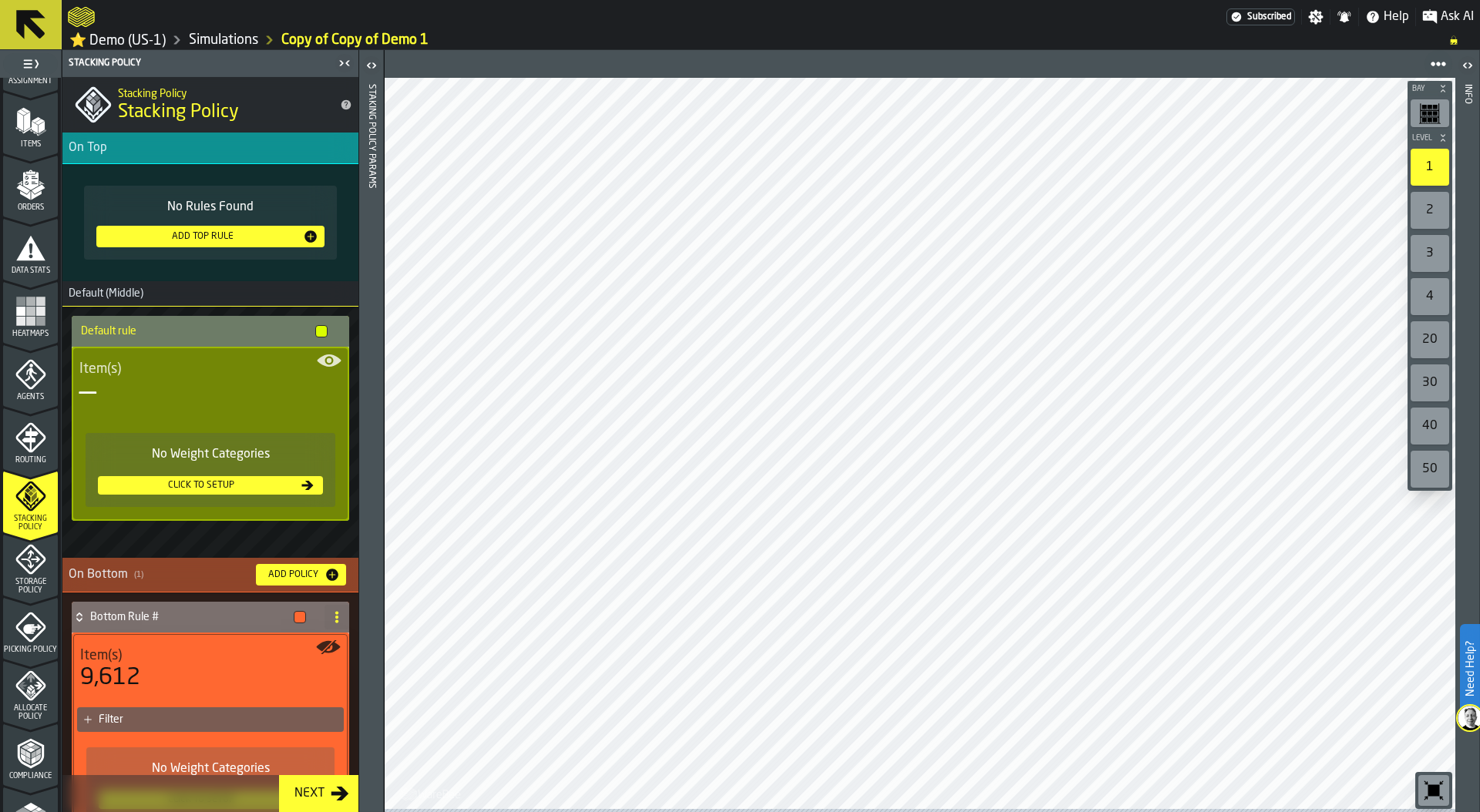
click at [226, 224] on div "No Rules Found Add Top Rule" at bounding box center [210, 223] width 253 height 74
click at [226, 229] on button "Add Top Rule" at bounding box center [210, 236] width 228 height 22
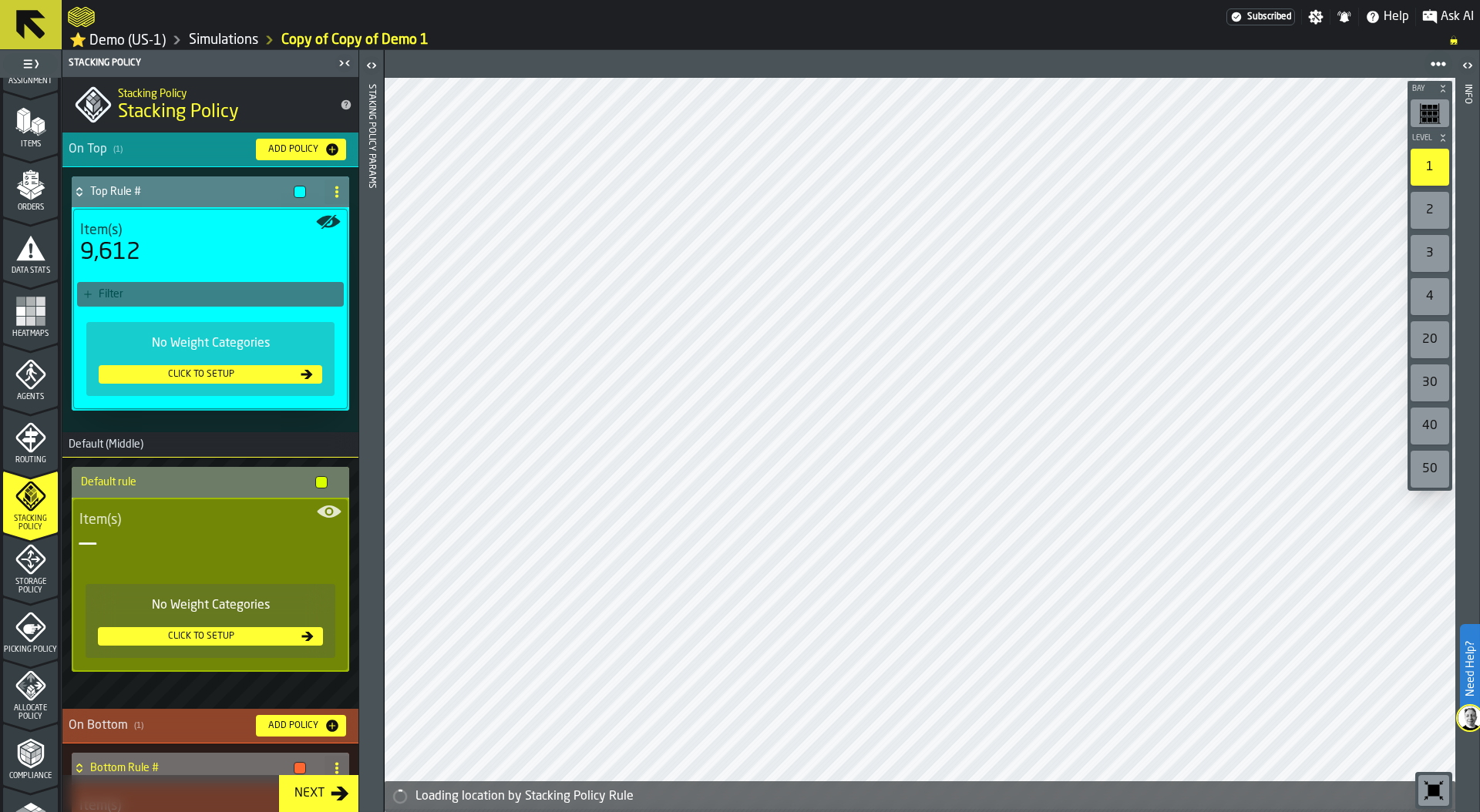
click at [239, 374] on div "Click to setup" at bounding box center [200, 374] width 193 height 10
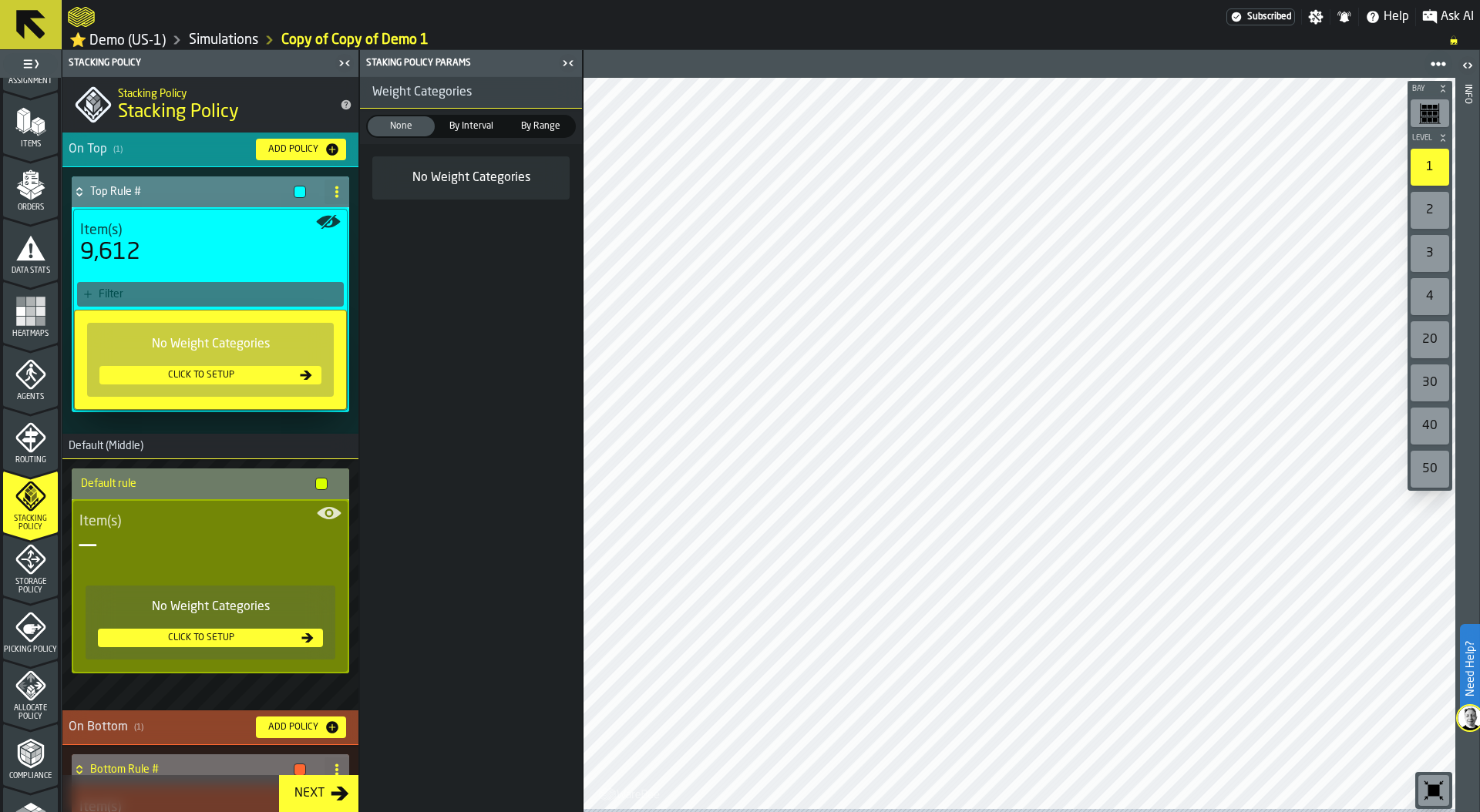
click at [234, 289] on div "Filter" at bounding box center [211, 294] width 267 height 24
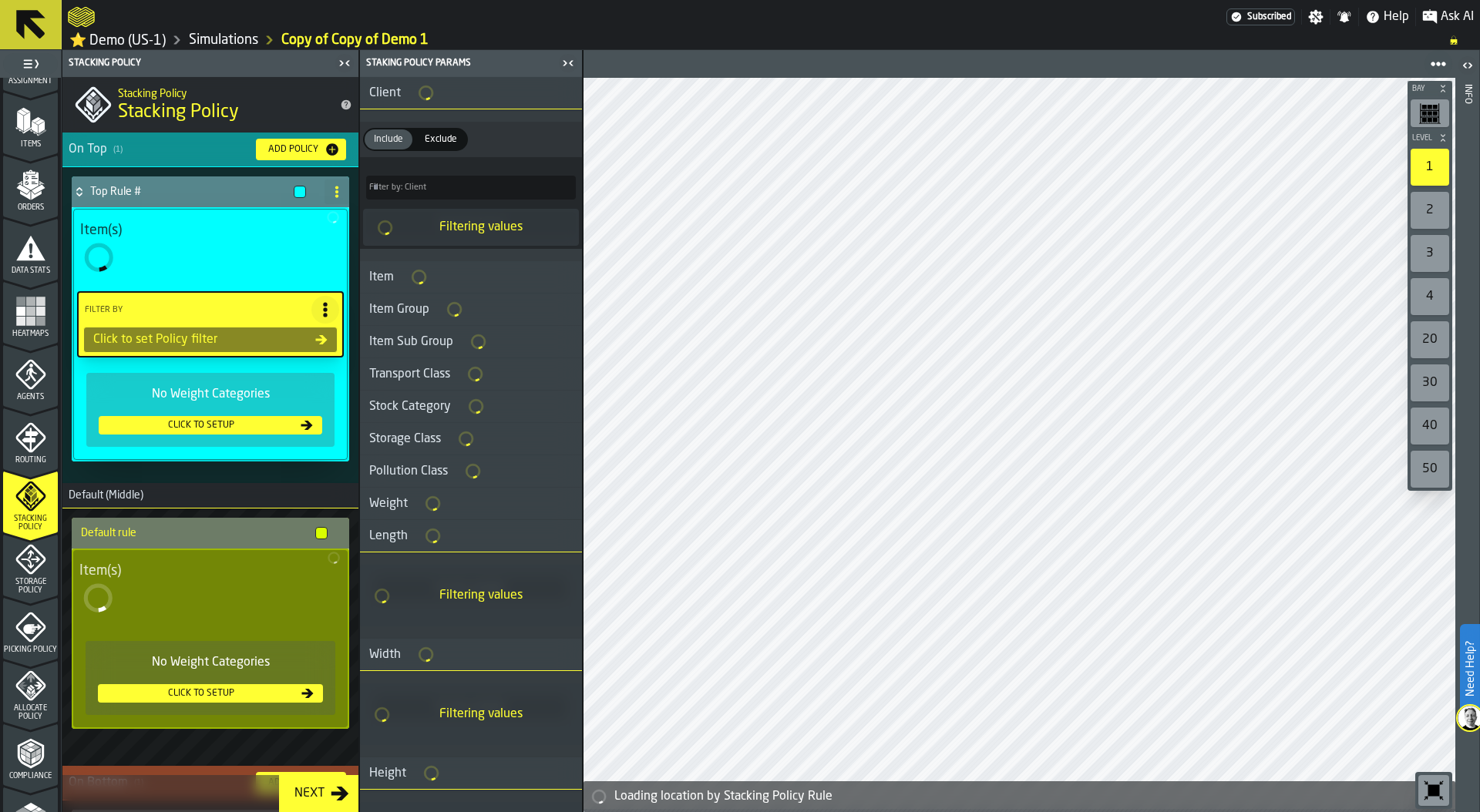
click at [413, 311] on div "Item Group" at bounding box center [400, 310] width 79 height 19
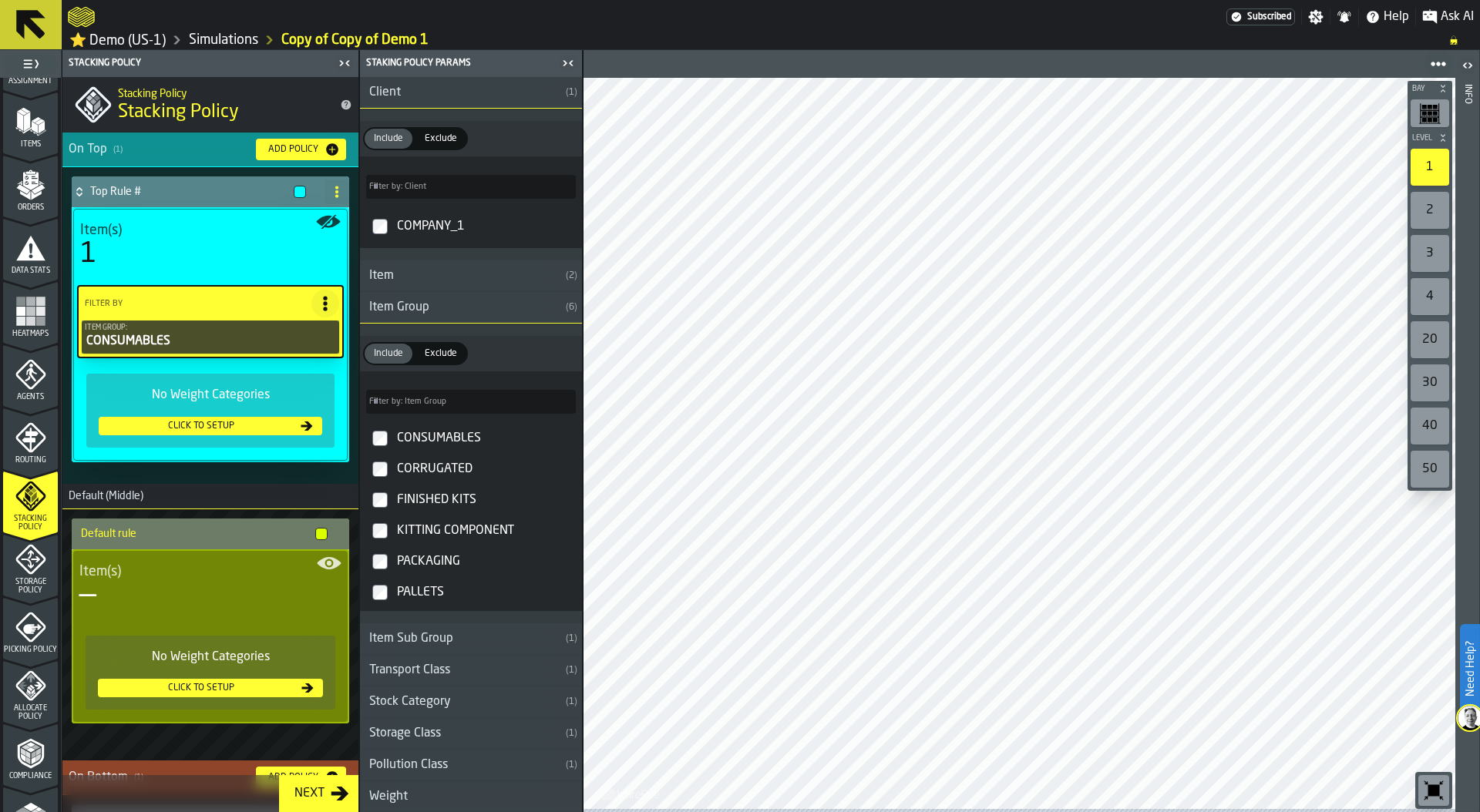
click at [31, 570] on icon "menu Storage Policy" at bounding box center [30, 559] width 31 height 31
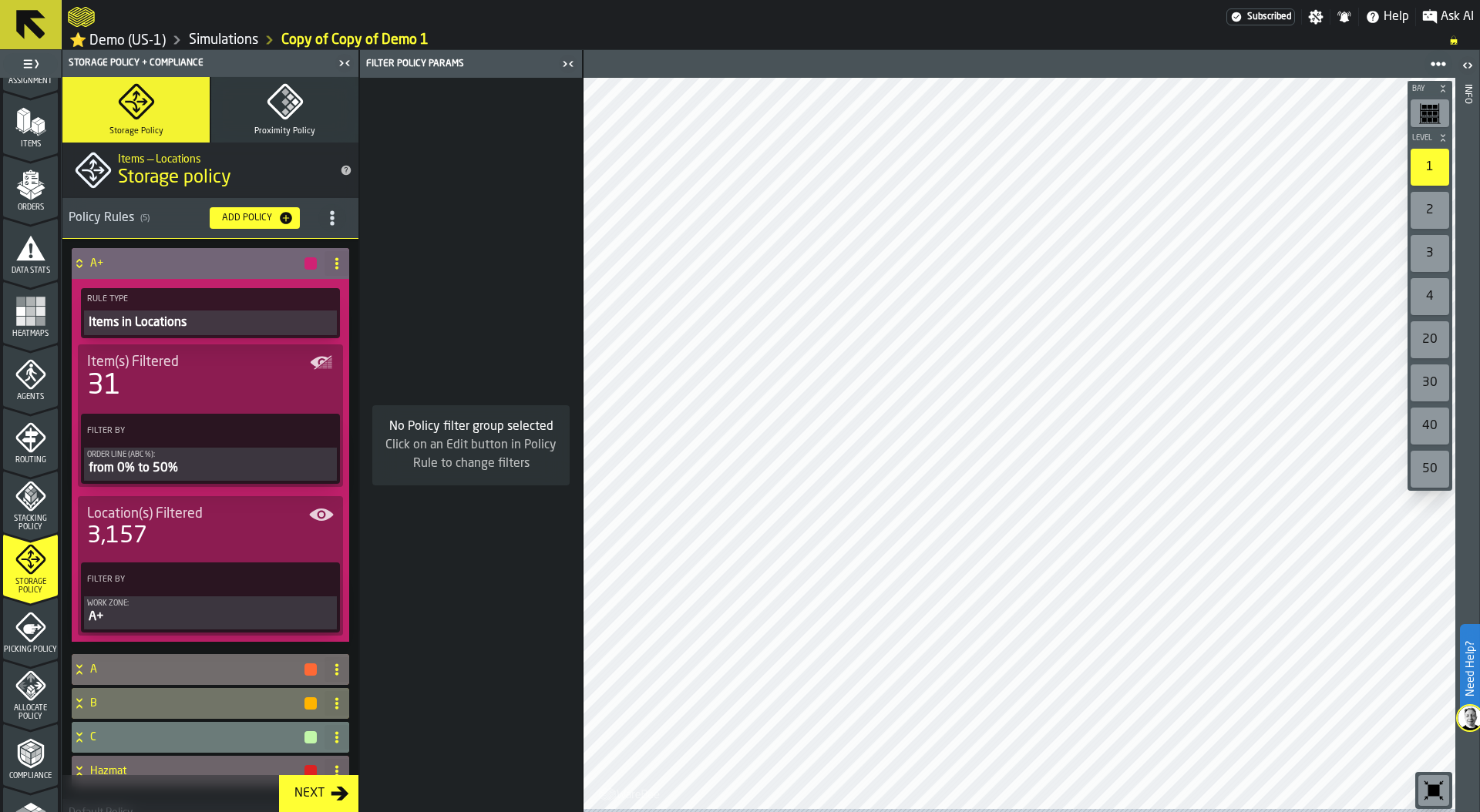
click at [78, 264] on icon at bounding box center [79, 263] width 15 height 12
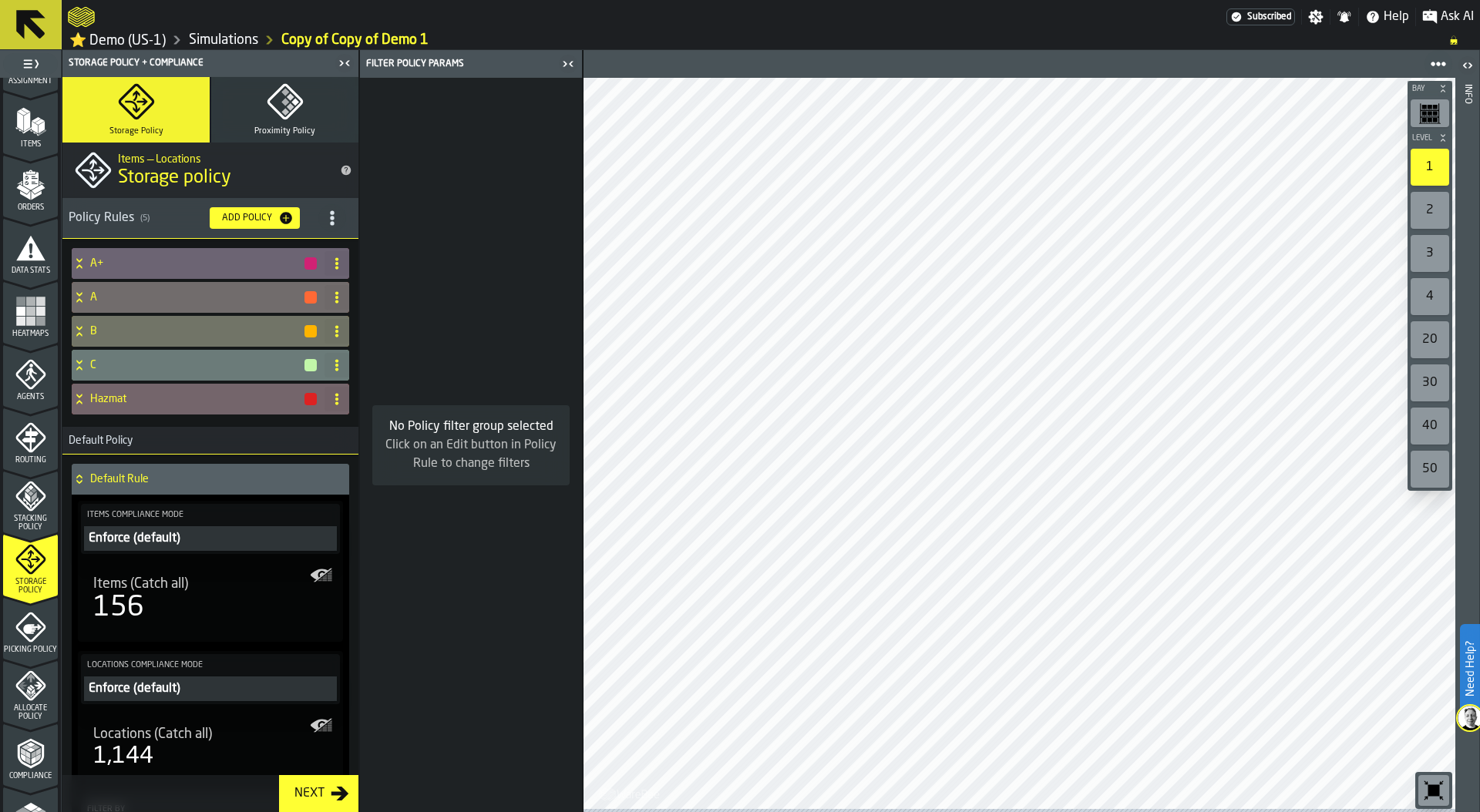
click at [161, 408] on div "Hazmat" at bounding box center [195, 398] width 246 height 31
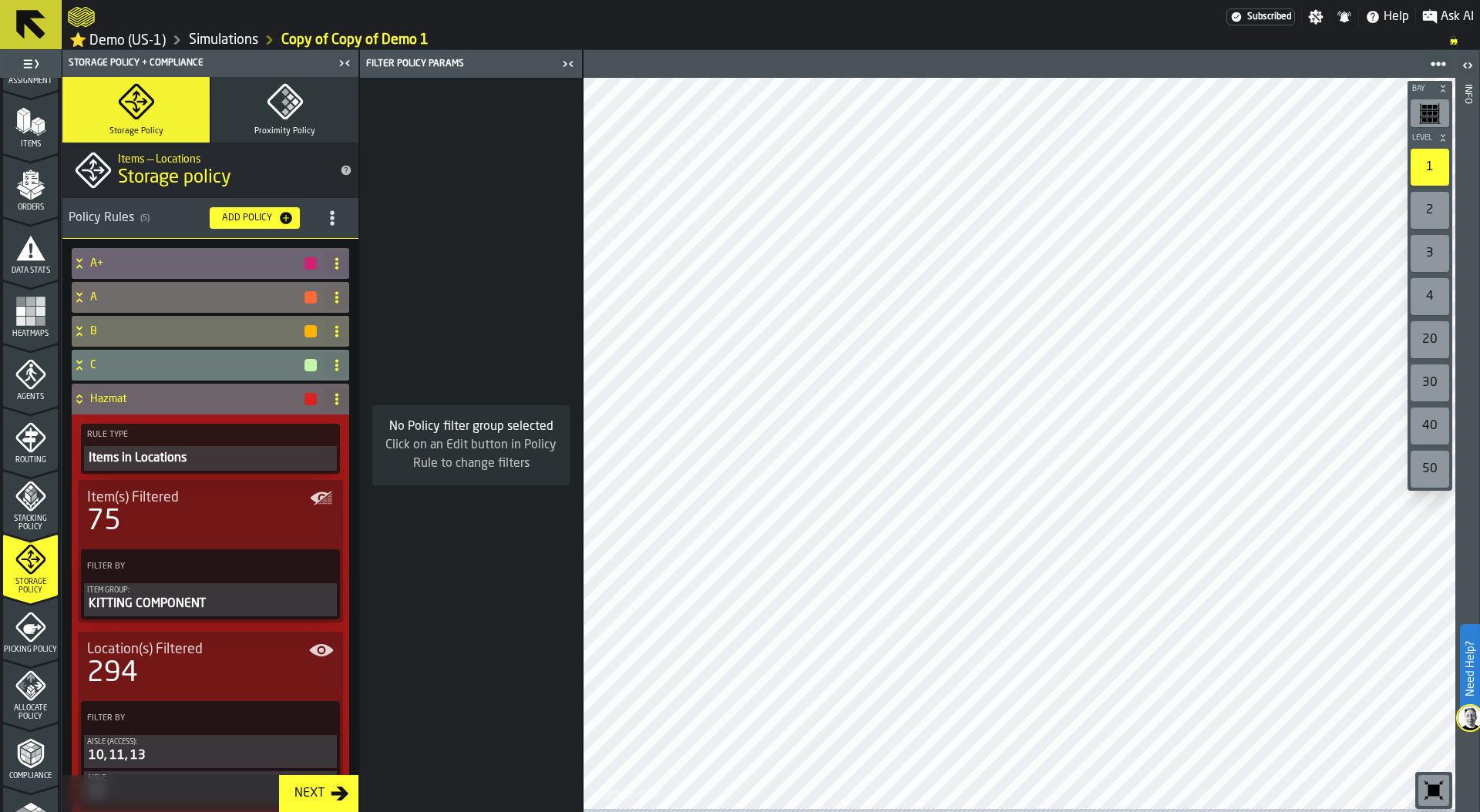
click at [251, 222] on div "Add Policy" at bounding box center [247, 217] width 62 height 10
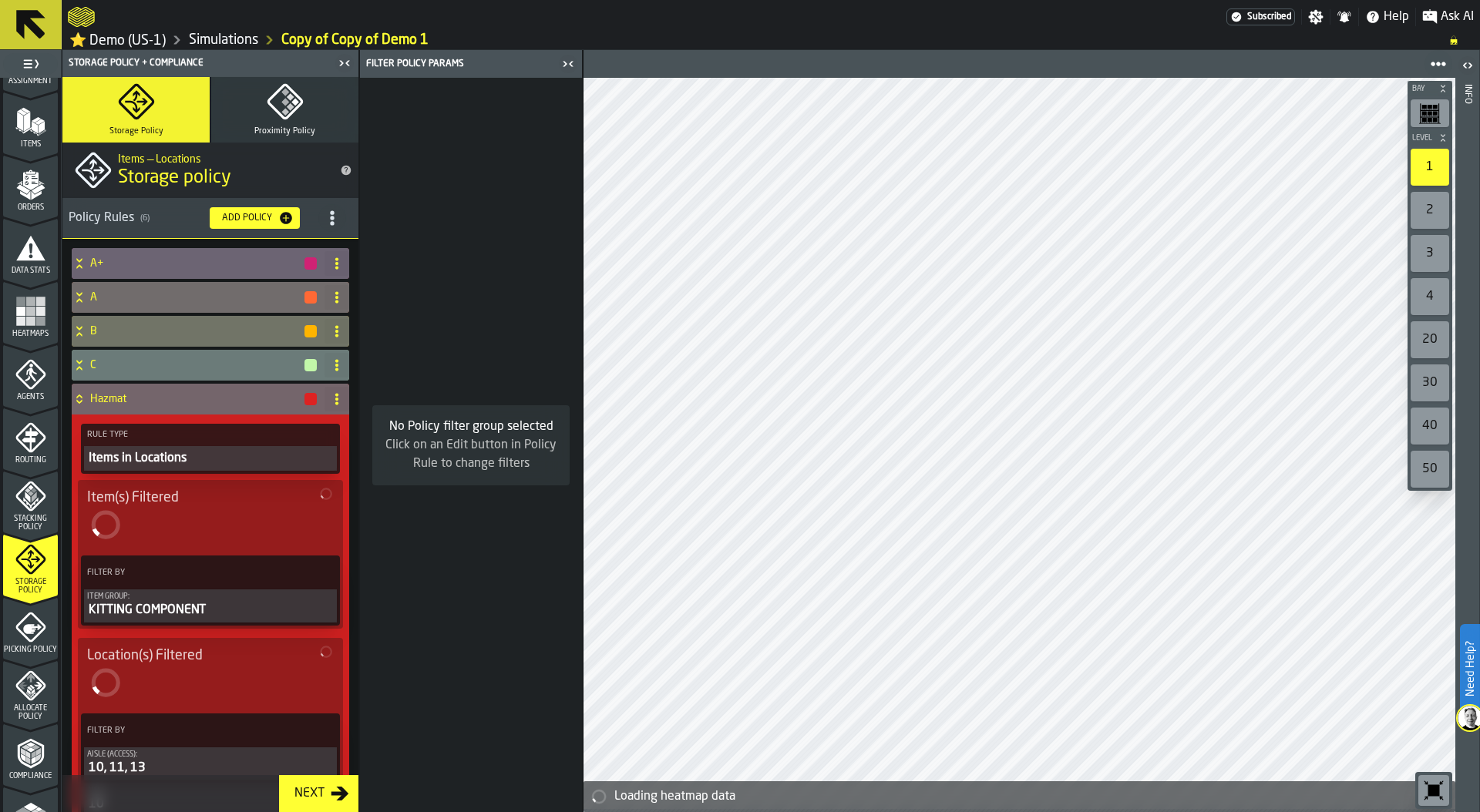
click at [84, 400] on icon at bounding box center [79, 398] width 15 height 12
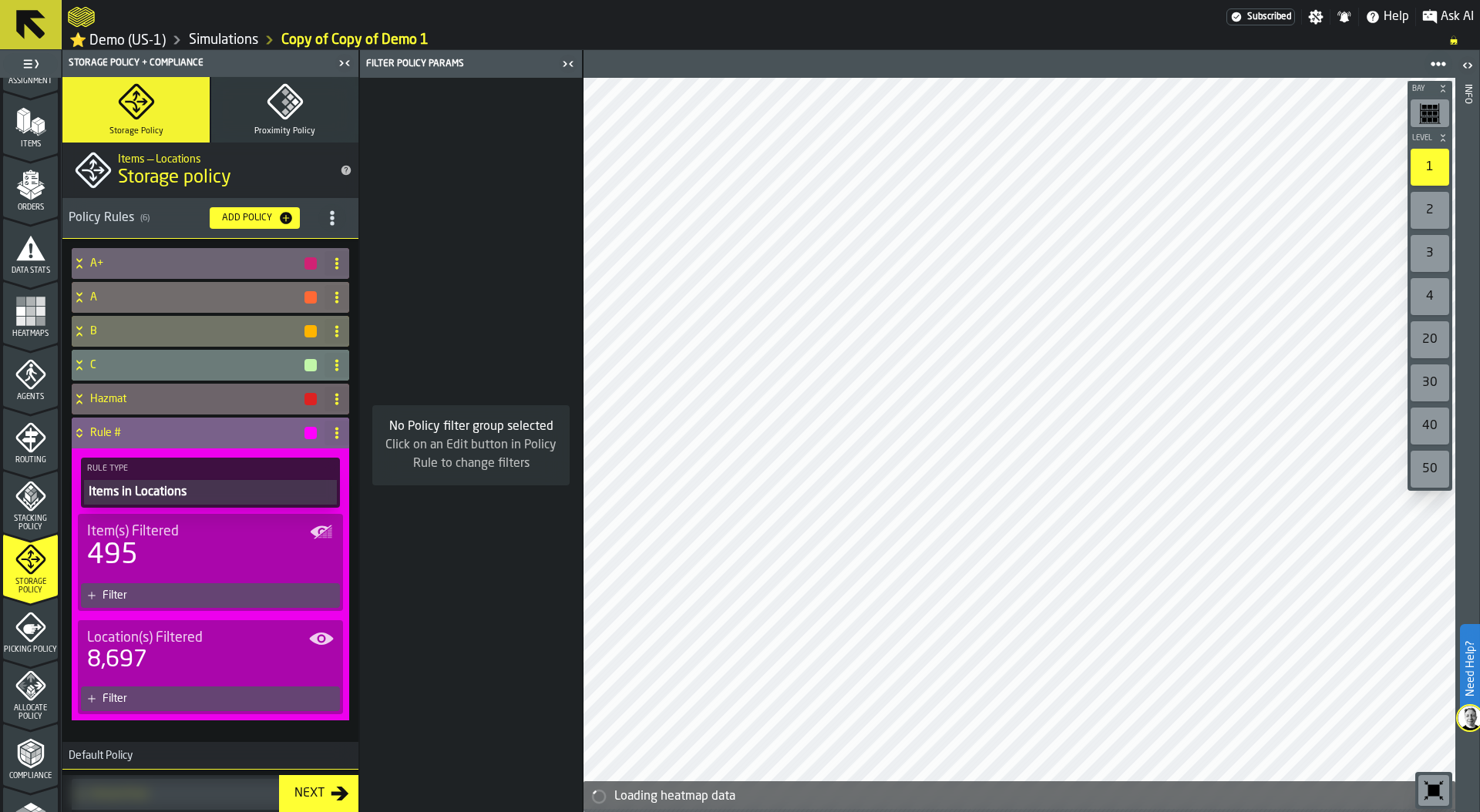
click at [181, 596] on div "Filter" at bounding box center [218, 595] width 231 height 12
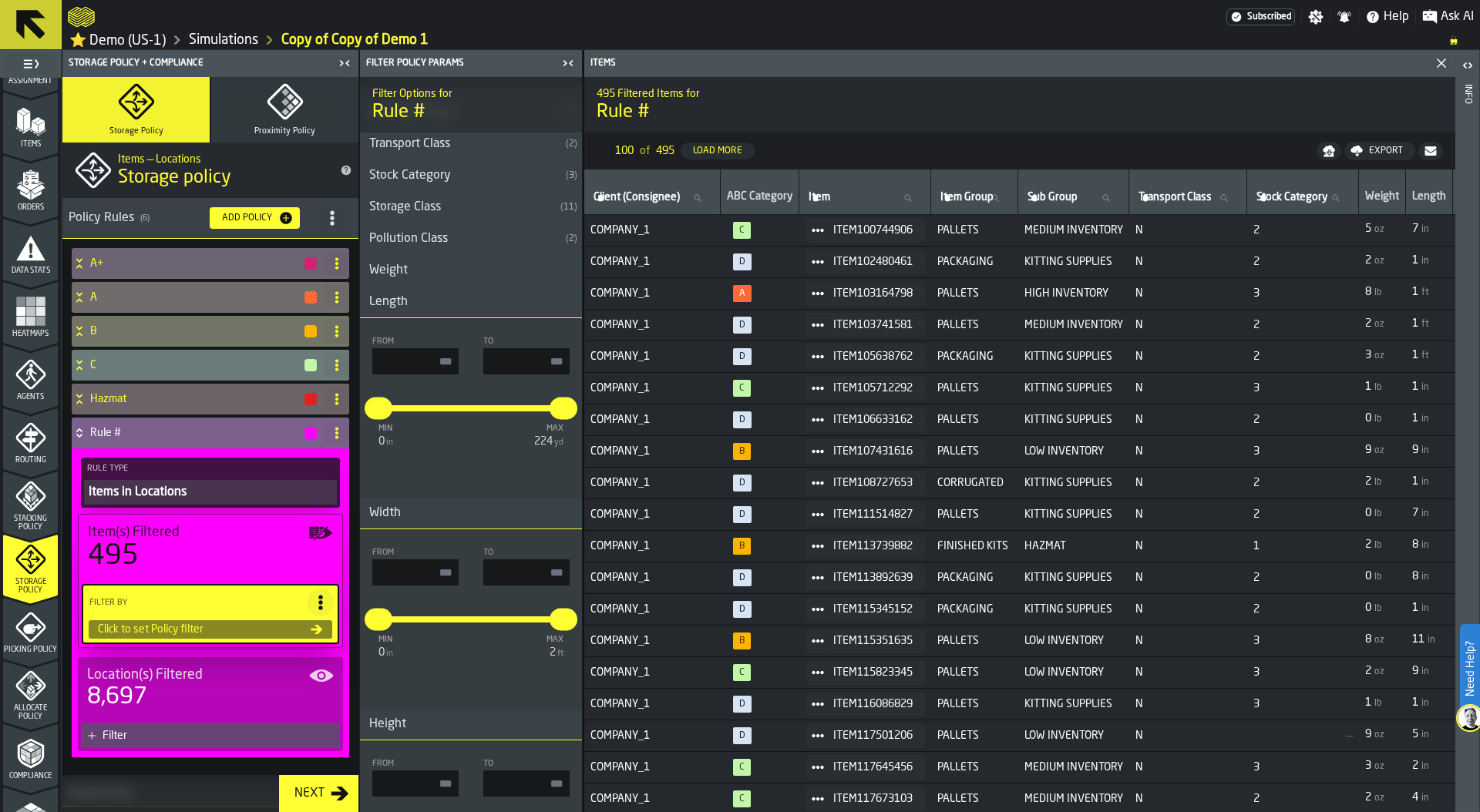
scroll to position [586, 0]
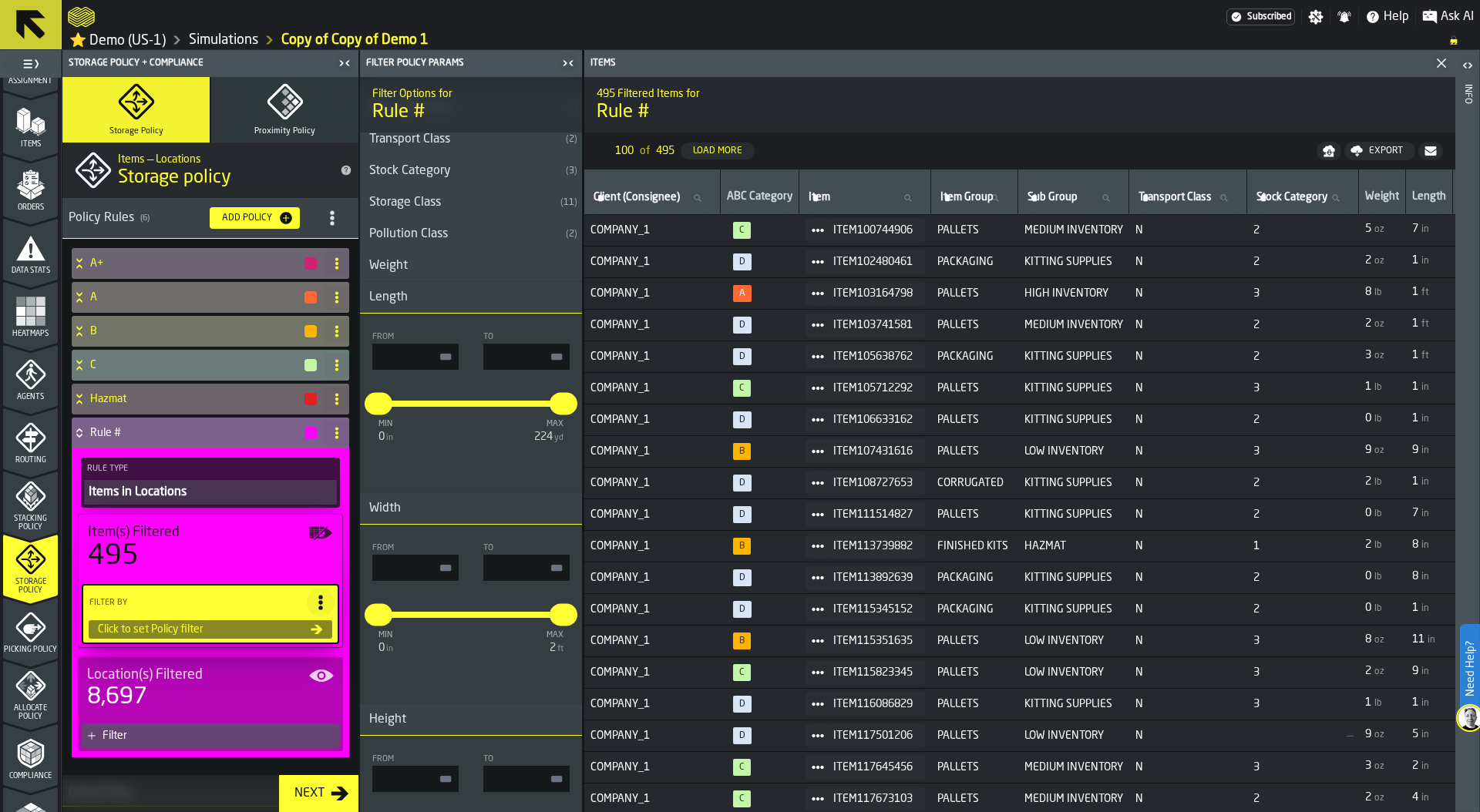
click at [433, 263] on h3 "Weight" at bounding box center [471, 266] width 222 height 32
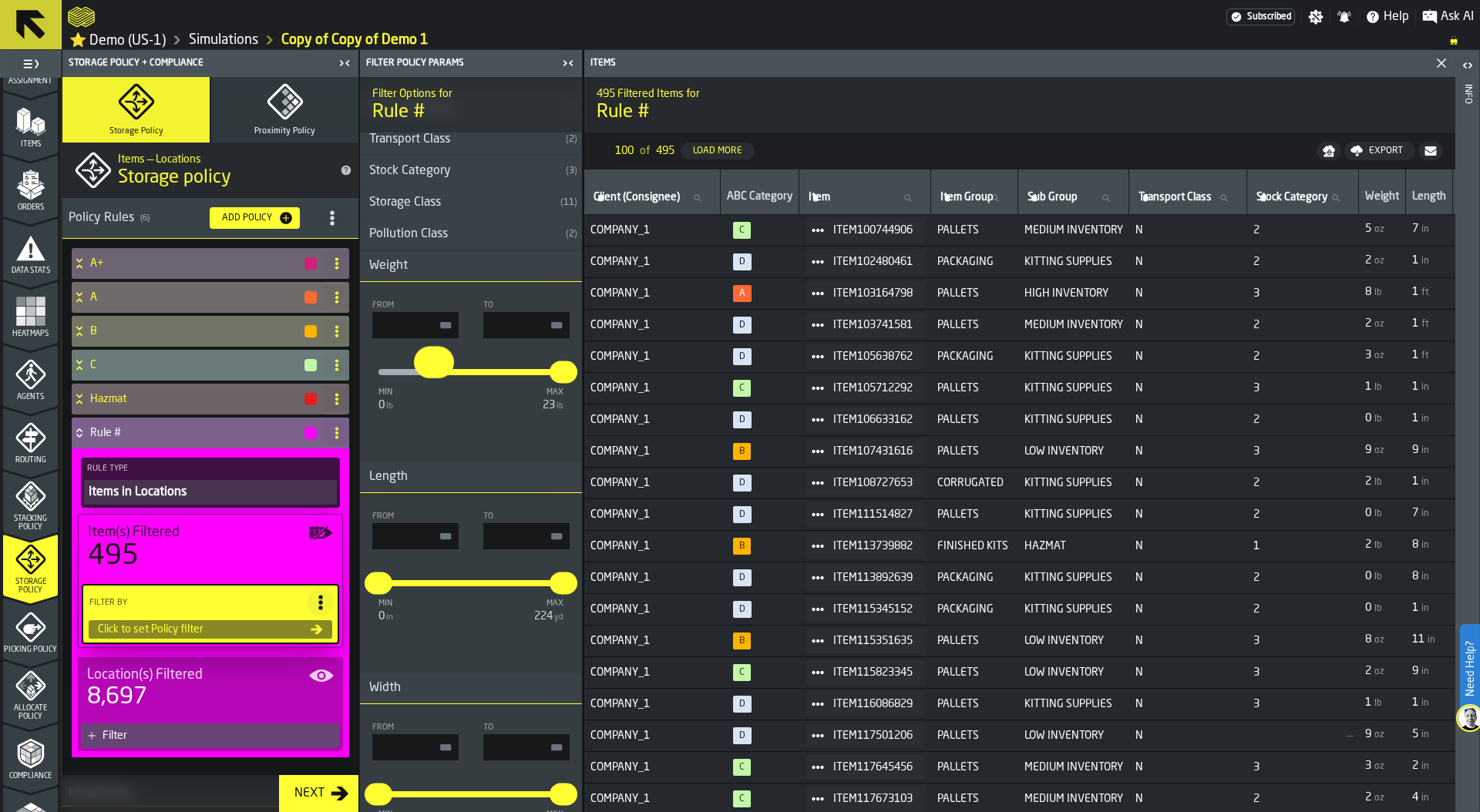
type input "***"
drag, startPoint x: 380, startPoint y: 372, endPoint x: 438, endPoint y: 372, distance: 58.0
click at [432, 372] on input "***" at bounding box center [422, 362] width 18 height 32
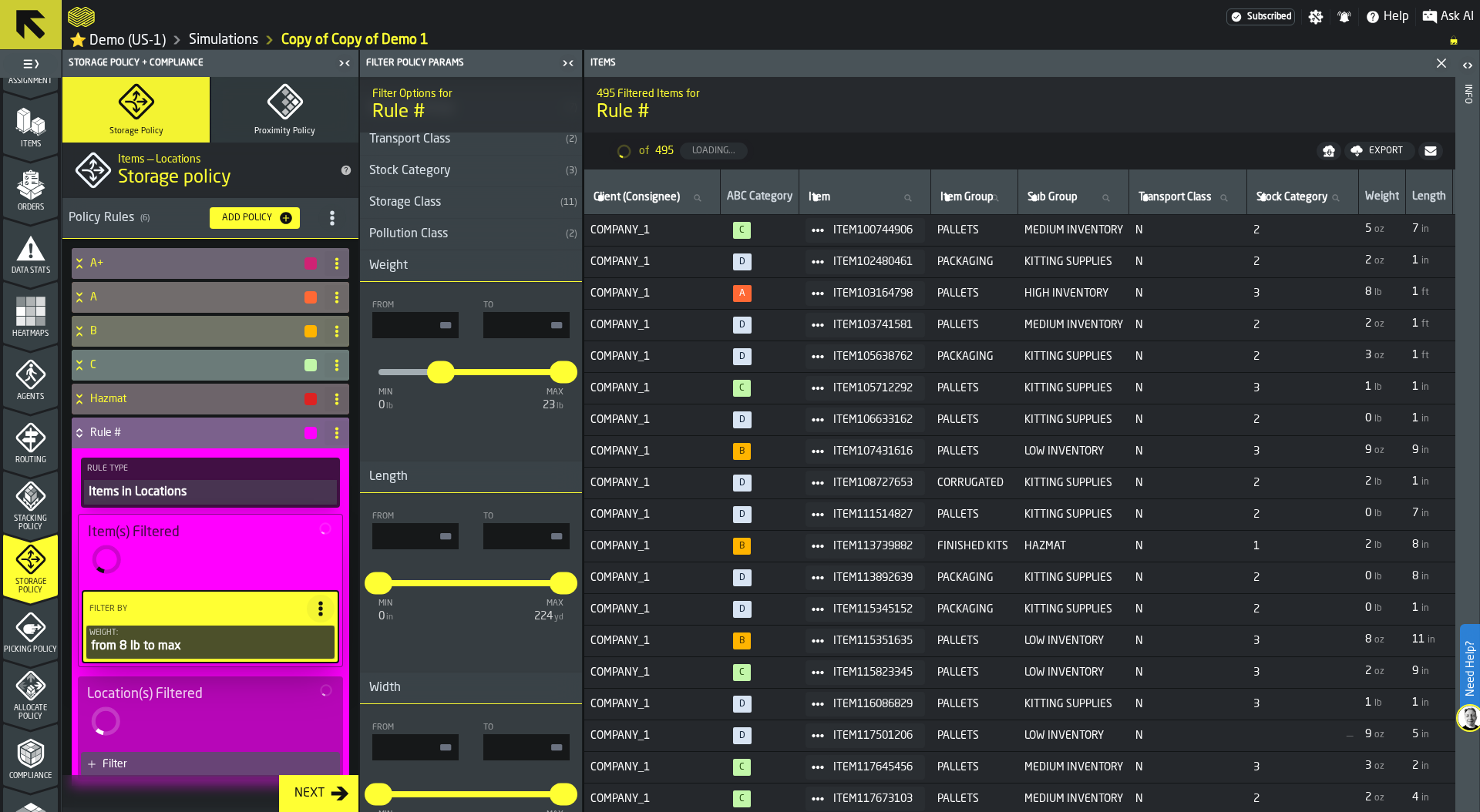
type input "***"
type input "****"
drag, startPoint x: 438, startPoint y: 372, endPoint x: 478, endPoint y: 372, distance: 40.0
click at [478, 372] on input "****" at bounding box center [470, 362] width 18 height 32
type input "****"
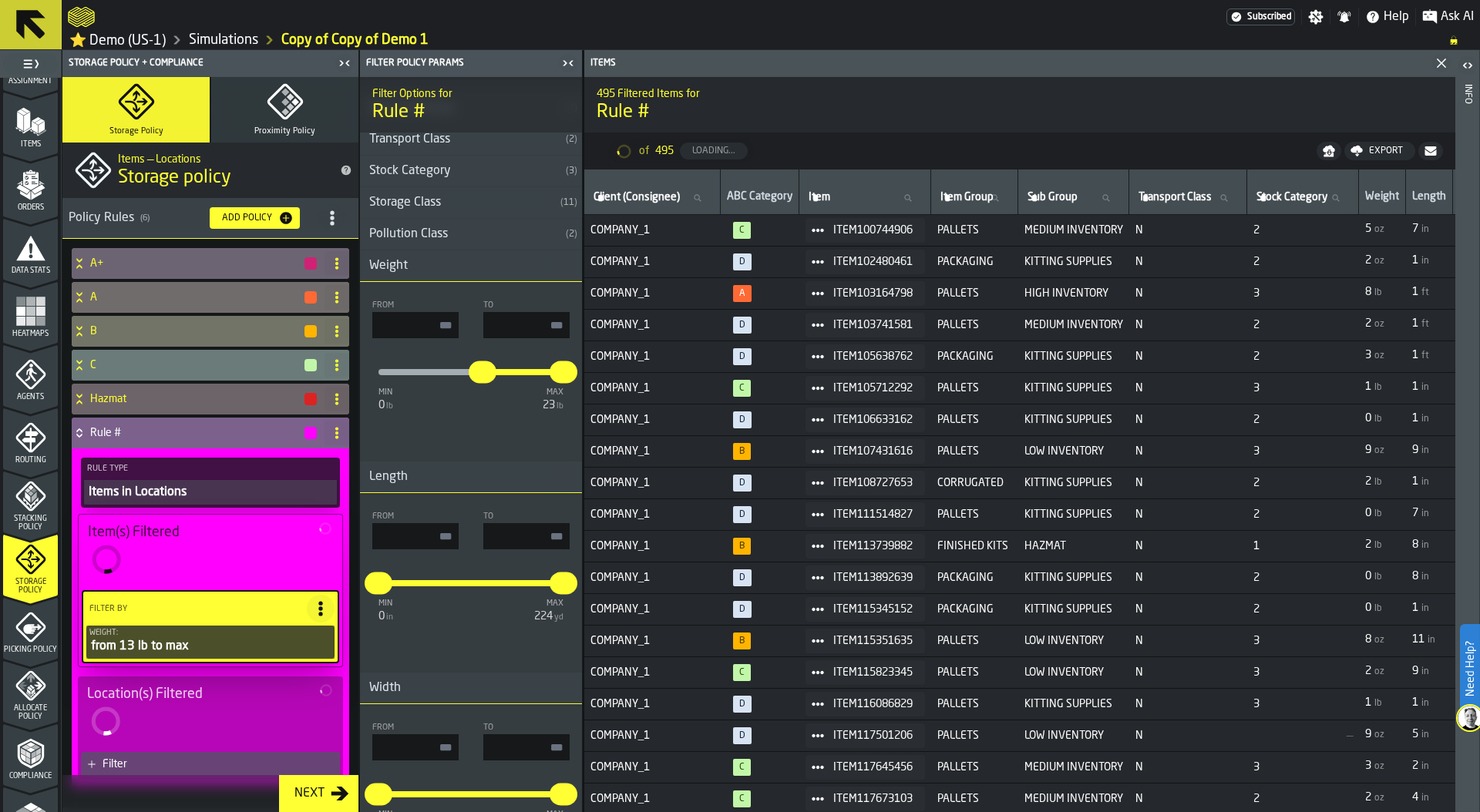
type input "***"
type input "****"
type input "*"
type input "**"
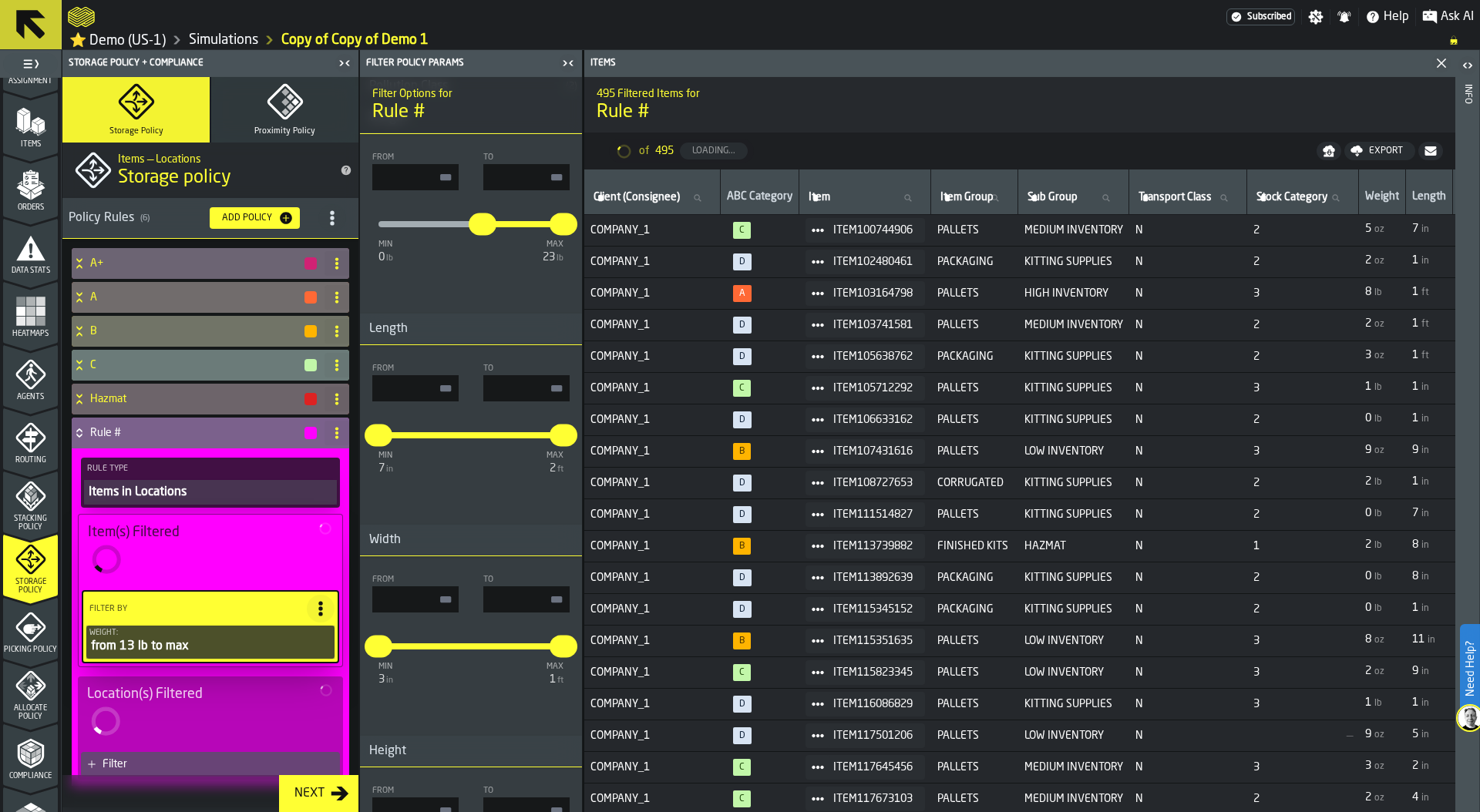
scroll to position [432, 0]
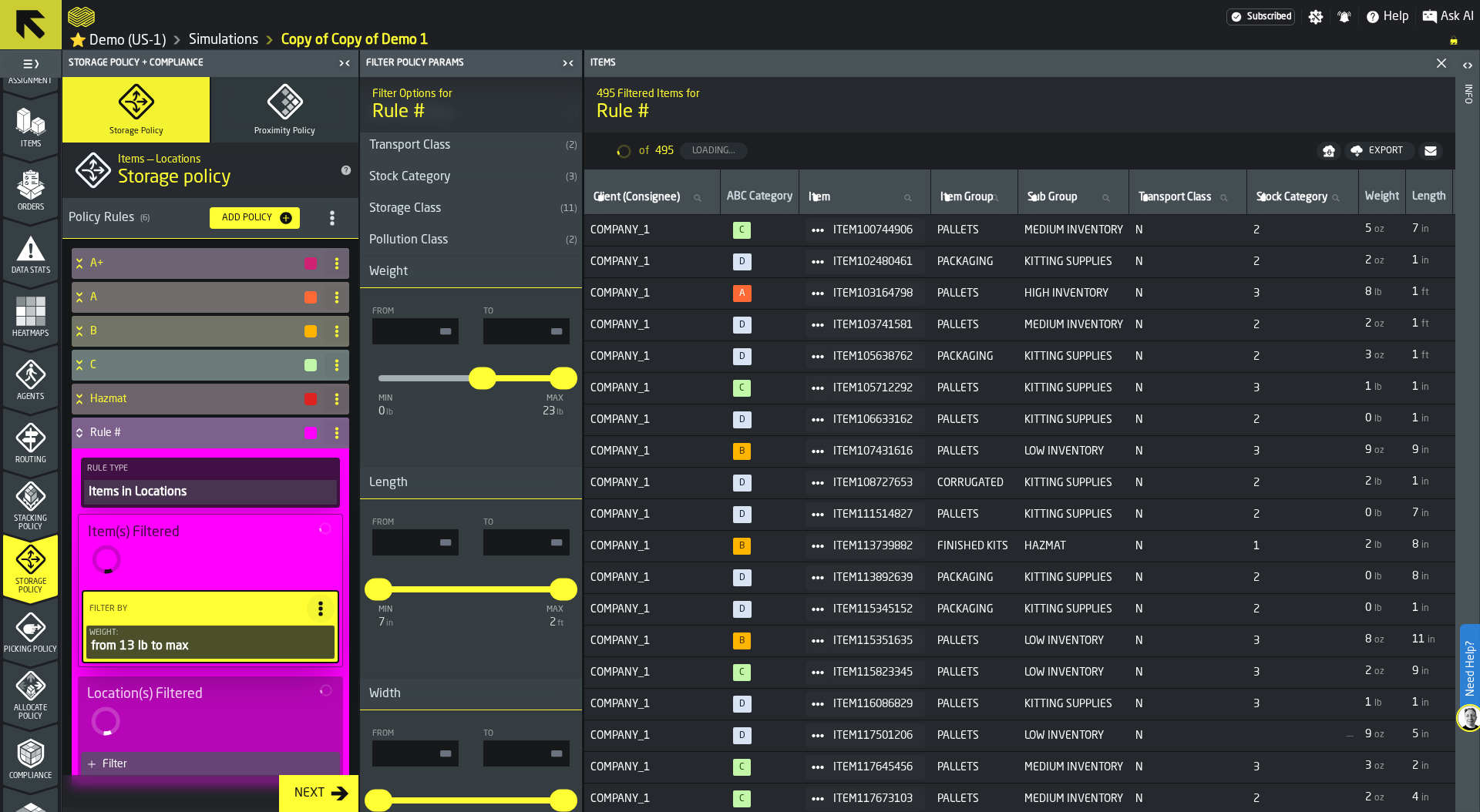
type input "**"
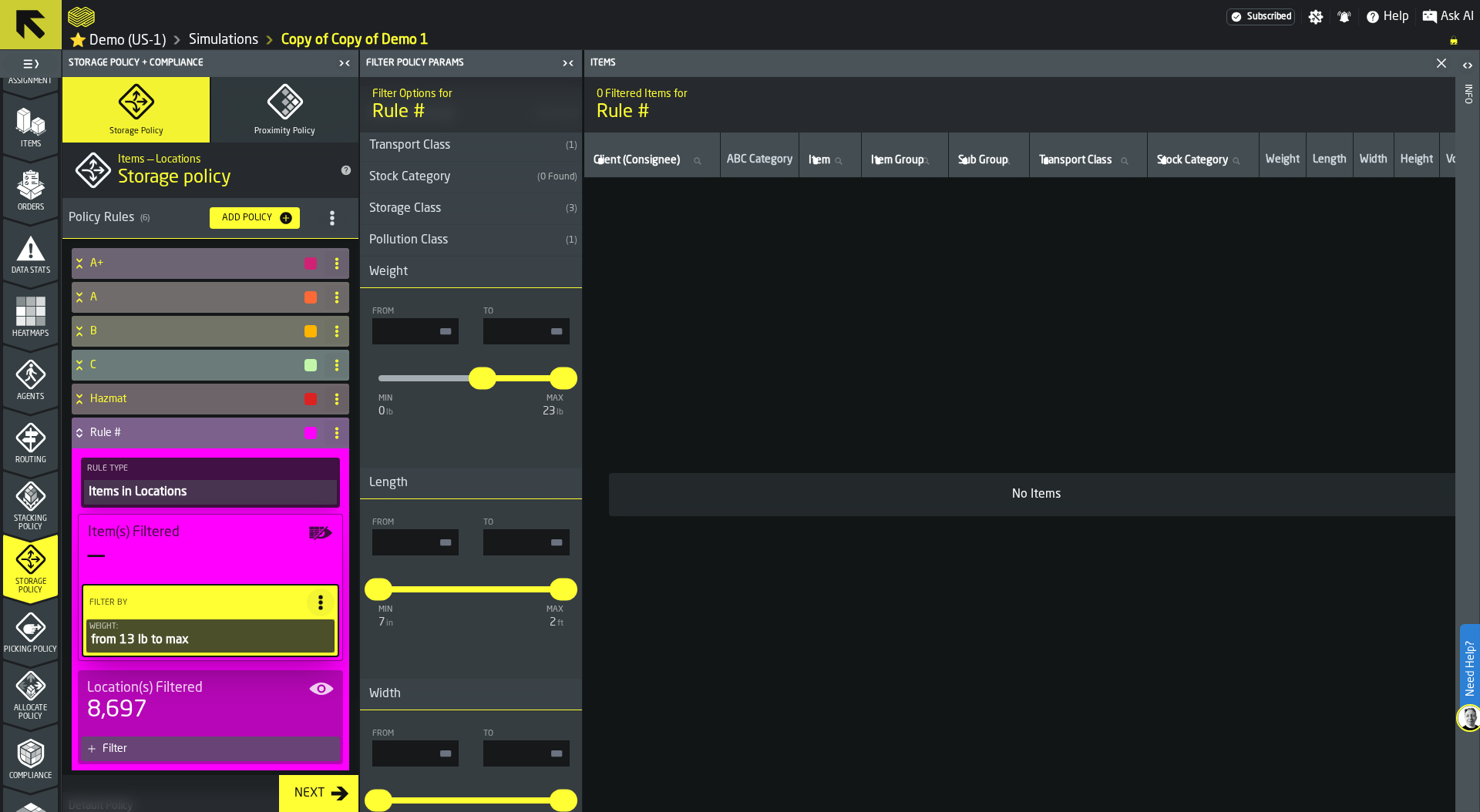
click at [212, 750] on div "Filter" at bounding box center [218, 748] width 231 height 12
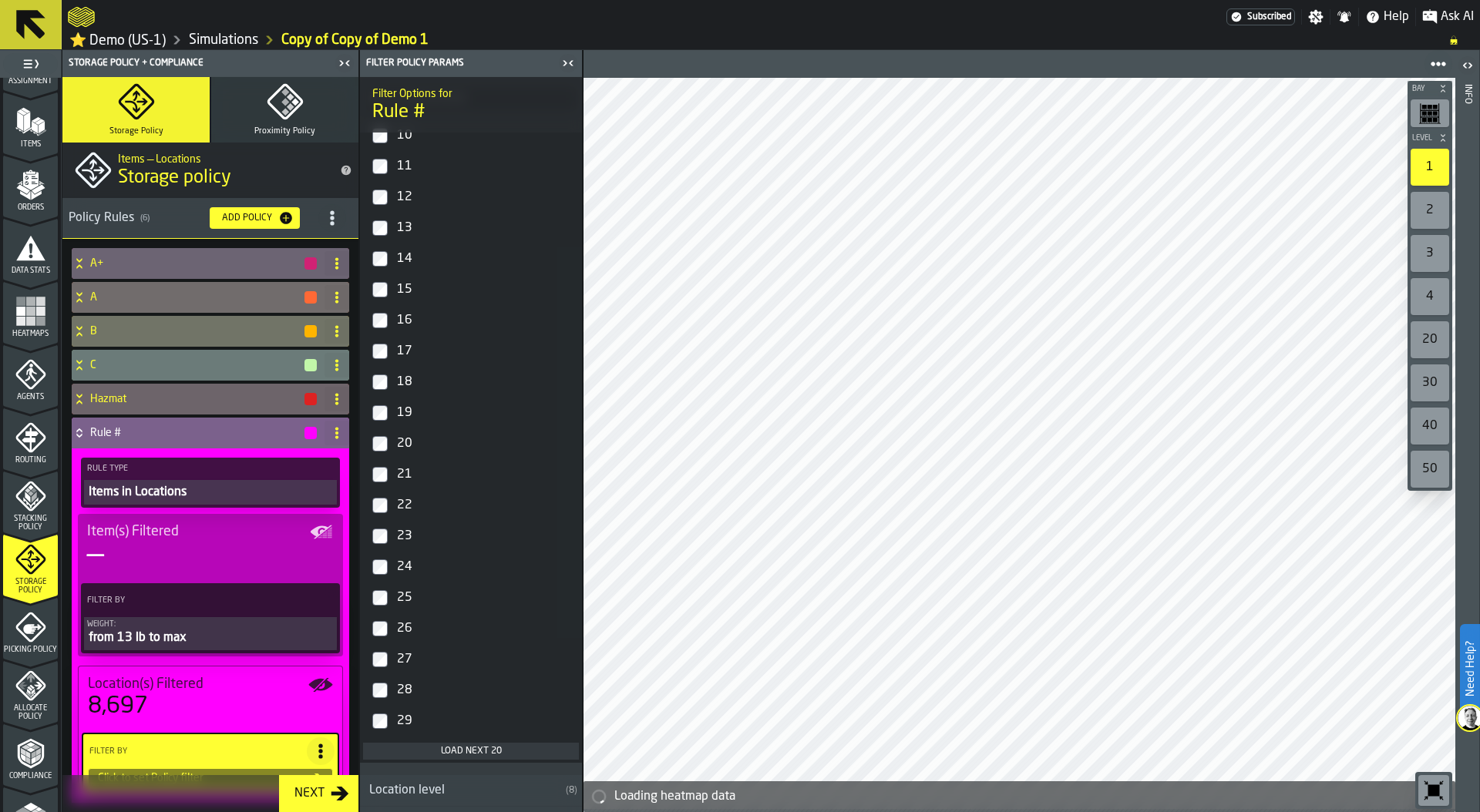
scroll to position [0, 0]
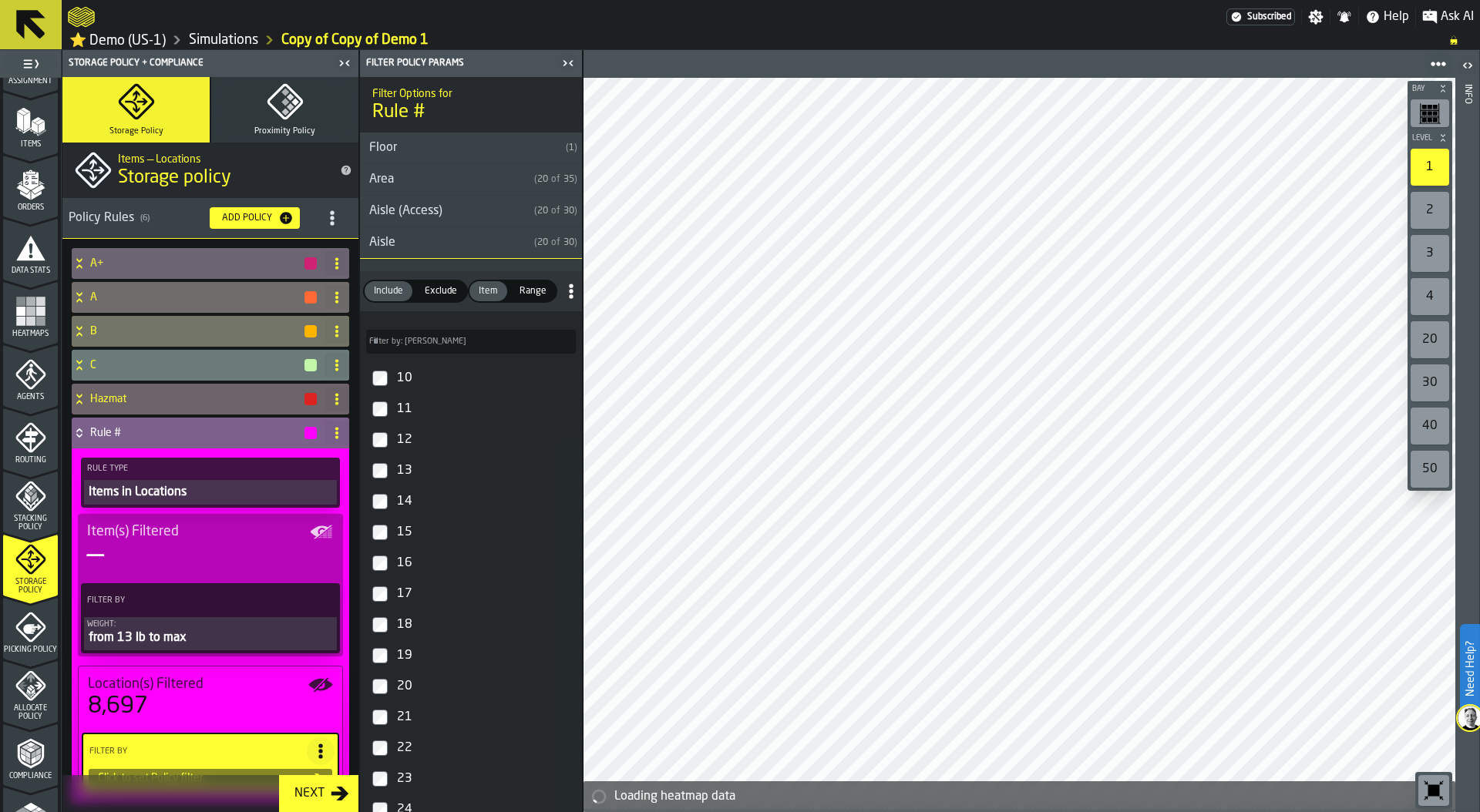
click at [393, 252] on div "Aisle" at bounding box center [444, 242] width 168 height 19
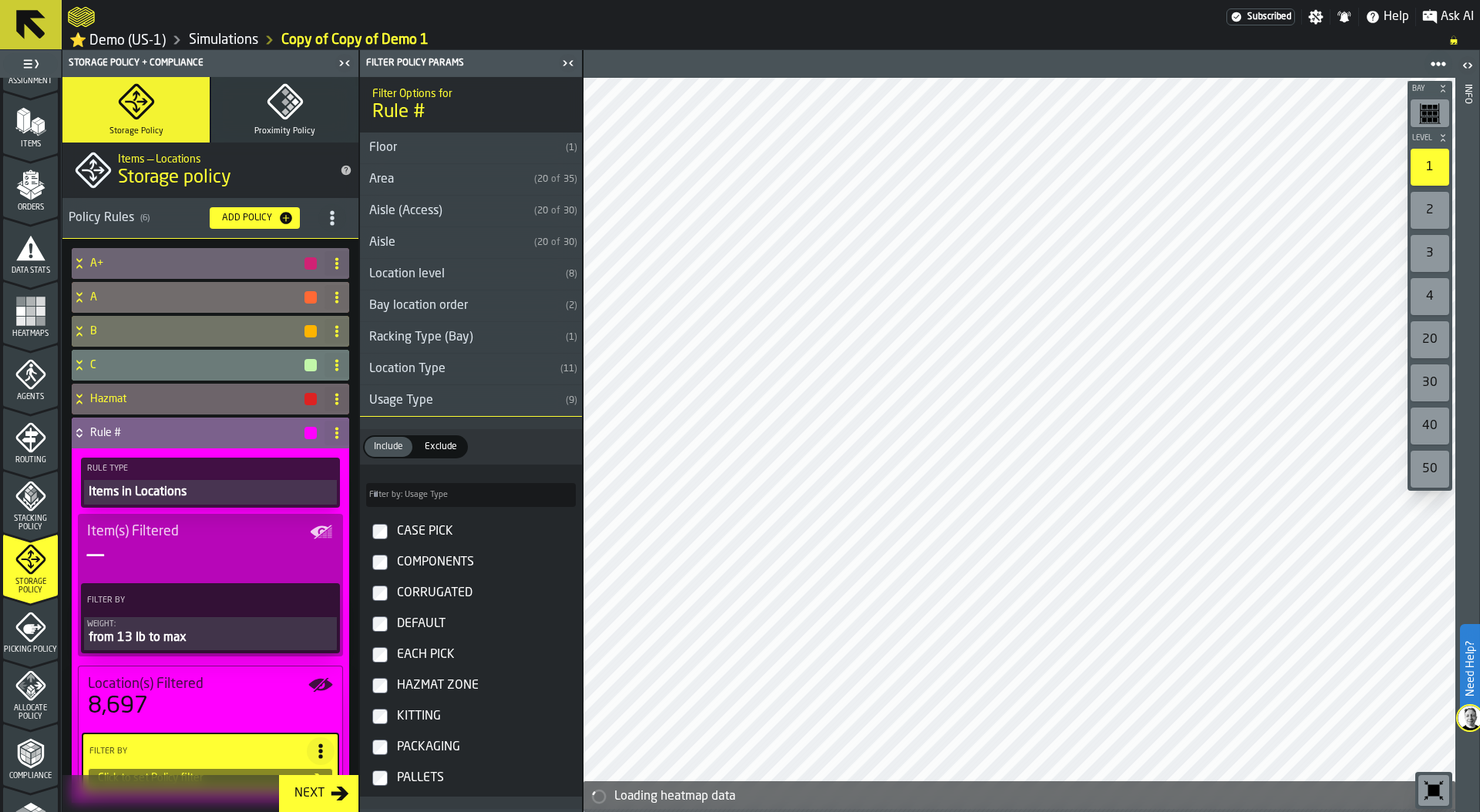
click at [403, 276] on div "Location level" at bounding box center [460, 274] width 199 height 19
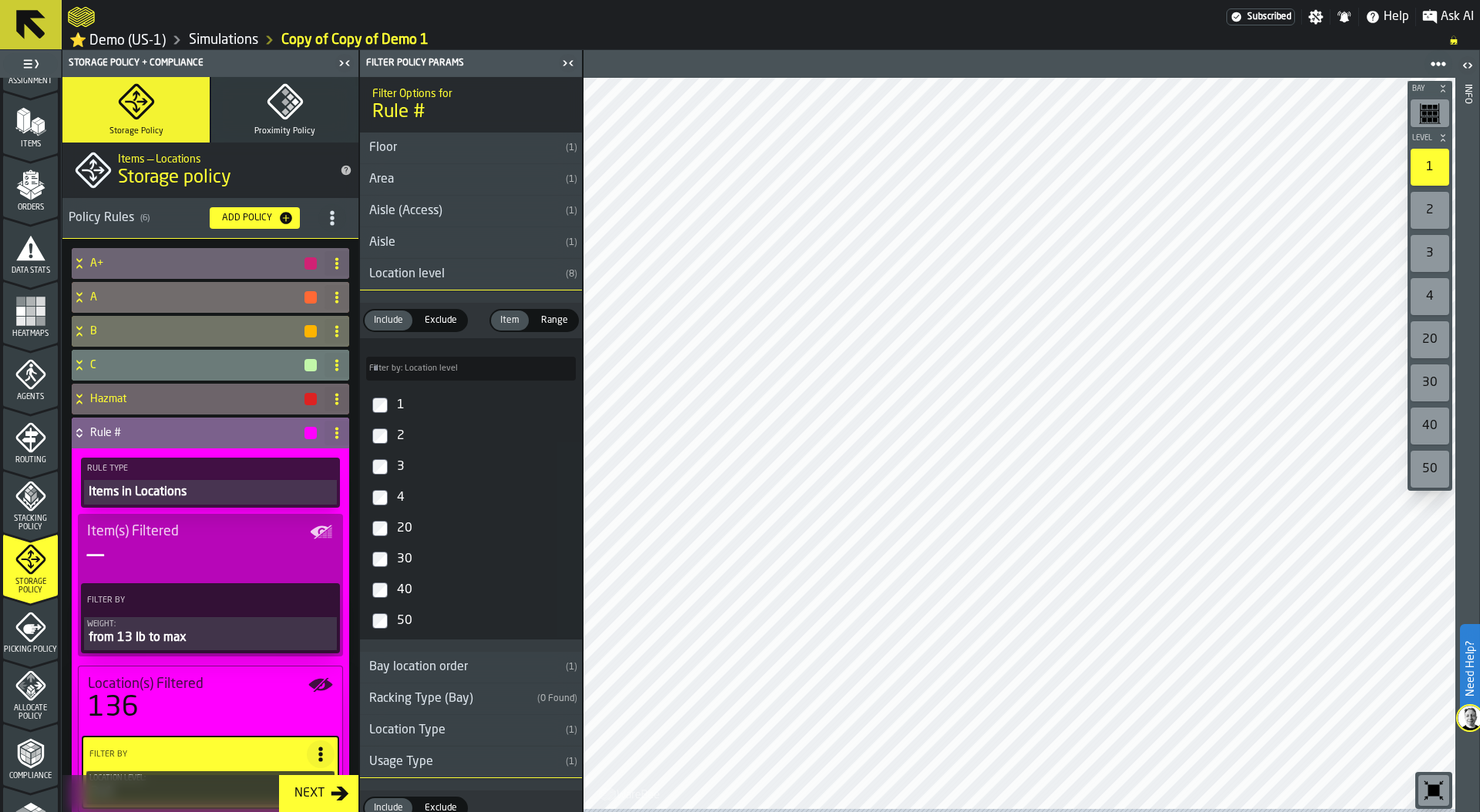
click at [33, 632] on icon "menu Picking Policy" at bounding box center [30, 627] width 31 height 31
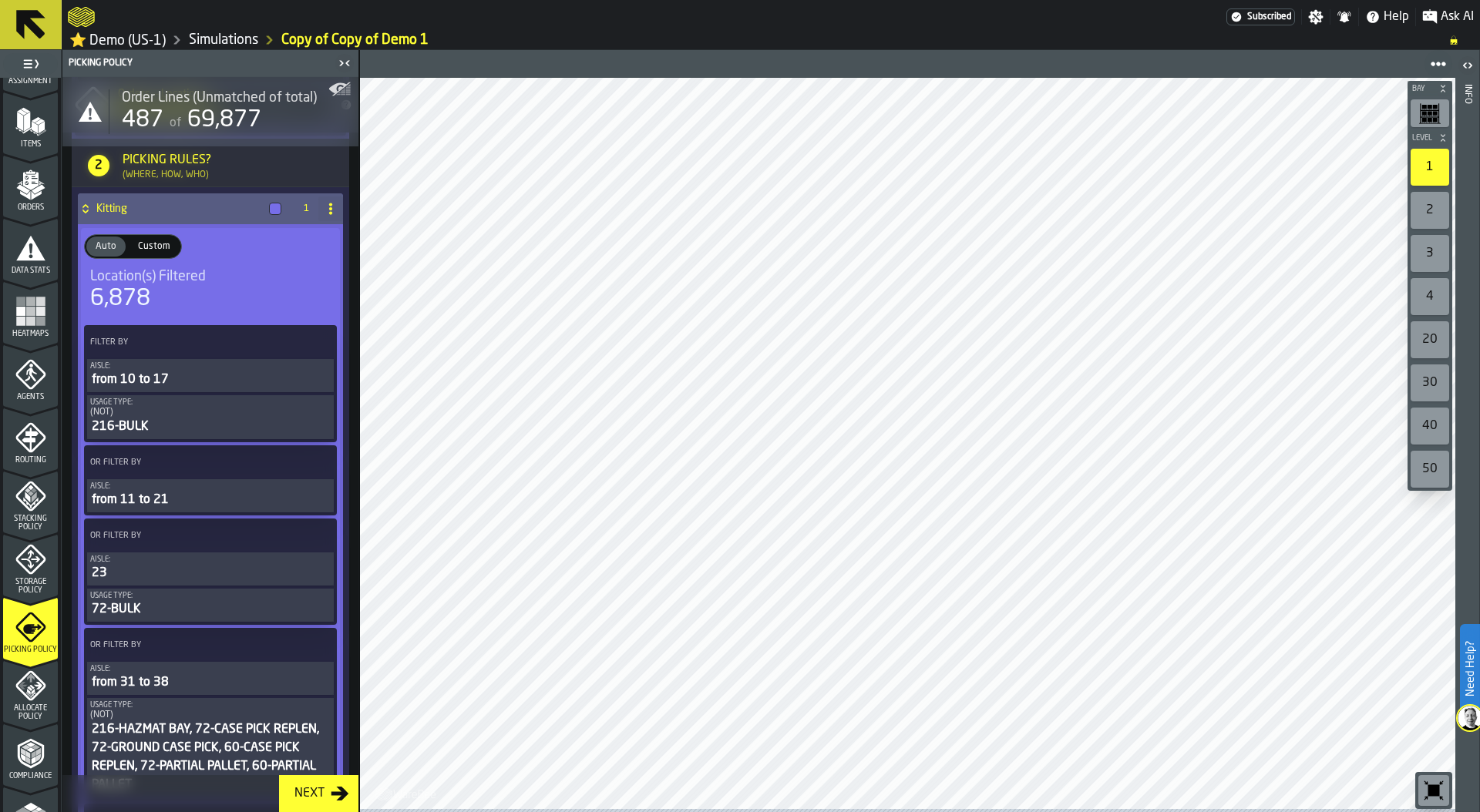
scroll to position [398, 0]
click at [223, 258] on div "Auto Auto Custom Custom" at bounding box center [210, 245] width 259 height 24
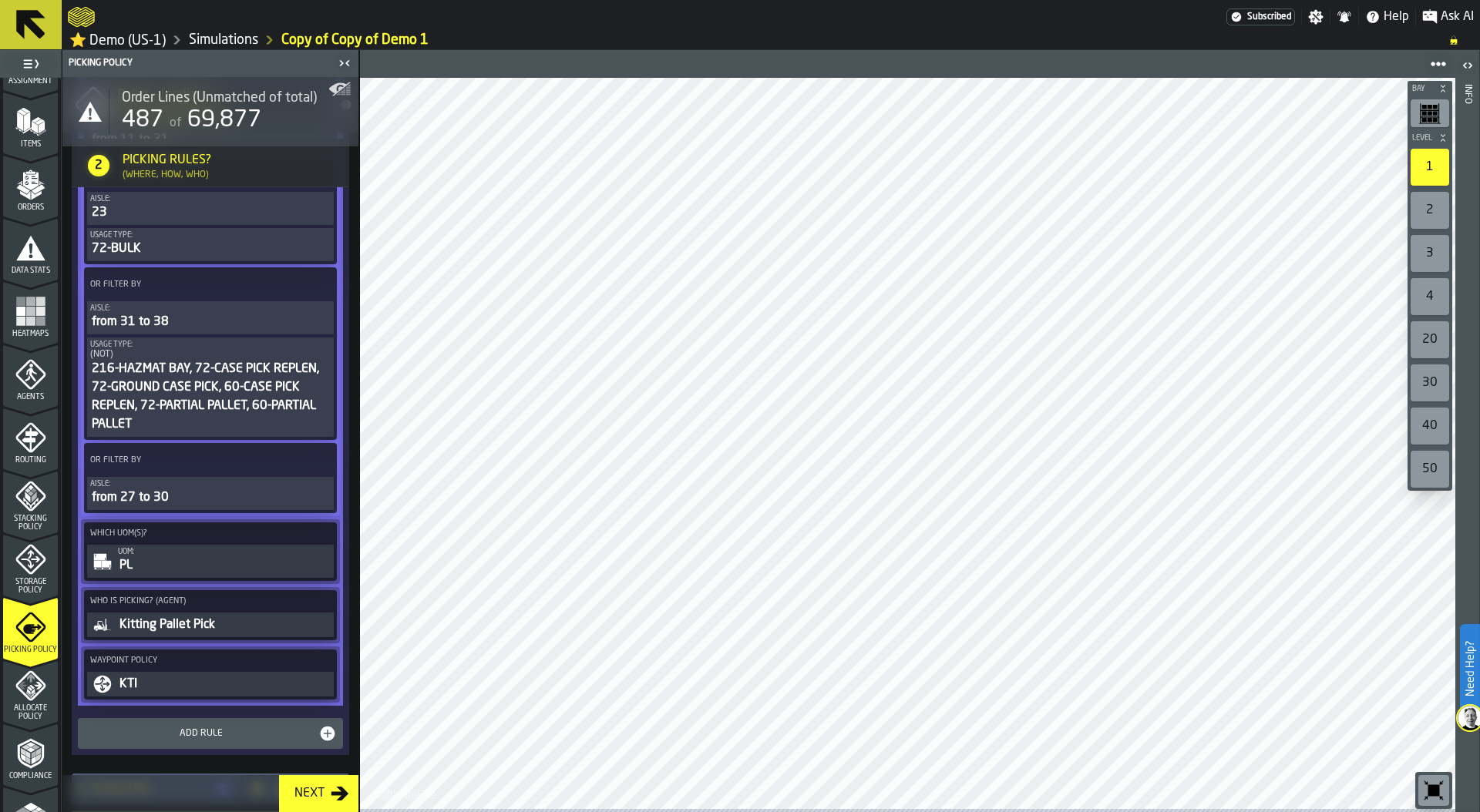
scroll to position [763, 0]
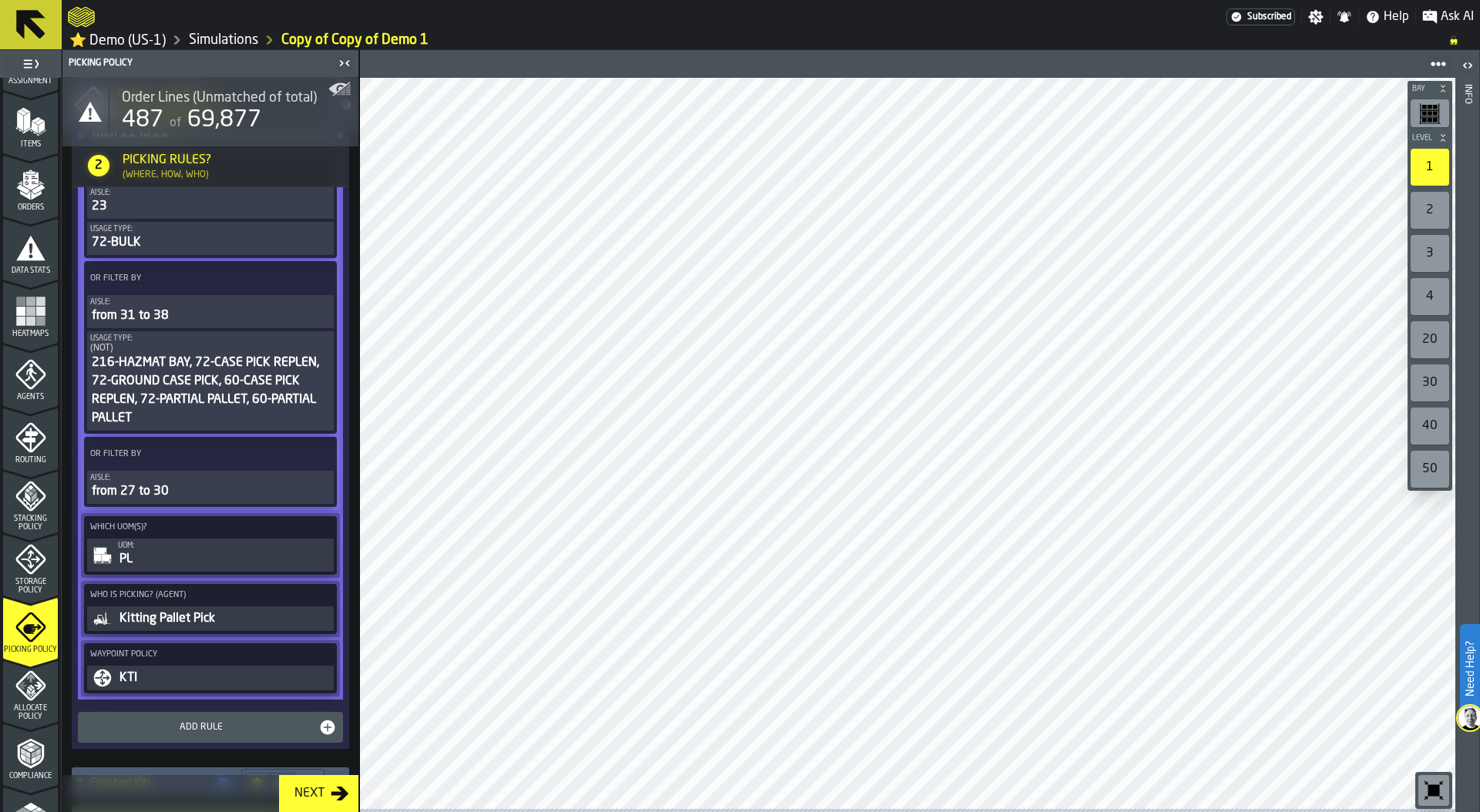
click at [178, 550] on div "UOM:" at bounding box center [224, 545] width 213 height 8
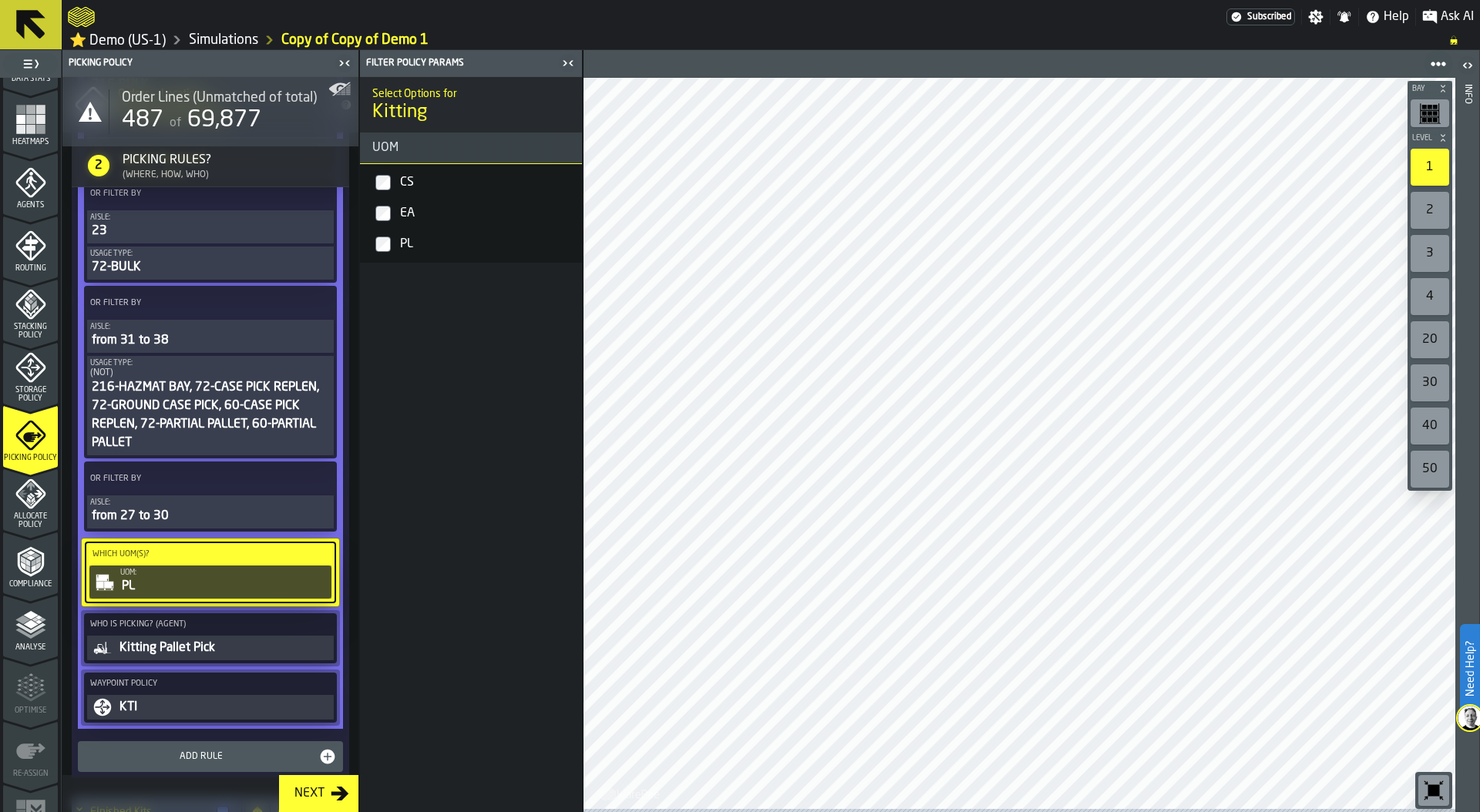
scroll to position [377, 0]
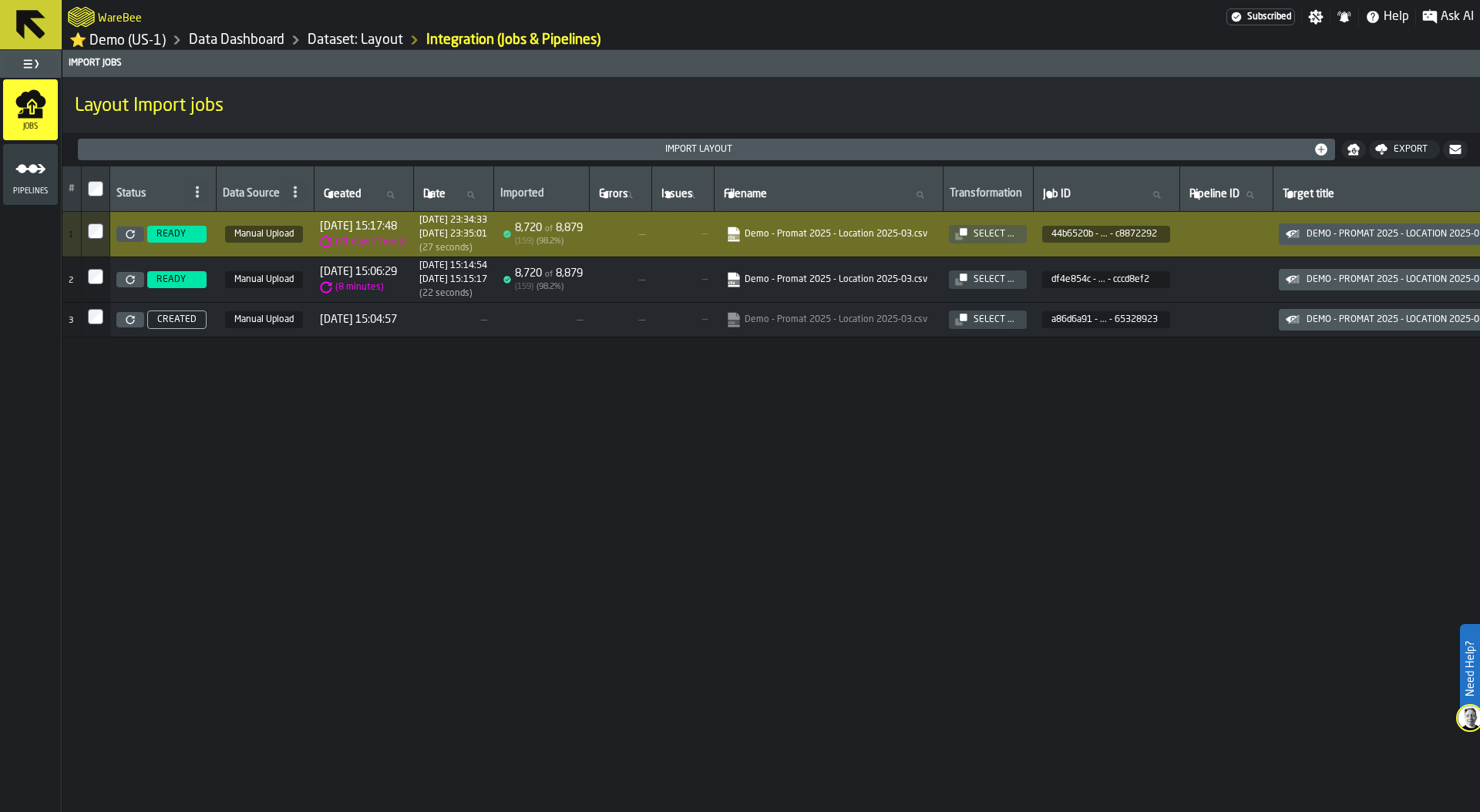
click at [208, 43] on link "Data Dashboard" at bounding box center [237, 40] width 96 height 17
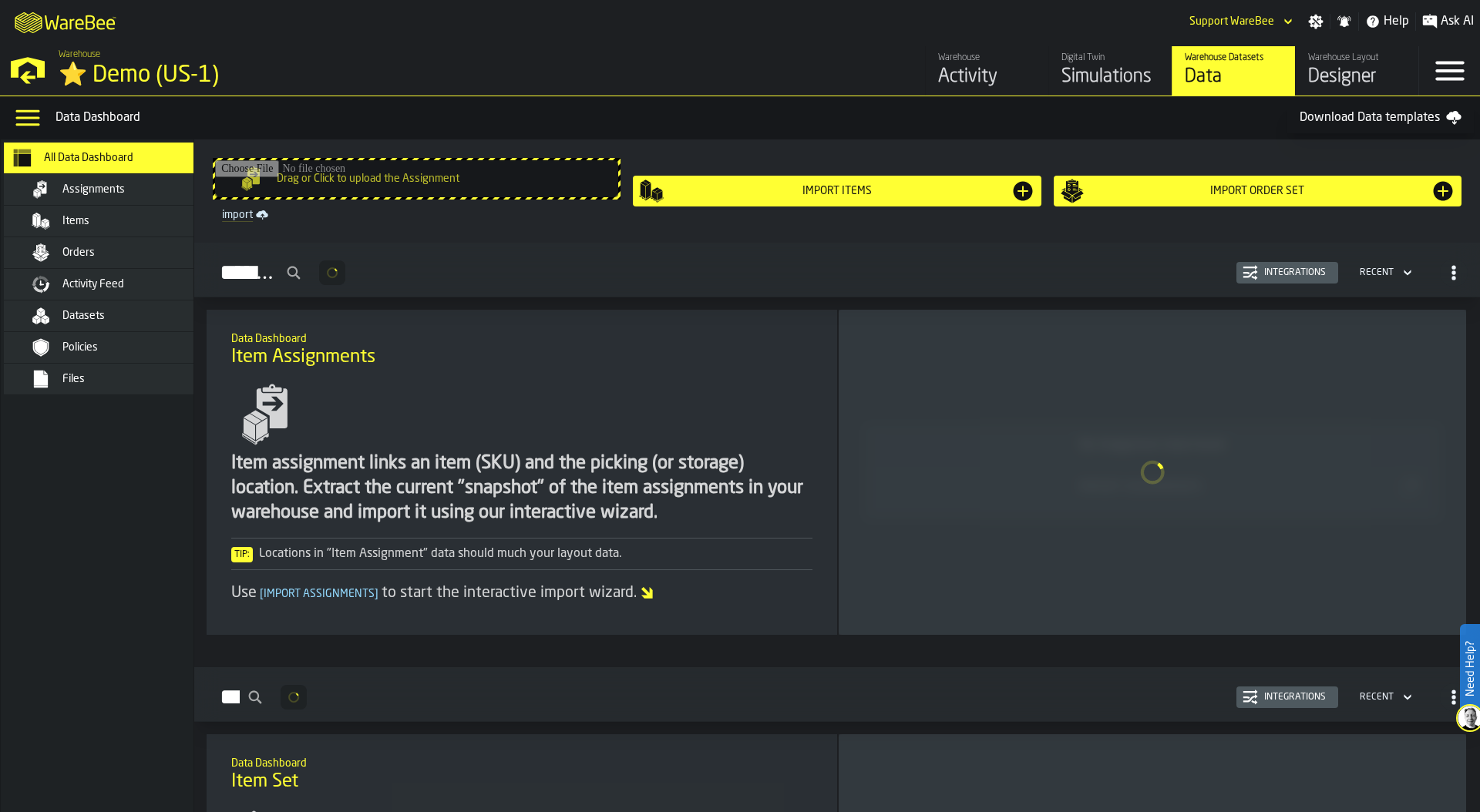
click at [1093, 76] on div "Simulations" at bounding box center [1110, 77] width 98 height 24
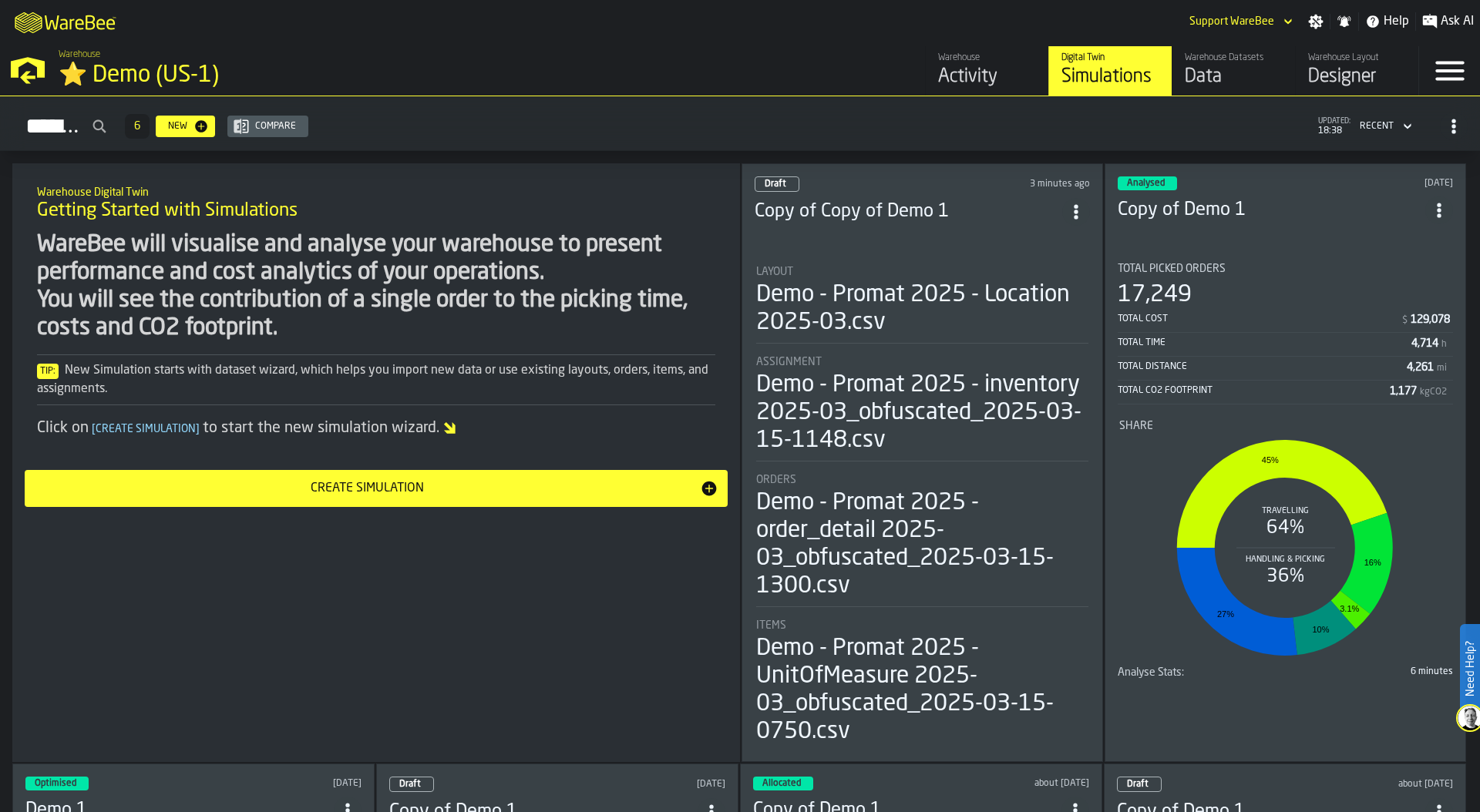
click at [1235, 438] on rect "stat-Share" at bounding box center [1284, 548] width 331 height 231
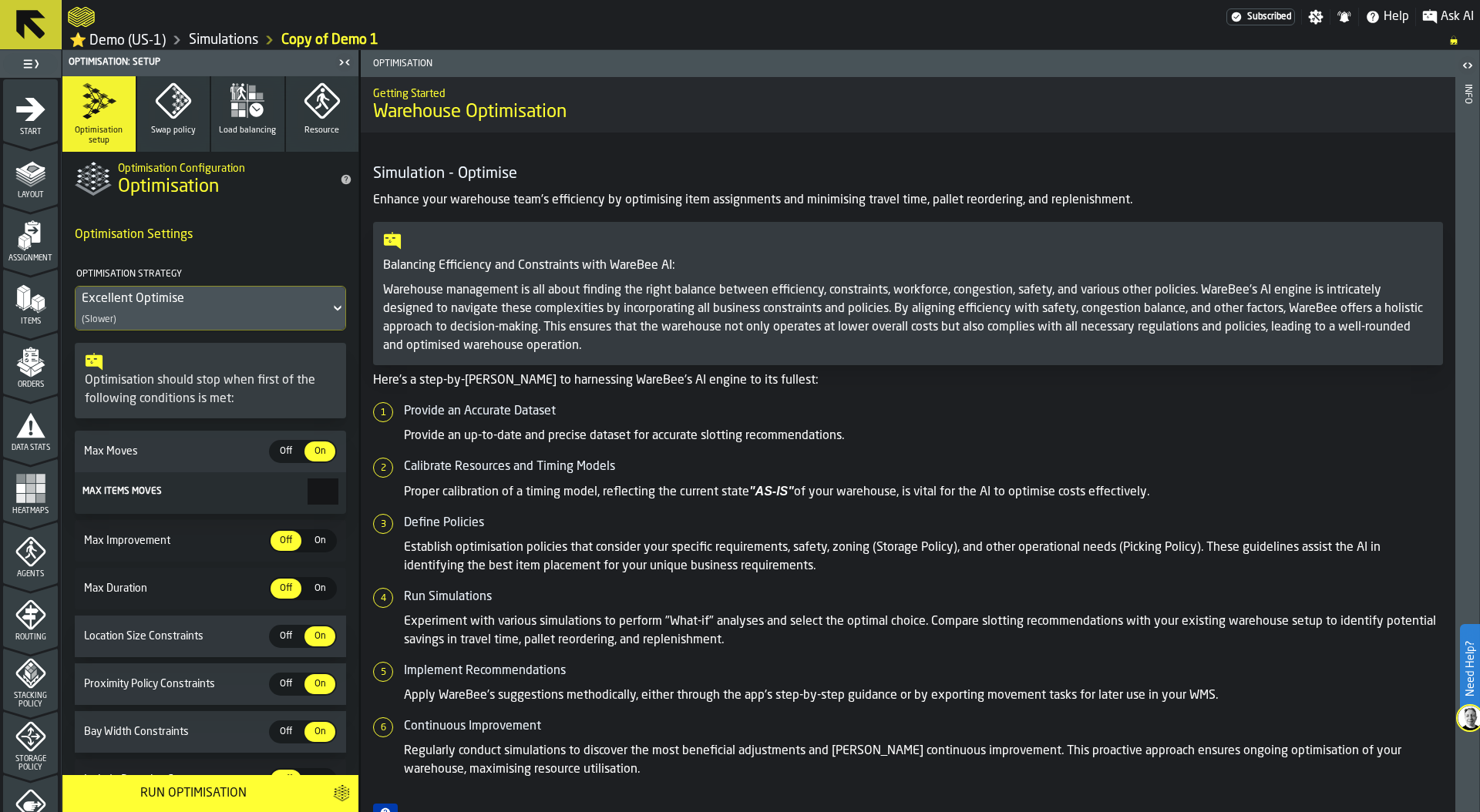
click at [208, 48] on link "Simulations" at bounding box center [224, 40] width 70 height 17
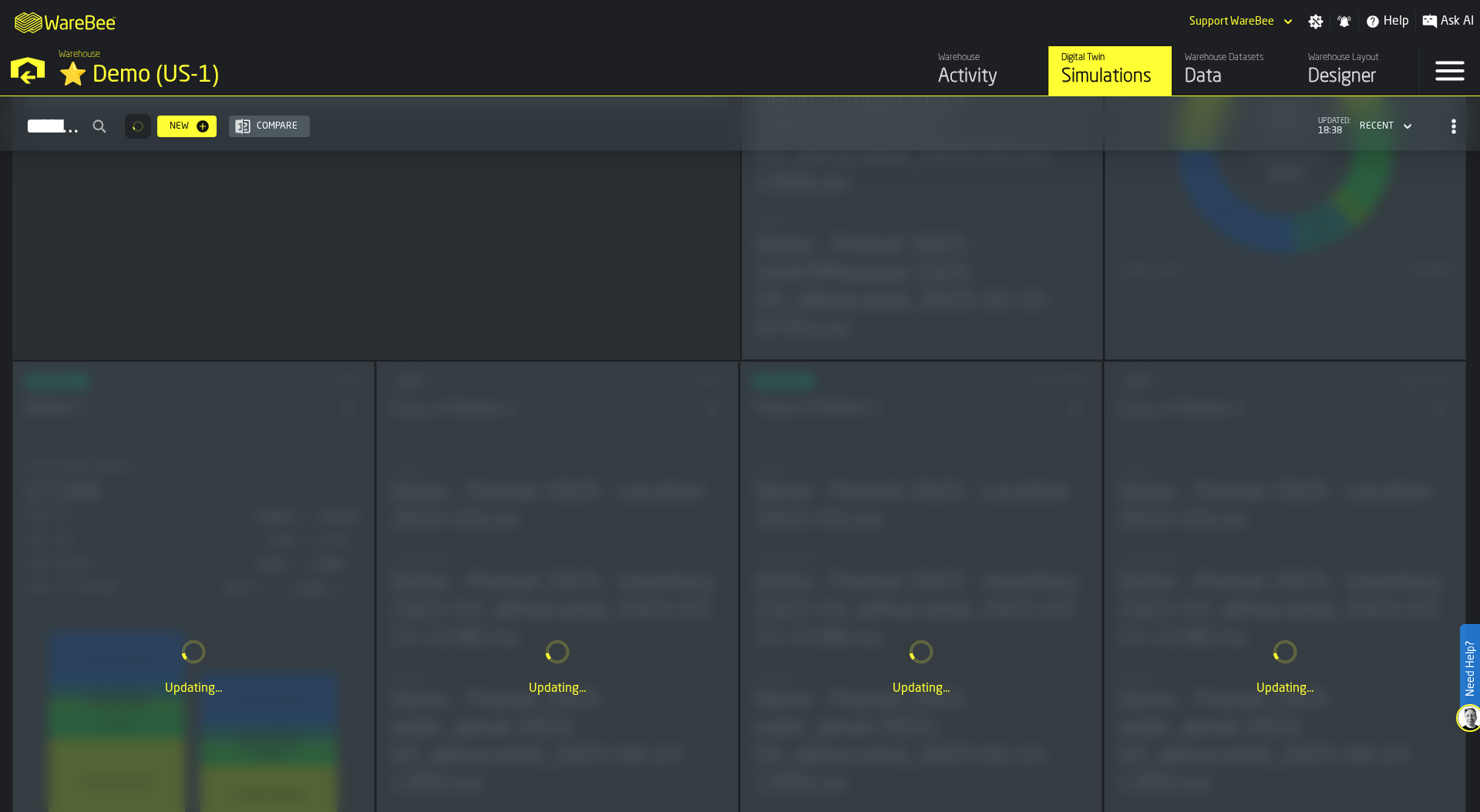
scroll to position [435, 0]
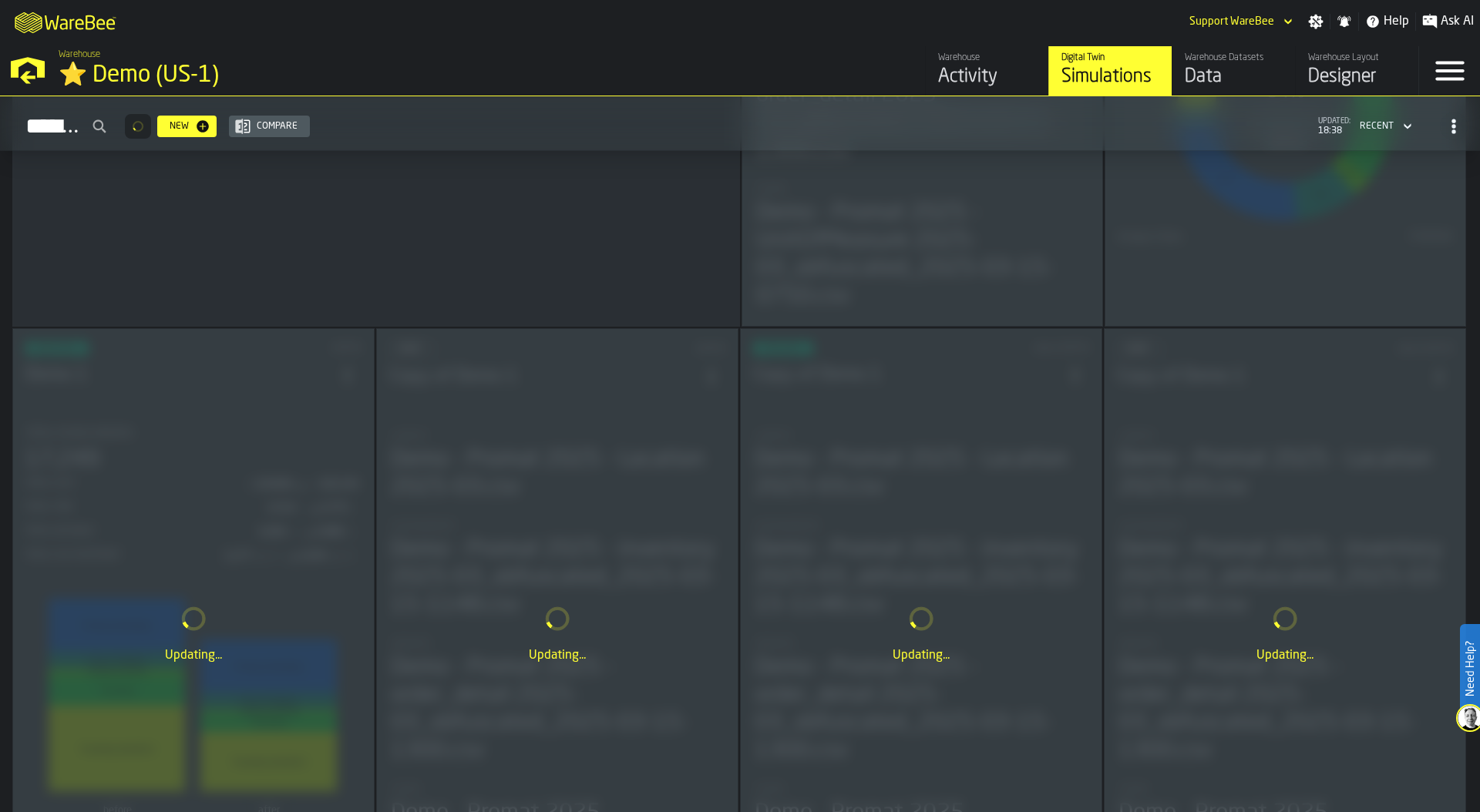
click at [203, 585] on div "Updating..." at bounding box center [194, 633] width 361 height 609
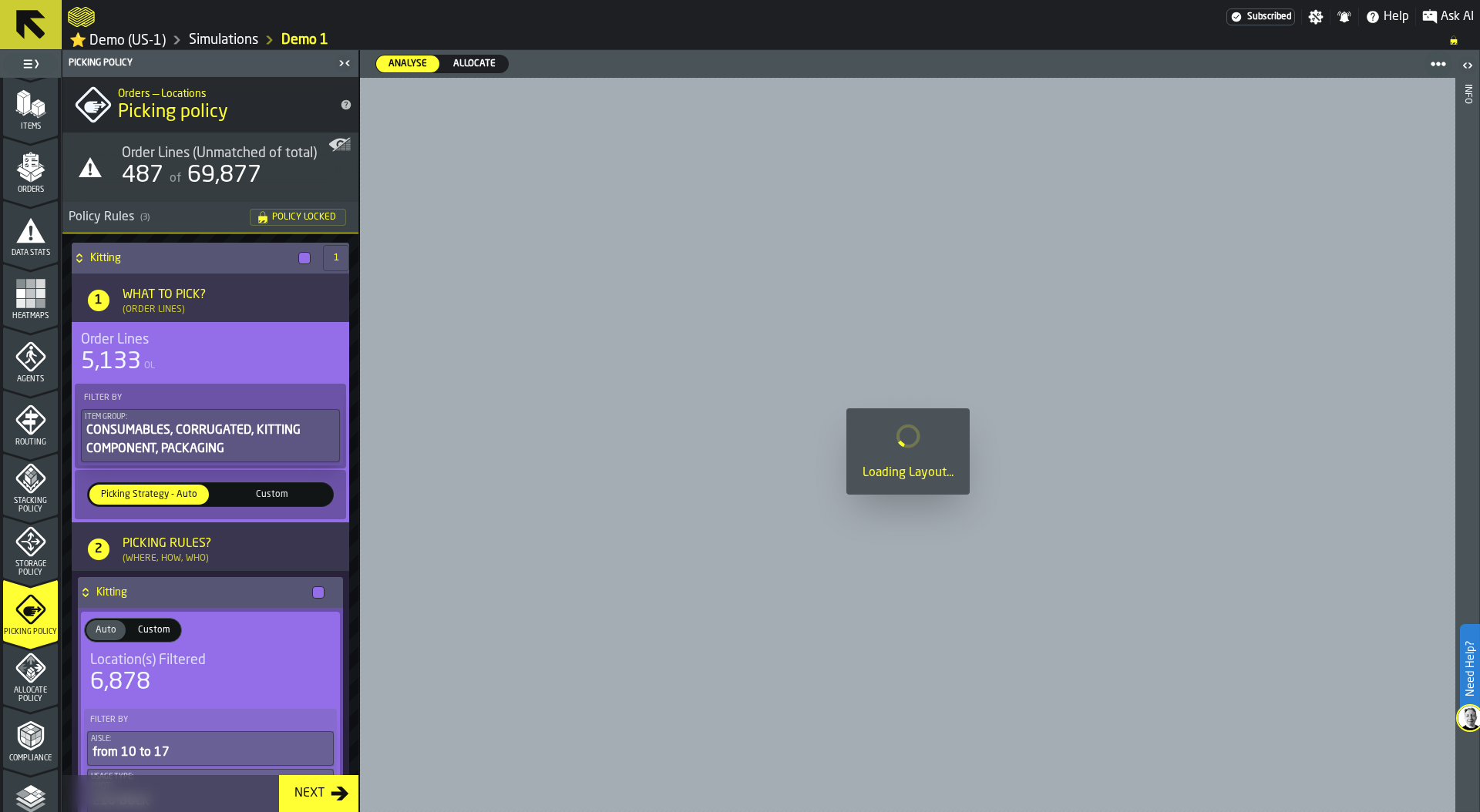
scroll to position [406, 0]
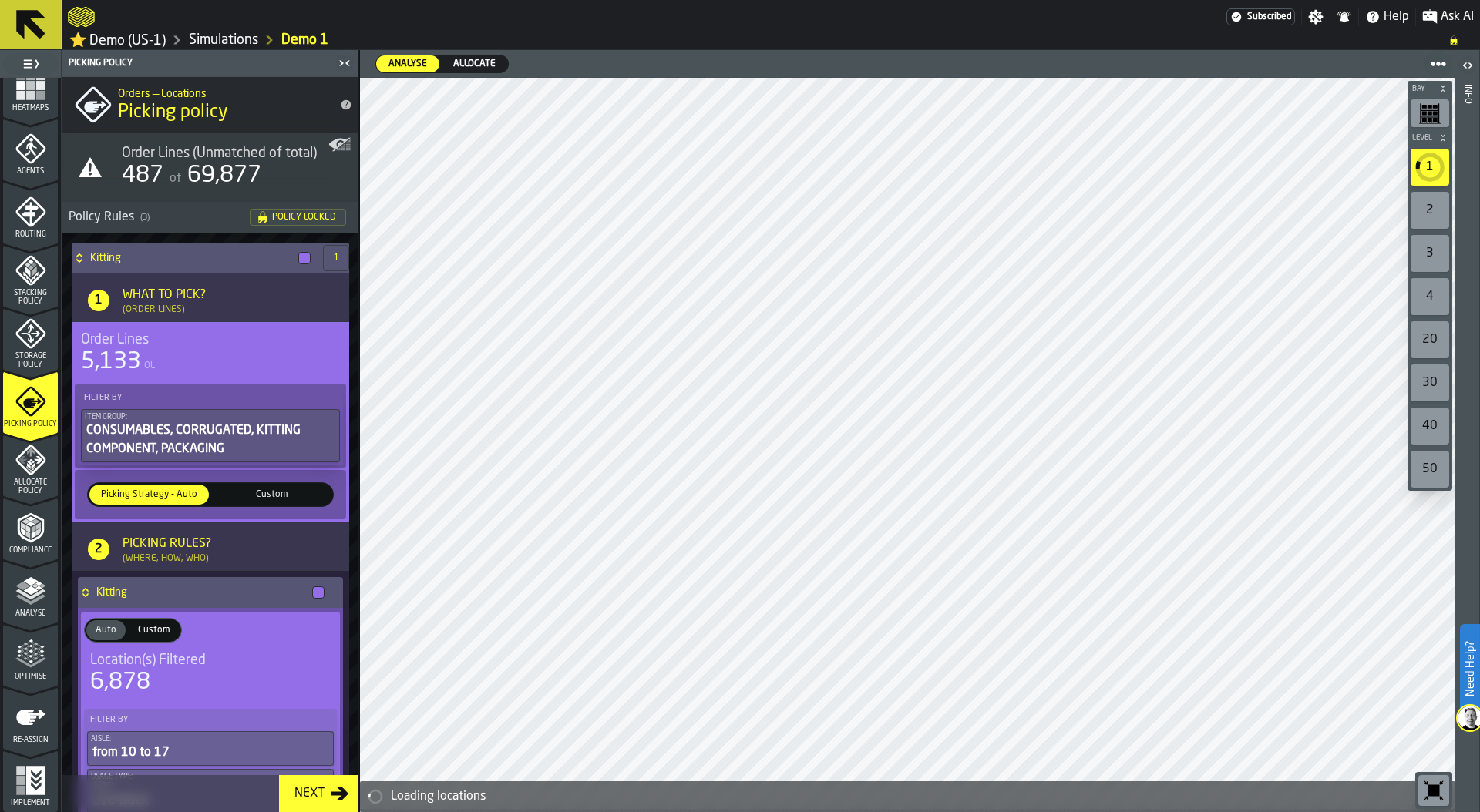
click at [28, 665] on icon "menu Optimise" at bounding box center [30, 662] width 31 height 10
